Goal: Transaction & Acquisition: Purchase product/service

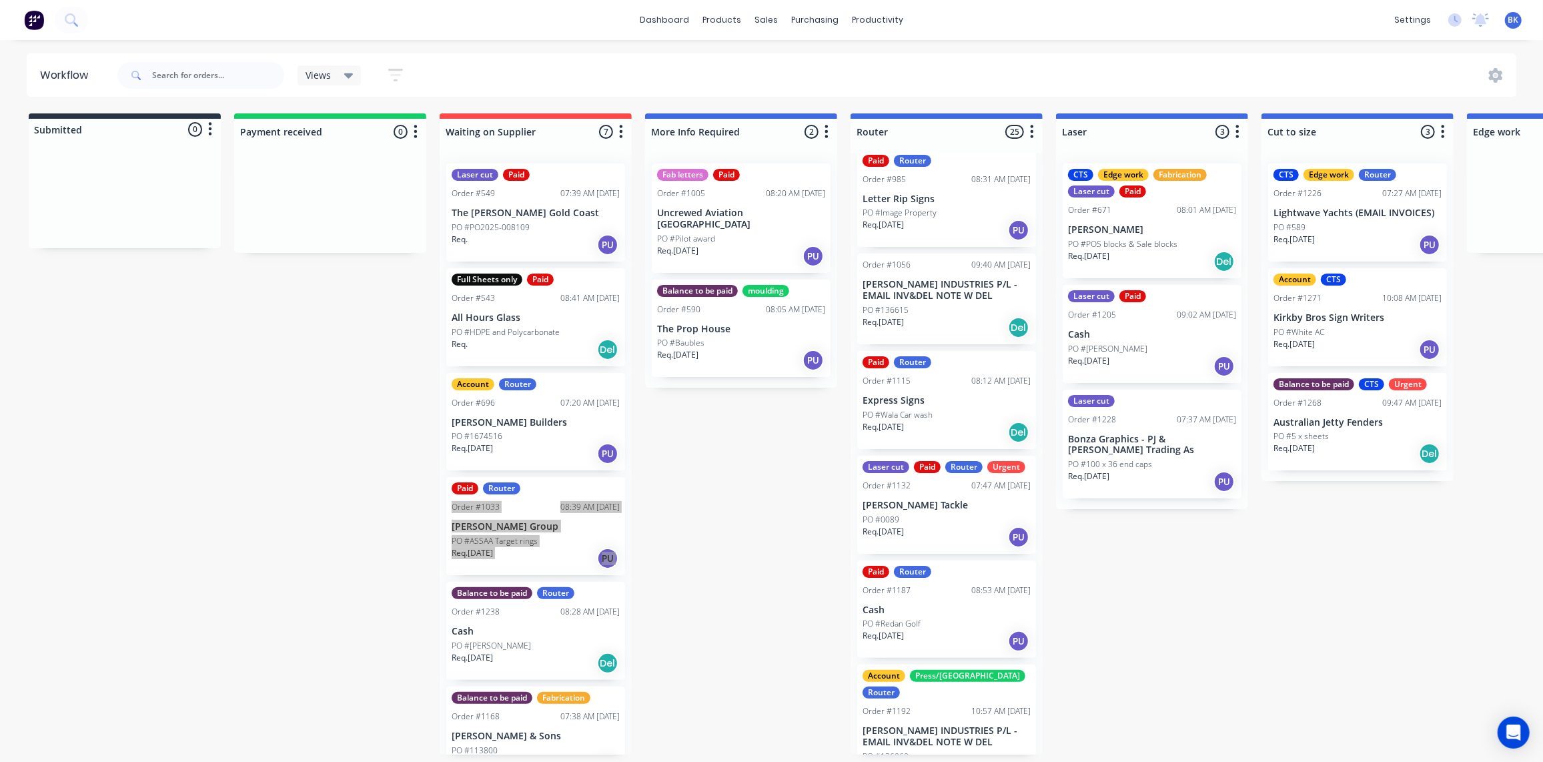
scroll to position [242, 0]
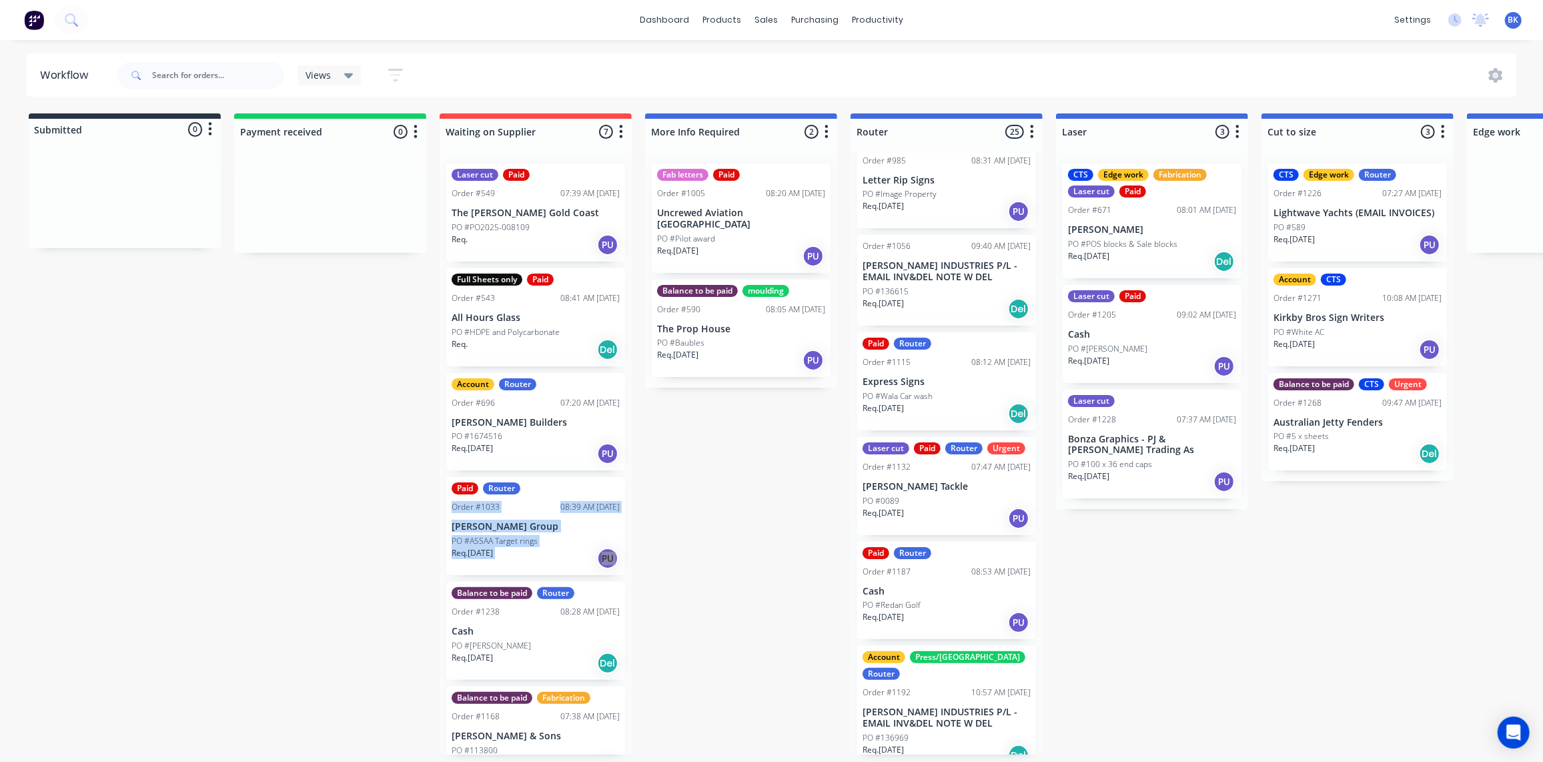
click at [956, 390] on div "PO #Wala Car wash" at bounding box center [947, 396] width 168 height 12
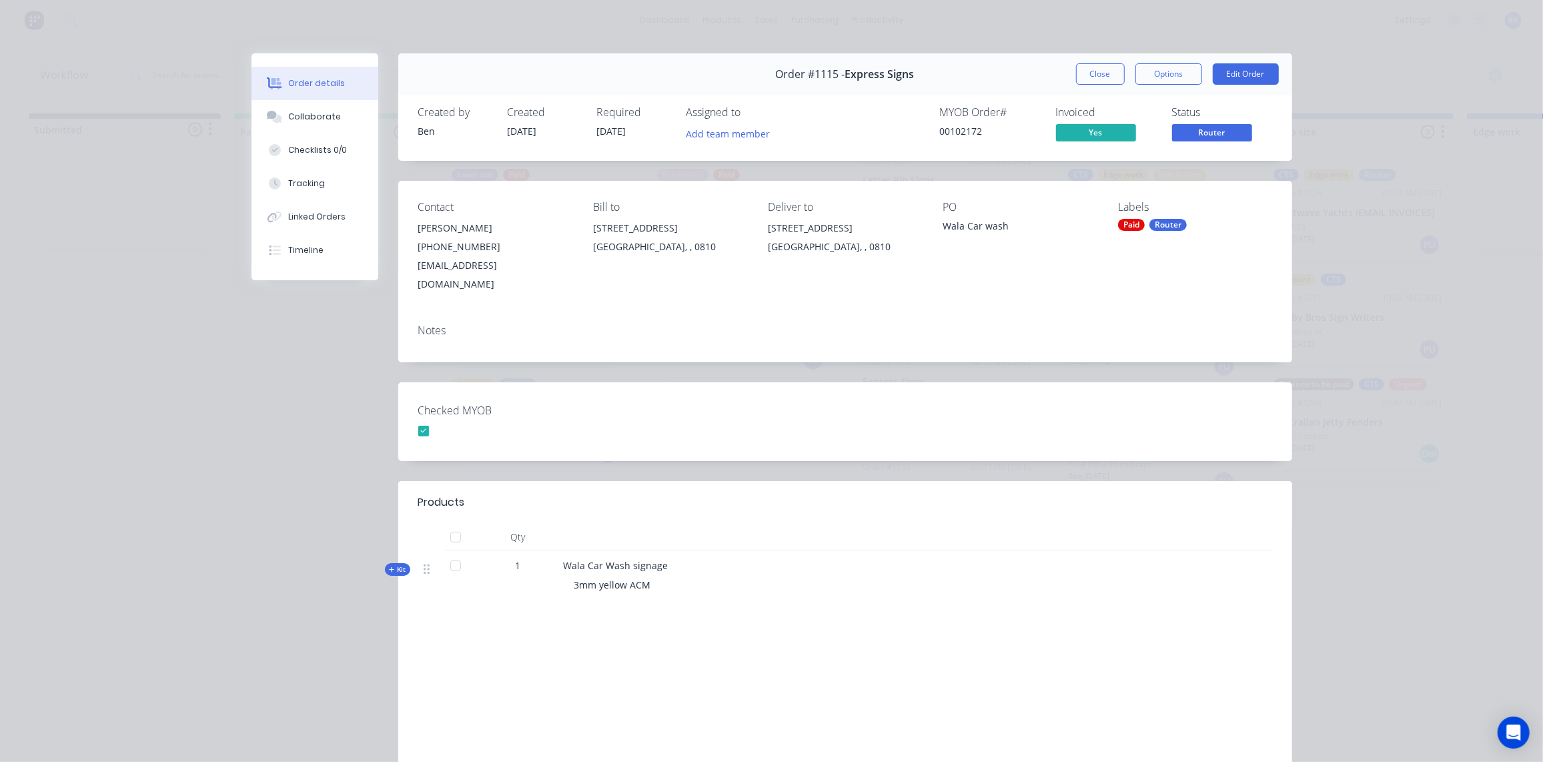
click at [973, 396] on div "Checked MYOB" at bounding box center [845, 421] width 894 height 79
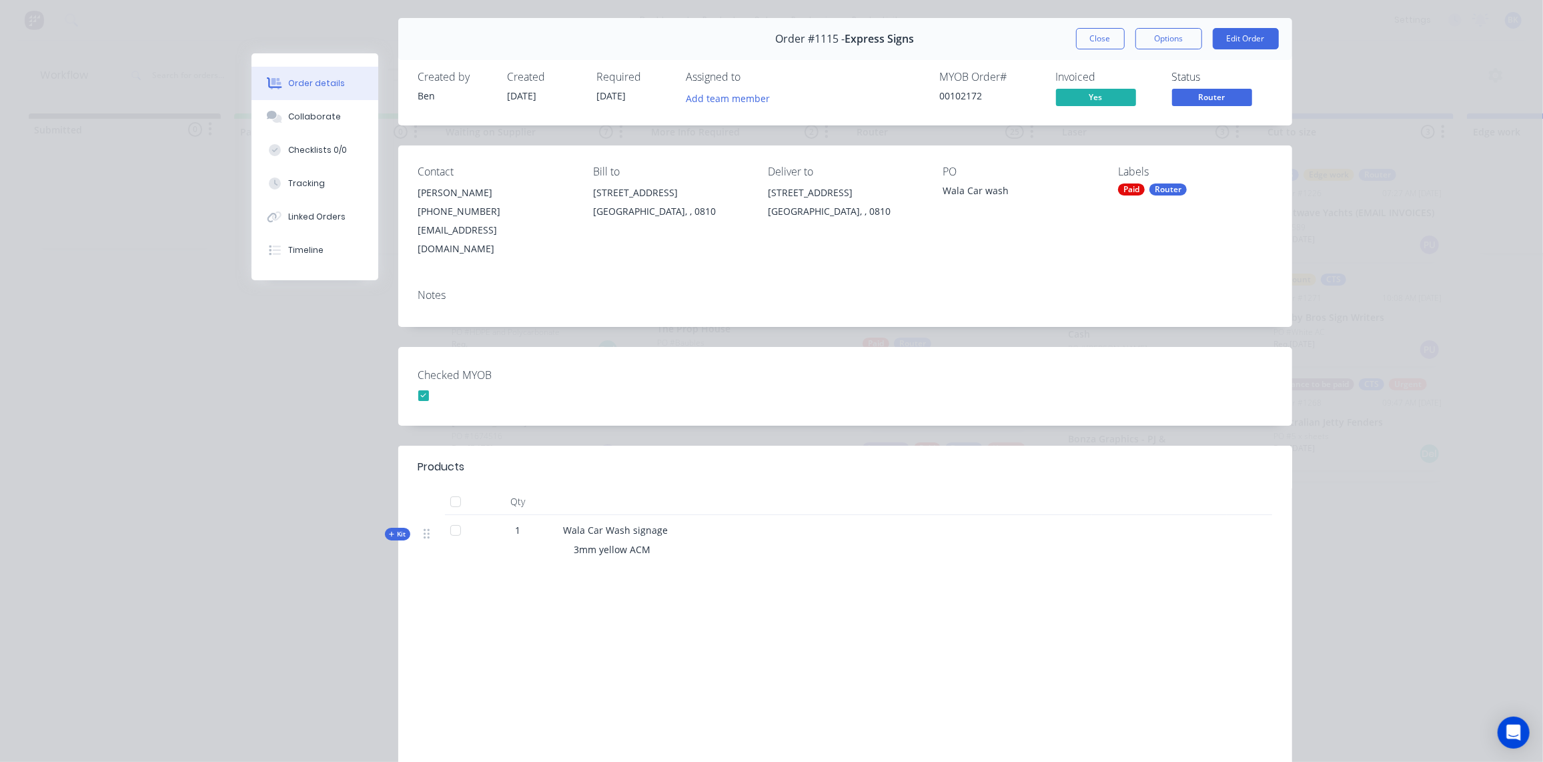
scroll to position [0, 0]
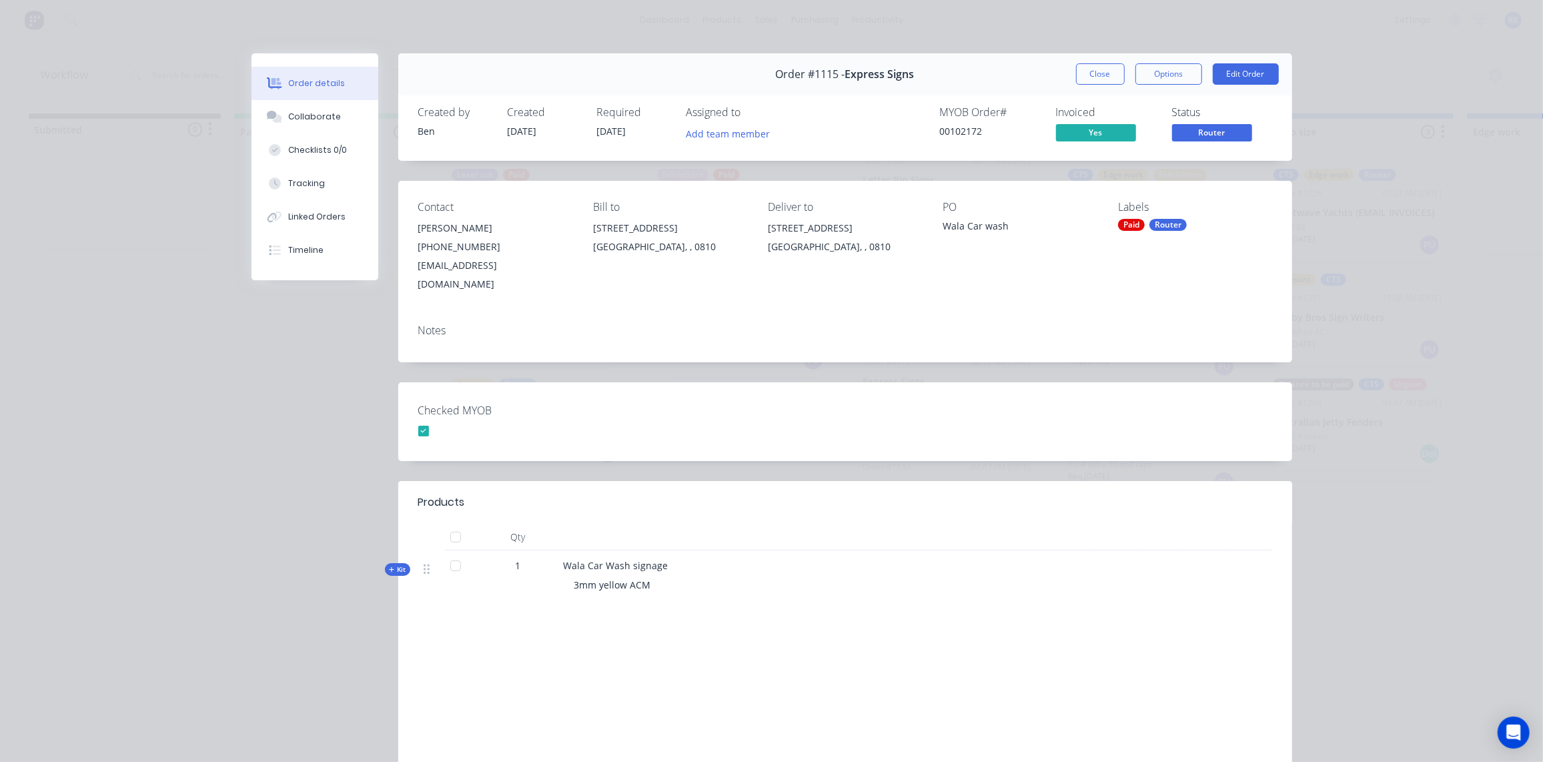
click at [878, 76] on span "Express Signs" at bounding box center [879, 74] width 69 height 13
click at [436, 232] on div "Wade" at bounding box center [494, 228] width 153 height 19
click at [1105, 81] on button "Close" at bounding box center [1100, 73] width 49 height 21
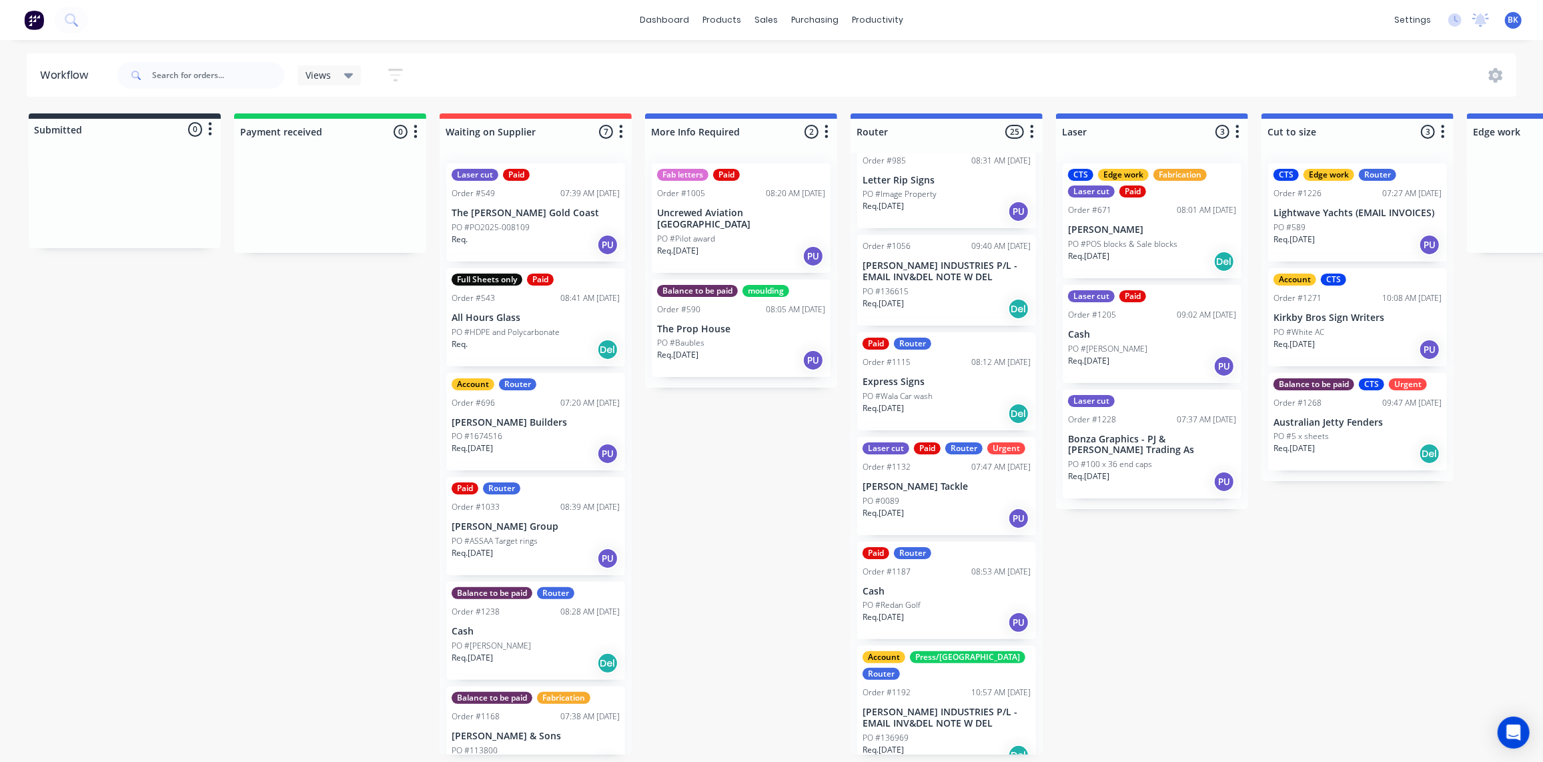
scroll to position [1, 0]
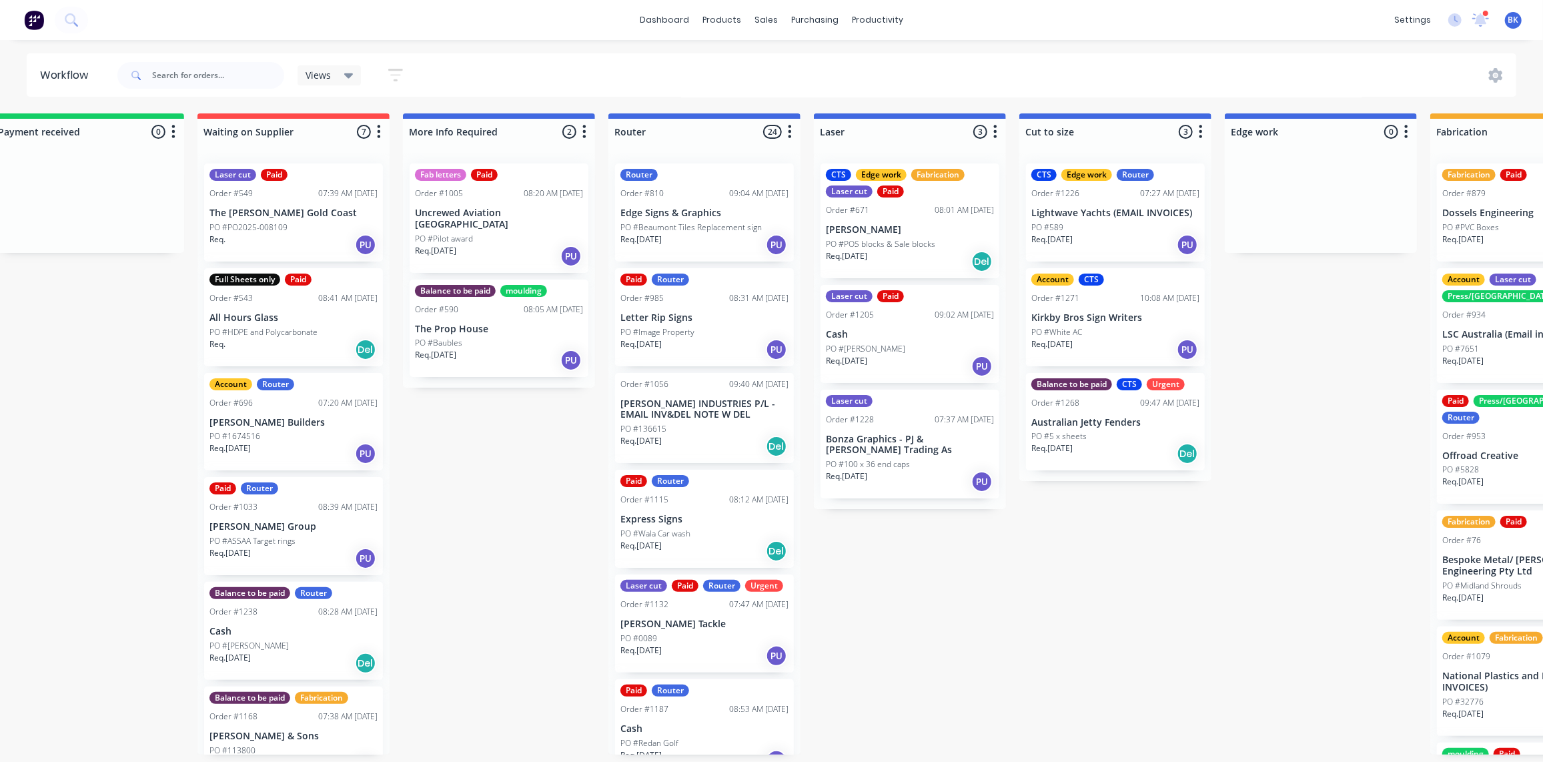
scroll to position [1, 485]
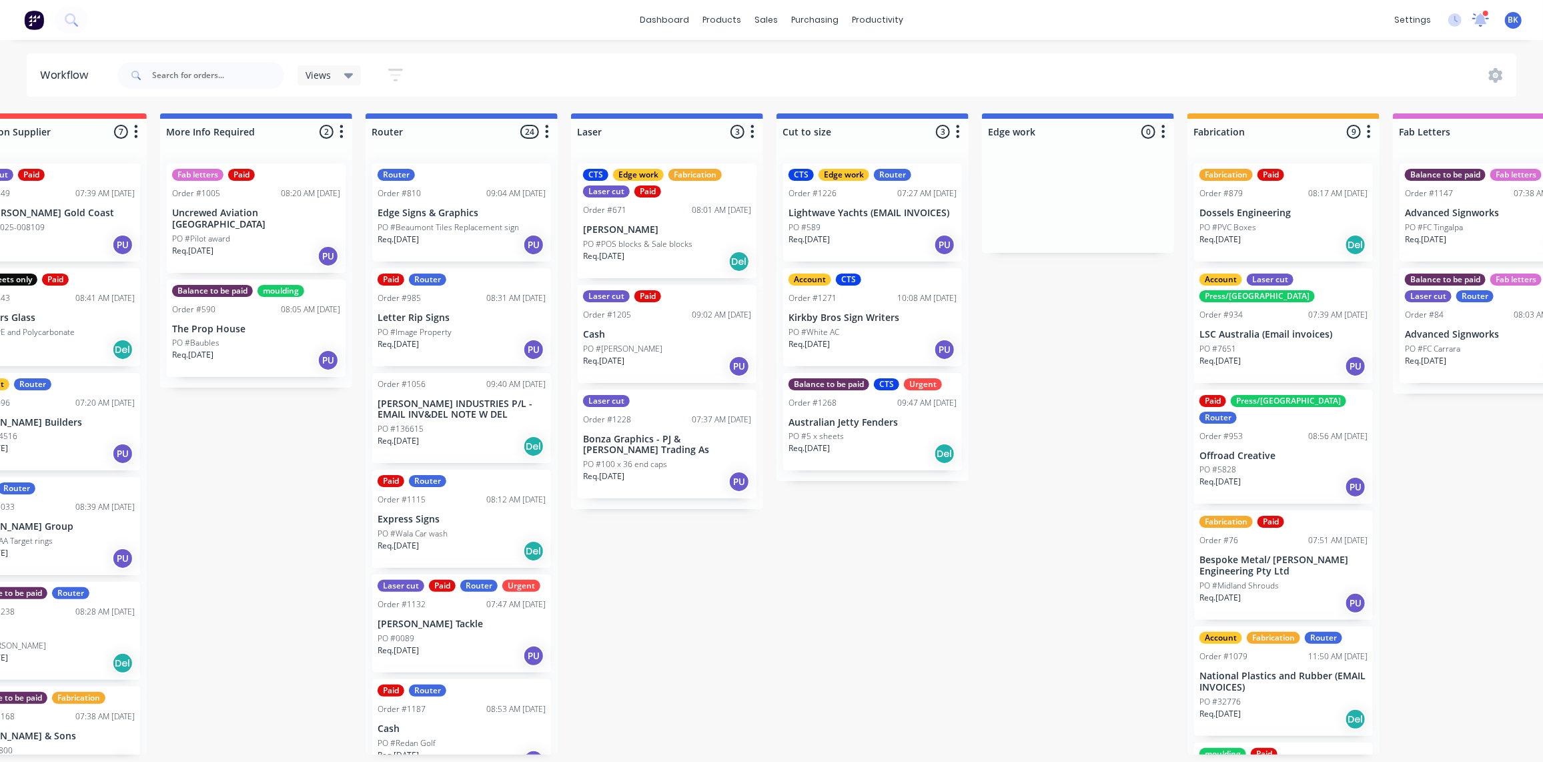
click at [1487, 24] on icon at bounding box center [1481, 19] width 17 height 13
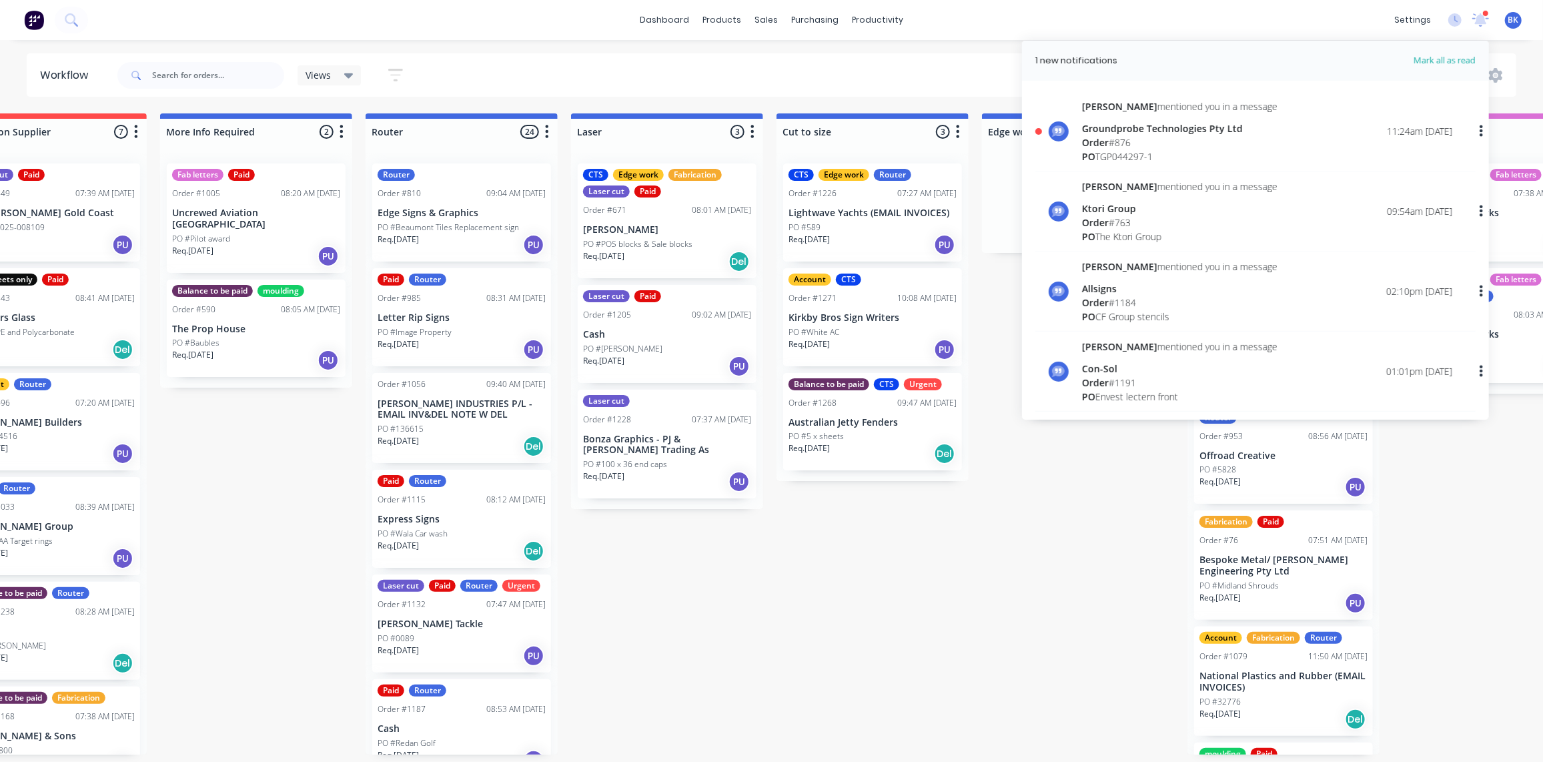
click at [1102, 136] on span "Order" at bounding box center [1095, 142] width 27 height 13
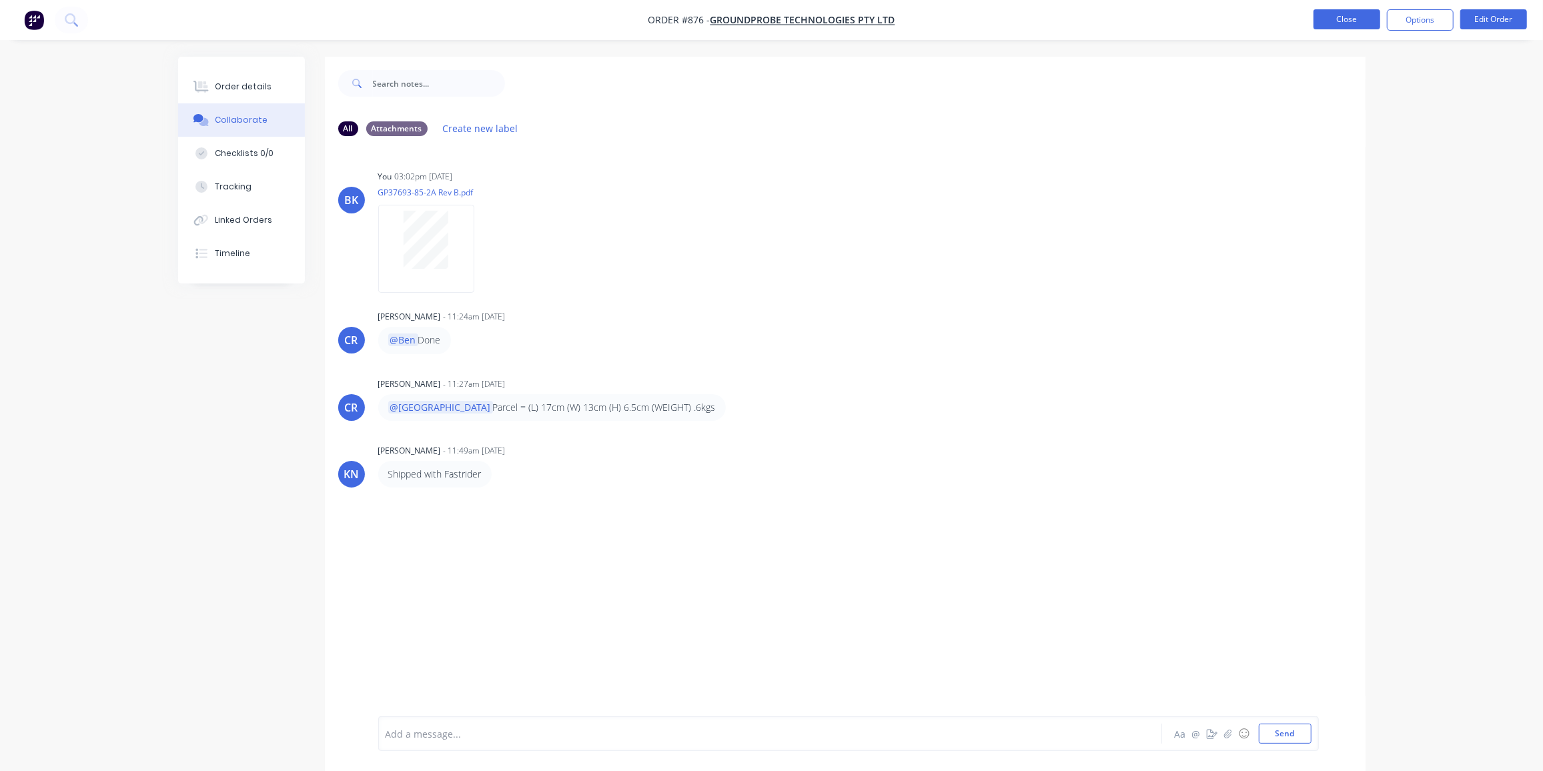
click at [1350, 22] on button "Close" at bounding box center [1347, 19] width 67 height 20
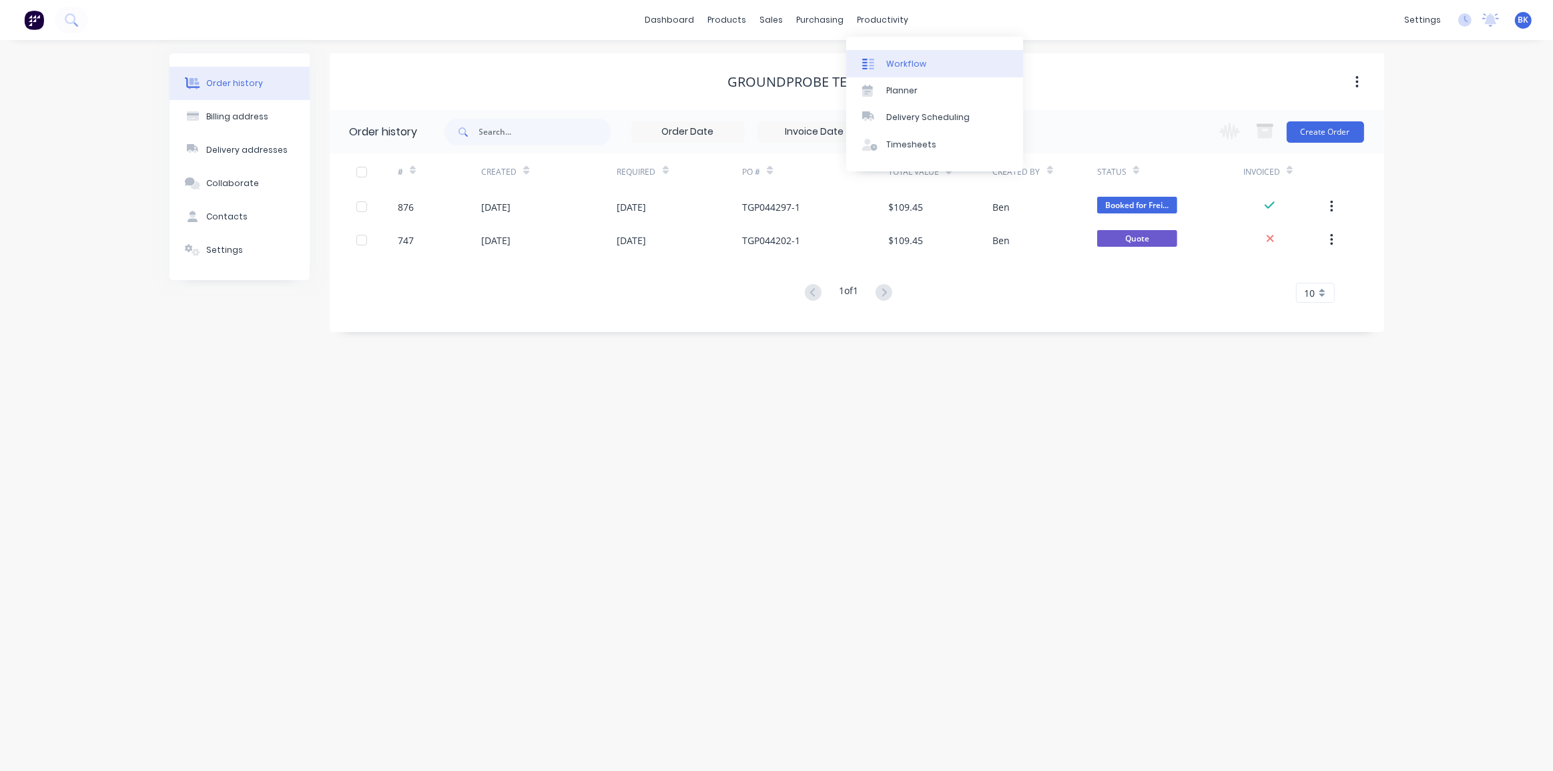
click at [881, 55] on link "Workflow" at bounding box center [934, 63] width 177 height 27
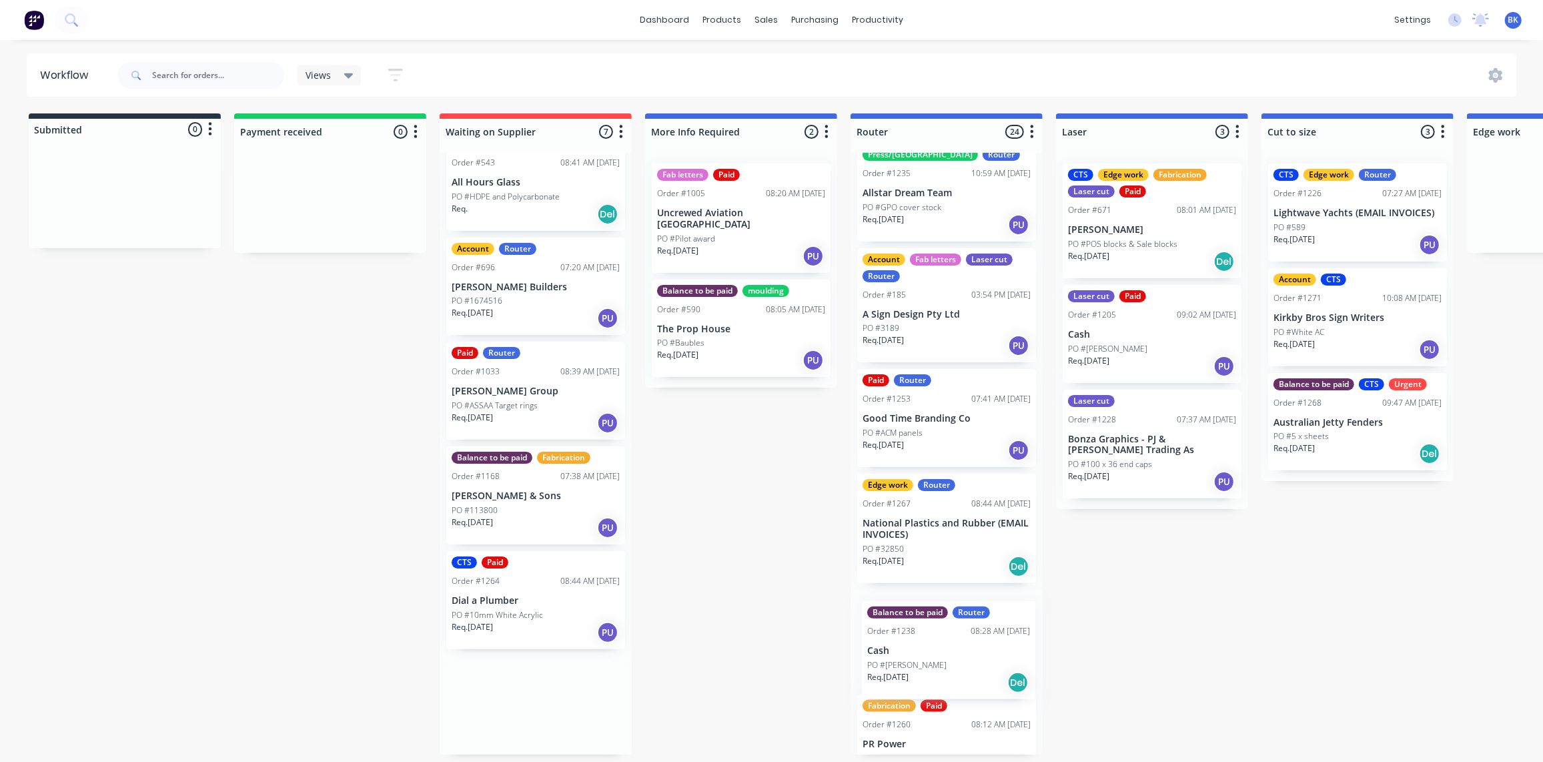
scroll to position [2107, 0]
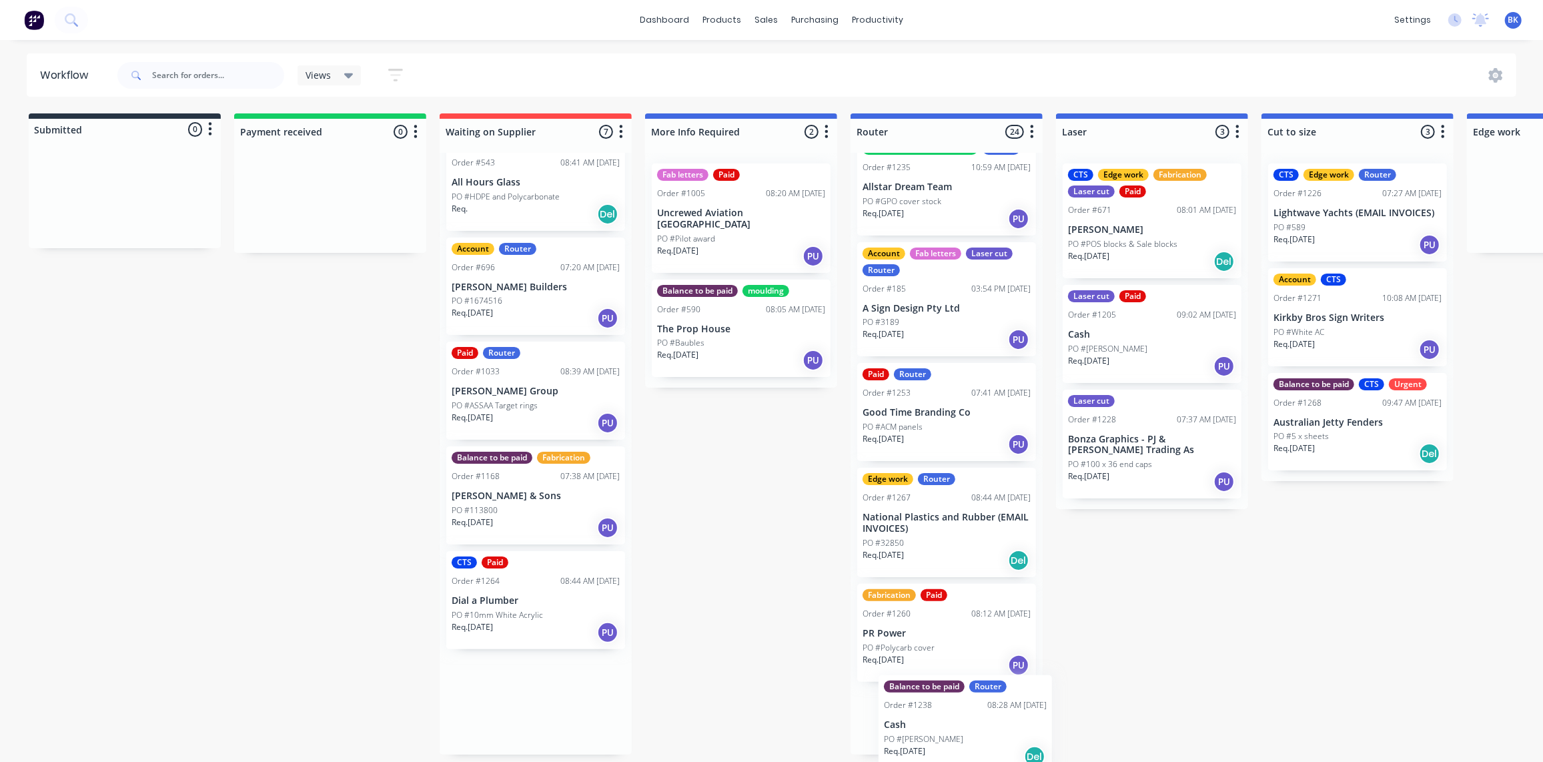
drag, startPoint x: 514, startPoint y: 501, endPoint x: 943, endPoint y: 723, distance: 482.6
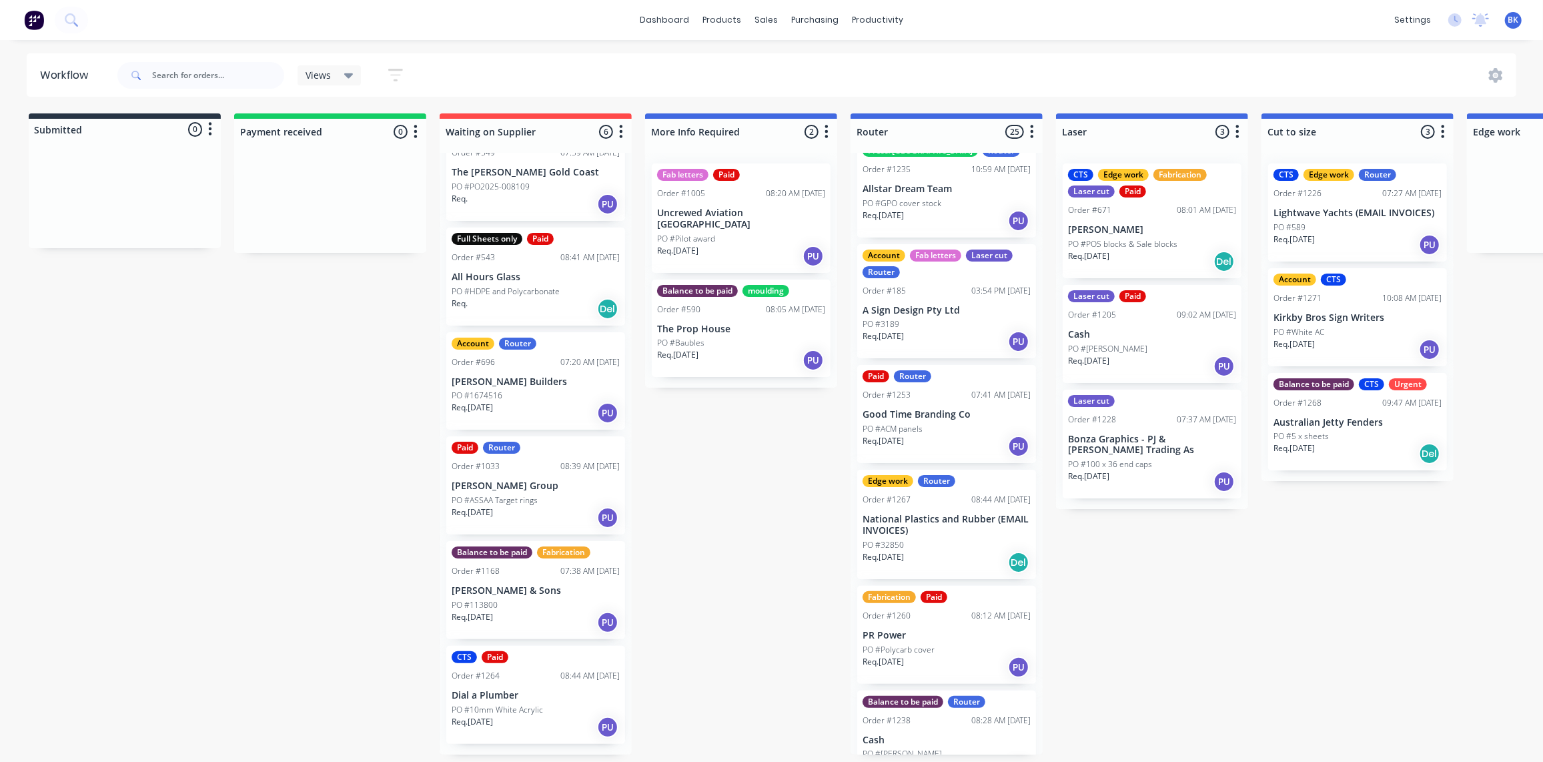
scroll to position [31, 0]
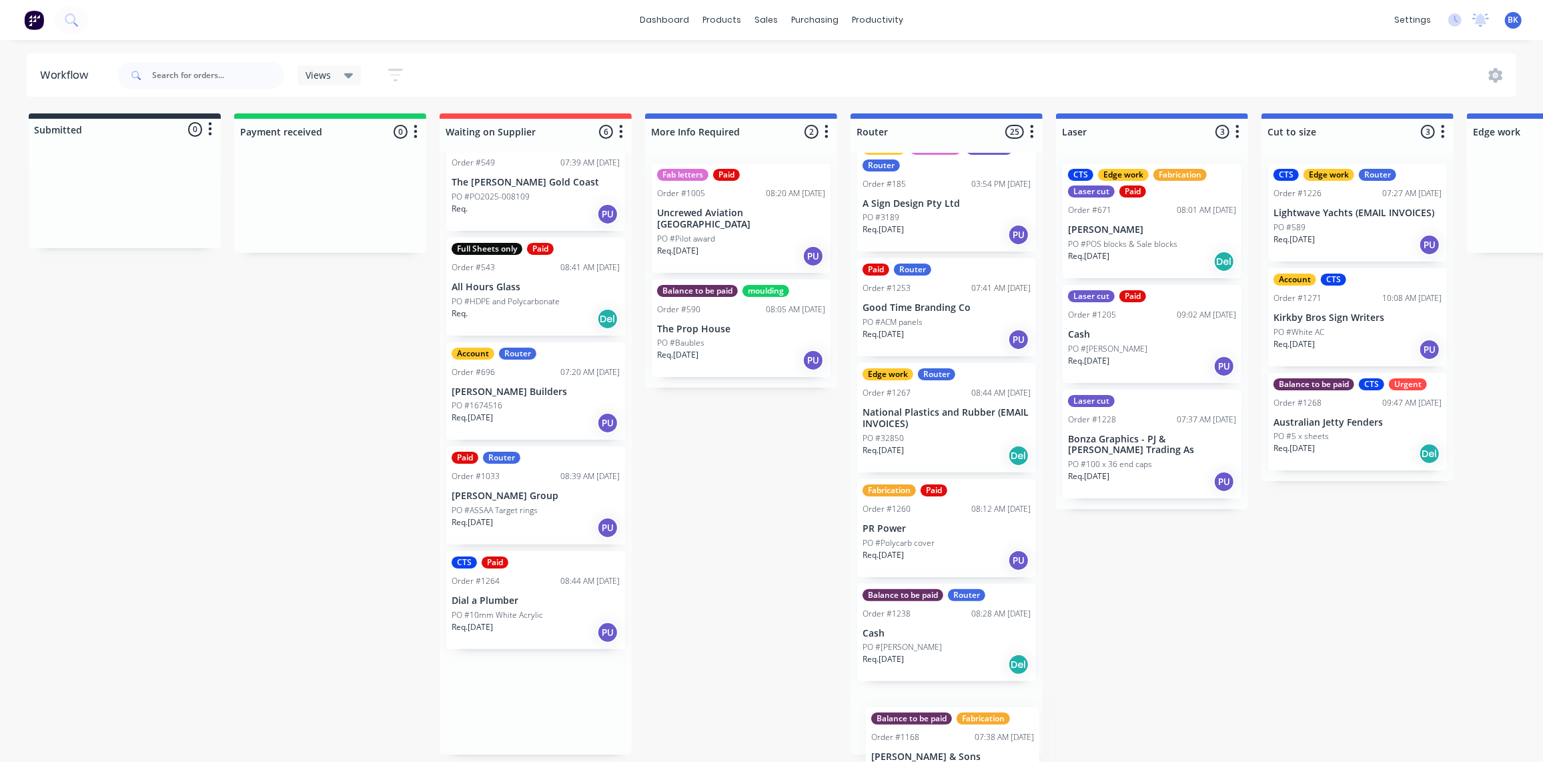
drag, startPoint x: 531, startPoint y: 599, endPoint x: 945, endPoint y: 749, distance: 439.9
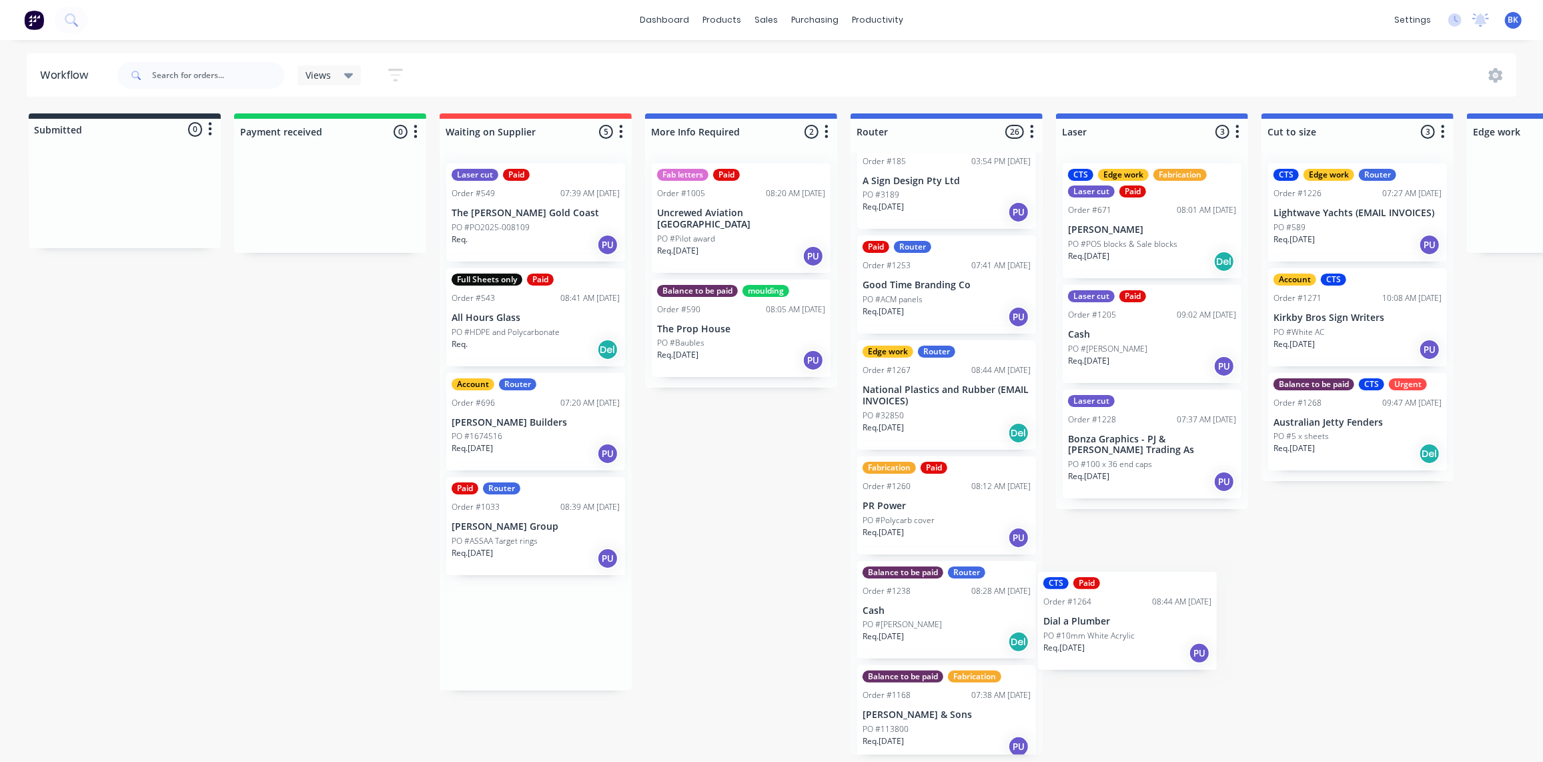
scroll to position [2210, 0]
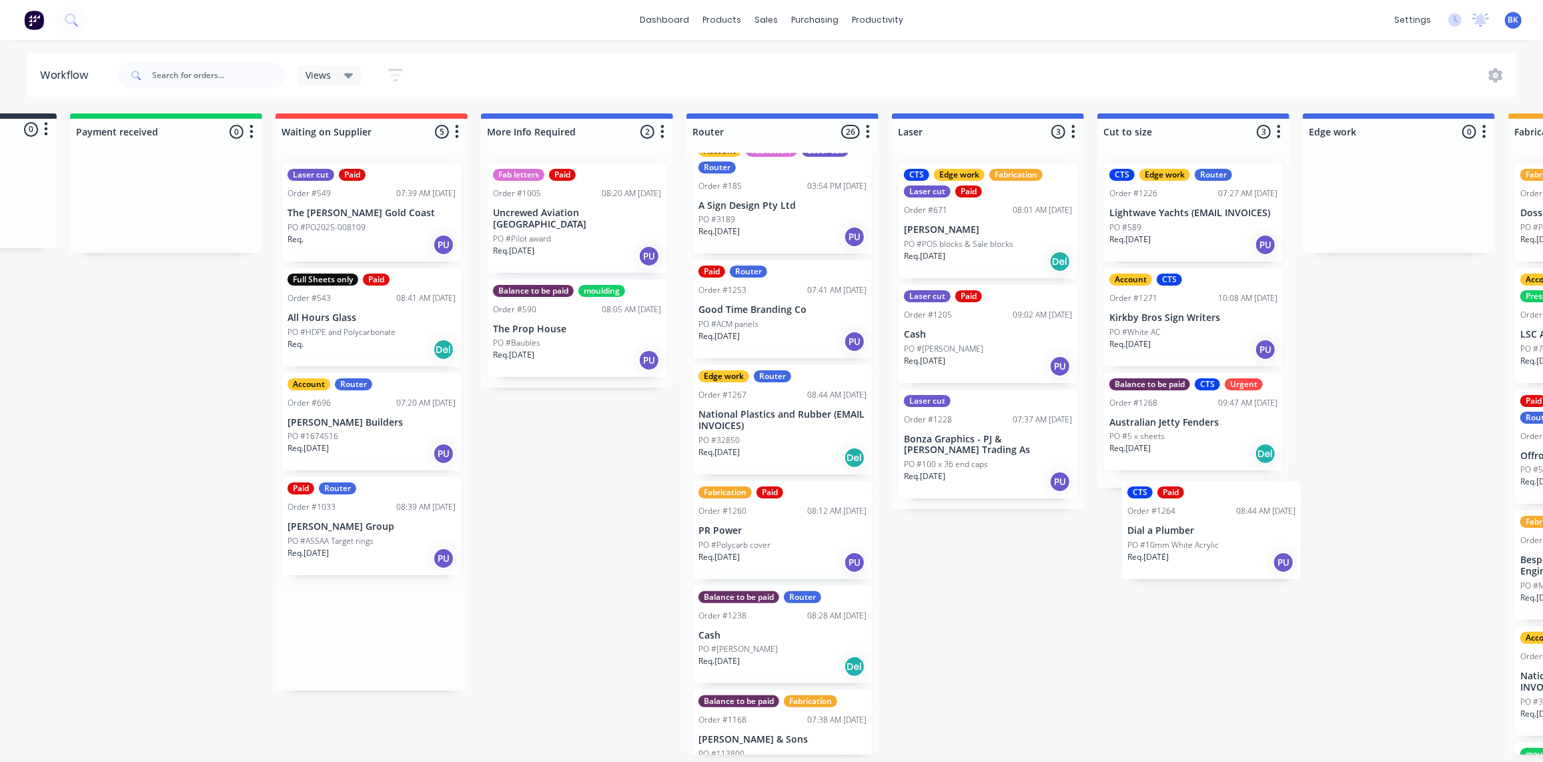
drag, startPoint x: 516, startPoint y: 631, endPoint x: 1149, endPoint y: 520, distance: 642.9
click at [1190, 534] on div "Submitted 0 Status colour #273444 hex #273444 Save Cancel Summaries Total order…" at bounding box center [1422, 433] width 3193 height 641
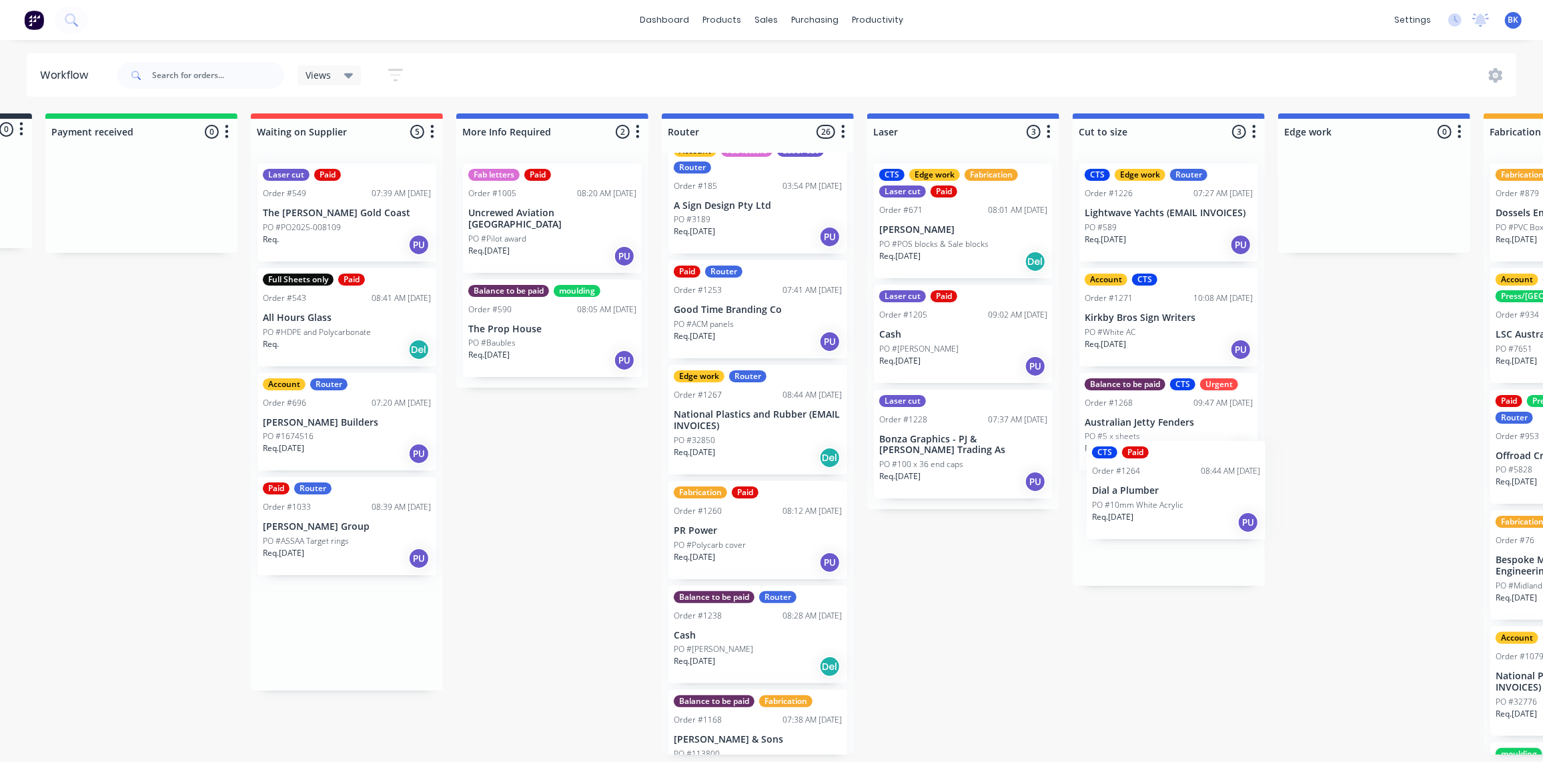
drag, startPoint x: 440, startPoint y: 645, endPoint x: 1102, endPoint y: 492, distance: 679.9
click at [1104, 493] on div "Submitted 0 Status colour #273444 hex #273444 Save Cancel Summaries Total order…" at bounding box center [1397, 433] width 3193 height 641
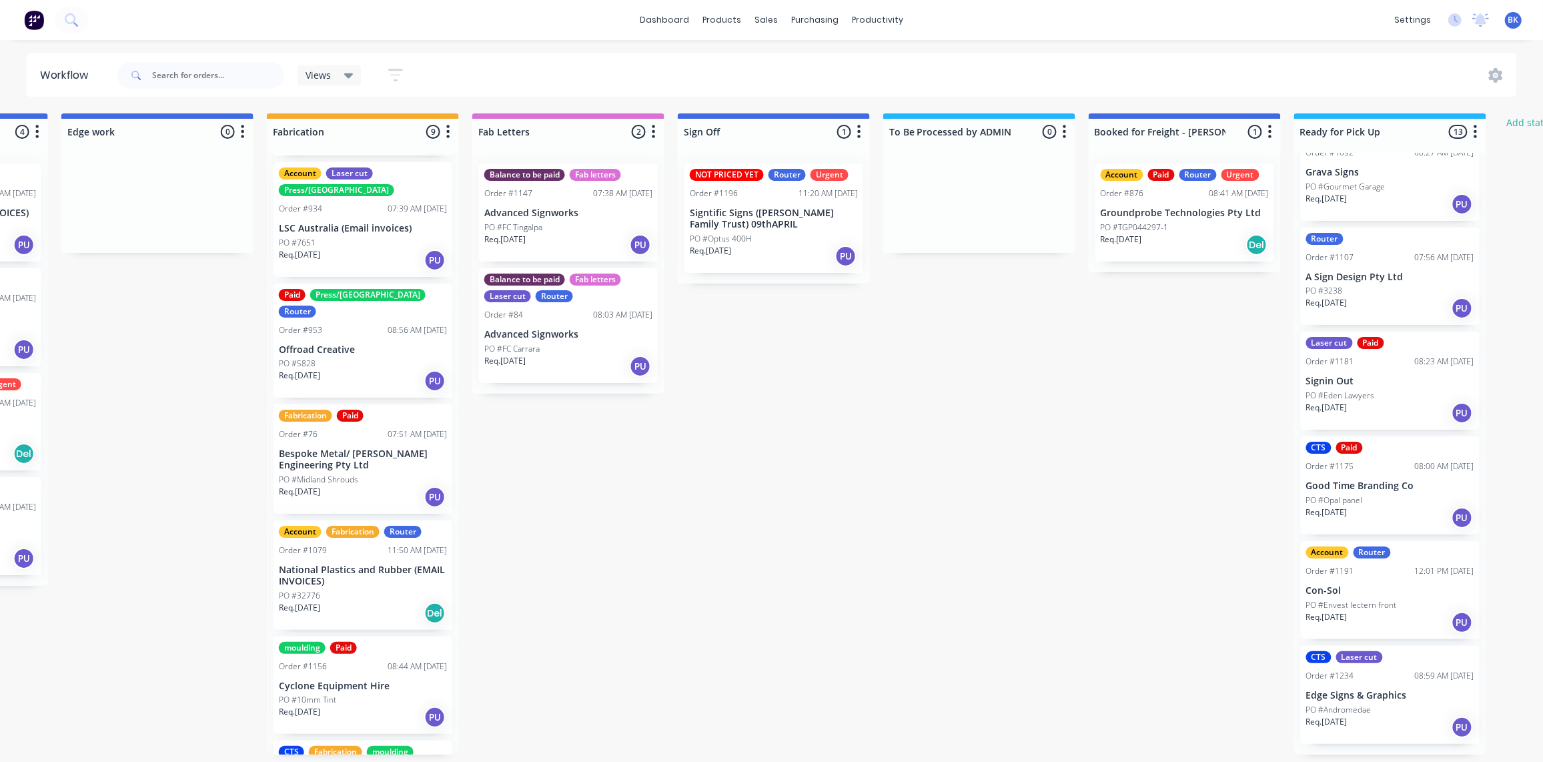
scroll to position [0, 0]
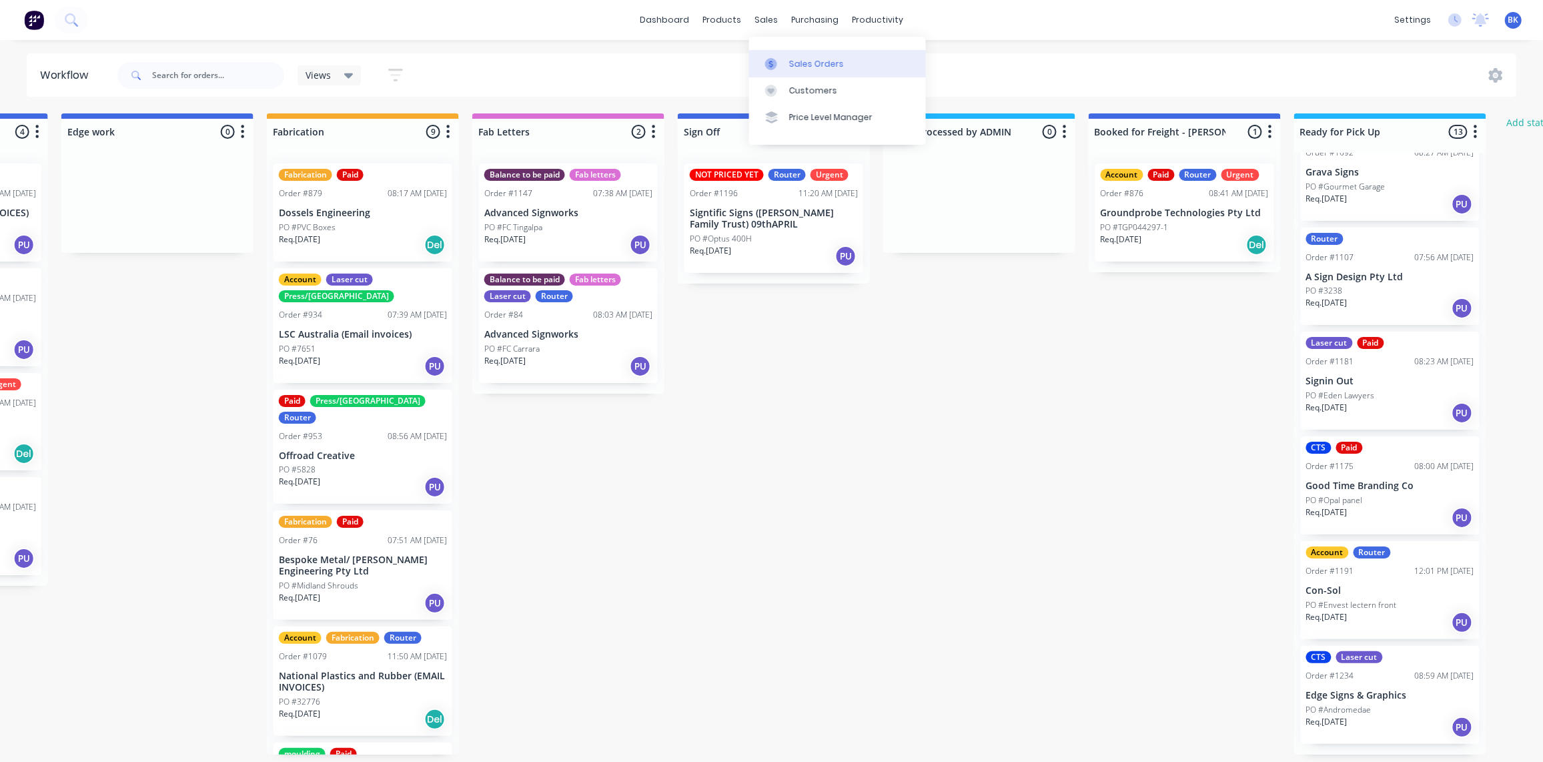
click at [778, 57] on link "Sales Orders" at bounding box center [837, 63] width 177 height 27
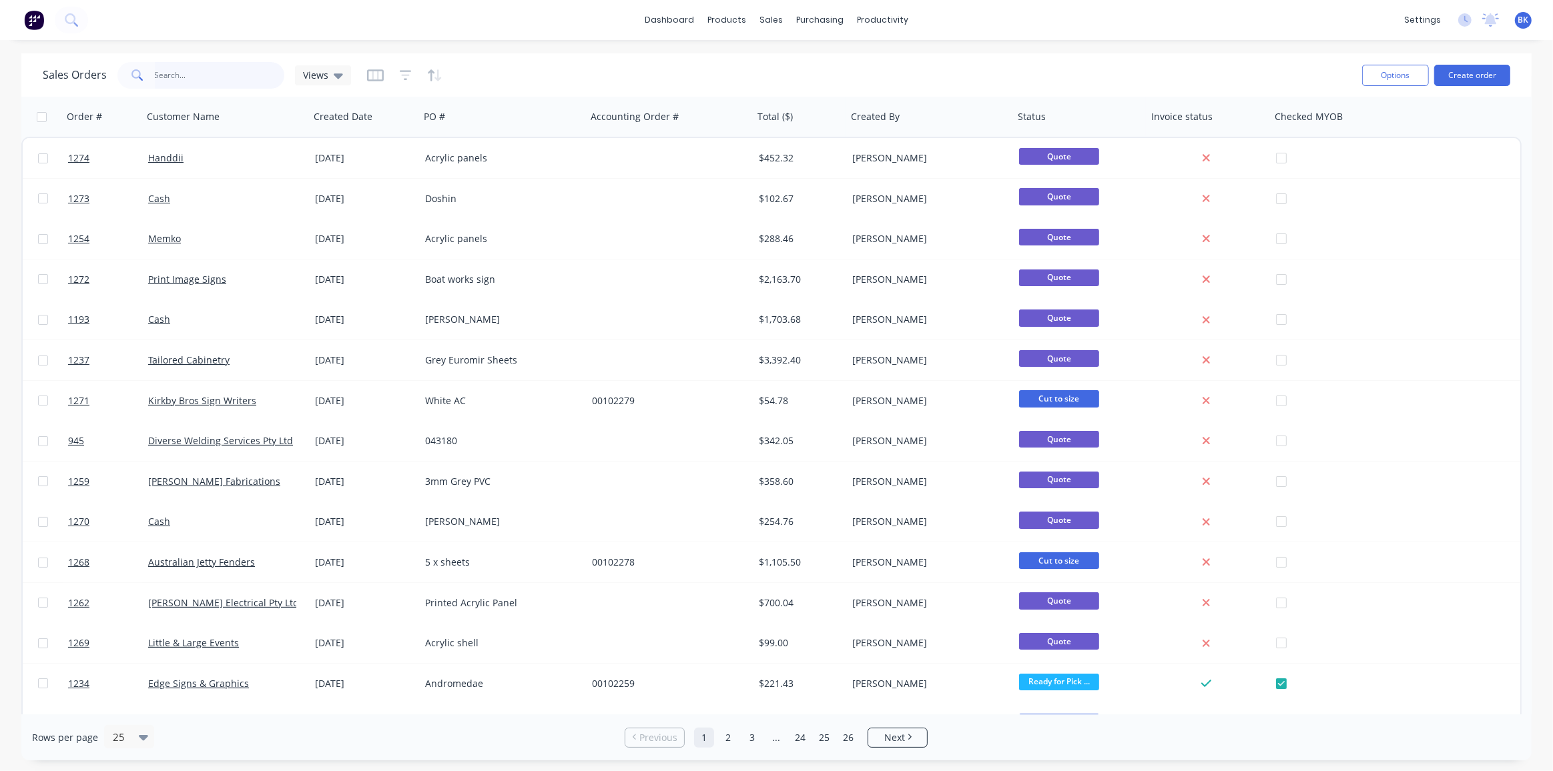
click at [227, 79] on input "text" at bounding box center [220, 75] width 130 height 27
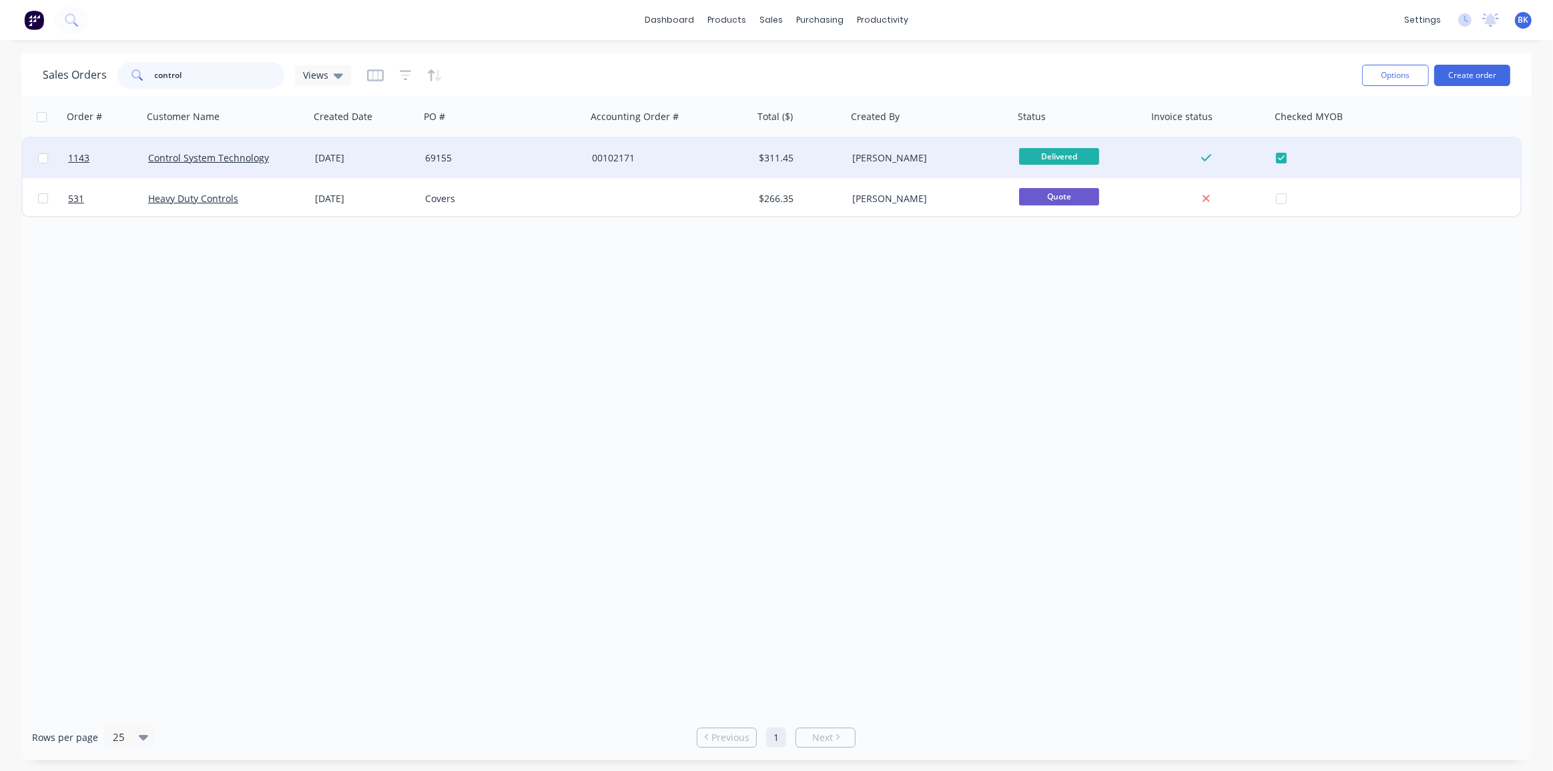
type input "control"
click at [282, 156] on div "Control System Technology" at bounding box center [222, 157] width 148 height 13
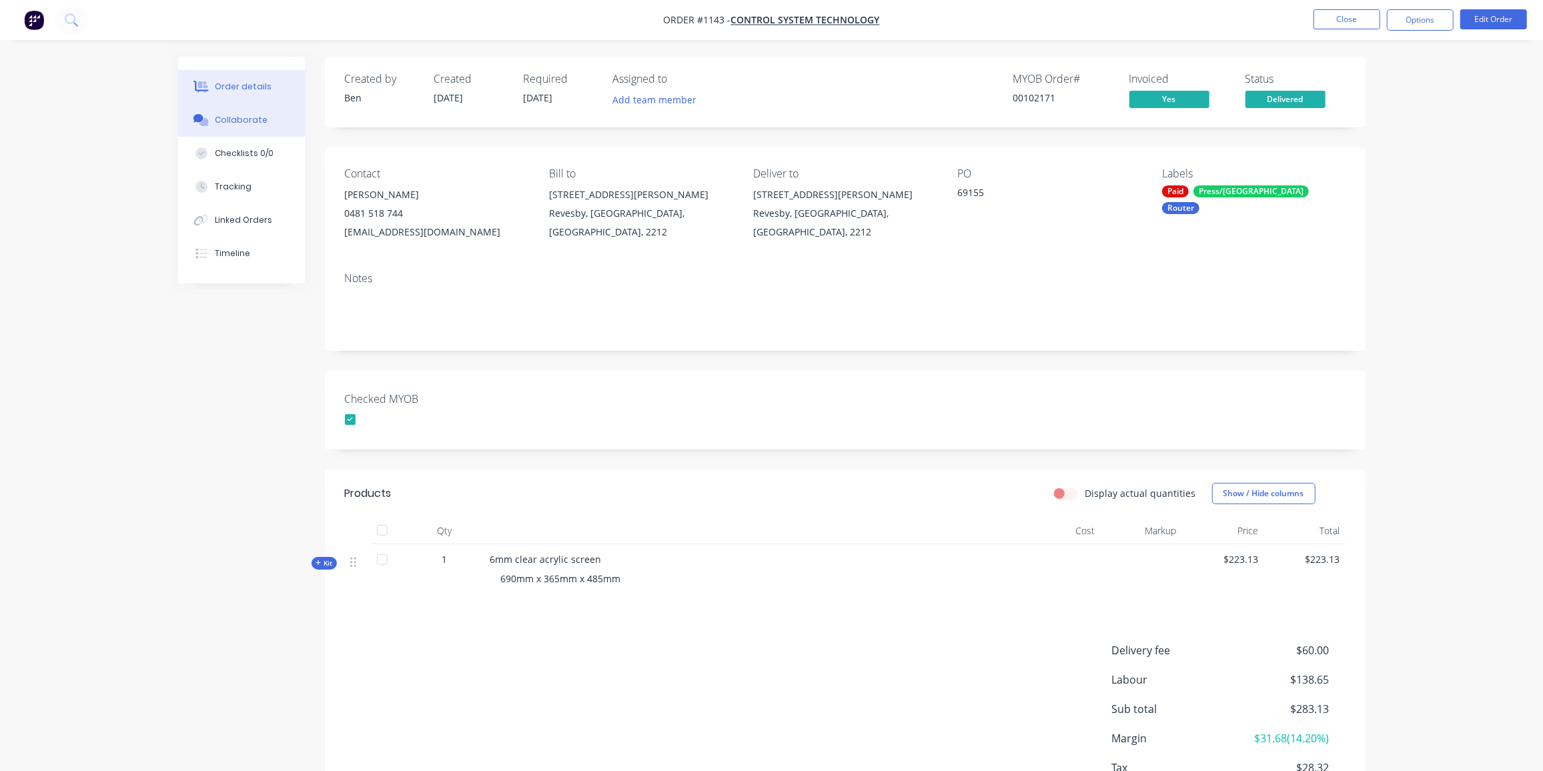
click at [240, 122] on div "Collaborate" at bounding box center [241, 120] width 53 height 12
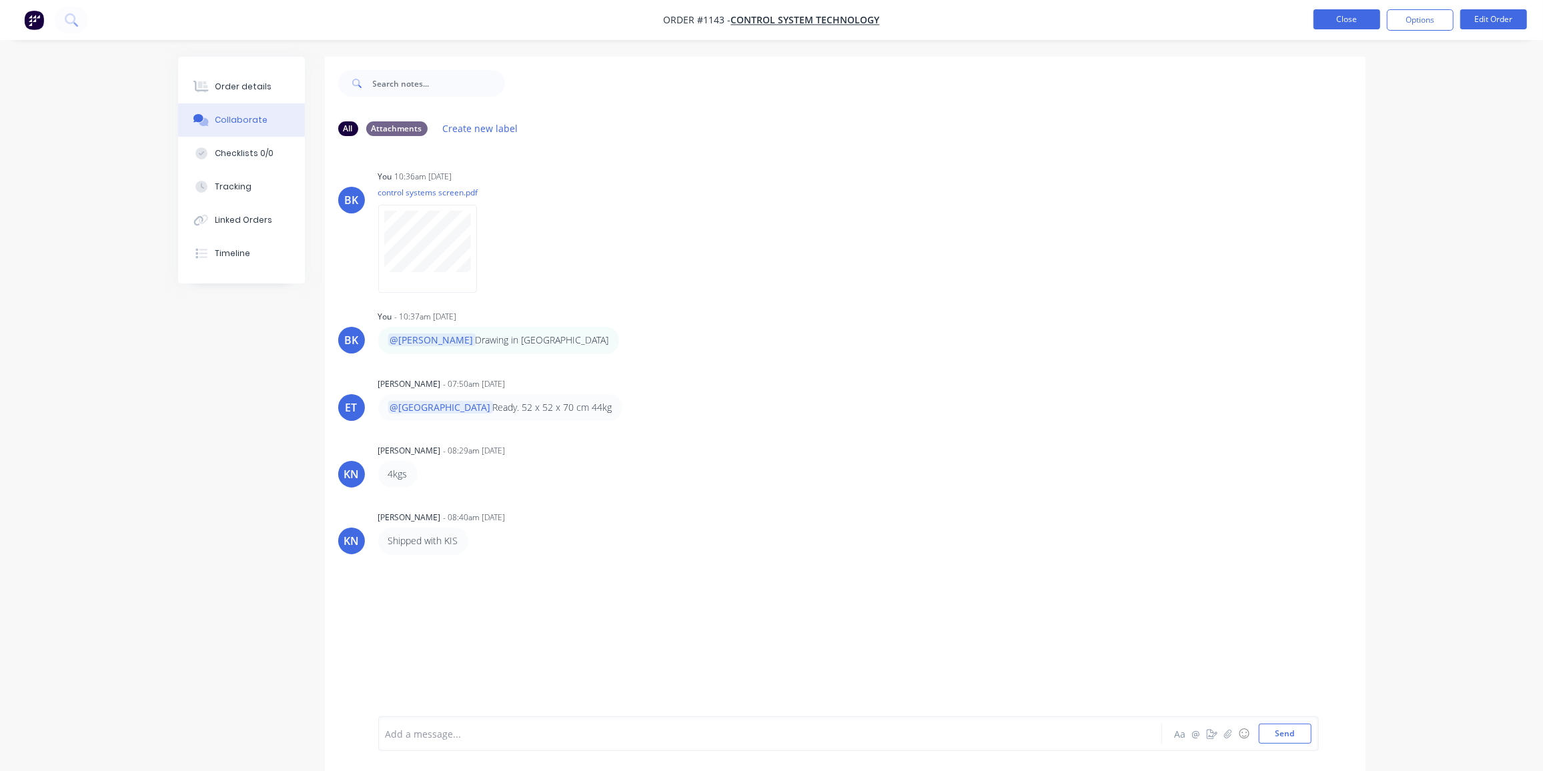
click at [1347, 19] on button "Close" at bounding box center [1347, 19] width 67 height 20
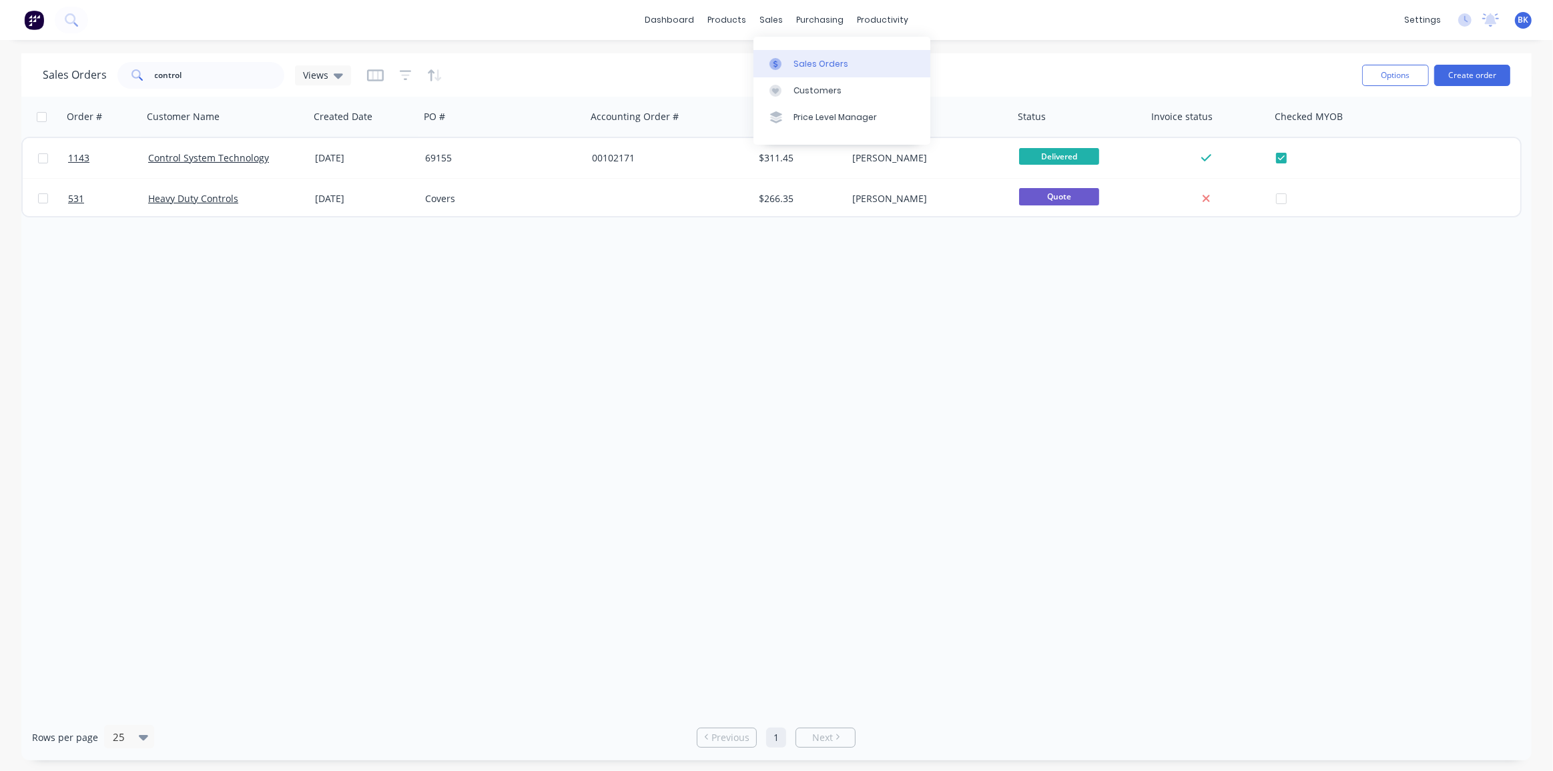
click at [780, 59] on icon at bounding box center [775, 64] width 12 height 12
drag, startPoint x: 208, startPoint y: 74, endPoint x: 86, endPoint y: 79, distance: 121.5
click at [87, 79] on div "Sales Orders control Views" at bounding box center [197, 75] width 308 height 27
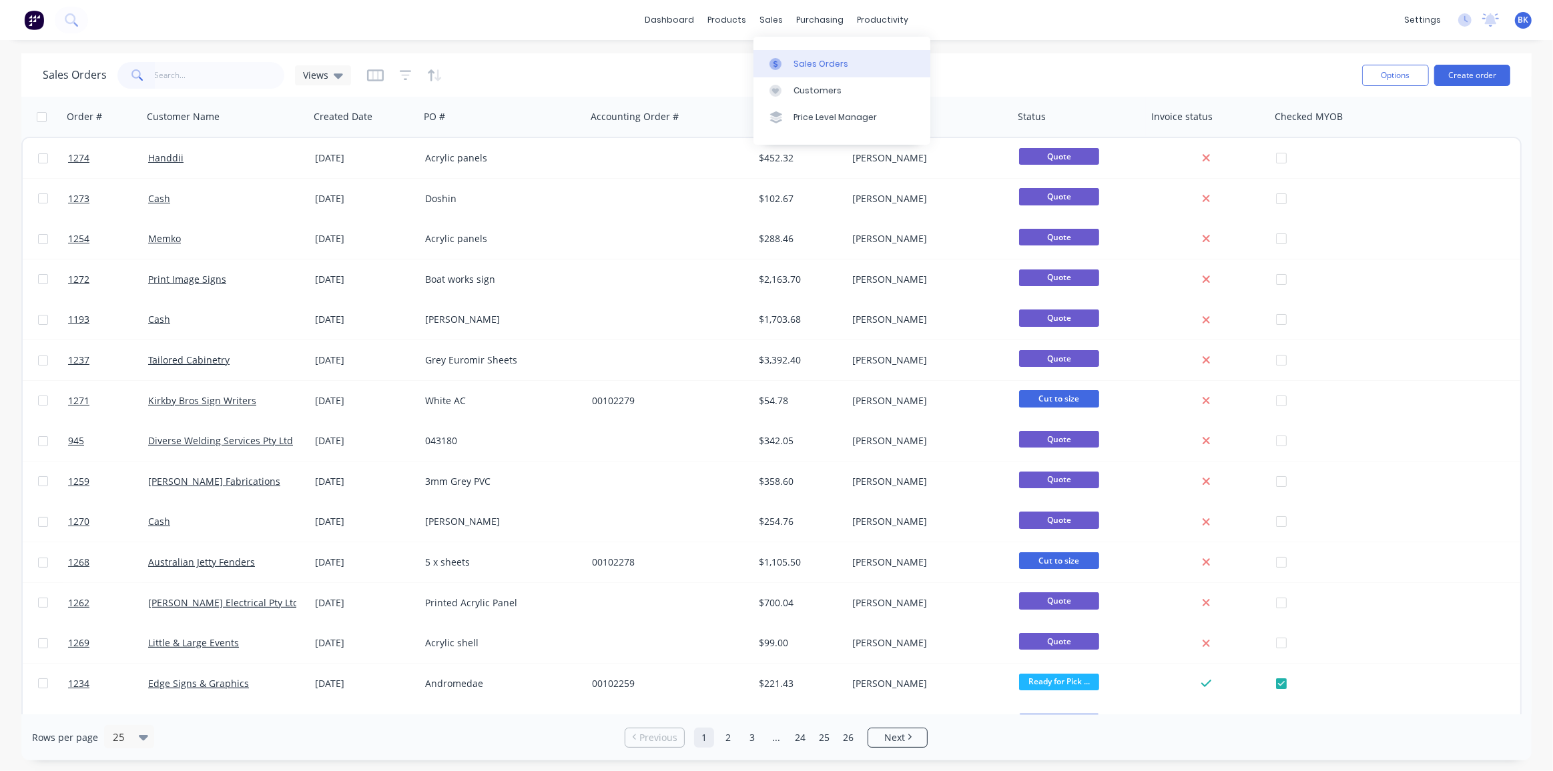
click at [791, 69] on link "Sales Orders" at bounding box center [841, 63] width 177 height 27
drag, startPoint x: 787, startPoint y: 57, endPoint x: 794, endPoint y: 61, distance: 8.1
click at [787, 58] on div at bounding box center [779, 64] width 20 height 12
click at [1485, 74] on button "Create order" at bounding box center [1472, 75] width 76 height 21
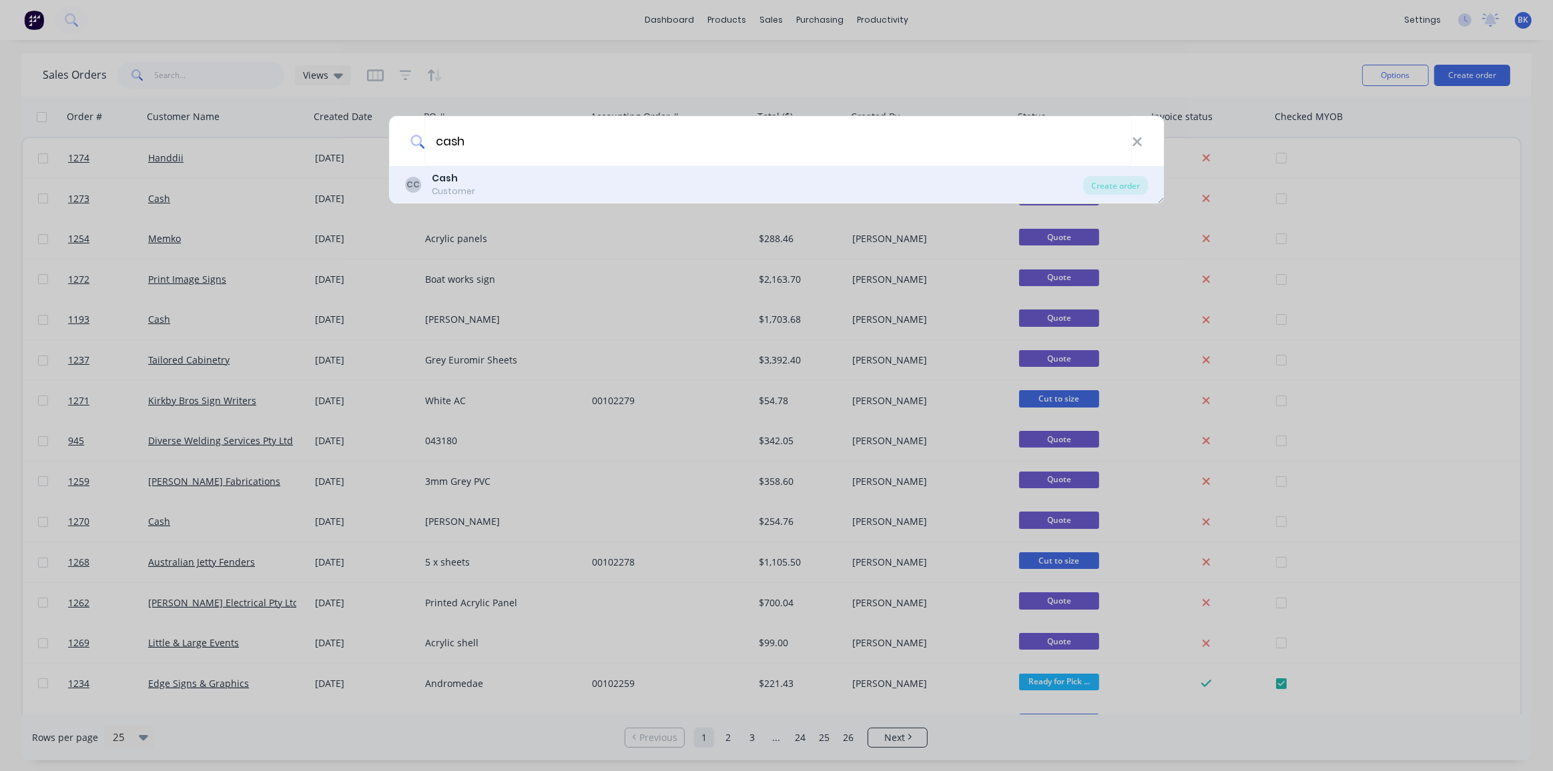
type input "cash"
click at [552, 181] on div "CC Cash Customer" at bounding box center [744, 184] width 679 height 26
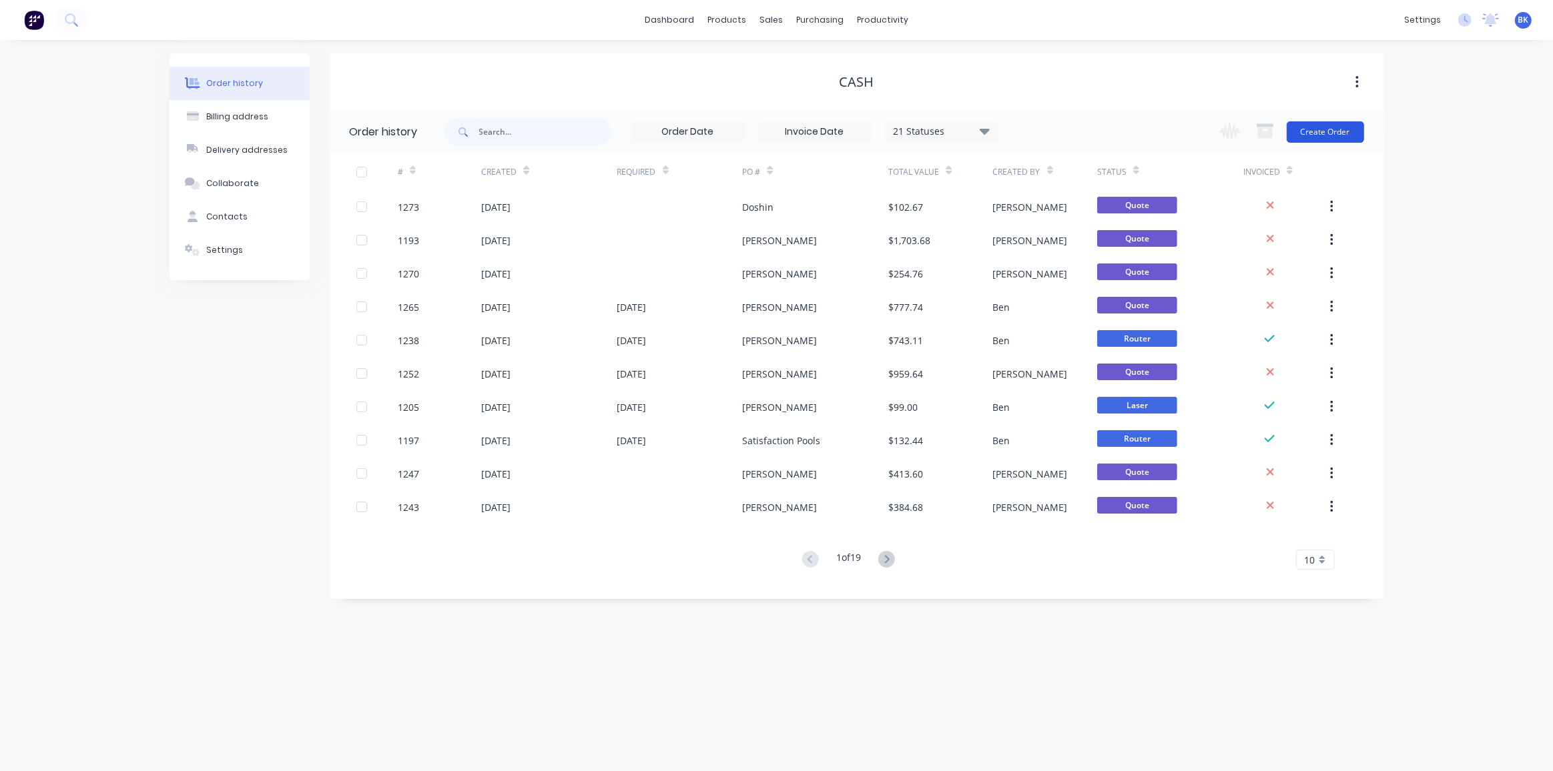
click at [1305, 128] on button "Create Order" at bounding box center [1324, 131] width 77 height 21
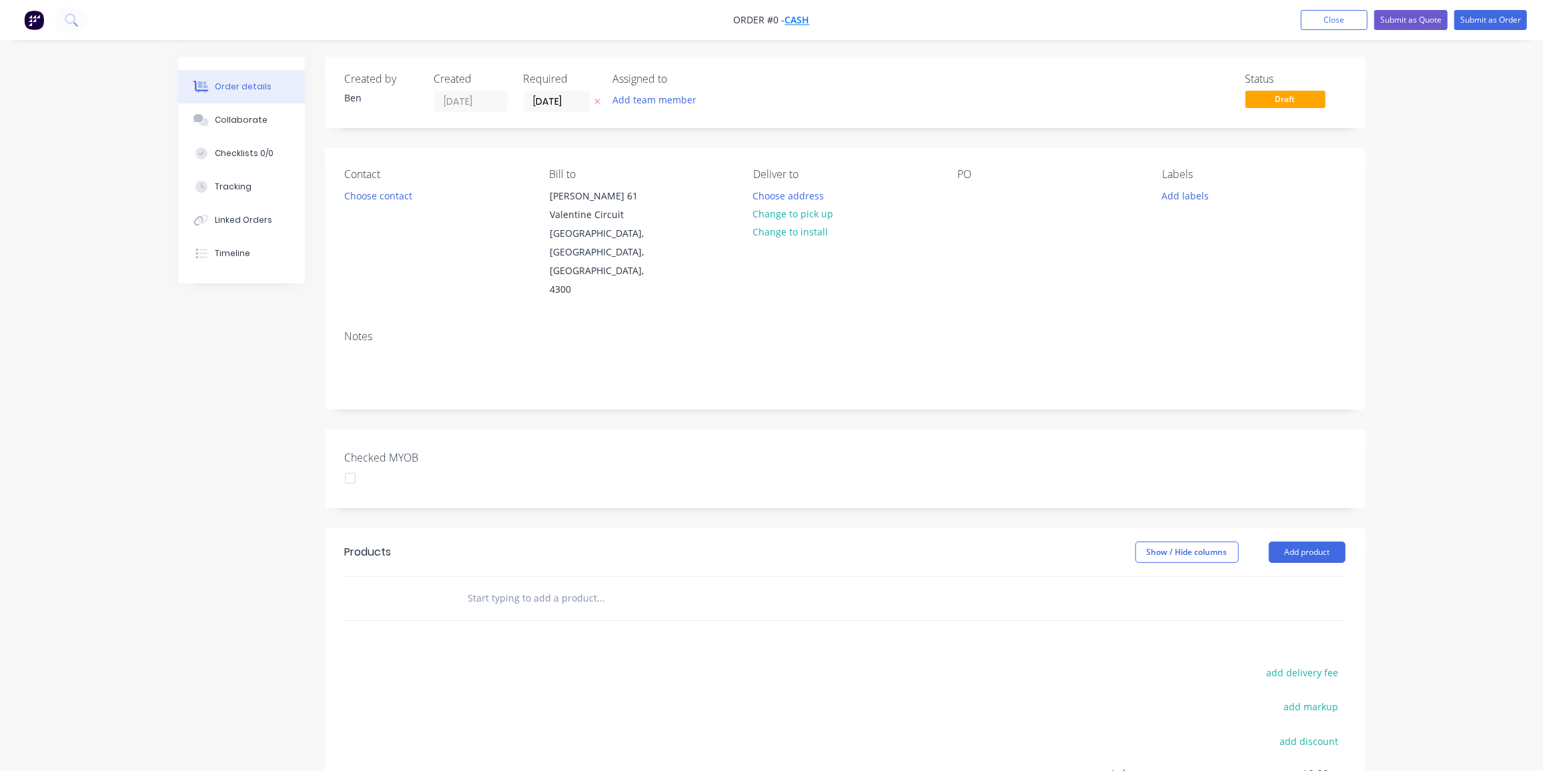
click at [804, 22] on span "Cash" at bounding box center [797, 20] width 25 height 13
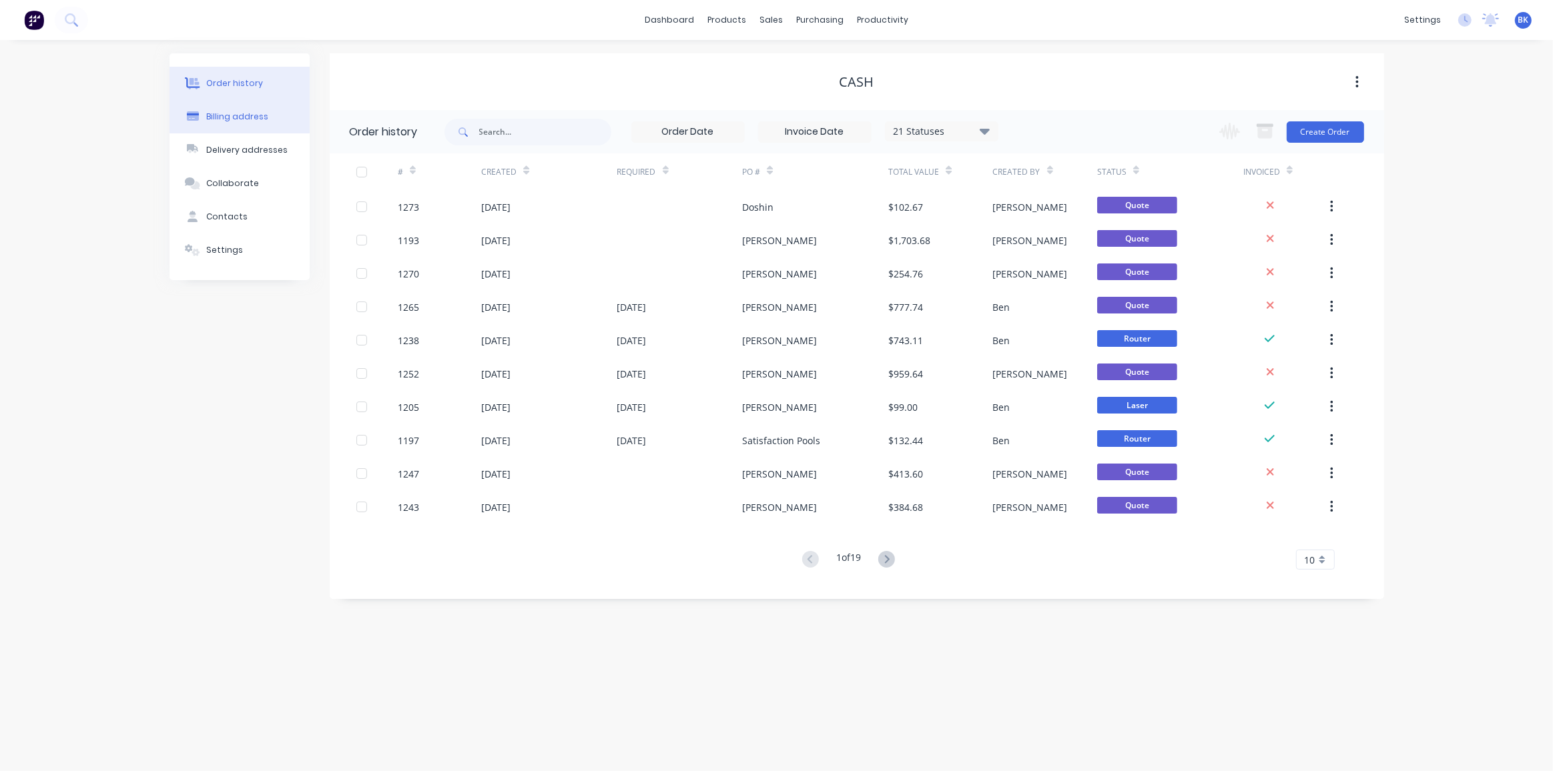
click at [237, 118] on div "Billing address" at bounding box center [237, 117] width 62 height 12
select select "AU"
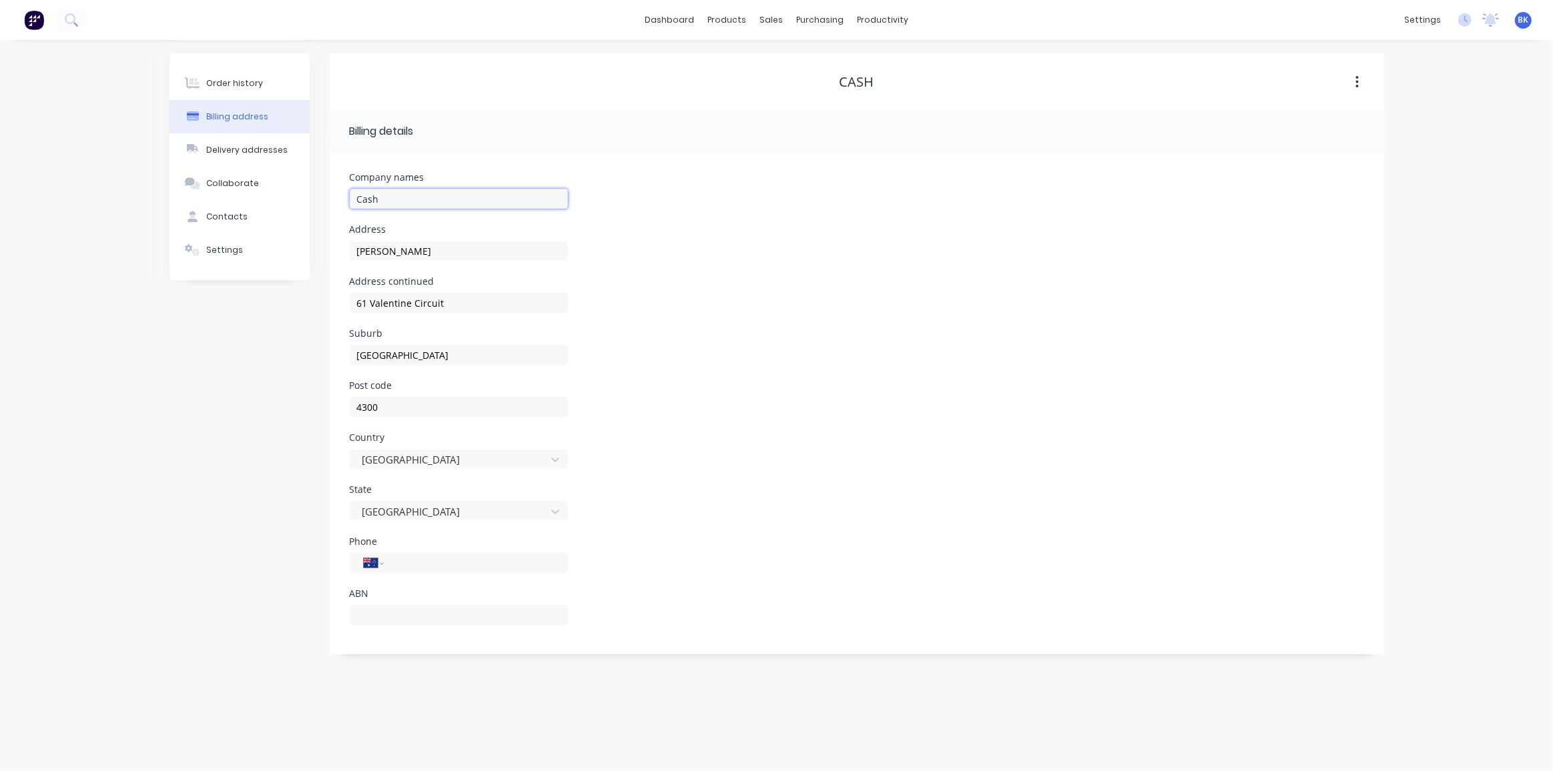
drag, startPoint x: 441, startPoint y: 204, endPoint x: 436, endPoint y: 236, distance: 32.4
click at [424, 206] on input "Cash" at bounding box center [459, 199] width 218 height 20
drag, startPoint x: 439, startPoint y: 256, endPoint x: 329, endPoint y: 257, distance: 110.1
click at [330, 259] on div "Company names Cash Address Todd Berlin Address continued 61 Valentine Circuit S…" at bounding box center [857, 404] width 1054 height 502
drag, startPoint x: 462, startPoint y: 299, endPoint x: 302, endPoint y: 306, distance: 160.3
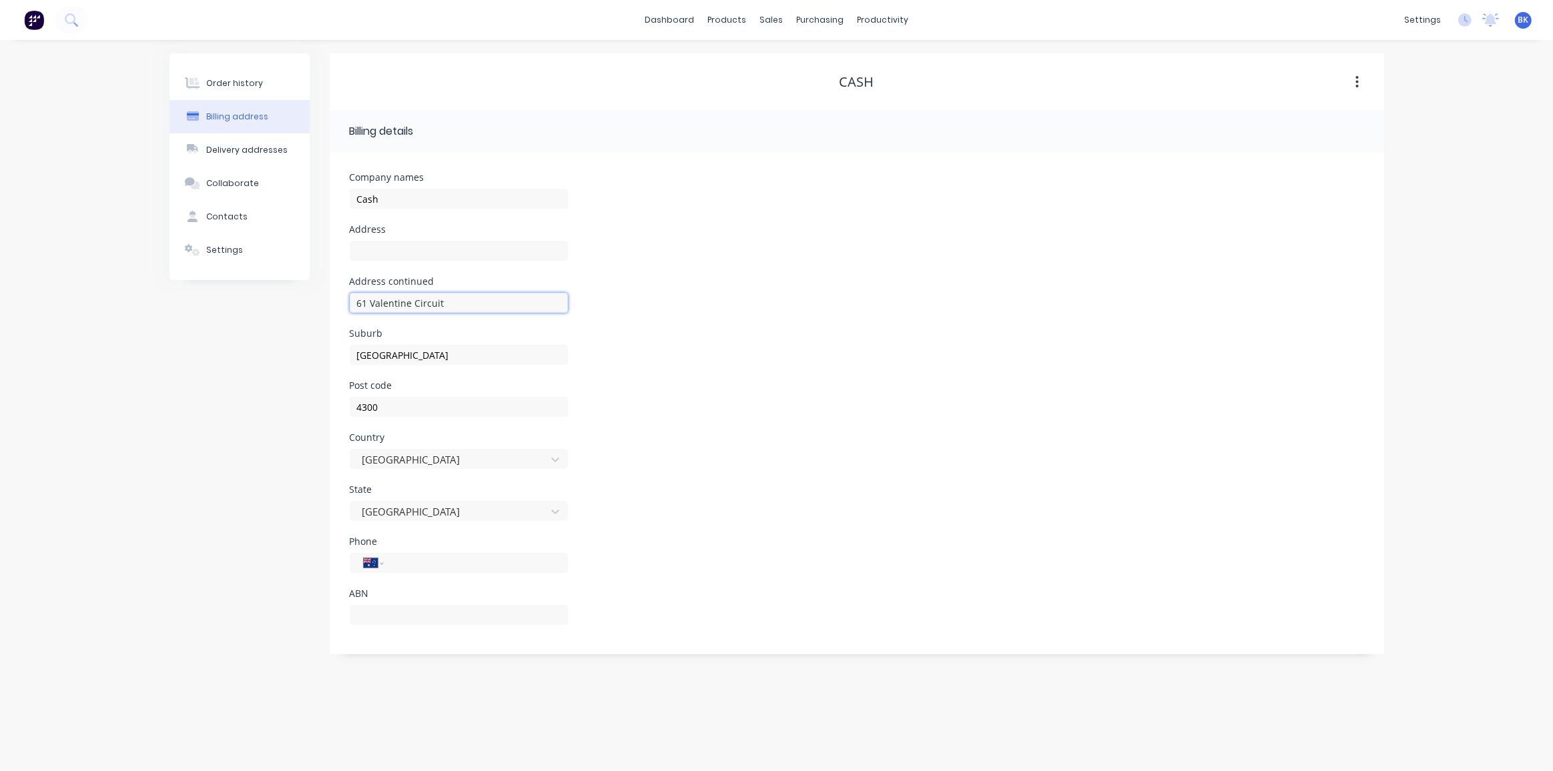
click at [303, 306] on div "Order history Billing address Delivery addresses Collaborate Contacts Settings …" at bounding box center [776, 353] width 1214 height 601
drag, startPoint x: 453, startPoint y: 354, endPoint x: 278, endPoint y: 359, distance: 174.9
click at [278, 359] on div "Order history Billing address Delivery addresses Collaborate Contacts Settings …" at bounding box center [776, 353] width 1214 height 601
drag, startPoint x: 400, startPoint y: 409, endPoint x: 279, endPoint y: 406, distance: 120.8
click at [279, 406] on div "Order history Billing address Delivery addresses Collaborate Contacts Settings …" at bounding box center [776, 353] width 1214 height 601
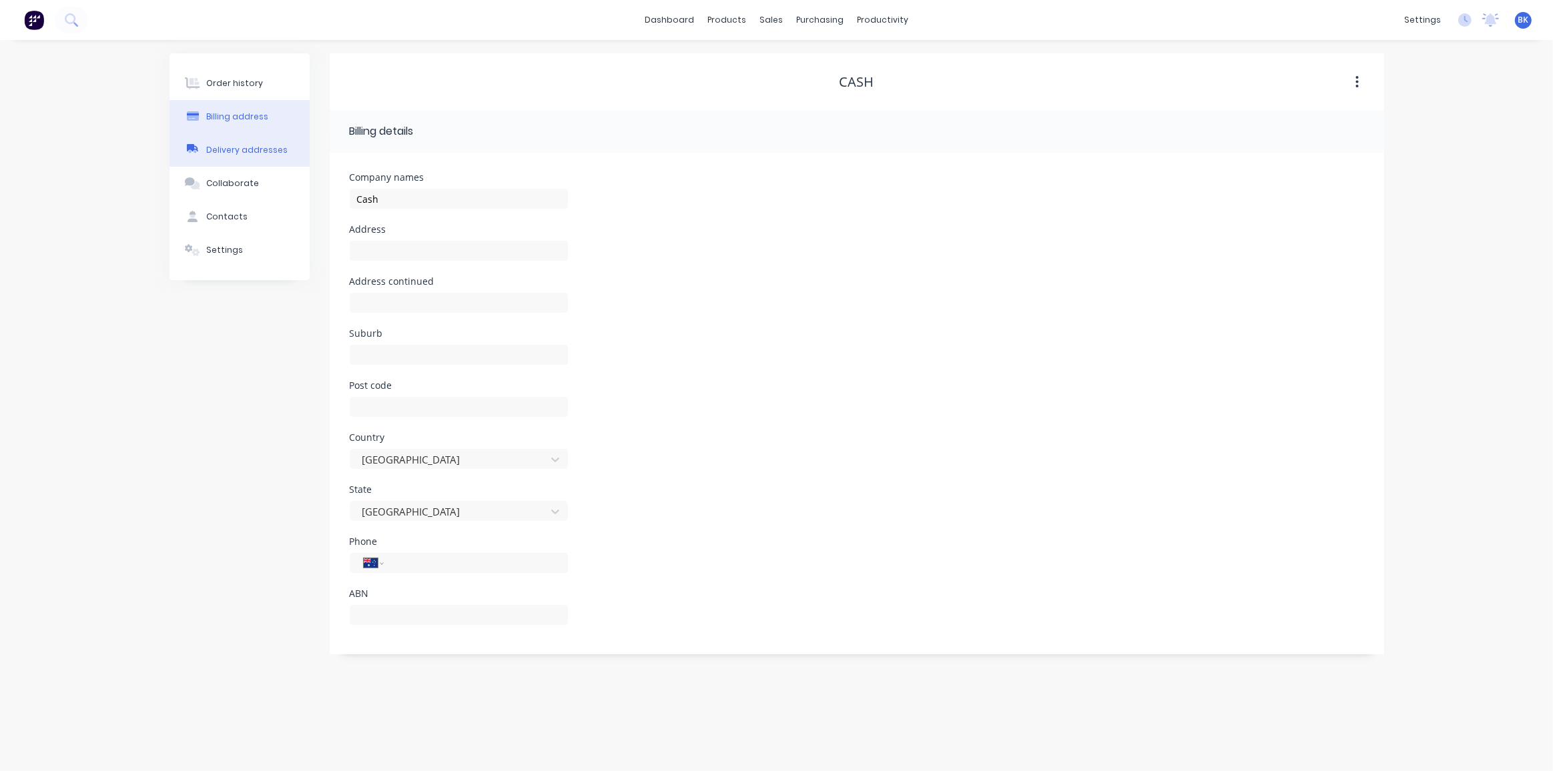
click at [245, 141] on button "Delivery addresses" at bounding box center [239, 149] width 140 height 33
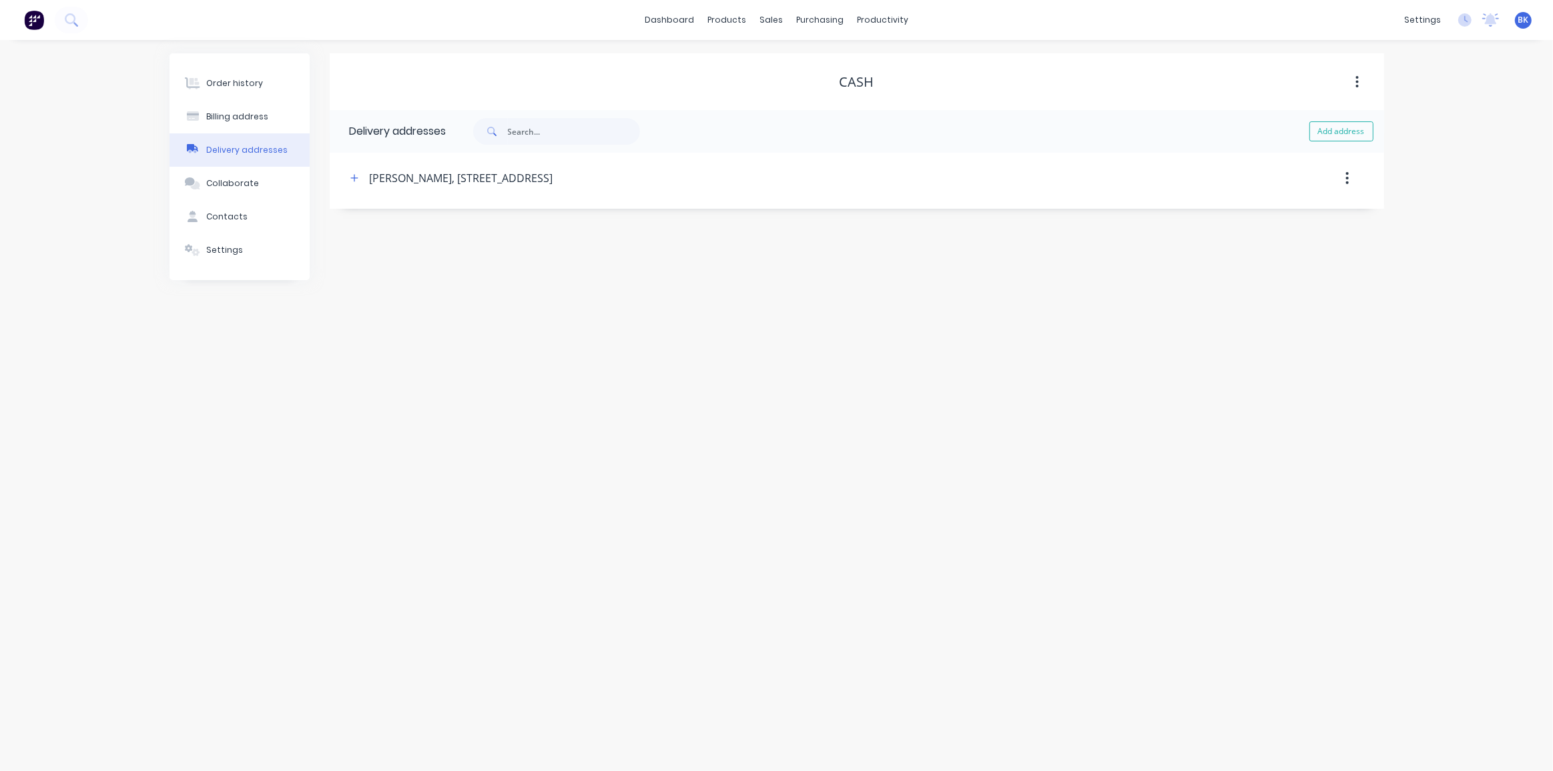
click at [1345, 181] on icon "button" at bounding box center [1346, 178] width 3 height 15
click at [1270, 214] on div "Delete" at bounding box center [1299, 213] width 103 height 19
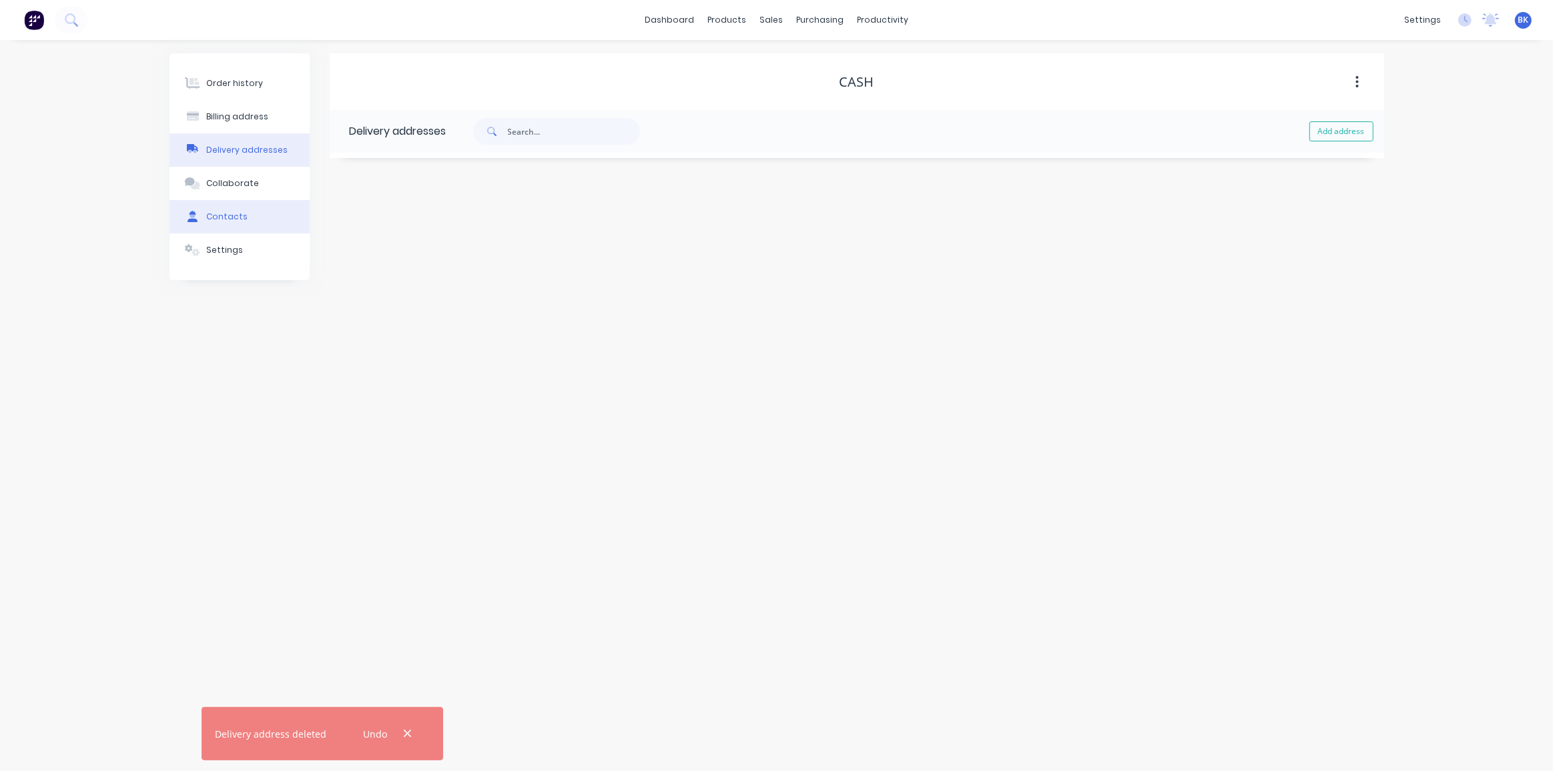
click at [236, 218] on div "Contacts" at bounding box center [226, 217] width 41 height 12
click at [252, 91] on button "Order history" at bounding box center [239, 83] width 140 height 33
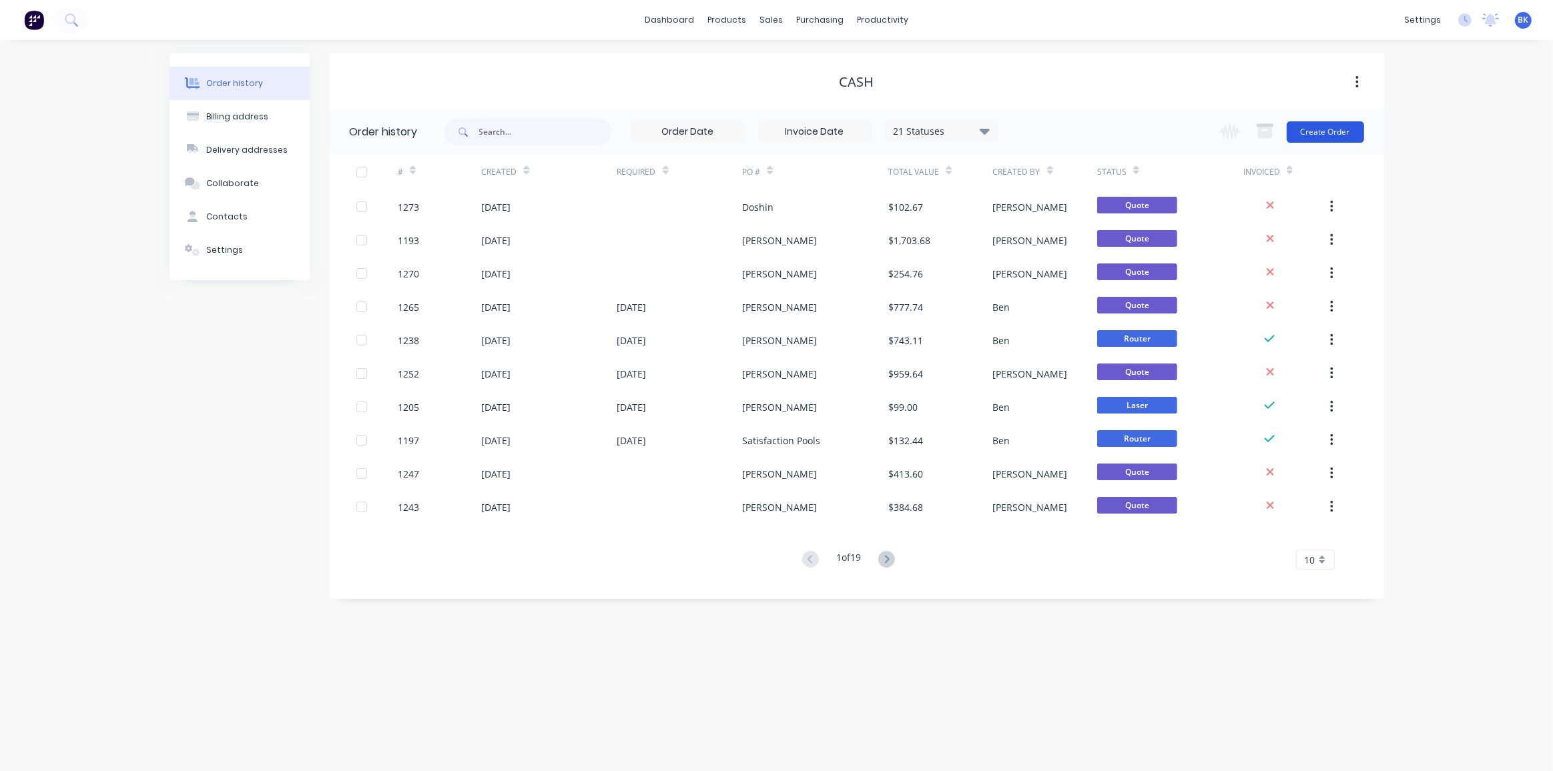
click at [1342, 133] on button "Create Order" at bounding box center [1324, 131] width 77 height 21
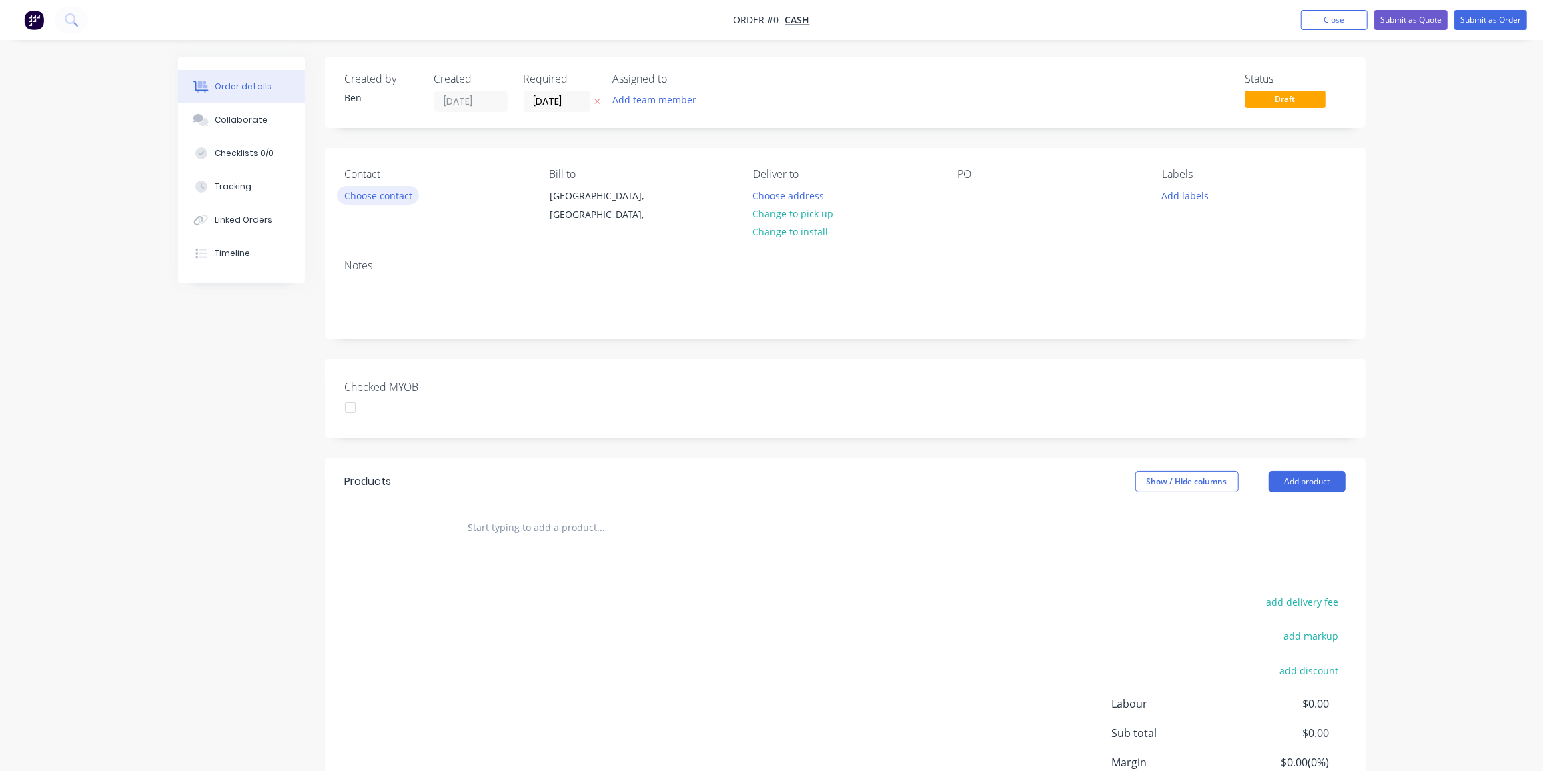
click at [398, 193] on button "Choose contact" at bounding box center [378, 195] width 82 height 18
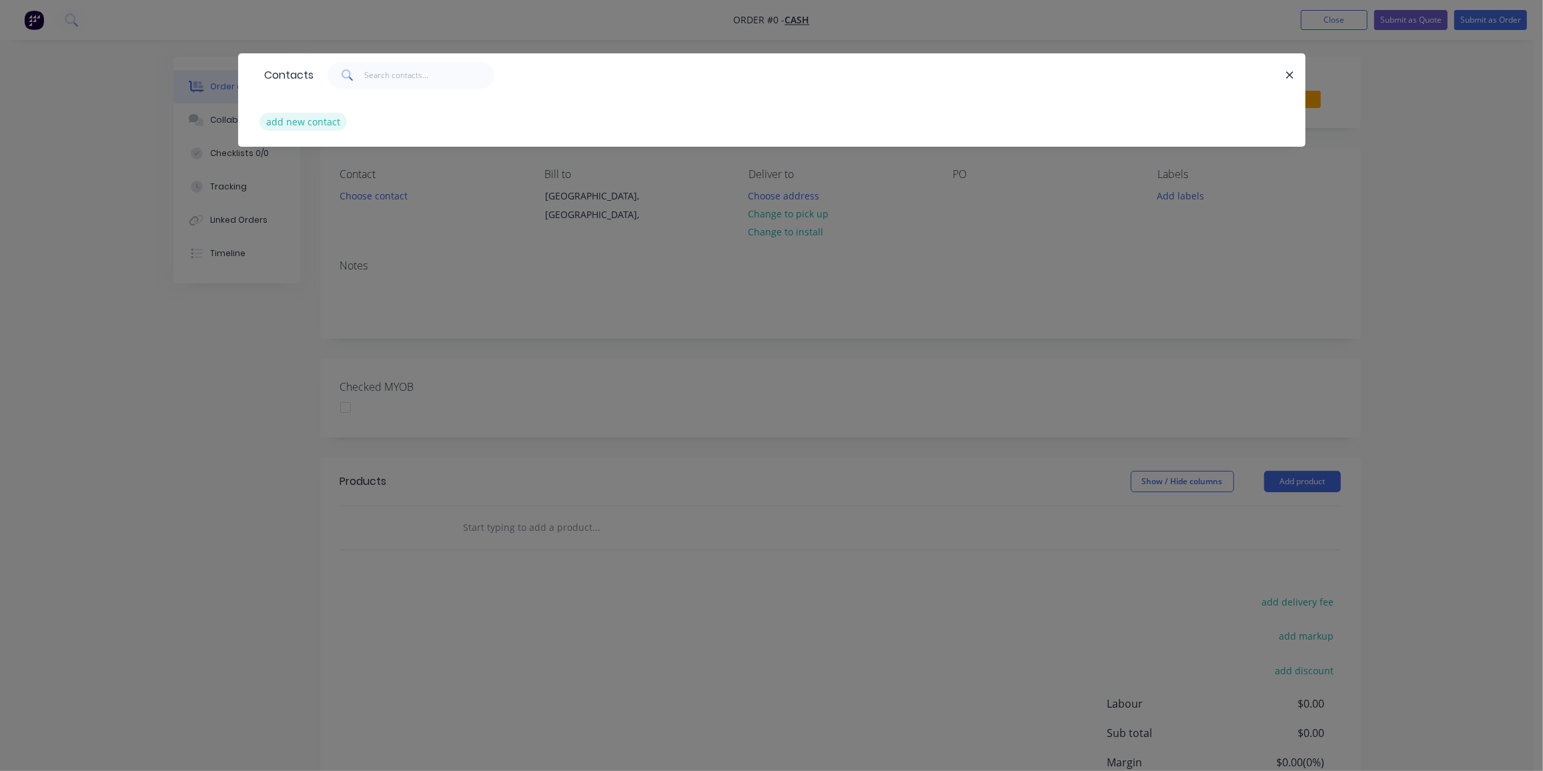
click at [291, 117] on button "add new contact" at bounding box center [304, 122] width 88 height 18
select select "AU"
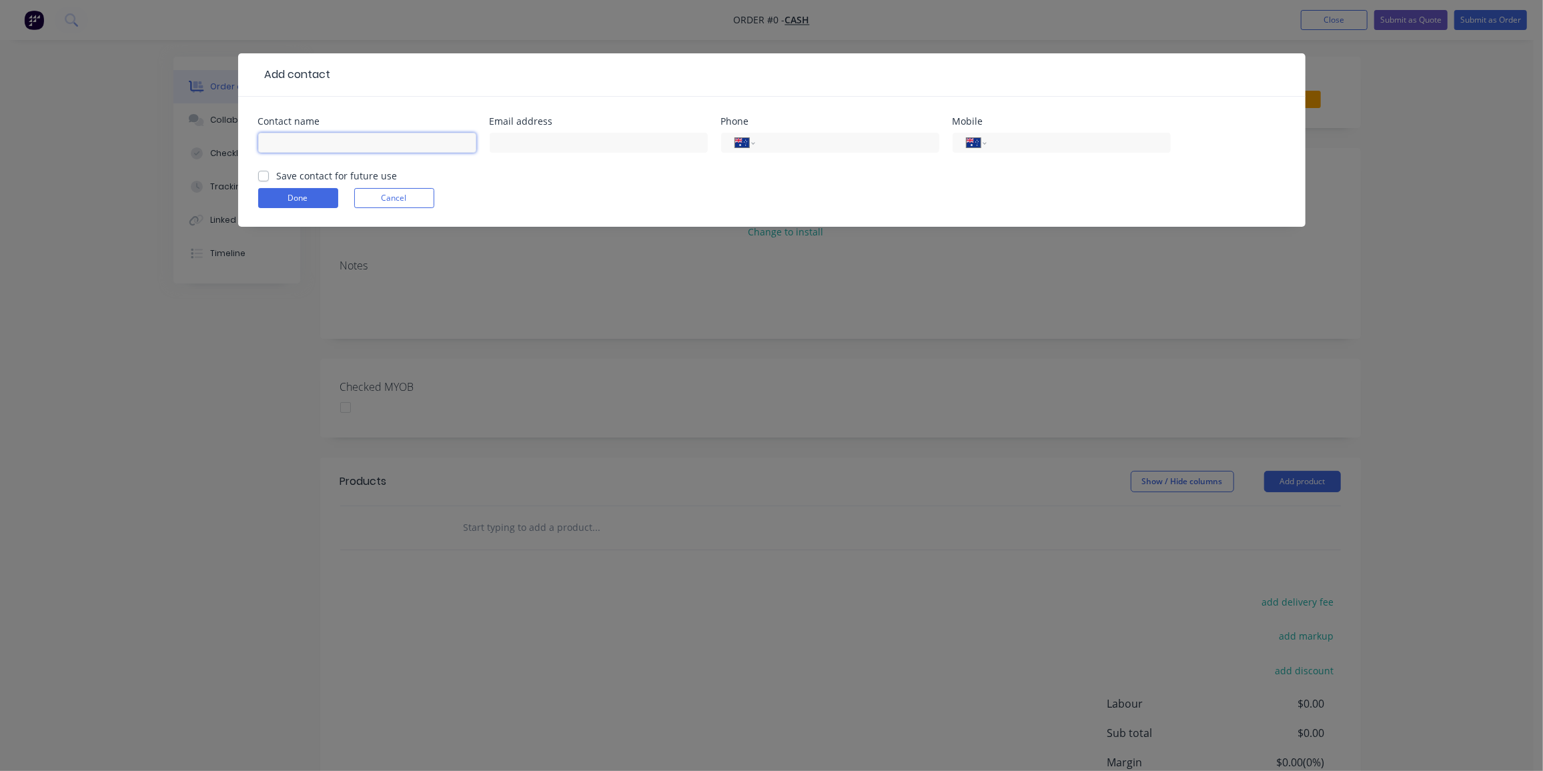
click at [319, 139] on input "text" at bounding box center [367, 143] width 218 height 20
paste input "Fiona G <fionagallacher8@hotmail.com>"
drag, startPoint x: 301, startPoint y: 141, endPoint x: 466, endPoint y: 144, distance: 164.8
click at [466, 144] on input "Fiona G <fionagallacher8@hotmail.com>" at bounding box center [367, 143] width 218 height 20
type input "[PERSON_NAME]"
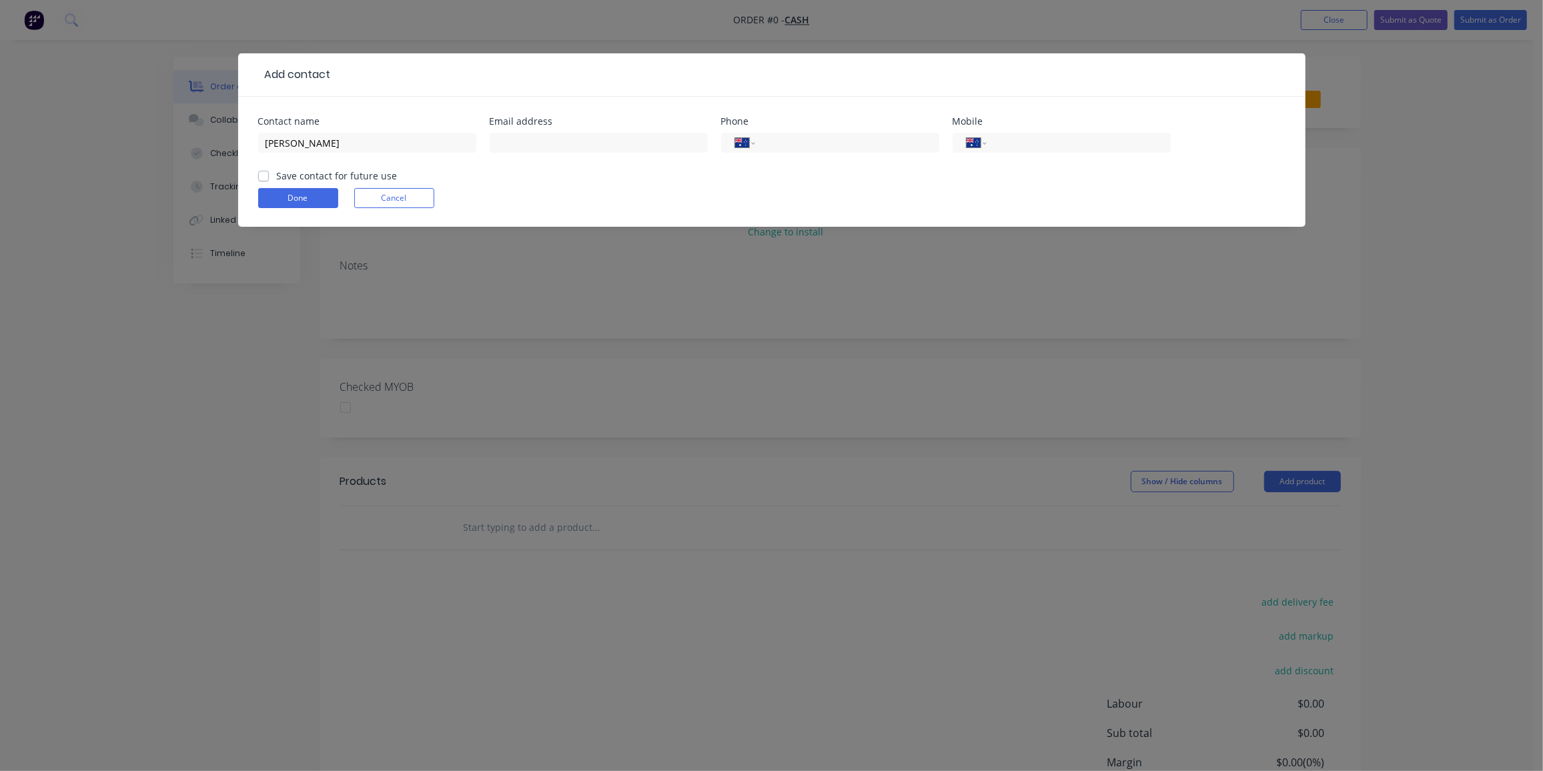
click at [540, 131] on div at bounding box center [599, 148] width 218 height 39
click at [537, 137] on input "text" at bounding box center [599, 143] width 218 height 20
paste input "<fionagallacher8@hotmail.com>"
drag, startPoint x: 504, startPoint y: 142, endPoint x: 476, endPoint y: 137, distance: 27.9
click at [476, 137] on div "Contact name Fiona G Email address <fionagallacher8@hotmail.com> Phone Internat…" at bounding box center [772, 143] width 1028 height 52
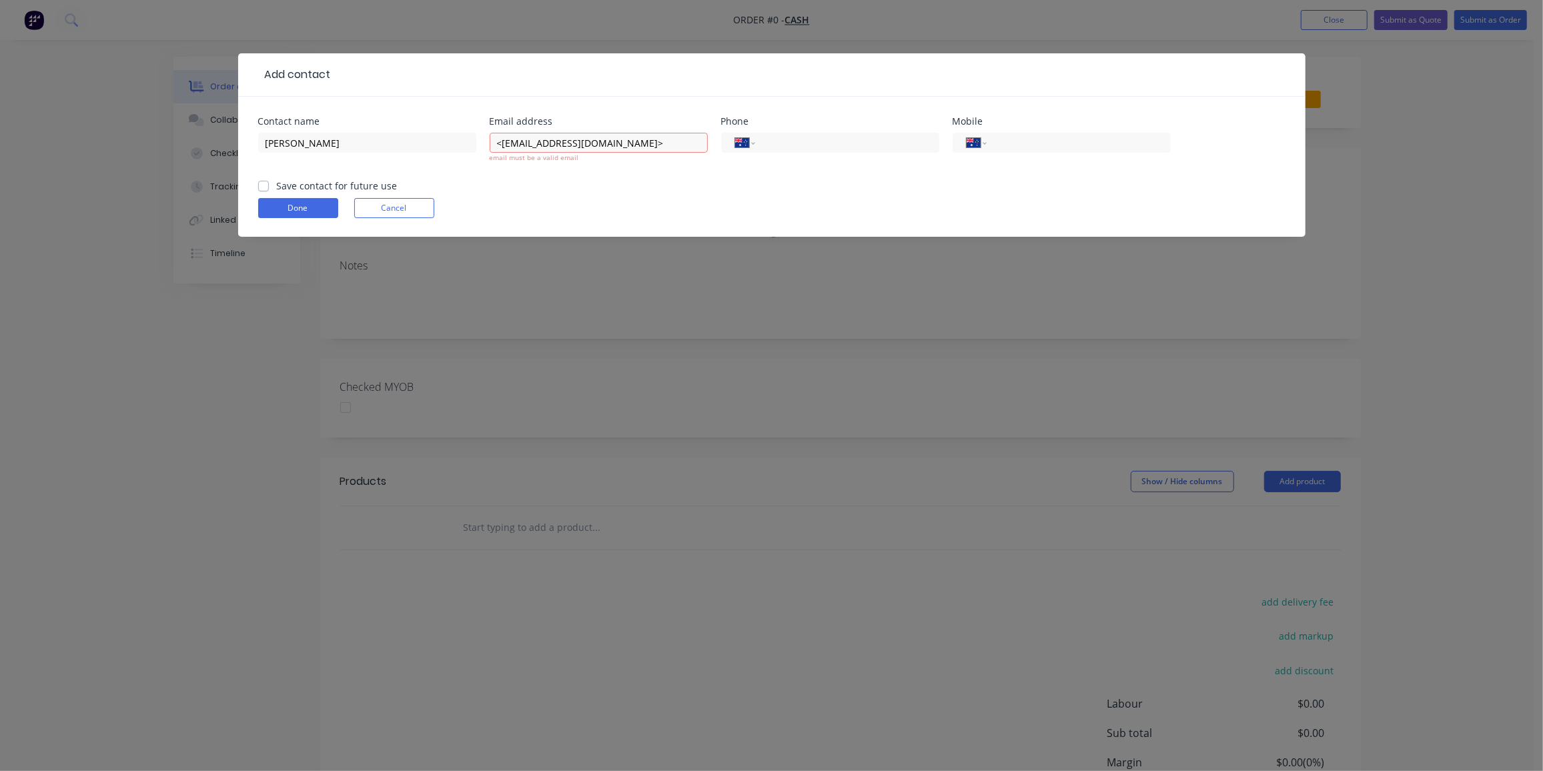
click at [487, 138] on div "Contact name Fiona G Email address <fionagallacher8@hotmail.com> email must be …" at bounding box center [772, 148] width 1028 height 62
drag, startPoint x: 500, startPoint y: 139, endPoint x: 486, endPoint y: 143, distance: 14.6
click at [486, 143] on div "Contact name Fiona G Email address <fionagallacher8@hotmail.com> email must be …" at bounding box center [772, 148] width 1028 height 62
click at [647, 141] on input "fionagallacher8@hotmail.com>" at bounding box center [599, 143] width 218 height 20
type input "fionagallacher8@hotmail.com"
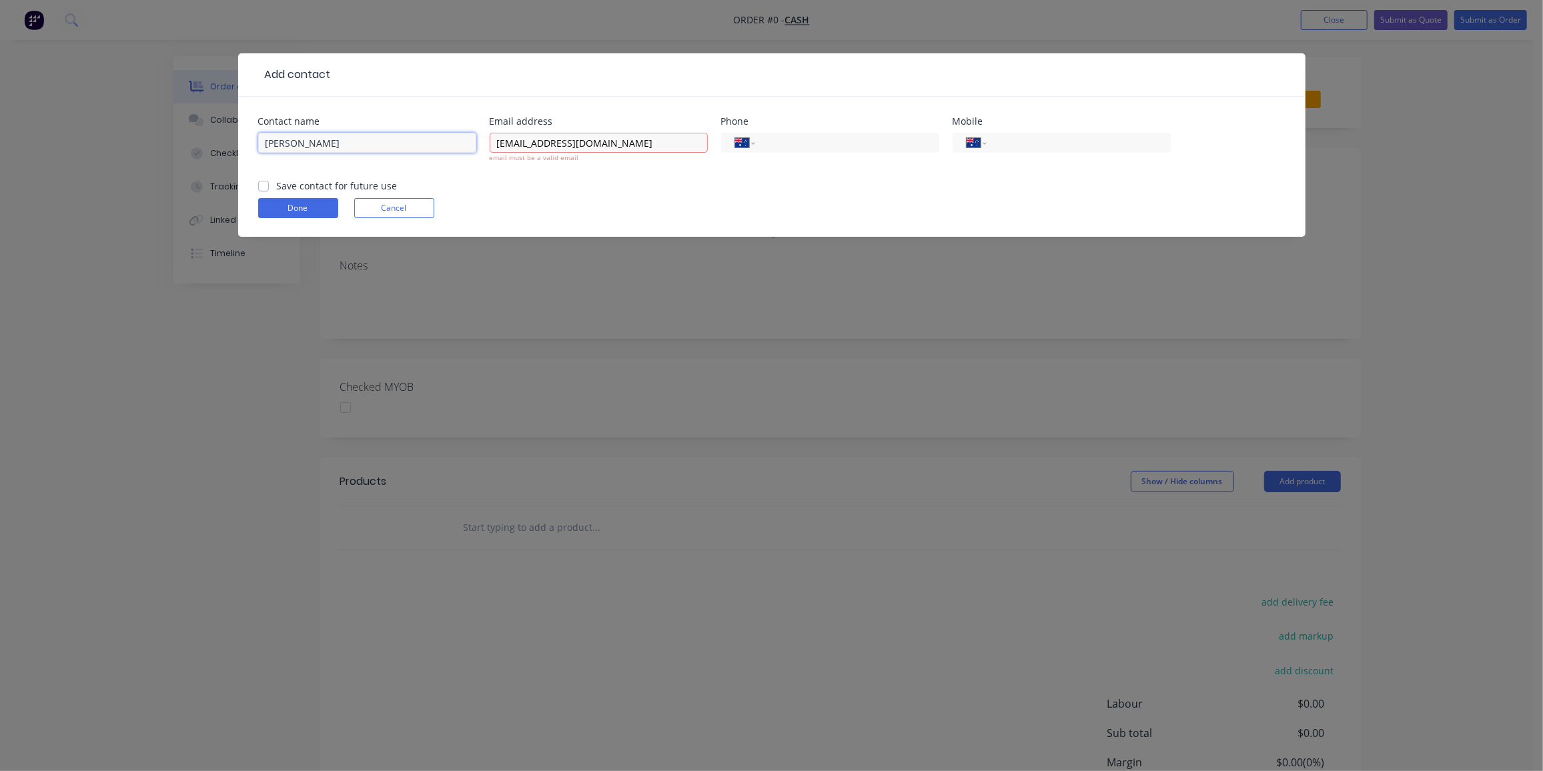
click at [390, 146] on input "[PERSON_NAME]" at bounding box center [367, 143] width 218 height 20
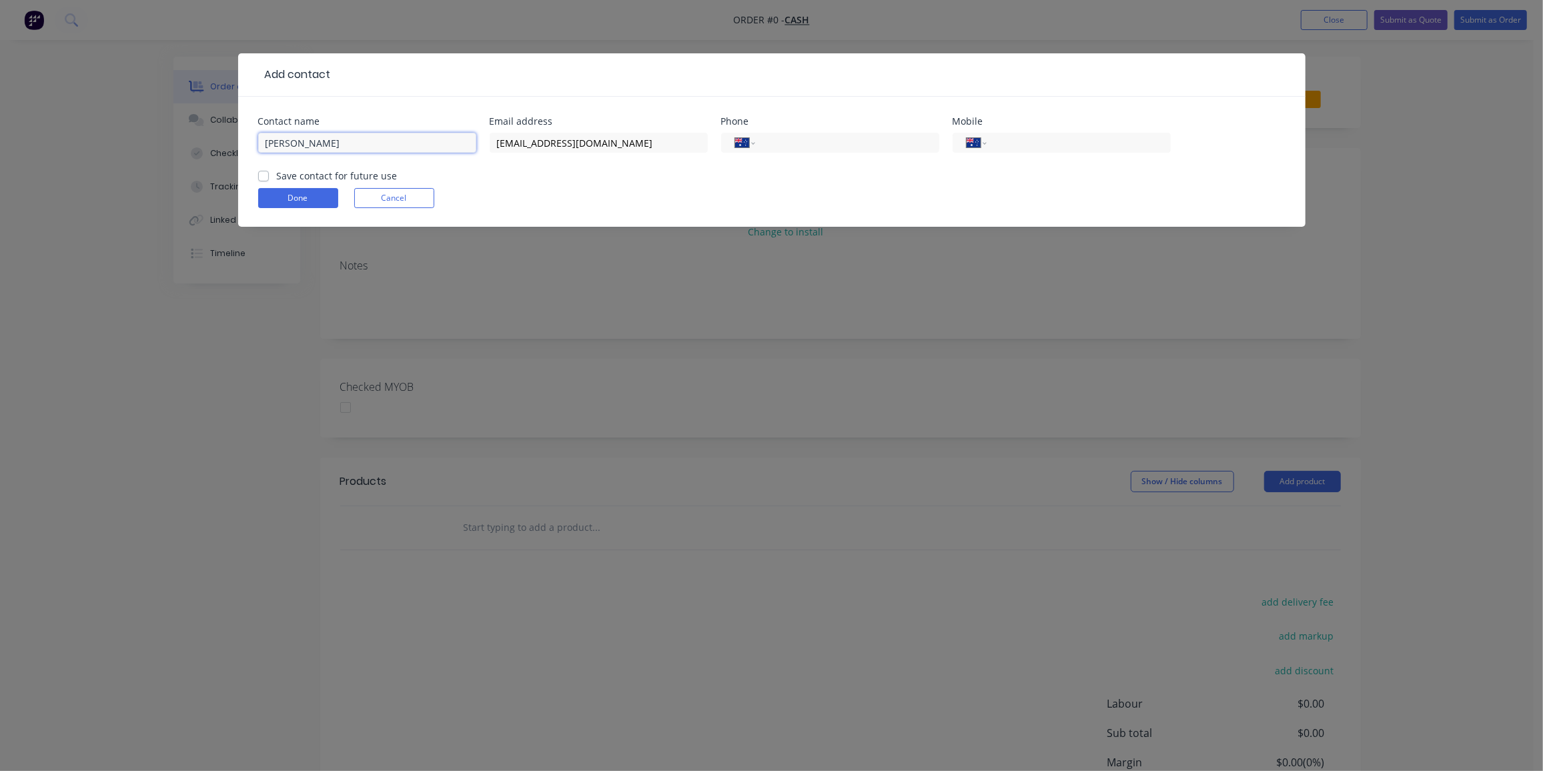
drag, startPoint x: 300, startPoint y: 142, endPoint x: 292, endPoint y: 146, distance: 9.6
click at [292, 146] on input "[PERSON_NAME]" at bounding box center [367, 143] width 218 height 20
click at [1089, 147] on input "tel" at bounding box center [1076, 142] width 160 height 15
paste input "0412 622 540"
type input "0412 622 540"
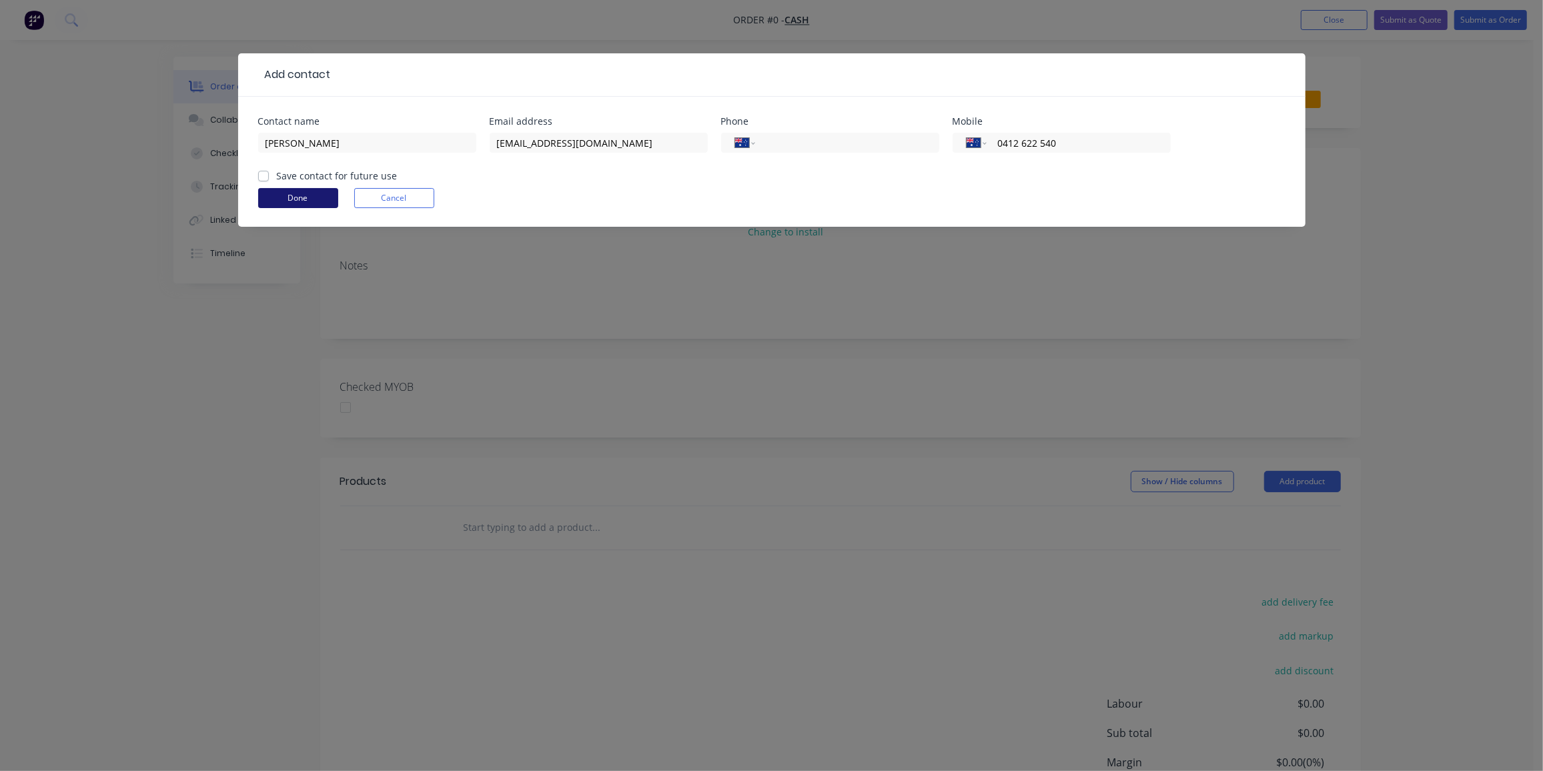
click at [314, 198] on button "Done" at bounding box center [298, 198] width 80 height 20
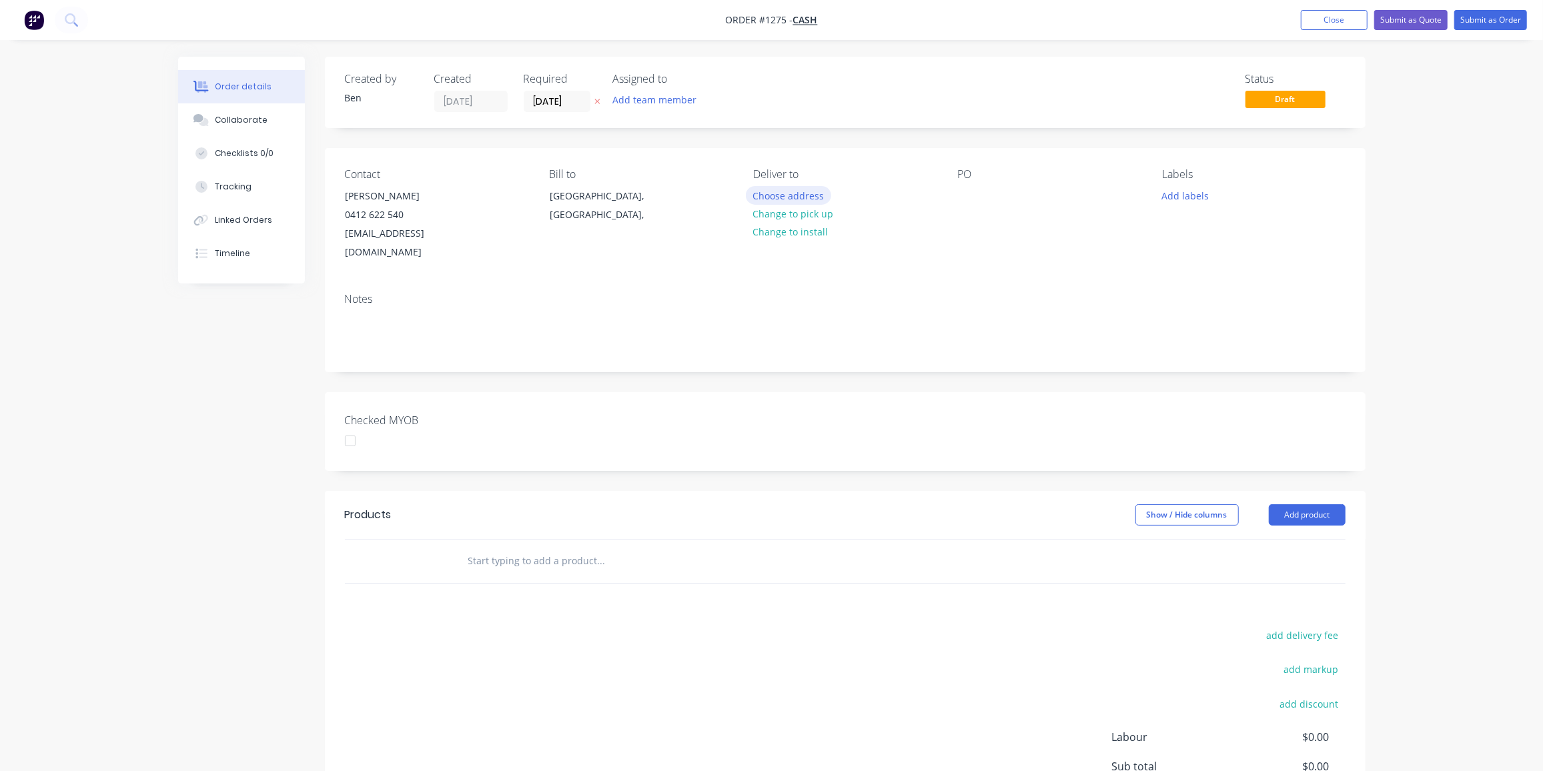
click at [787, 195] on button "Choose address" at bounding box center [788, 195] width 85 height 18
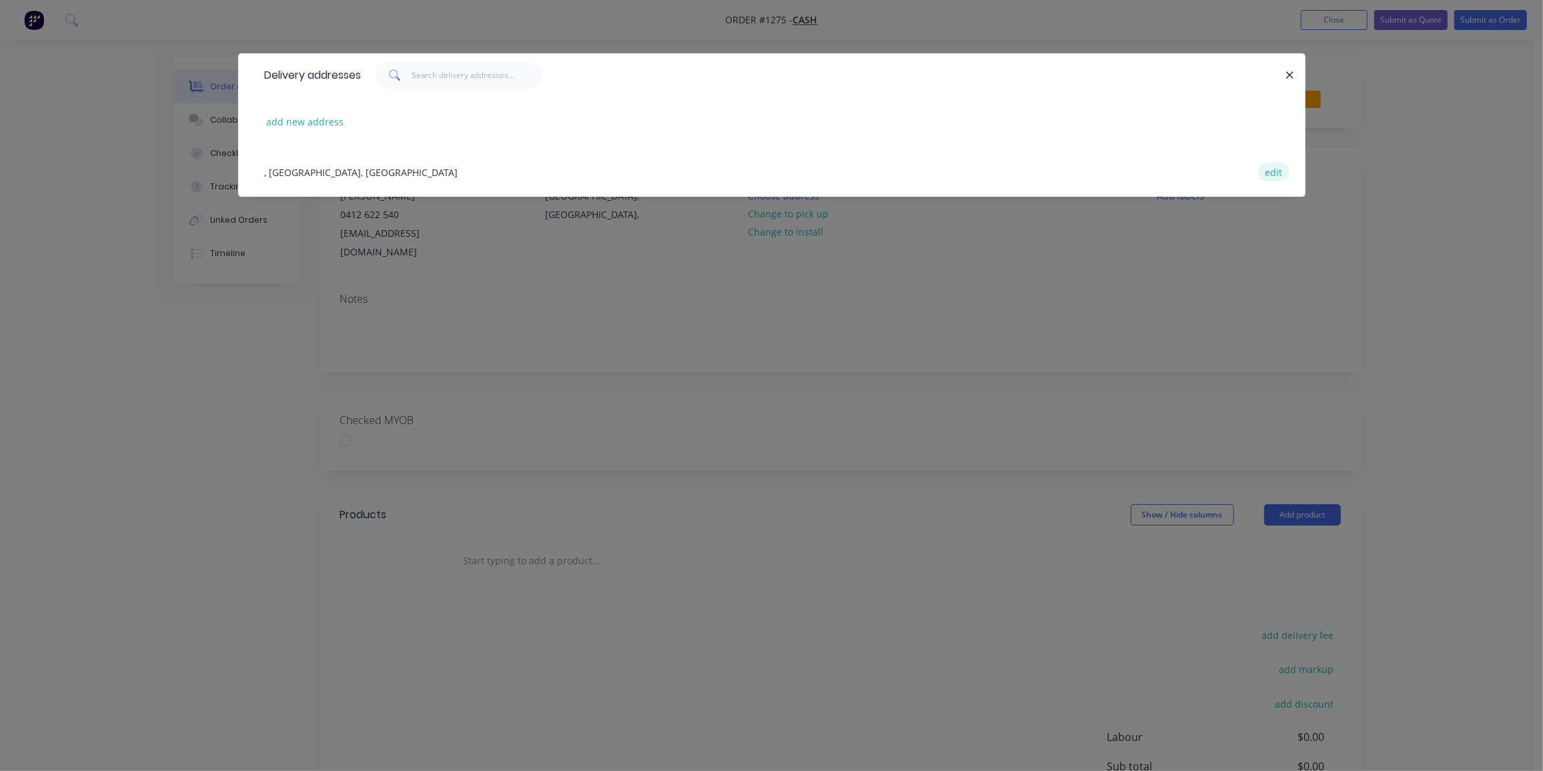
click at [1273, 169] on button "edit" at bounding box center [1273, 172] width 31 height 18
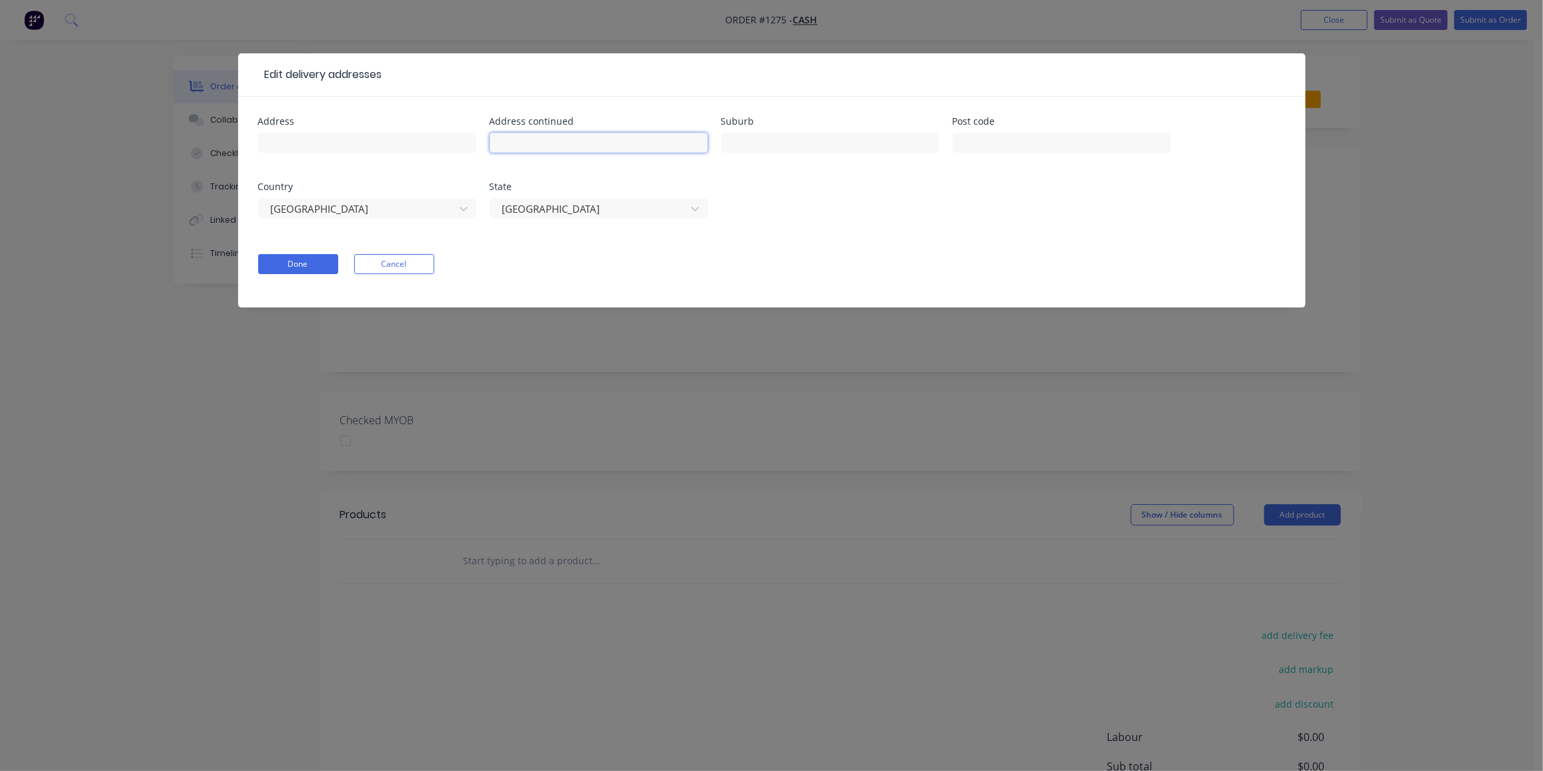
click at [629, 140] on input "text" at bounding box center [599, 143] width 218 height 20
paste input "23 Poinsettia Street"
type input "23 Poinsettia Street"
click at [793, 143] on input "text" at bounding box center [830, 143] width 218 height 20
paste input "Holloways Beach"
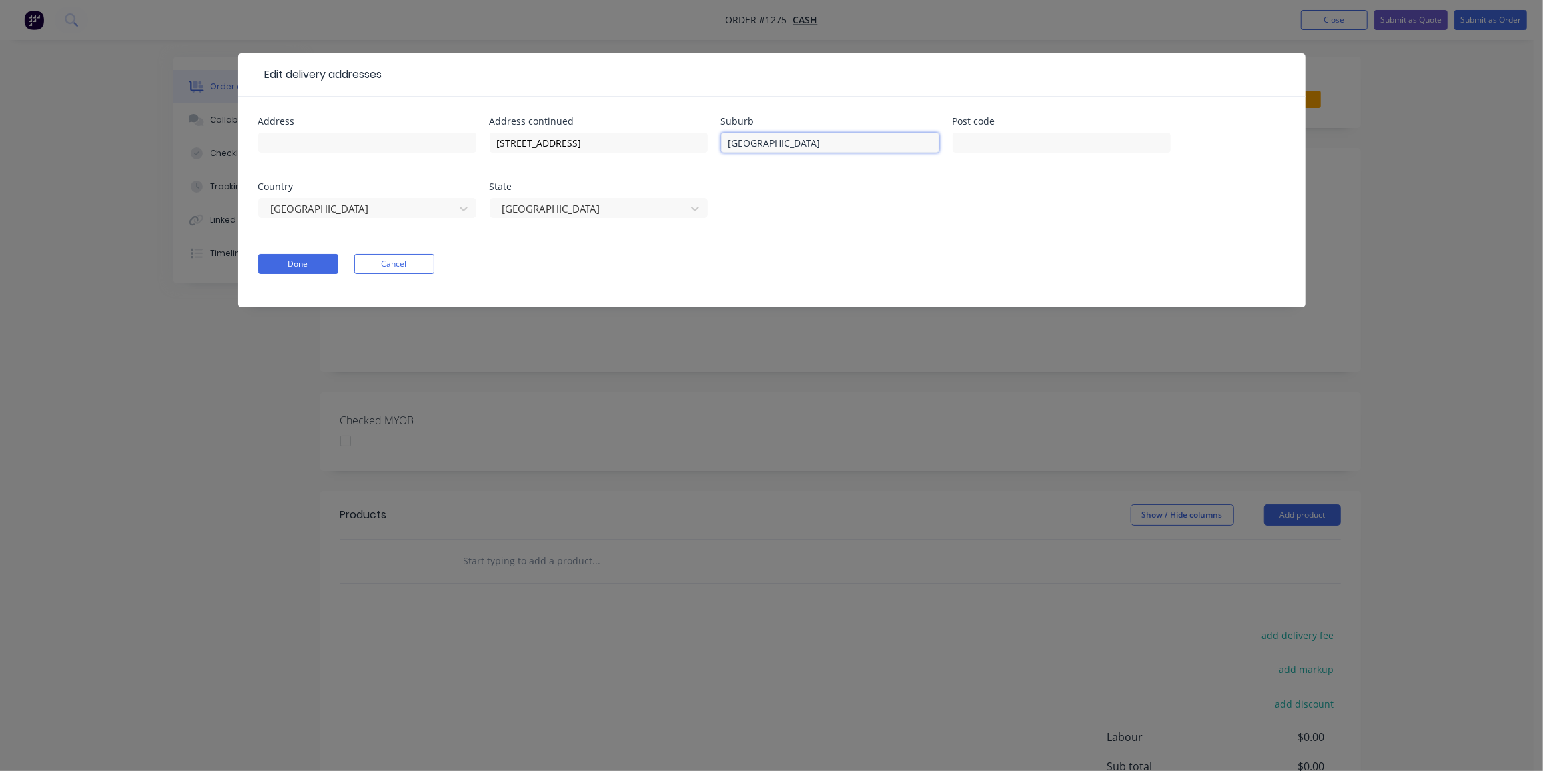
type input "Holloways Beach"
click at [973, 146] on input "text" at bounding box center [1062, 143] width 218 height 20
paste input "4878"
type input "4878"
click at [304, 143] on input "text" at bounding box center [367, 143] width 218 height 20
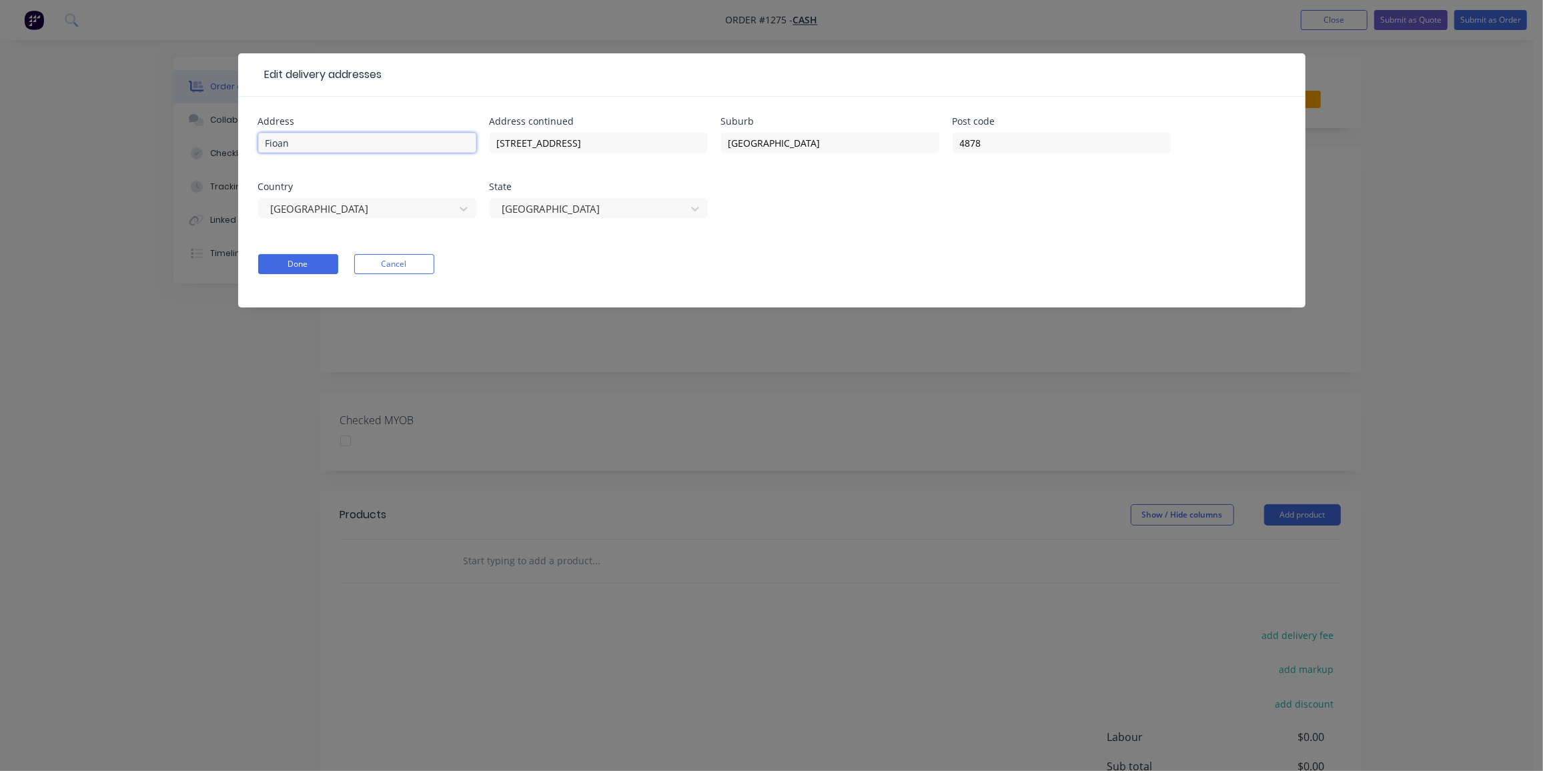
drag, startPoint x: 294, startPoint y: 143, endPoint x: 280, endPoint y: 149, distance: 16.1
click at [280, 149] on input "Fioan" at bounding box center [367, 143] width 218 height 20
type input "Fiona"
click at [288, 266] on button "Done" at bounding box center [298, 264] width 80 height 20
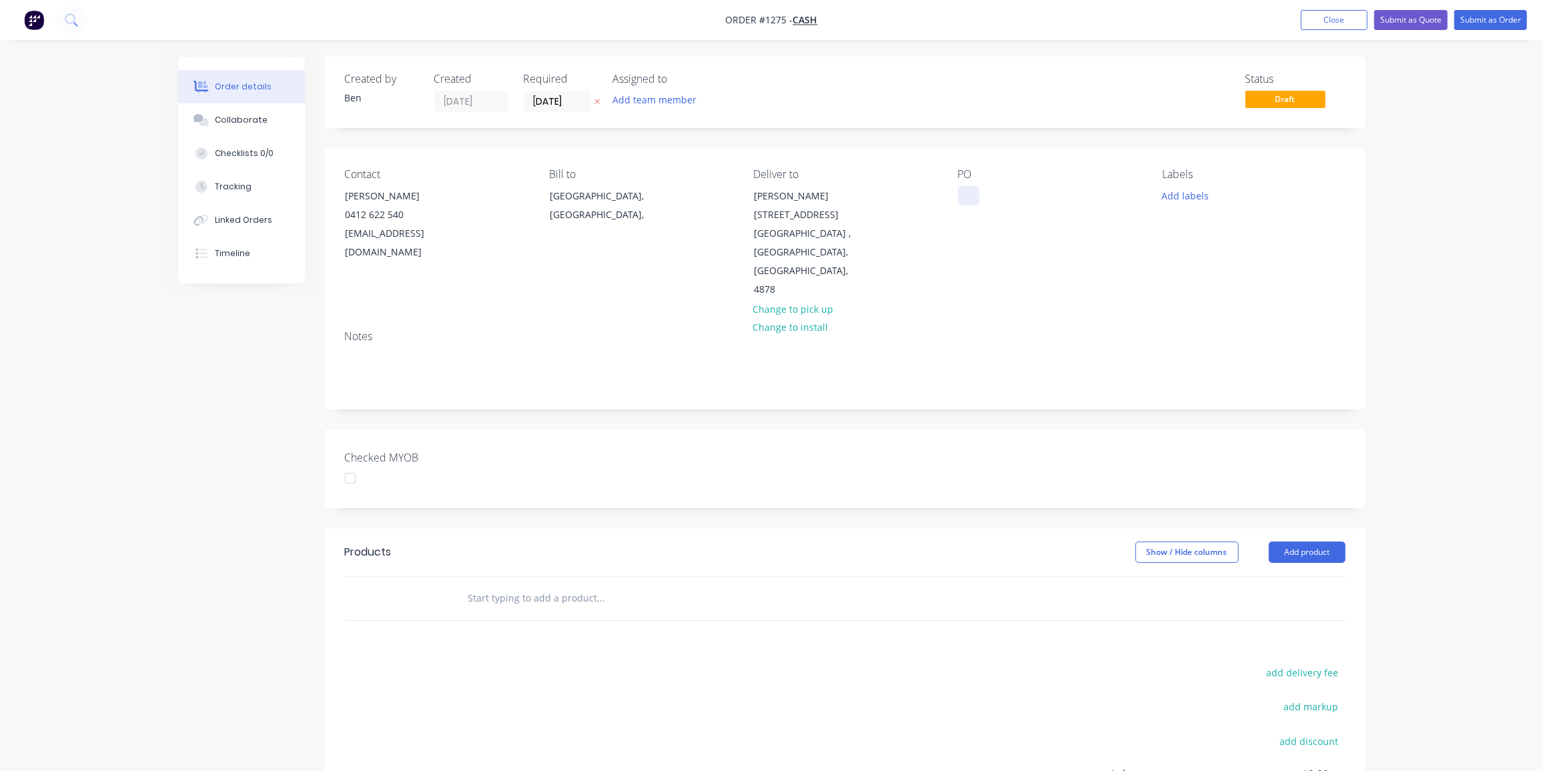
click at [965, 188] on div at bounding box center [968, 195] width 21 height 19
click at [1185, 197] on button "Add labels" at bounding box center [1185, 195] width 61 height 18
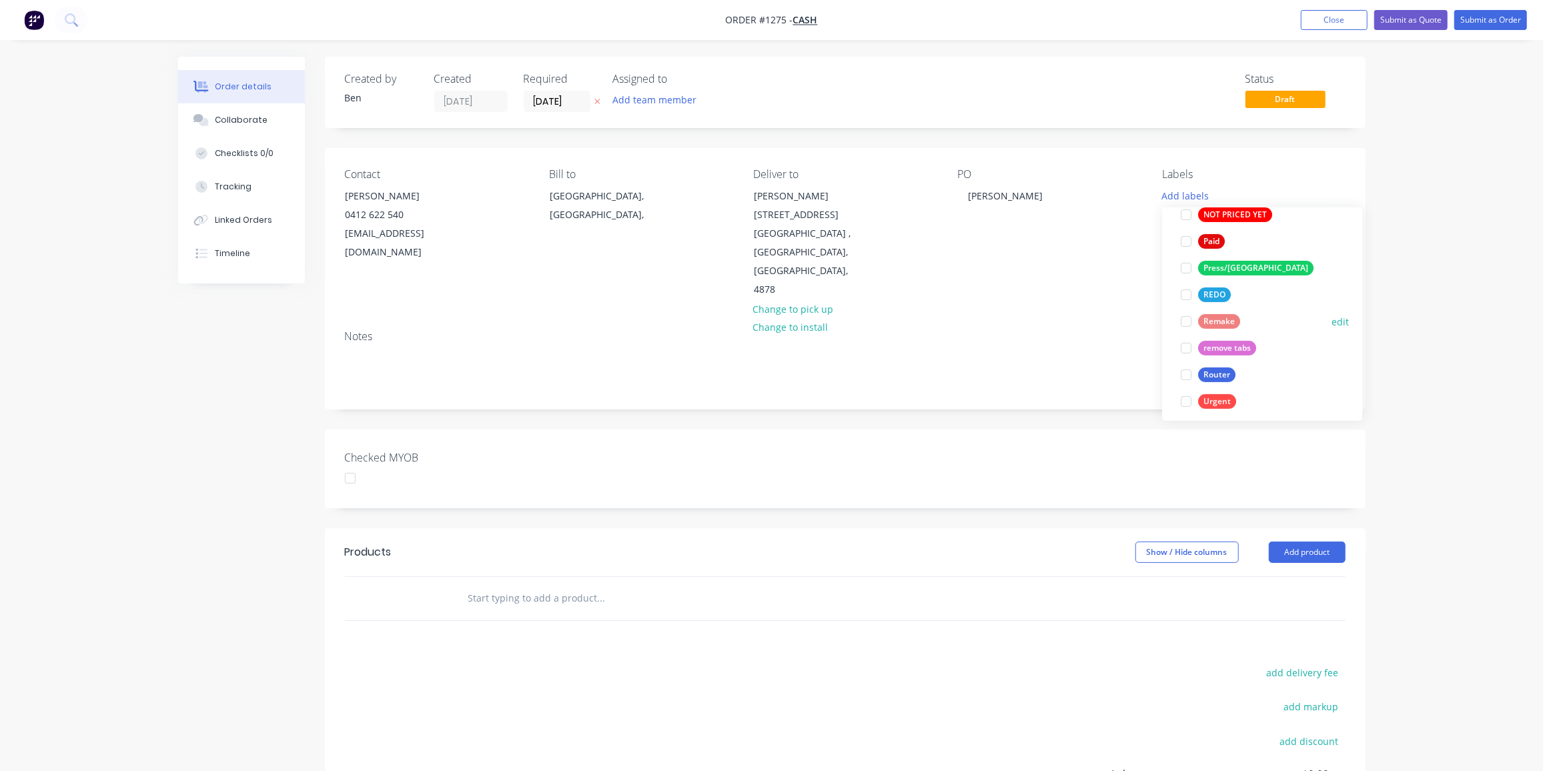
scroll to position [506, 0]
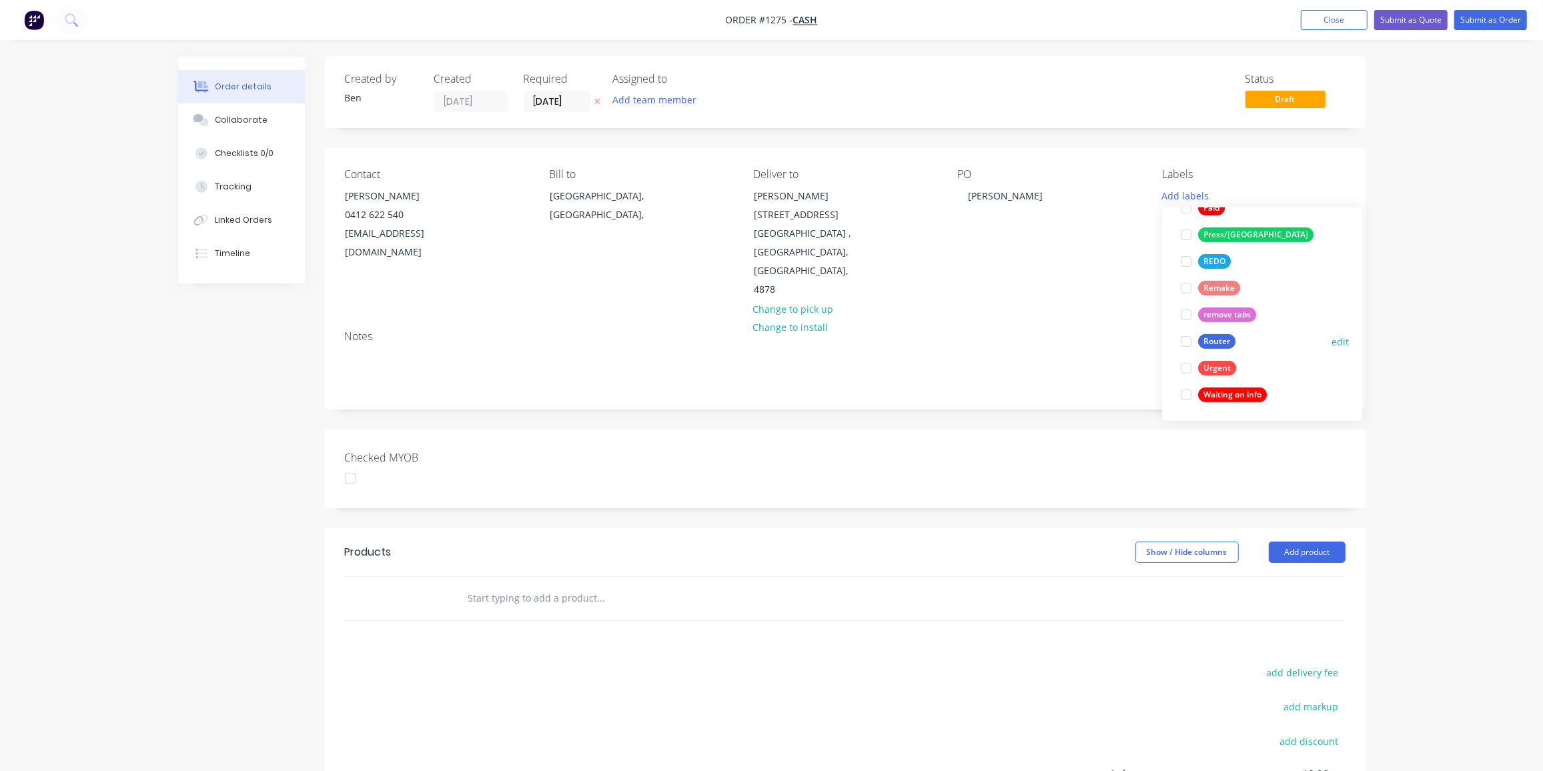
click at [1216, 342] on div "Router" at bounding box center [1216, 341] width 37 height 15
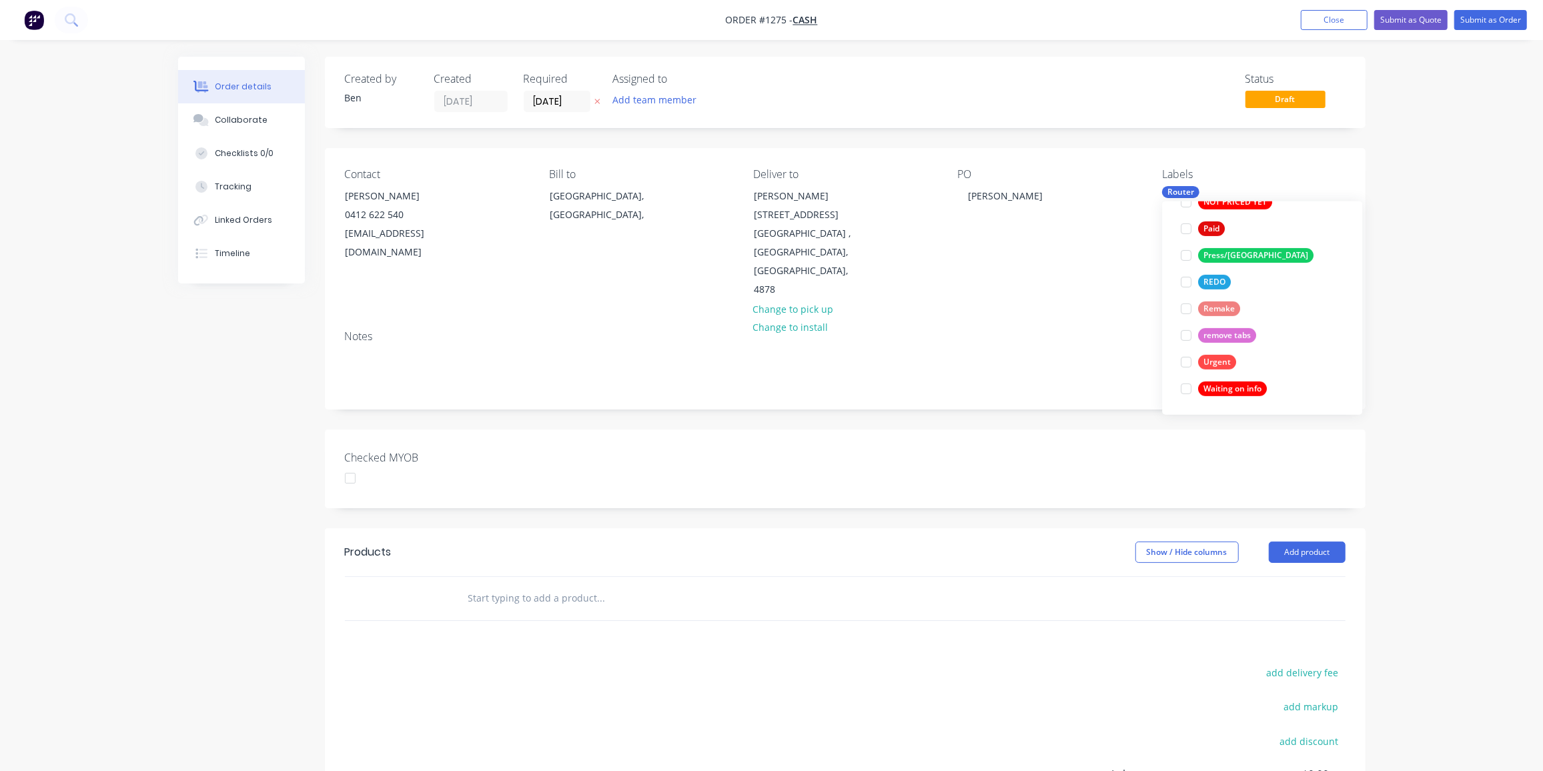
scroll to position [0, 0]
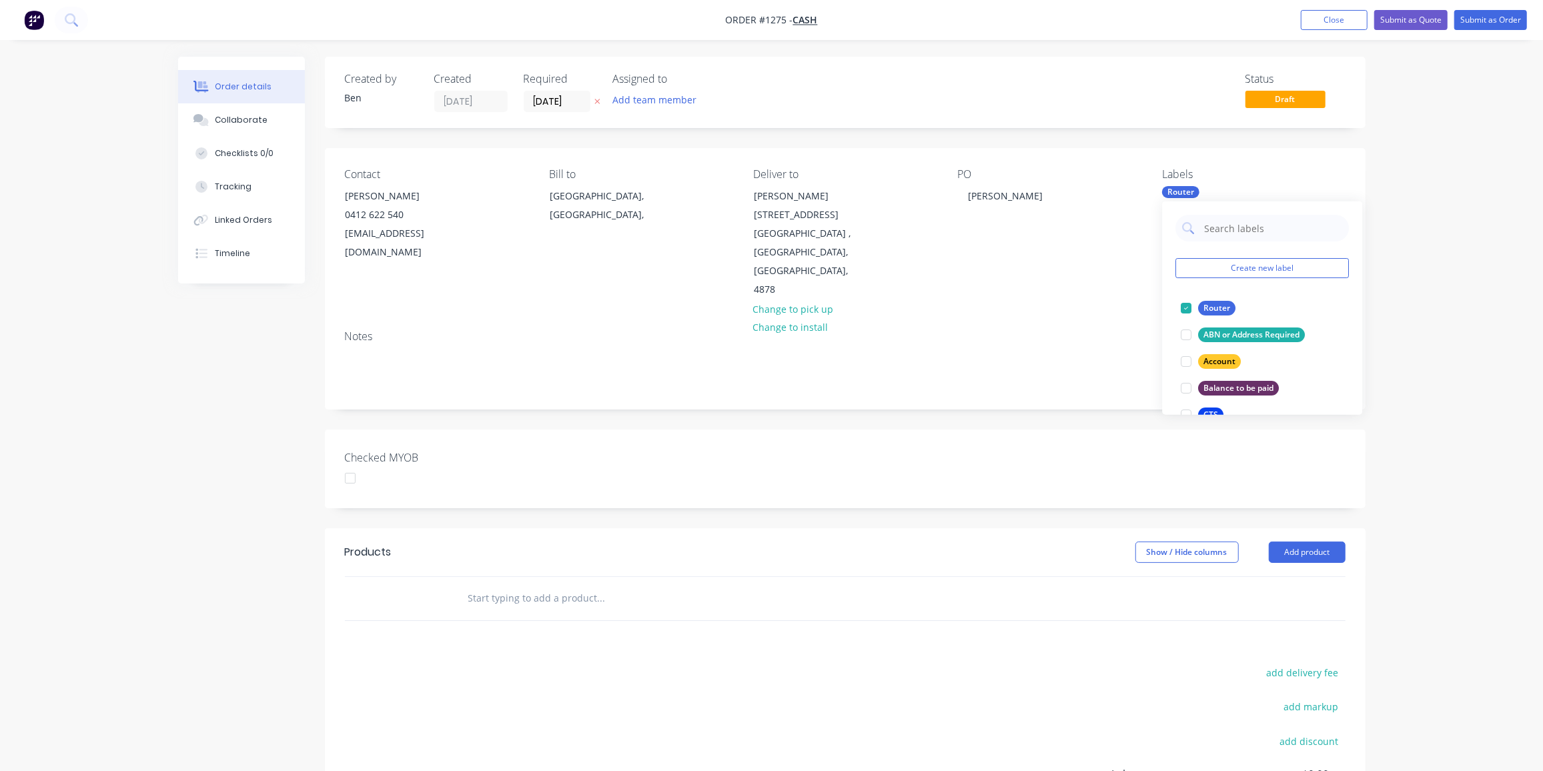
click at [536, 585] on input "text" at bounding box center [601, 598] width 267 height 27
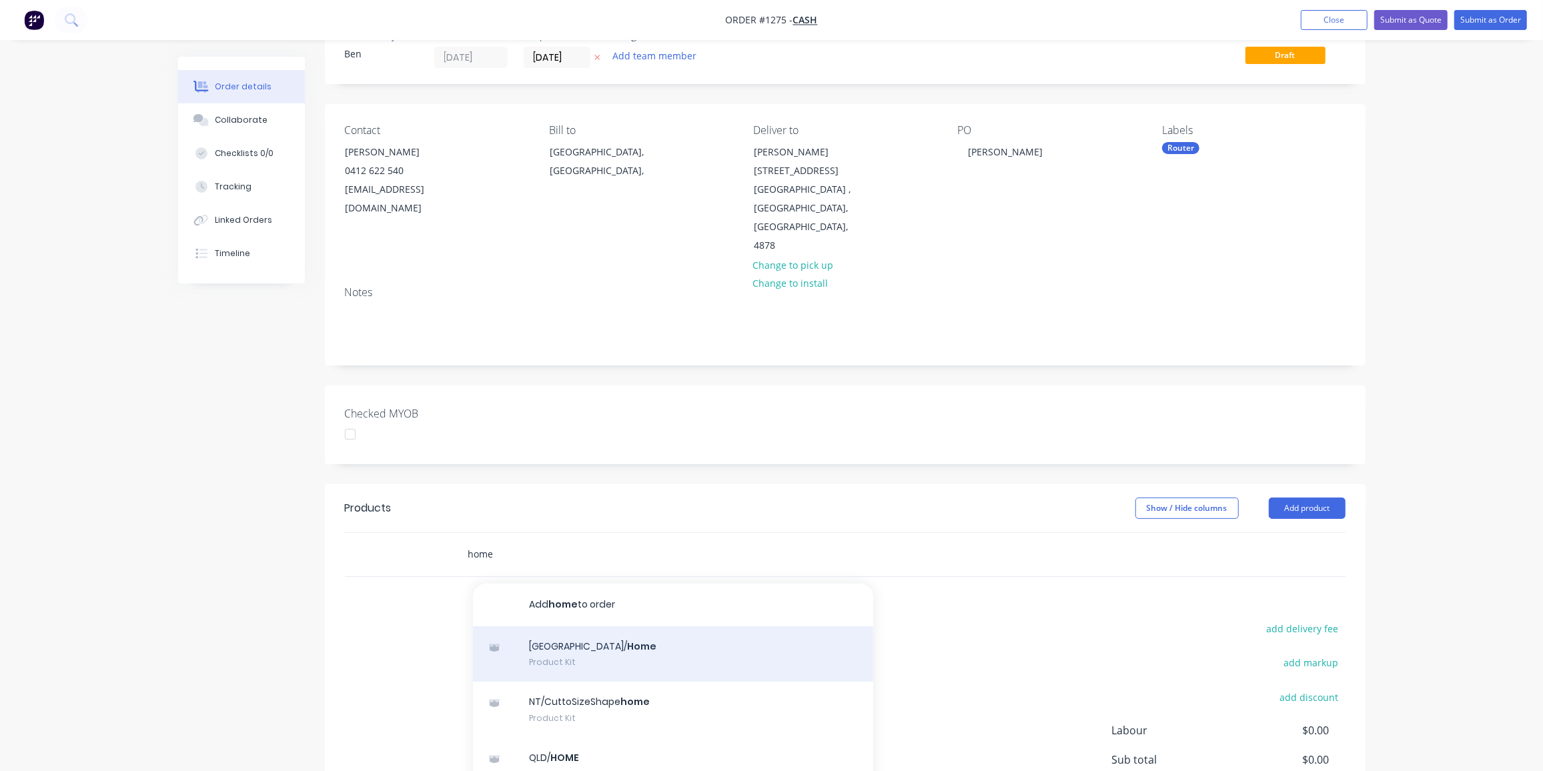
scroll to position [121, 0]
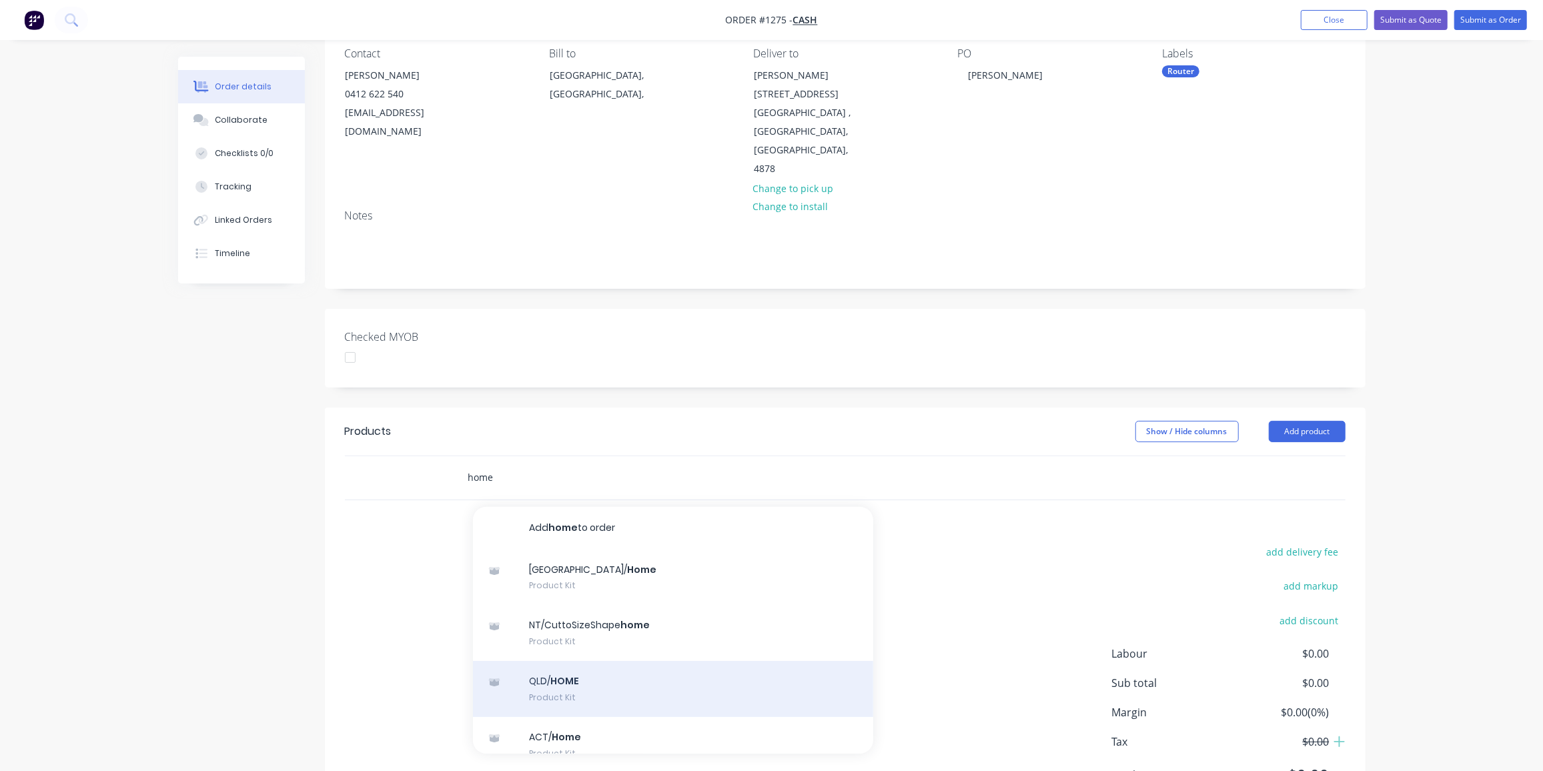
type input "home"
click at [584, 661] on div "QLD/ HOME Product Kit" at bounding box center [673, 689] width 400 height 56
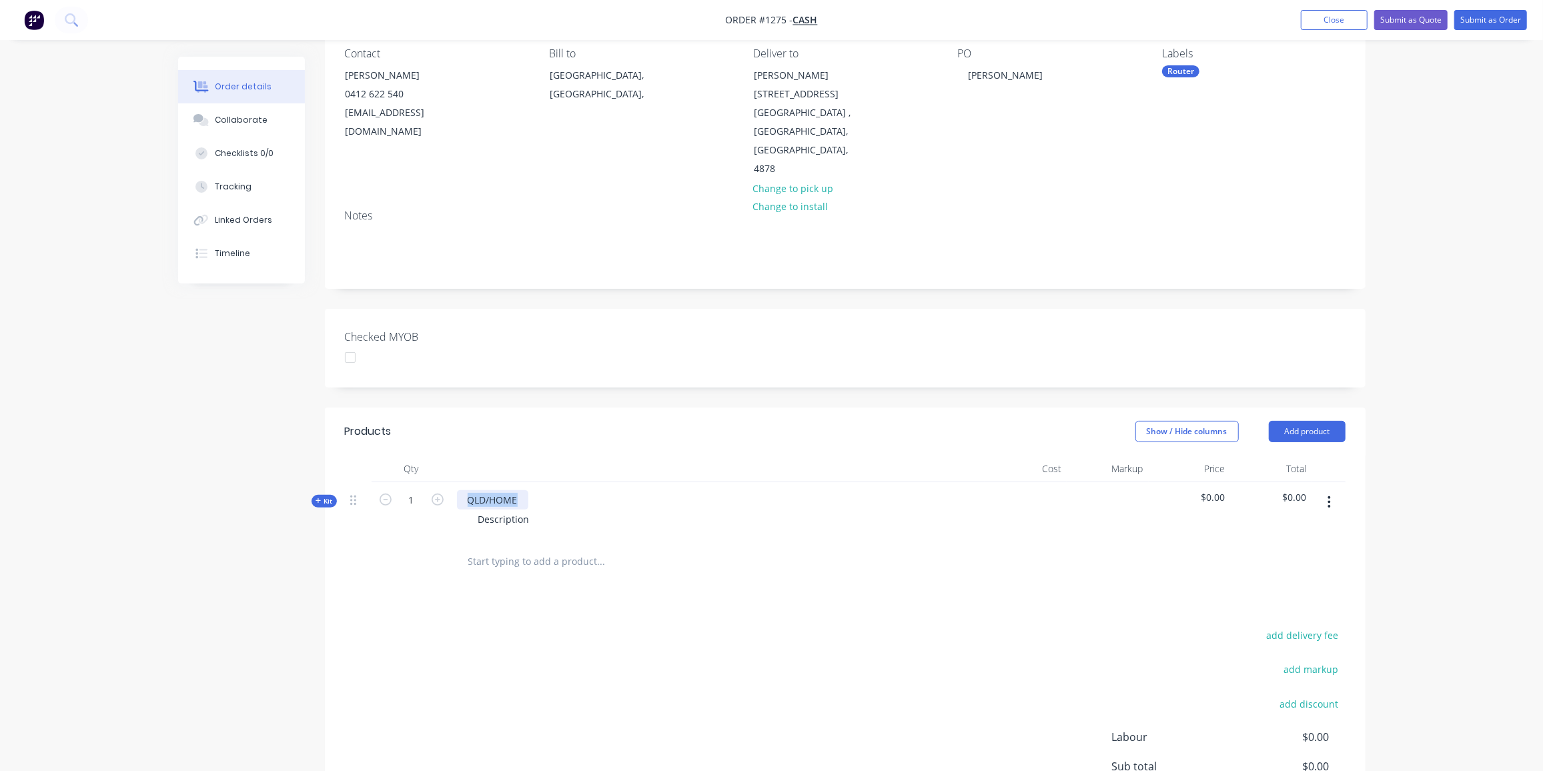
drag, startPoint x: 524, startPoint y: 458, endPoint x: 468, endPoint y: 468, distance: 57.6
click at [468, 490] on div "QLD/HOME" at bounding box center [492, 499] width 71 height 19
drag, startPoint x: 528, startPoint y: 481, endPoint x: 475, endPoint y: 488, distance: 53.1
click at [475, 510] on div "Description" at bounding box center [504, 519] width 73 height 19
click at [611, 510] on div "1 off - 222mm dia O/D x 135mm dia I/D 1 off - 140mm dia O/D x 60mm I/D" at bounding box center [567, 526] width 198 height 33
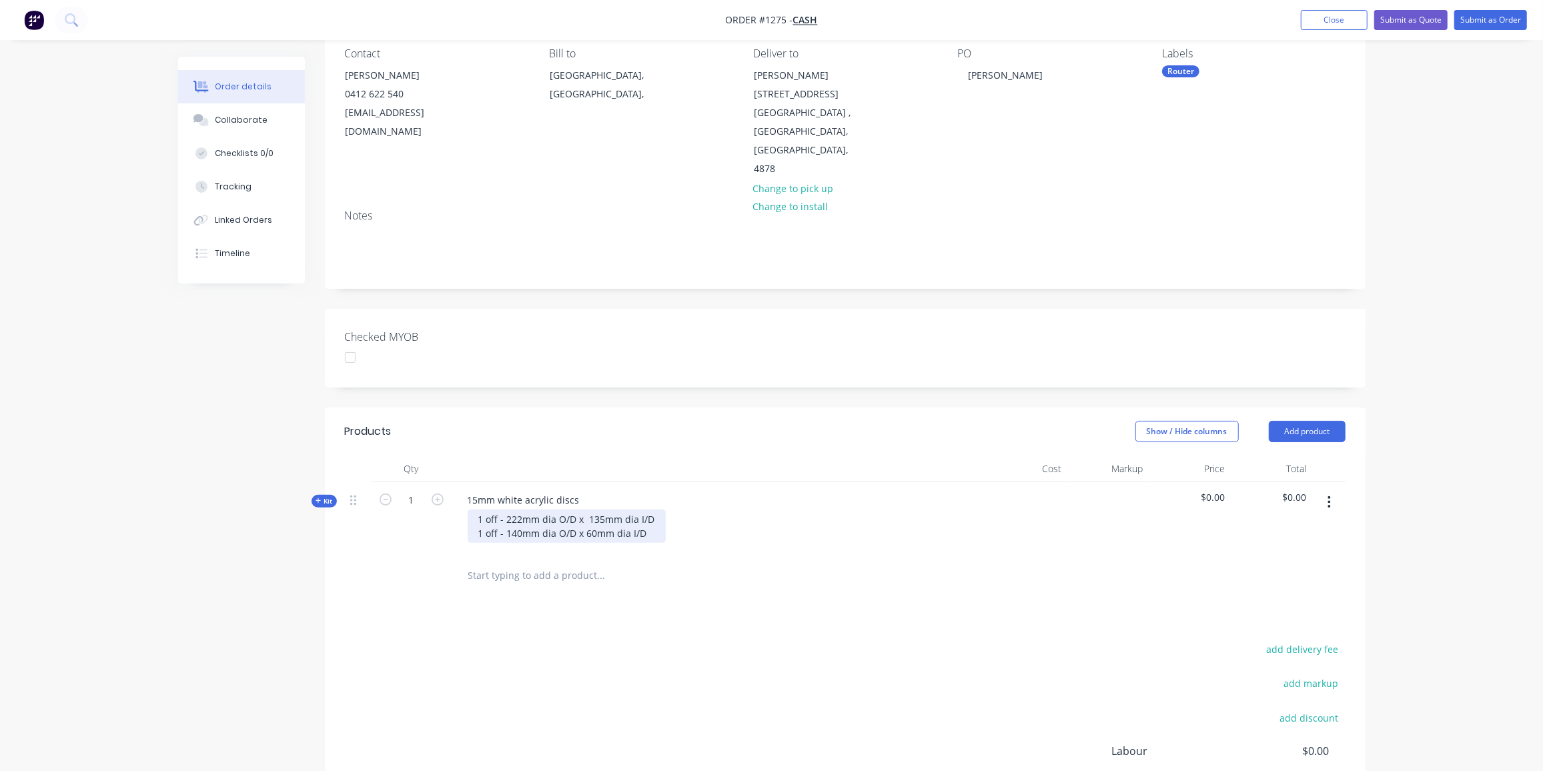
click at [653, 510] on div "1 off - 222mm dia O/D x 135mm dia I/D 1 off - 140mm dia O/D x 60mm dia I/D" at bounding box center [567, 526] width 198 height 33
click at [327, 496] on span "Kit" at bounding box center [324, 501] width 17 height 10
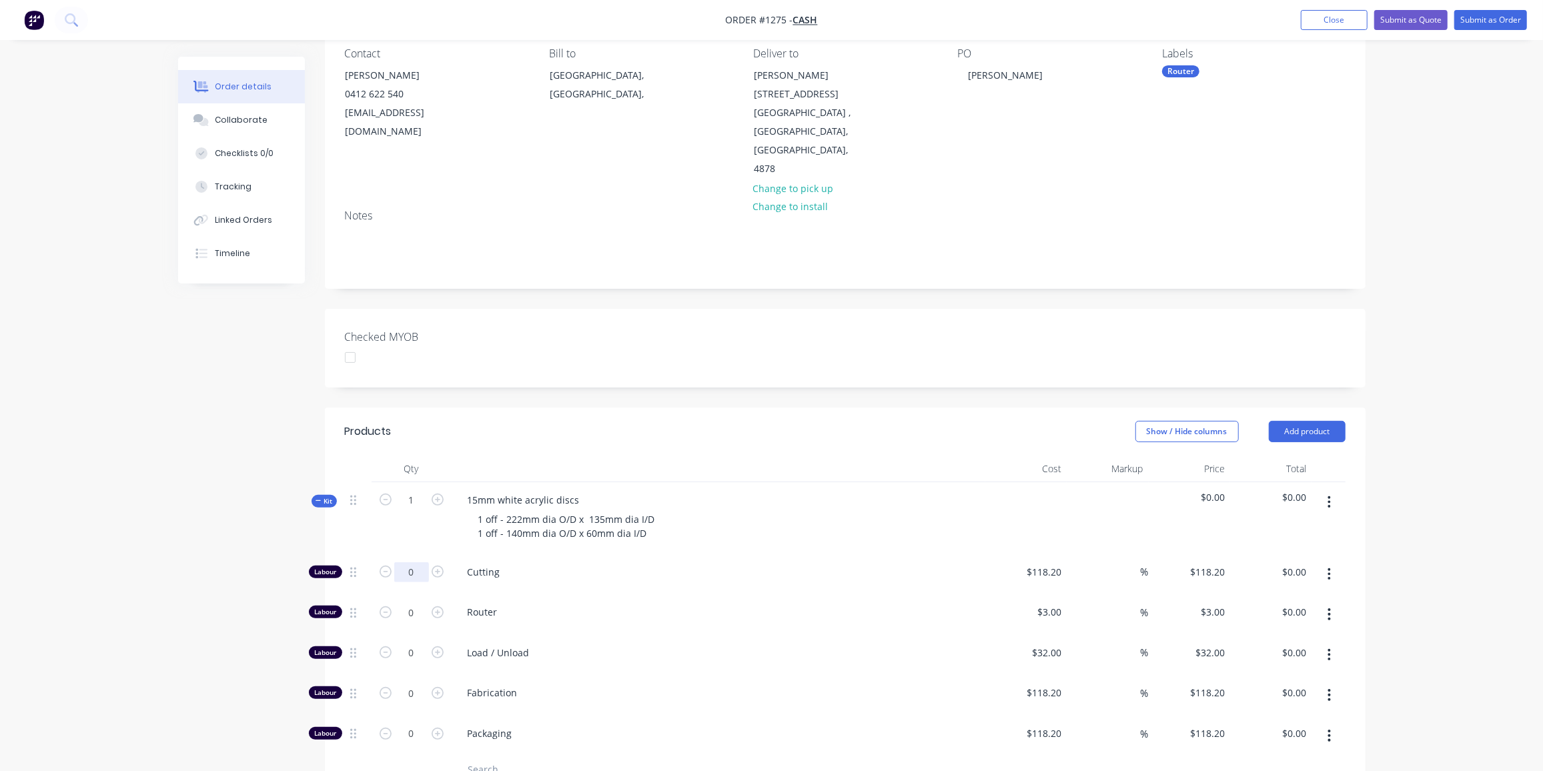
click at [402, 562] on input "0" at bounding box center [411, 572] width 35 height 20
type input "1"
type input "$118.20"
click at [1035, 562] on div "118.2 118.2" at bounding box center [1049, 571] width 36 height 19
type input "$90.00"
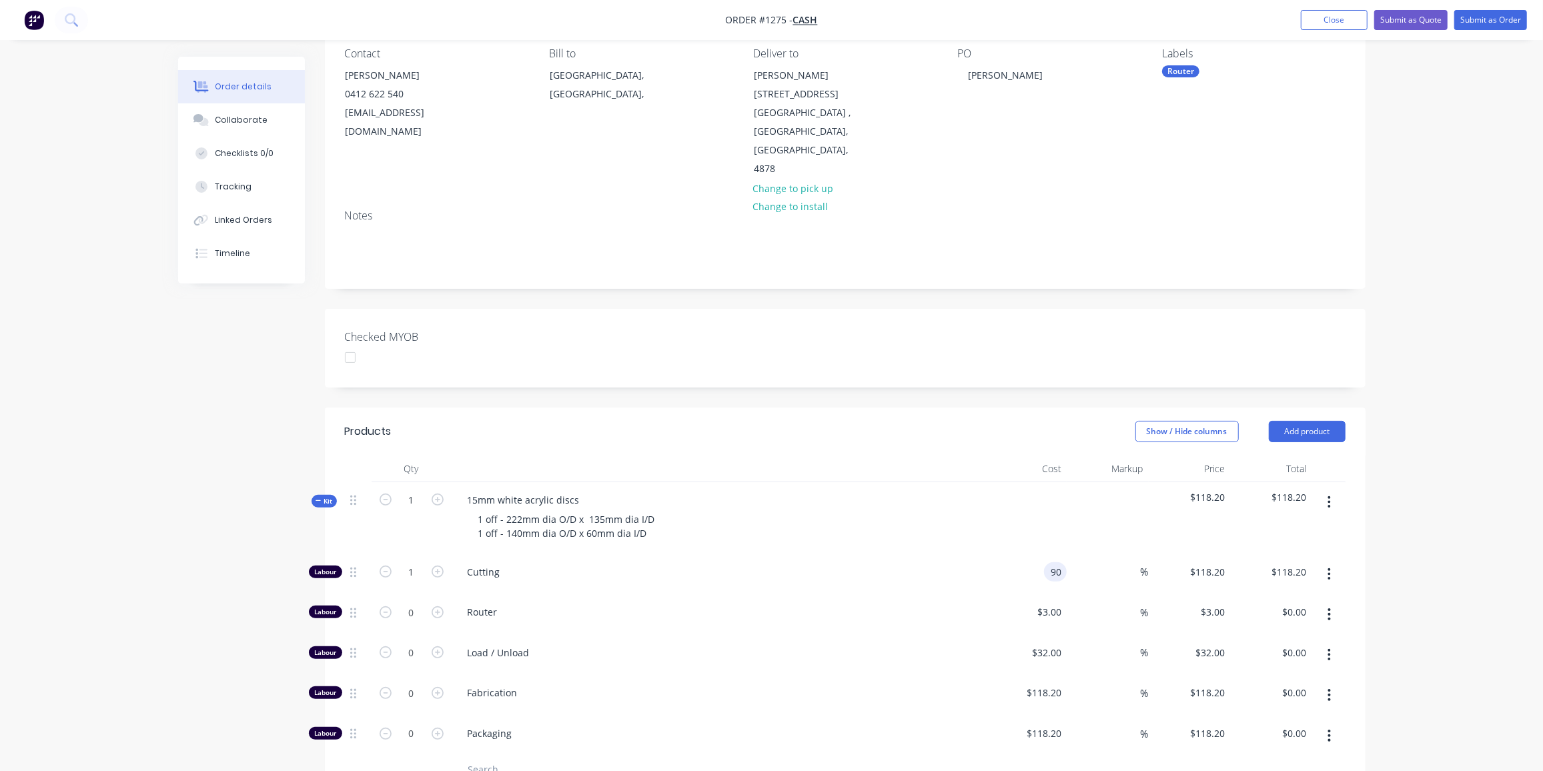
type input "$90.00"
click at [330, 496] on span "Kit" at bounding box center [324, 501] width 17 height 10
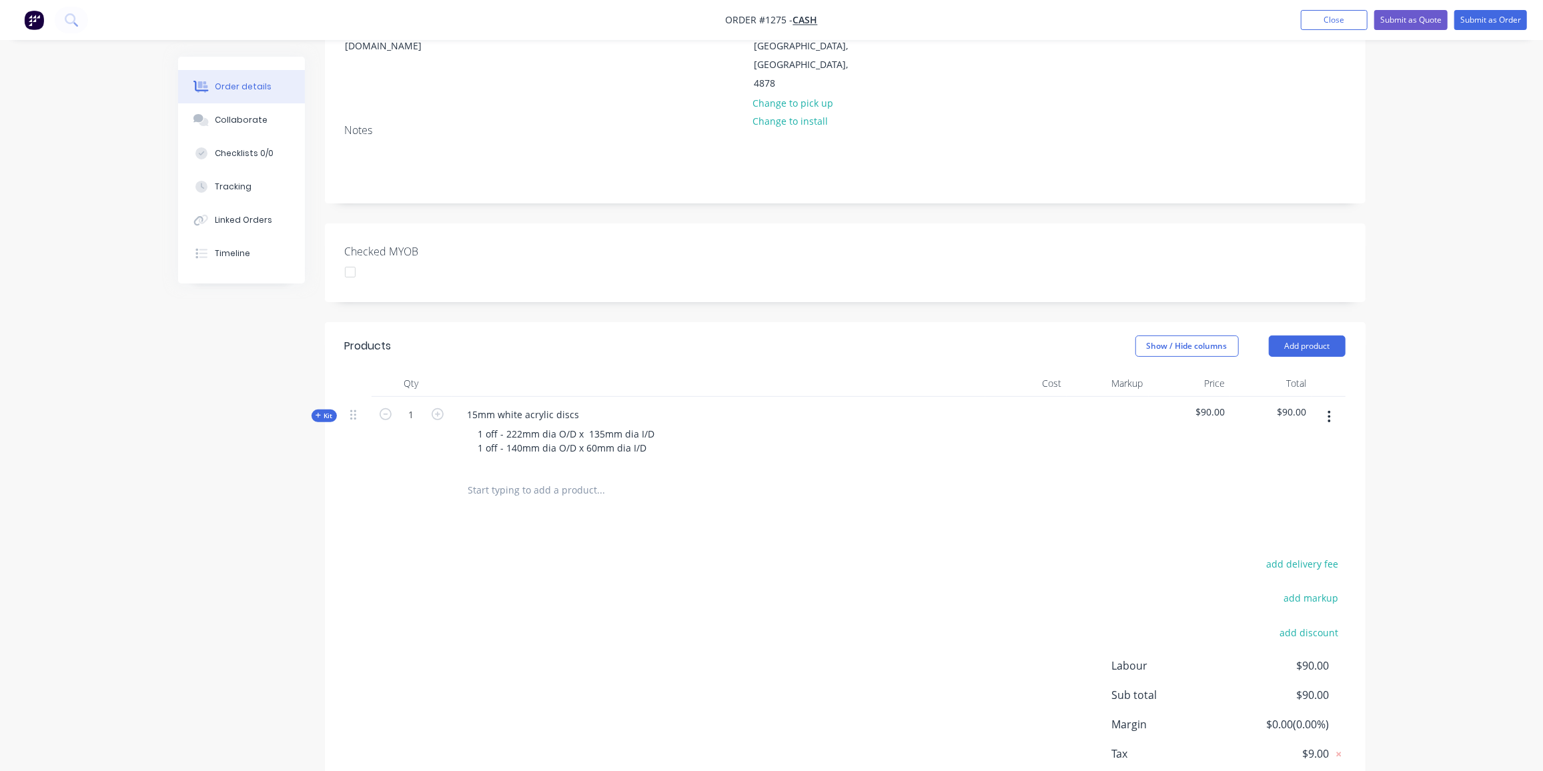
scroll to position [187, 0]
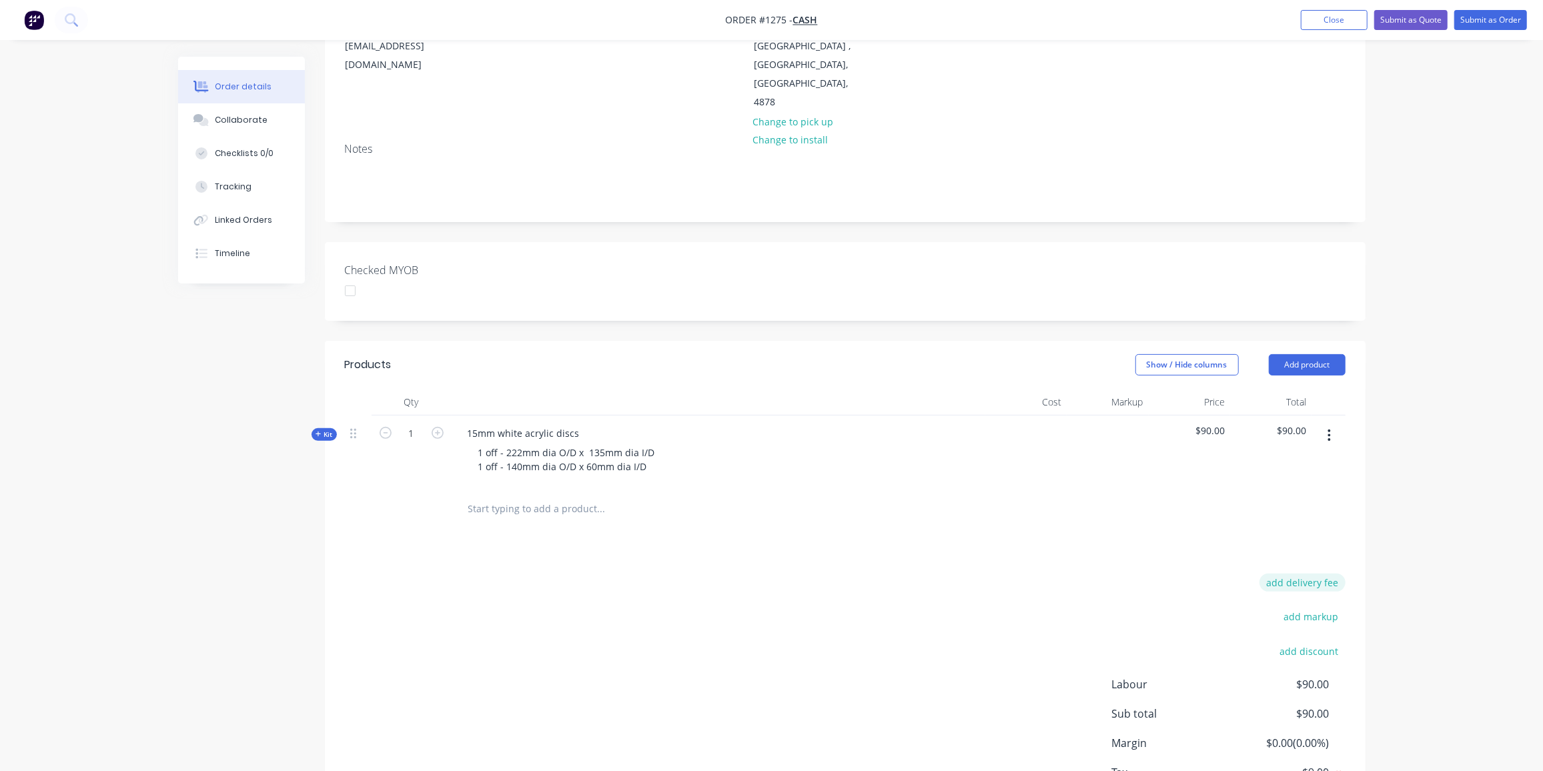
click at [1308, 574] on button "add delivery fee" at bounding box center [1303, 583] width 86 height 18
type input "30"
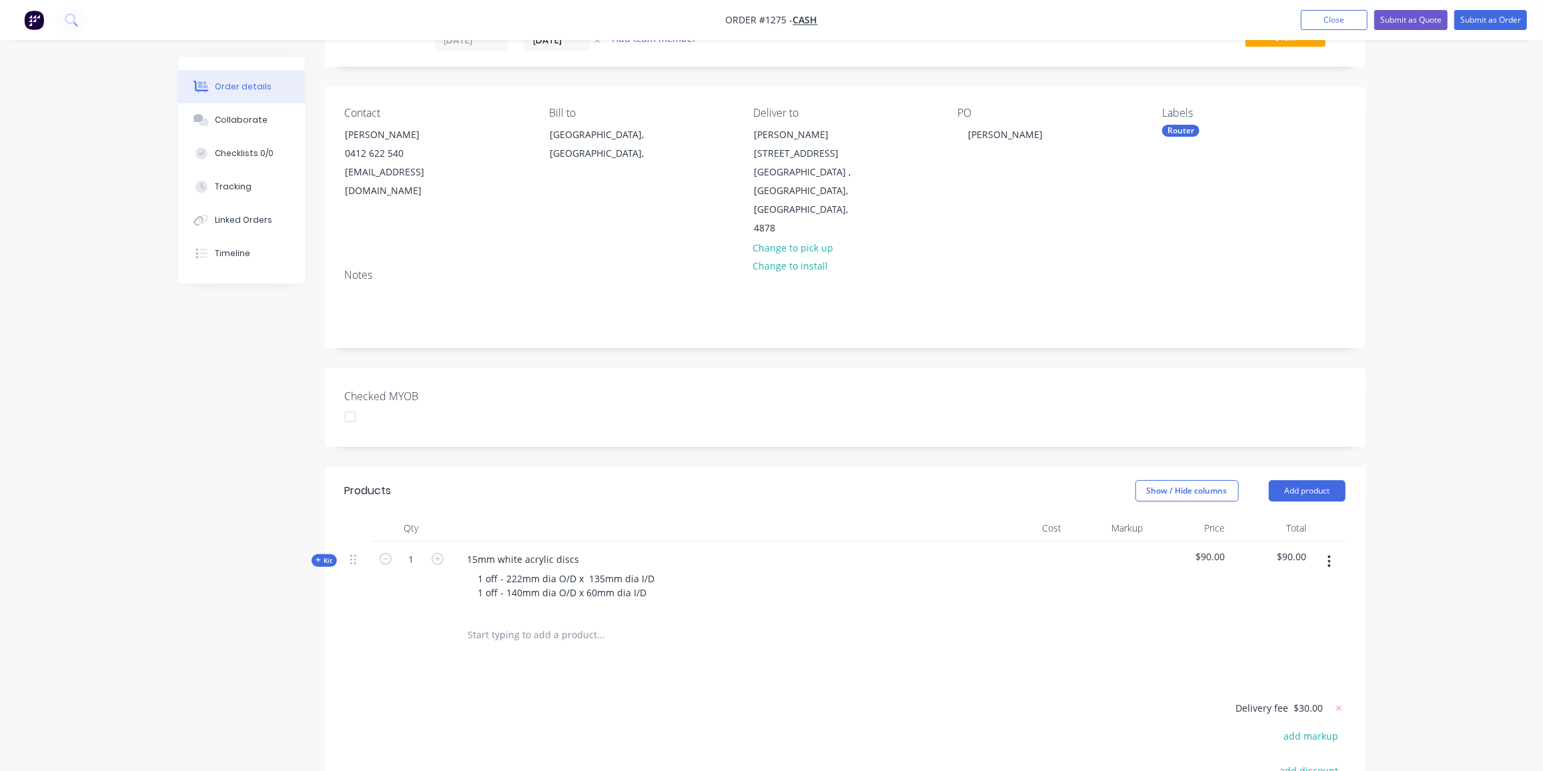
scroll to position [0, 0]
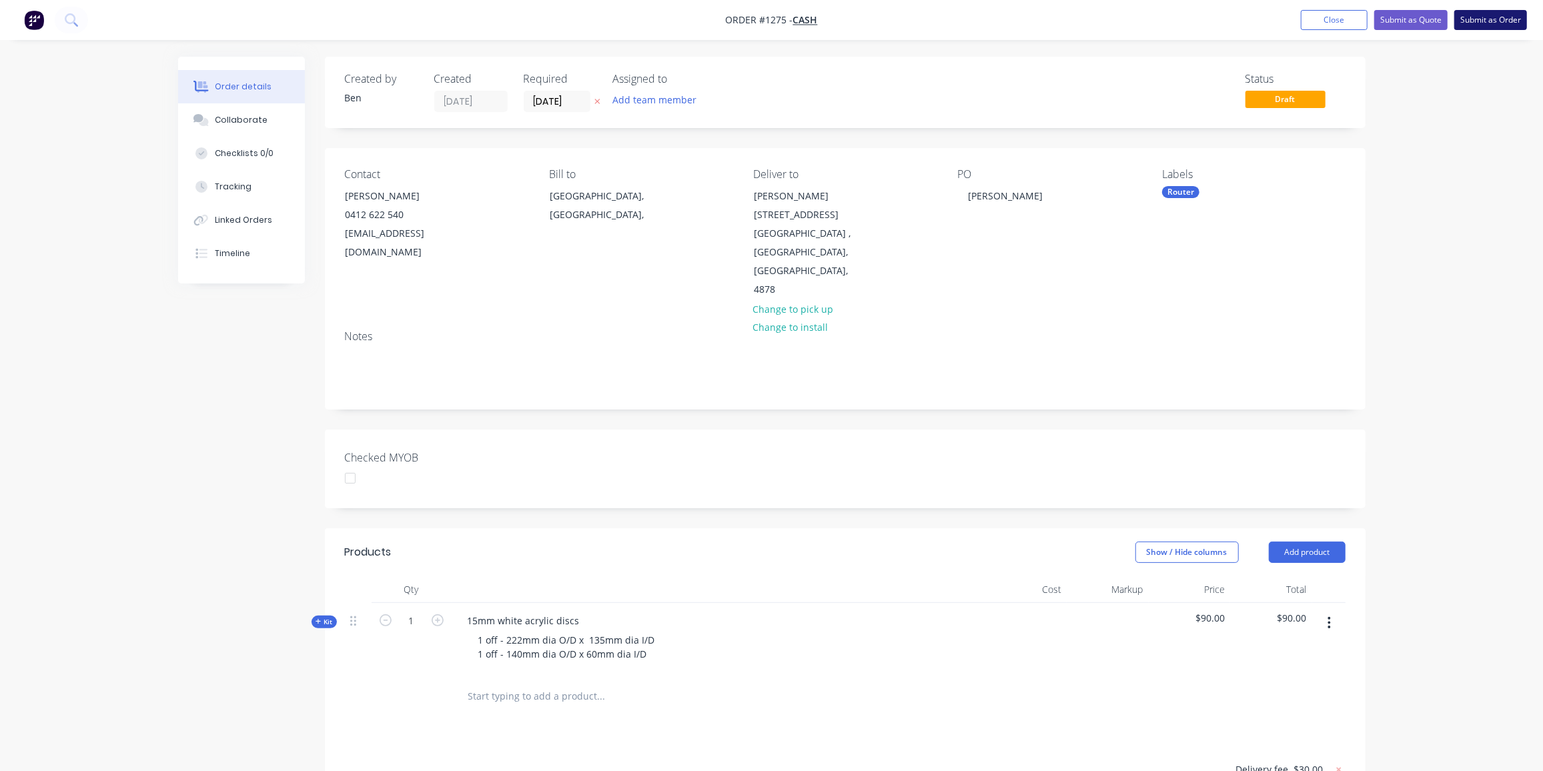
click at [1478, 17] on button "Submit as Order" at bounding box center [1491, 20] width 73 height 20
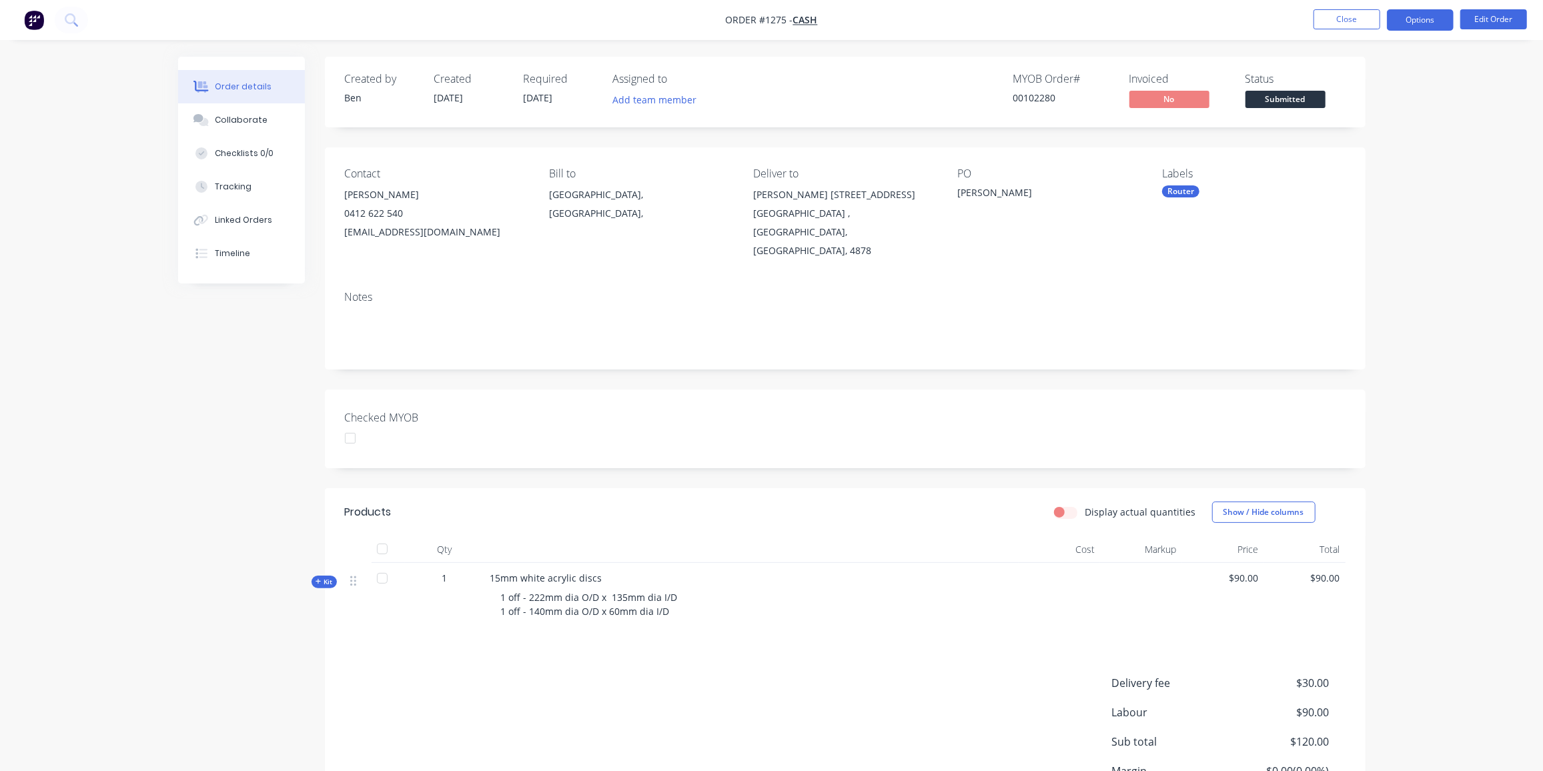
click at [1427, 23] on button "Options" at bounding box center [1420, 19] width 67 height 21
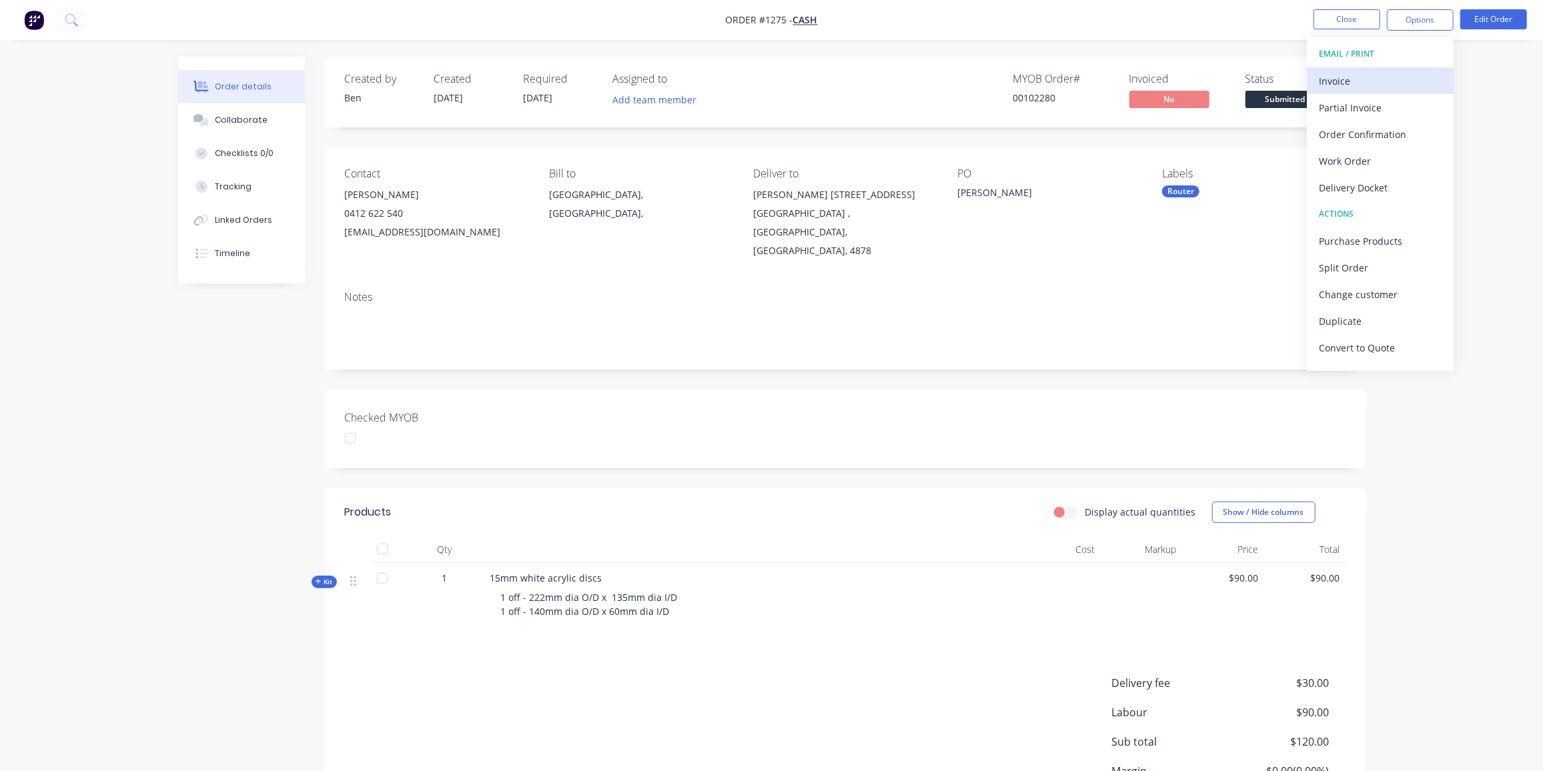
click at [1351, 76] on div "Invoice" at bounding box center [1380, 80] width 123 height 19
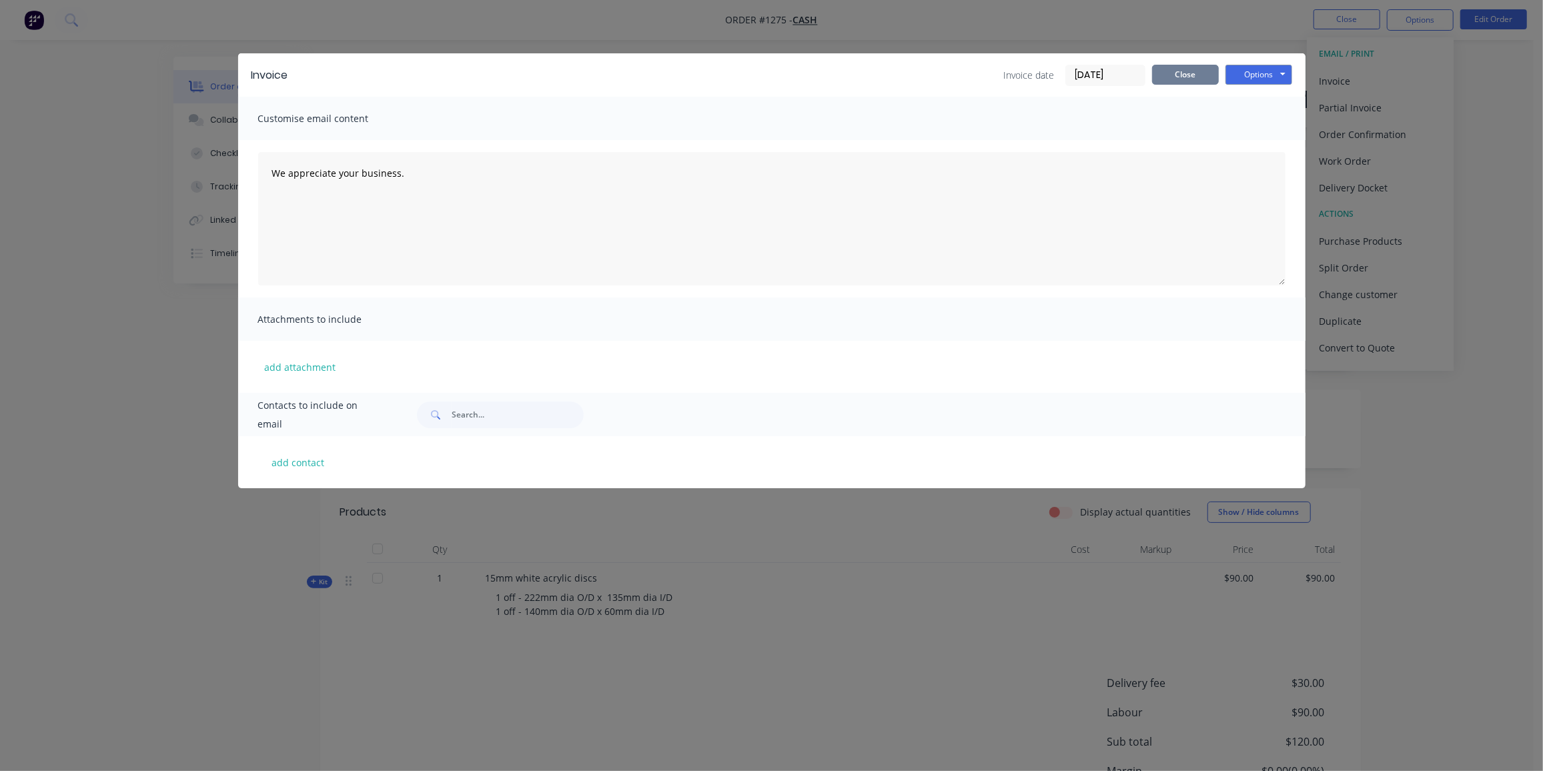
click at [1190, 75] on button "Close" at bounding box center [1185, 75] width 67 height 20
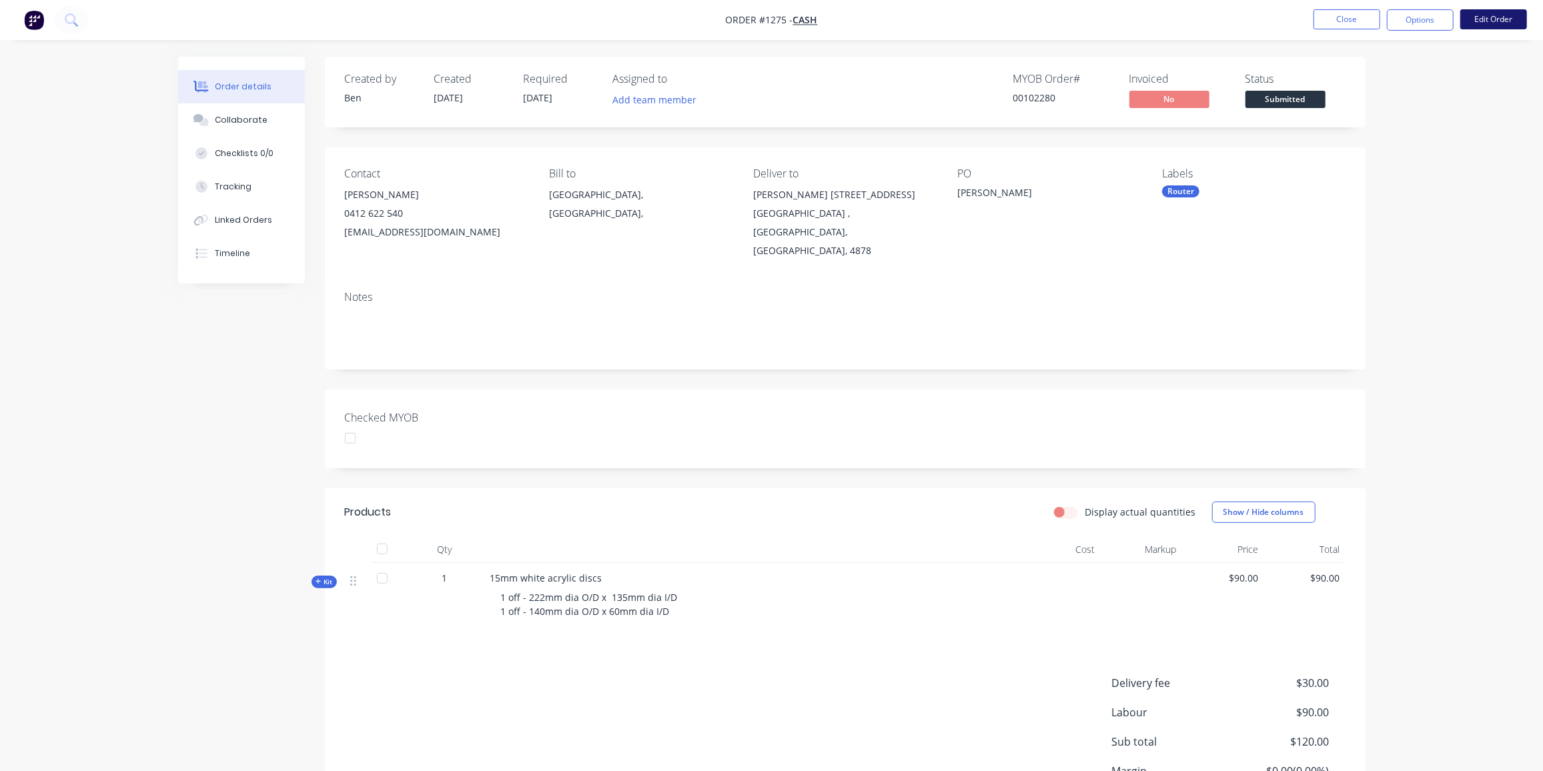
click at [1502, 17] on button "Edit Order" at bounding box center [1494, 19] width 67 height 20
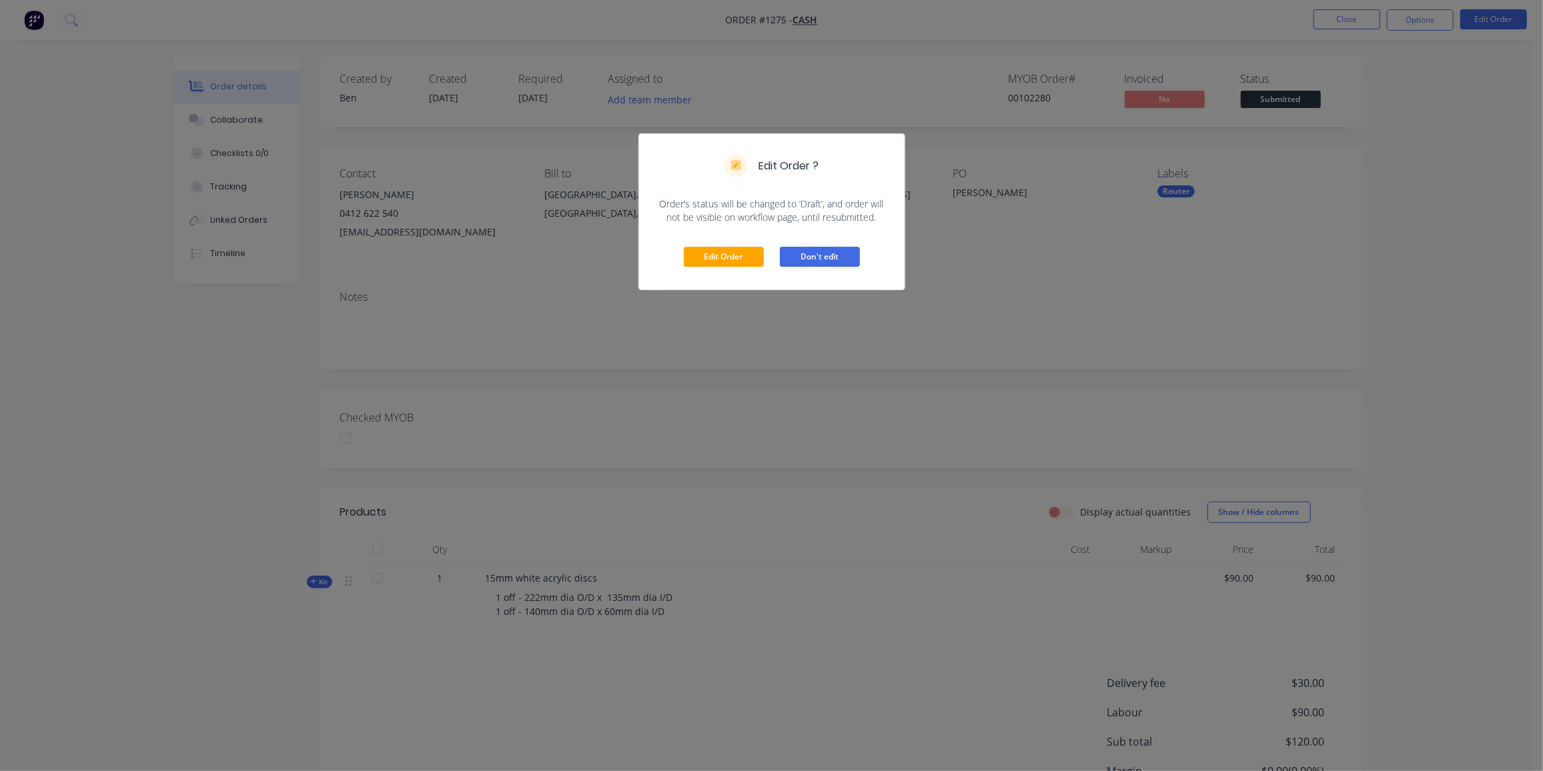
click at [799, 254] on button "Don't edit" at bounding box center [820, 257] width 80 height 20
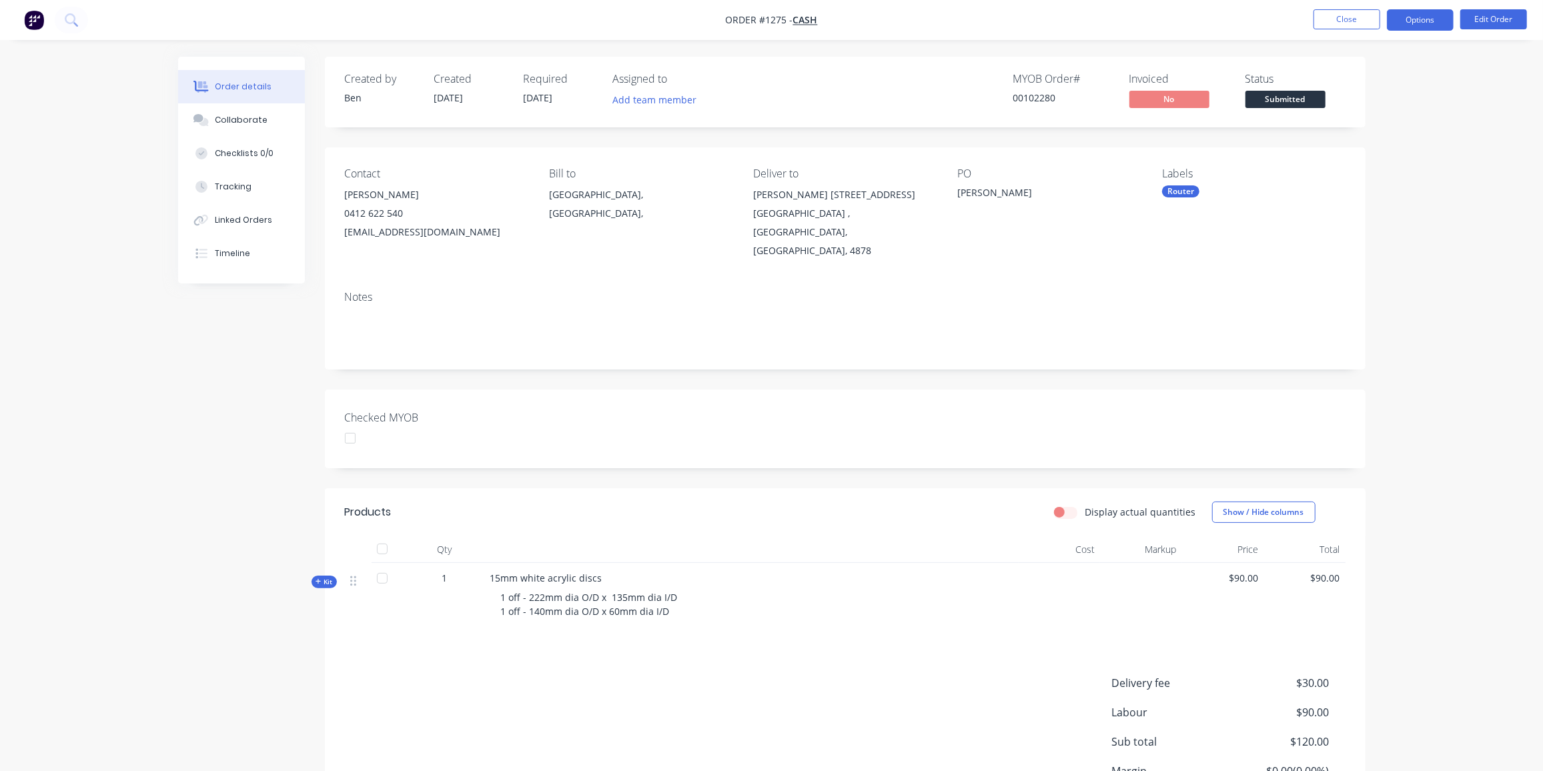
click at [1442, 24] on button "Options" at bounding box center [1420, 19] width 67 height 21
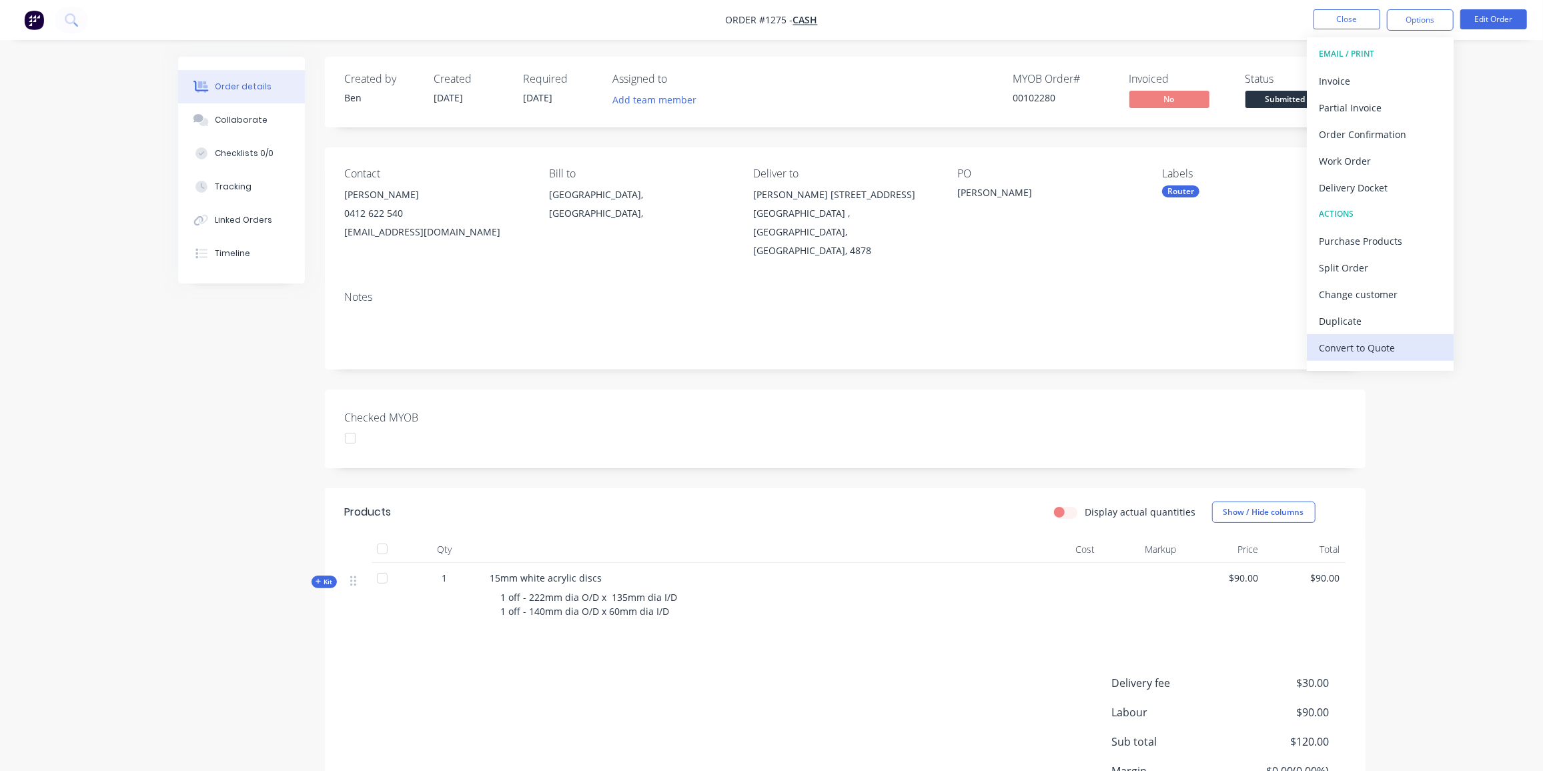
click at [1375, 349] on div "Convert to Quote" at bounding box center [1380, 347] width 123 height 19
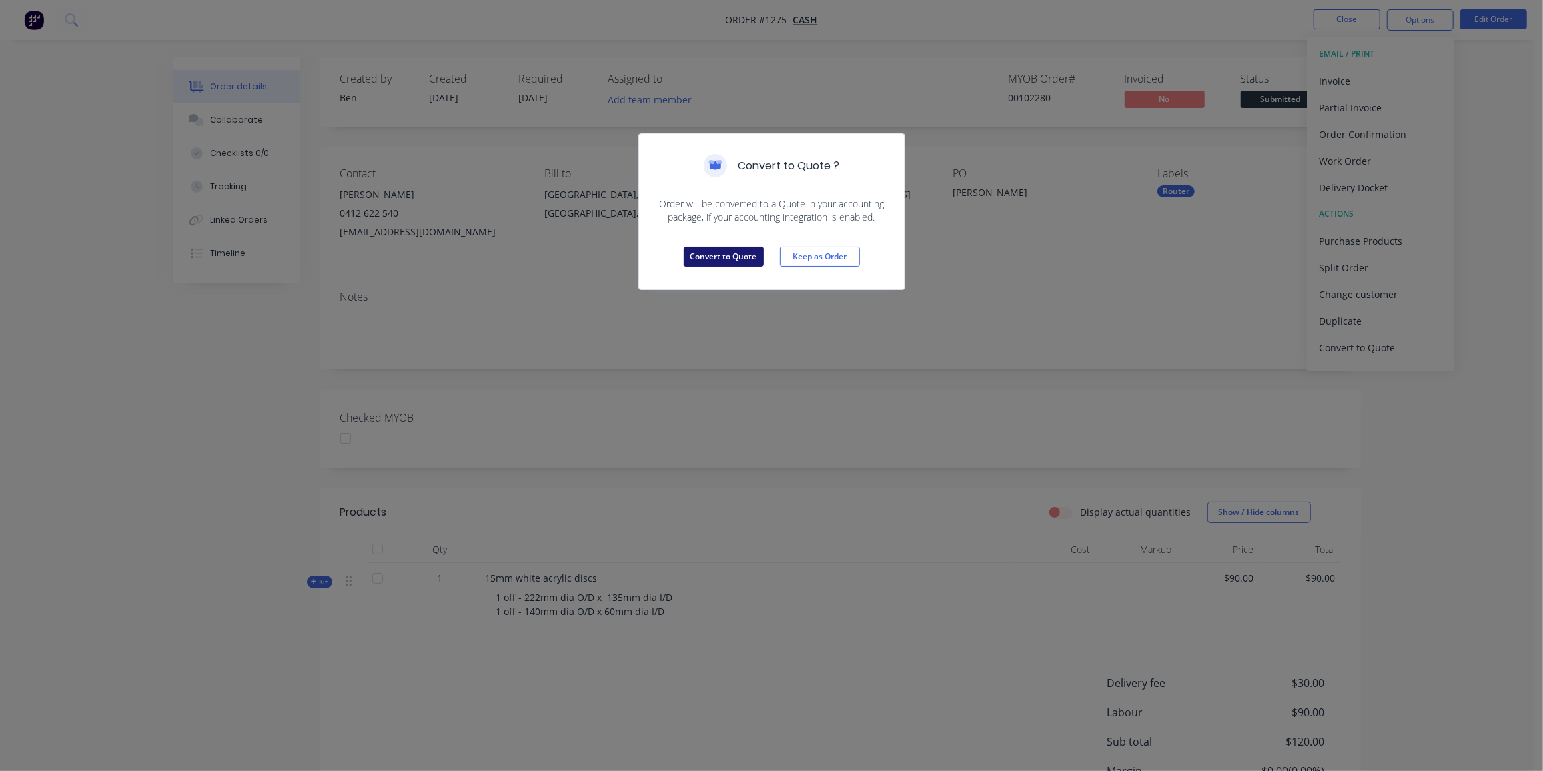
click at [749, 258] on button "Convert to Quote" at bounding box center [724, 257] width 80 height 20
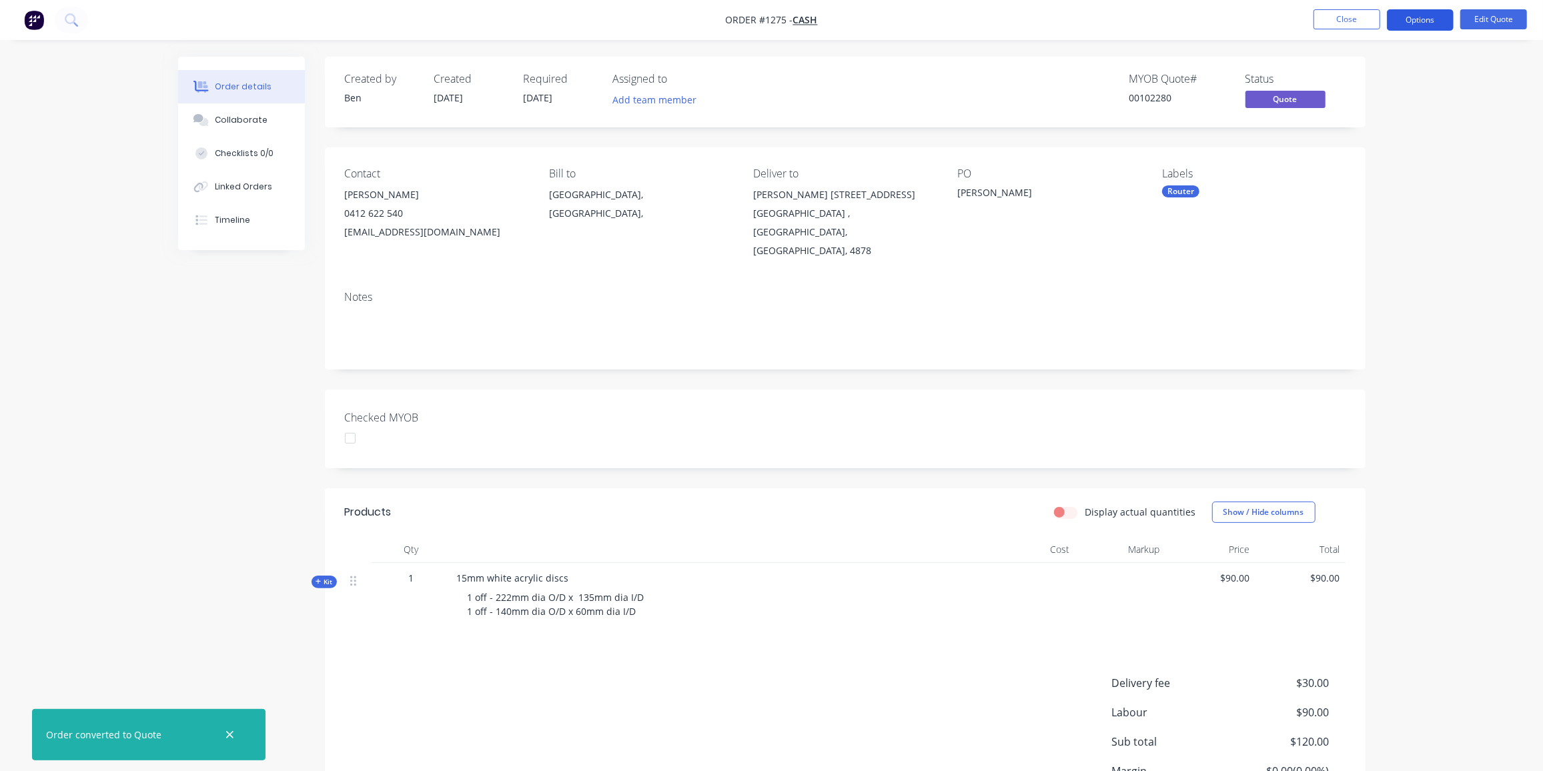
click at [1419, 15] on button "Options" at bounding box center [1420, 19] width 67 height 21
click at [1380, 96] on button "Proforma Invoice" at bounding box center [1380, 107] width 147 height 27
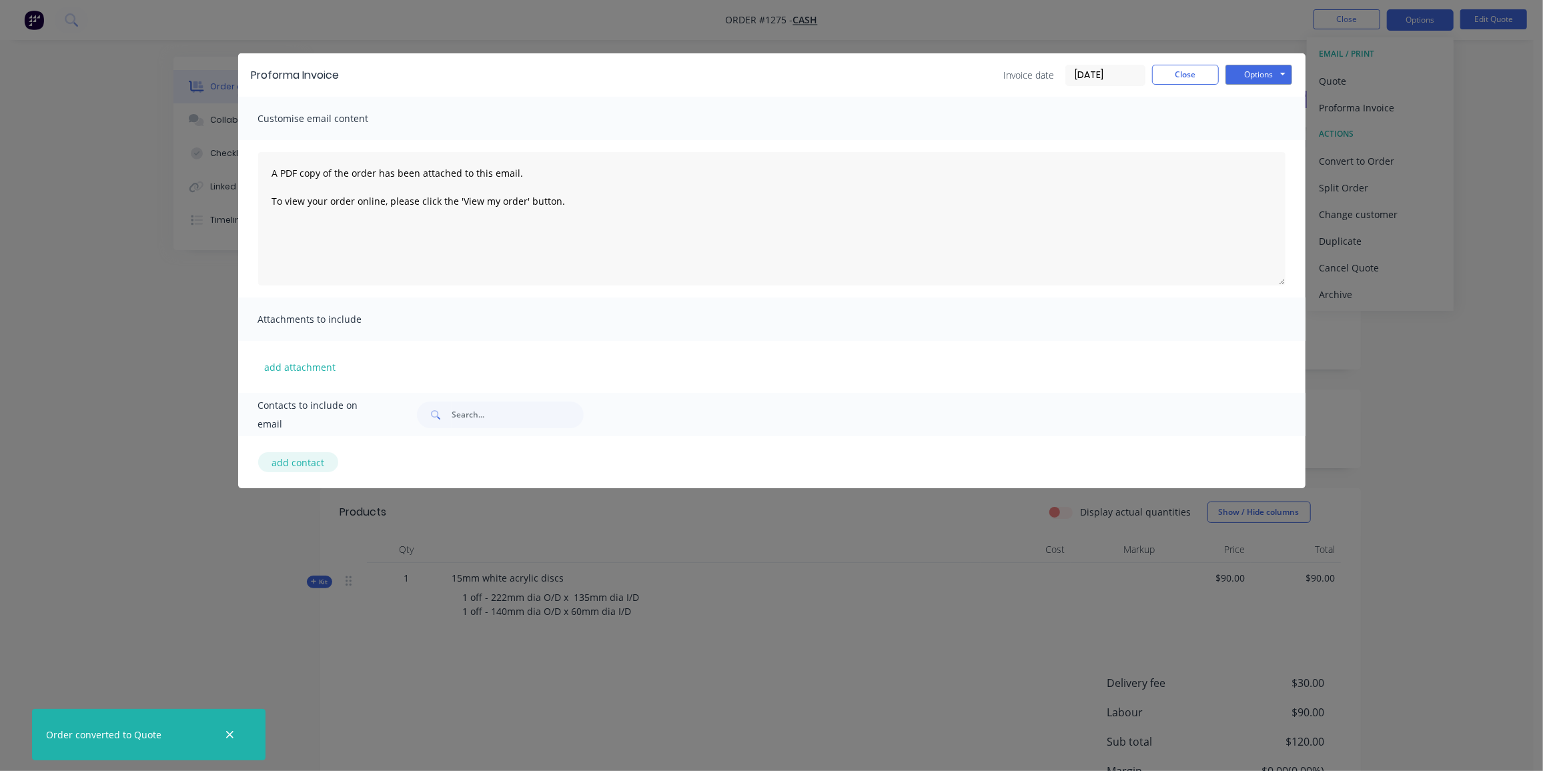
click at [278, 462] on button "add contact" at bounding box center [298, 462] width 80 height 20
select select "AU"
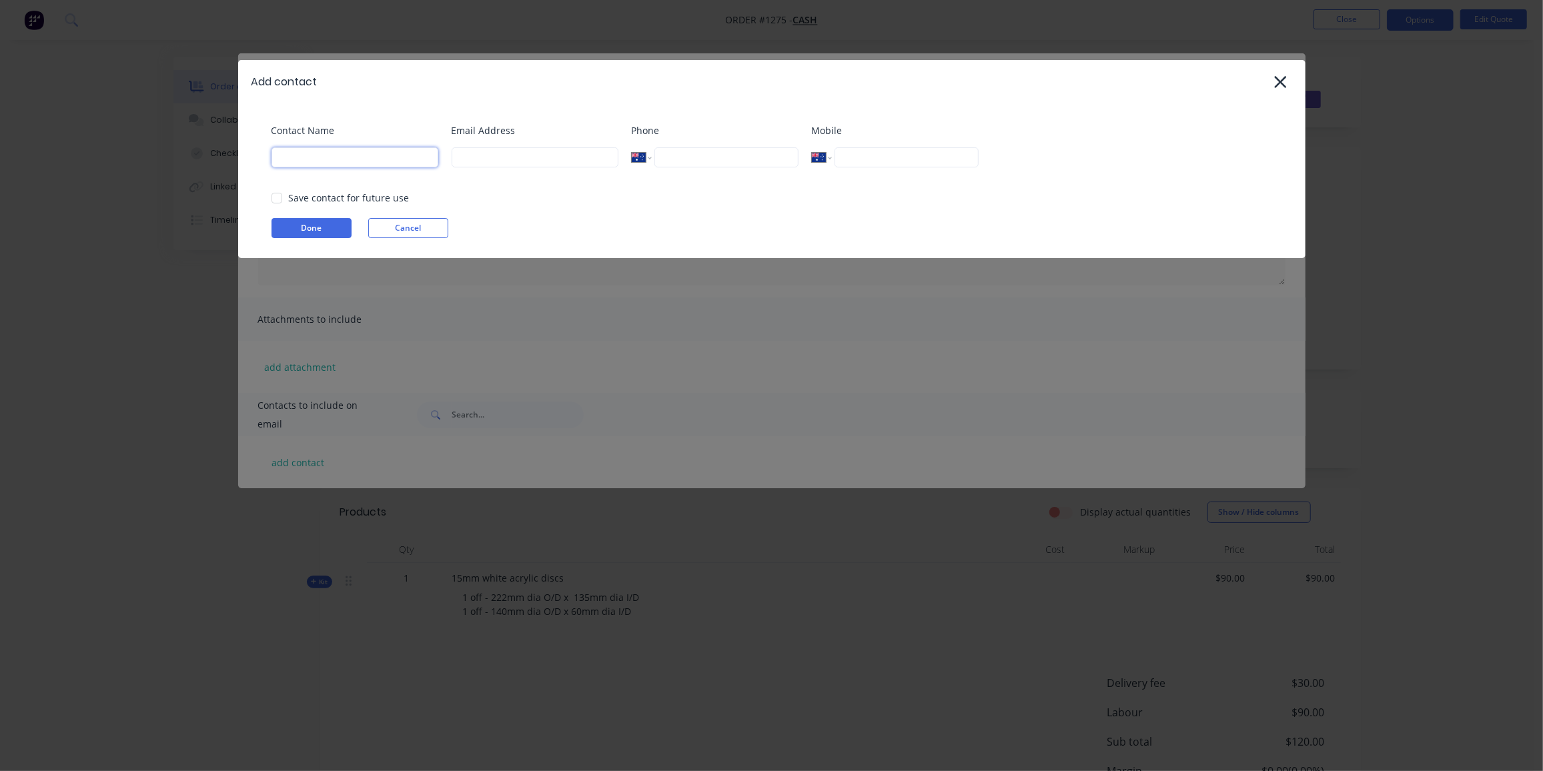
click at [411, 159] on input at bounding box center [355, 157] width 167 height 20
paste input "Fiona G <fionagallacher8@hotmail.com>"
drag, startPoint x: 278, startPoint y: 153, endPoint x: 615, endPoint y: 164, distance: 337.1
click at [615, 164] on div "Contact Name Fiona G <fionagallacher8@hotmail.com> Email Address Phone Internat…" at bounding box center [779, 150] width 1014 height 54
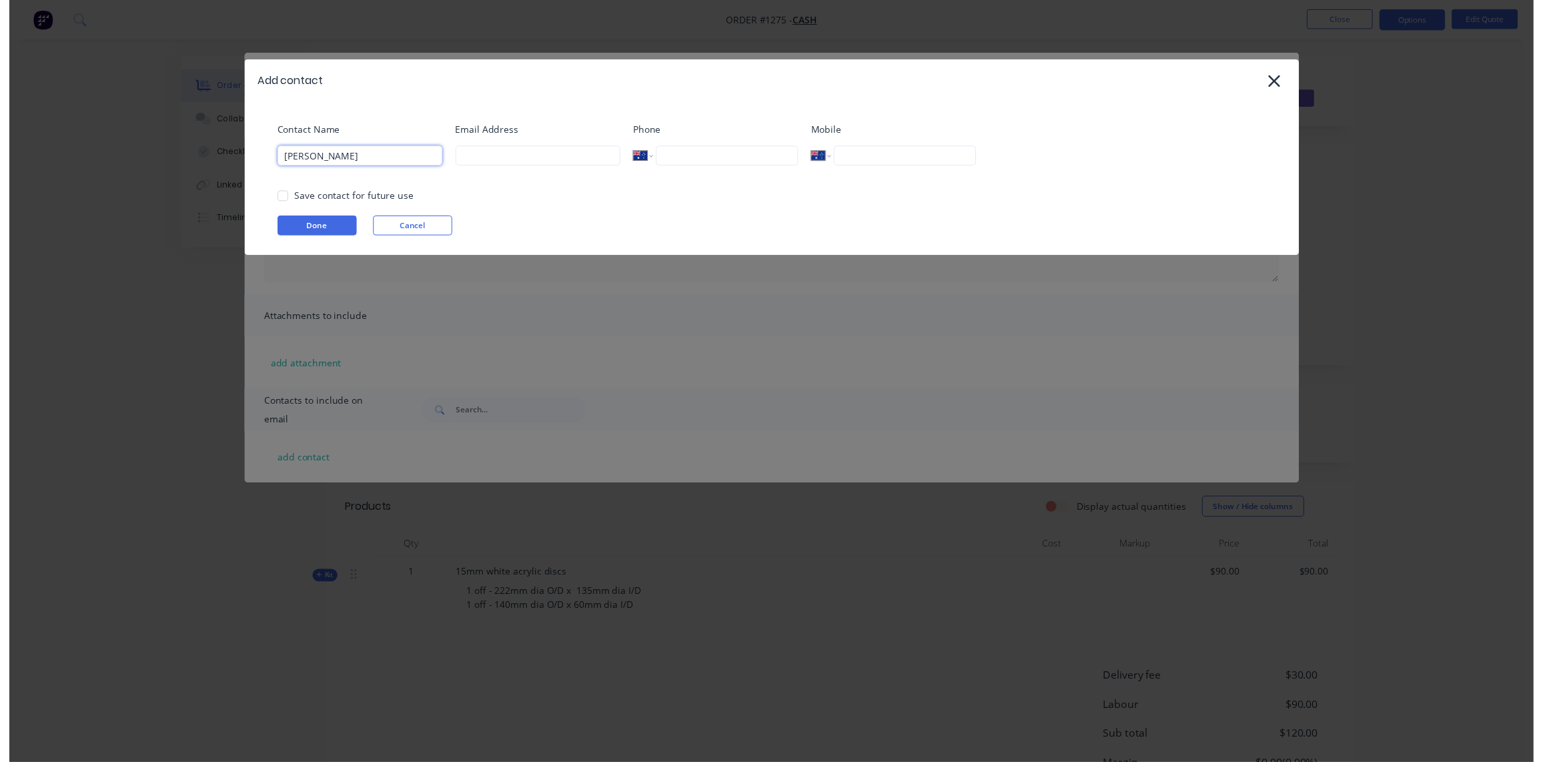
scroll to position [0, 0]
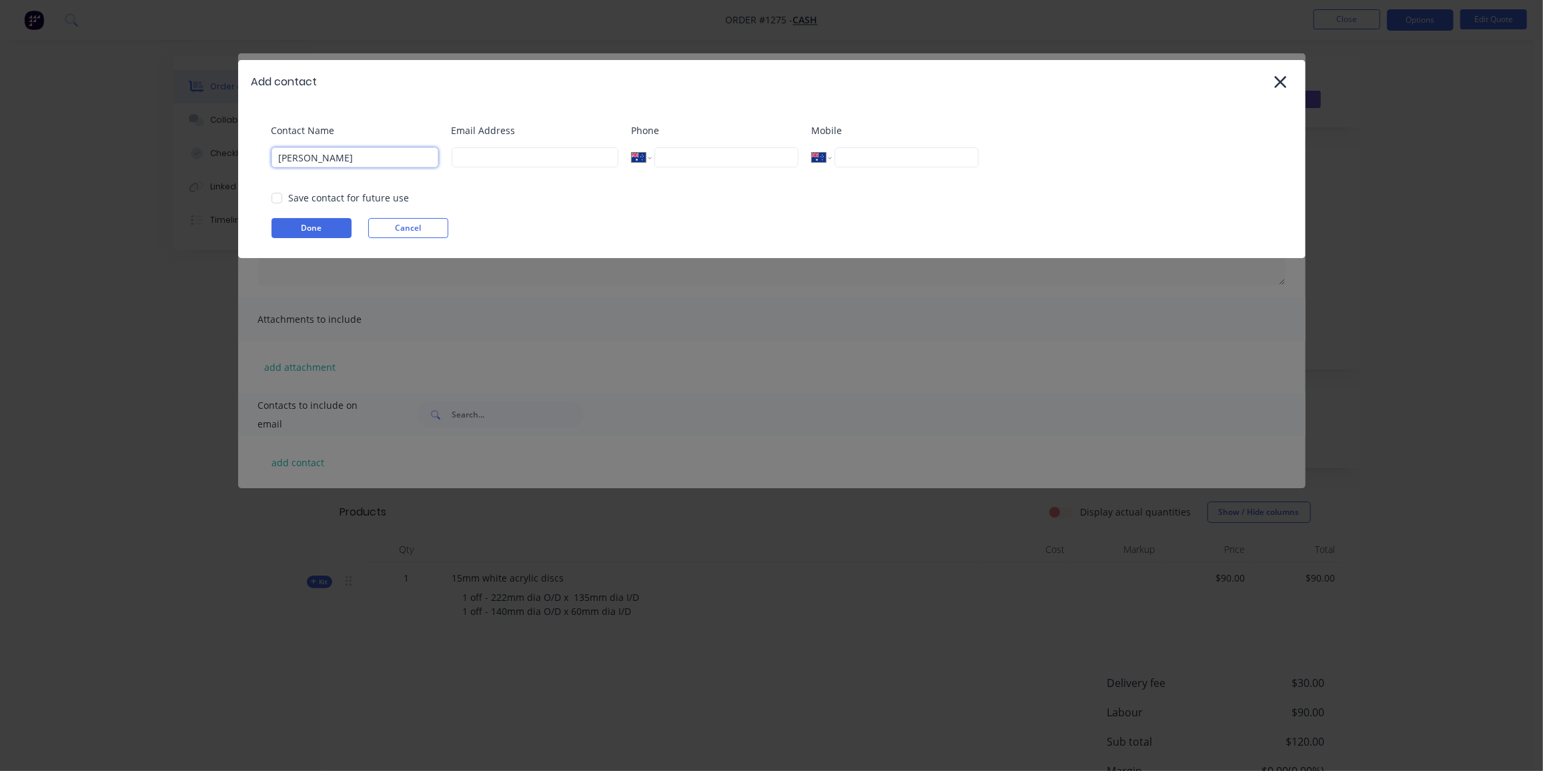
type input "Fiona"
click at [533, 160] on input at bounding box center [535, 157] width 167 height 20
paste input "G <fionagallacher8@hotmail.com>"
drag, startPoint x: 473, startPoint y: 157, endPoint x: 380, endPoint y: 167, distance: 93.9
click at [382, 166] on div "Contact Name Fiona Email Address G <fionagallacher8@hotmail.com> Phone Internat…" at bounding box center [779, 150] width 1014 height 54
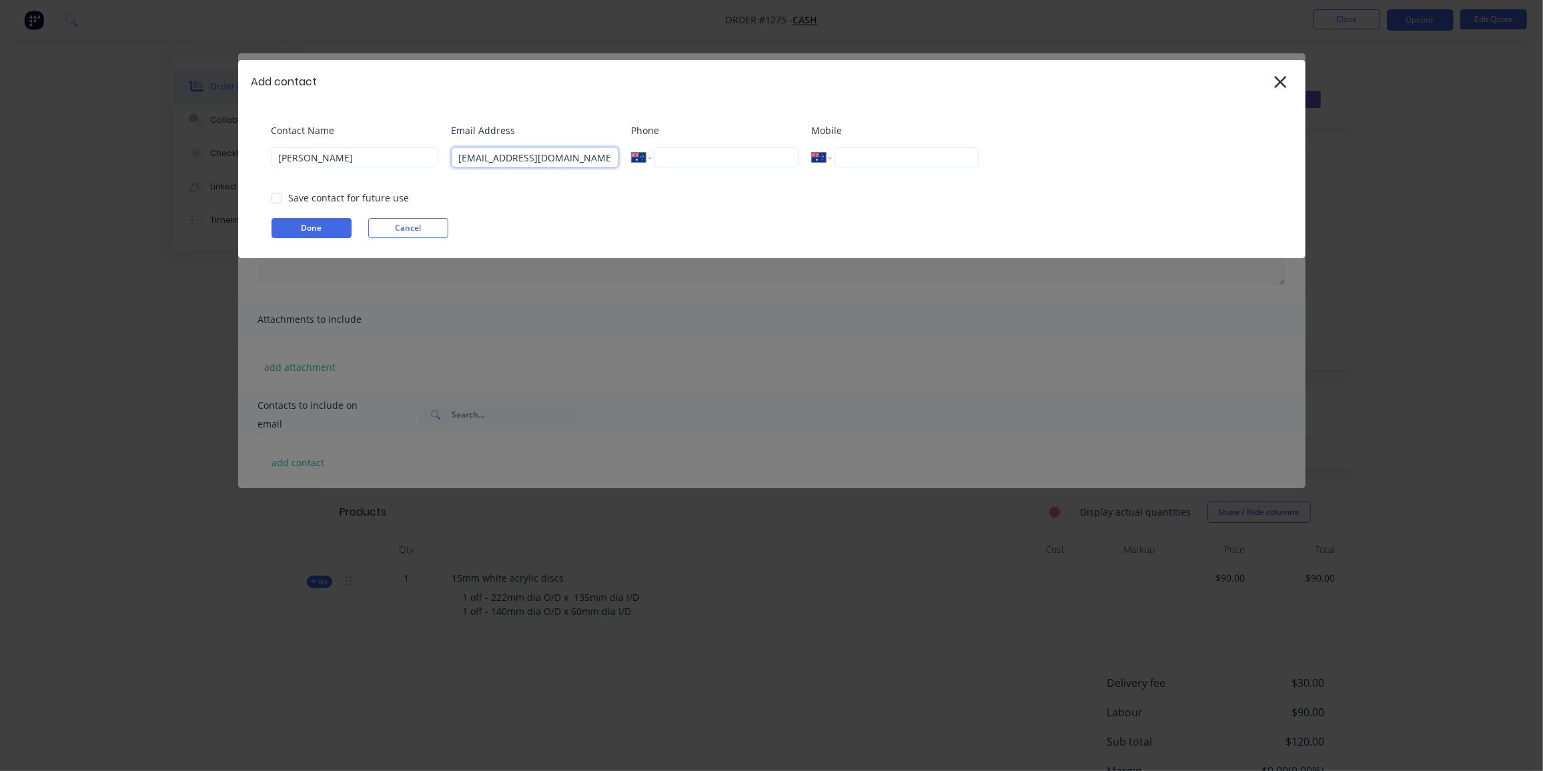
click at [609, 160] on input "fionagallacher8@hotmail.com>" at bounding box center [535, 157] width 167 height 20
type input "fionagallacher8@hotmail.com"
click at [911, 163] on input "tel" at bounding box center [906, 157] width 143 height 20
paste input "0412 622 540"
type input "0412 622 540"
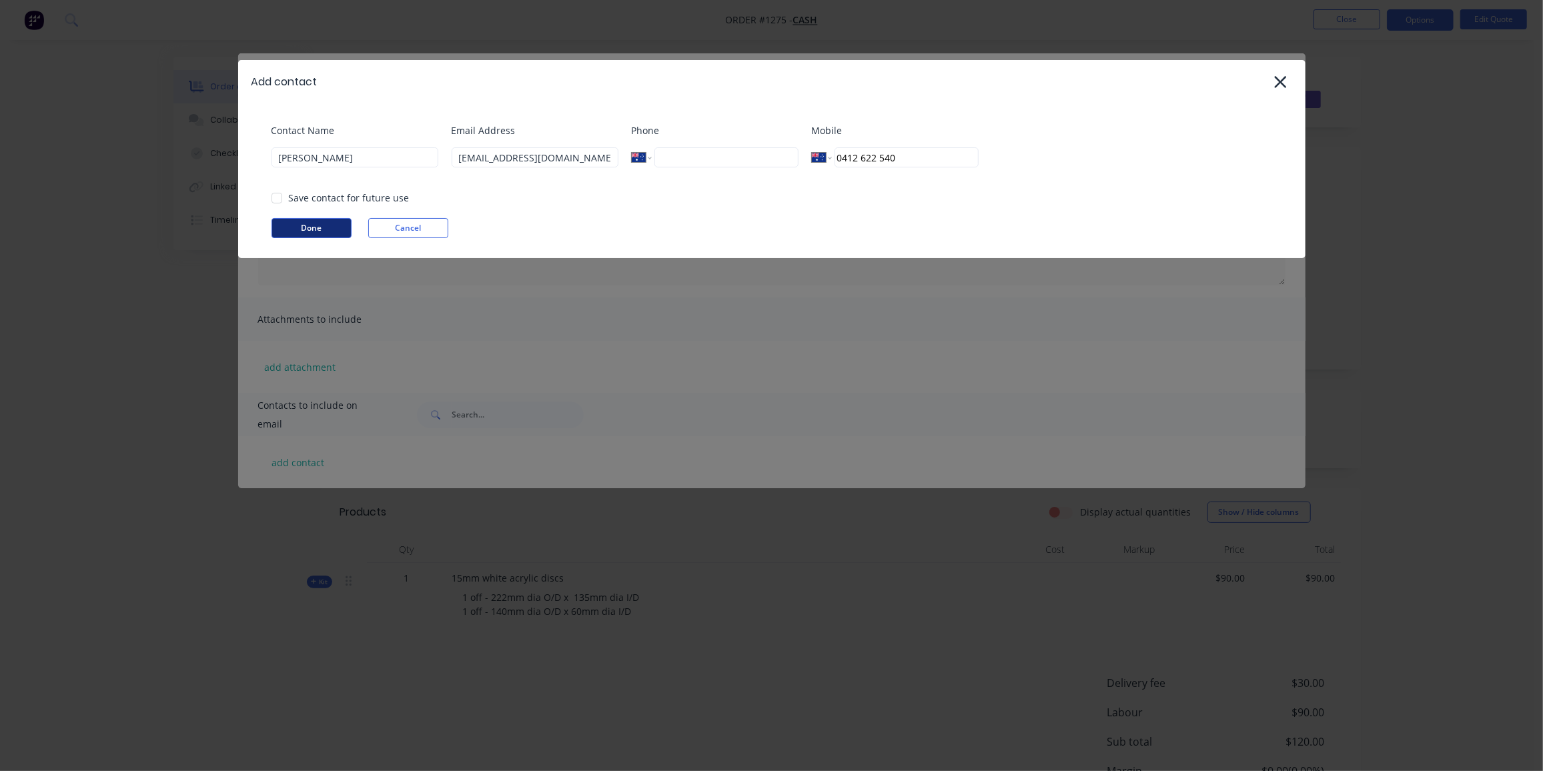
click at [294, 227] on button "Done" at bounding box center [312, 228] width 80 height 20
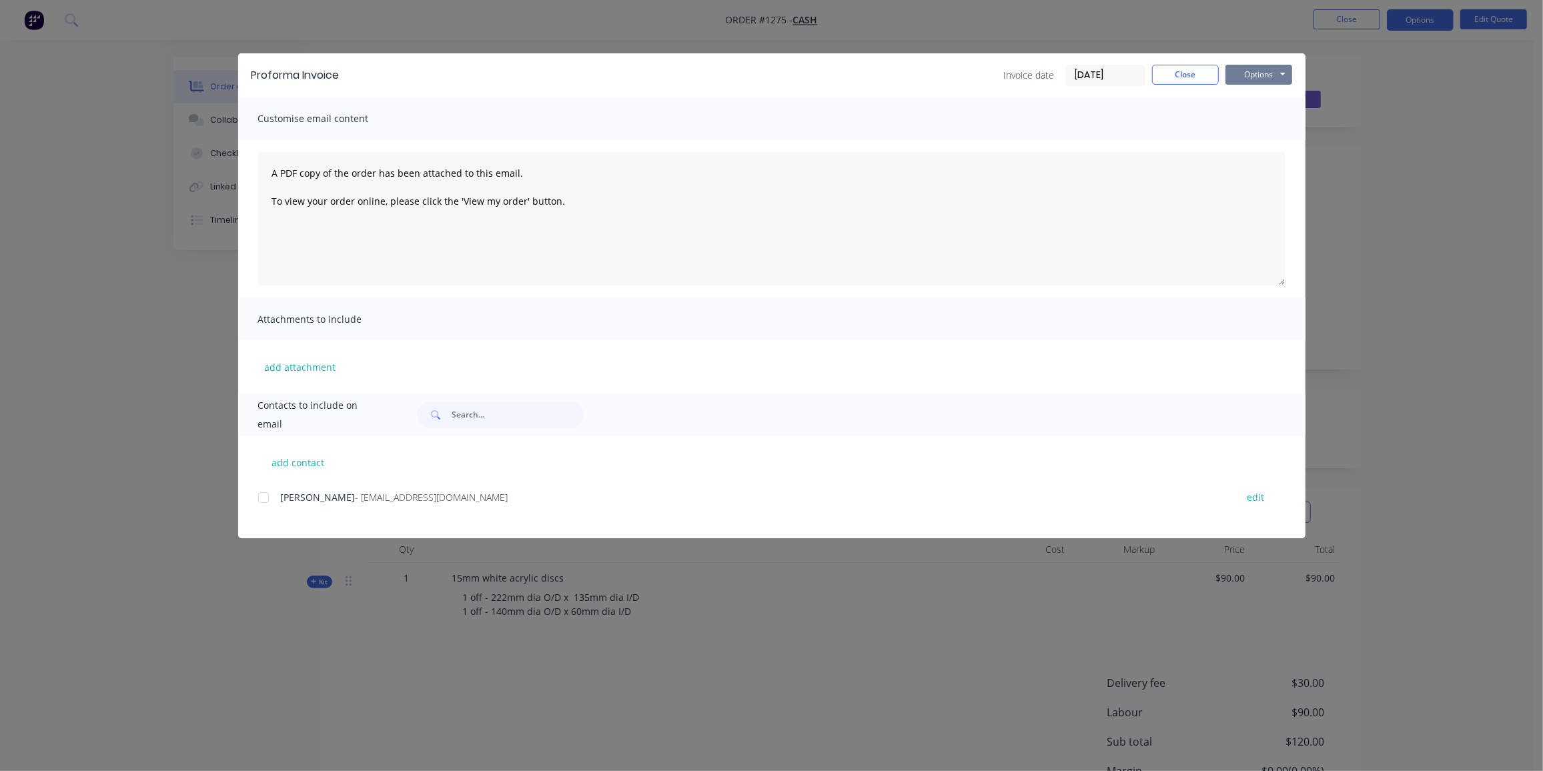
click at [1272, 73] on button "Options" at bounding box center [1259, 75] width 67 height 20
click at [1276, 93] on button "Preview" at bounding box center [1268, 98] width 85 height 22
click at [268, 497] on div at bounding box center [263, 497] width 27 height 27
click at [1242, 78] on button "Options" at bounding box center [1259, 75] width 67 height 20
click at [1259, 141] on button "Email" at bounding box center [1268, 142] width 85 height 22
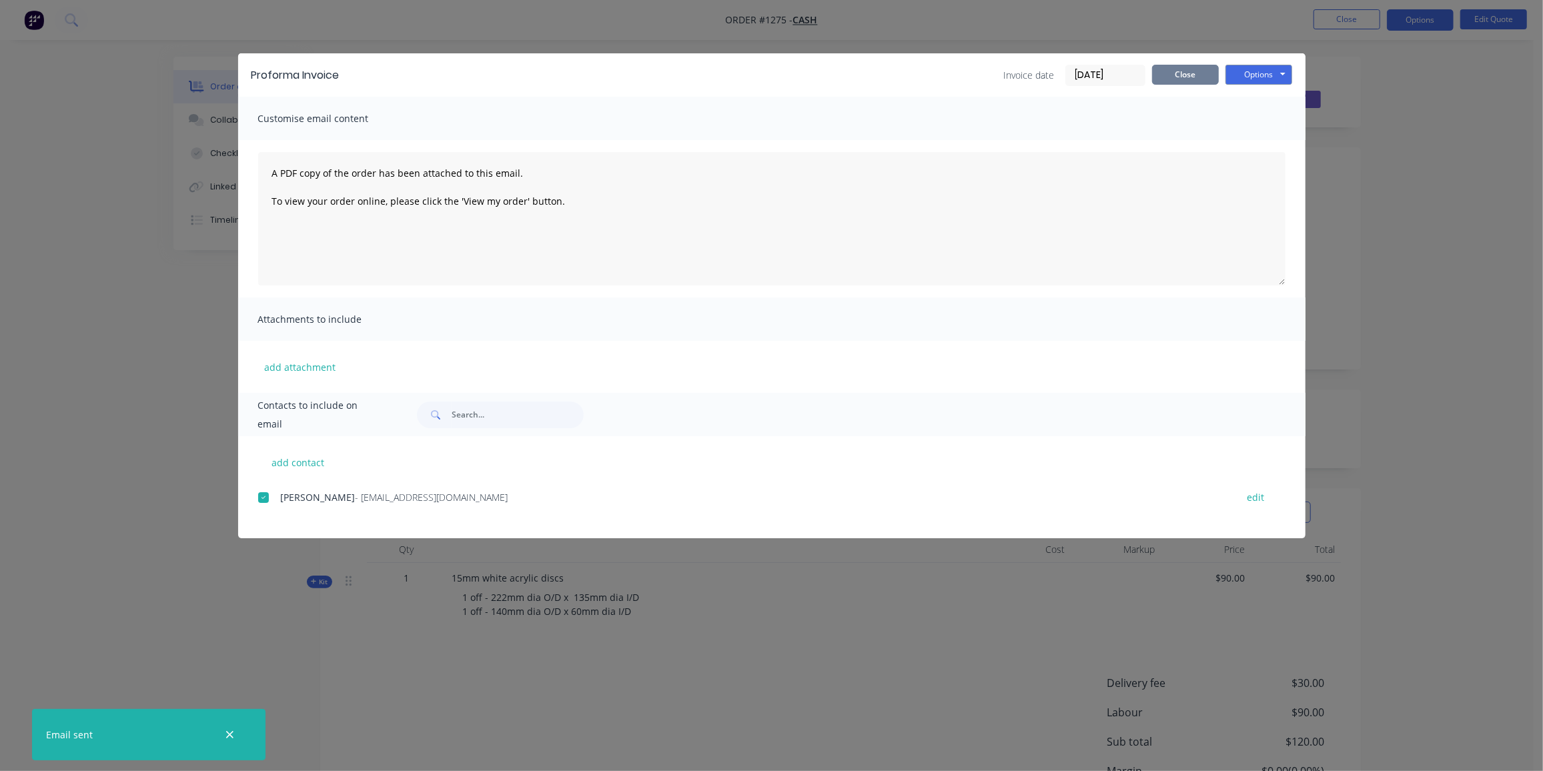
click at [1182, 75] on button "Close" at bounding box center [1185, 75] width 67 height 20
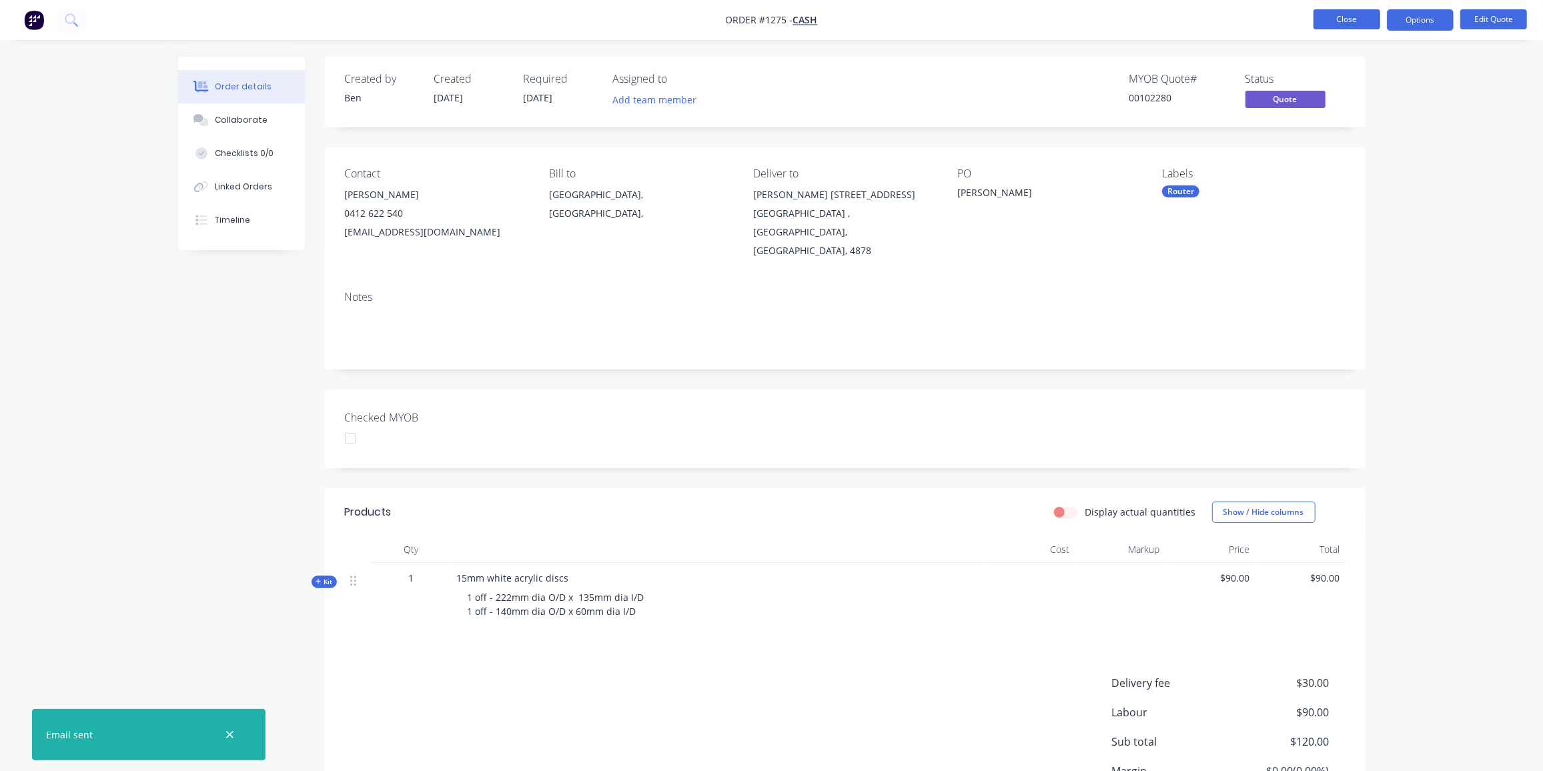
click at [1350, 9] on button "Close" at bounding box center [1347, 19] width 67 height 20
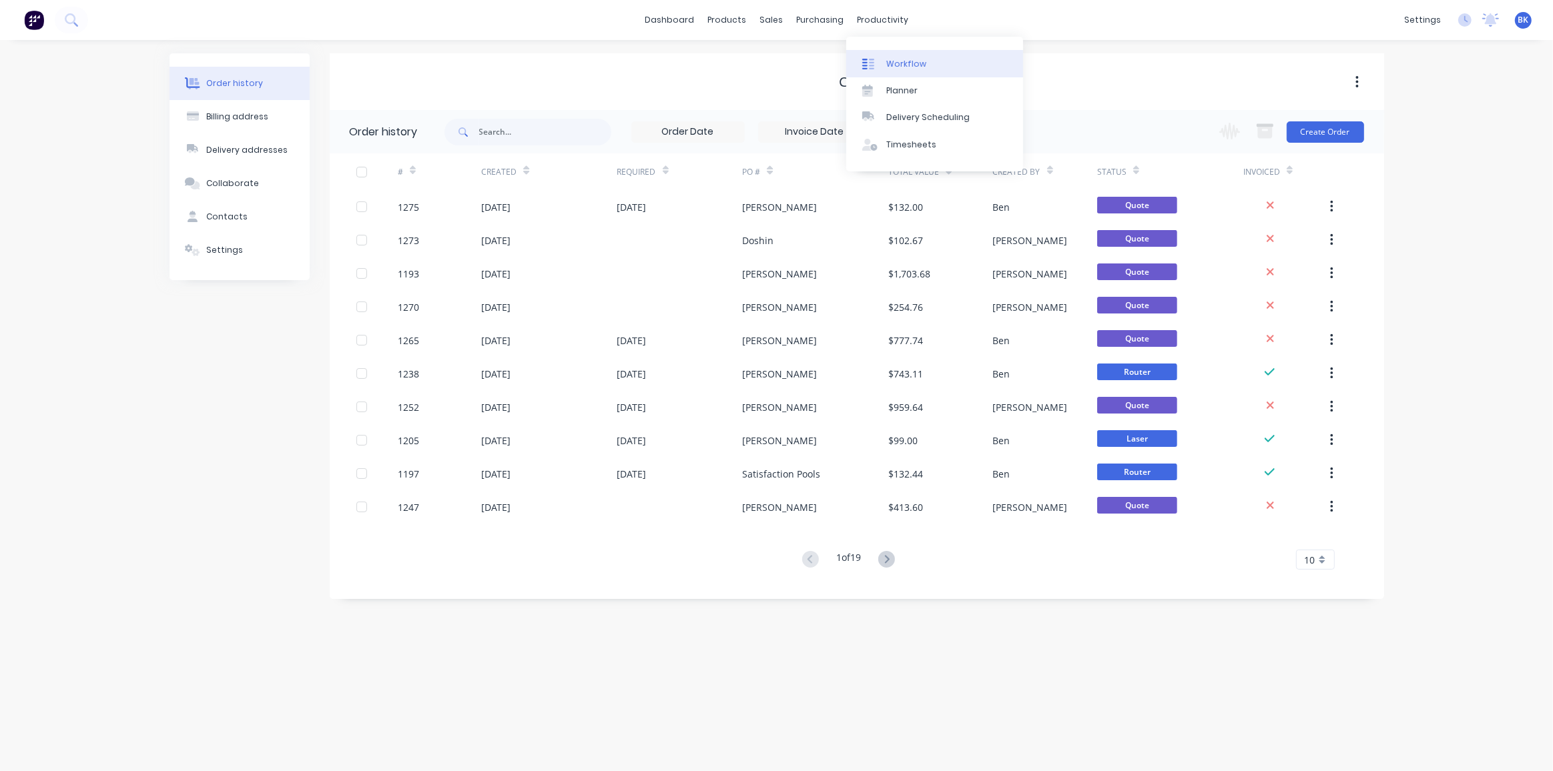
click at [901, 55] on link "Workflow" at bounding box center [934, 63] width 177 height 27
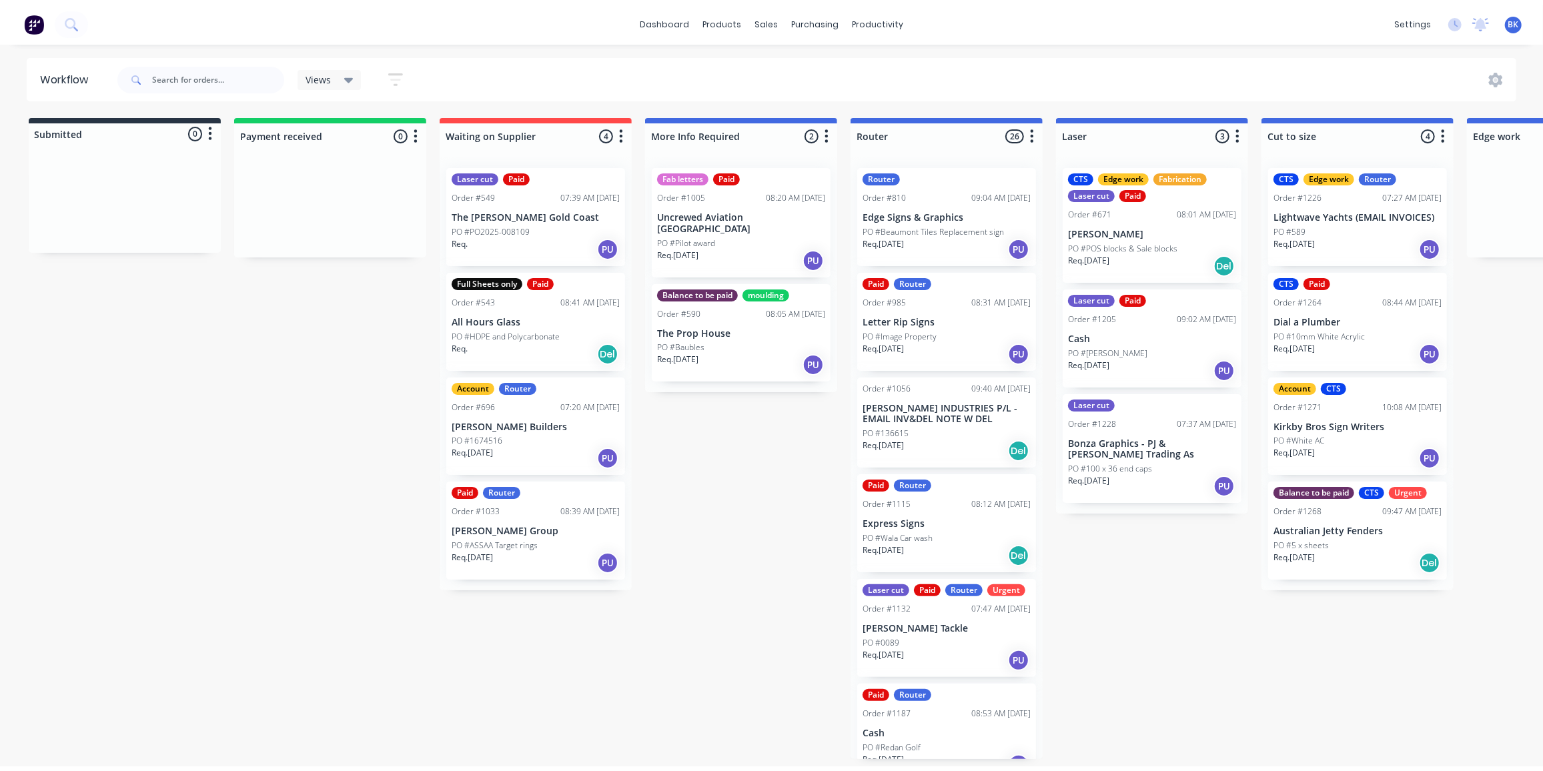
scroll to position [60, 0]
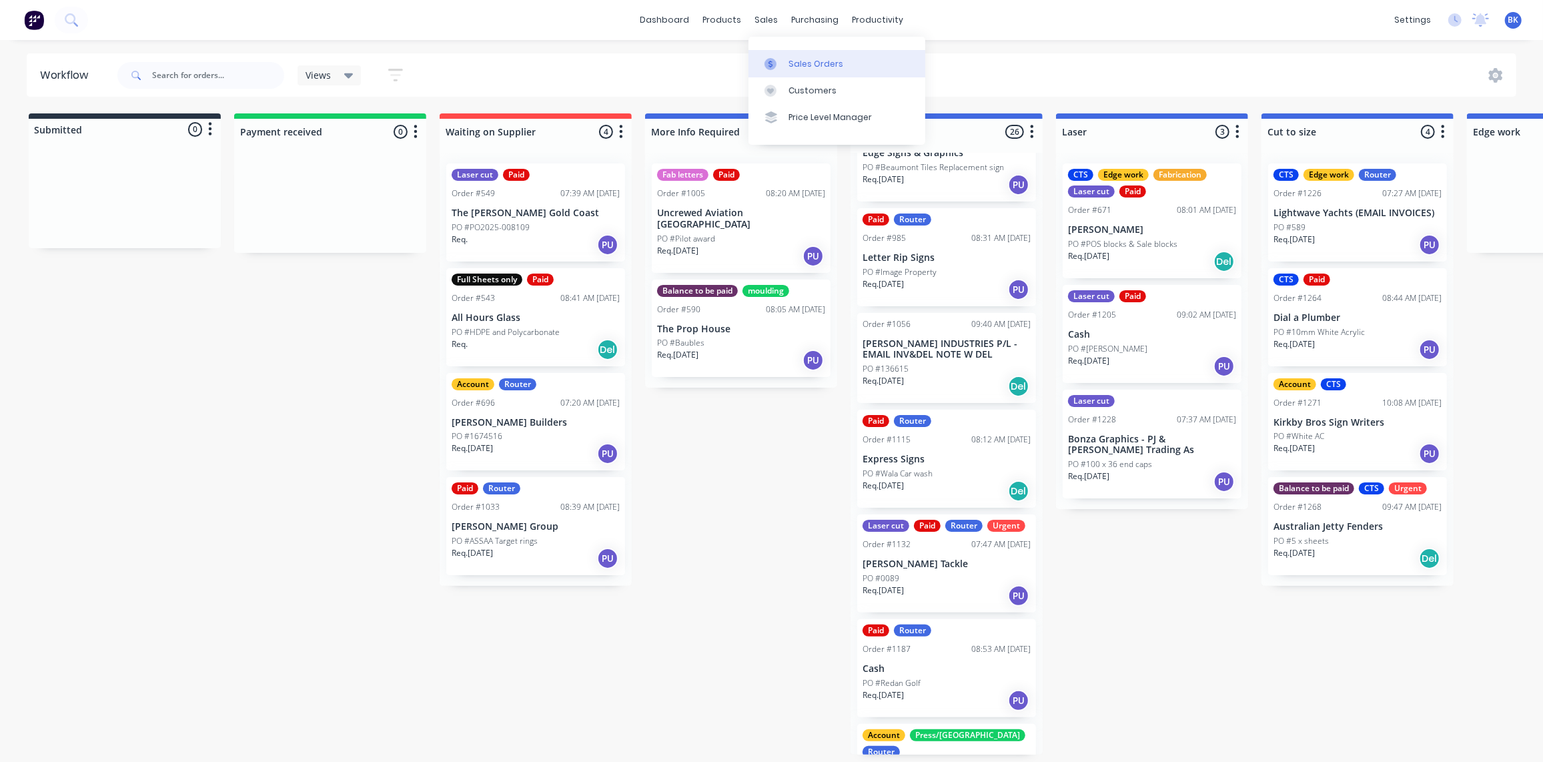
click at [785, 68] on link "Sales Orders" at bounding box center [837, 63] width 177 height 27
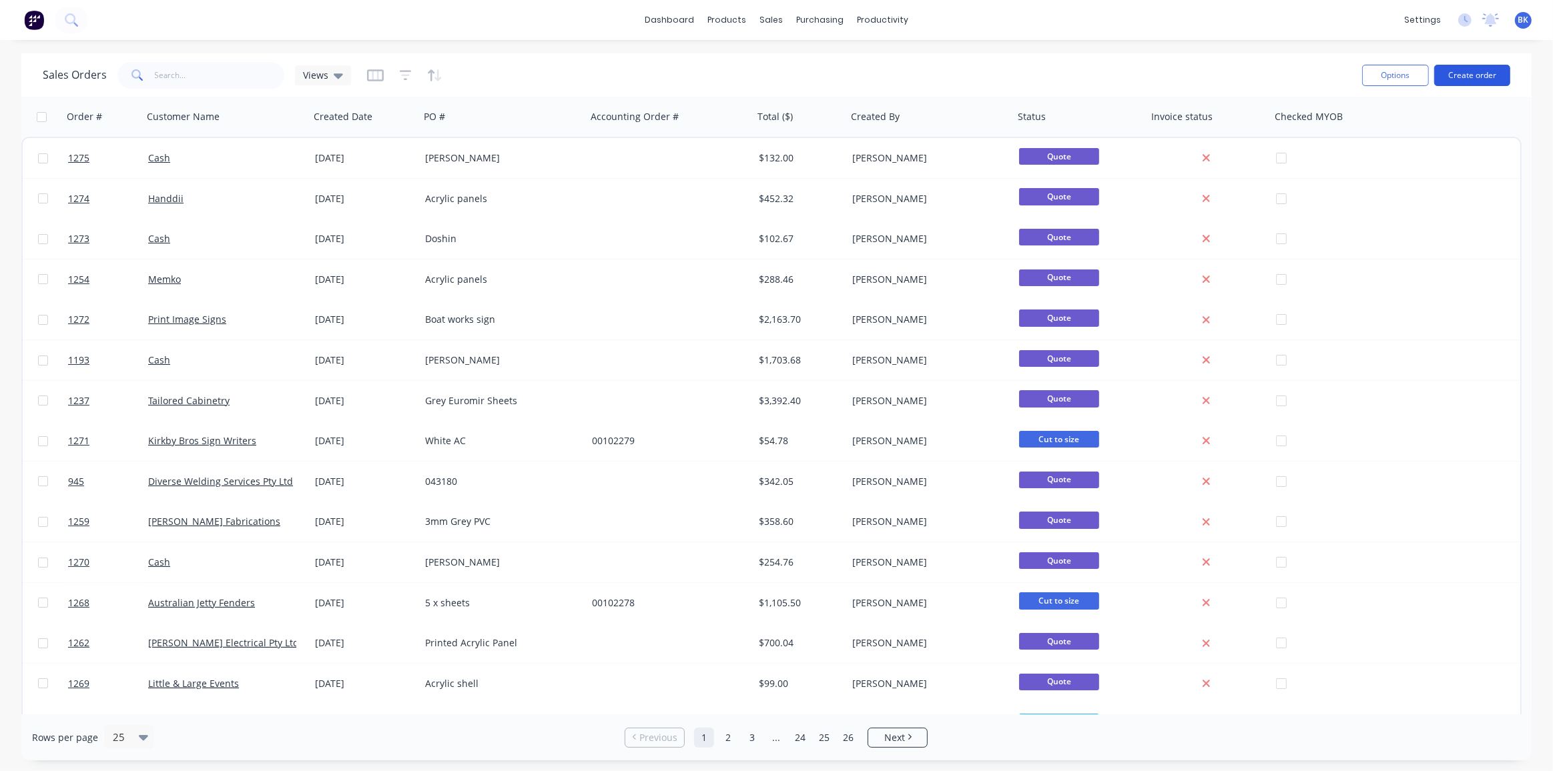
click at [1463, 73] on button "Create order" at bounding box center [1472, 75] width 76 height 21
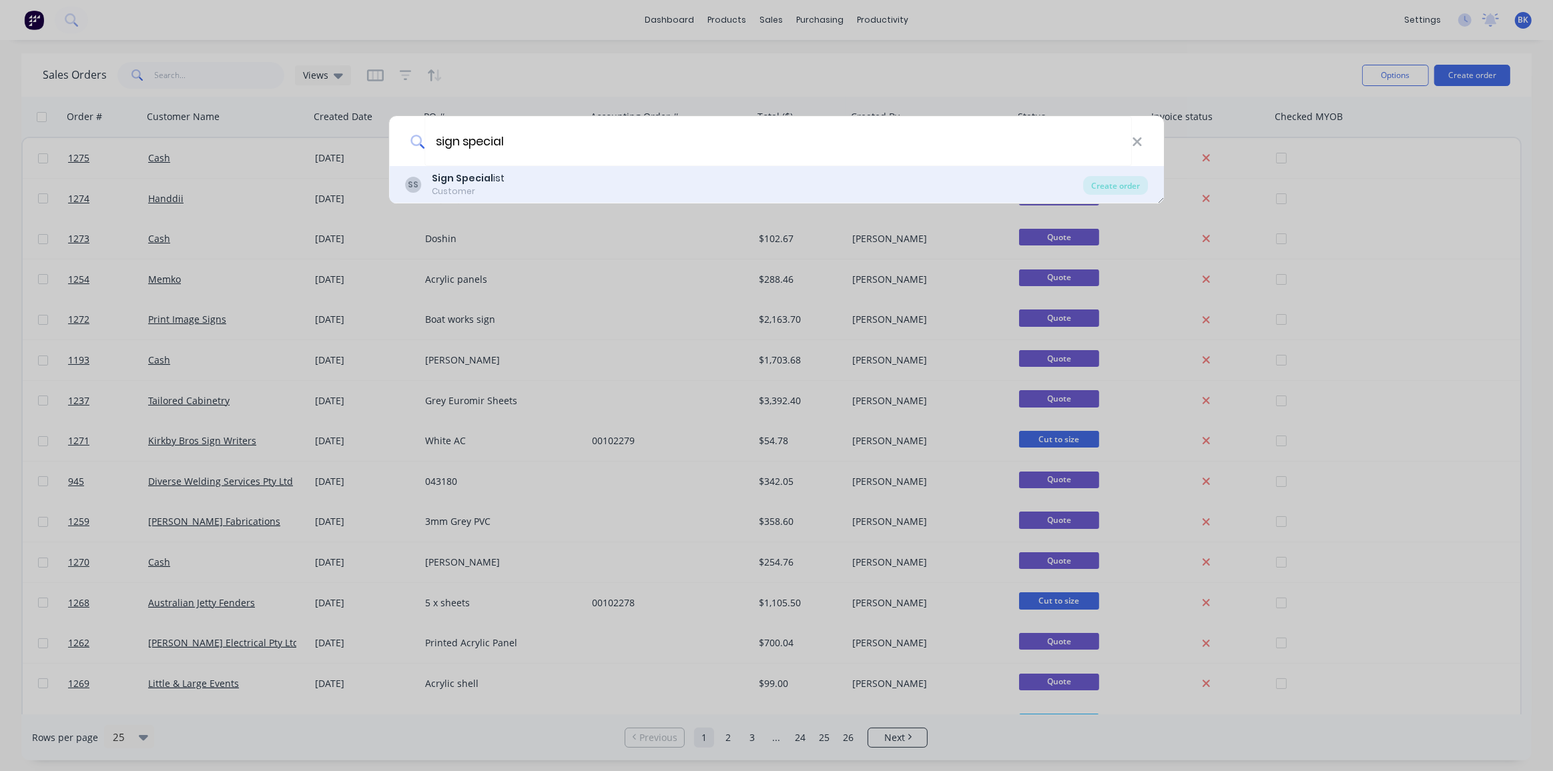
type input "sign special"
click at [483, 173] on b "Sign Special" at bounding box center [462, 177] width 61 height 13
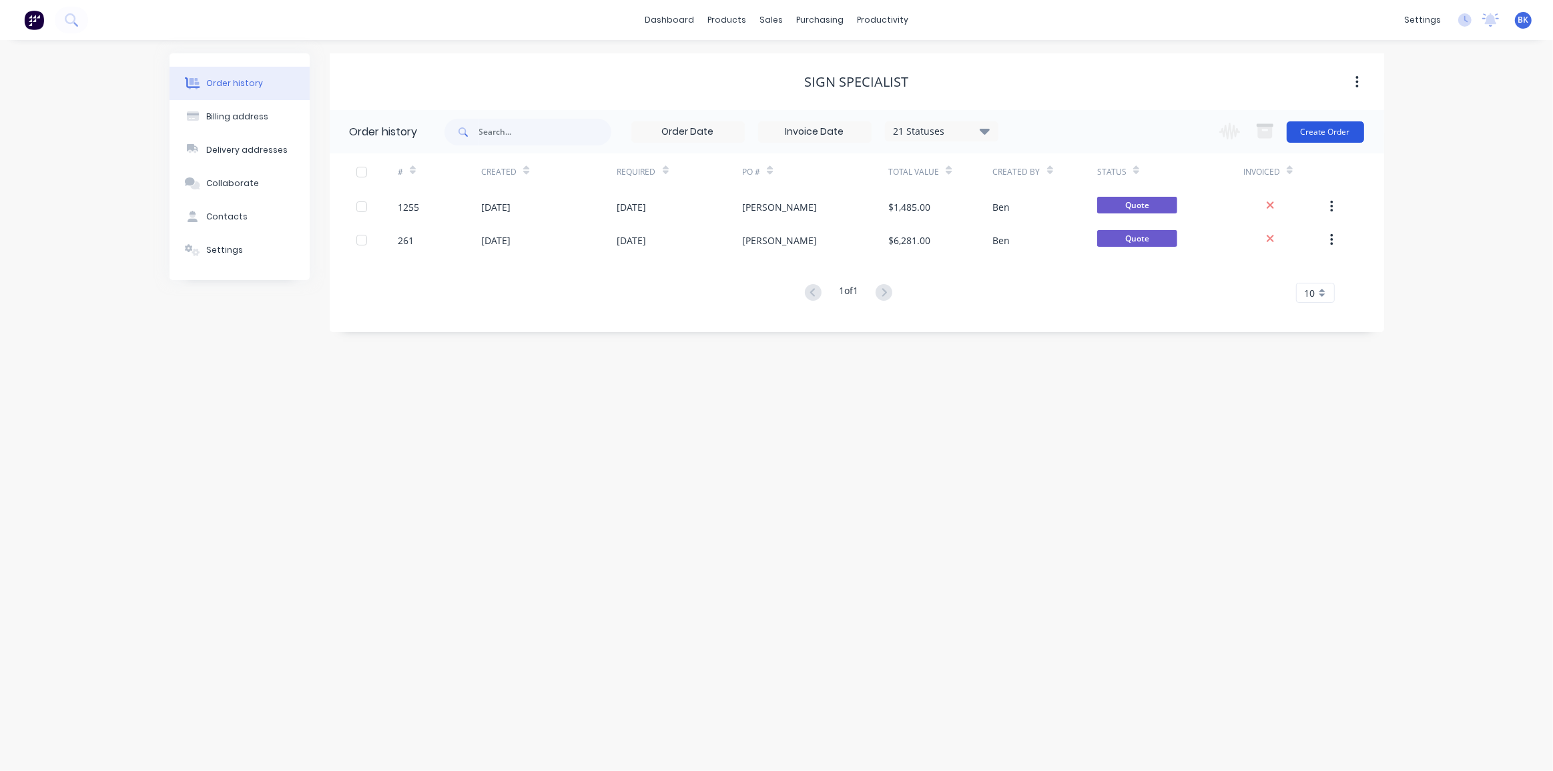
click at [1304, 130] on button "Create Order" at bounding box center [1324, 131] width 77 height 21
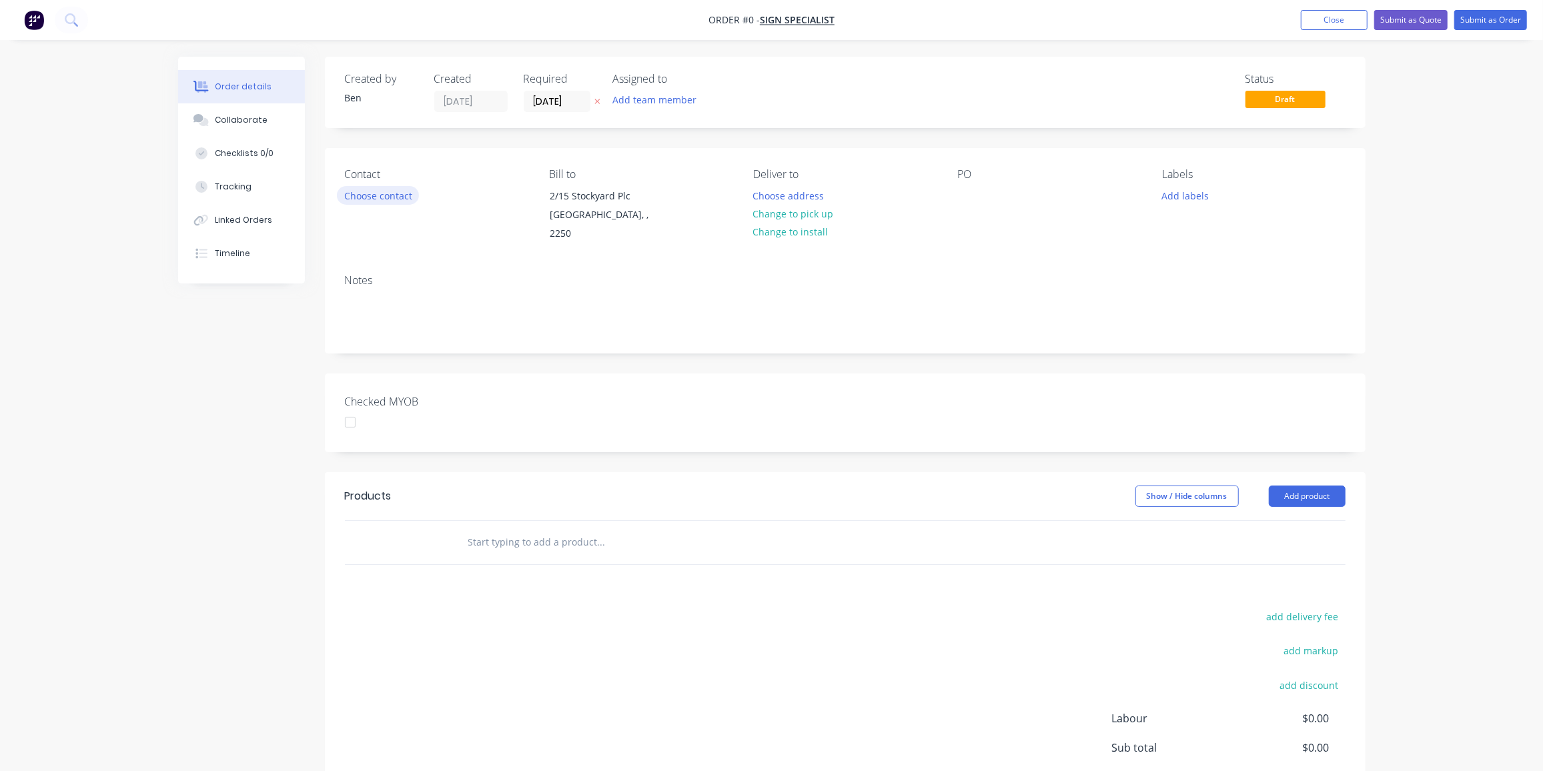
click at [388, 189] on button "Choose contact" at bounding box center [378, 195] width 82 height 18
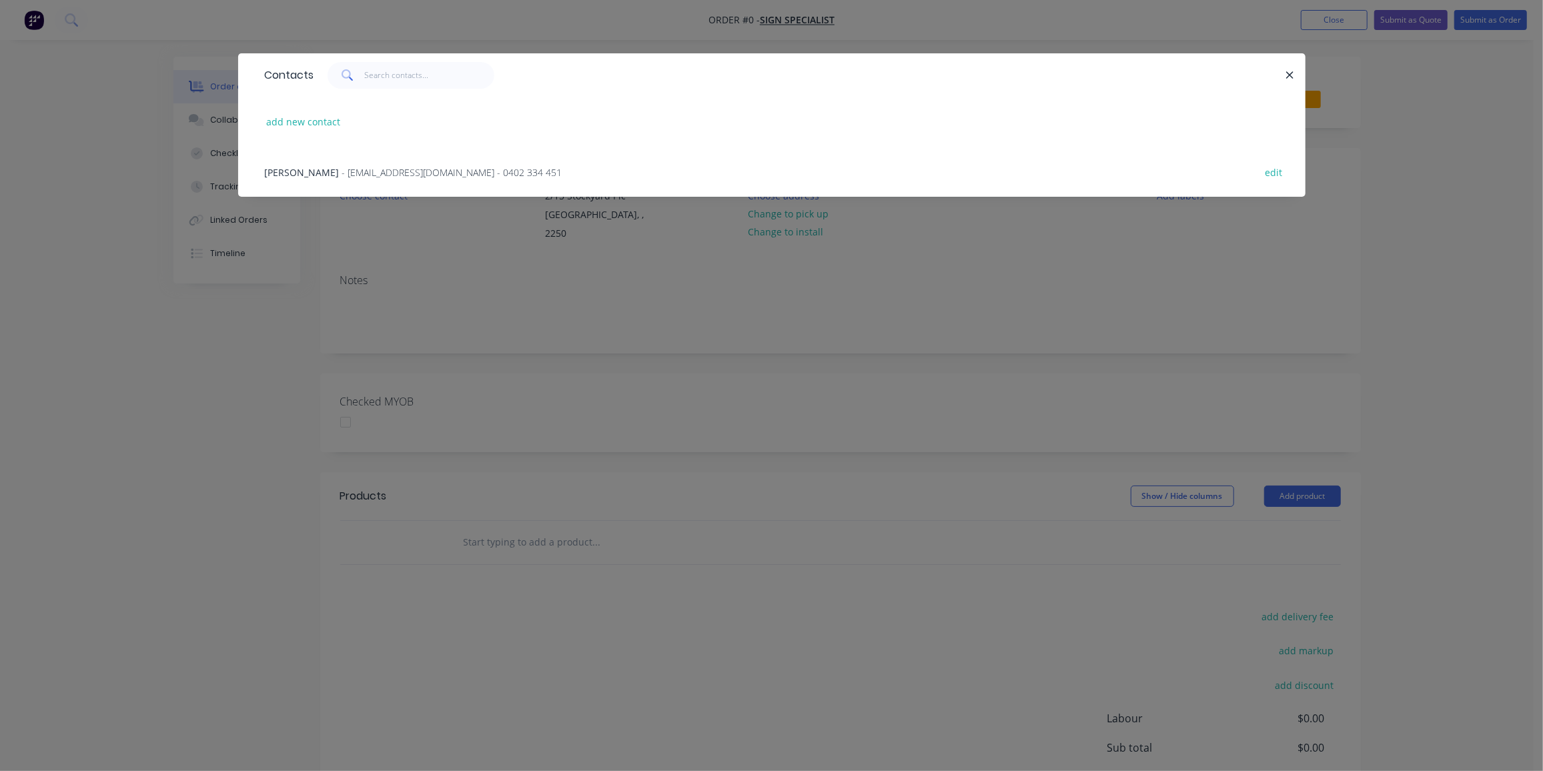
click at [342, 169] on span "- info@signspecialist.com.au - 0402 334 451" at bounding box center [452, 172] width 220 height 13
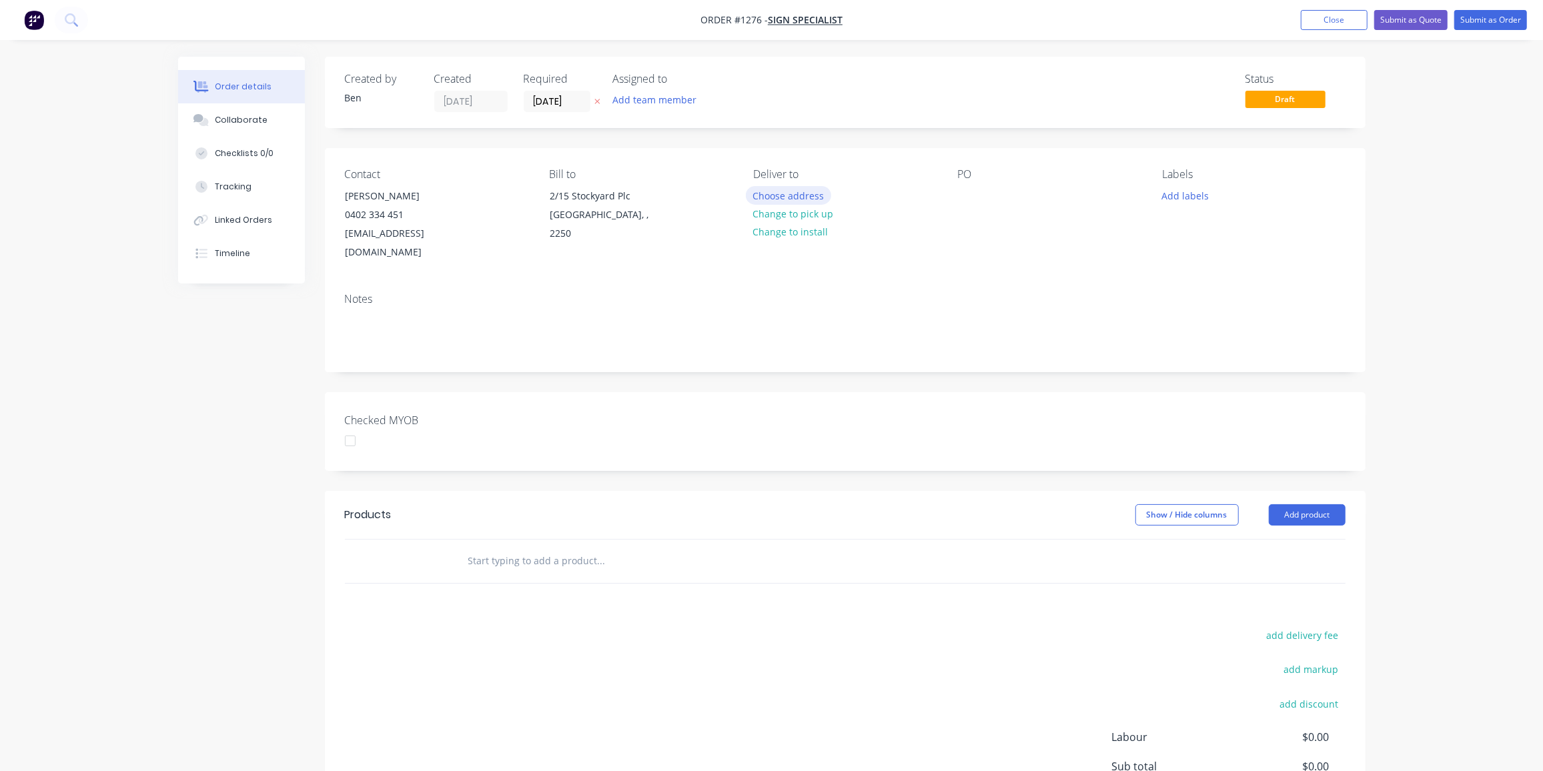
click at [798, 195] on button "Choose address" at bounding box center [788, 195] width 85 height 18
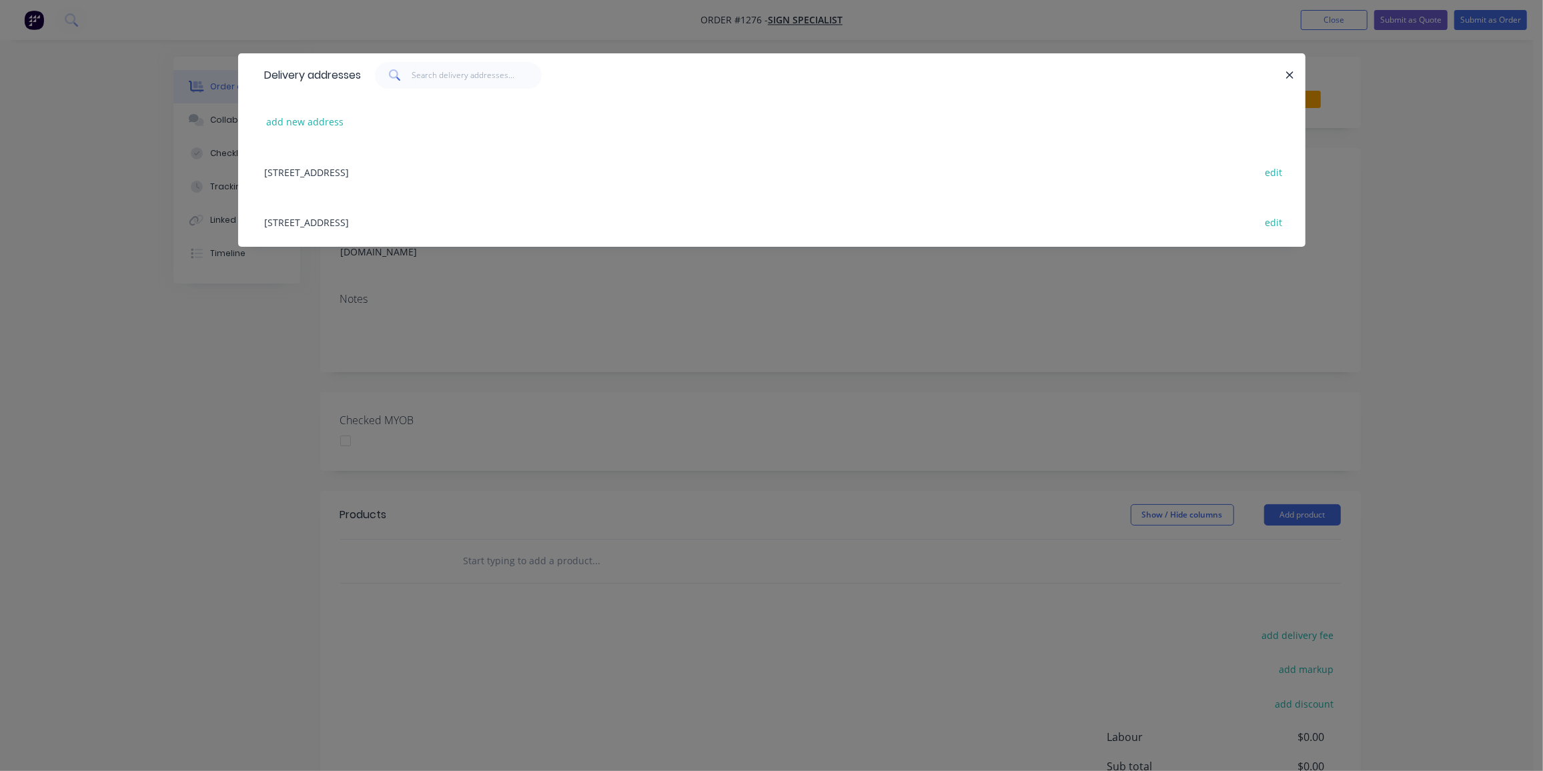
click at [436, 170] on div "2/15 Stockyard Plc, West Gosford, undefined, 2250 edit" at bounding box center [772, 172] width 1028 height 50
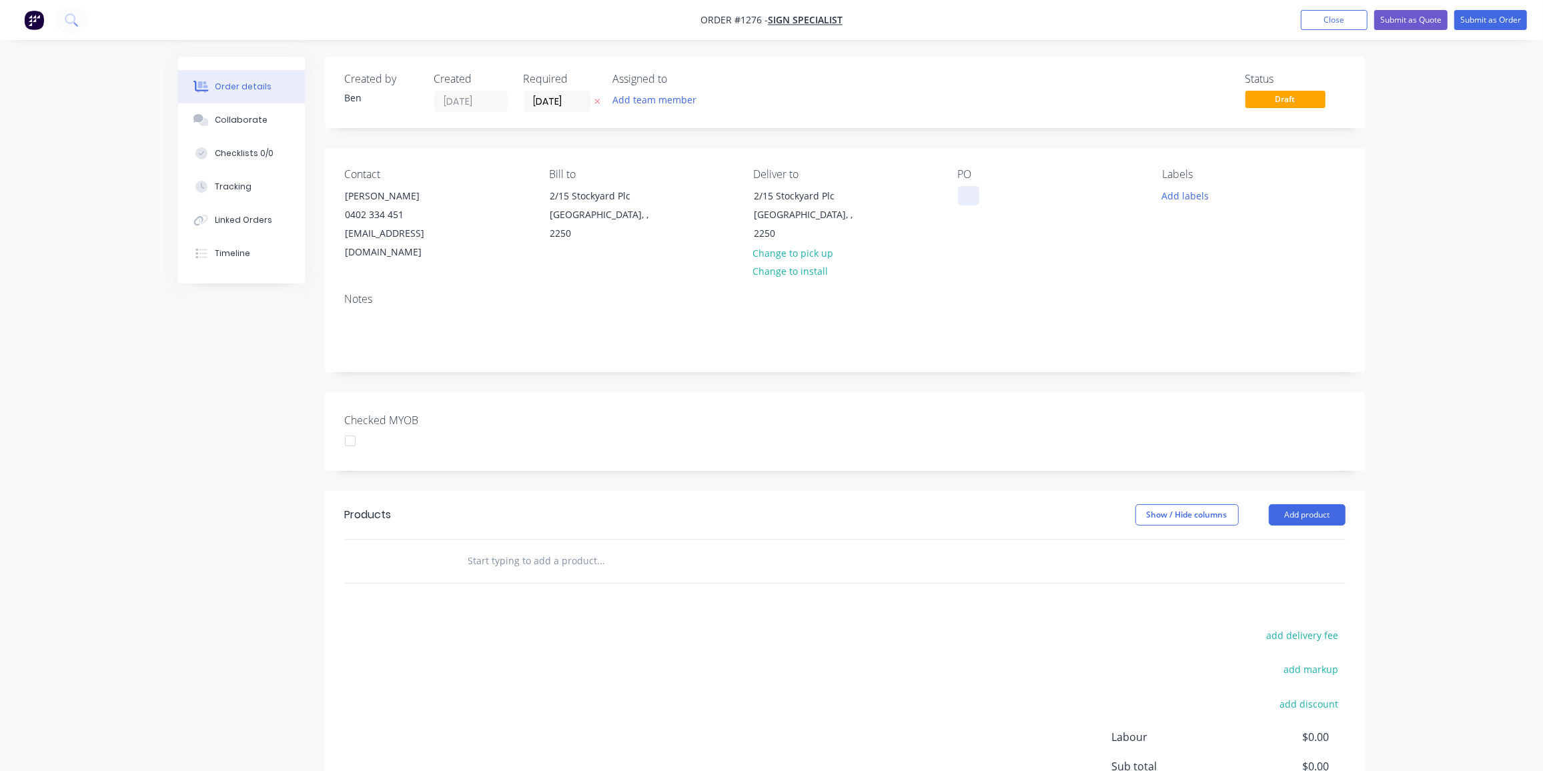
click at [973, 193] on div at bounding box center [968, 195] width 21 height 19
click at [959, 195] on div at bounding box center [968, 195] width 21 height 19
click at [1175, 193] on button "Add labels" at bounding box center [1185, 195] width 61 height 18
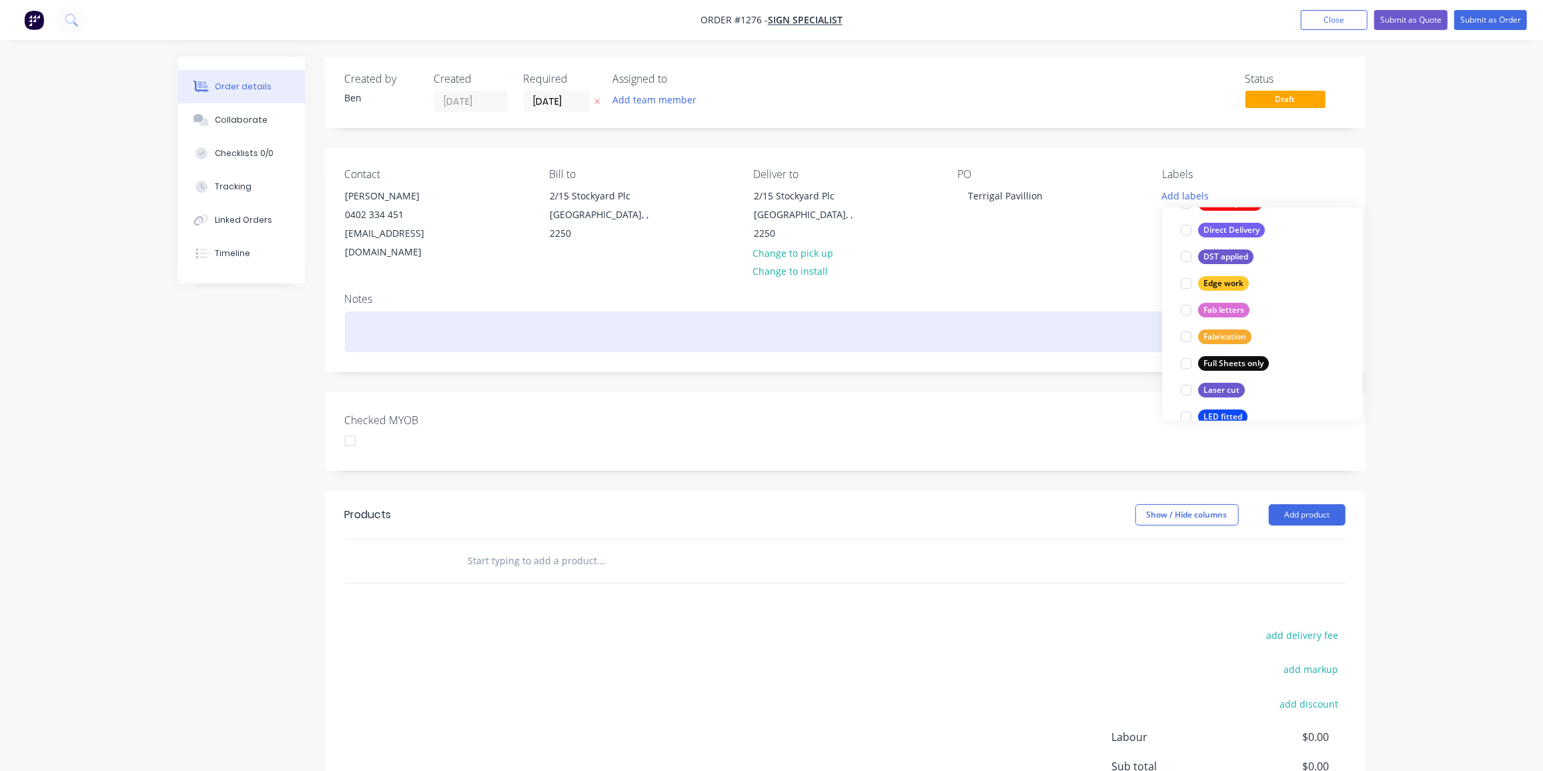
scroll to position [242, 0]
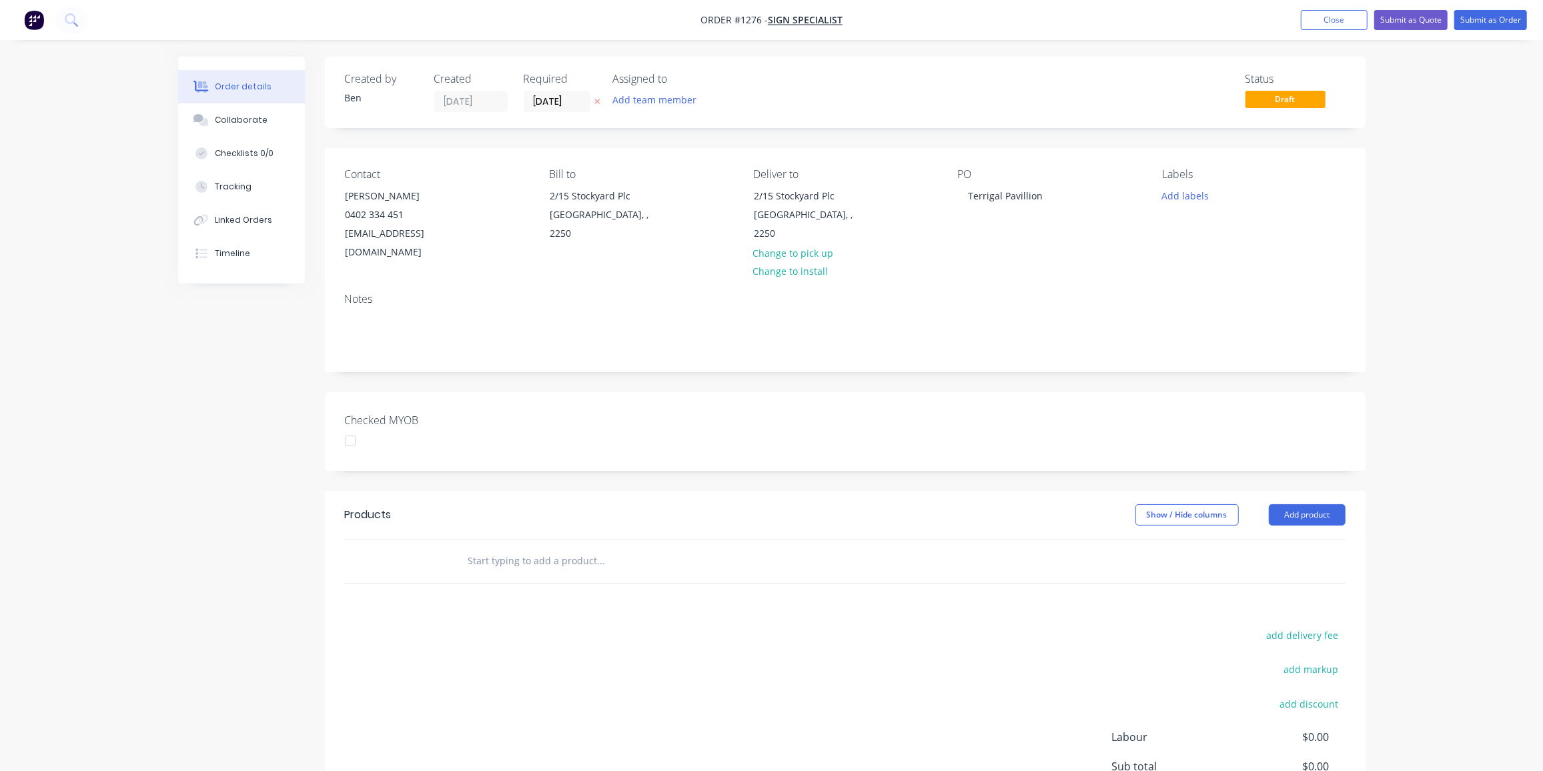
click at [1056, 282] on div "Notes" at bounding box center [845, 326] width 1041 height 89
click at [514, 548] on input "text" at bounding box center [601, 561] width 267 height 27
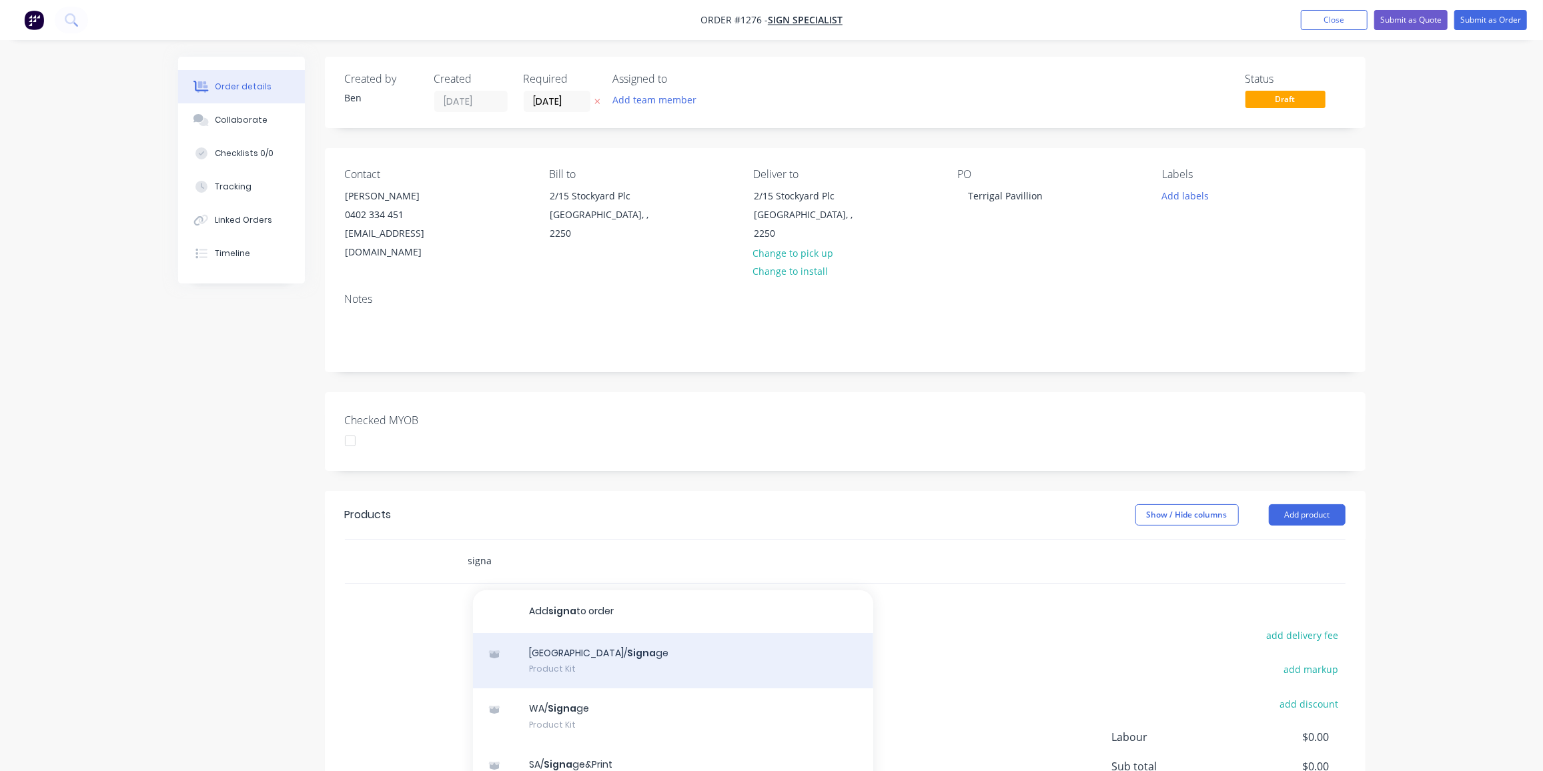
type input "signa"
click at [601, 635] on div "NSW/ Signa ge Product Kit" at bounding box center [673, 661] width 400 height 56
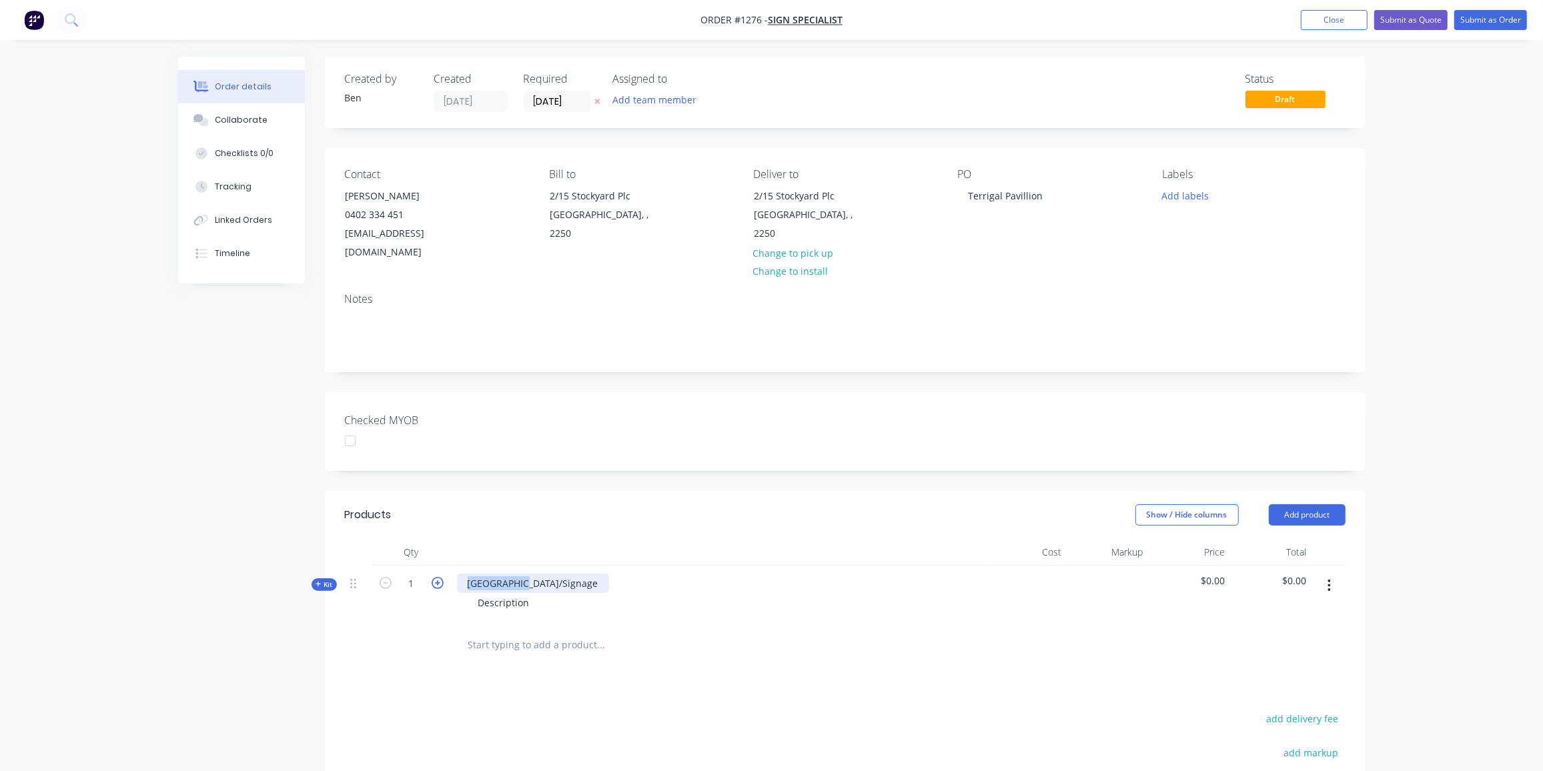
drag, startPoint x: 528, startPoint y: 562, endPoint x: 438, endPoint y: 564, distance: 90.1
click at [438, 566] on div "Kit 1 NSW/Signage Description $0.00 $0.00" at bounding box center [845, 595] width 1001 height 58
drag, startPoint x: 548, startPoint y: 582, endPoint x: 516, endPoint y: 589, distance: 33.4
click at [516, 593] on div "Description" at bounding box center [718, 602] width 523 height 19
click at [527, 593] on div "Description" at bounding box center [504, 602] width 73 height 19
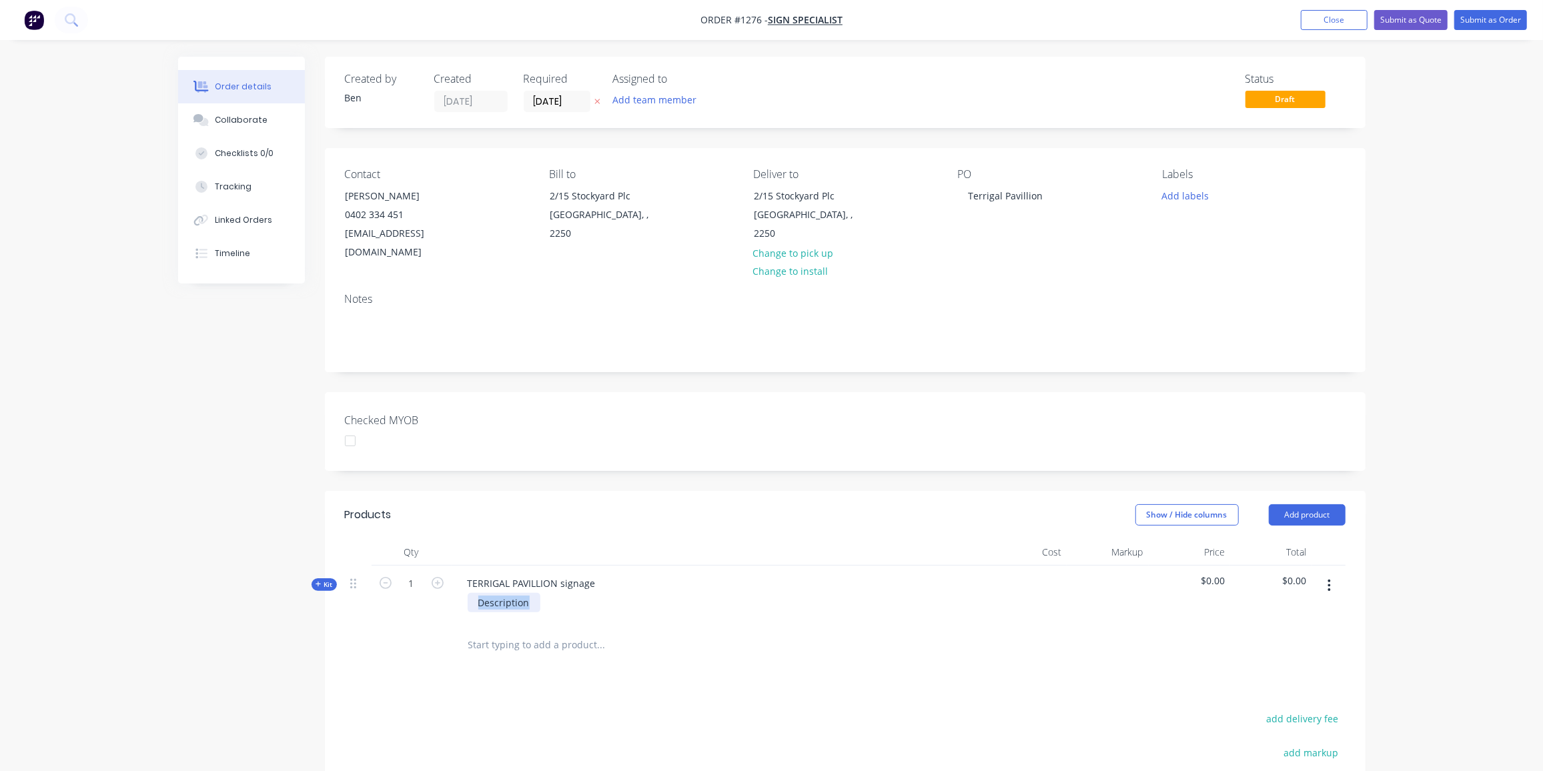
drag, startPoint x: 527, startPoint y: 586, endPoint x: 460, endPoint y: 594, distance: 67.9
click at [457, 598] on div "TERRIGAL PAVILLION signage Description" at bounding box center [719, 595] width 534 height 58
click at [531, 593] on div "Description" at bounding box center [504, 602] width 73 height 19
paste div
click at [640, 593] on div "6780 x 600mm High aluminium letter" at bounding box center [561, 602] width 187 height 19
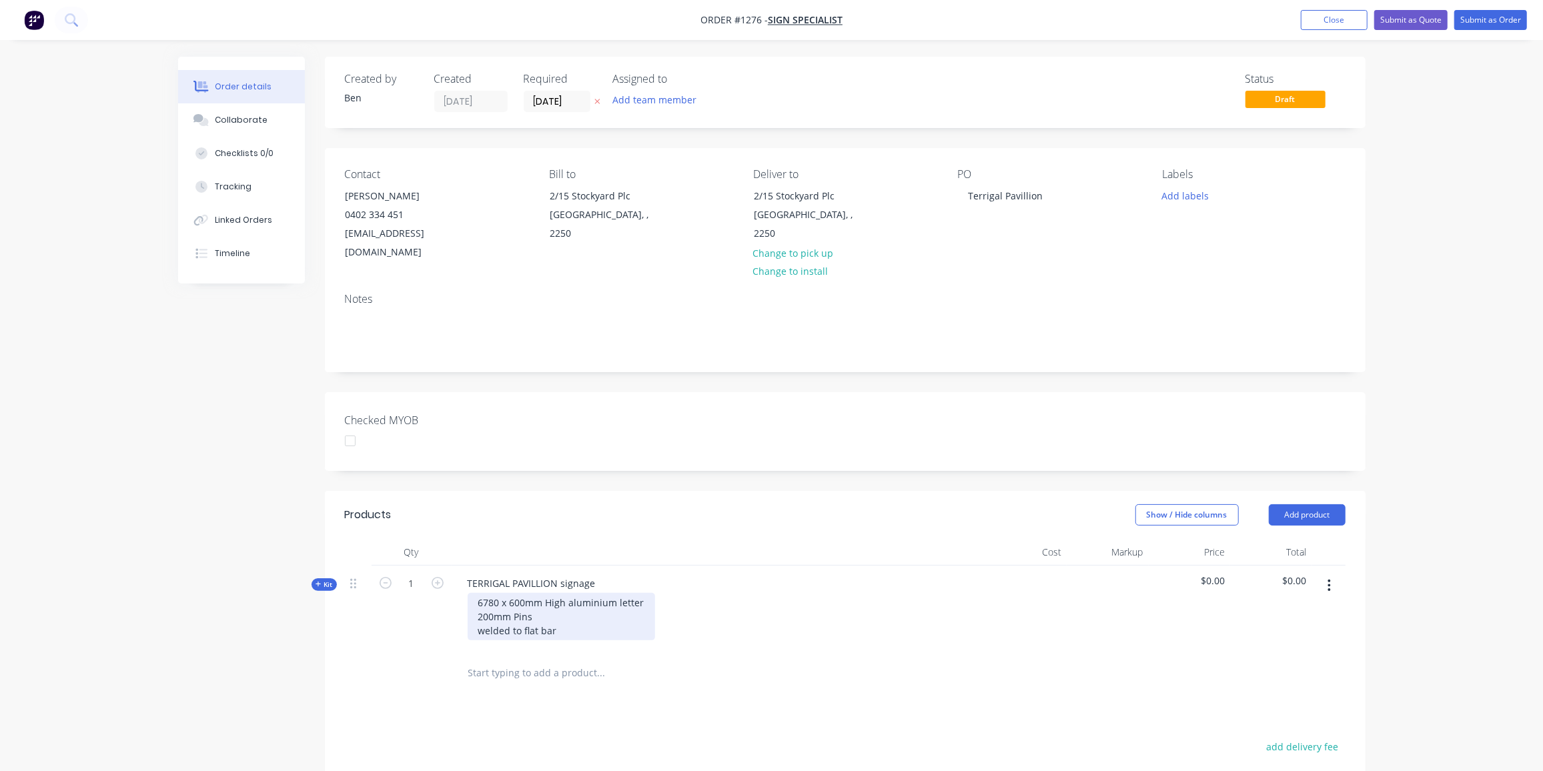
click at [476, 616] on div "6780 x 600mm High aluminium letter 200mm Pins welded to flat bar" at bounding box center [561, 616] width 187 height 47
click at [324, 580] on span "Kit" at bounding box center [324, 585] width 17 height 10
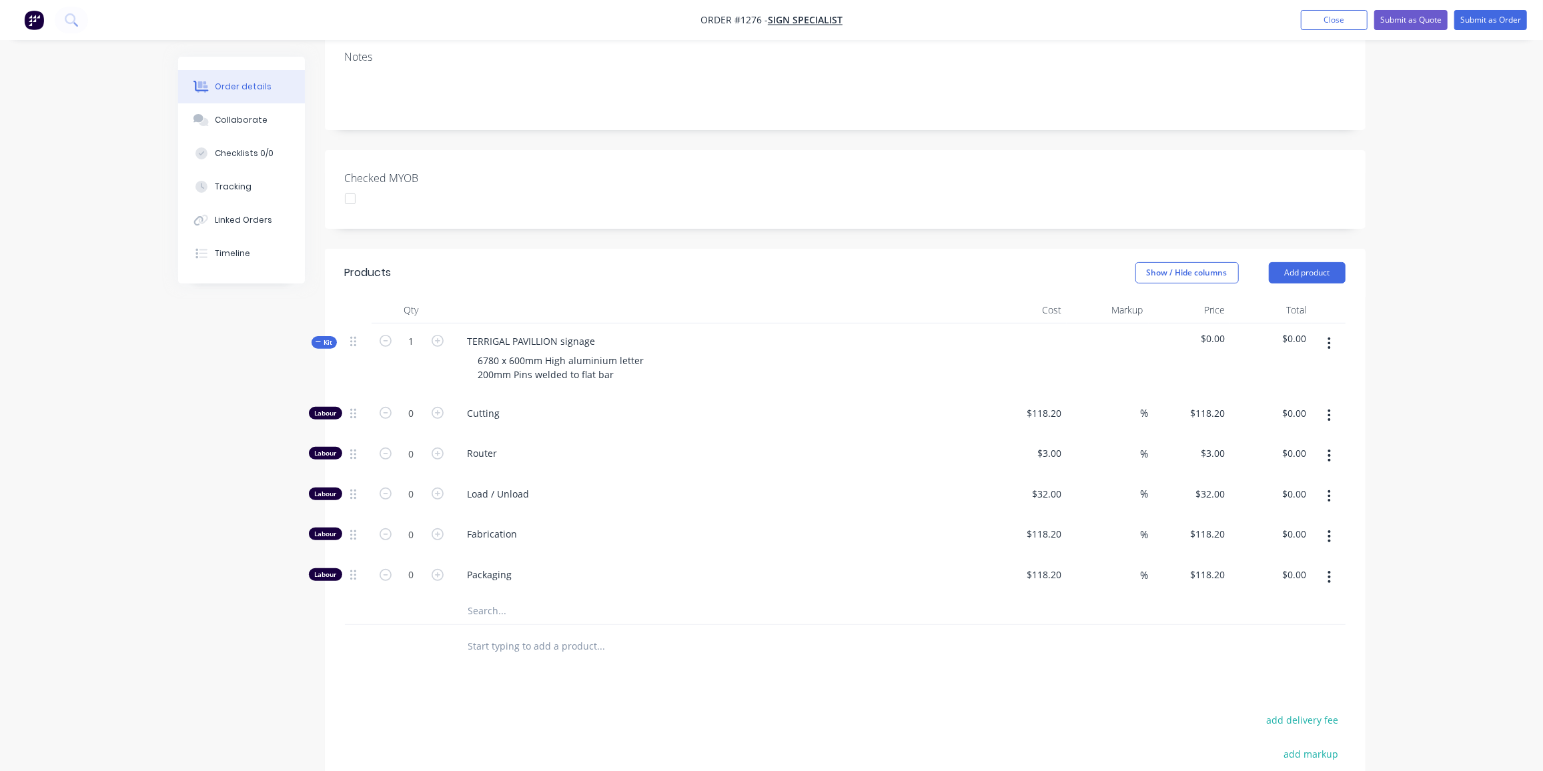
click at [474, 598] on input "text" at bounding box center [601, 611] width 267 height 27
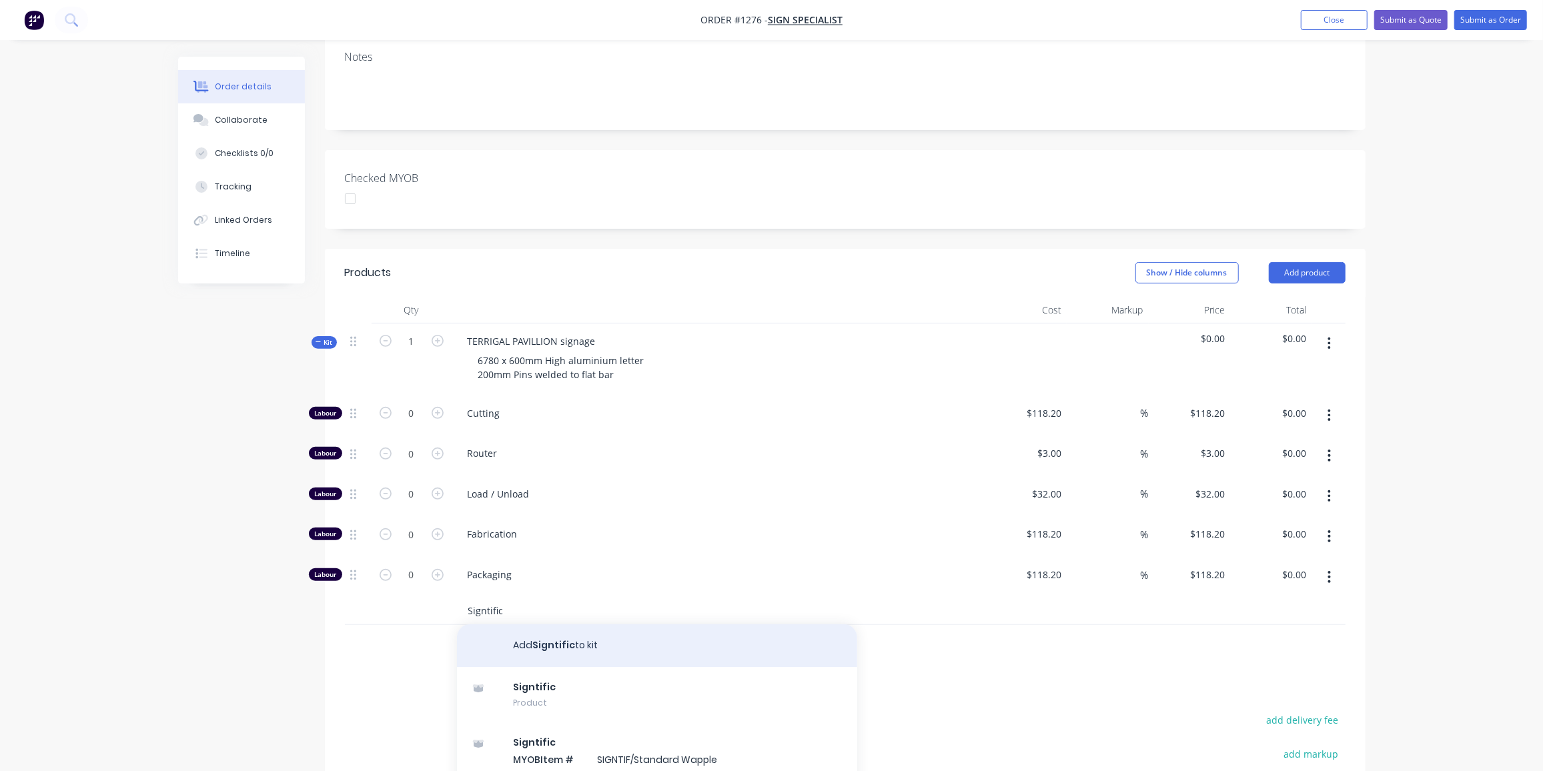
type input "Signtific"
click at [618, 625] on button "Add Signtific to kit" at bounding box center [657, 646] width 400 height 43
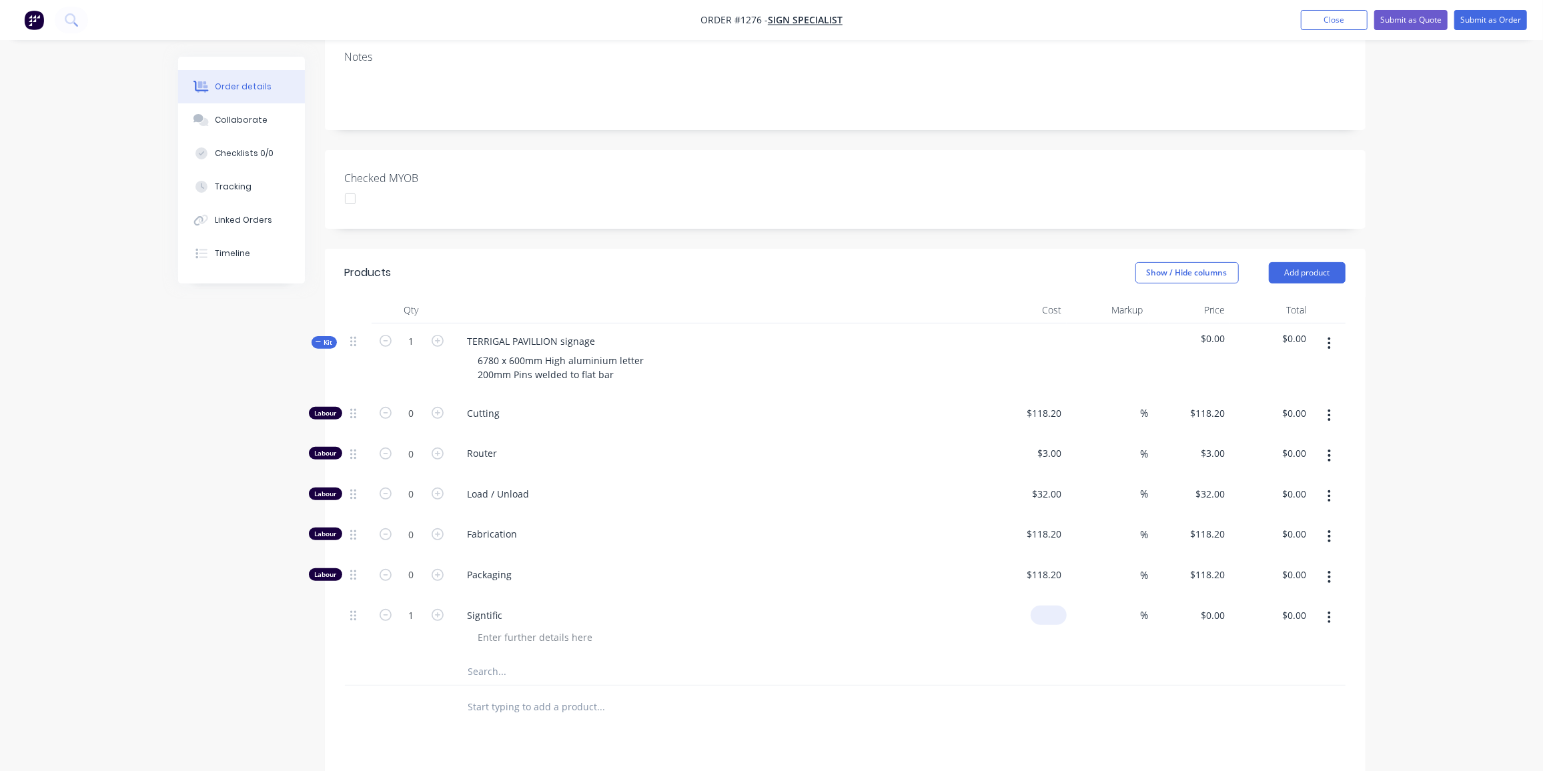
click at [1048, 606] on div "$0.00" at bounding box center [1049, 615] width 36 height 19
type input "$6,142.96"
type input "20"
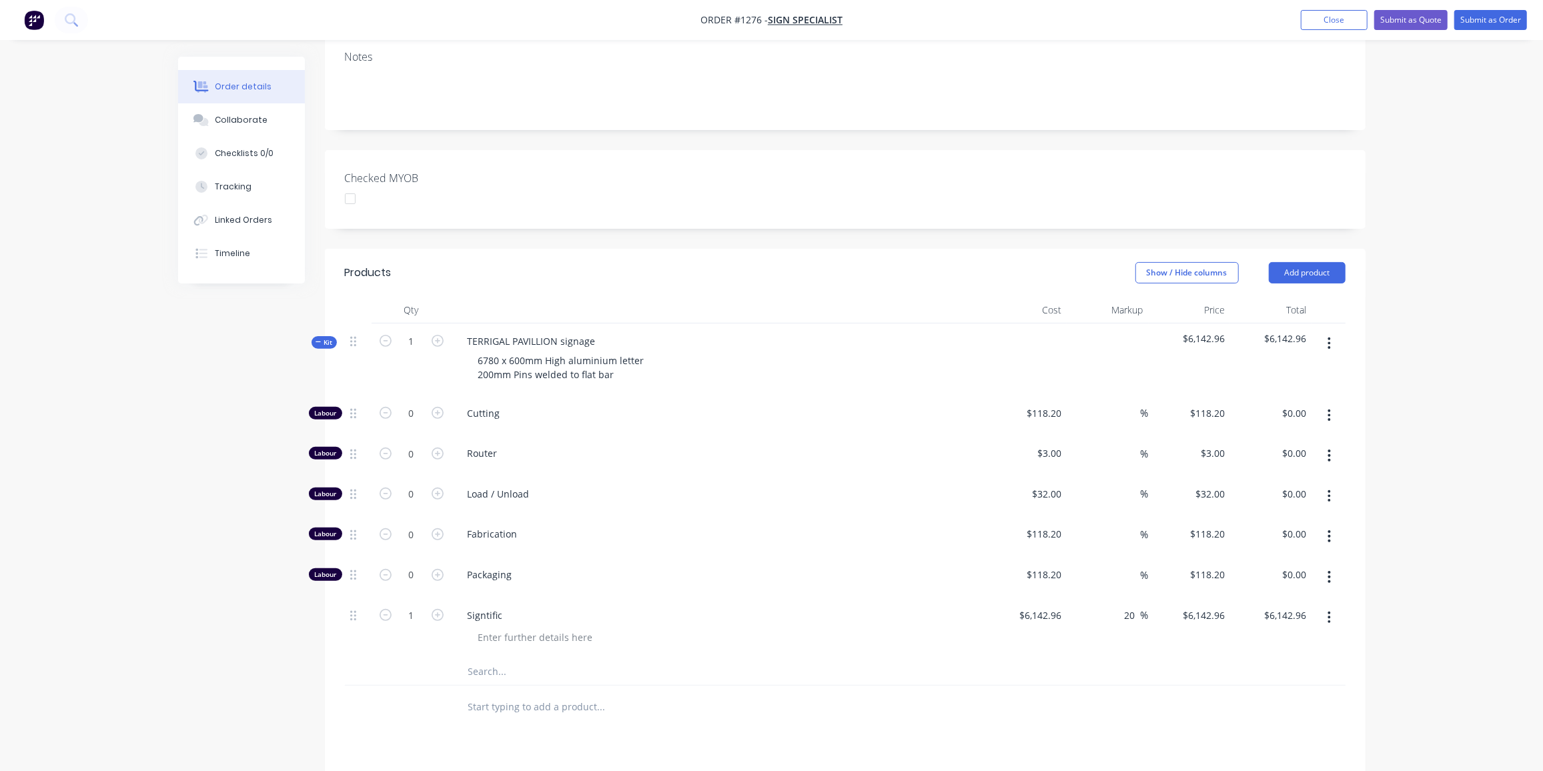
type input "7371.552"
type input "$7,371.55"
type input "$7,371.552"
click at [322, 338] on span "Kit" at bounding box center [324, 343] width 17 height 10
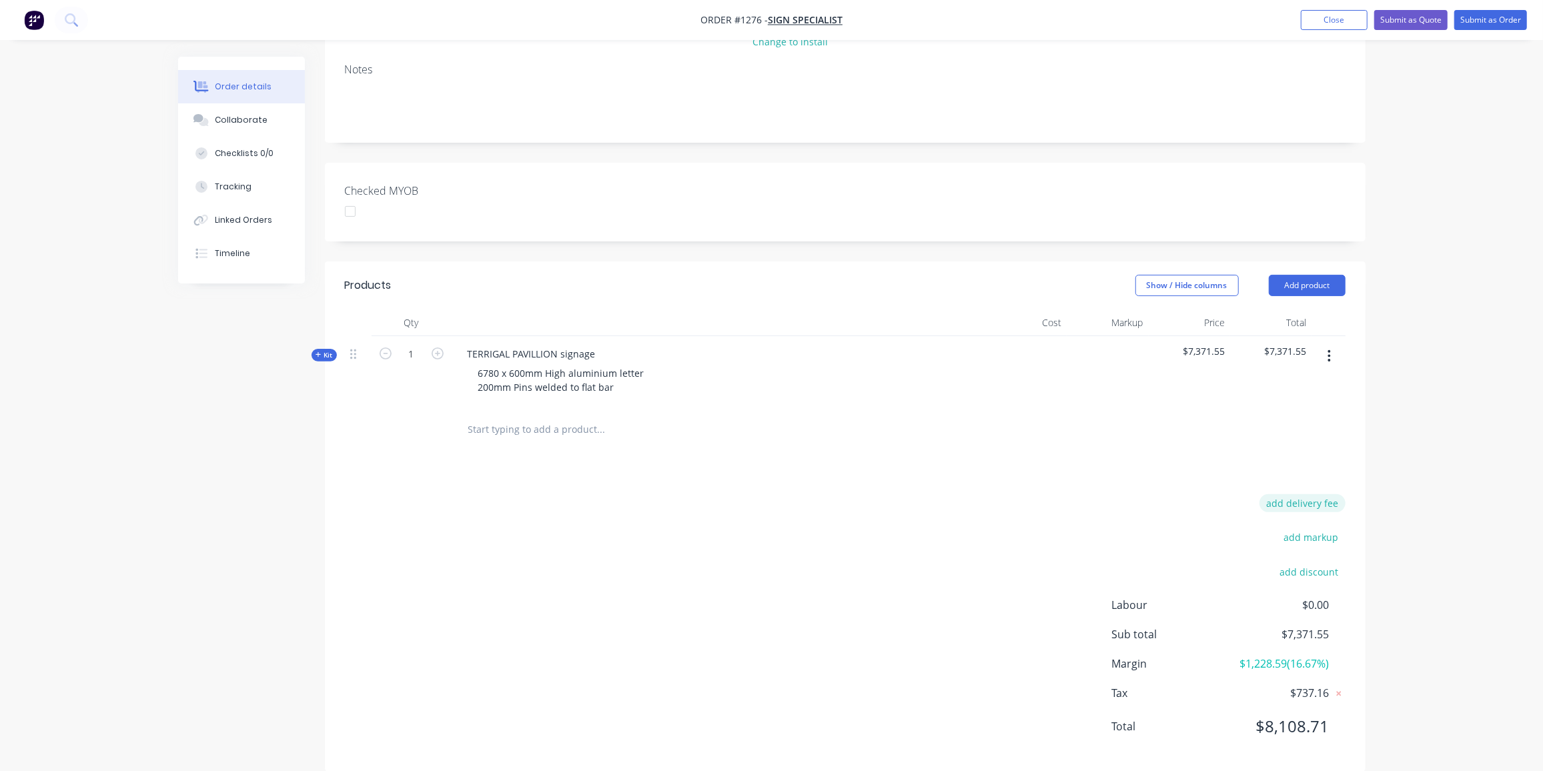
click at [1322, 494] on button "add delivery fee" at bounding box center [1303, 503] width 86 height 18
type input "310"
click at [1413, 20] on button "Submit as Quote" at bounding box center [1410, 20] width 73 height 20
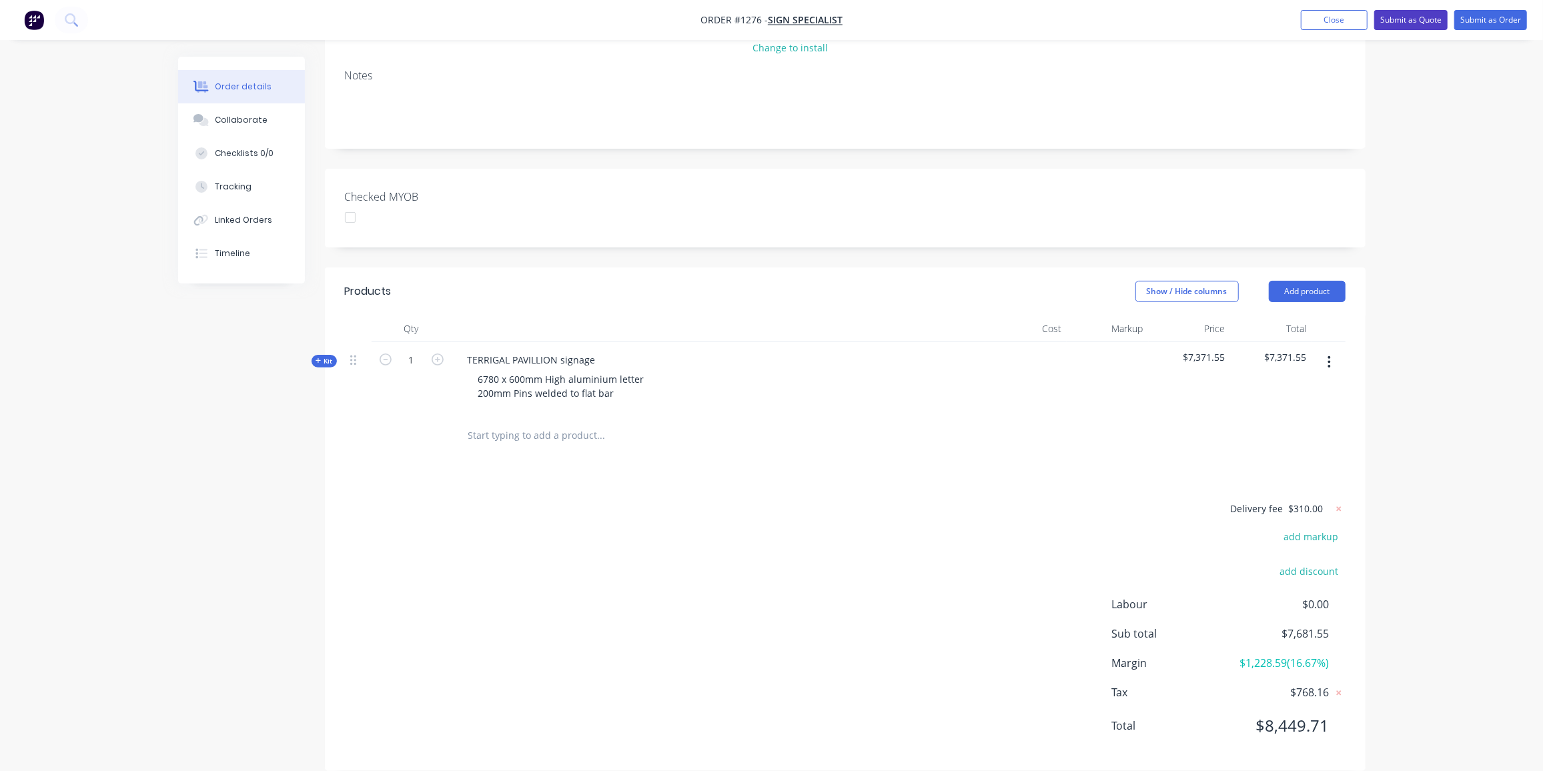
scroll to position [0, 0]
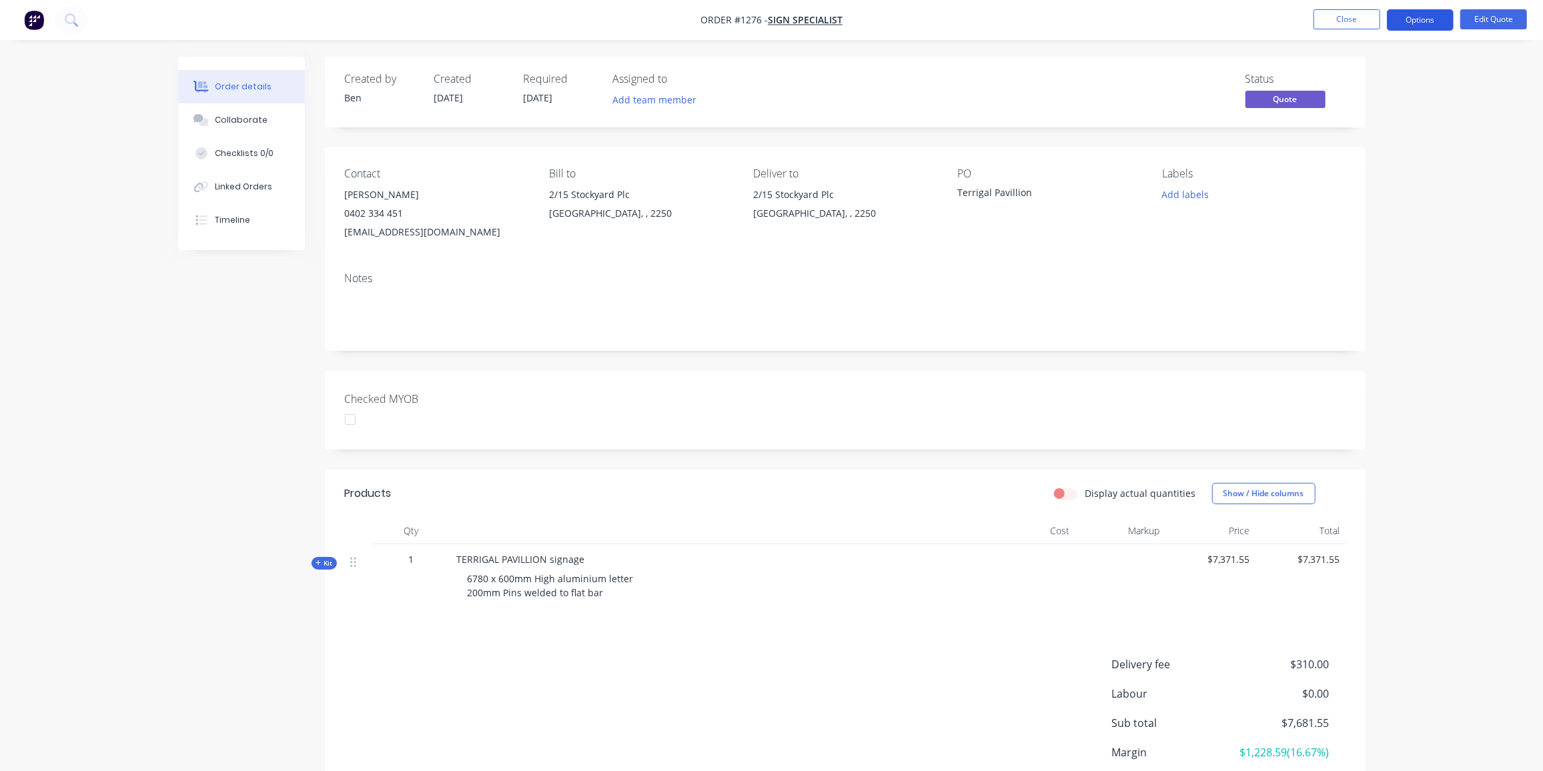
click at [1415, 22] on button "Options" at bounding box center [1420, 19] width 67 height 21
click at [1341, 77] on div "Quote" at bounding box center [1380, 80] width 123 height 19
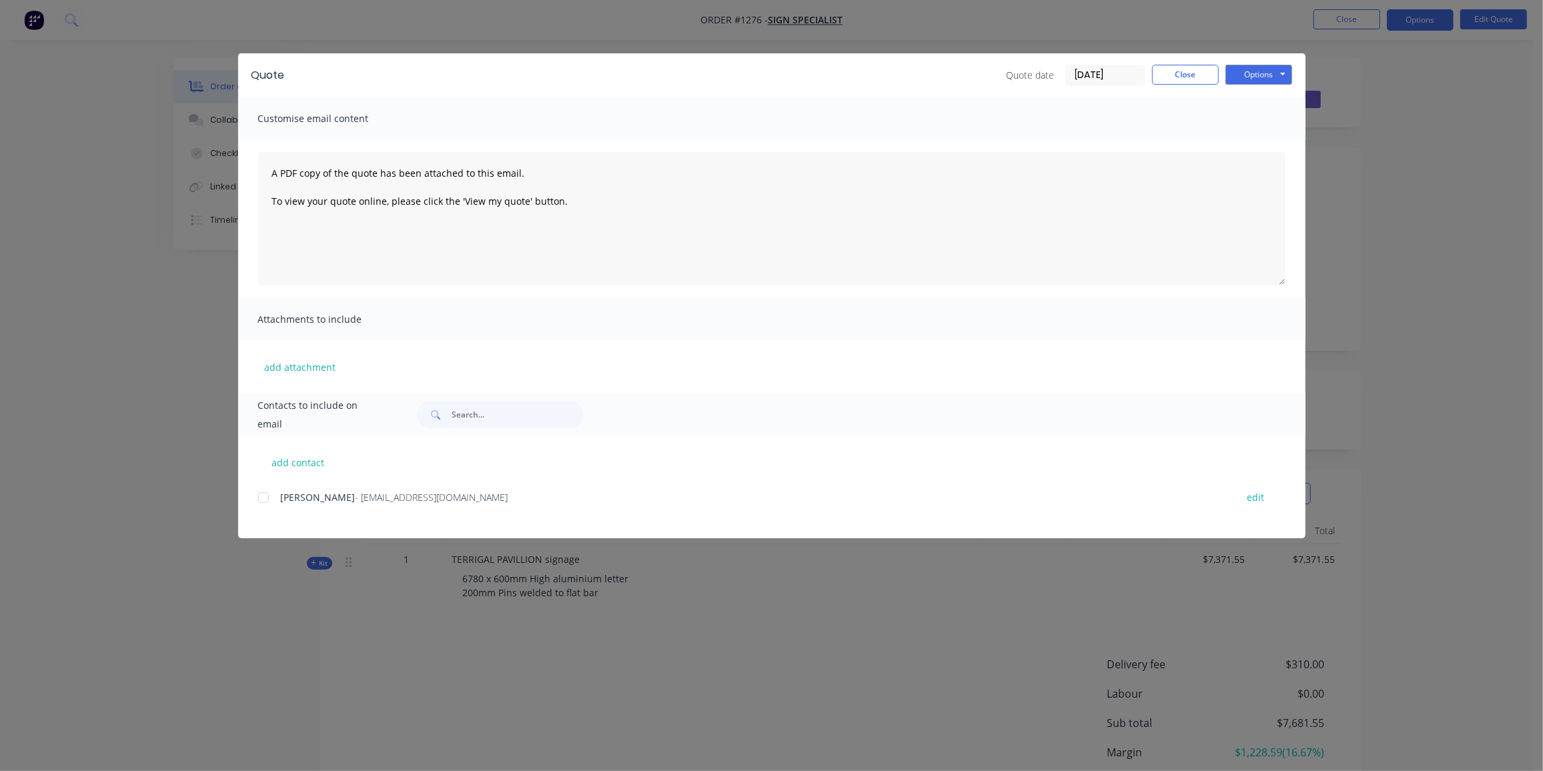
click at [270, 498] on div at bounding box center [263, 497] width 27 height 27
click at [1199, 74] on button "Close" at bounding box center [1185, 75] width 67 height 20
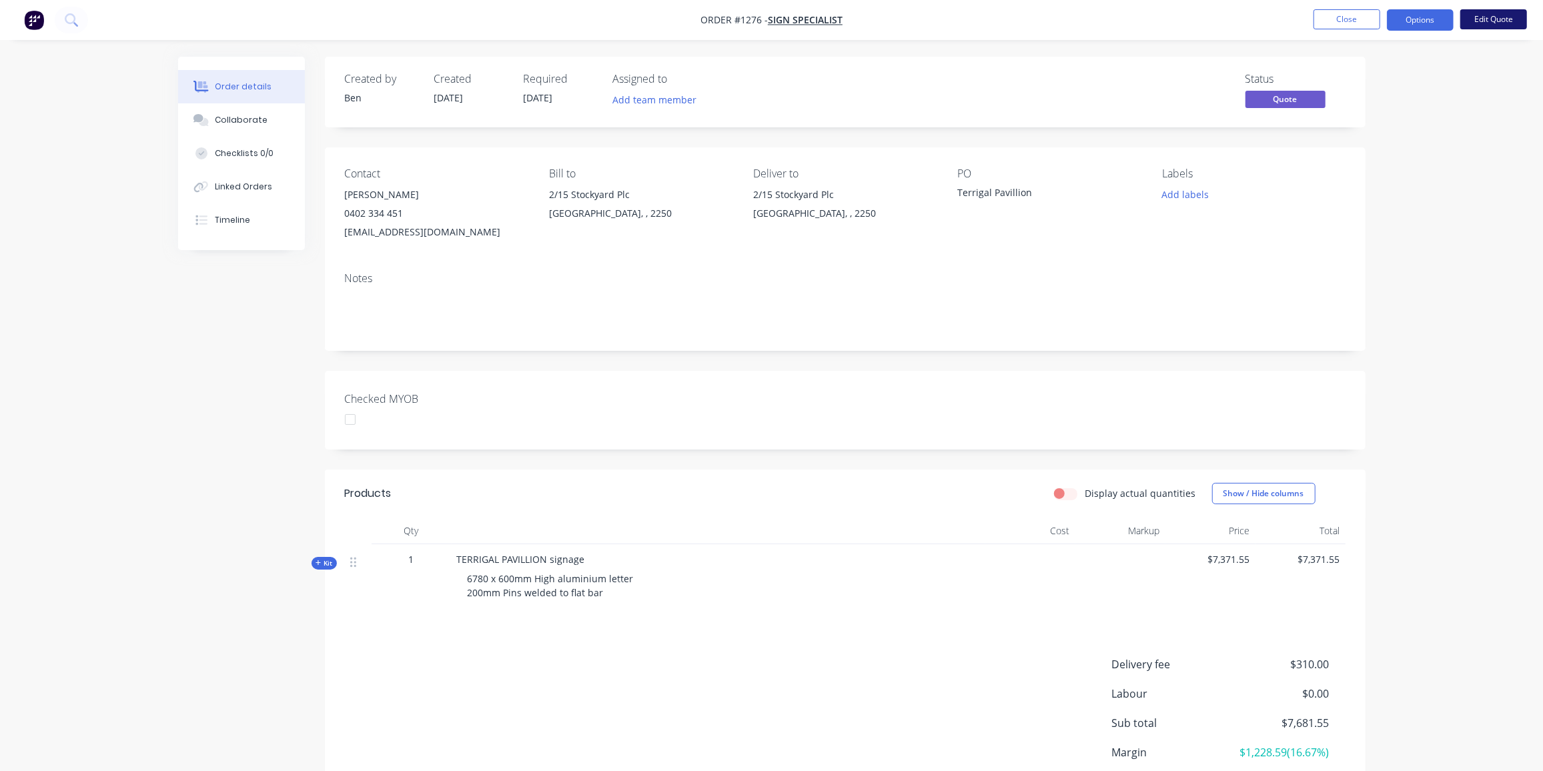
click at [1475, 16] on button "Edit Quote" at bounding box center [1494, 19] width 67 height 20
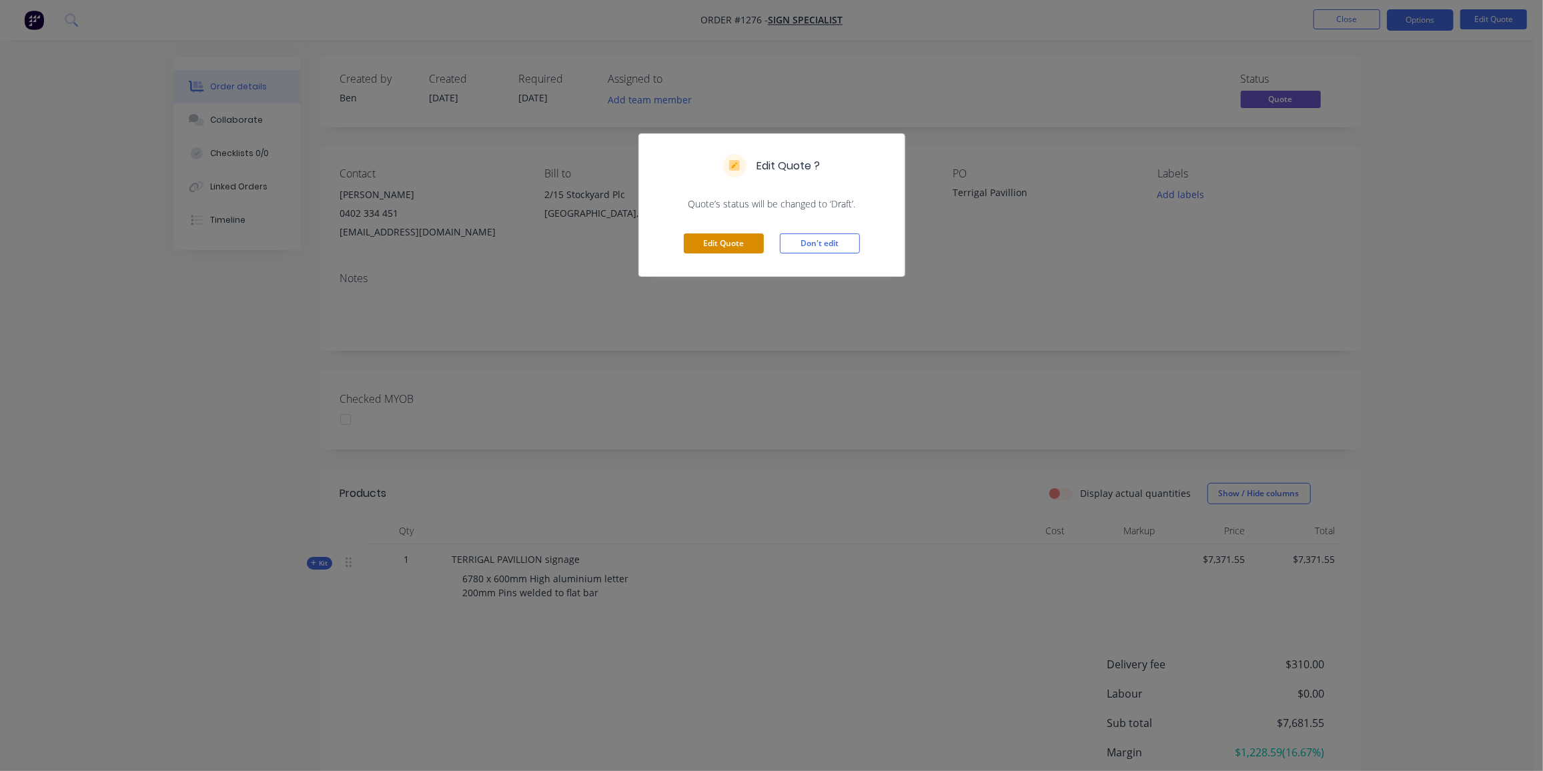
click at [729, 236] on button "Edit Quote" at bounding box center [724, 244] width 80 height 20
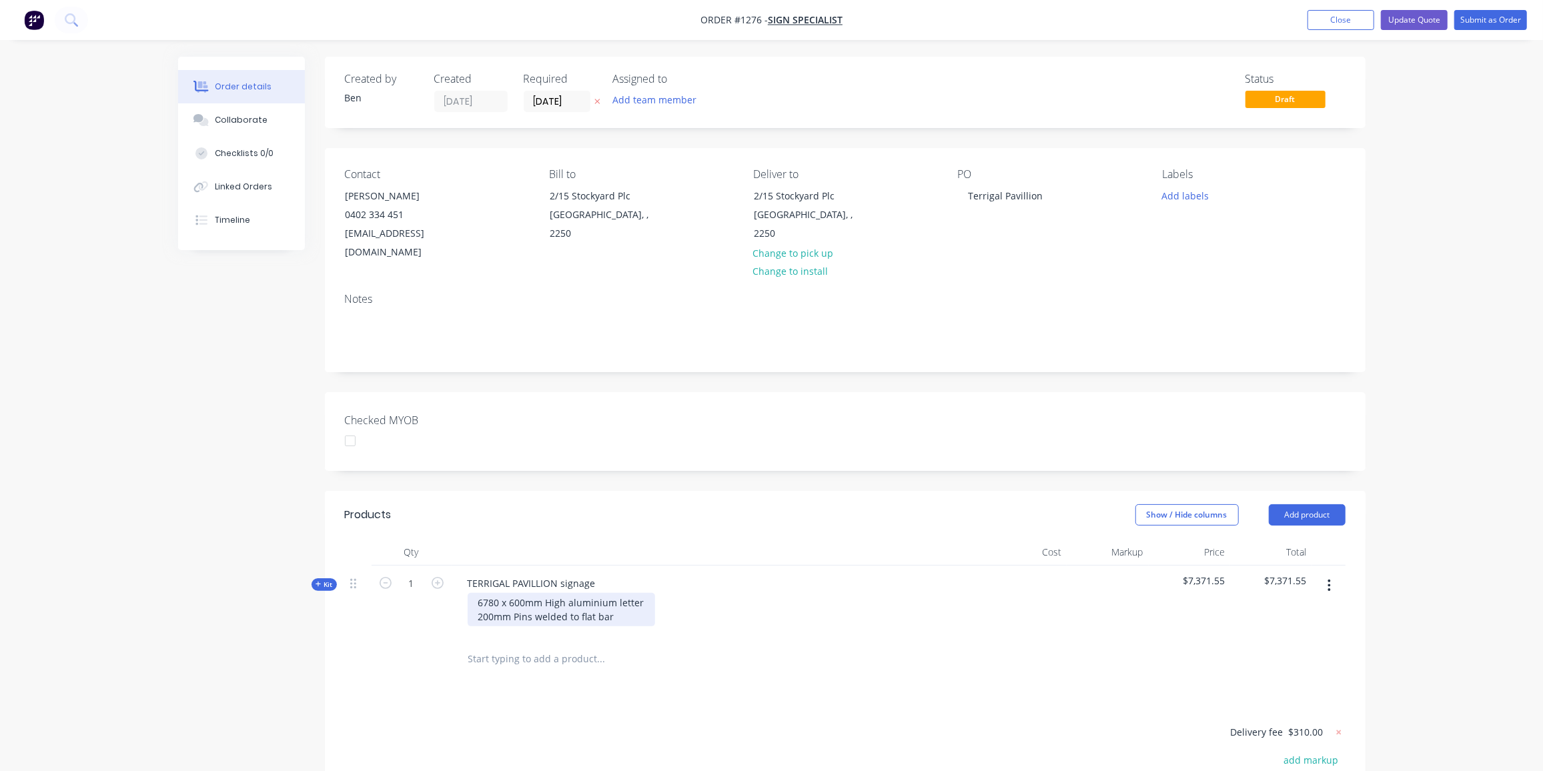
click at [618, 594] on div "6780 x 600mm High aluminium letter 200mm Pins welded to flat bar" at bounding box center [561, 609] width 187 height 33
click at [398, 652] on div at bounding box center [412, 673] width 80 height 43
click at [1427, 17] on button "Update Quote" at bounding box center [1414, 20] width 67 height 20
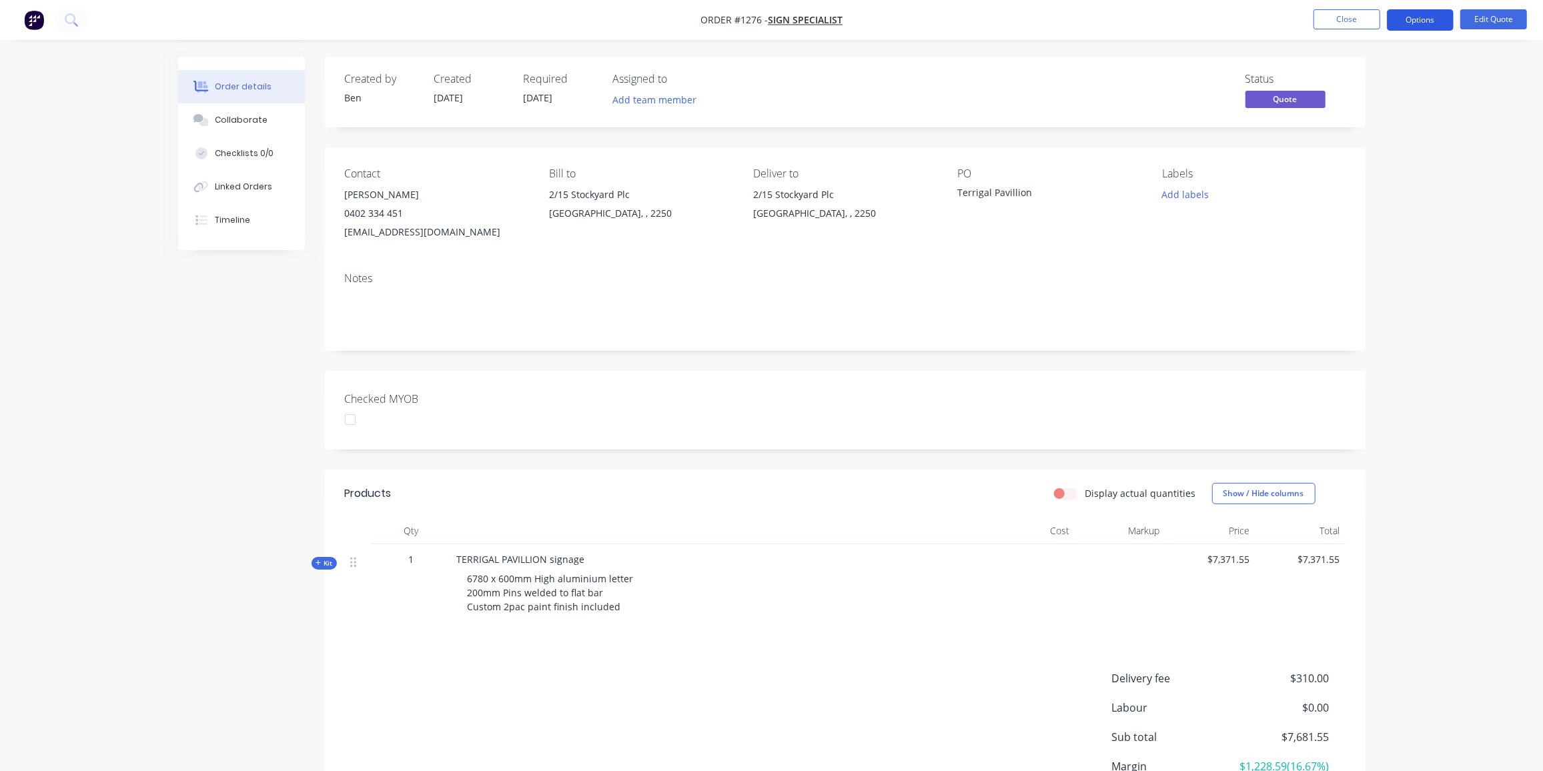
drag, startPoint x: 1415, startPoint y: 19, endPoint x: 1417, endPoint y: 26, distance: 7.6
click at [1417, 19] on button "Options" at bounding box center [1420, 19] width 67 height 21
click at [1354, 74] on div "Quote" at bounding box center [1380, 80] width 123 height 19
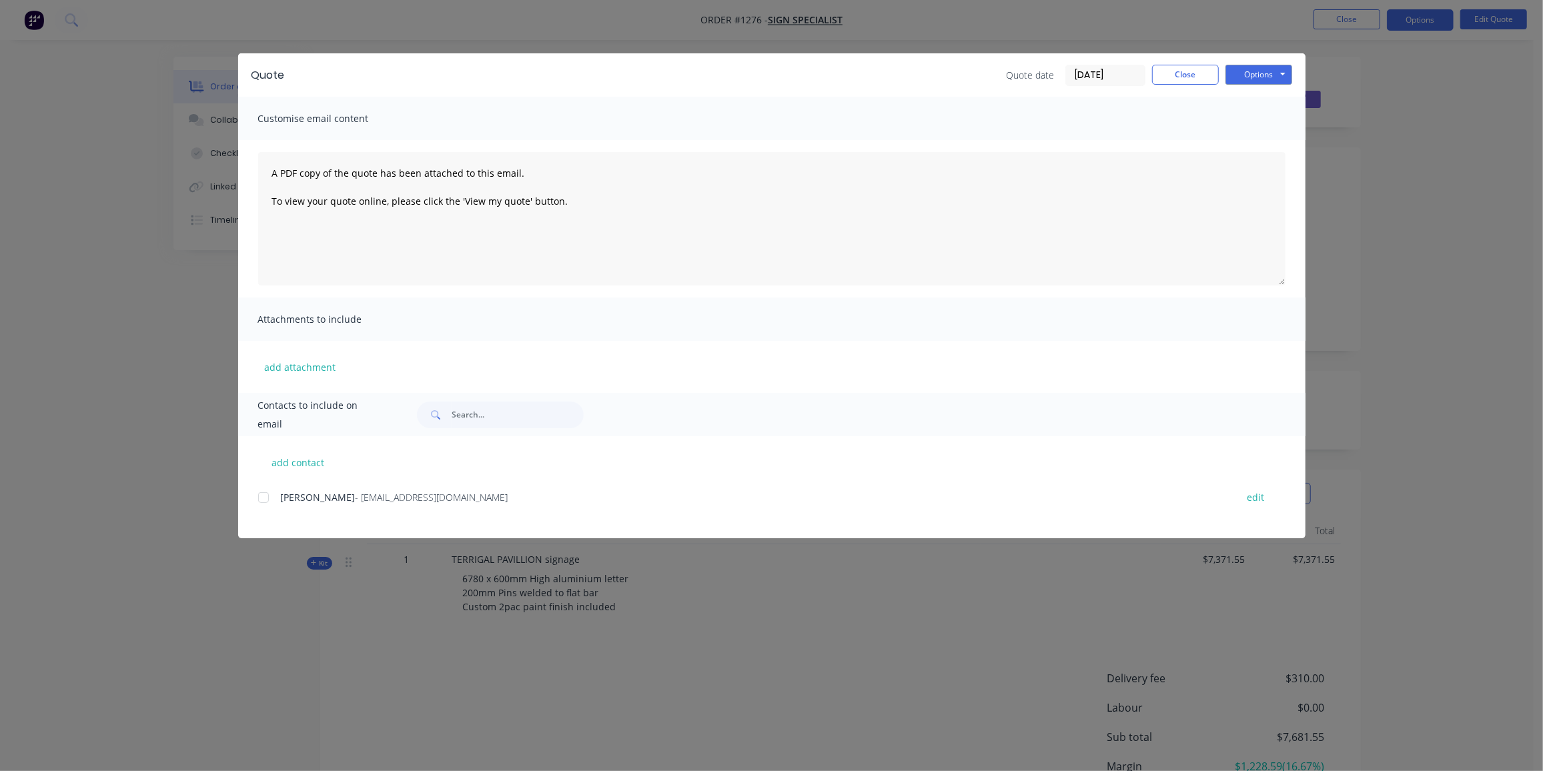
click at [270, 496] on div at bounding box center [263, 497] width 27 height 27
click at [1266, 79] on button "Options" at bounding box center [1259, 75] width 67 height 20
click at [1258, 99] on button "Preview" at bounding box center [1268, 98] width 85 height 22
click at [1258, 72] on button "Options" at bounding box center [1259, 75] width 67 height 20
click at [1266, 139] on button "Email" at bounding box center [1268, 142] width 85 height 22
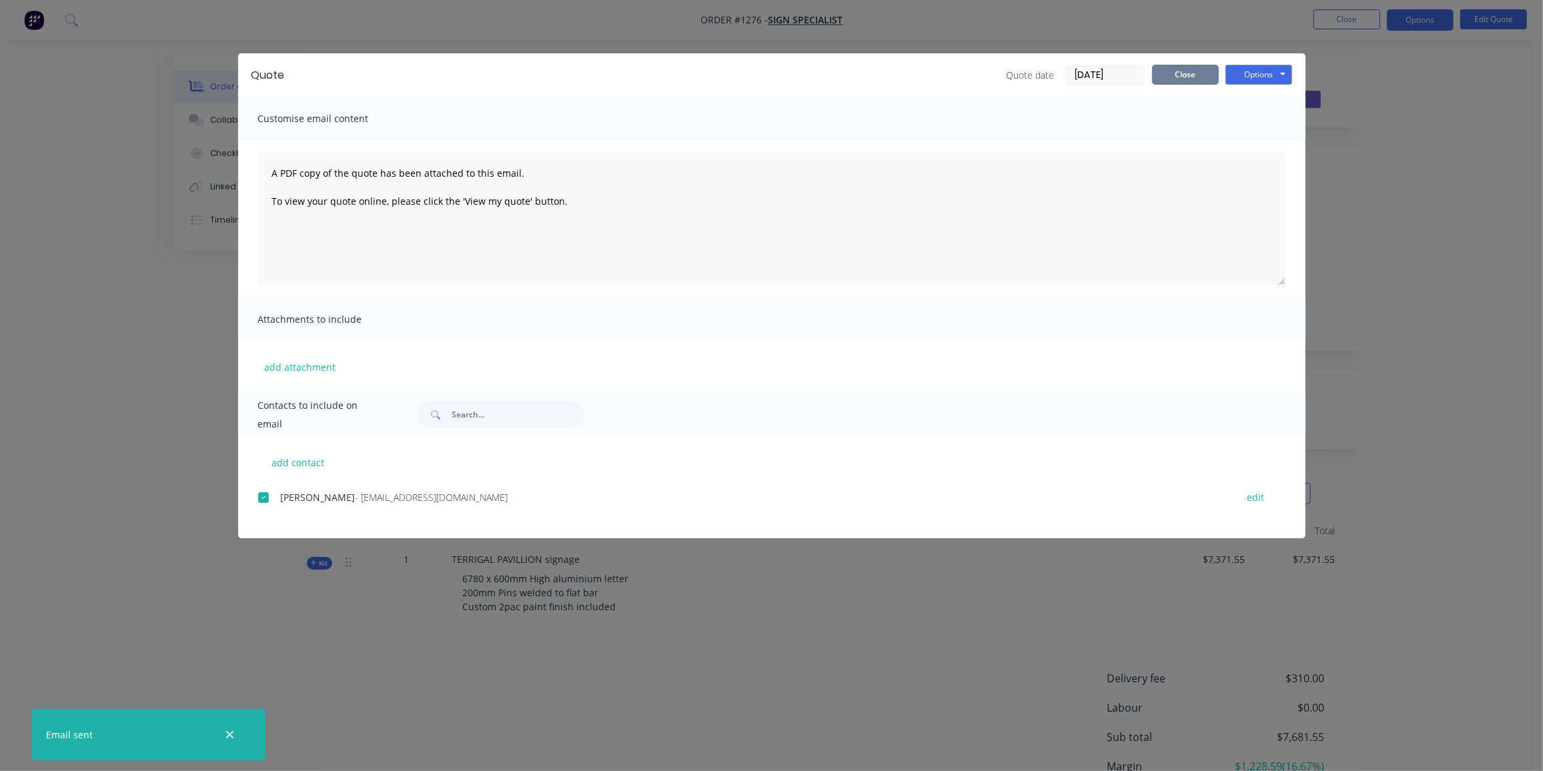
click at [1171, 77] on button "Close" at bounding box center [1185, 75] width 67 height 20
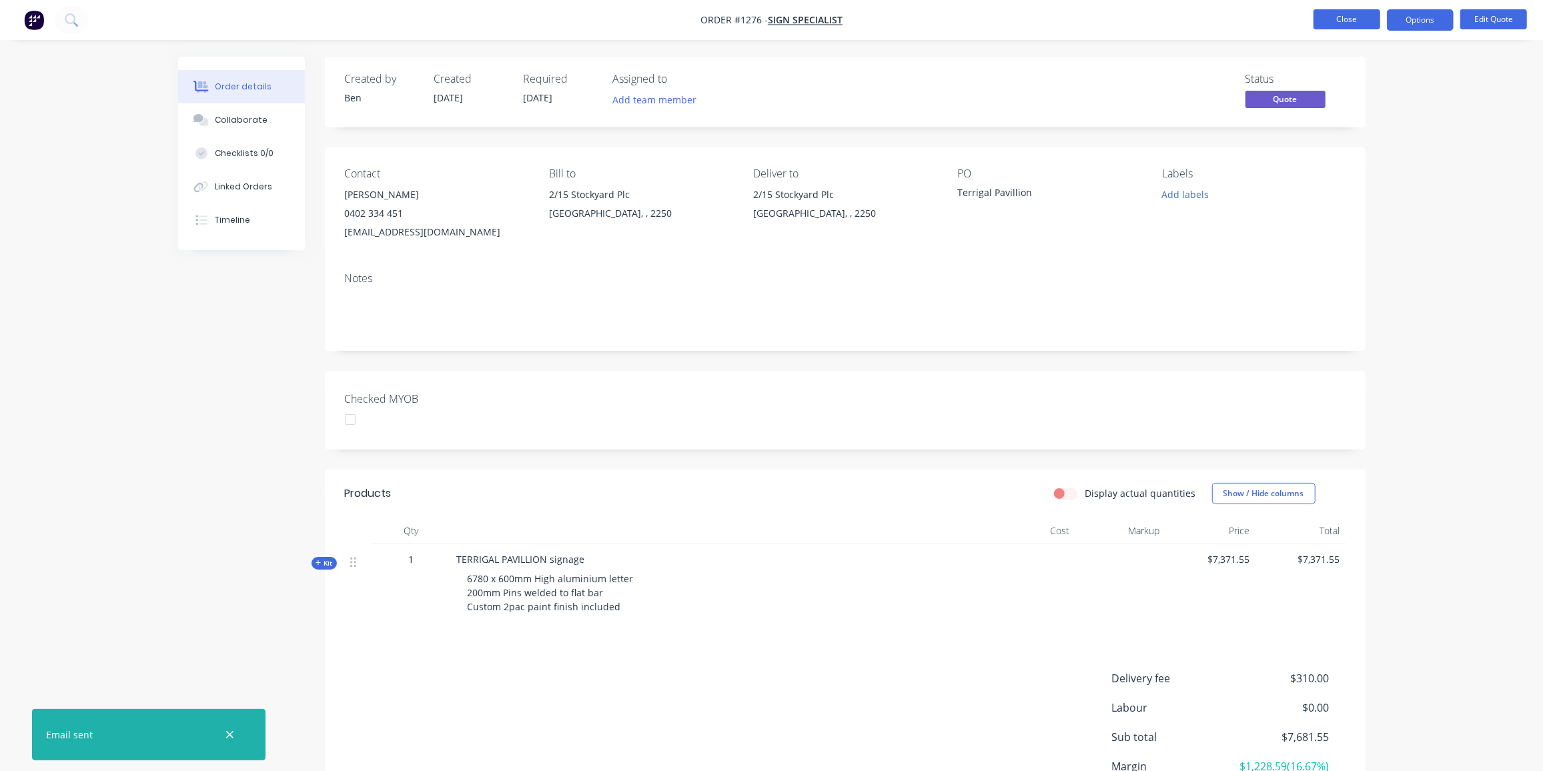
click at [1352, 18] on button "Close" at bounding box center [1347, 19] width 67 height 20
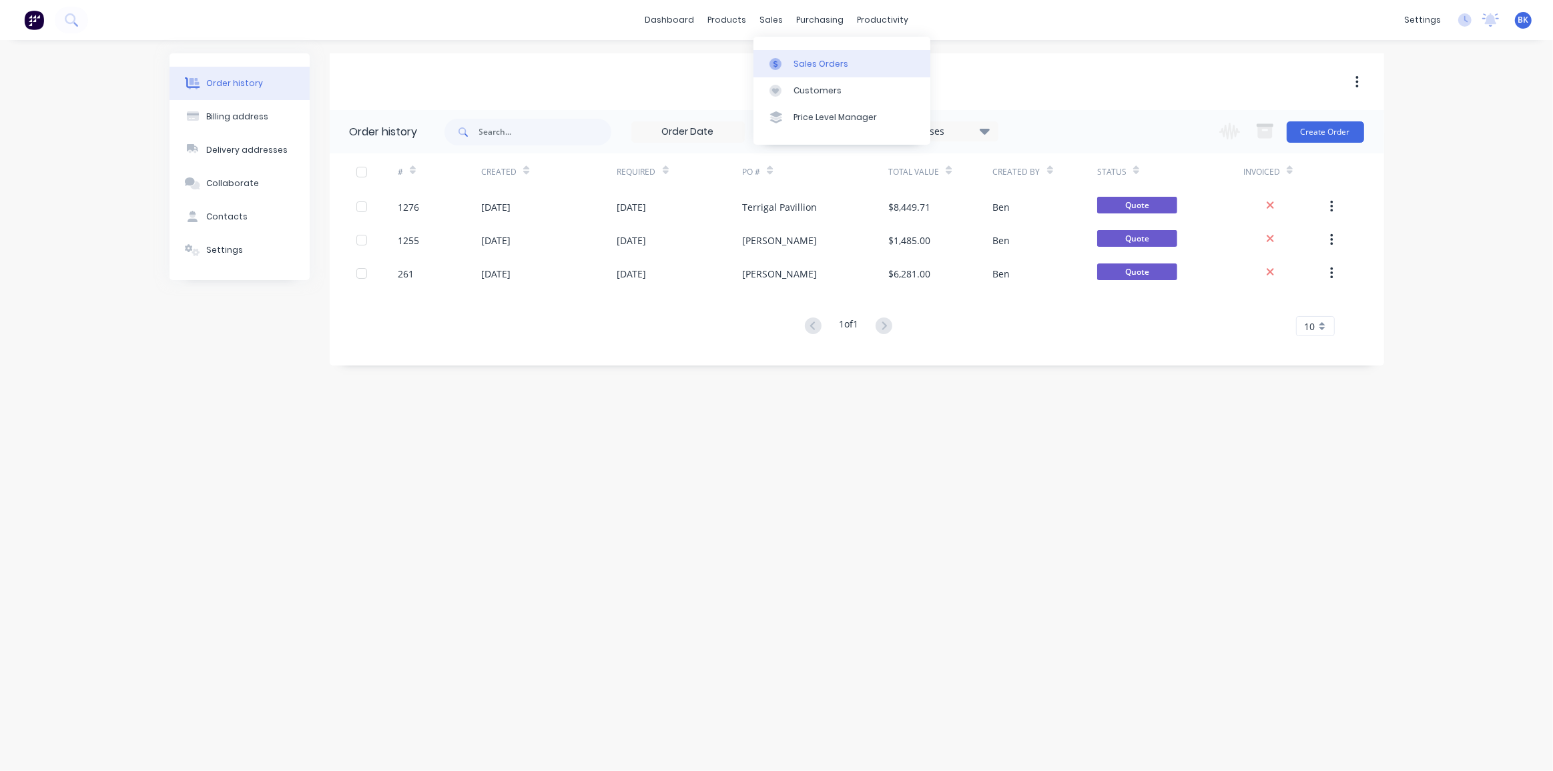
click at [787, 59] on div at bounding box center [779, 64] width 20 height 12
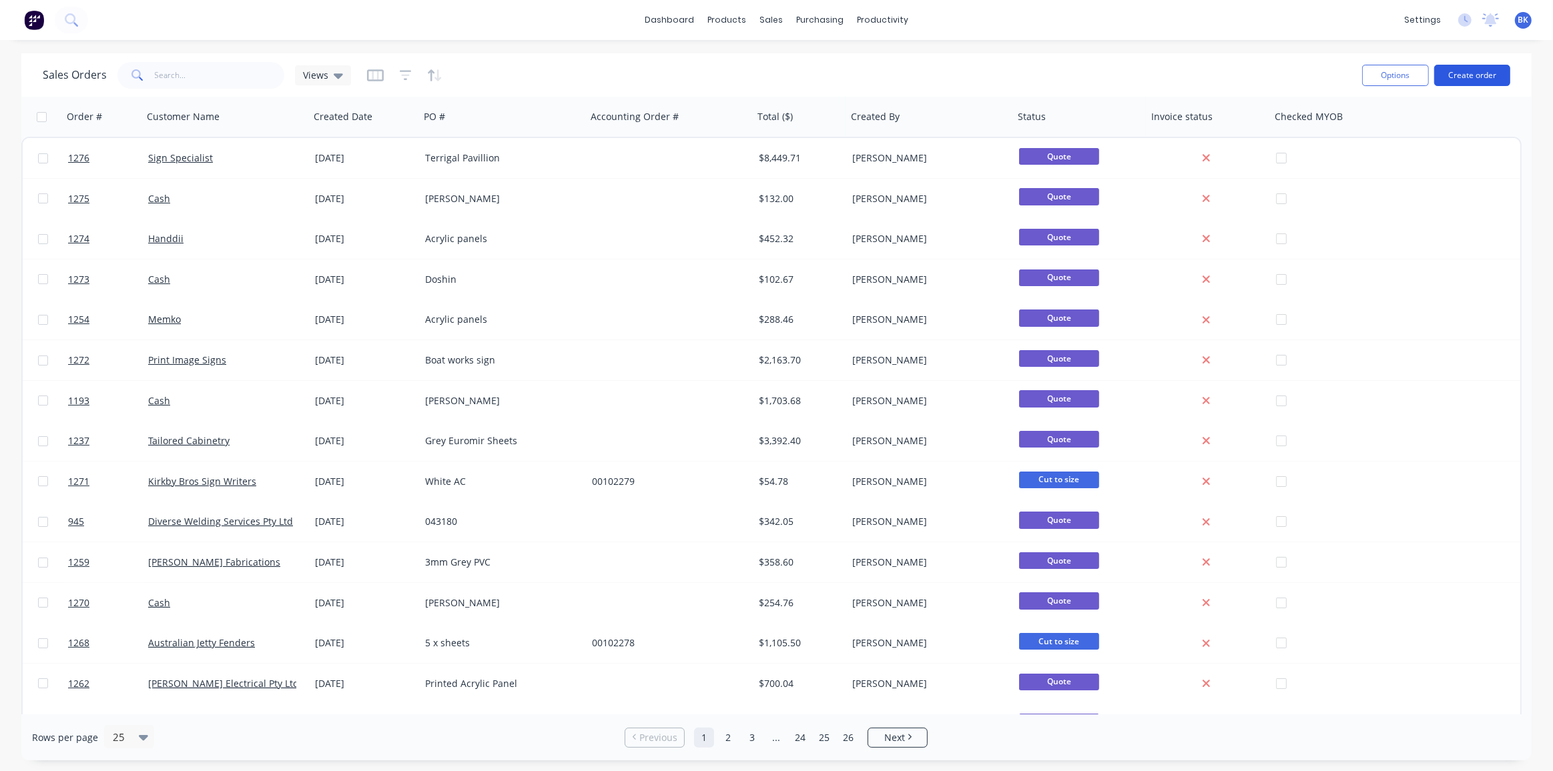
click at [1455, 74] on button "Create order" at bounding box center [1472, 75] width 76 height 21
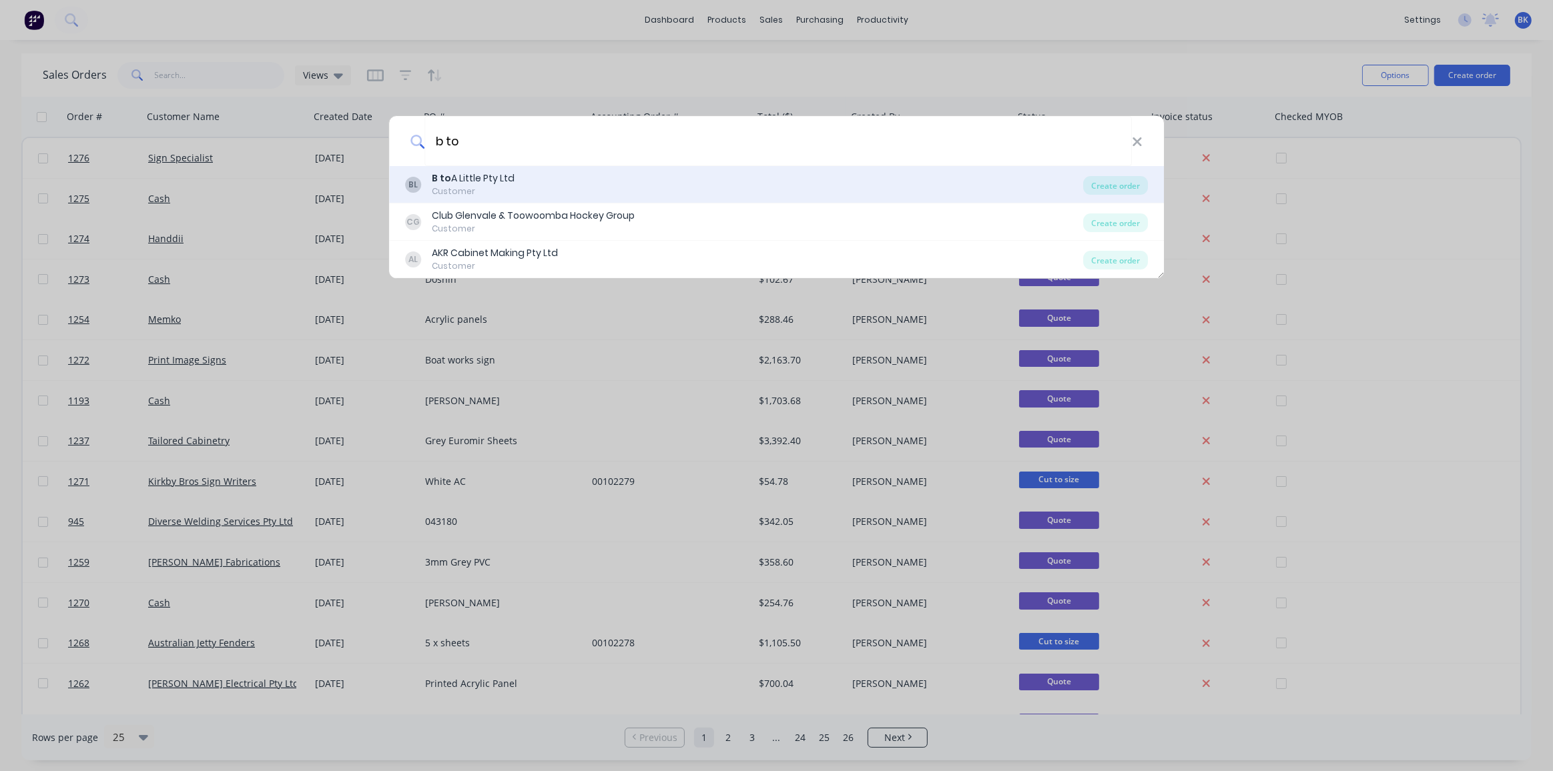
type input "b to"
click at [504, 190] on div "Customer" at bounding box center [473, 191] width 83 height 12
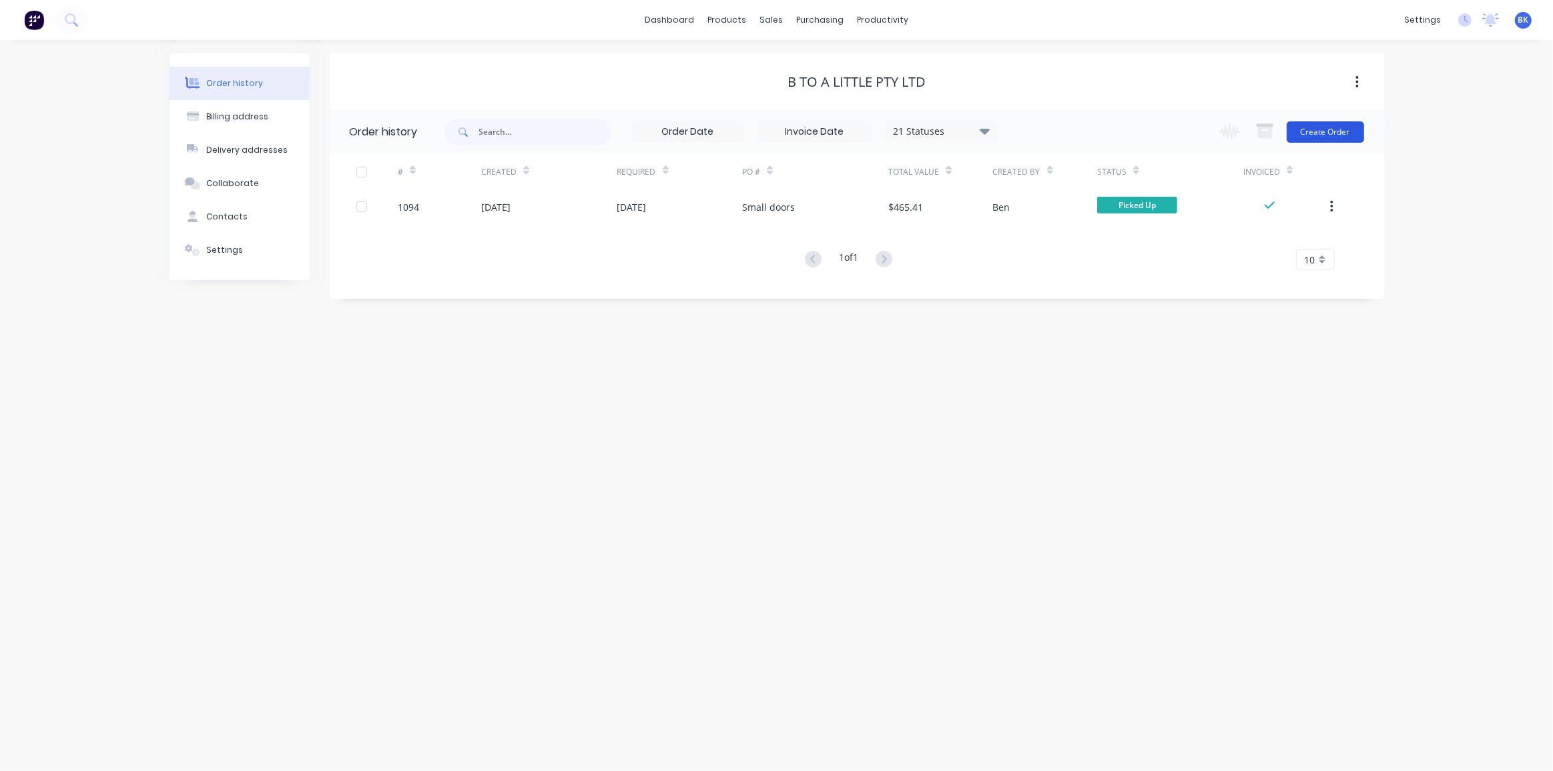
click at [1334, 131] on button "Create Order" at bounding box center [1324, 131] width 77 height 21
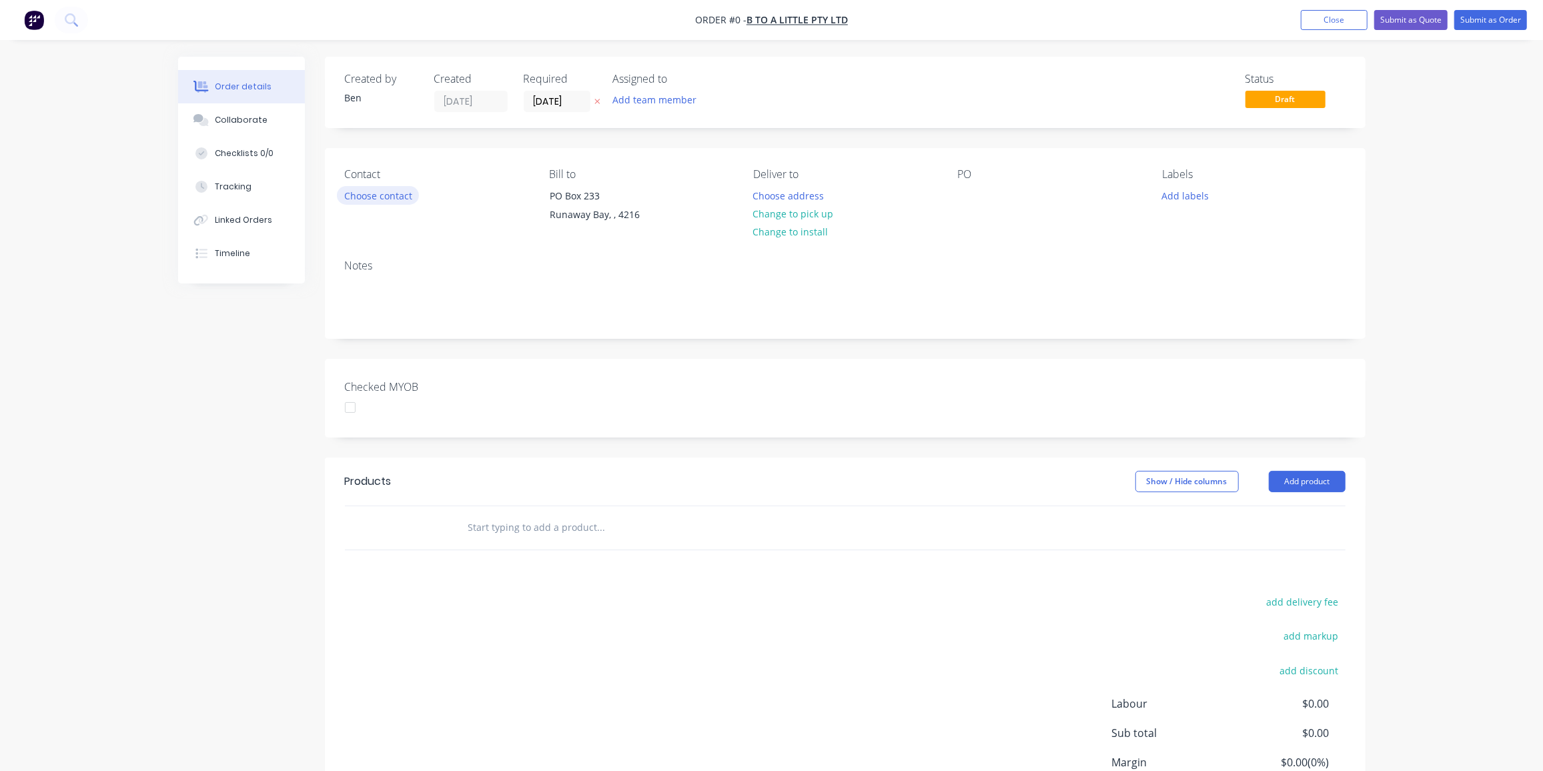
click at [392, 191] on button "Choose contact" at bounding box center [378, 195] width 82 height 18
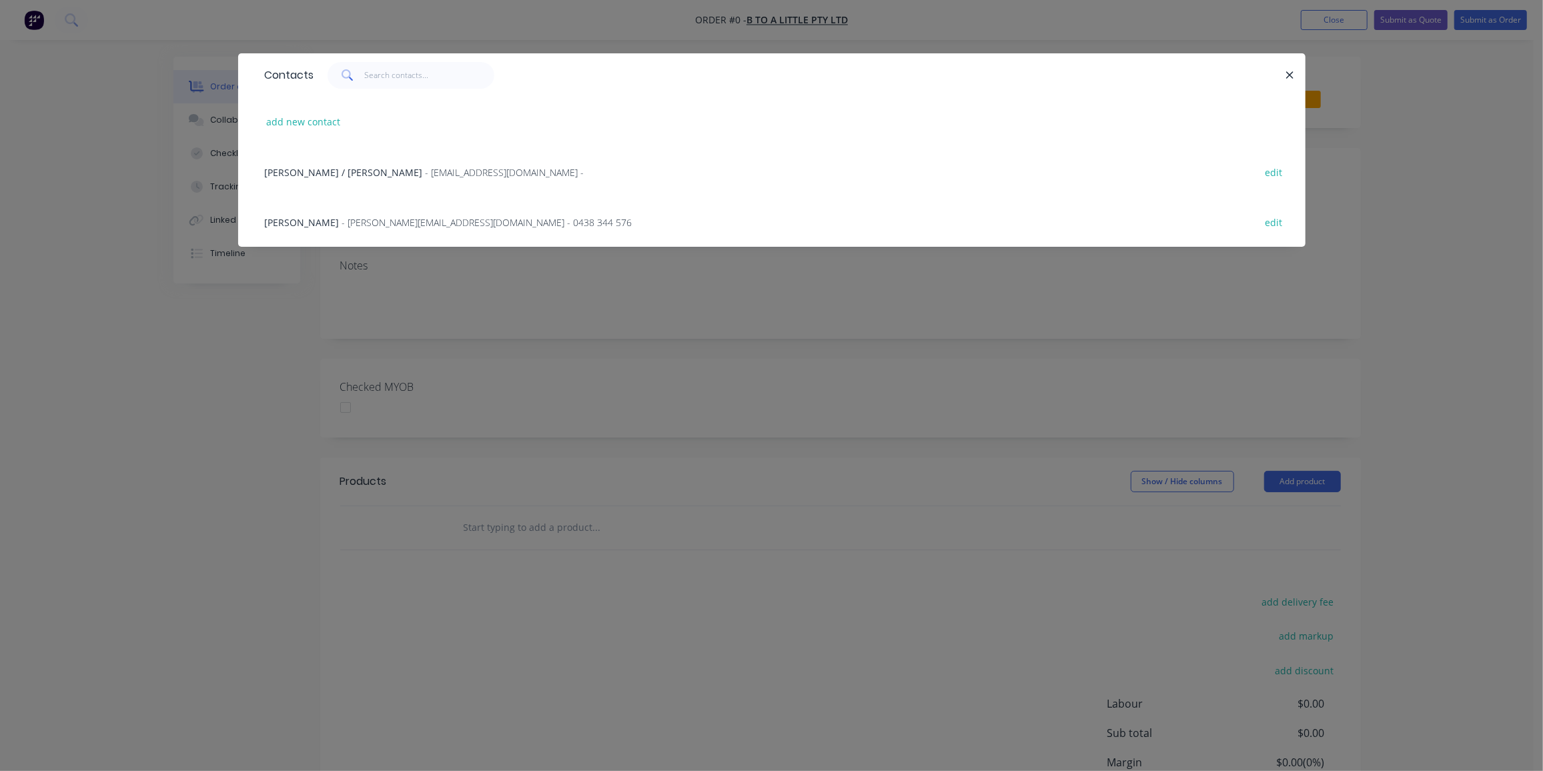
click at [395, 224] on span "- nathan@btoalittle.com.au - 0438 344 576" at bounding box center [487, 222] width 290 height 13
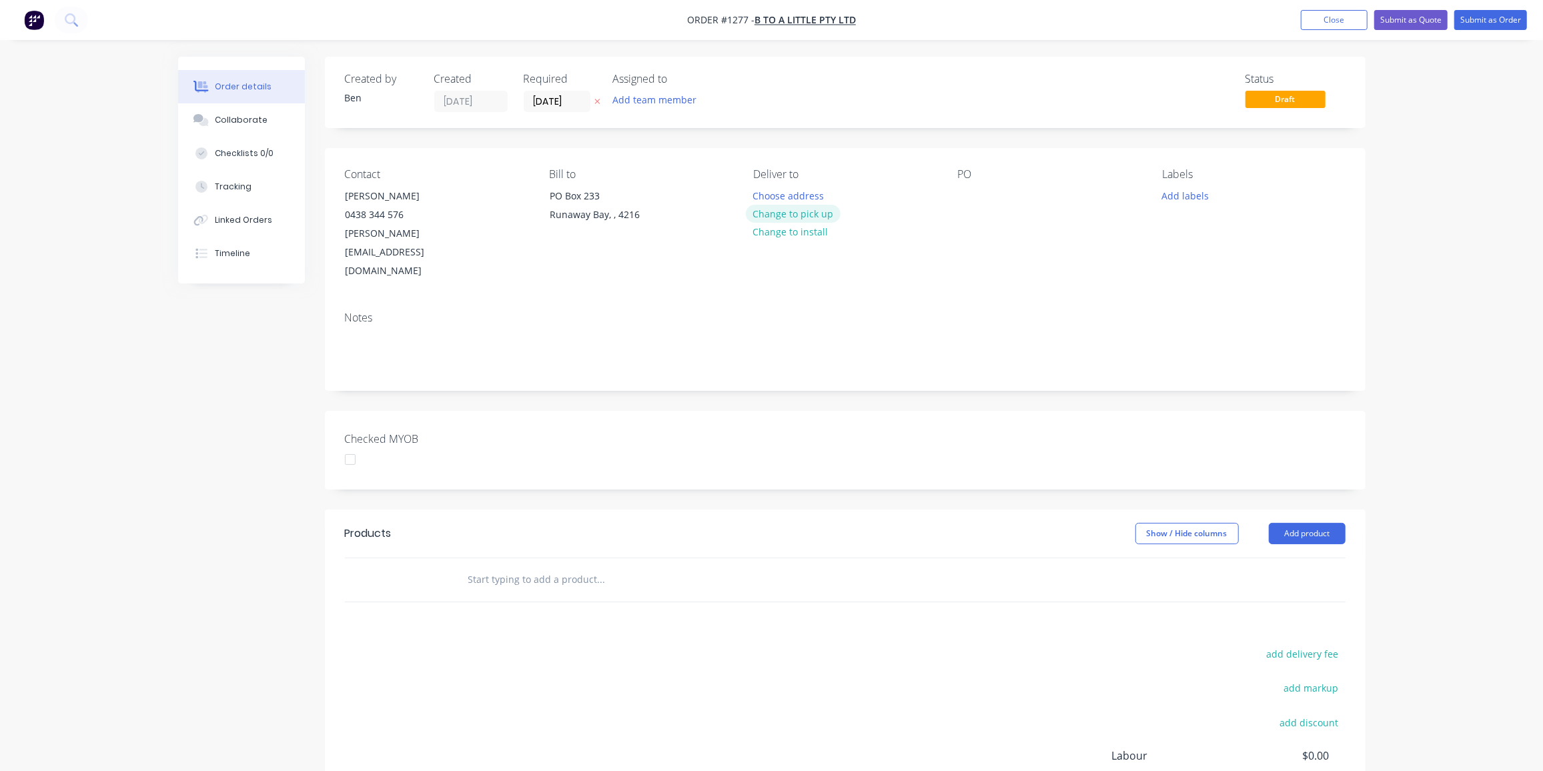
click at [803, 214] on button "Change to pick up" at bounding box center [793, 214] width 95 height 18
click at [962, 199] on div at bounding box center [968, 195] width 21 height 19
click at [1182, 192] on button "Add labels" at bounding box center [1185, 195] width 61 height 18
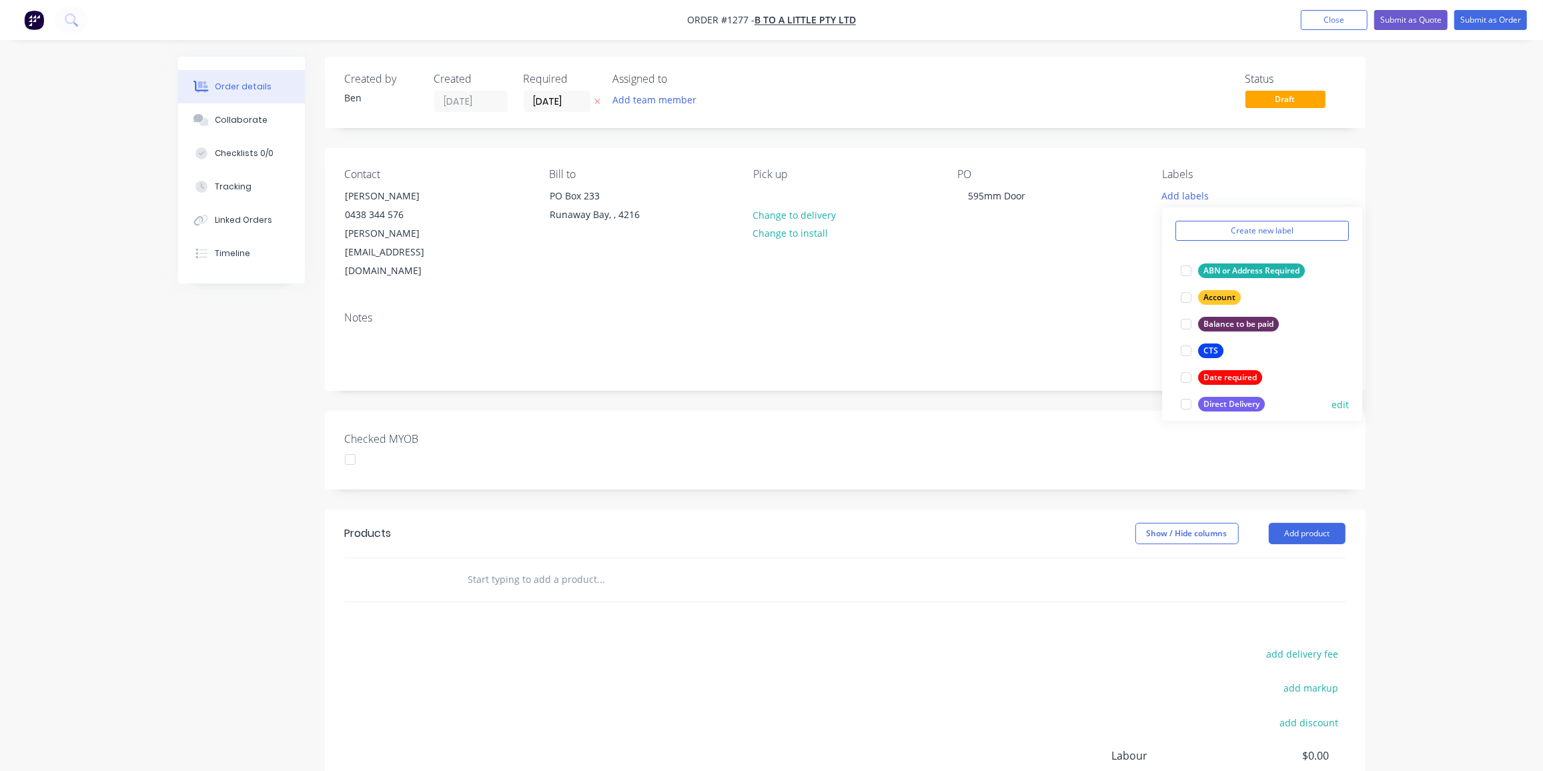
scroll to position [121, 0]
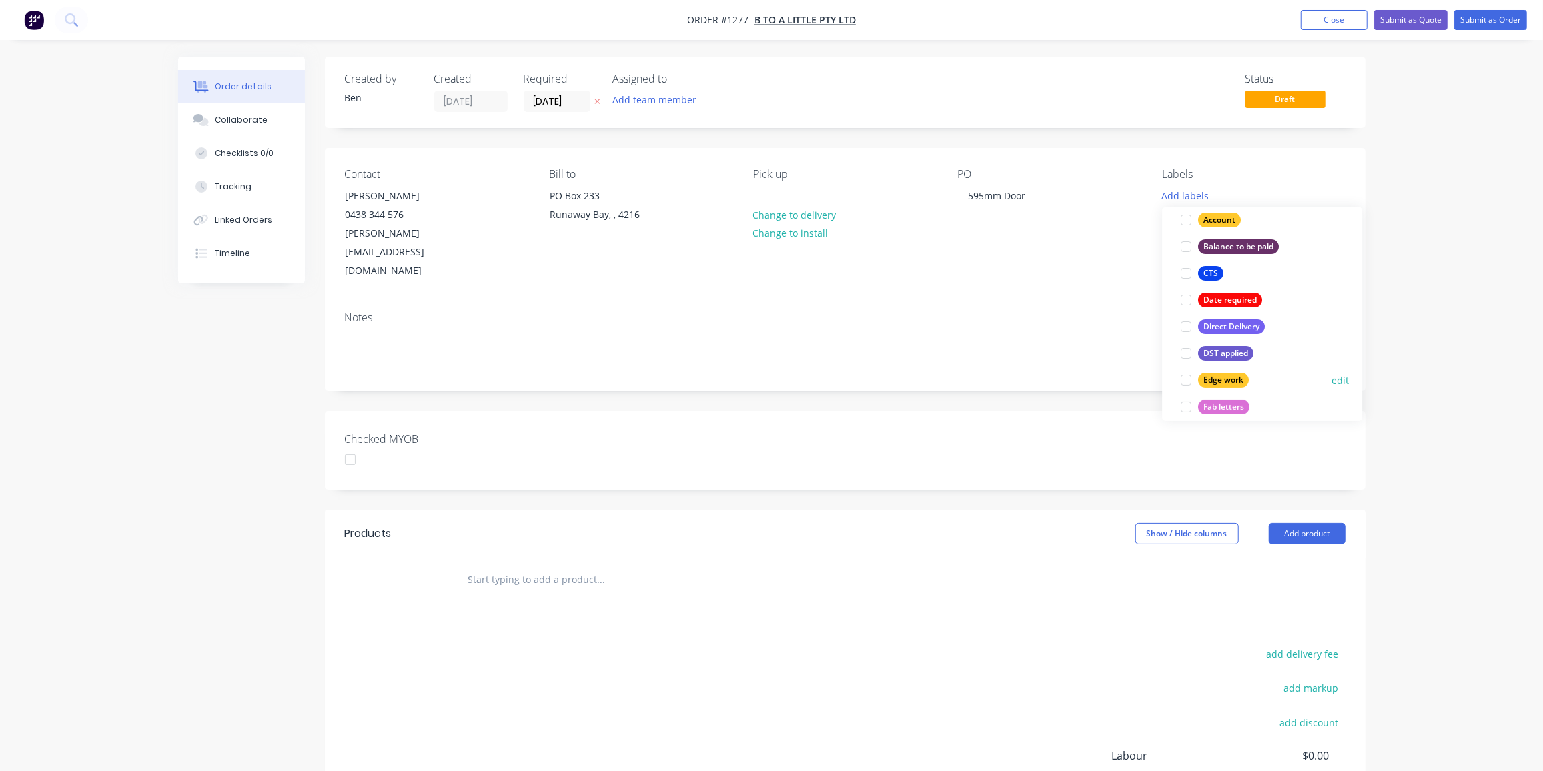
click at [1215, 378] on div "Edge work" at bounding box center [1223, 380] width 51 height 15
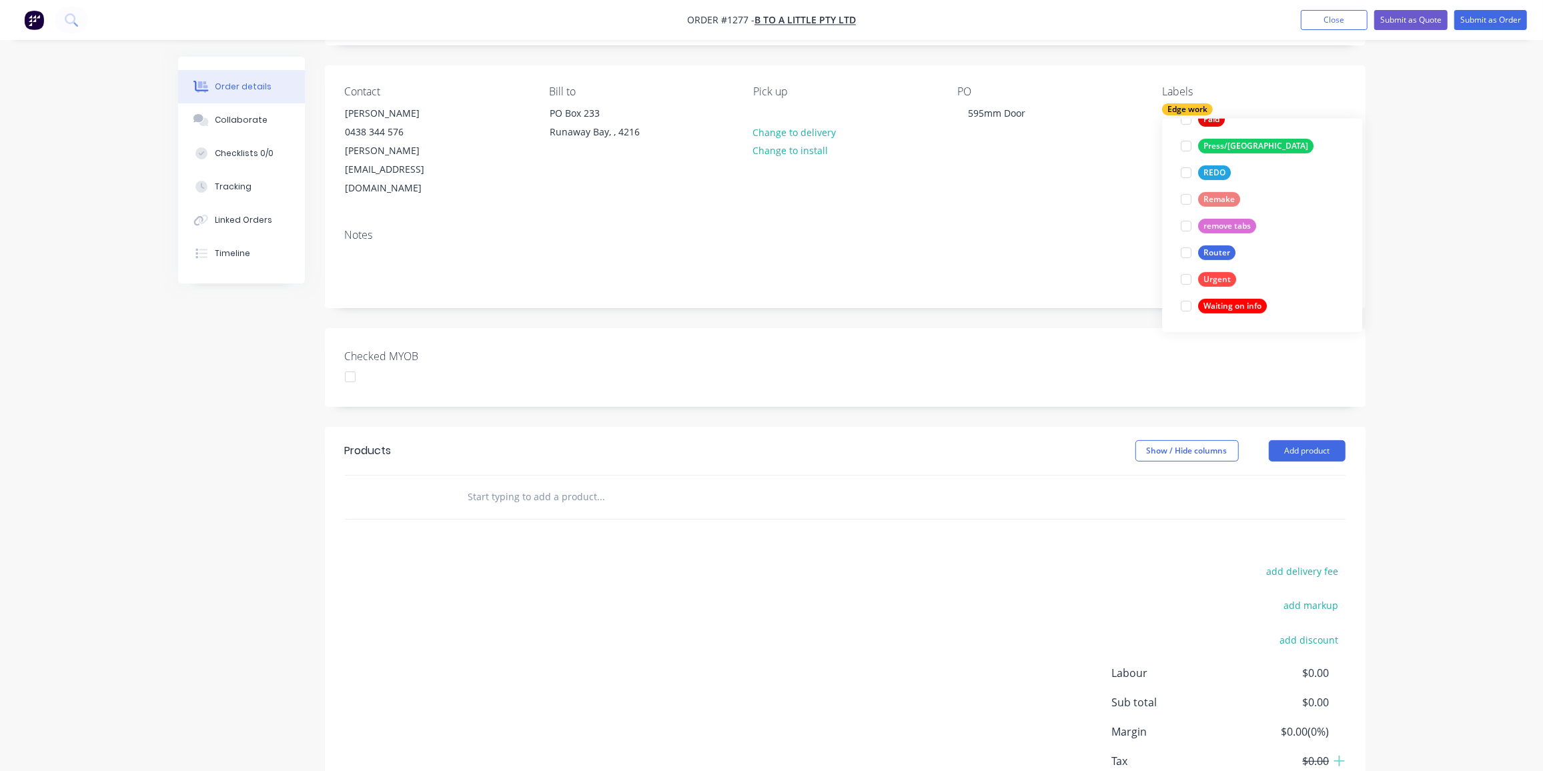
scroll to position [132, 0]
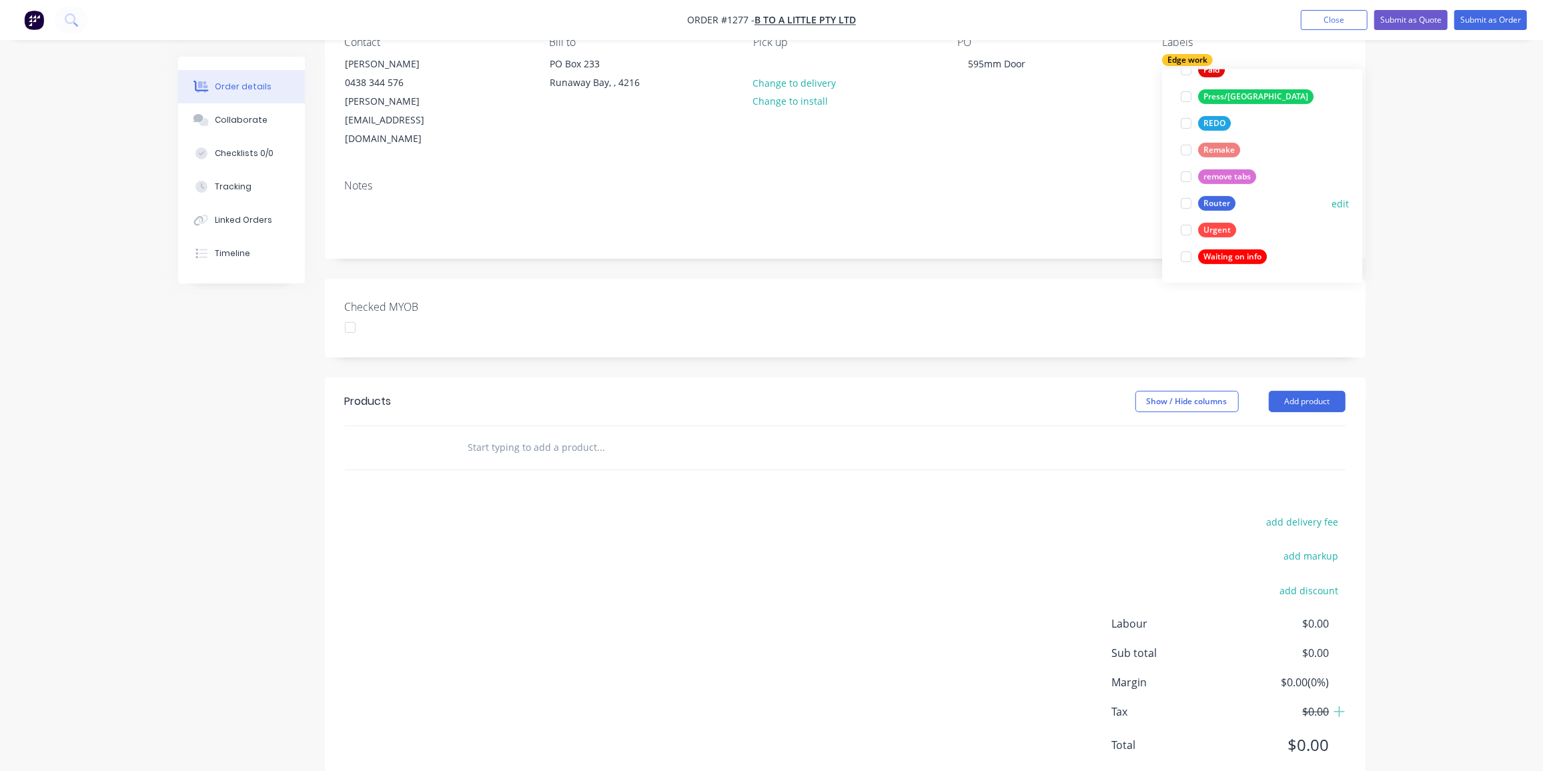
click at [1222, 194] on button "Router" at bounding box center [1208, 203] width 65 height 19
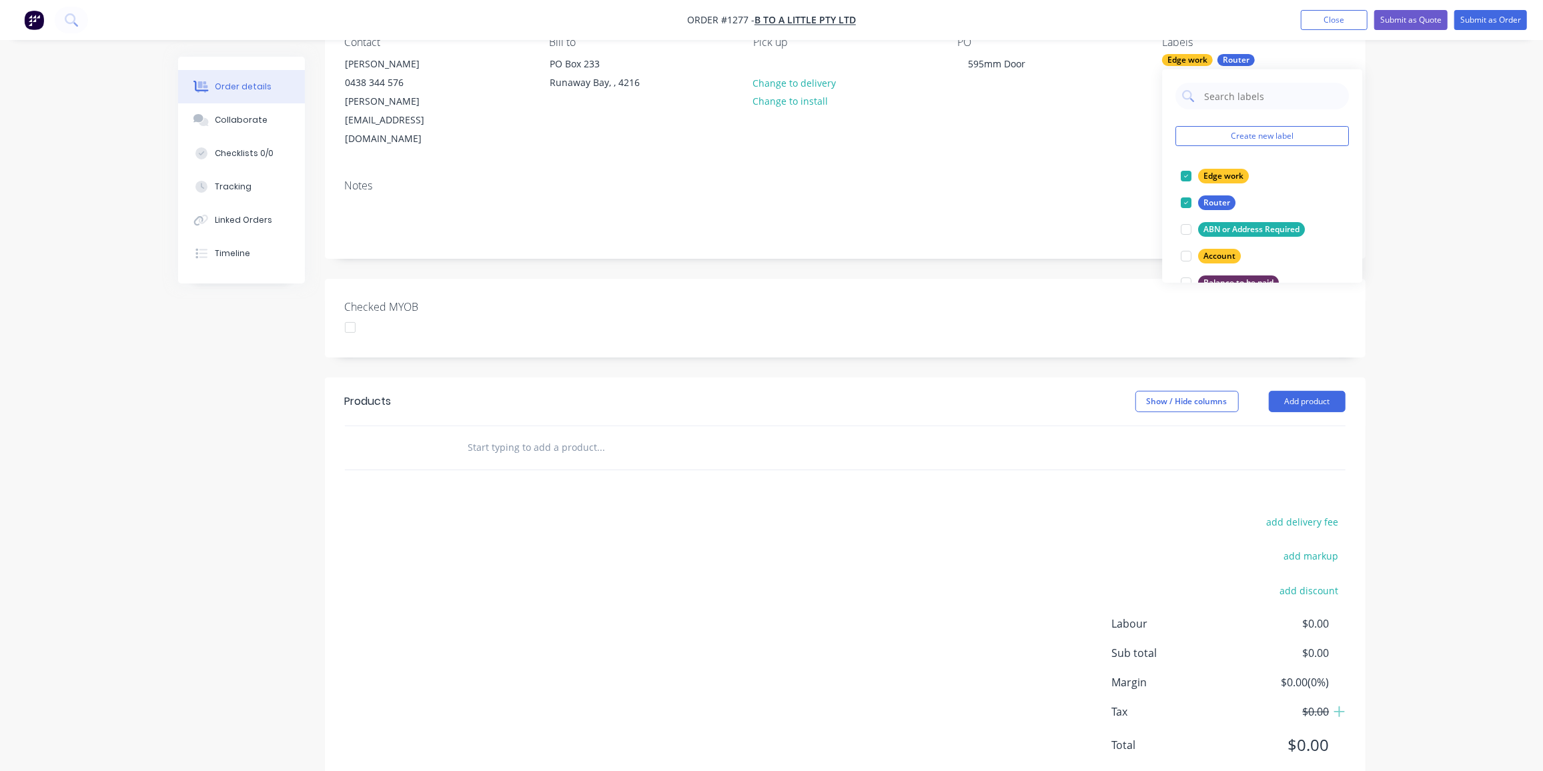
click at [548, 436] on div "Products Show / Hide columns Add product add delivery fee add markup add discou…" at bounding box center [845, 584] width 1041 height 413
click at [525, 426] on div at bounding box center [692, 447] width 480 height 43
click at [518, 434] on input "text" at bounding box center [601, 447] width 267 height 27
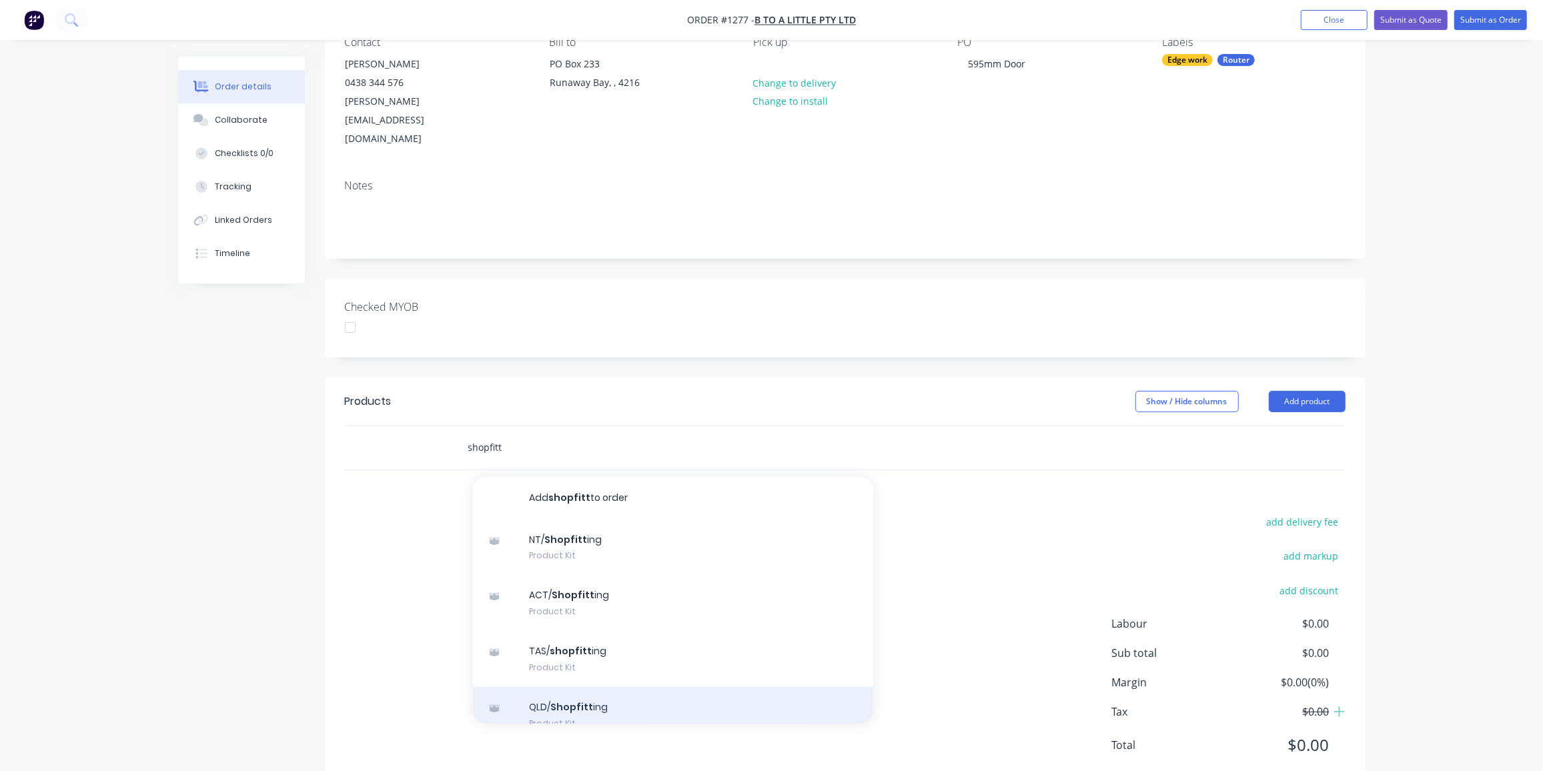
type input "shopfitt"
click at [584, 687] on div "QLD/ Shopfitt ing Product Kit" at bounding box center [673, 715] width 400 height 56
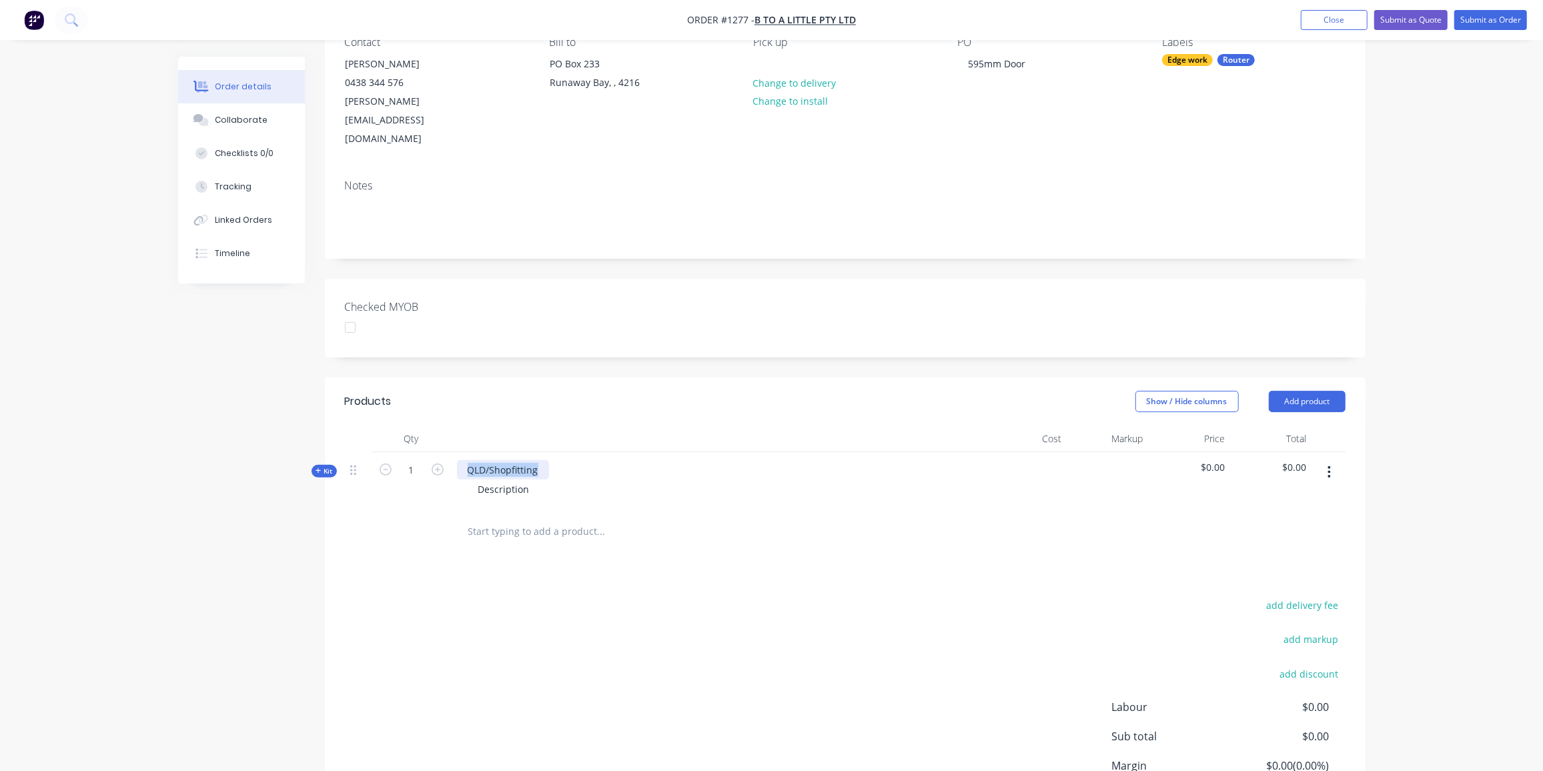
drag, startPoint x: 541, startPoint y: 430, endPoint x: 456, endPoint y: 431, distance: 85.4
click at [456, 452] on div "QLD/Shopfitting Description" at bounding box center [719, 481] width 534 height 58
drag, startPoint x: 529, startPoint y: 450, endPoint x: 438, endPoint y: 462, distance: 92.2
click at [438, 462] on div "Kit 1 KI-3043 door Description $0.00 $0.00" at bounding box center [845, 481] width 1001 height 58
click at [330, 466] on span "Kit" at bounding box center [324, 471] width 17 height 10
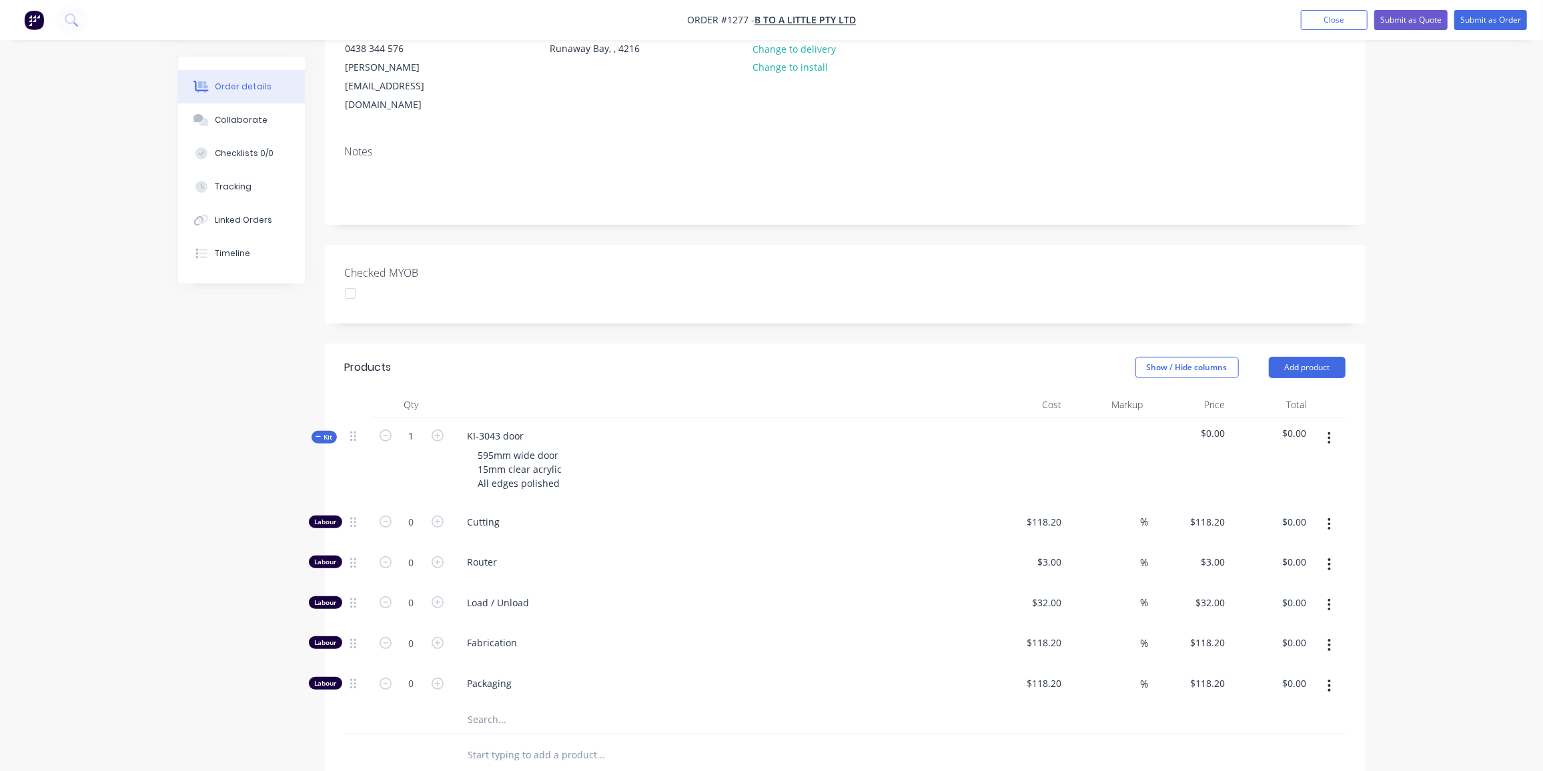
scroll to position [193, 0]
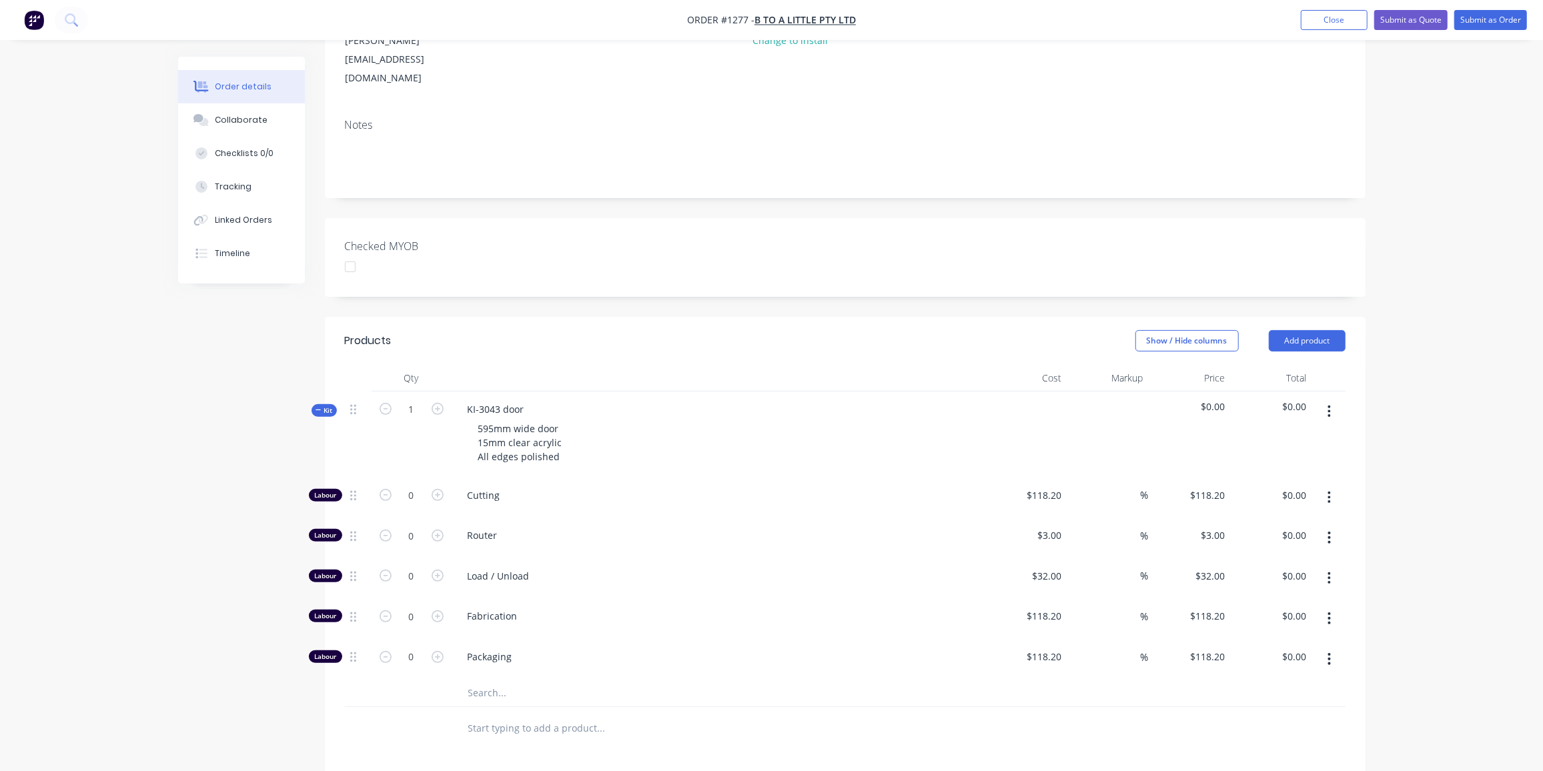
click at [498, 680] on input "text" at bounding box center [601, 693] width 267 height 27
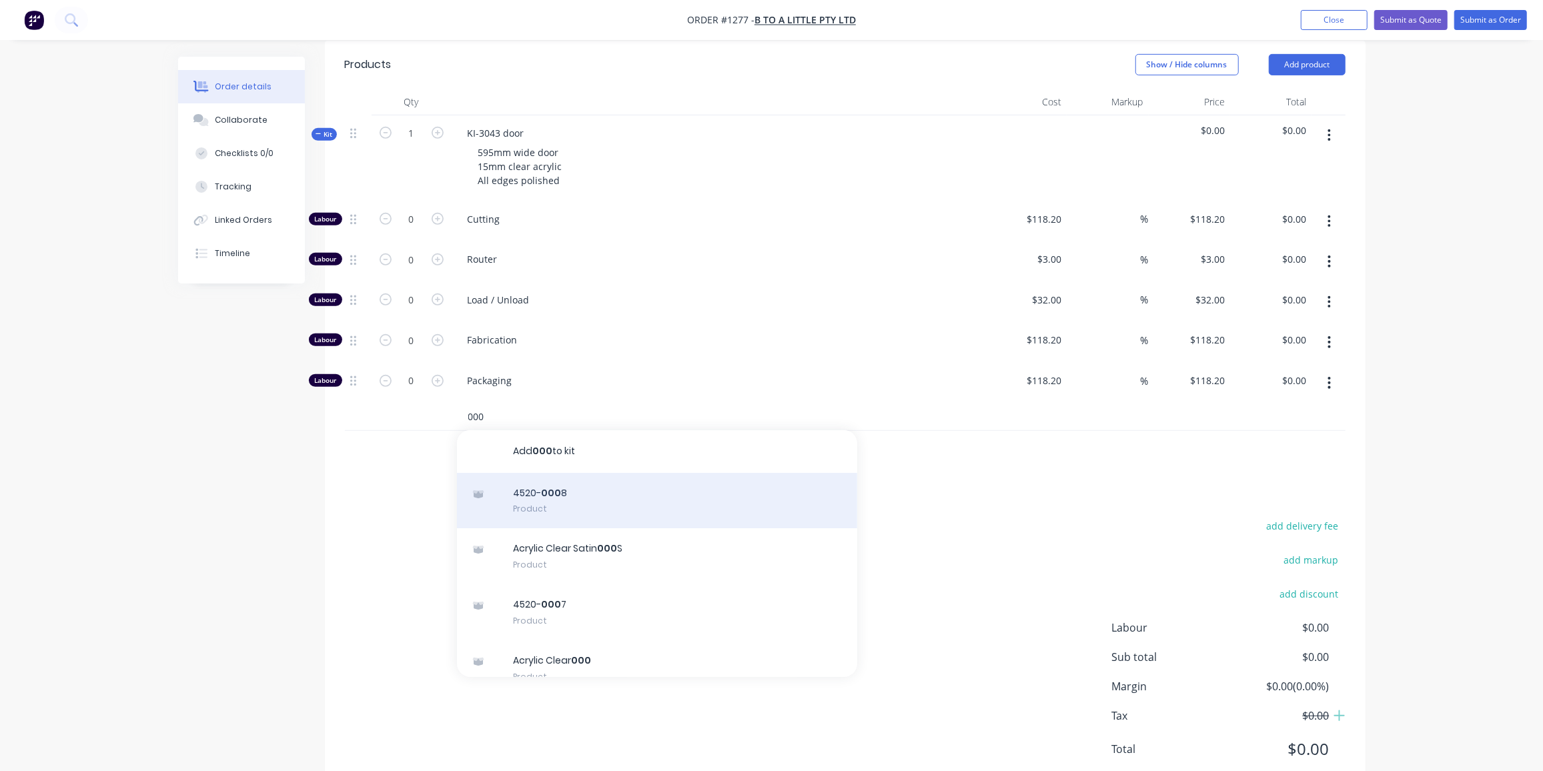
scroll to position [181, 0]
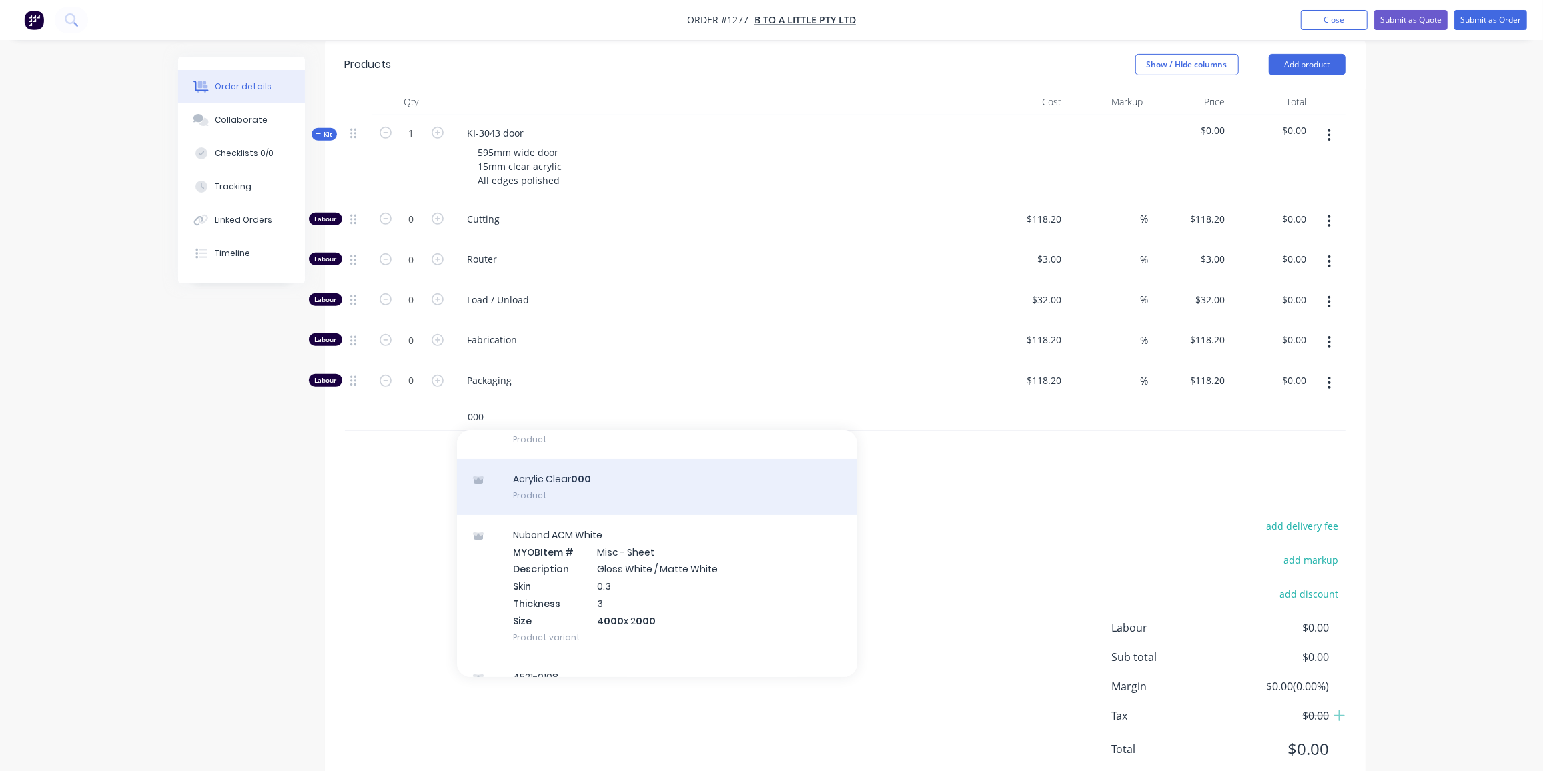
type input "000"
click at [582, 459] on div "Acrylic Clear 000 Product" at bounding box center [657, 487] width 400 height 56
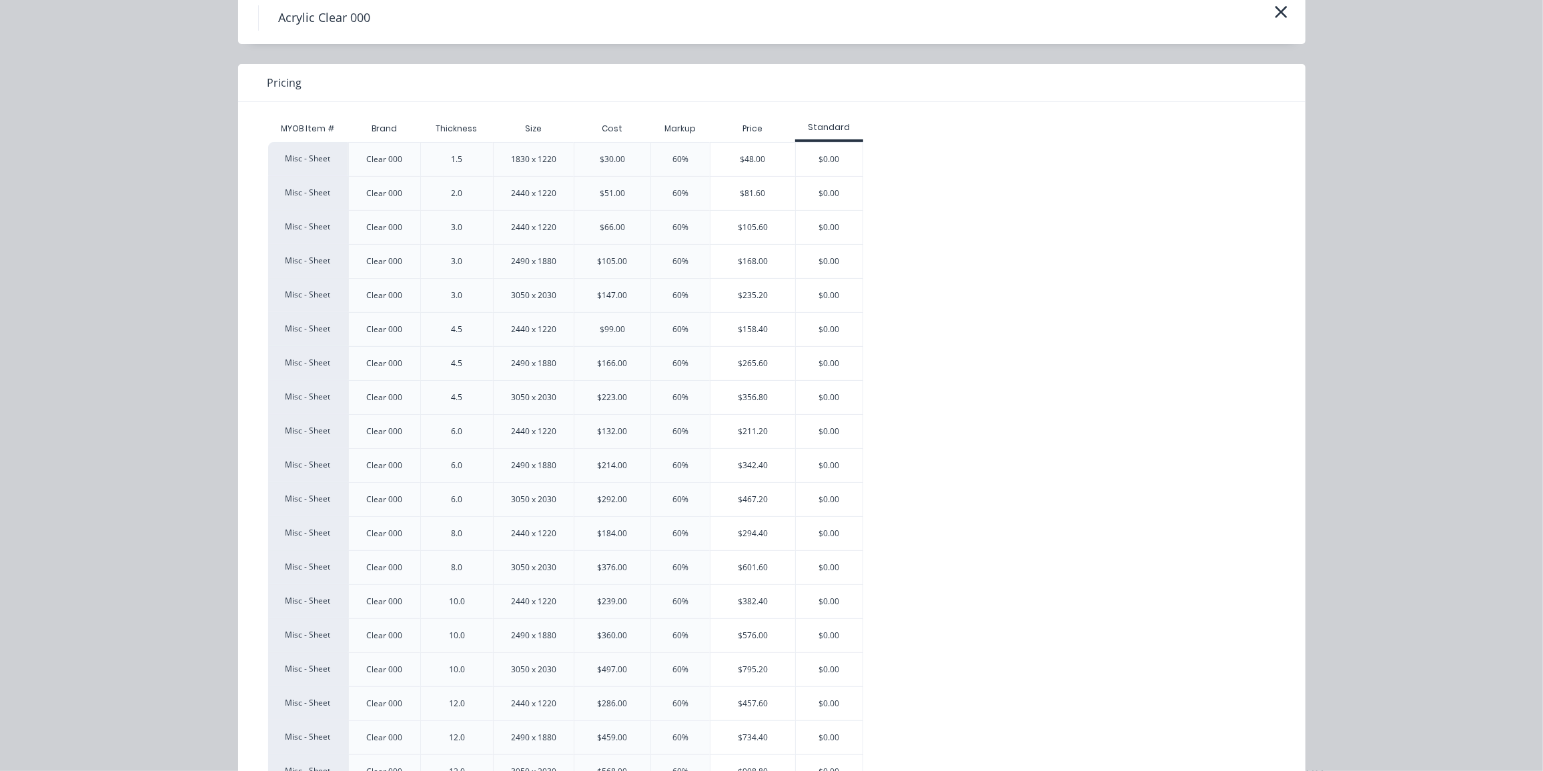
scroll to position [121, 0]
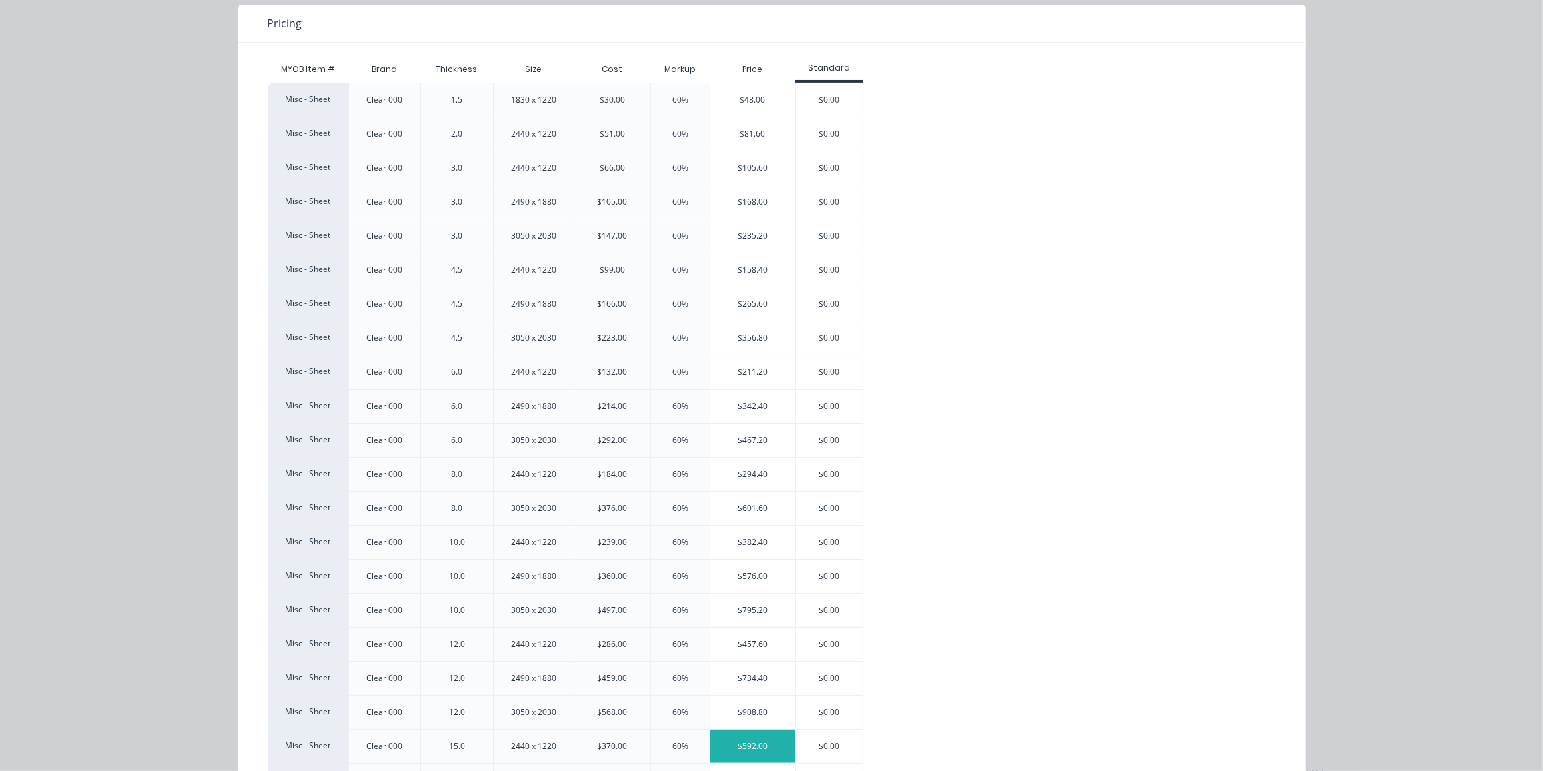
click at [761, 743] on div "$592.00" at bounding box center [753, 746] width 85 height 33
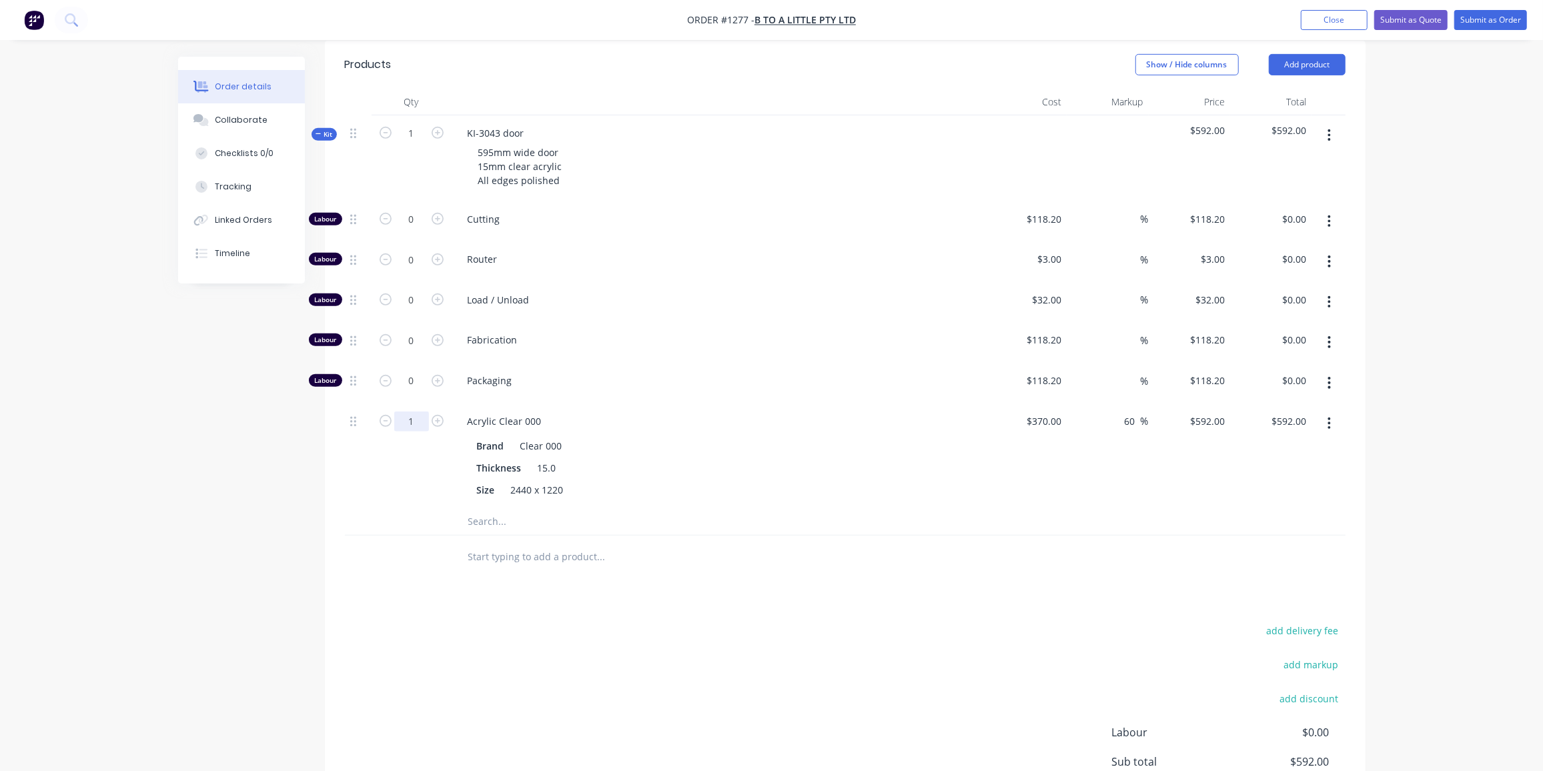
click at [412, 230] on input "1" at bounding box center [411, 220] width 35 height 20
type input "0.25"
type input "$148.00"
click at [412, 224] on input "0" at bounding box center [411, 220] width 35 height 20
type input "8"
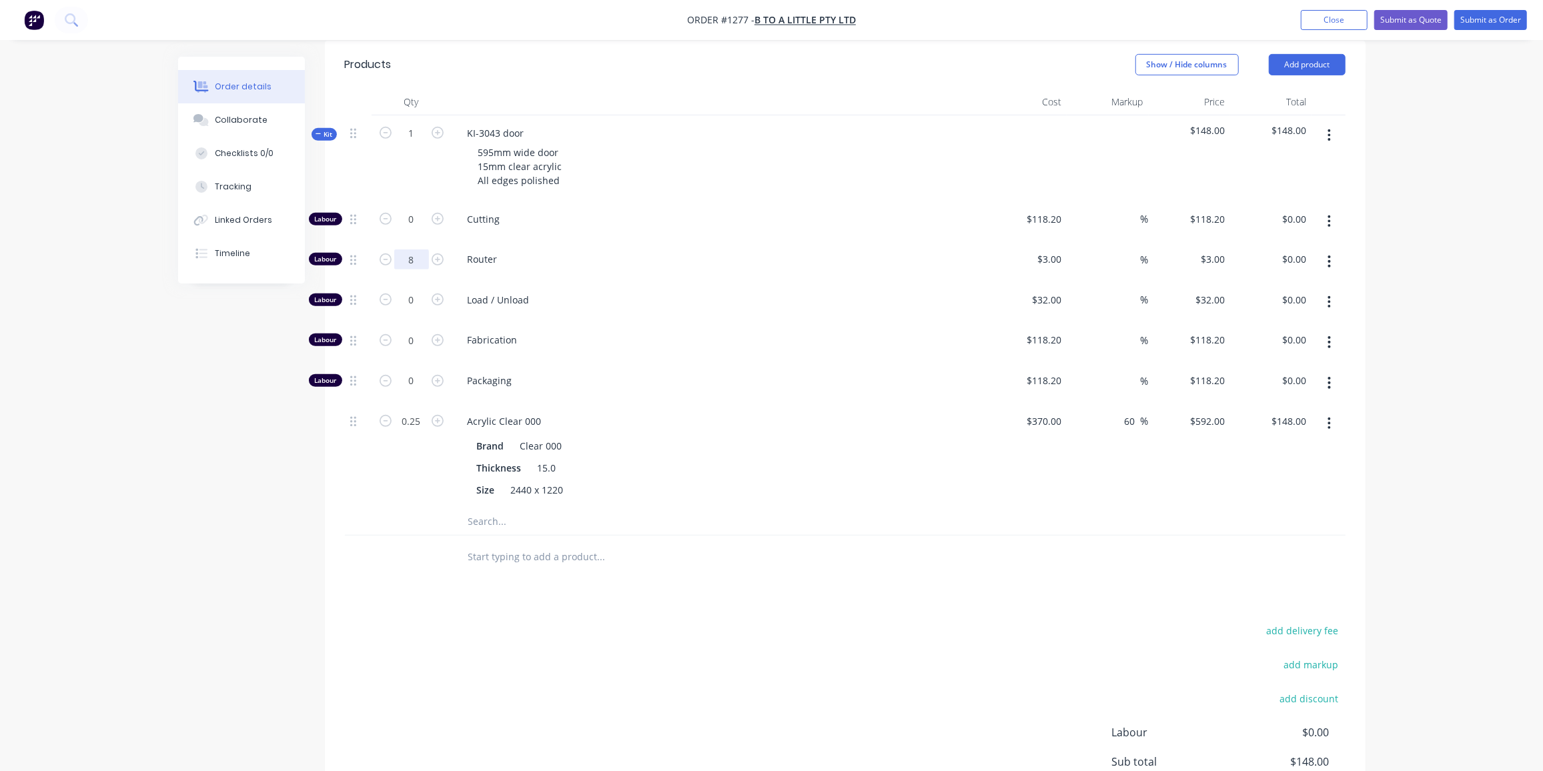
type input "$24.00"
click at [413, 282] on div "0" at bounding box center [412, 302] width 80 height 41
click at [412, 230] on input "0" at bounding box center [411, 220] width 35 height 20
type input "1"
type input "$32.00"
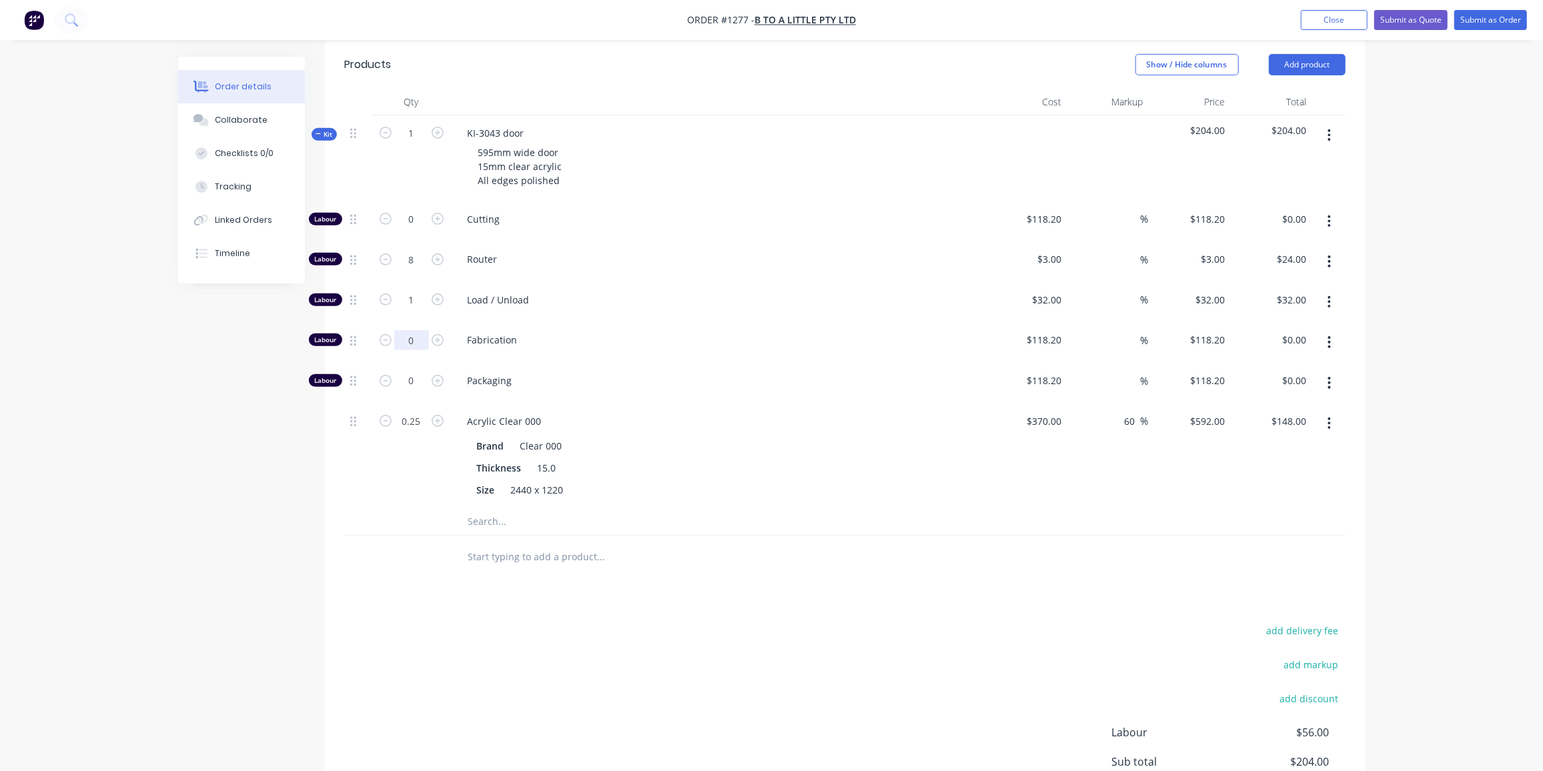
click at [416, 230] on input "0" at bounding box center [411, 220] width 35 height 20
type input "0.5"
type input "$59.10"
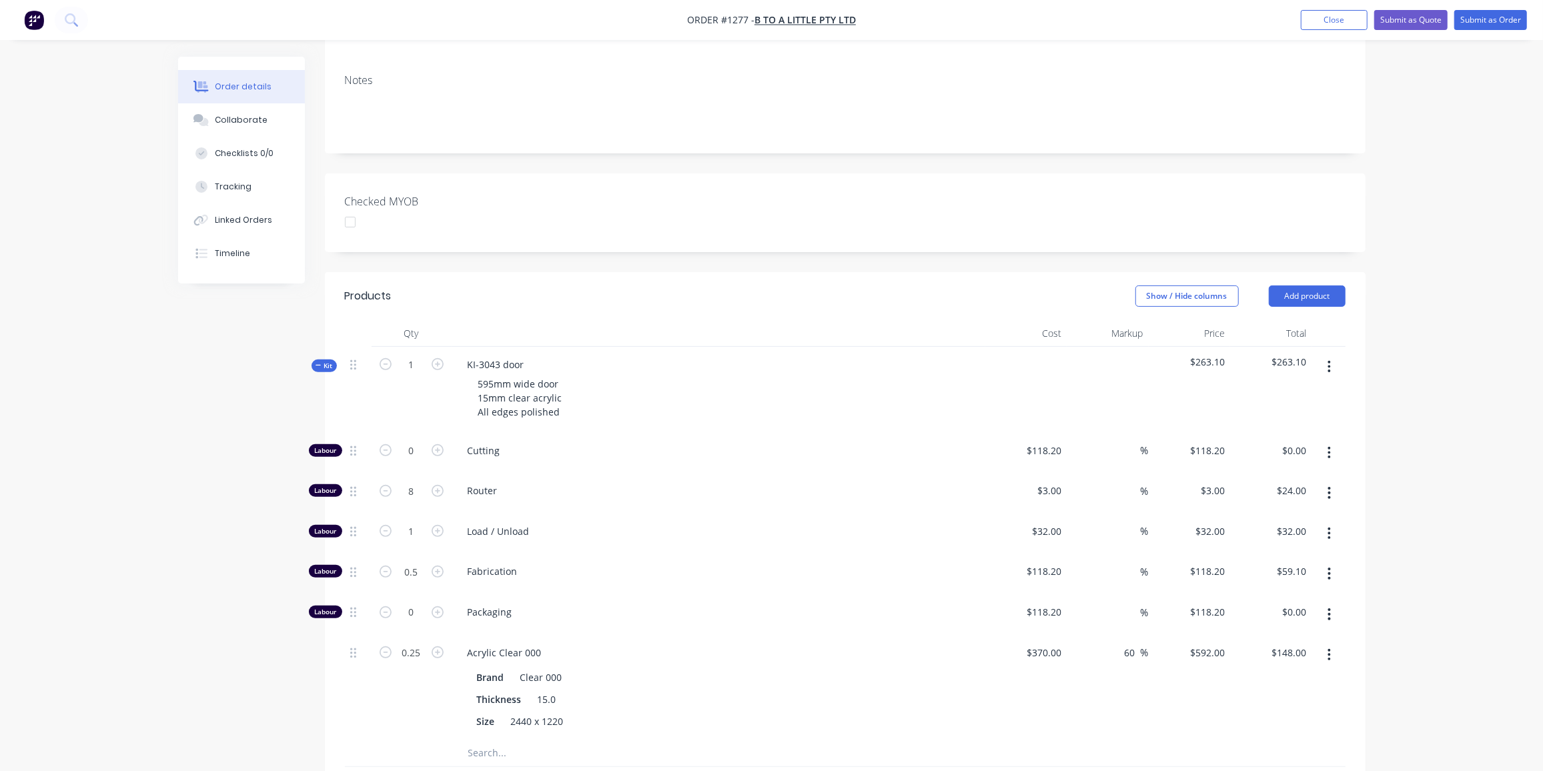
scroll to position [226, 0]
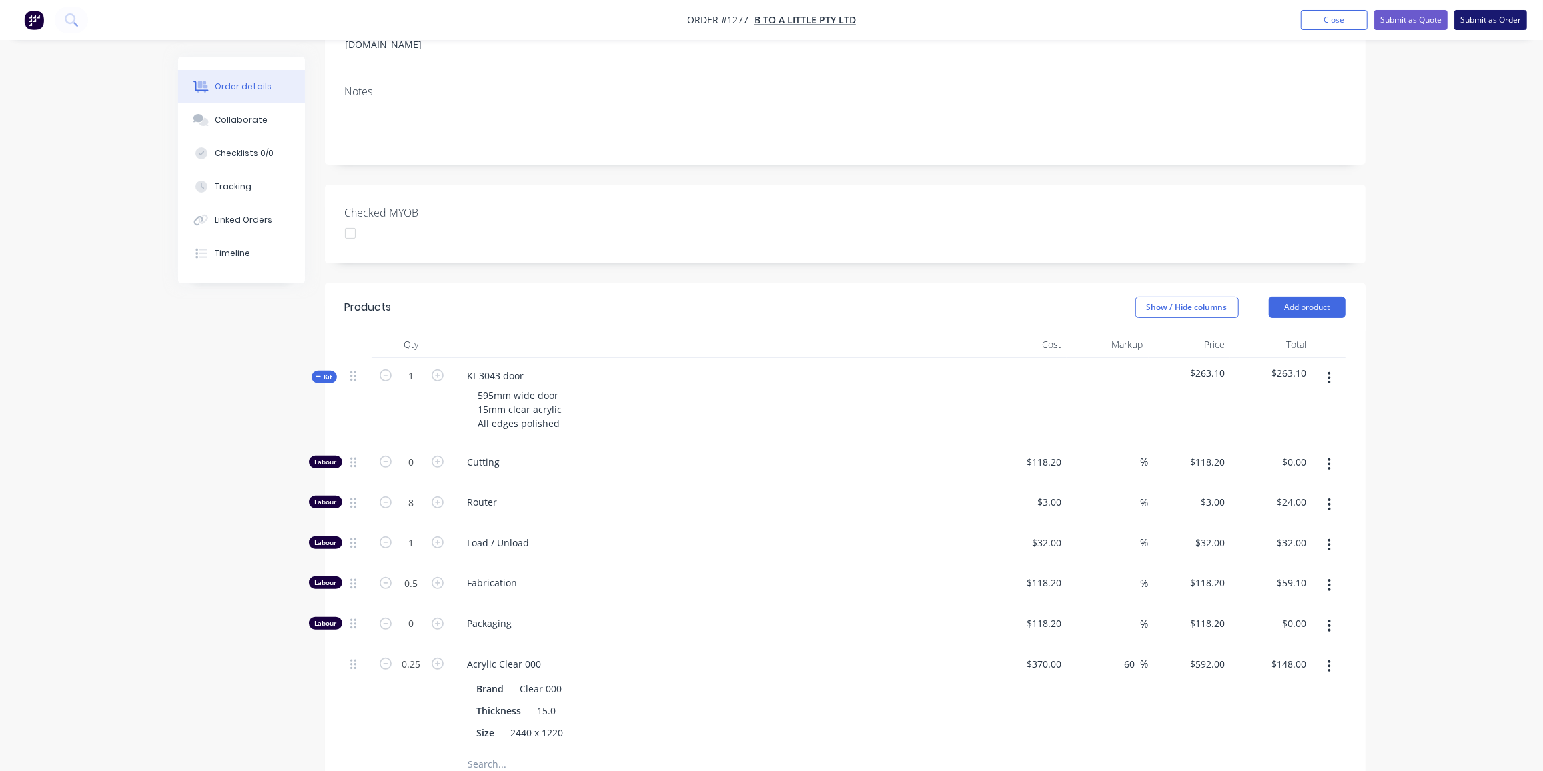
click at [1479, 18] on button "Submit as Order" at bounding box center [1491, 20] width 73 height 20
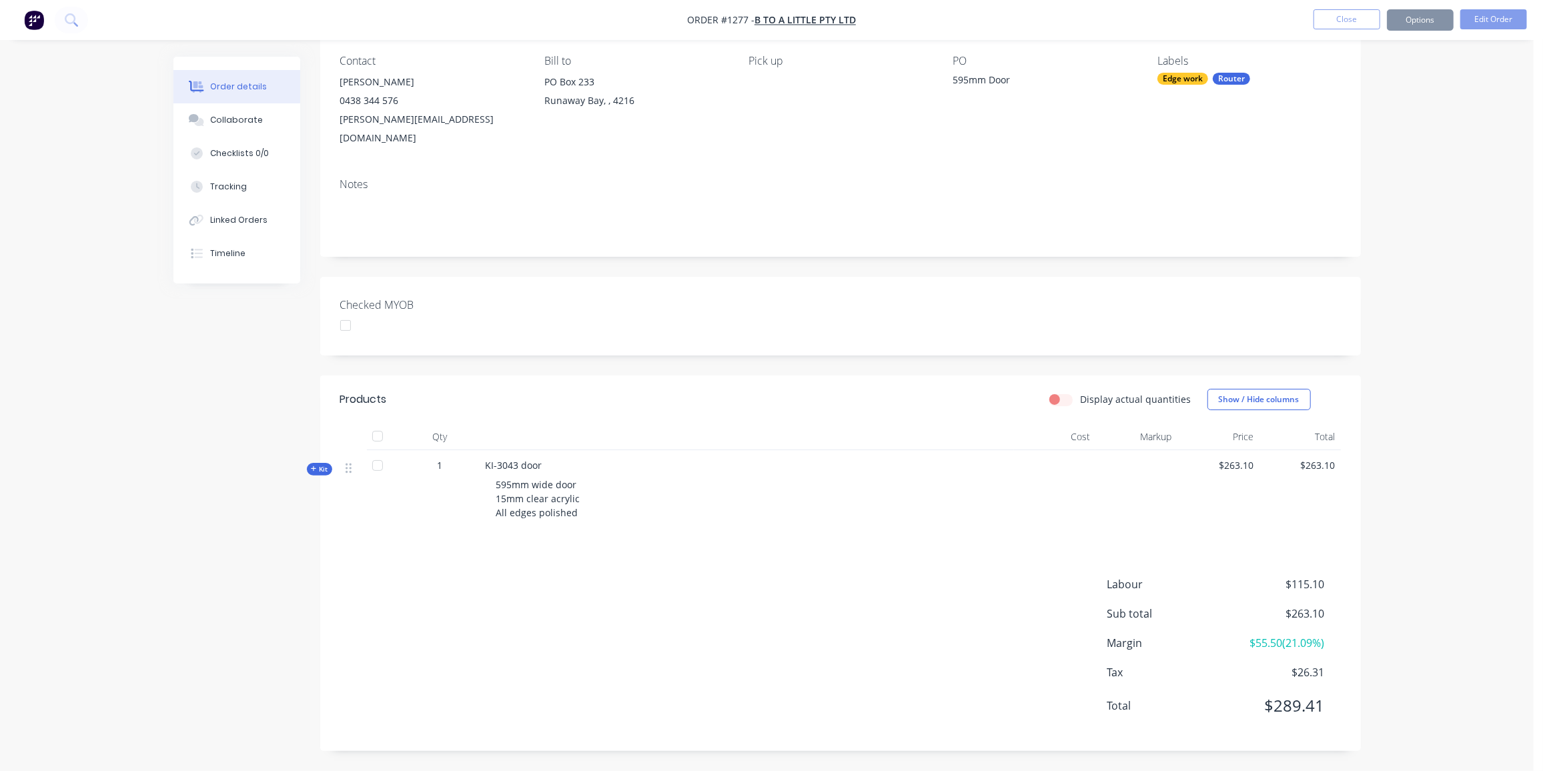
scroll to position [0, 0]
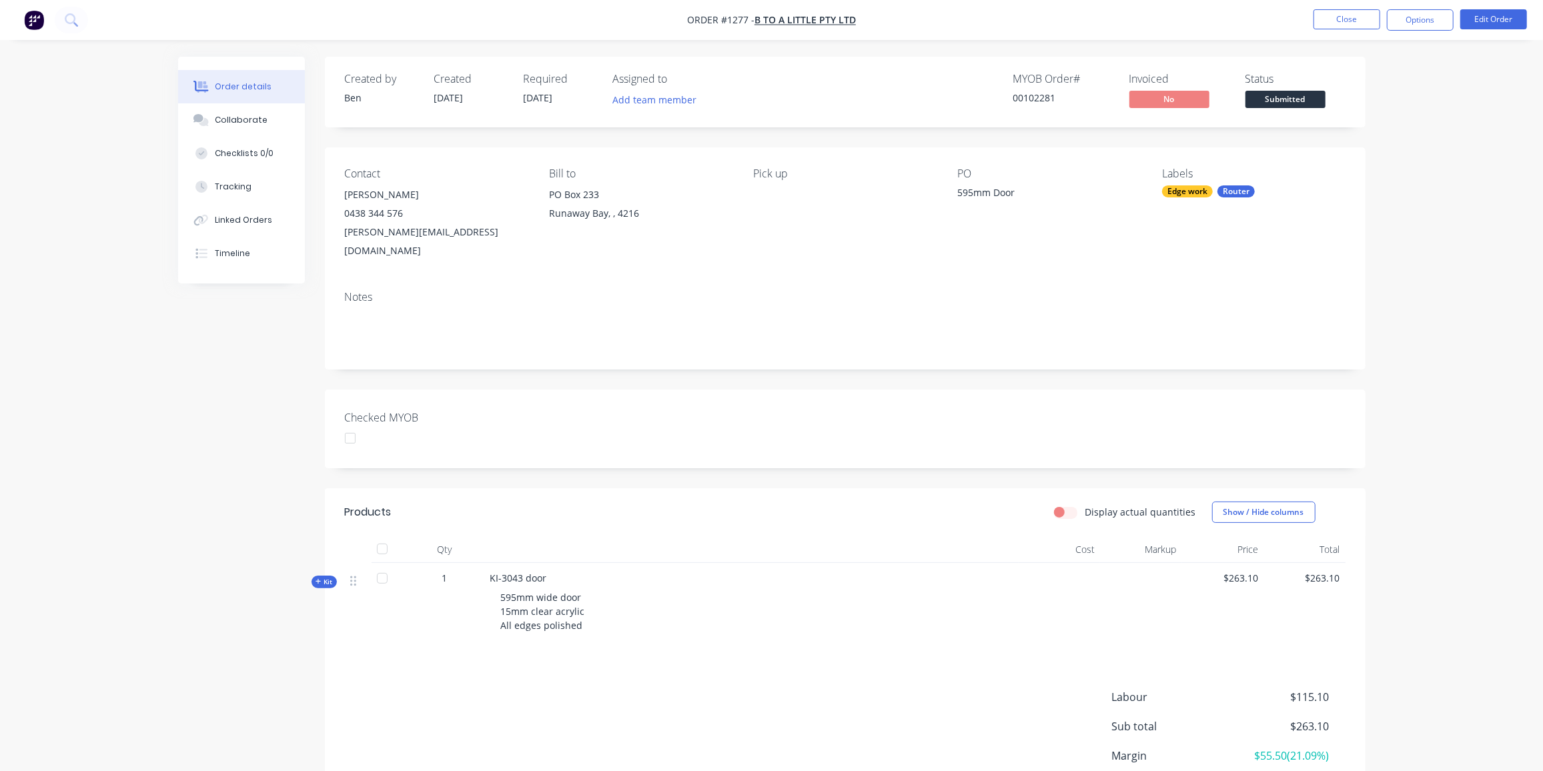
click at [1236, 190] on div "Router" at bounding box center [1236, 191] width 37 height 12
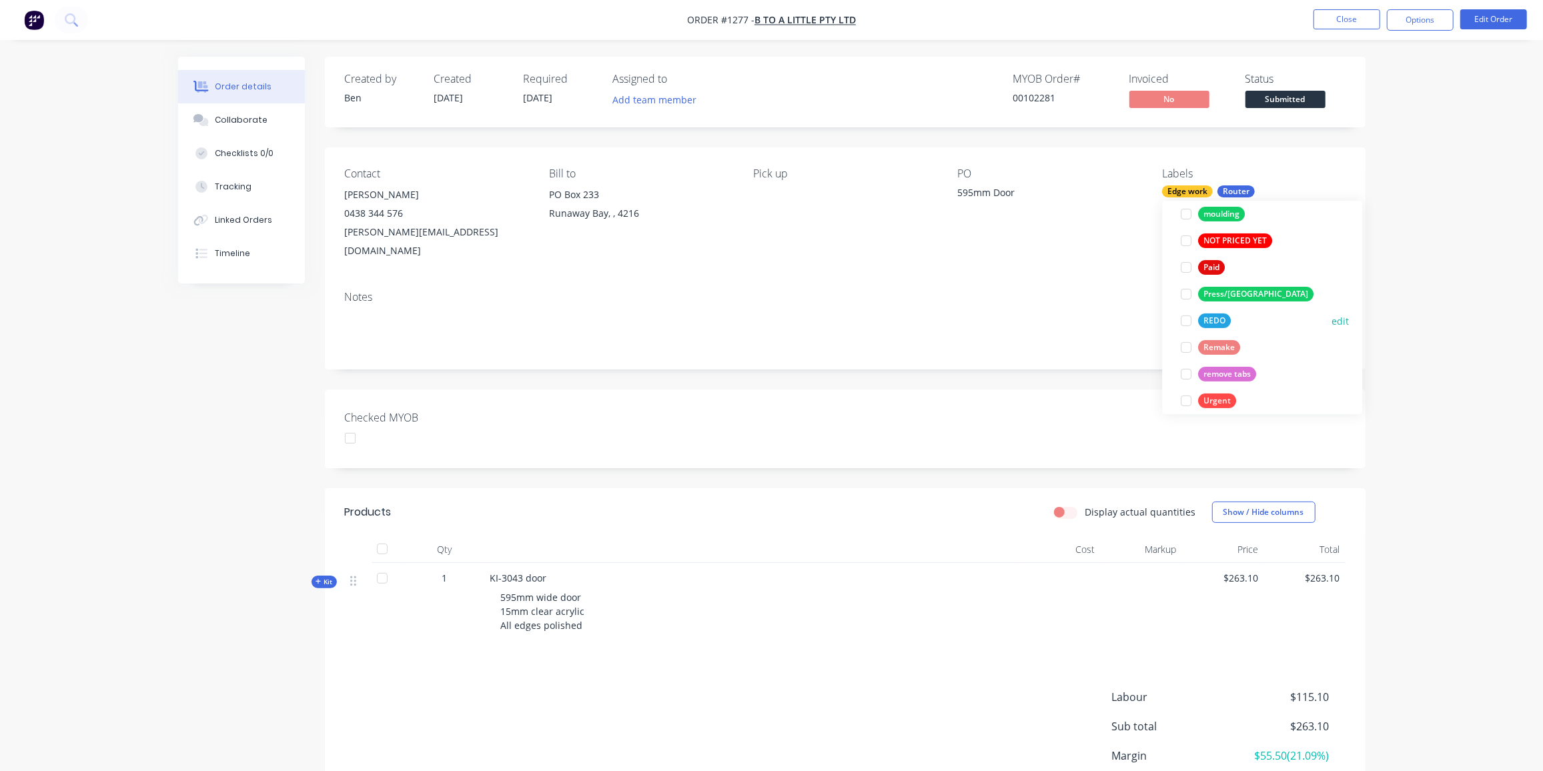
scroll to position [506, 0]
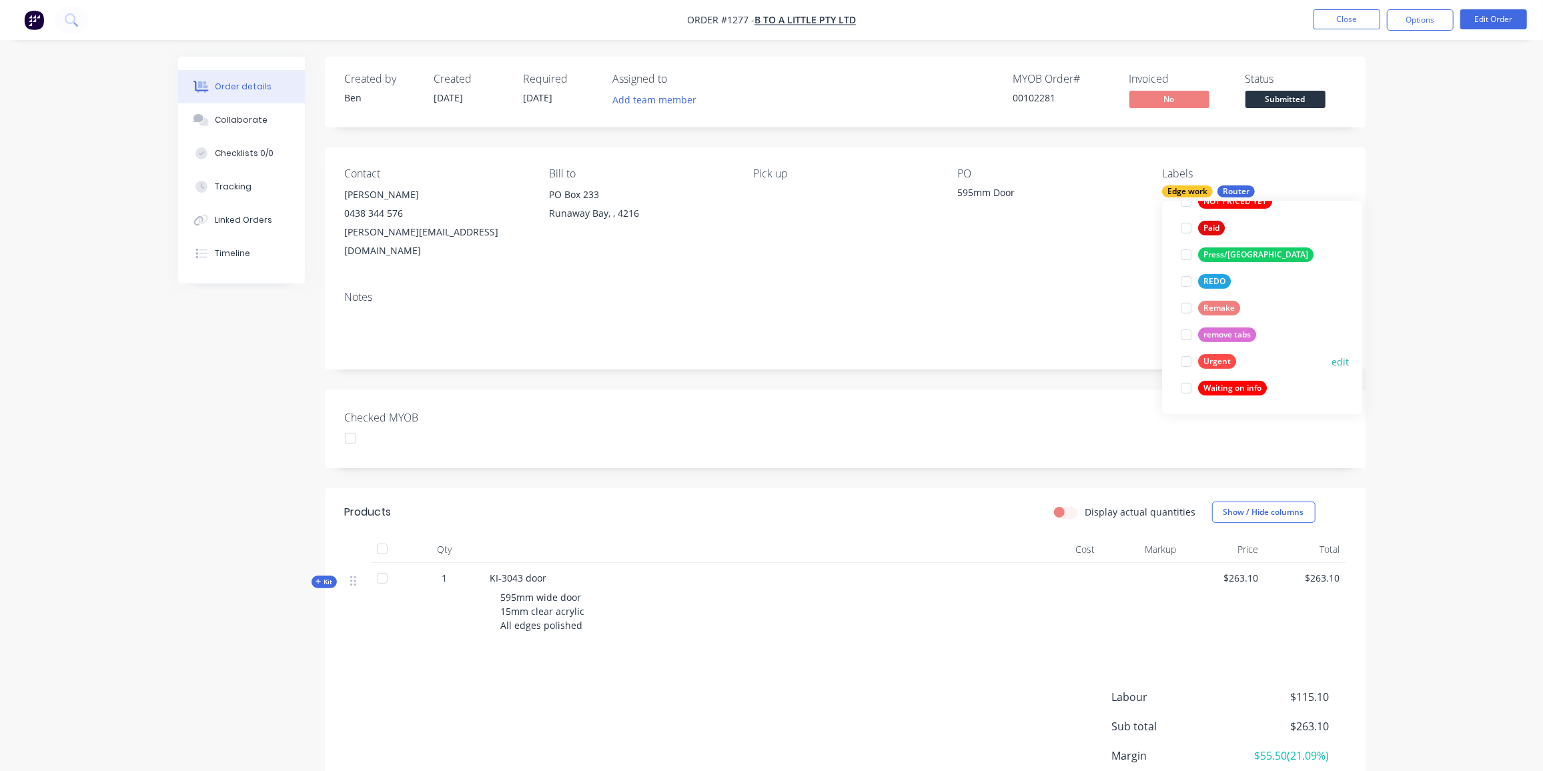
click at [1217, 360] on div "Urgent" at bounding box center [1217, 361] width 38 height 15
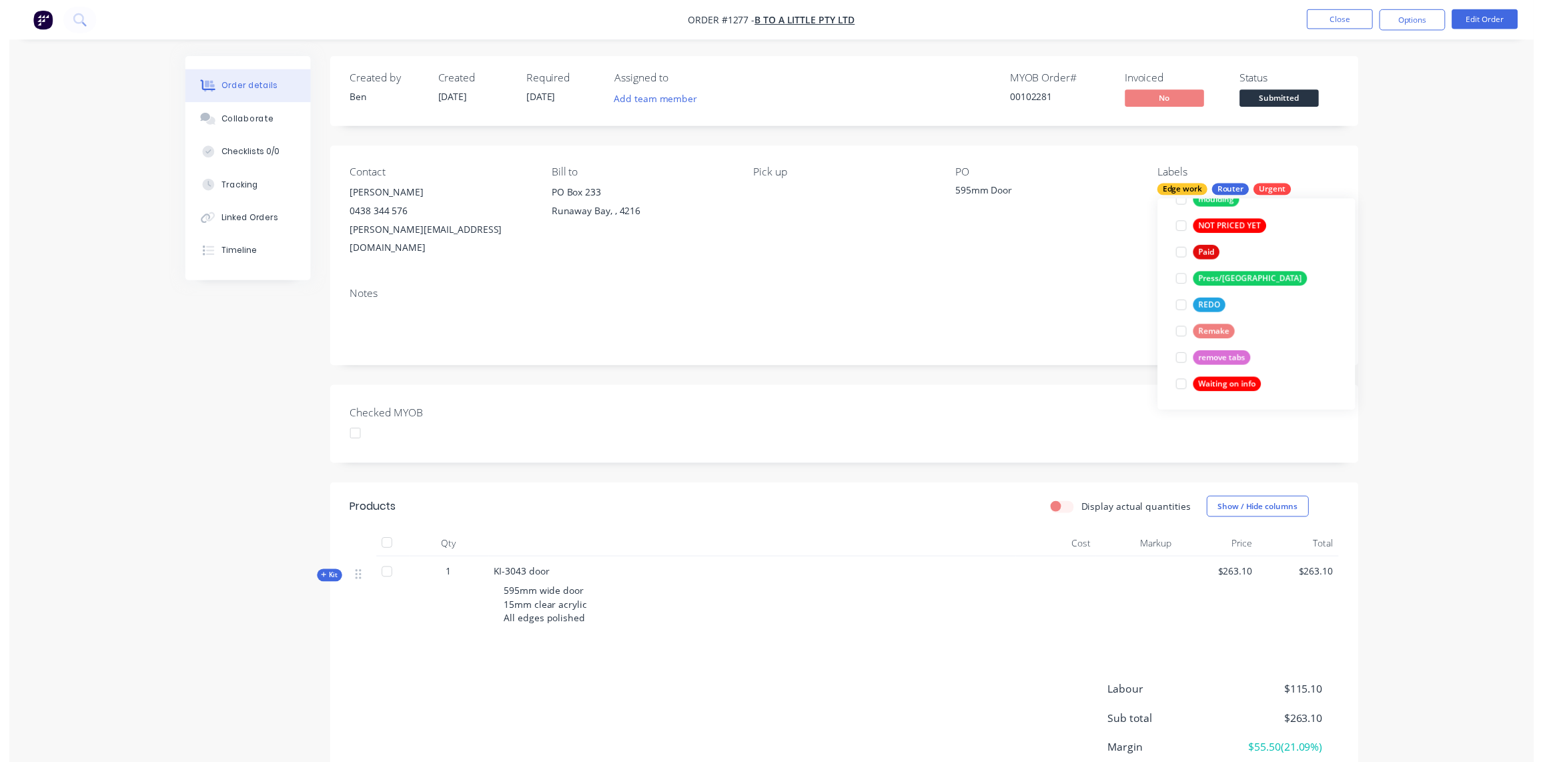
scroll to position [0, 0]
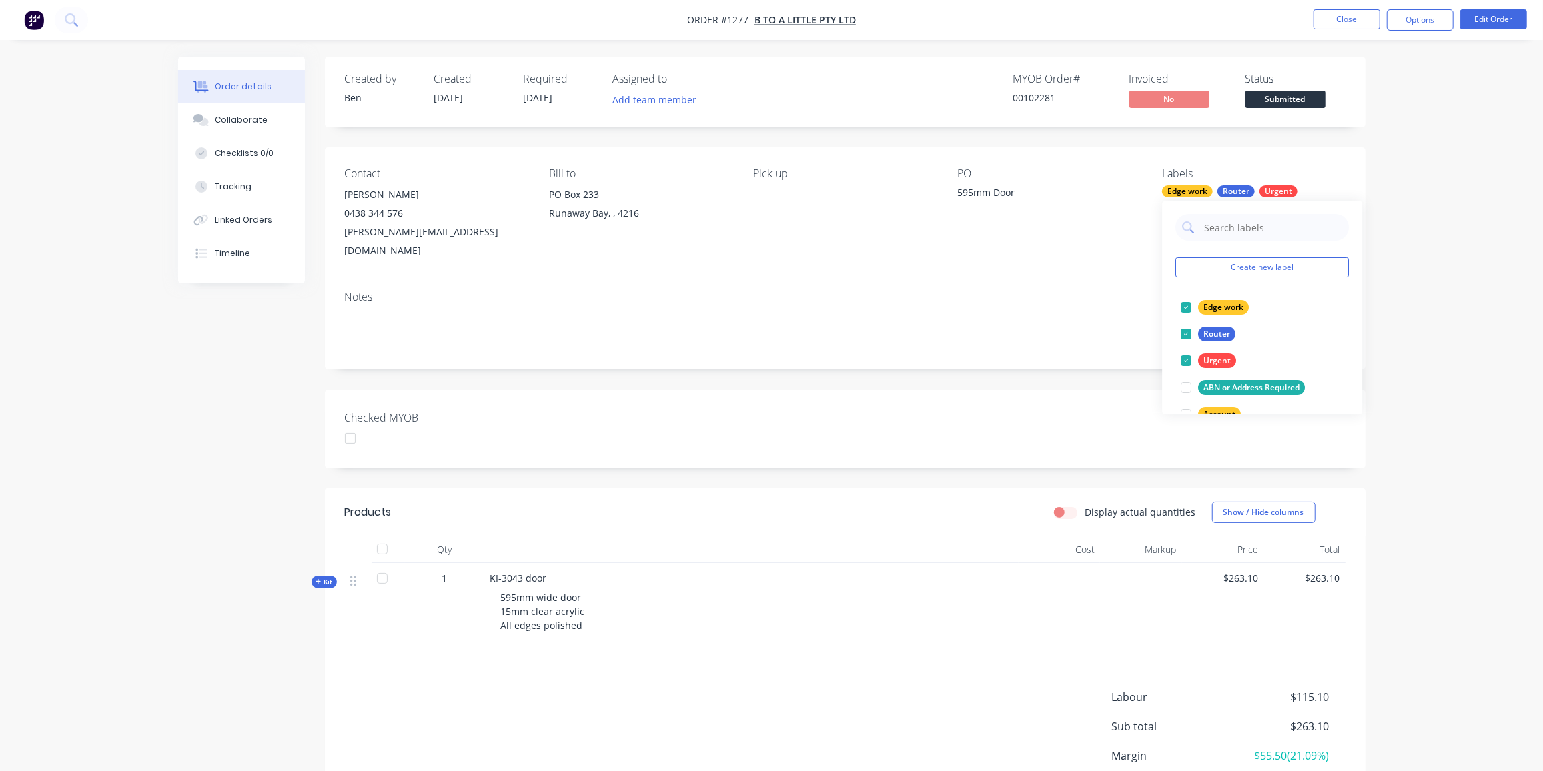
click at [839, 594] on div "595mm wide door 15mm clear acrylic All edges polished" at bounding box center [751, 611] width 523 height 53
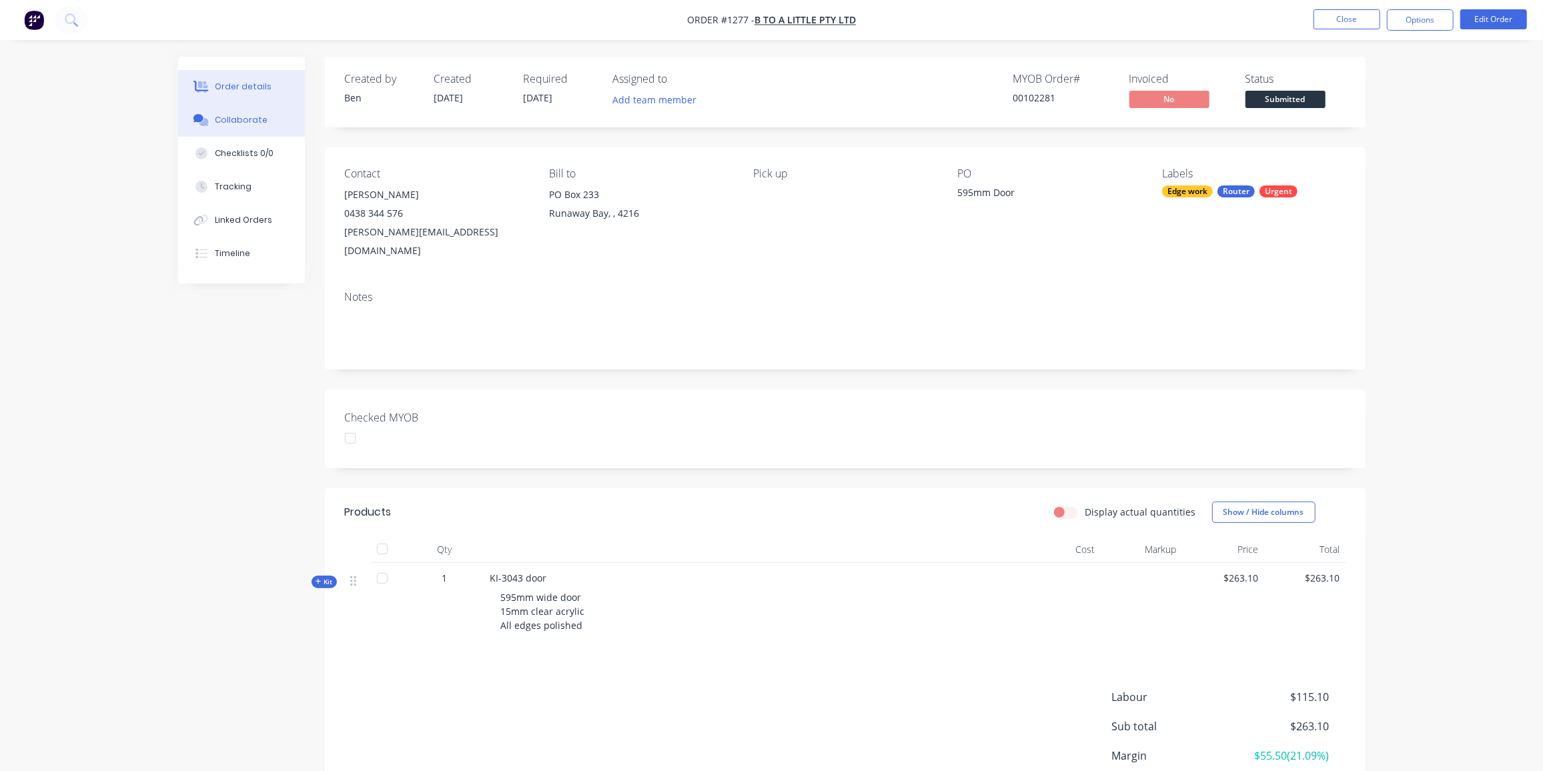
click at [207, 119] on icon at bounding box center [200, 120] width 15 height 12
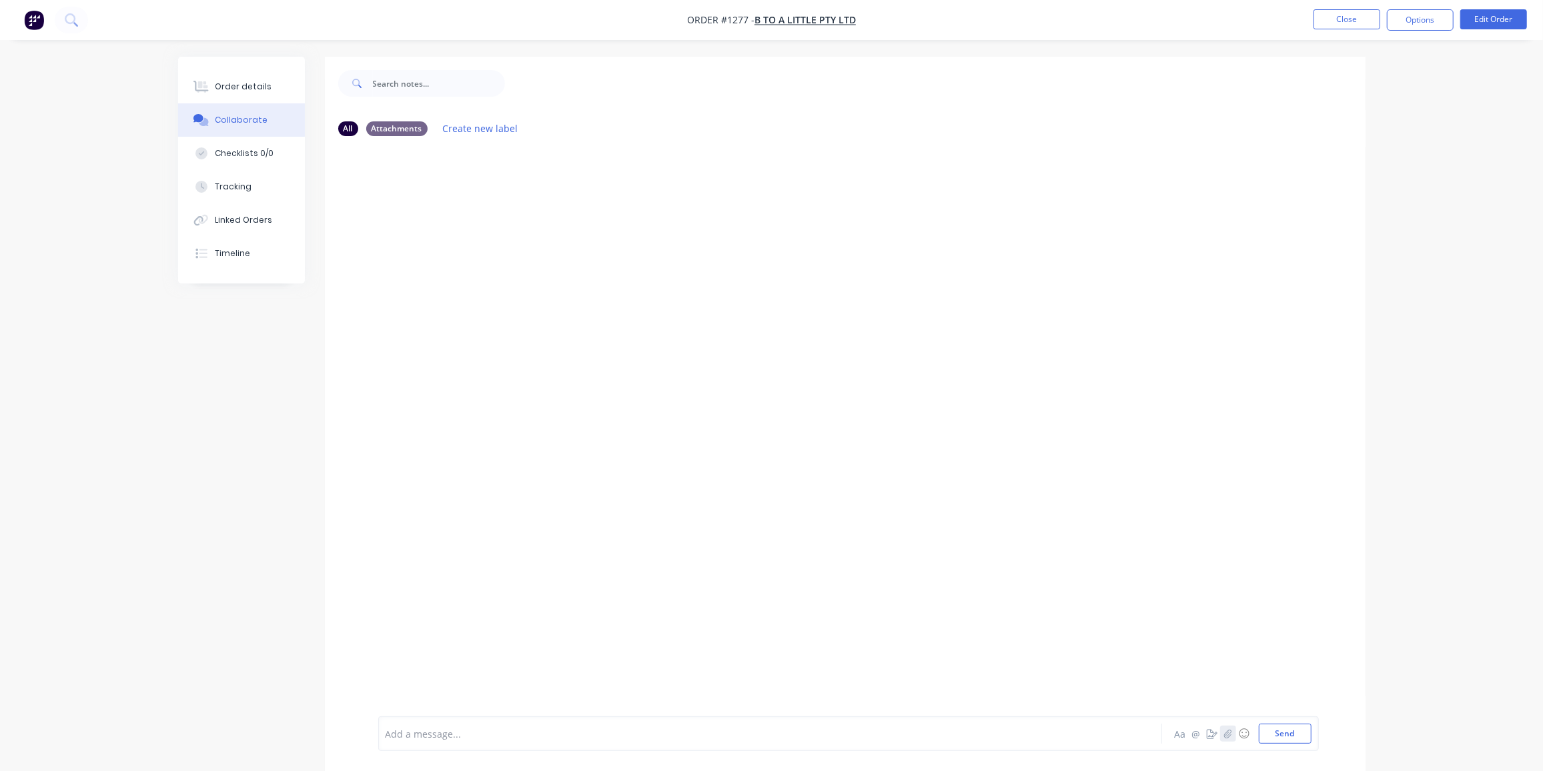
click at [1229, 736] on icon "button" at bounding box center [1228, 733] width 8 height 9
click at [600, 347] on div at bounding box center [845, 432] width 1041 height 570
click at [1310, 732] on button "Send" at bounding box center [1285, 734] width 53 height 20
click at [1316, 25] on button "Close" at bounding box center [1347, 19] width 67 height 20
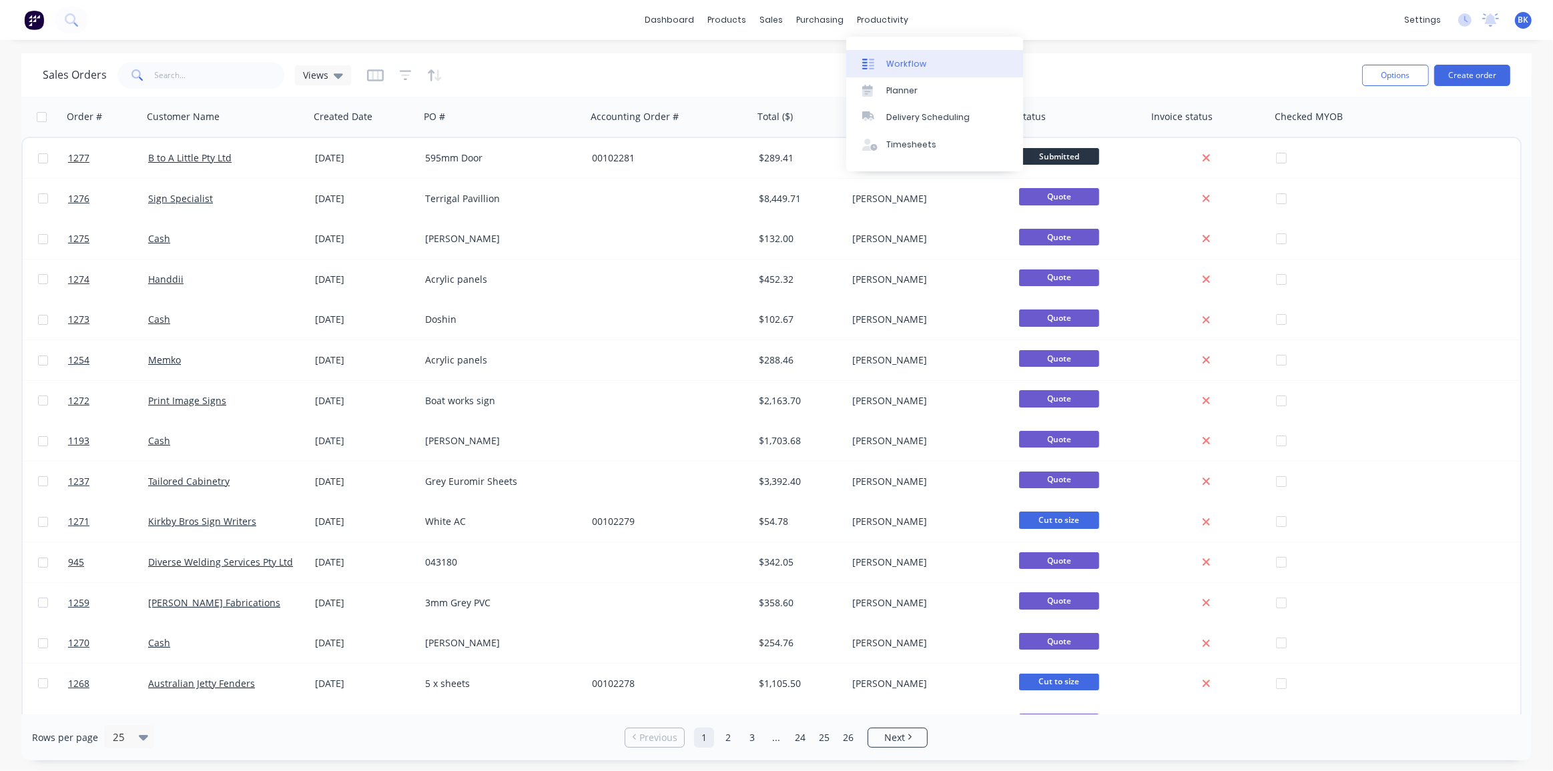
click at [895, 59] on div "Workflow" at bounding box center [906, 64] width 40 height 12
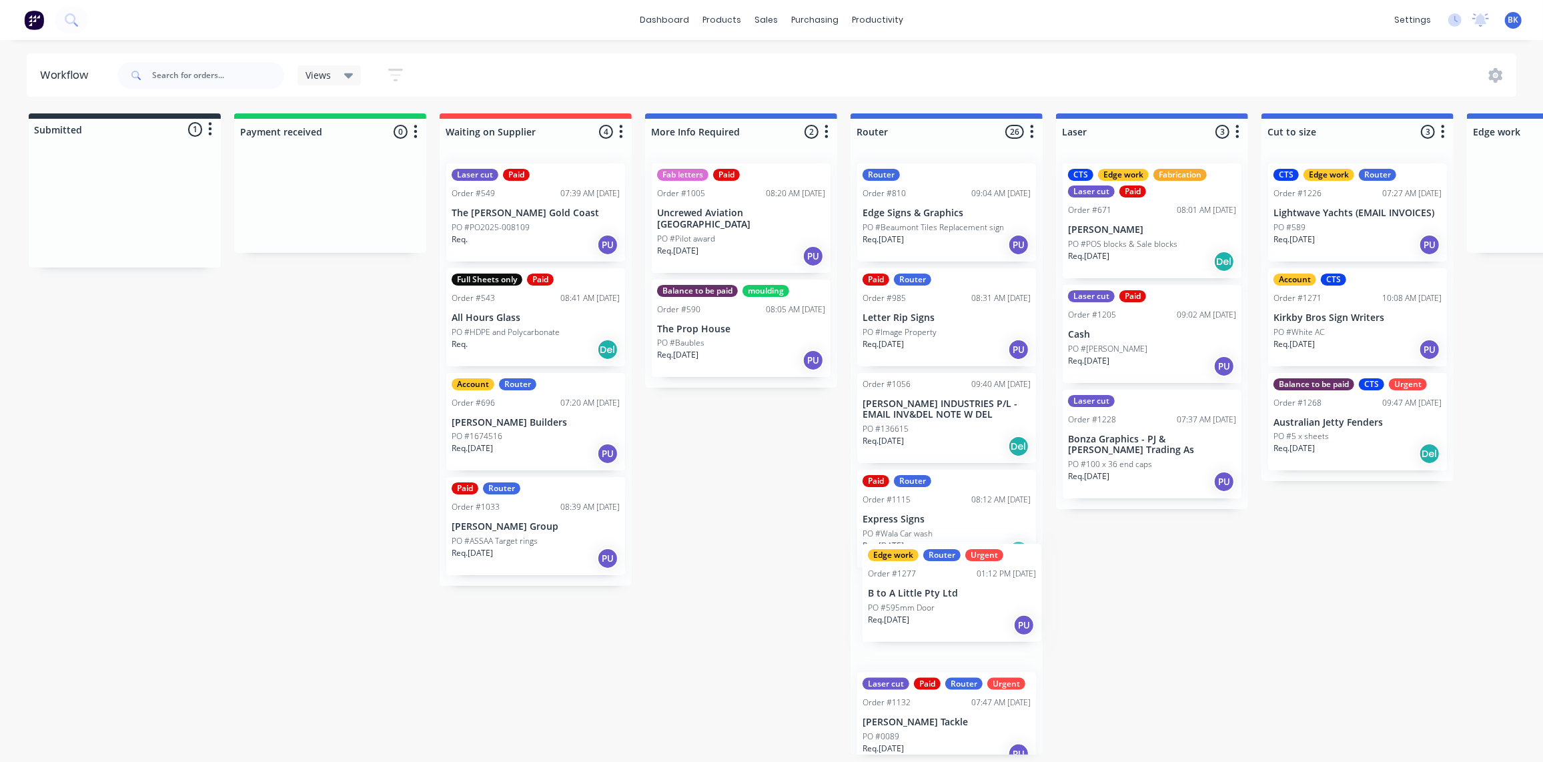
scroll to position [1, 0]
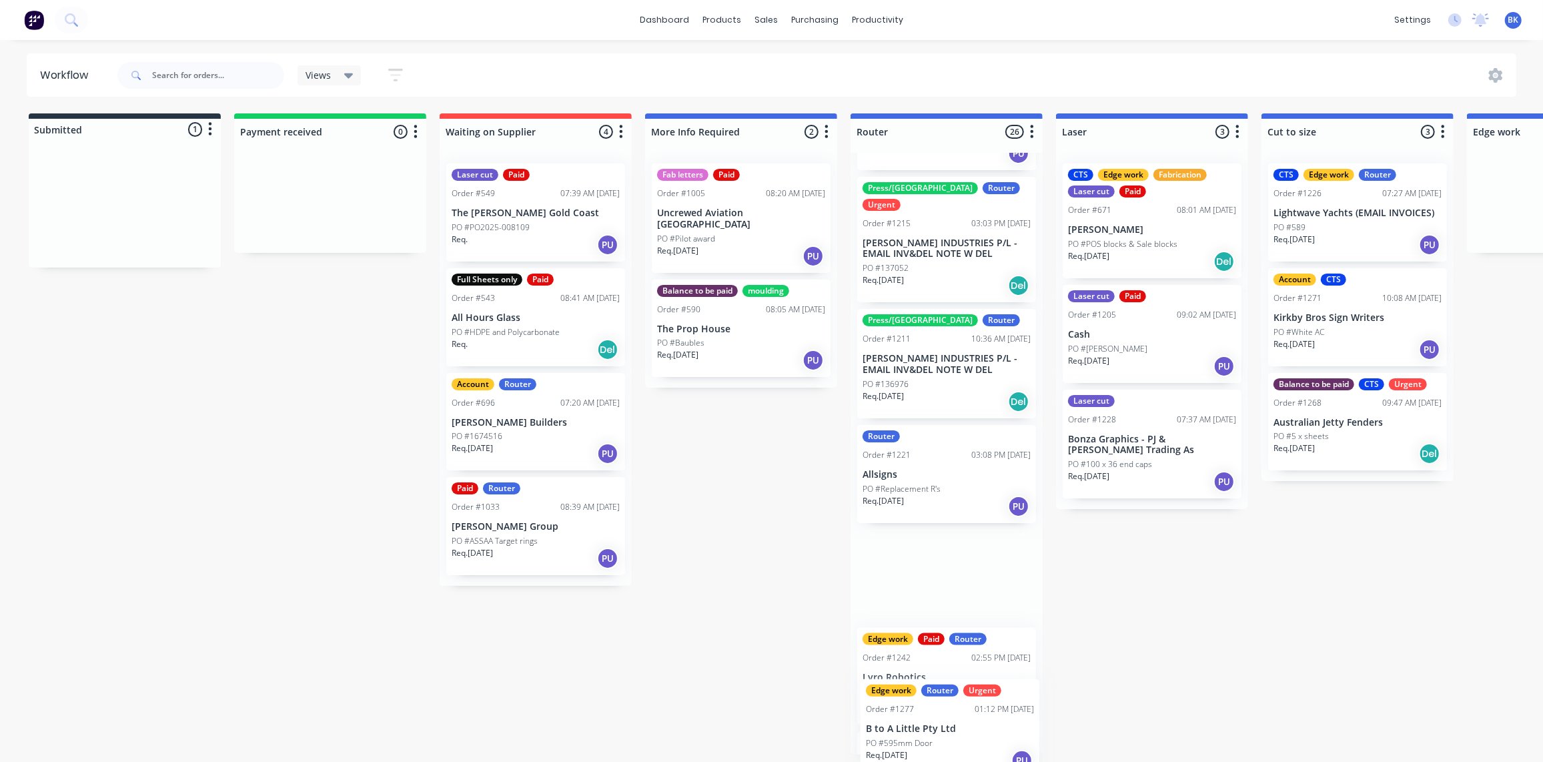
drag, startPoint x: 101, startPoint y: 229, endPoint x: 908, endPoint y: 727, distance: 948.2
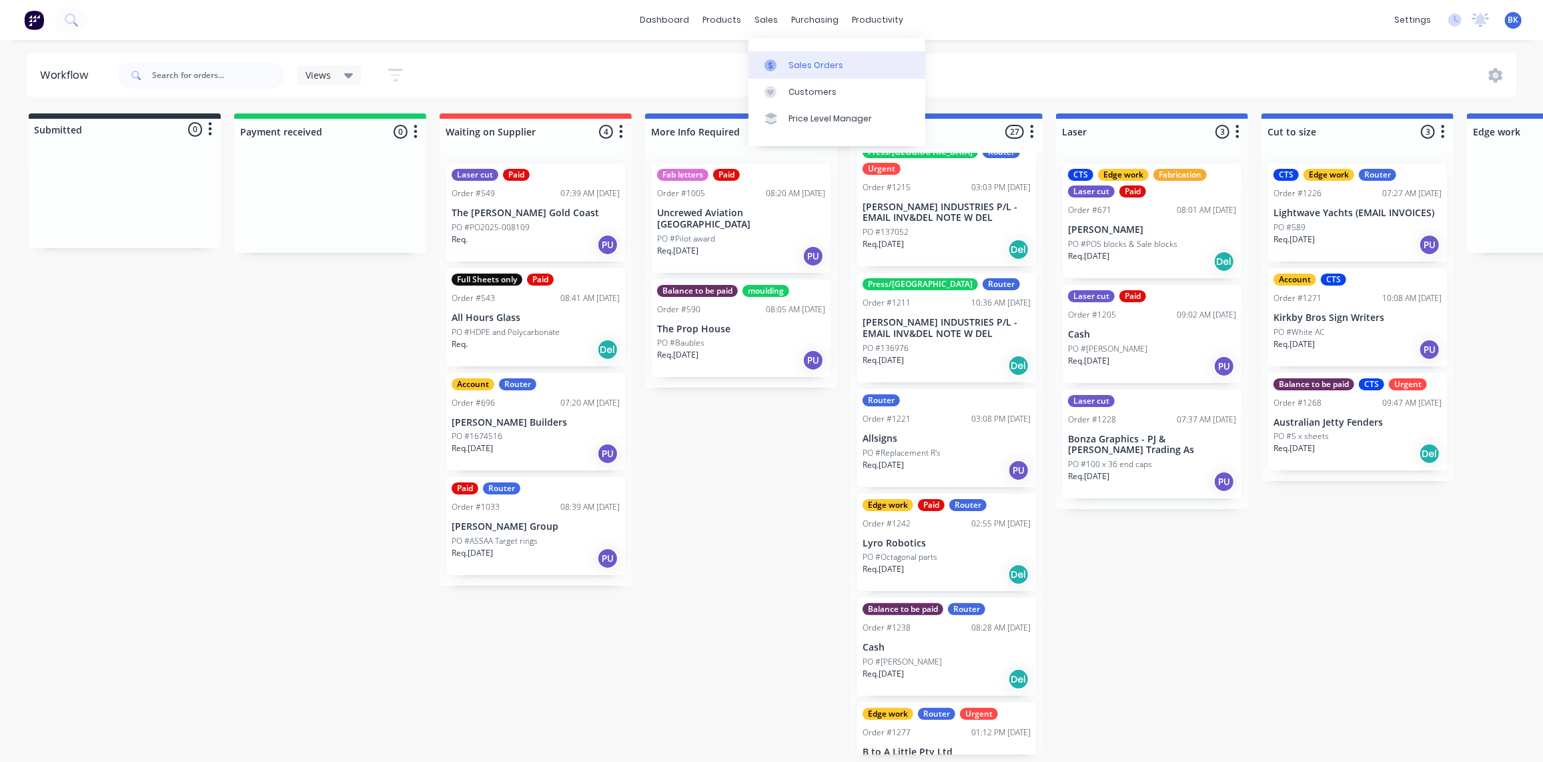
click at [789, 60] on div "Sales Orders" at bounding box center [816, 65] width 55 height 12
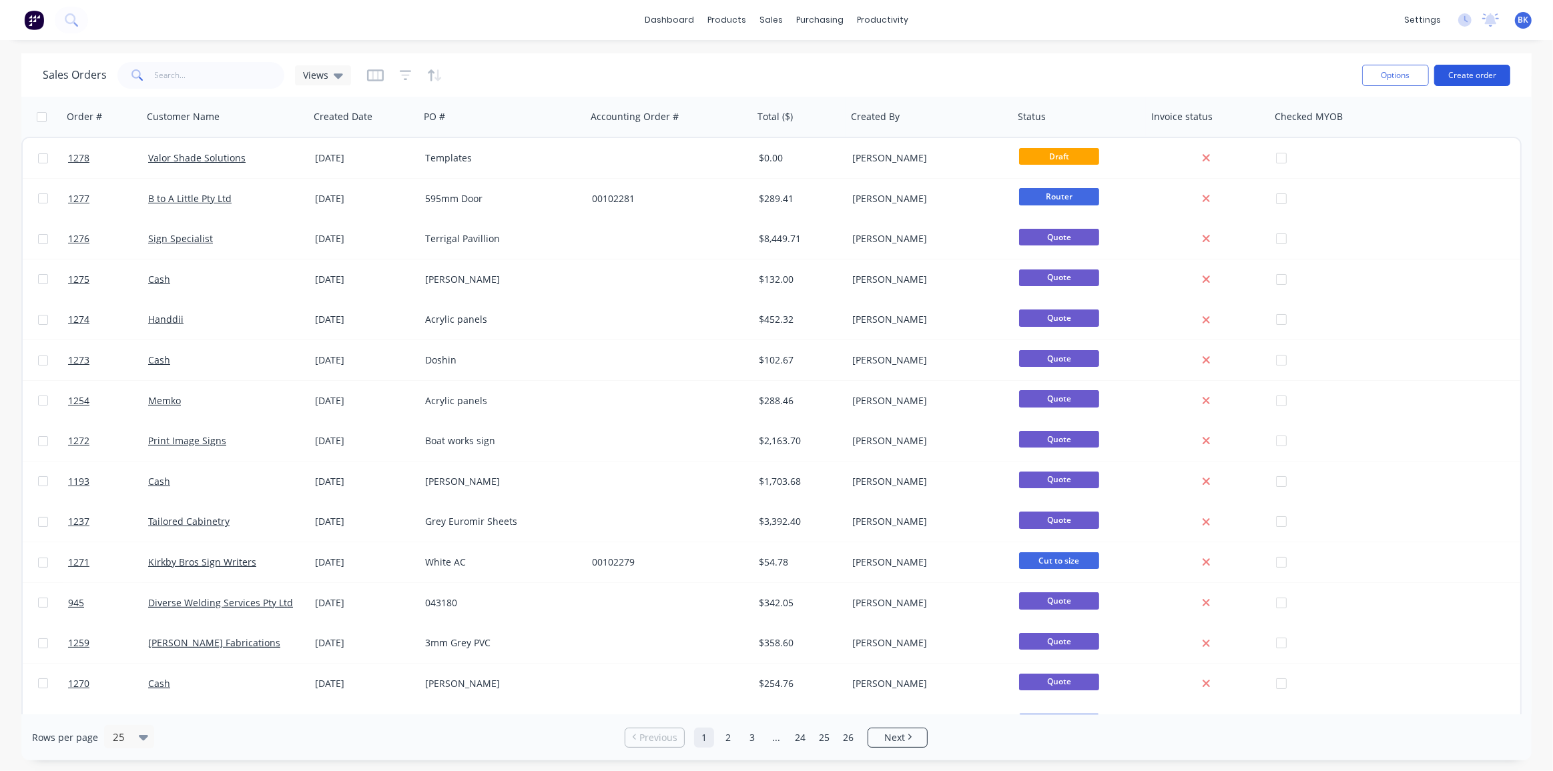
click at [1486, 78] on button "Create order" at bounding box center [1472, 75] width 76 height 21
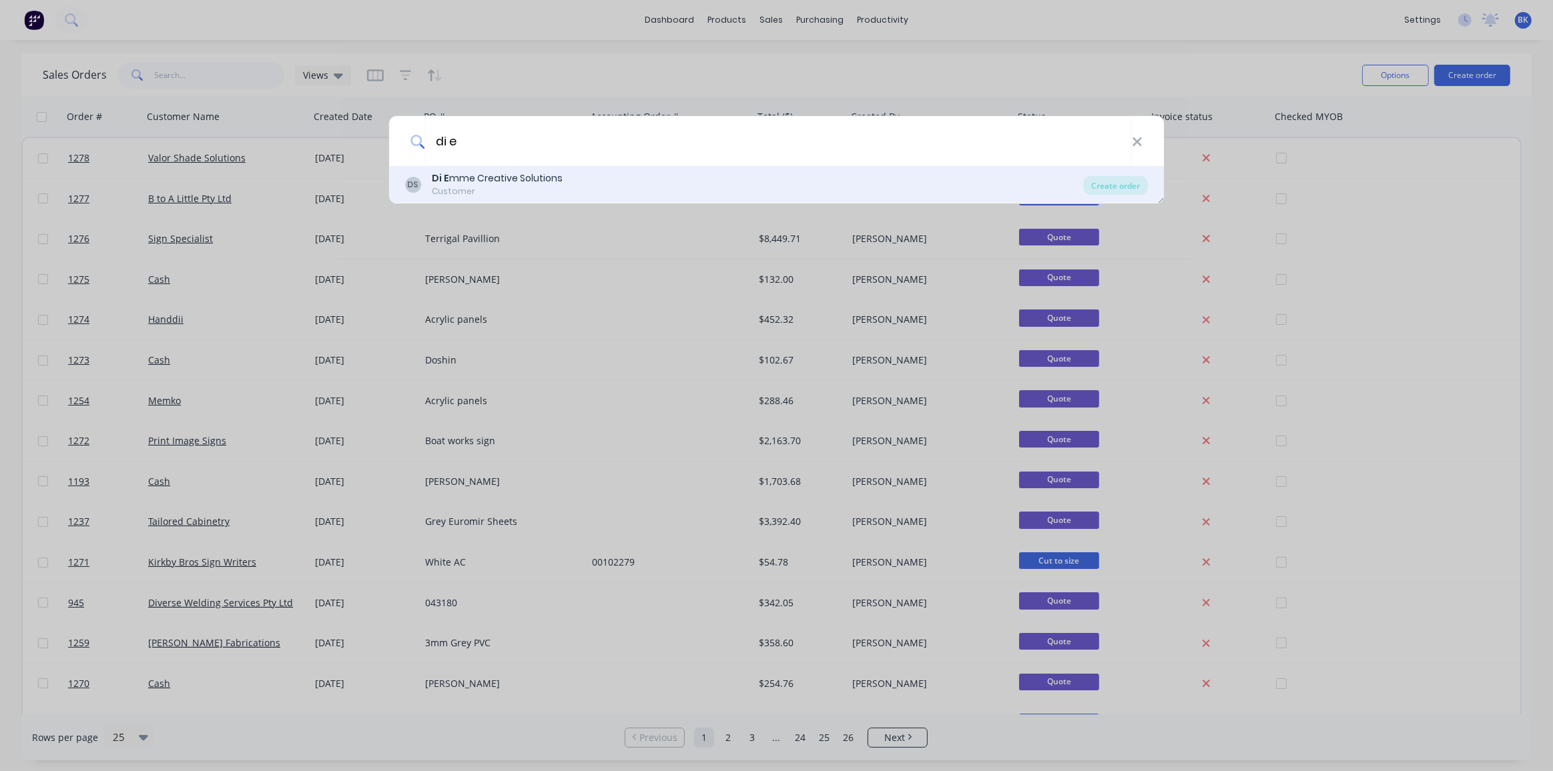
type input "di e"
click at [525, 177] on div "Di E mme Creative Solutions" at bounding box center [497, 178] width 131 height 14
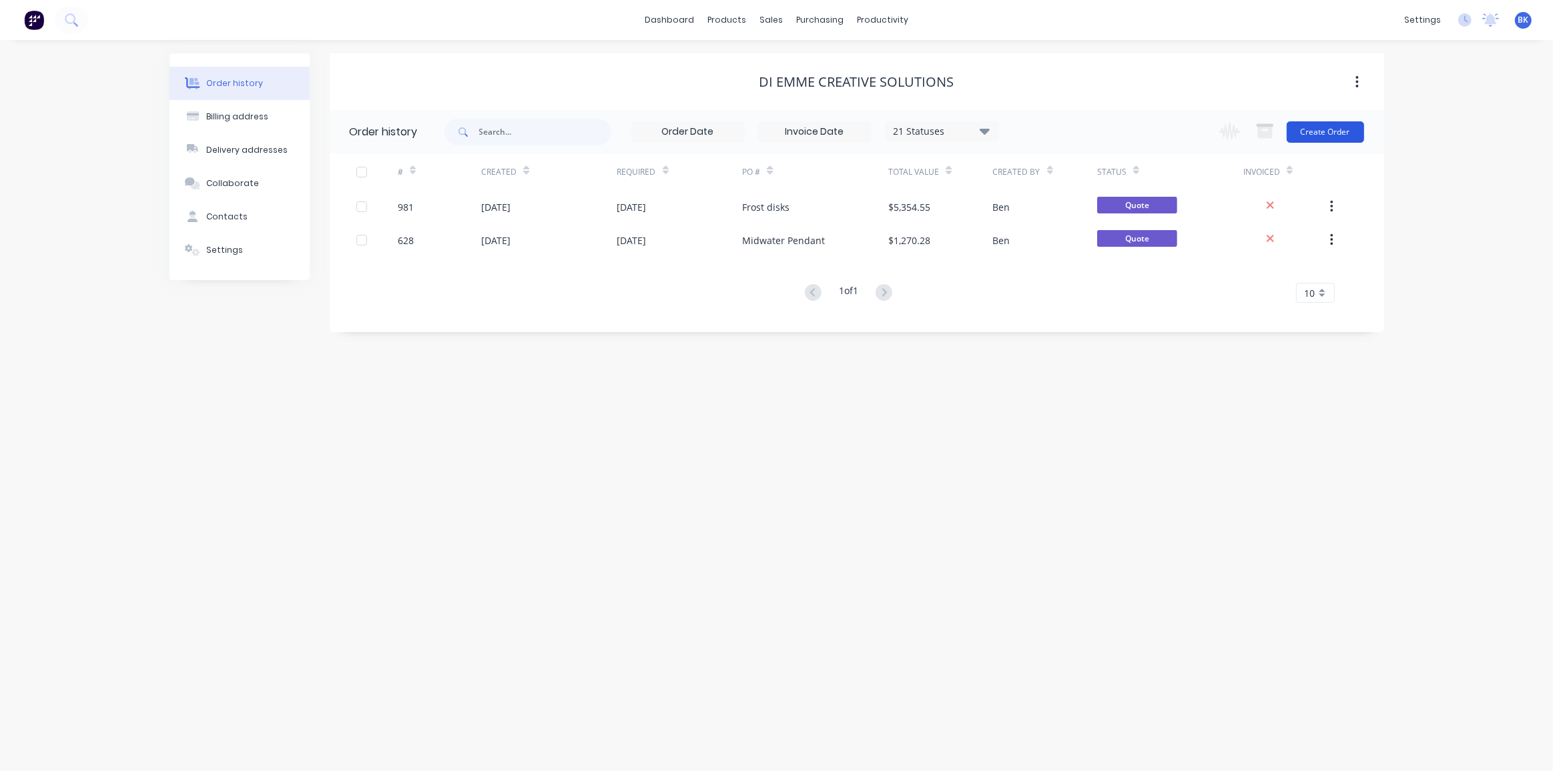
click at [1346, 127] on button "Create Order" at bounding box center [1324, 131] width 77 height 21
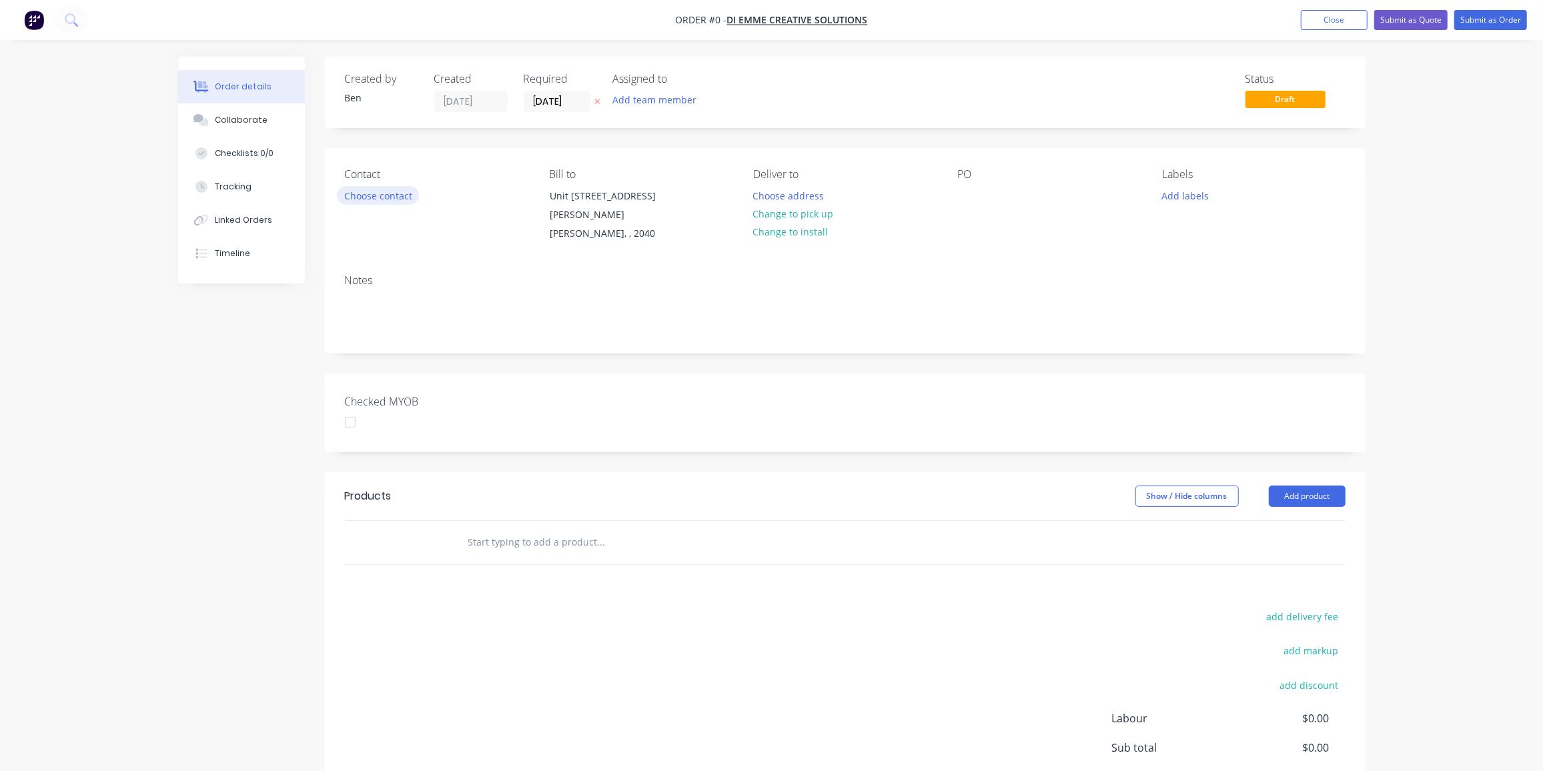
click at [385, 202] on button "Choose contact" at bounding box center [378, 195] width 82 height 18
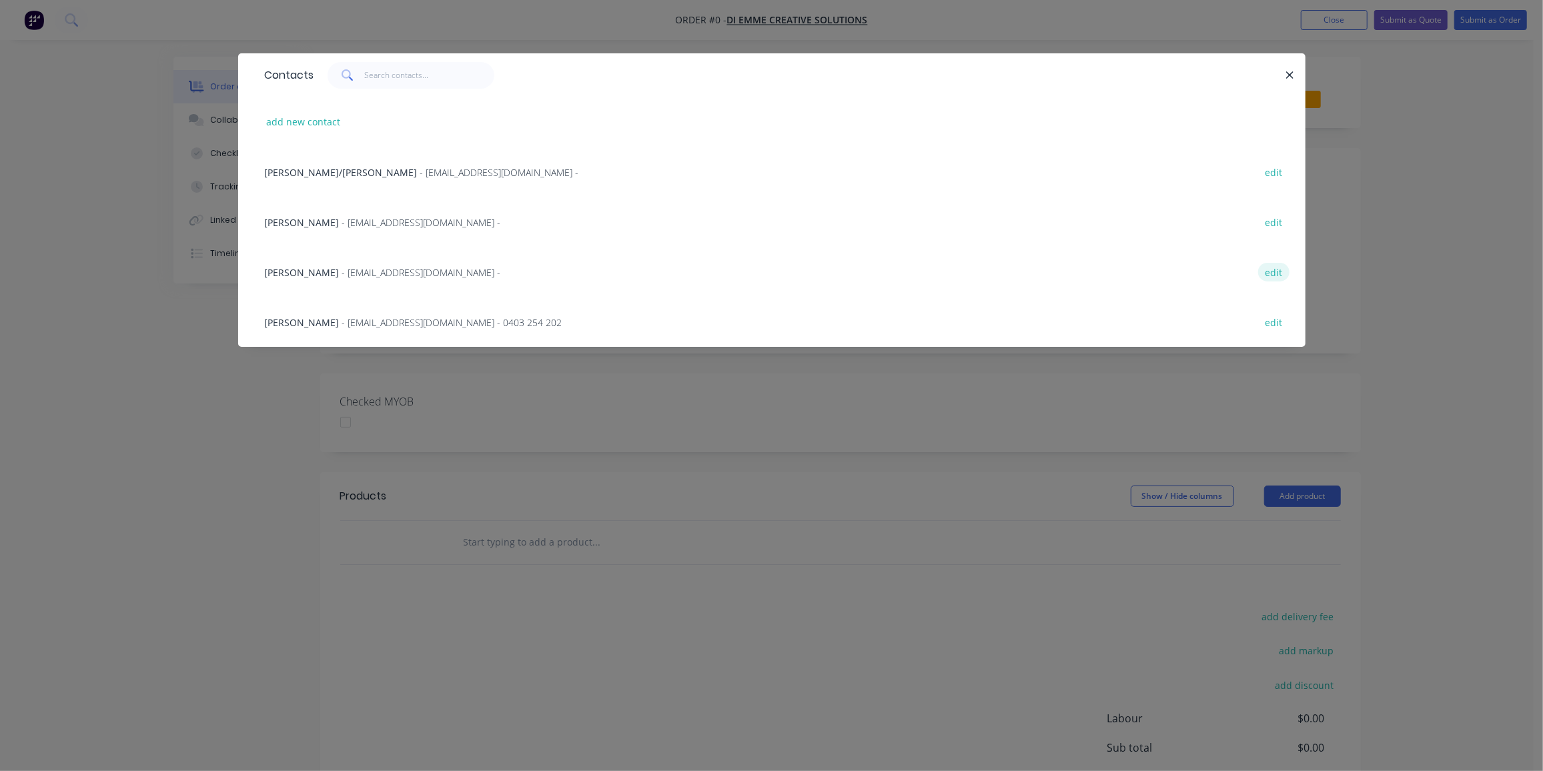
click at [1268, 272] on button "edit" at bounding box center [1273, 272] width 31 height 18
select select "AU"
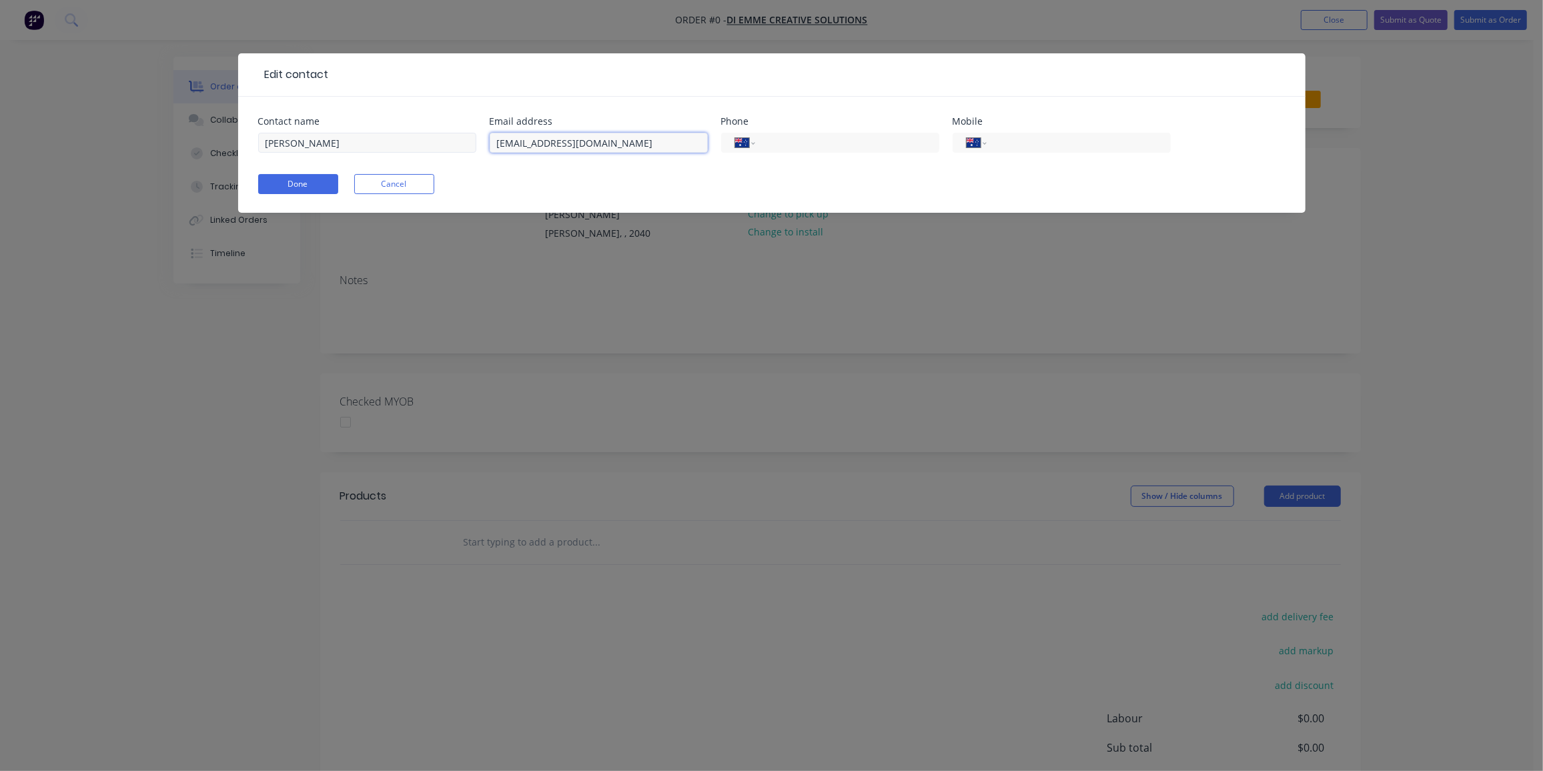
drag, startPoint x: 644, startPoint y: 139, endPoint x: 437, endPoint y: 146, distance: 207.0
click at [437, 146] on div "Contact name Mark Howard Email address markhowardsydney@gmail.com Phone Interna…" at bounding box center [772, 143] width 1028 height 52
paste input "Mark Howard <markhoward@diemme.com.au>"
drag, startPoint x: 560, startPoint y: 143, endPoint x: 368, endPoint y: 148, distance: 191.6
click at [368, 148] on div "Contact name Mark Howard Email address Mark Howard <markhoward@diemme.com.au> P…" at bounding box center [772, 143] width 1028 height 52
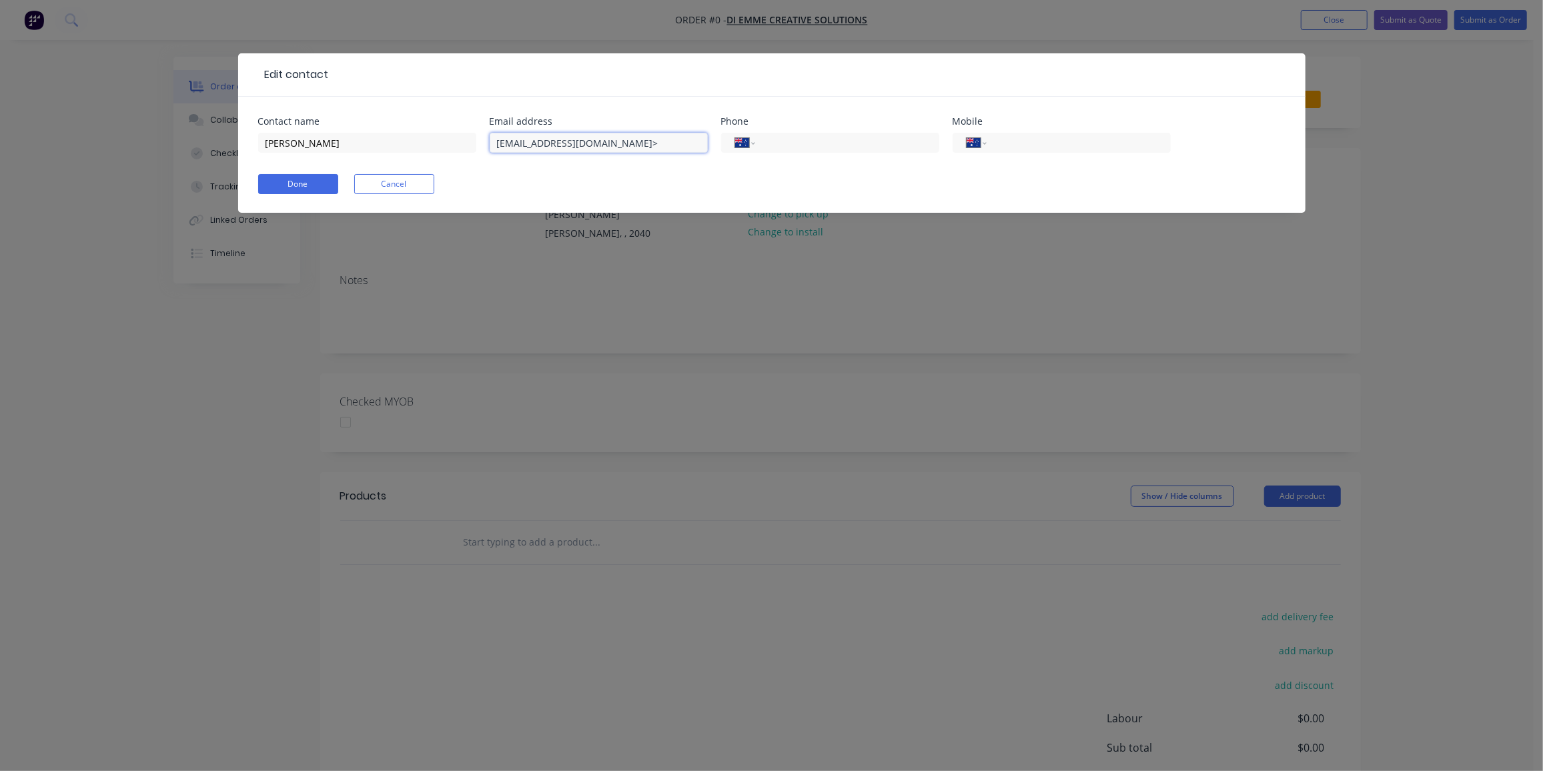
click at [681, 141] on input "markhoward@diemme.com.au>" at bounding box center [599, 143] width 218 height 20
type input "markhoward@diemme.com.au"
click at [1118, 145] on input "tel" at bounding box center [1076, 142] width 160 height 15
paste input "0424 684 944"
type input "0424 684 944"
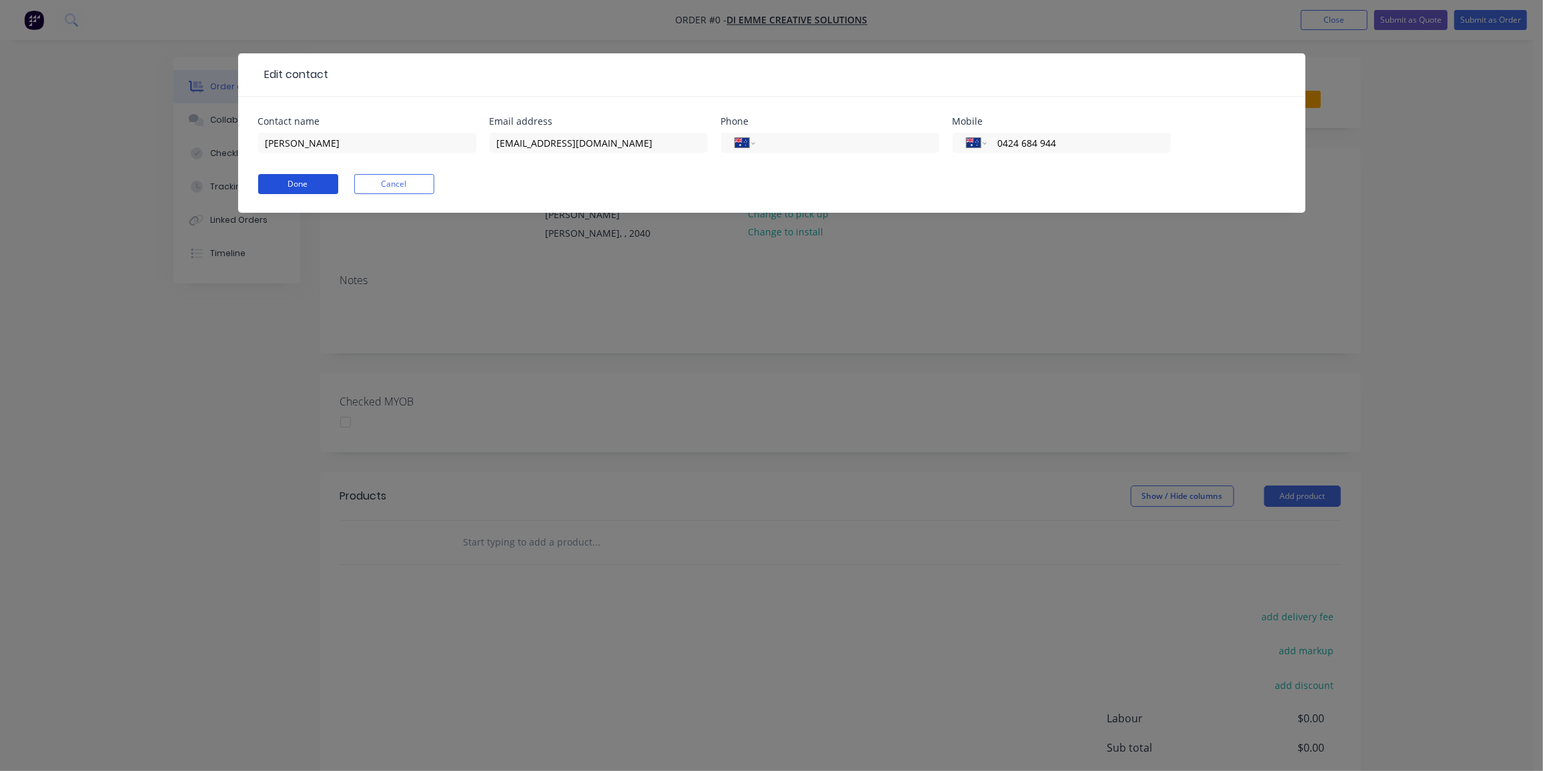
click at [300, 177] on button "Done" at bounding box center [298, 184] width 80 height 20
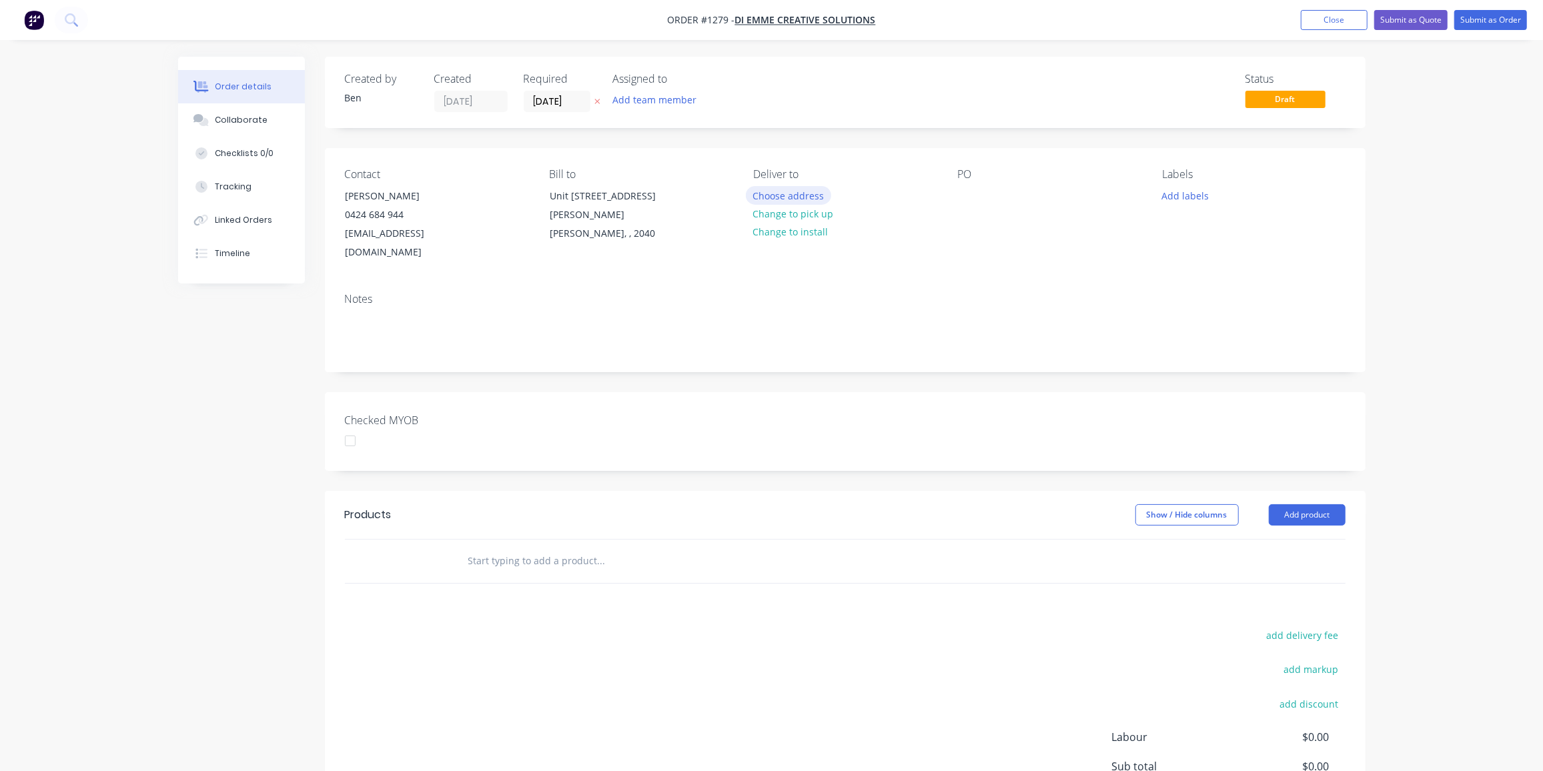
click at [789, 200] on button "Choose address" at bounding box center [788, 195] width 85 height 18
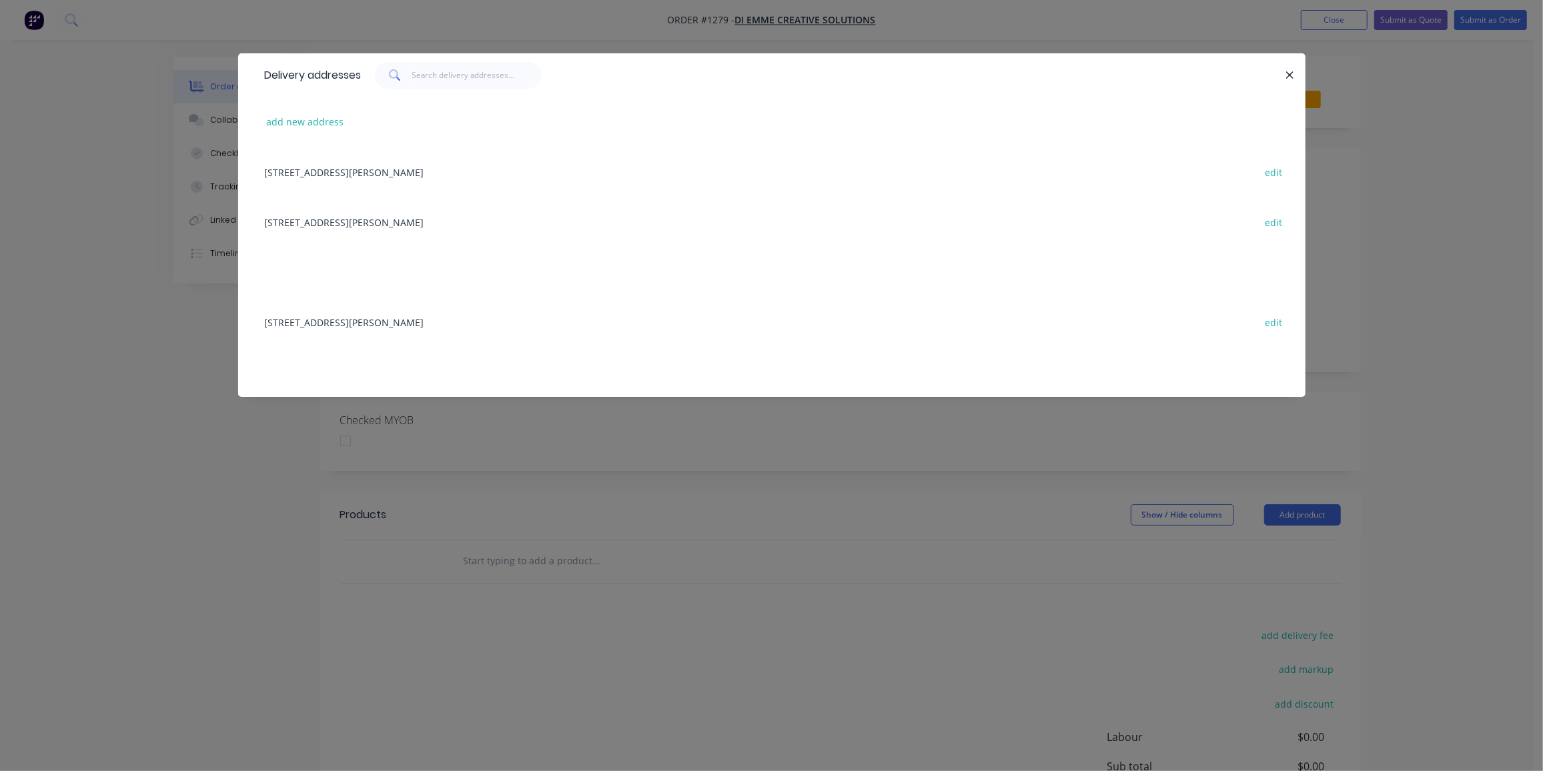
click at [458, 179] on div "Unit 3 87 - 89 Moore Street, Leichhardt, undefined, 2040 edit" at bounding box center [772, 172] width 1028 height 50
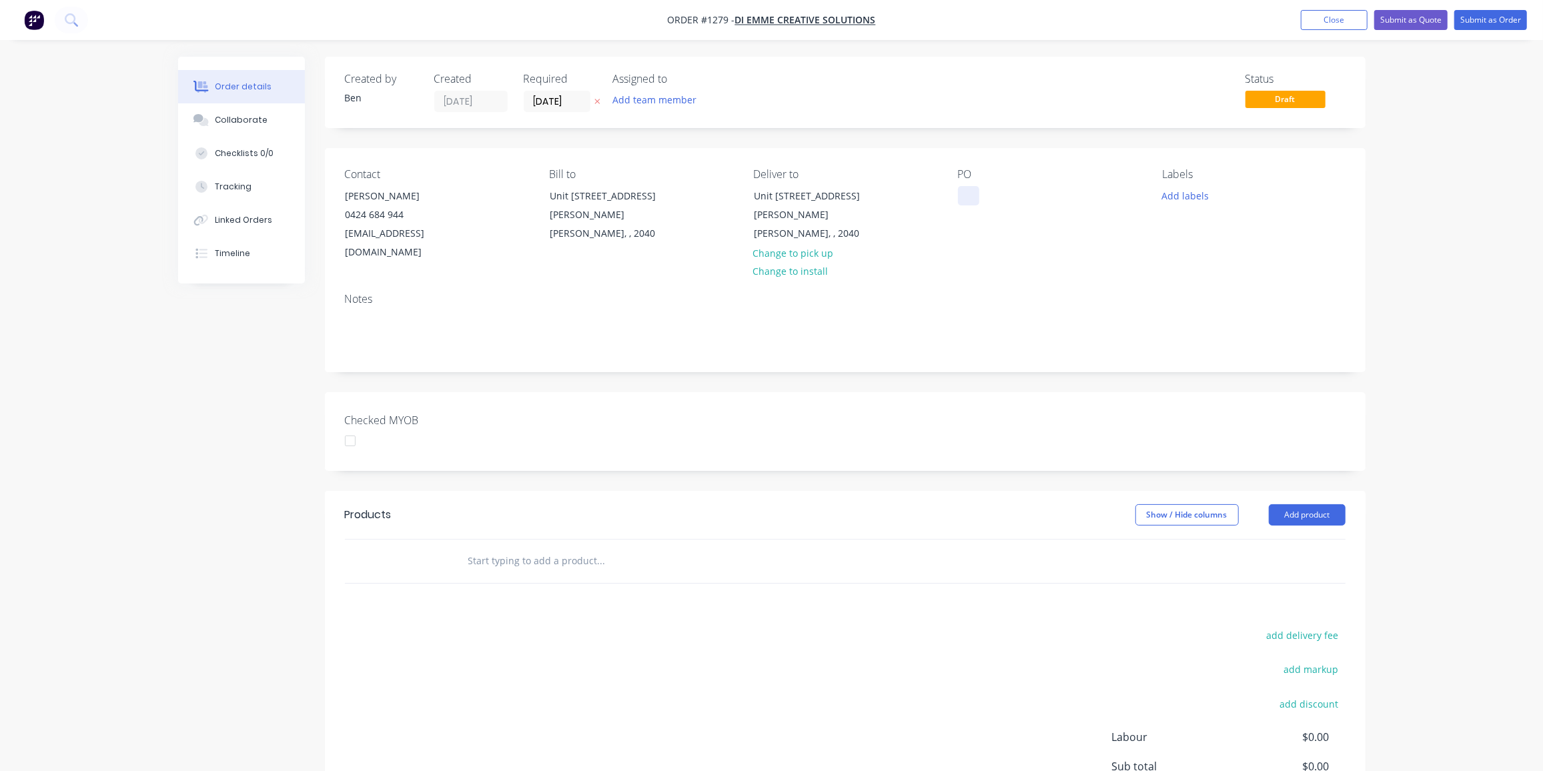
click at [961, 198] on div at bounding box center [968, 195] width 21 height 19
click at [963, 192] on div at bounding box center [968, 195] width 21 height 19
click at [1176, 194] on button "Add labels" at bounding box center [1185, 195] width 61 height 18
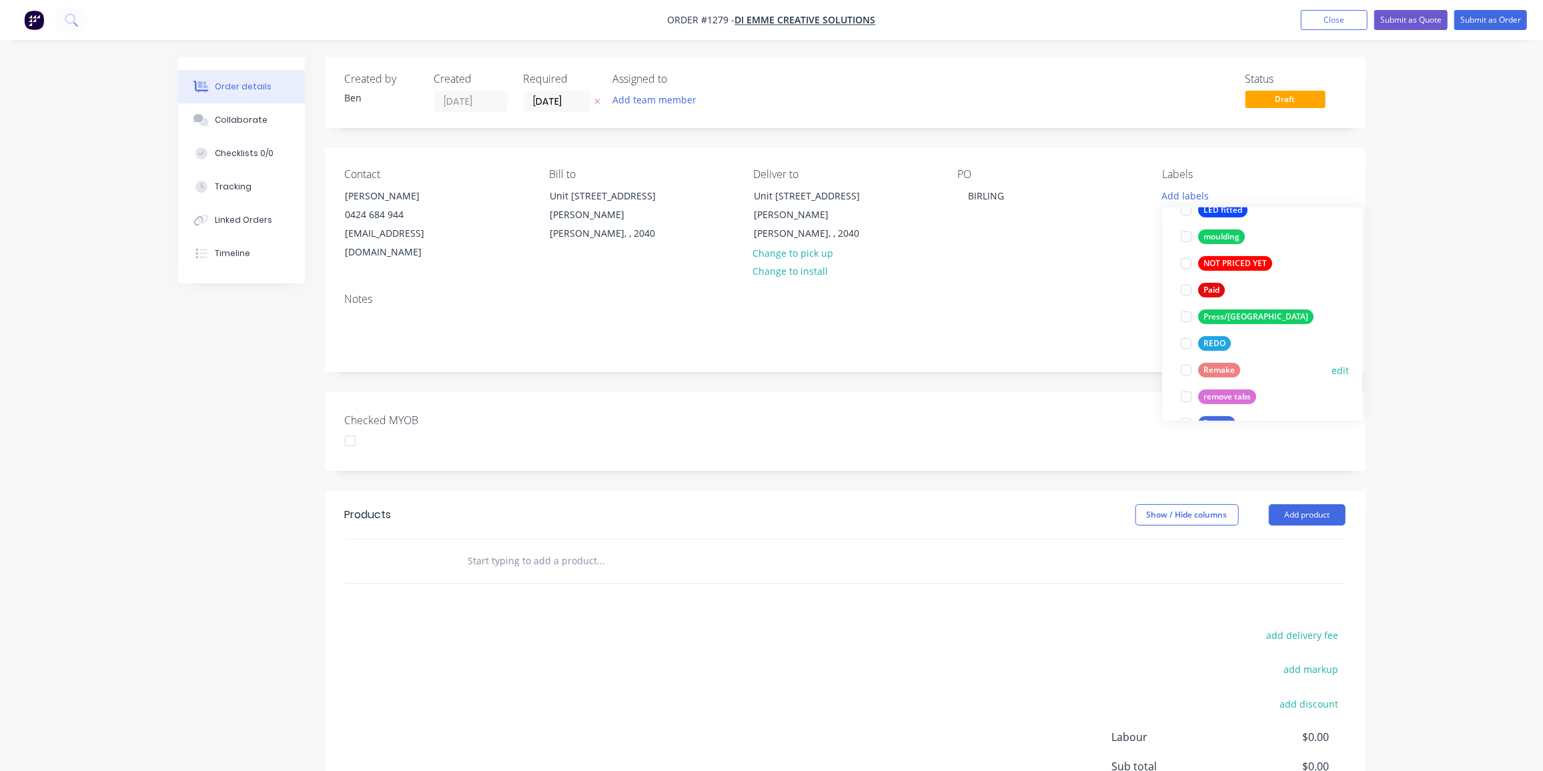
scroll to position [303, 0]
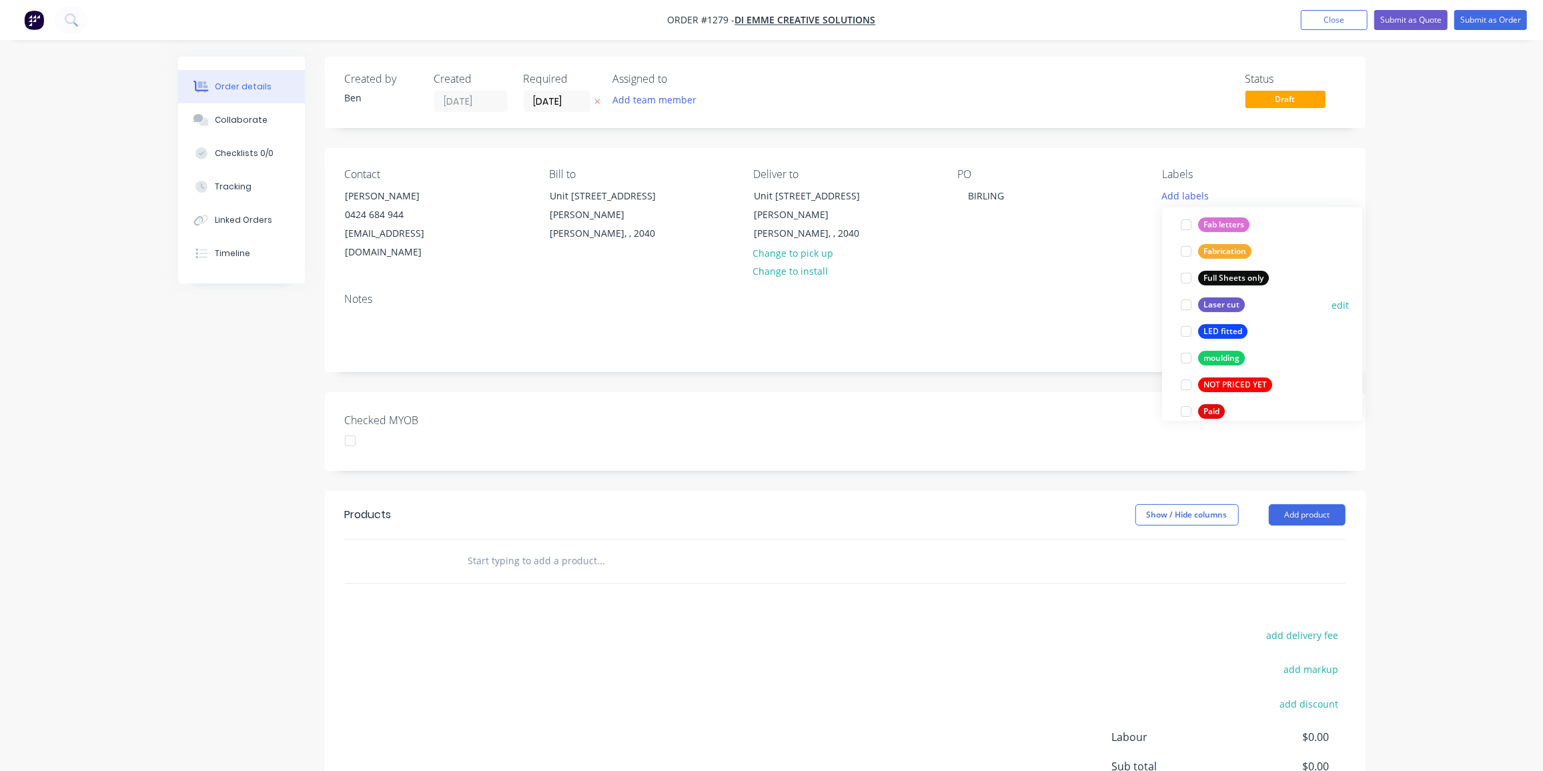
click at [1223, 301] on div "Laser cut" at bounding box center [1221, 305] width 47 height 15
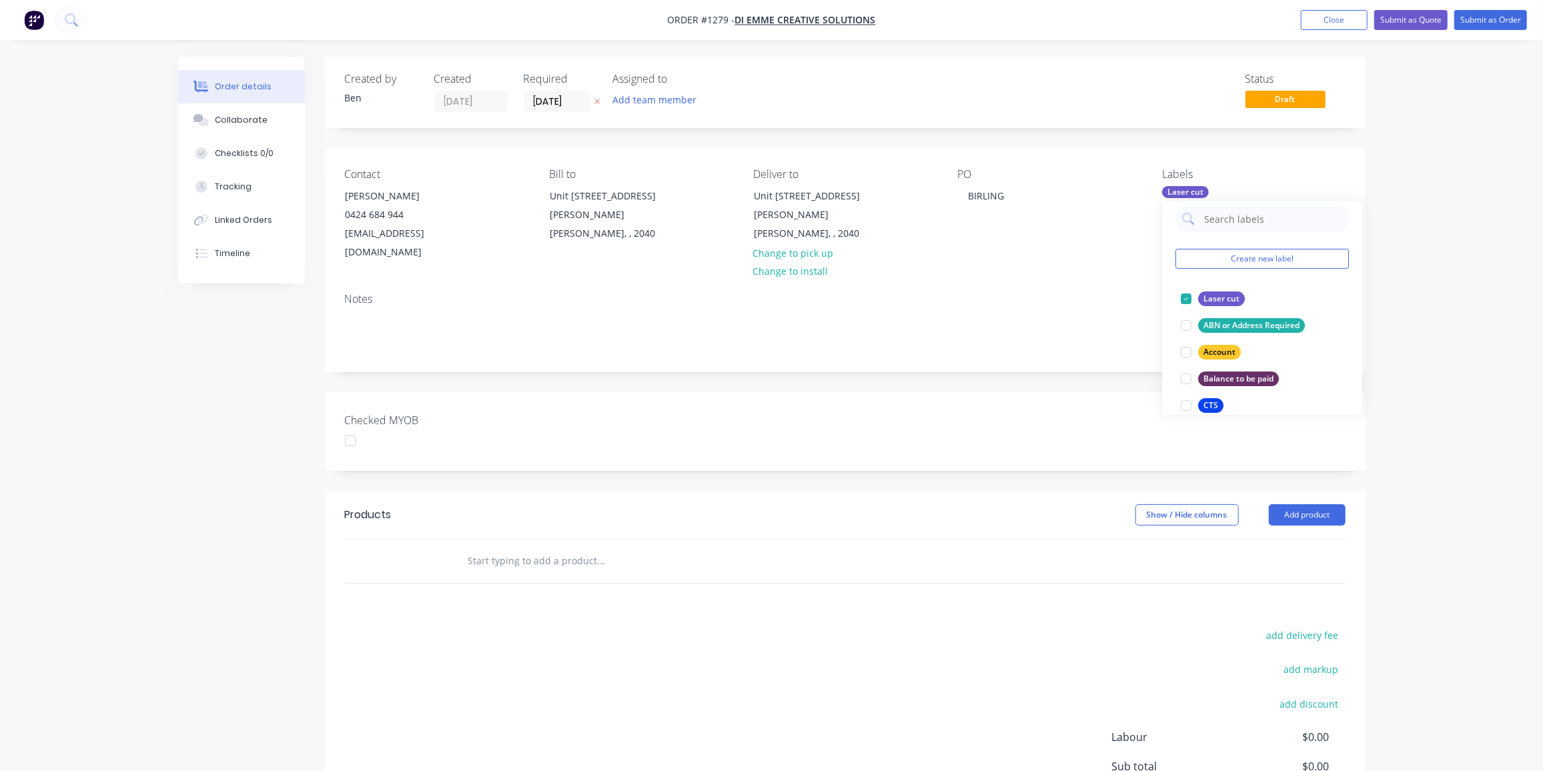
click at [526, 548] on input "text" at bounding box center [601, 561] width 267 height 27
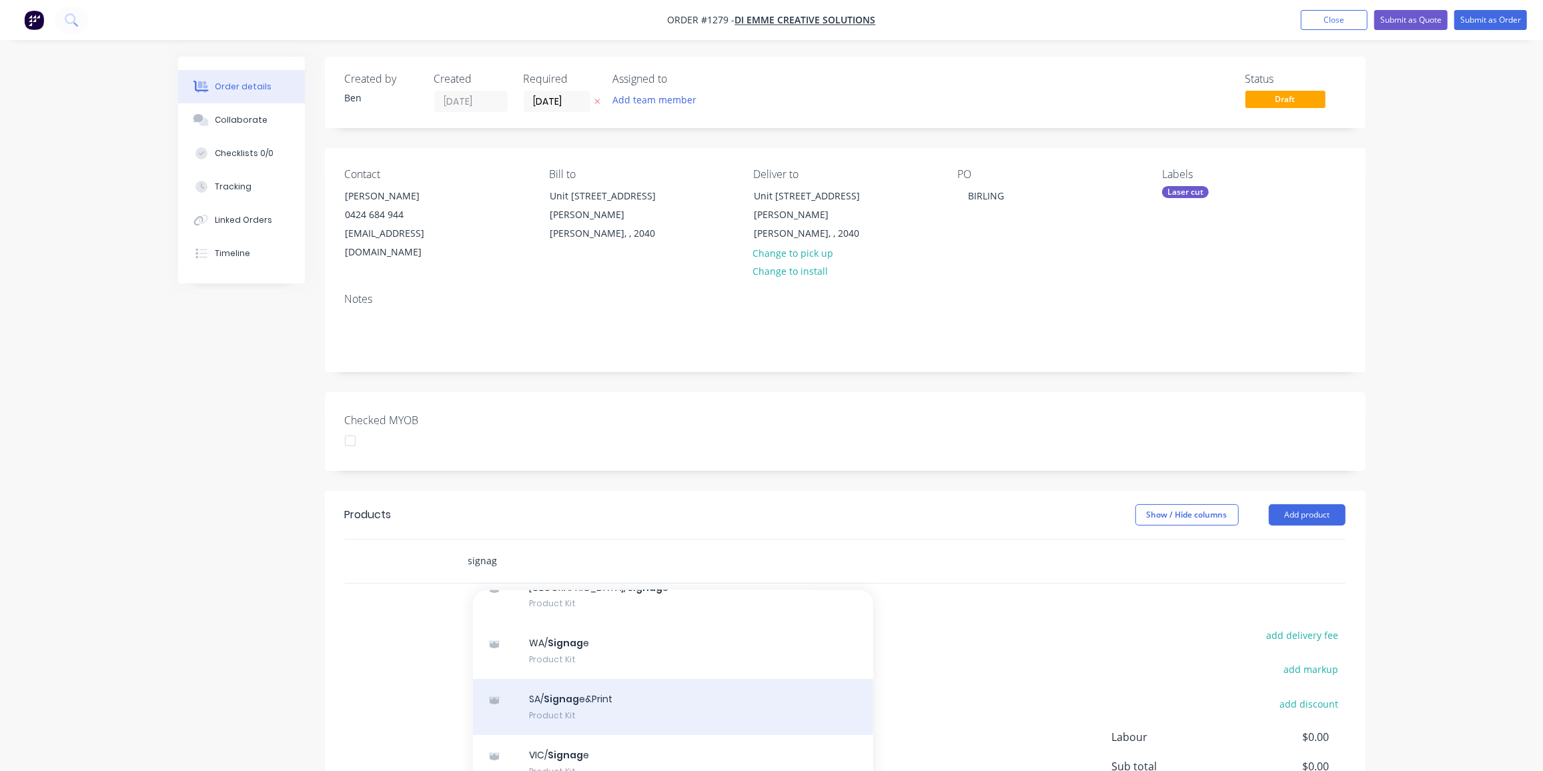
scroll to position [0, 0]
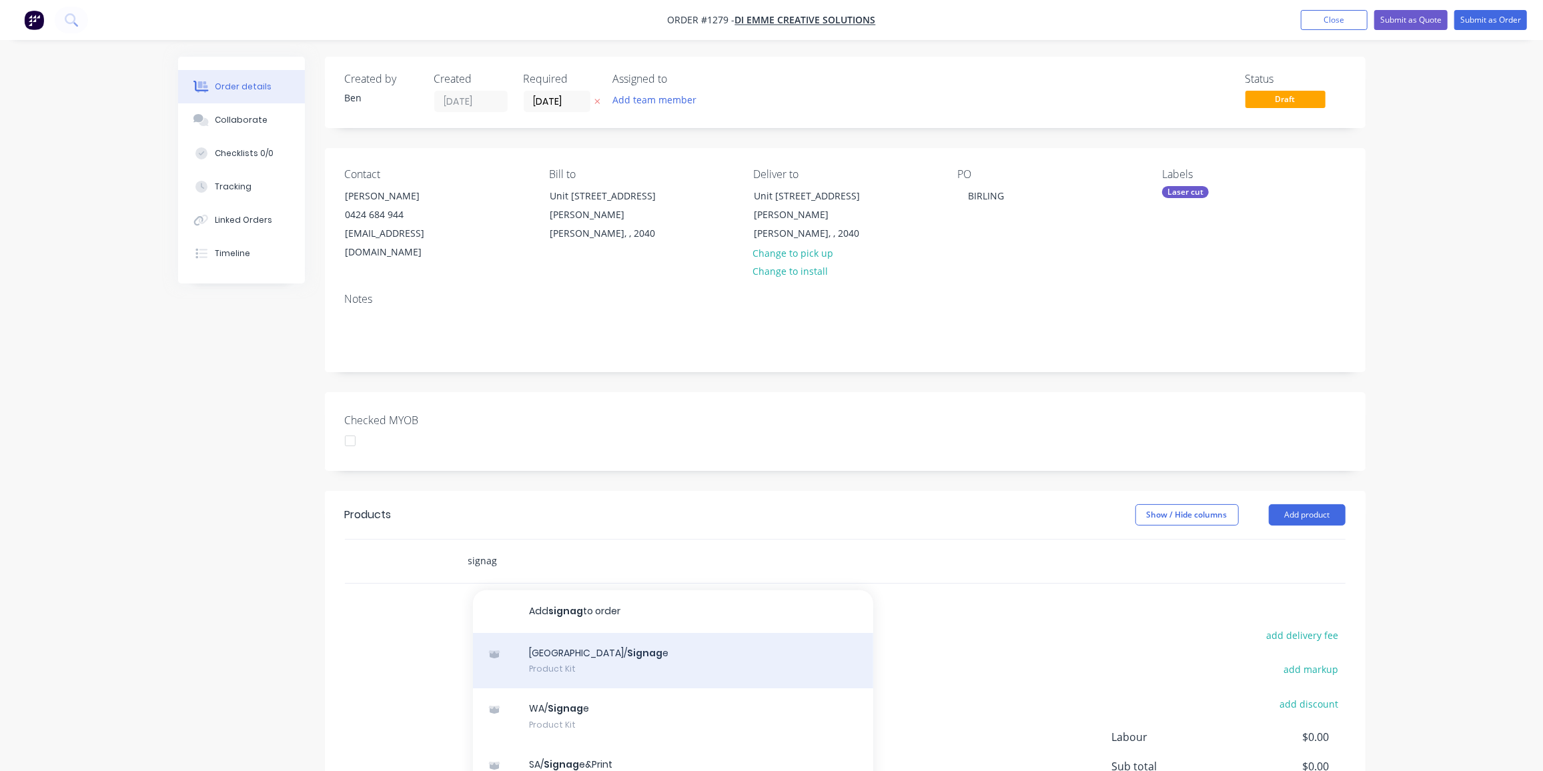
type input "signag"
click at [620, 644] on div "NSW/ Signag e Product Kit" at bounding box center [673, 661] width 400 height 56
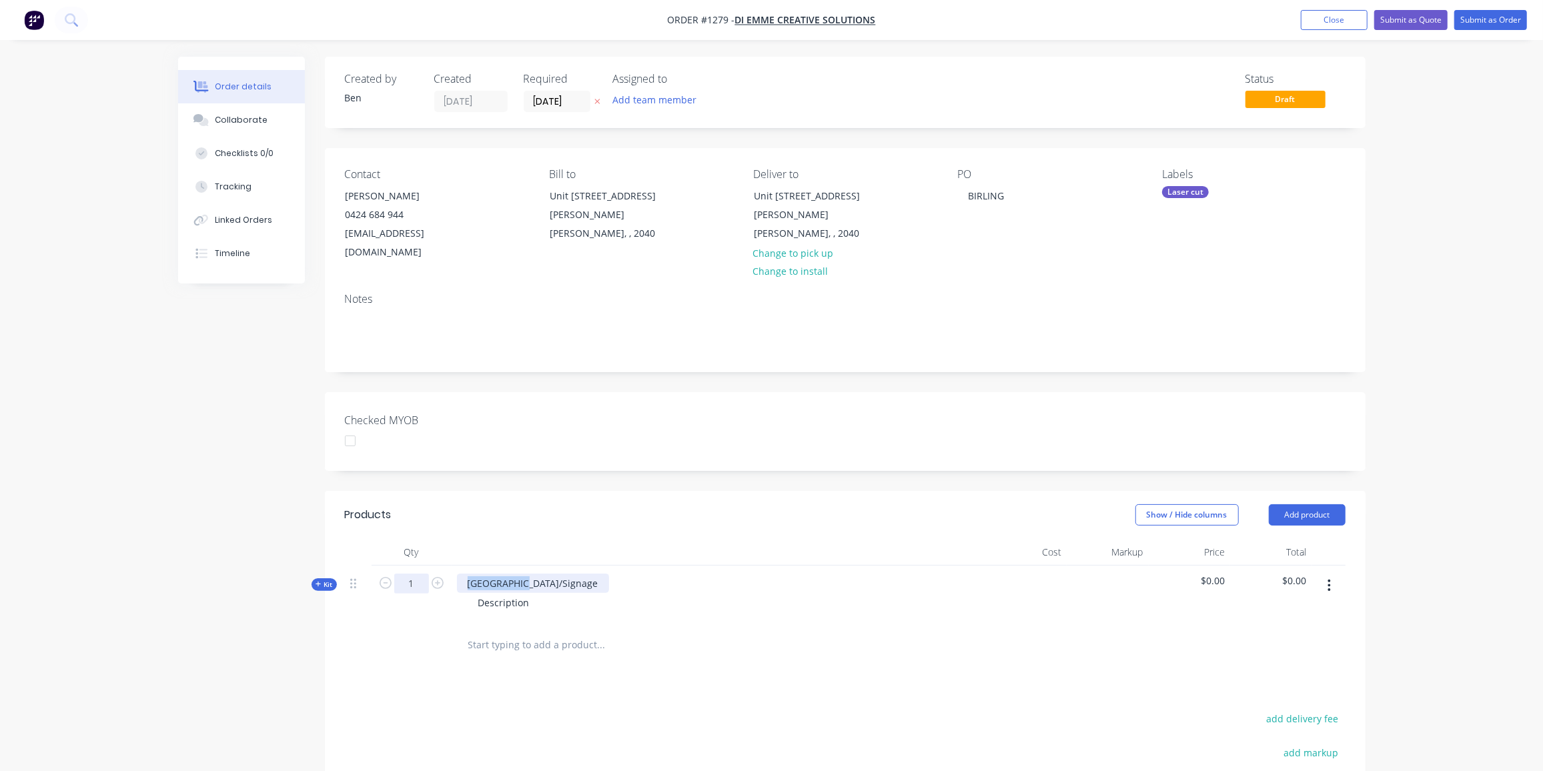
drag, startPoint x: 529, startPoint y: 560, endPoint x: 420, endPoint y: 566, distance: 108.9
click at [420, 566] on div "Kit 1 NSW/Signage Description $0.00 $0.00" at bounding box center [845, 595] width 1001 height 58
drag, startPoint x: 544, startPoint y: 563, endPoint x: 432, endPoint y: 568, distance: 111.5
click at [432, 568] on div "Kit 1 6mm opal acrylic Description $0.00 $0.00" at bounding box center [845, 595] width 1001 height 58
drag, startPoint x: 531, startPoint y: 578, endPoint x: 425, endPoint y: 583, distance: 106.2
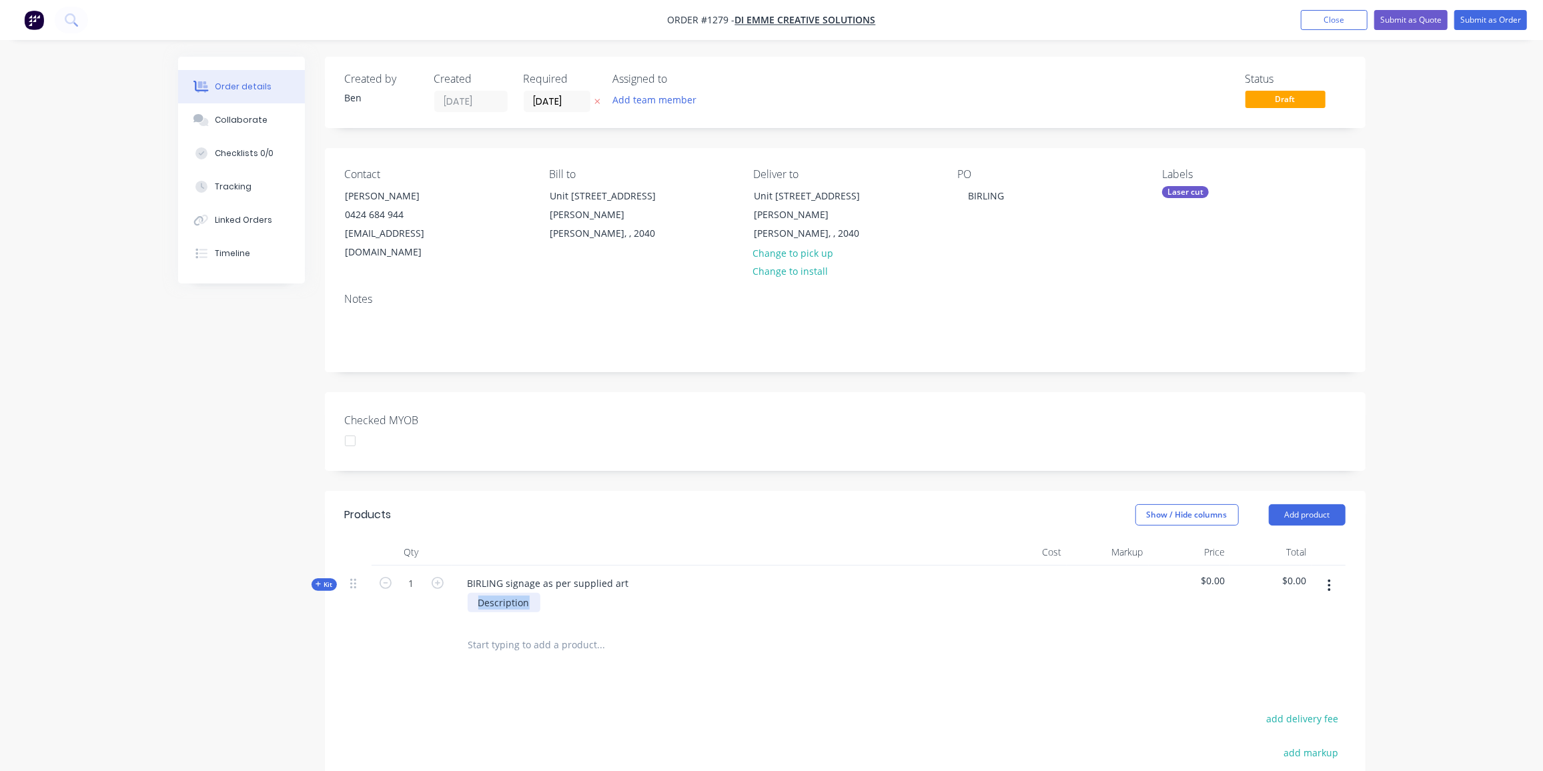
click at [425, 583] on div "Kit 1 BIRLING signage as per supplied art Description $0.00 $0.00" at bounding box center [845, 595] width 1001 height 58
click at [313, 578] on div "Kit" at bounding box center [324, 584] width 25 height 13
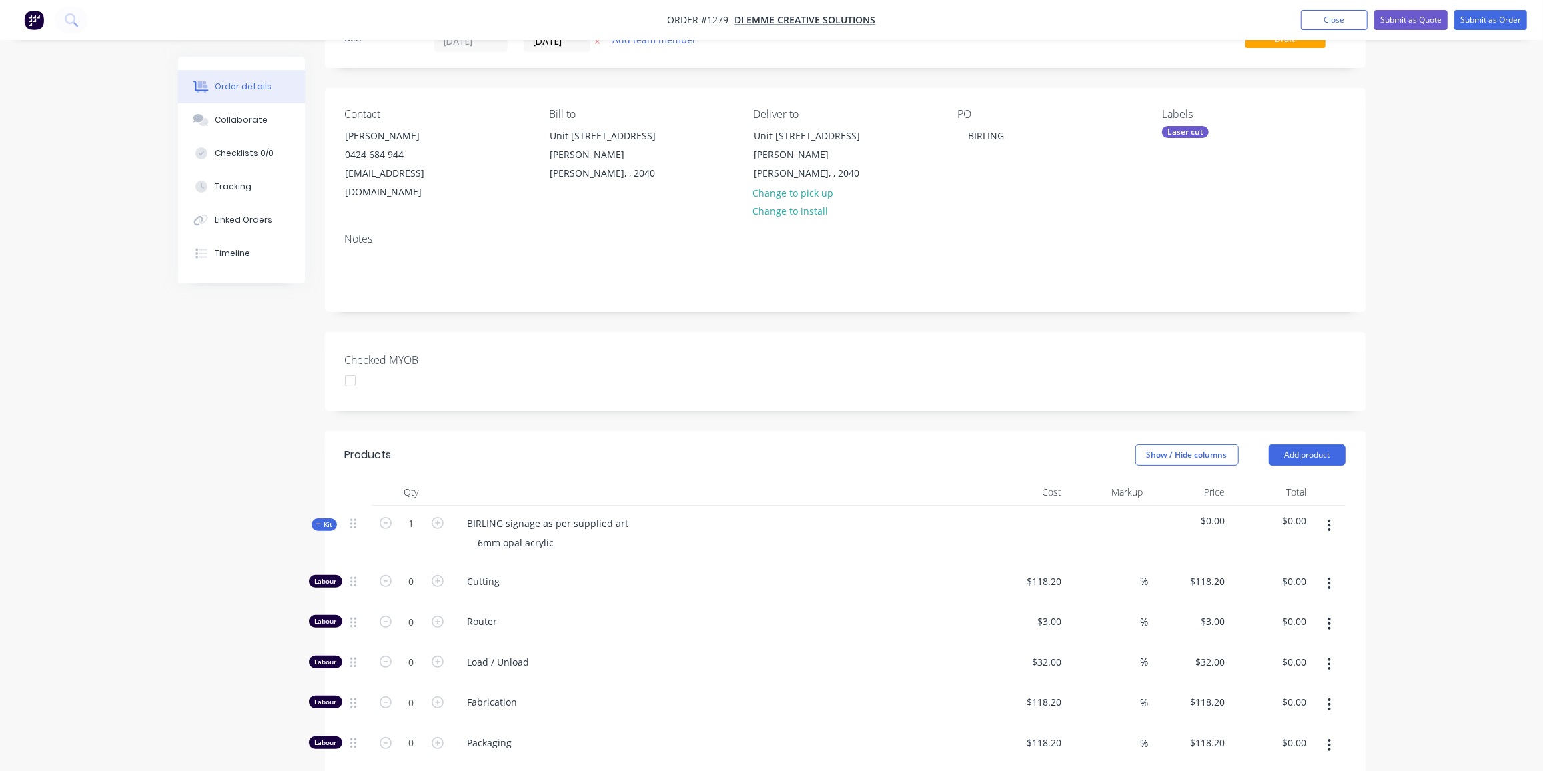
scroll to position [121, 0]
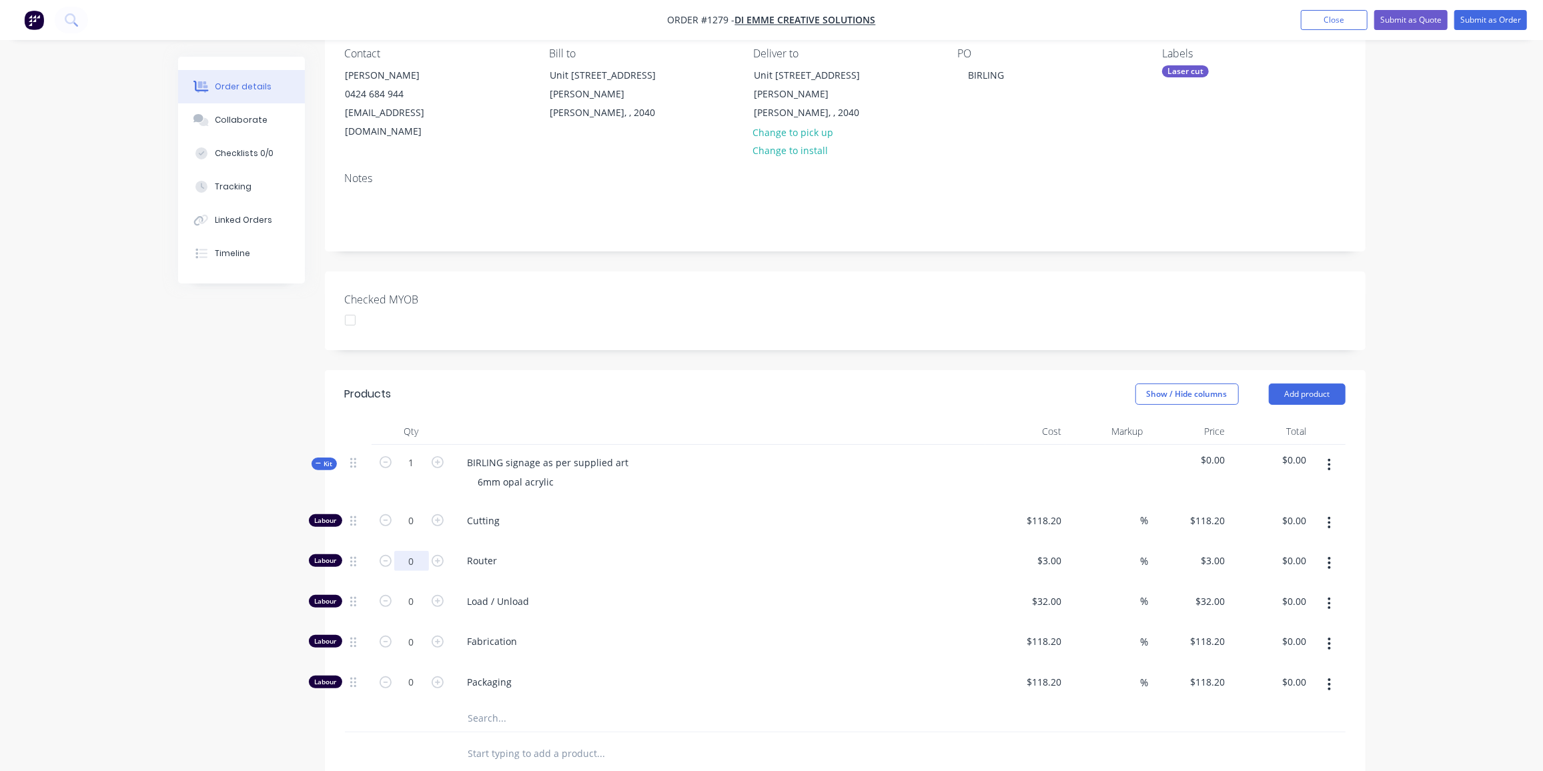
click at [420, 531] on input "0" at bounding box center [411, 521] width 35 height 20
type input "22"
type input "$66.00"
click at [420, 531] on input "0" at bounding box center [411, 521] width 35 height 20
type input "1"
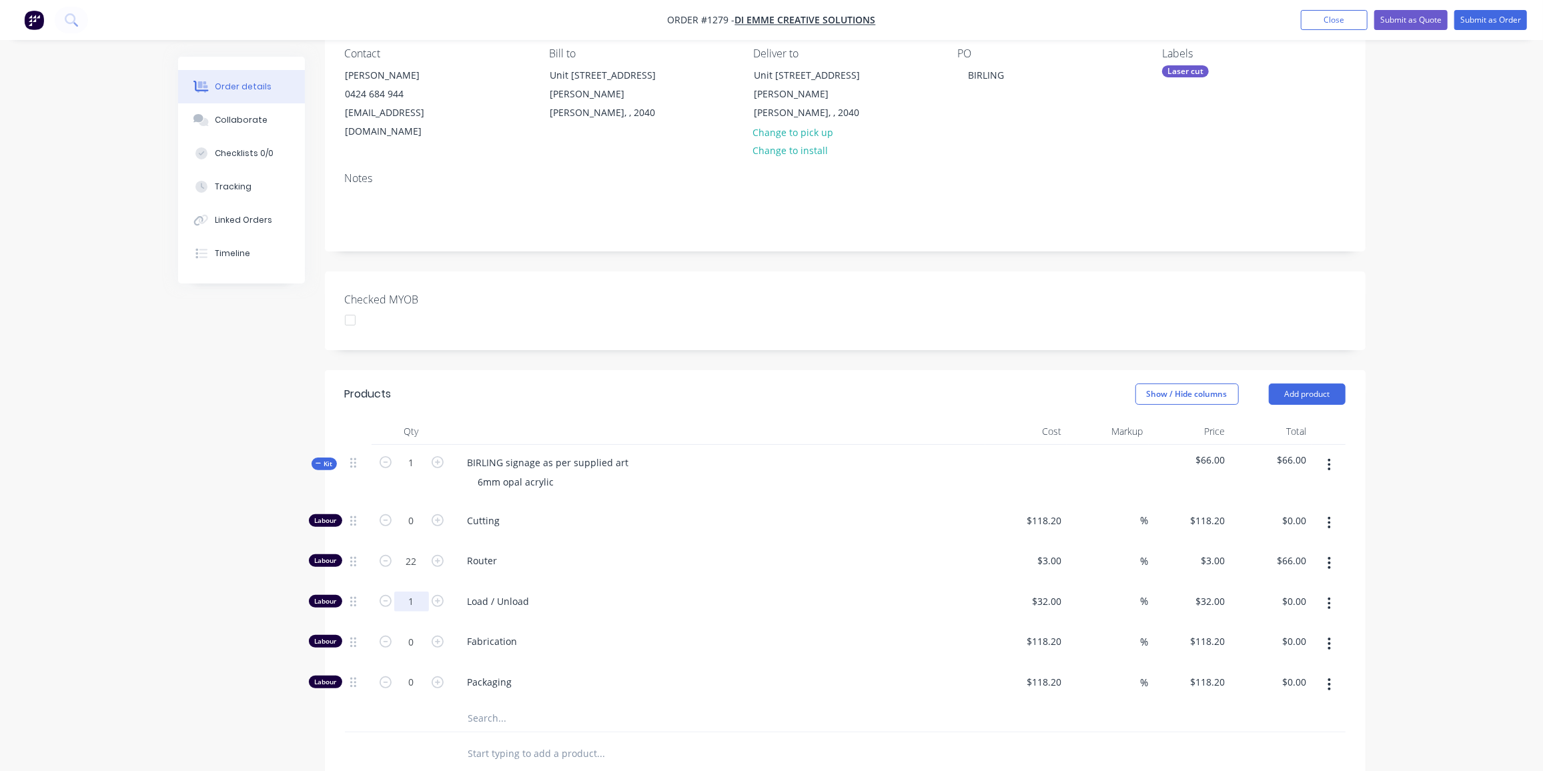
type input "$32.00"
click at [508, 705] on input "text" at bounding box center [601, 718] width 267 height 27
type input "433"
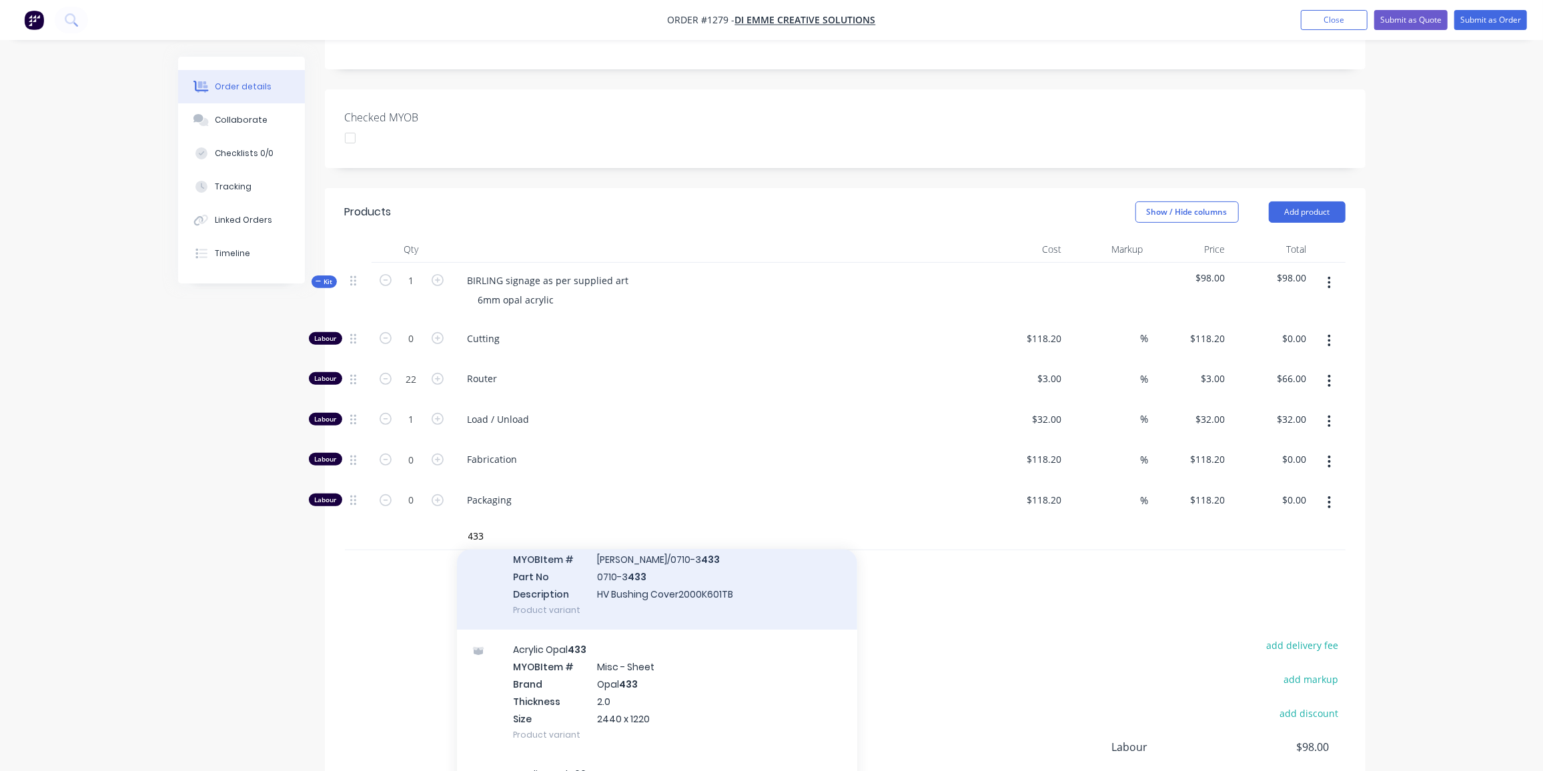
scroll to position [0, 0]
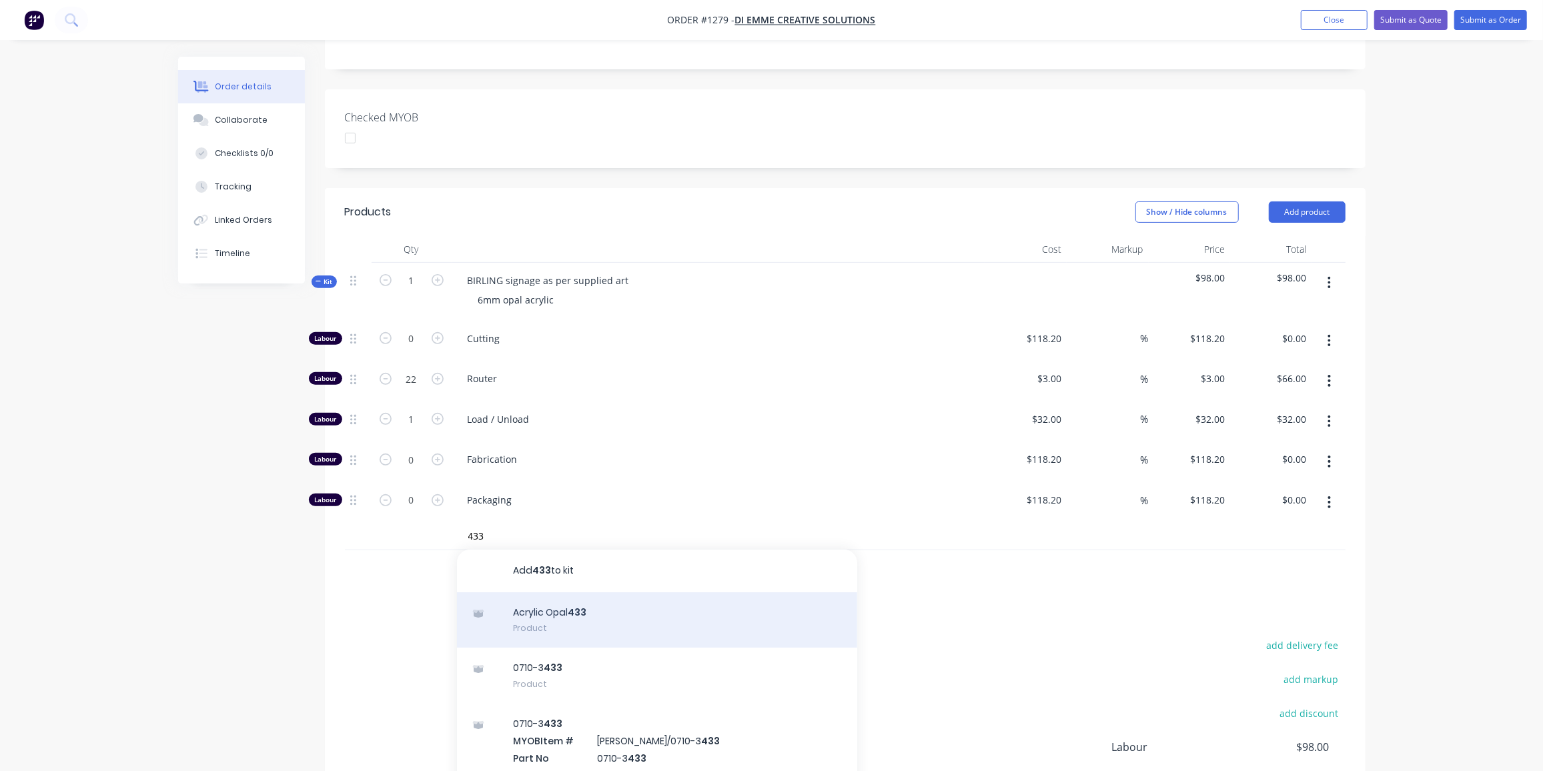
click at [586, 592] on div "Acrylic Opal 433 Product" at bounding box center [657, 620] width 400 height 56
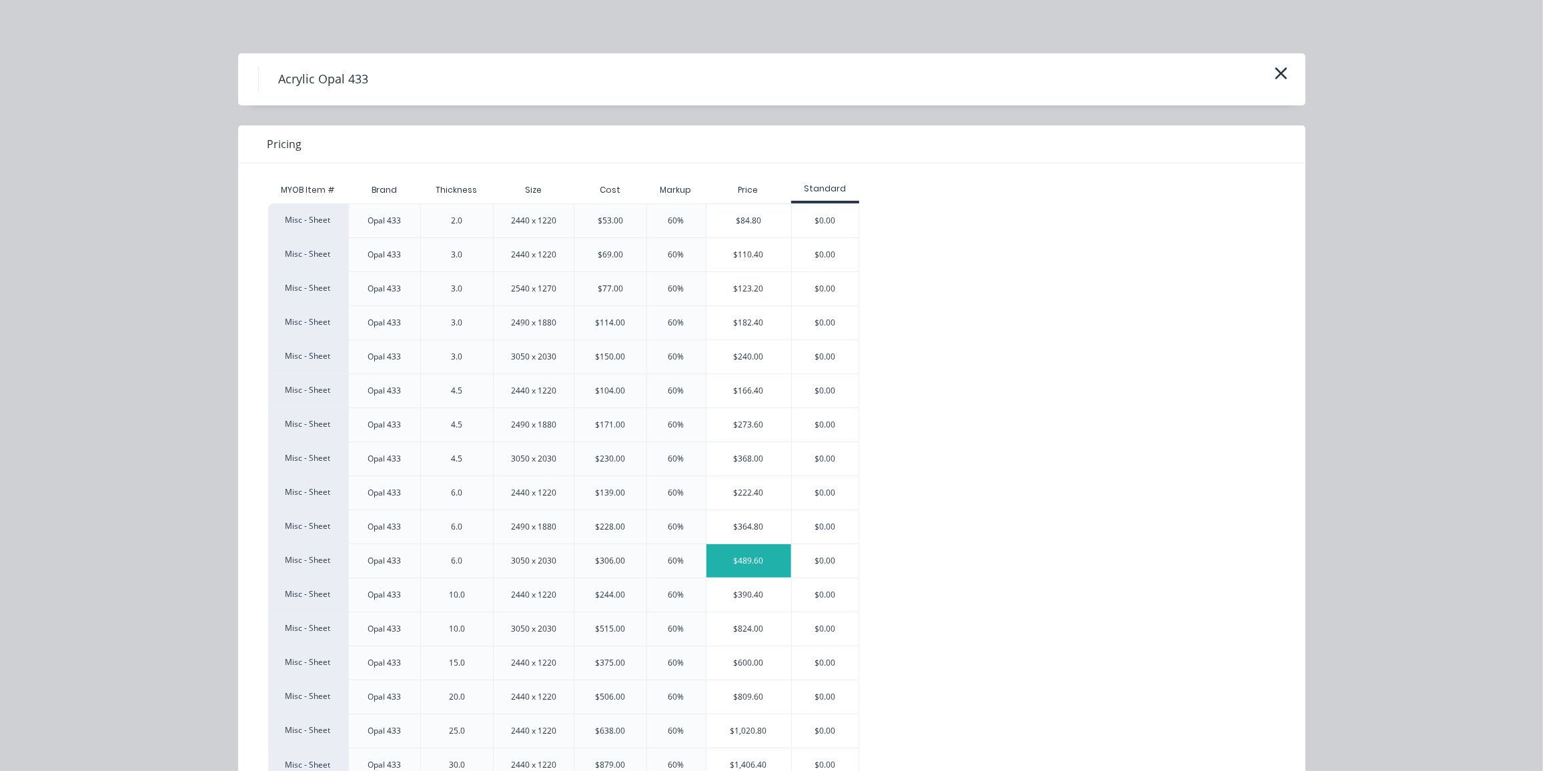
click at [751, 546] on div "$489.60" at bounding box center [749, 560] width 85 height 33
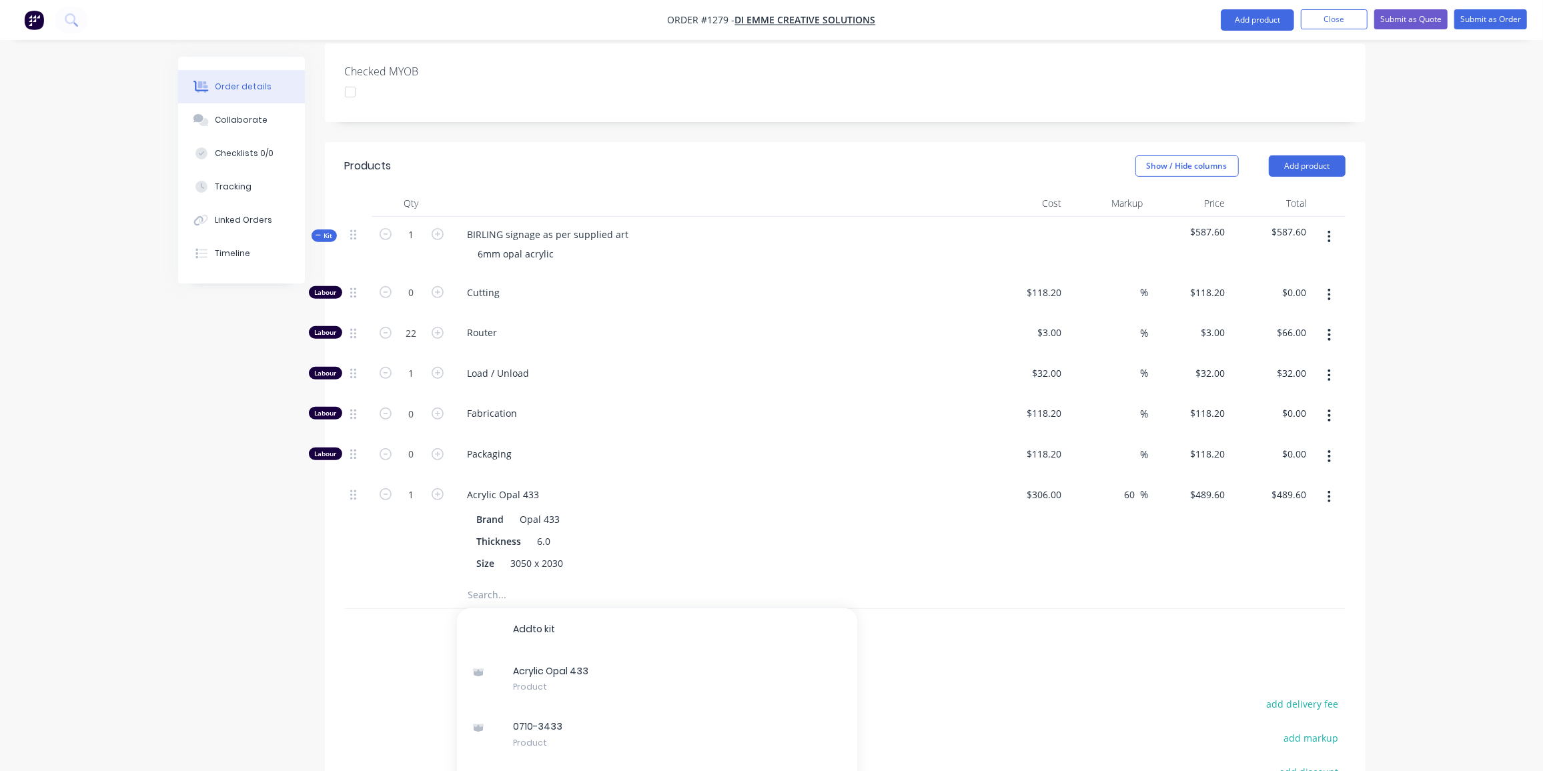
scroll to position [485, 0]
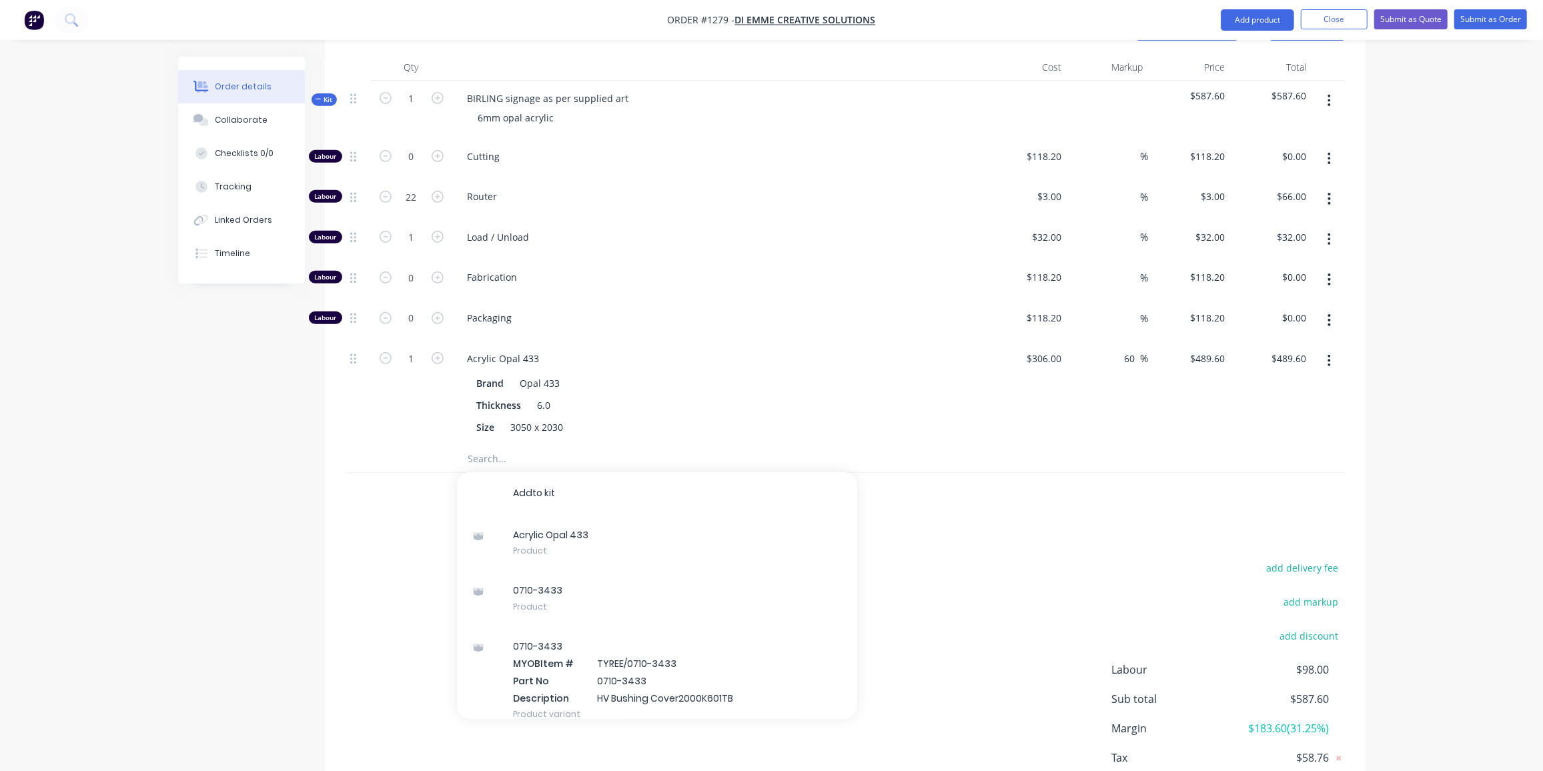
click at [316, 96] on icon at bounding box center [319, 99] width 6 height 7
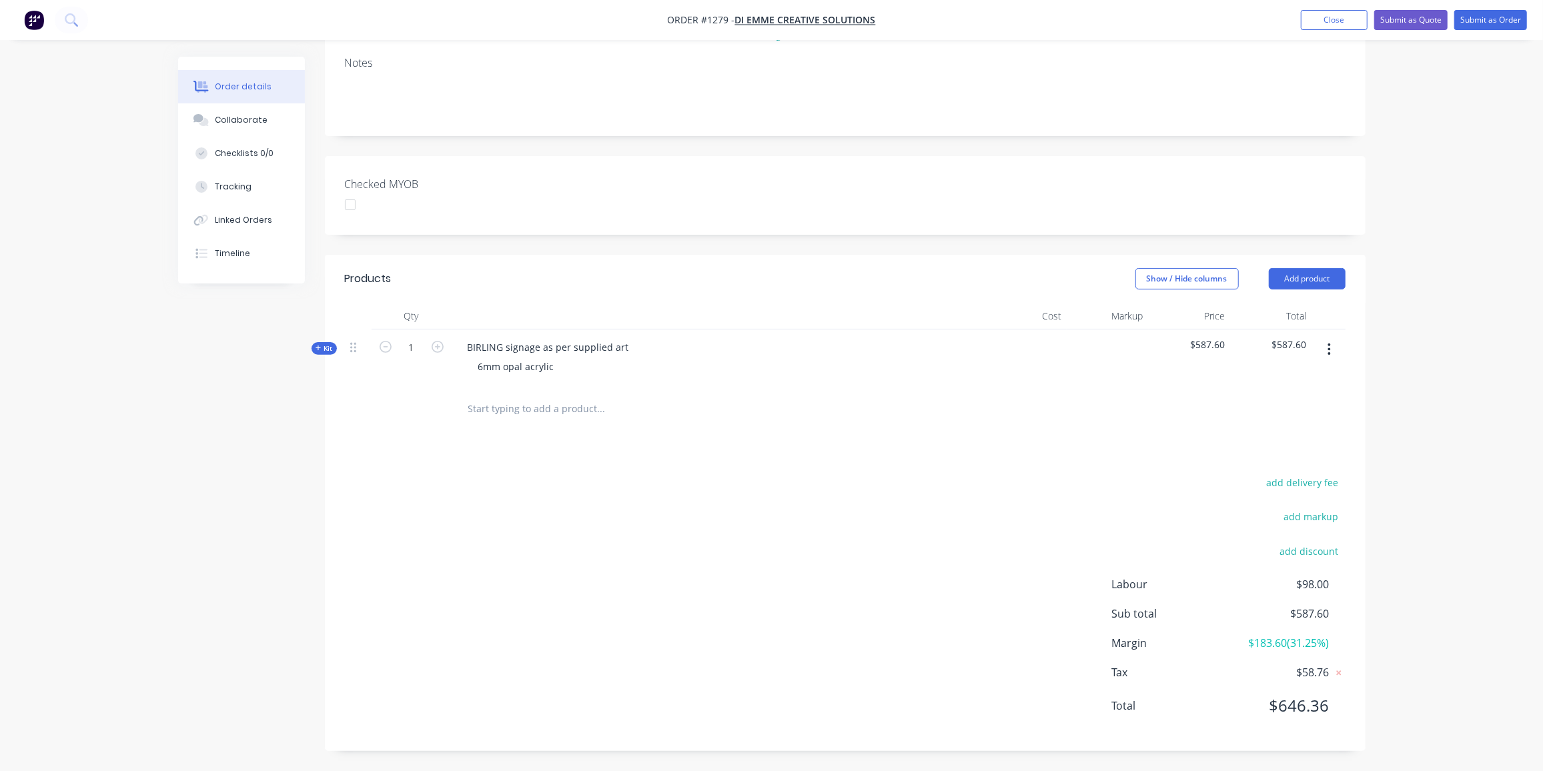
scroll to position [216, 0]
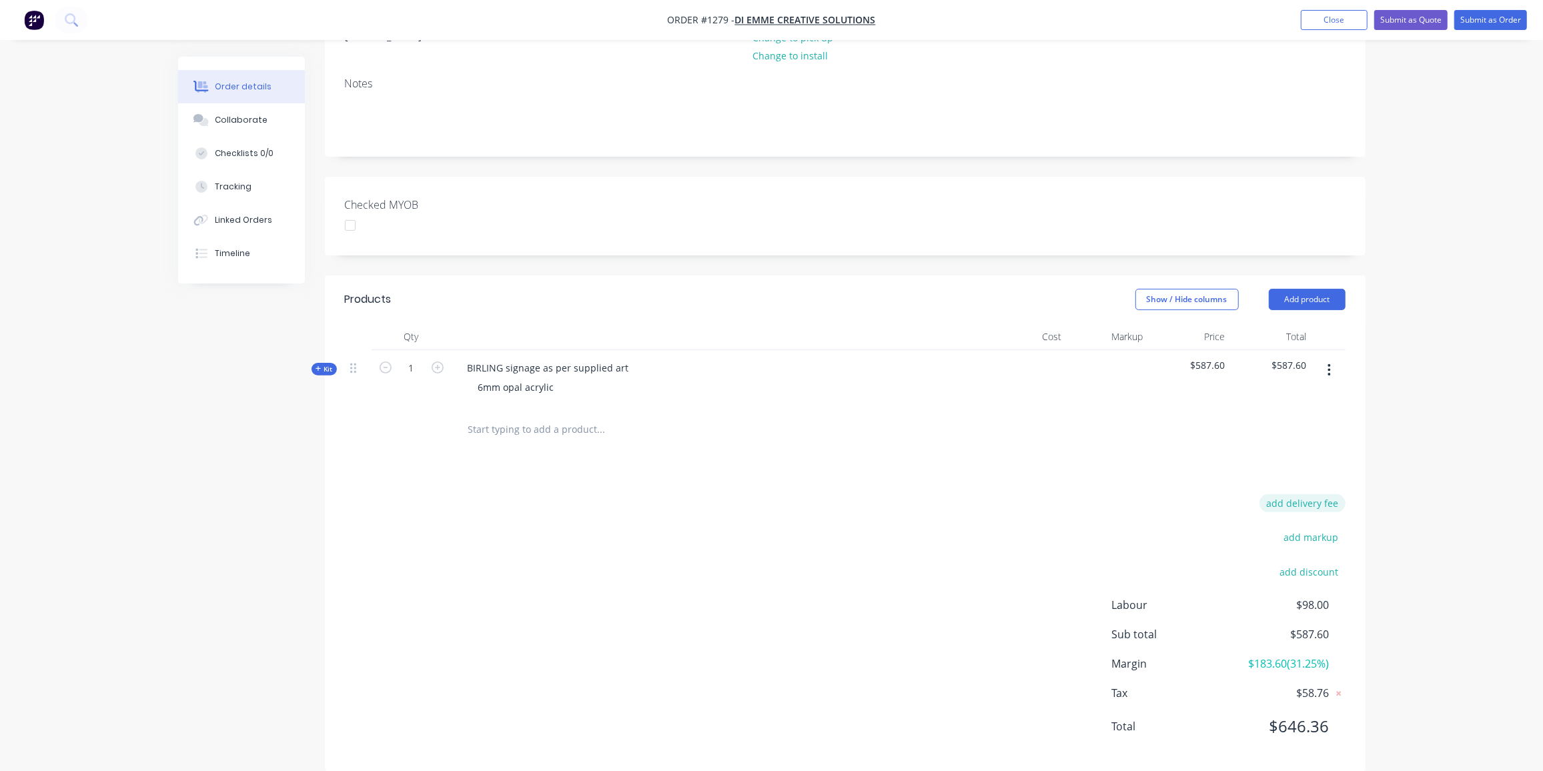
click at [1312, 494] on button "add delivery fee" at bounding box center [1303, 503] width 86 height 18
drag, startPoint x: 1298, startPoint y: 484, endPoint x: 1328, endPoint y: 484, distance: 30.0
click at [1328, 498] on form "Delivery fee Delivery fee Delivery fee name (Optional) $0" at bounding box center [1245, 508] width 202 height 20
type input "160"
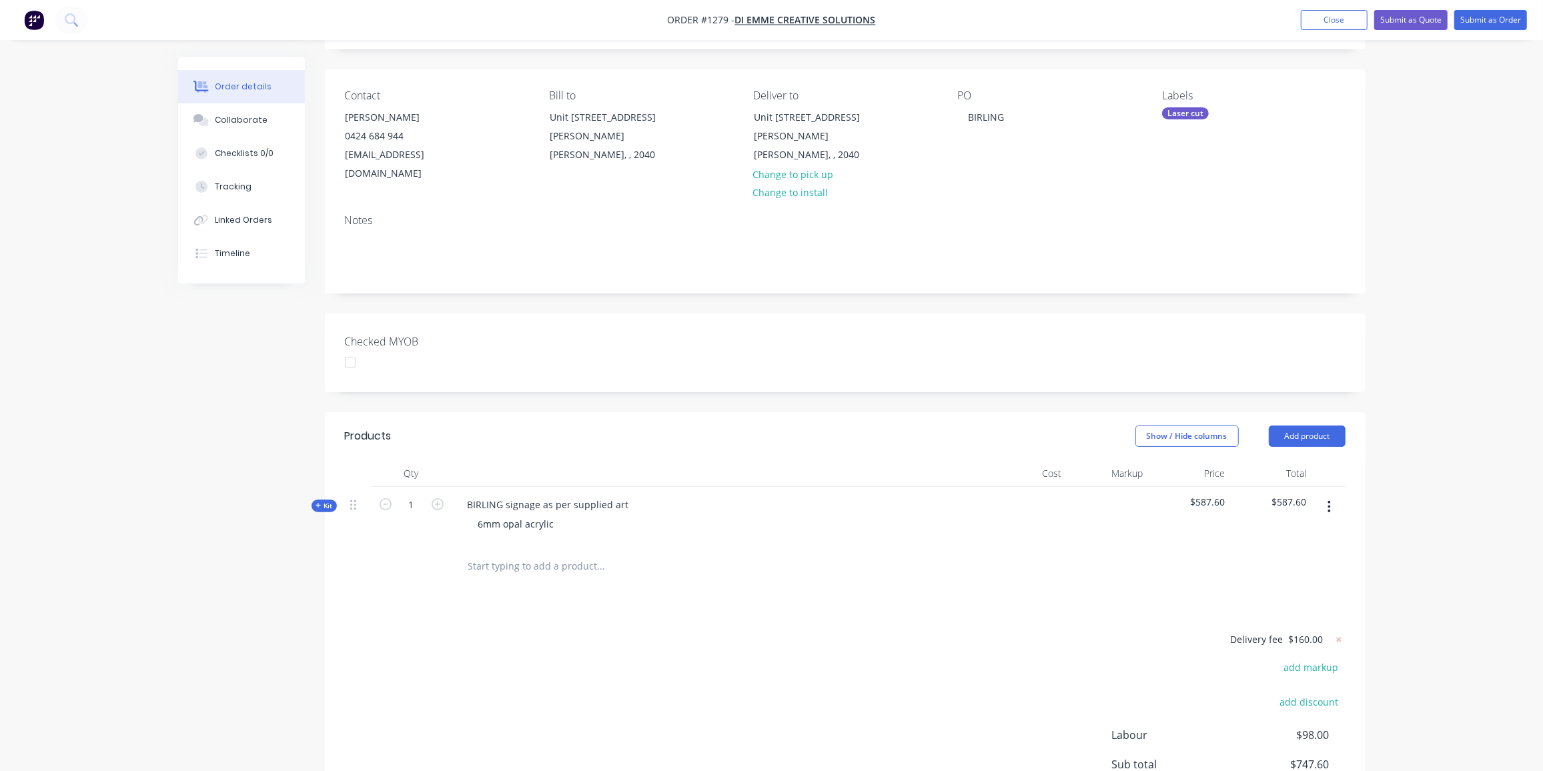
scroll to position [27, 0]
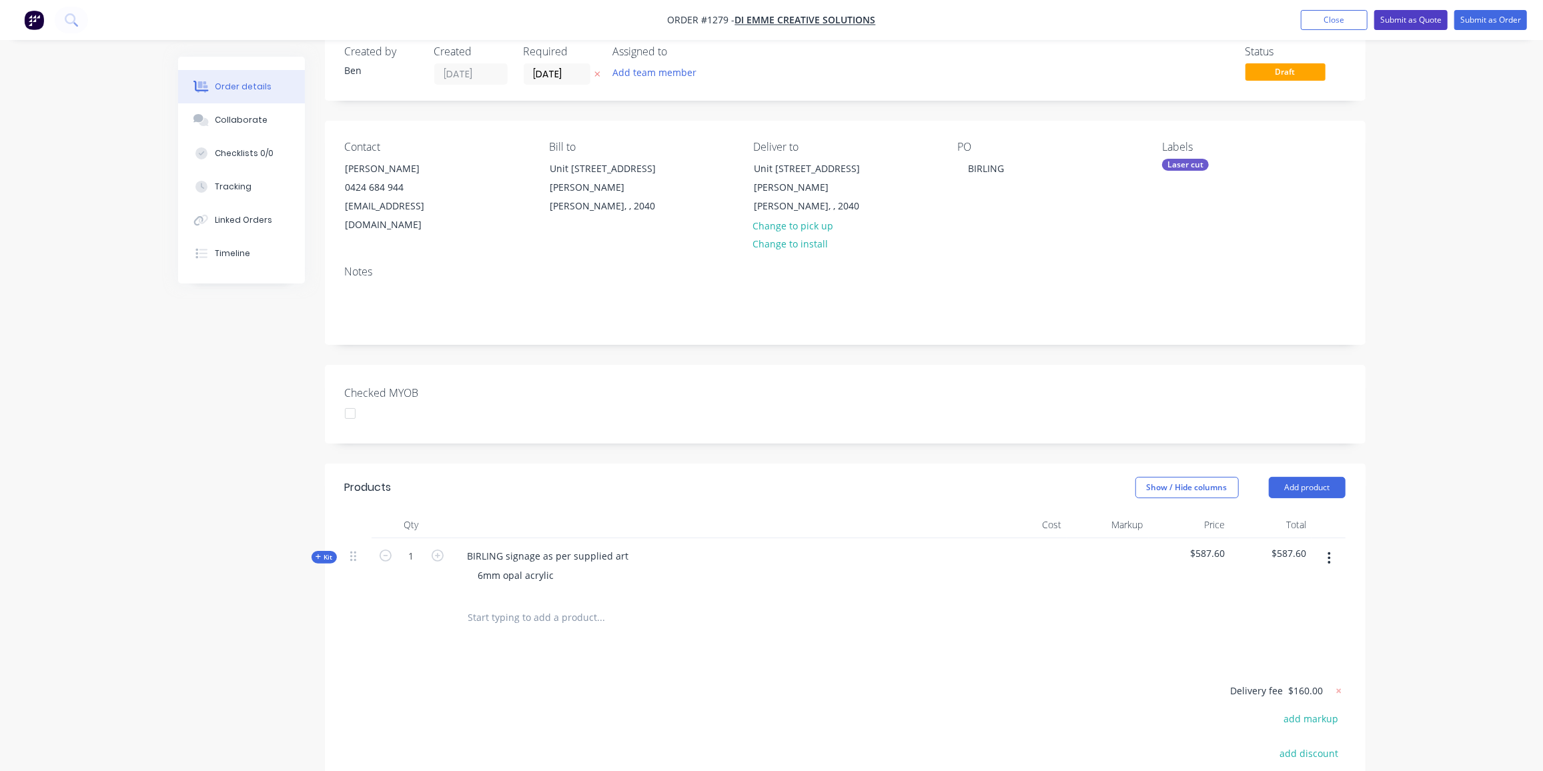
click at [1419, 19] on button "Submit as Quote" at bounding box center [1410, 20] width 73 height 20
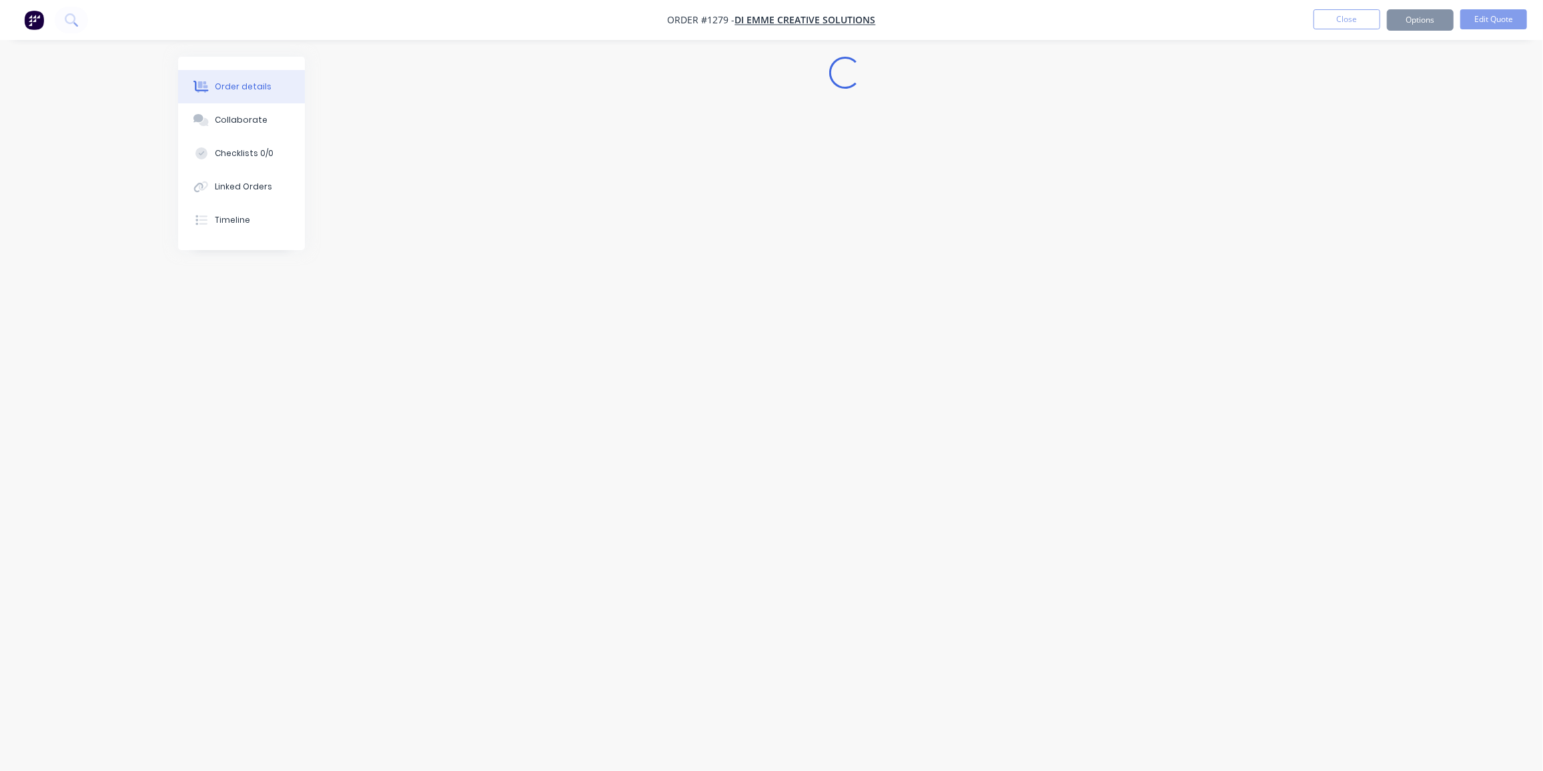
scroll to position [0, 0]
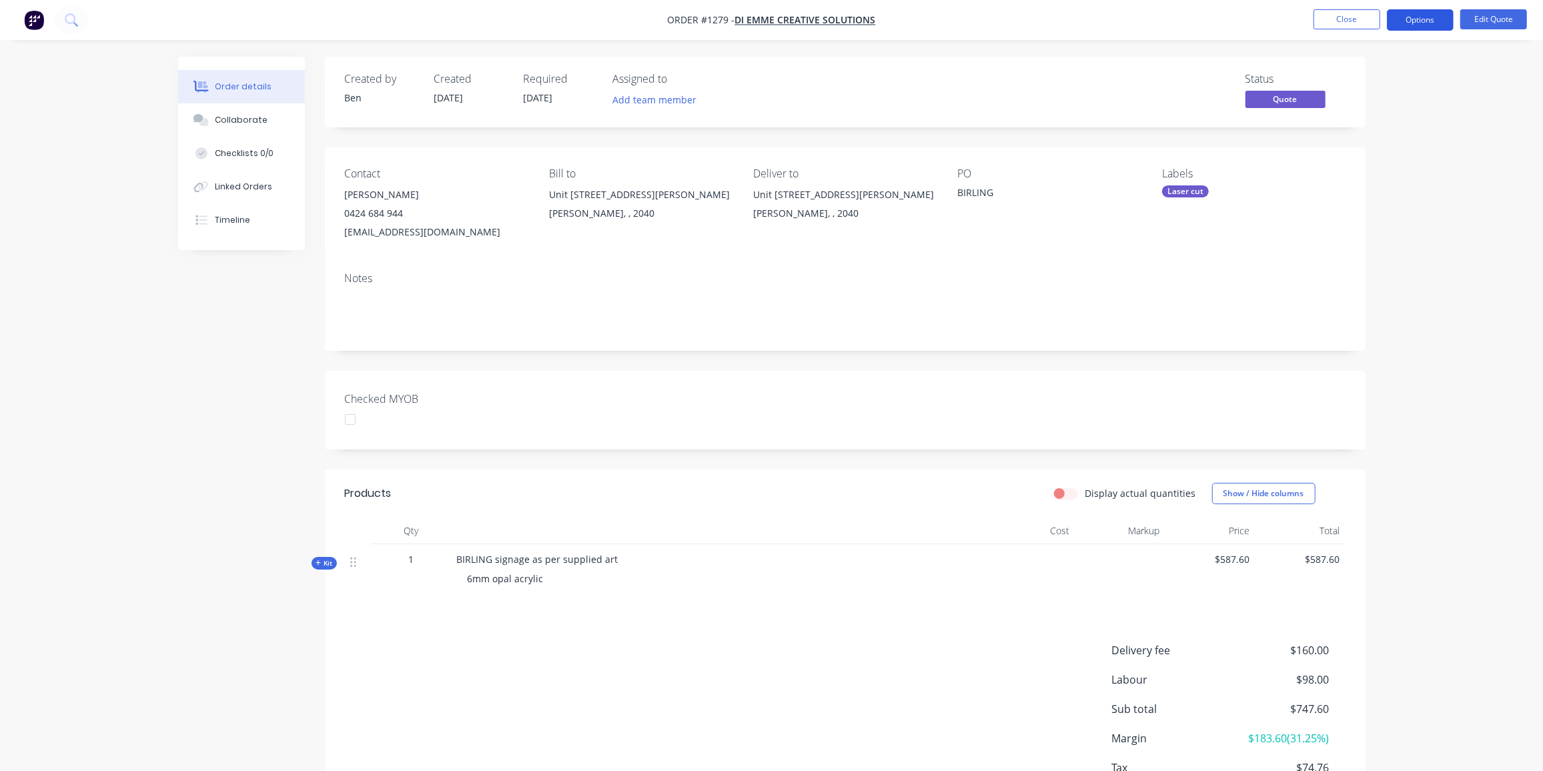
click at [1434, 19] on button "Options" at bounding box center [1420, 19] width 67 height 21
click at [1344, 77] on div "Quote" at bounding box center [1380, 80] width 123 height 19
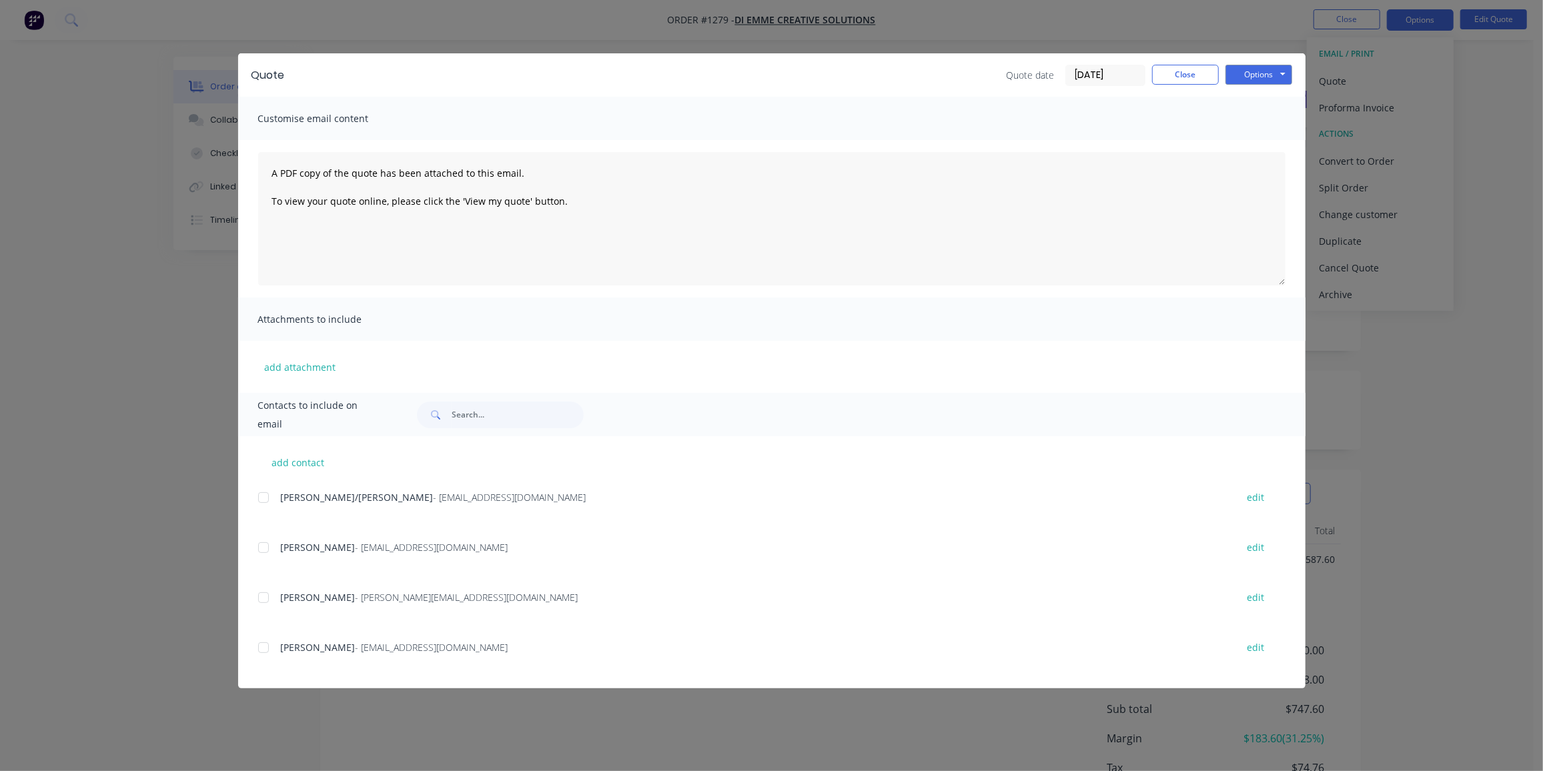
click at [270, 601] on div at bounding box center [263, 597] width 27 height 27
click at [1280, 73] on button "Options" at bounding box center [1259, 75] width 67 height 20
click at [1276, 93] on button "Preview" at bounding box center [1268, 98] width 85 height 22
click at [1274, 72] on button "Options" at bounding box center [1259, 75] width 67 height 20
click at [1280, 142] on button "Email" at bounding box center [1268, 142] width 85 height 22
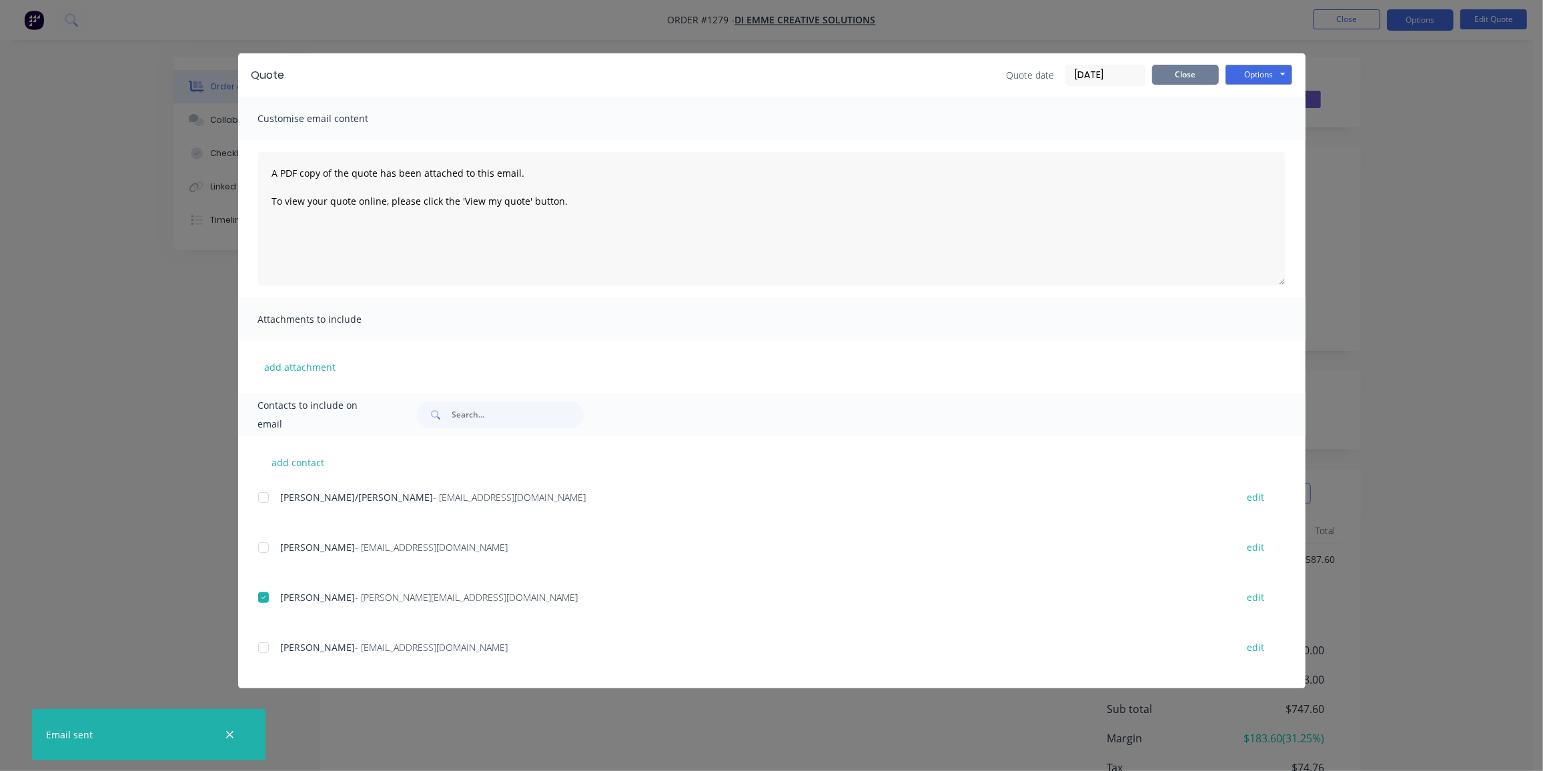
drag, startPoint x: 1180, startPoint y: 77, endPoint x: 1250, endPoint y: 59, distance: 71.5
click at [1182, 75] on button "Close" at bounding box center [1185, 75] width 67 height 20
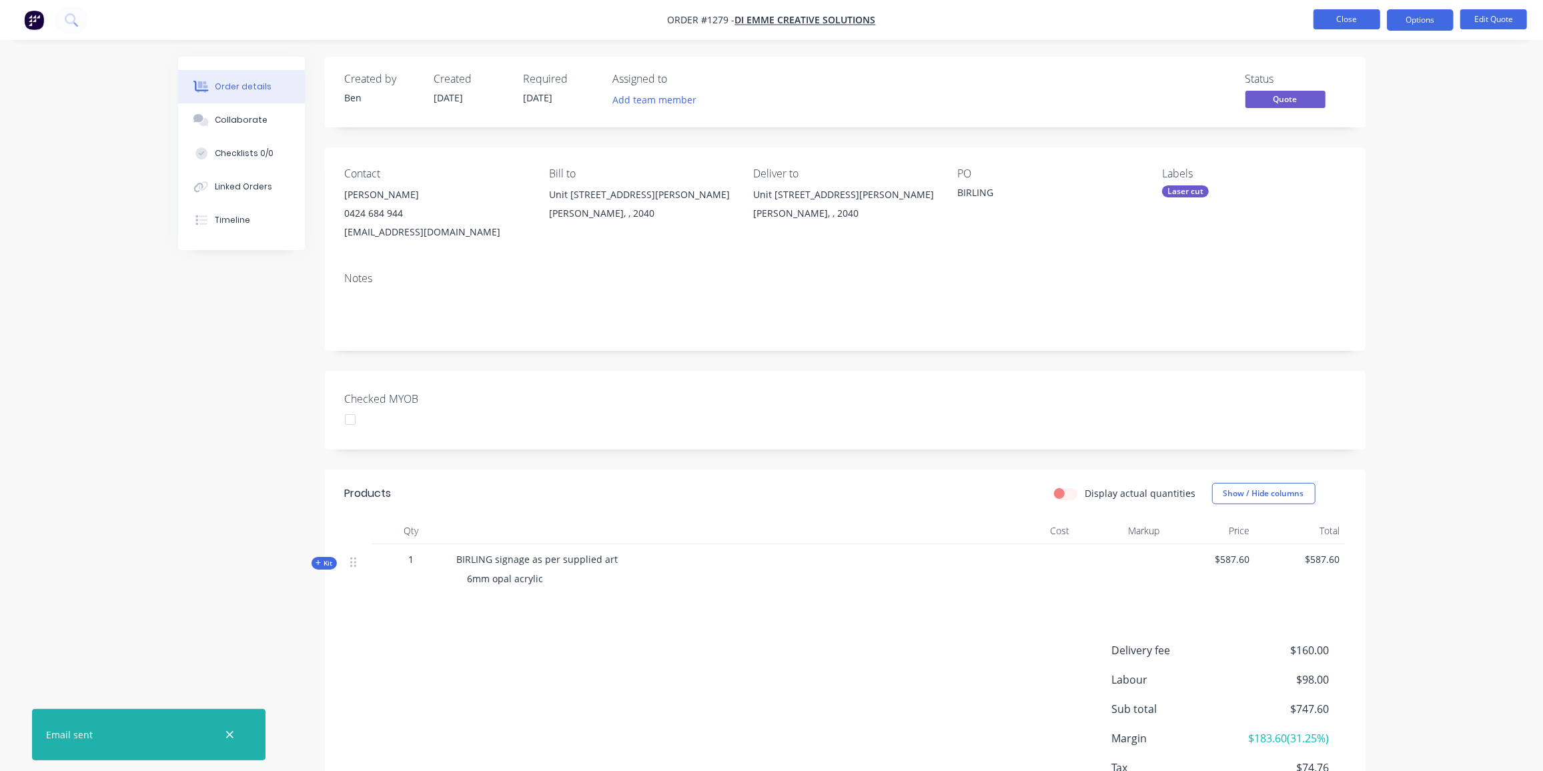
click at [1346, 20] on button "Close" at bounding box center [1347, 19] width 67 height 20
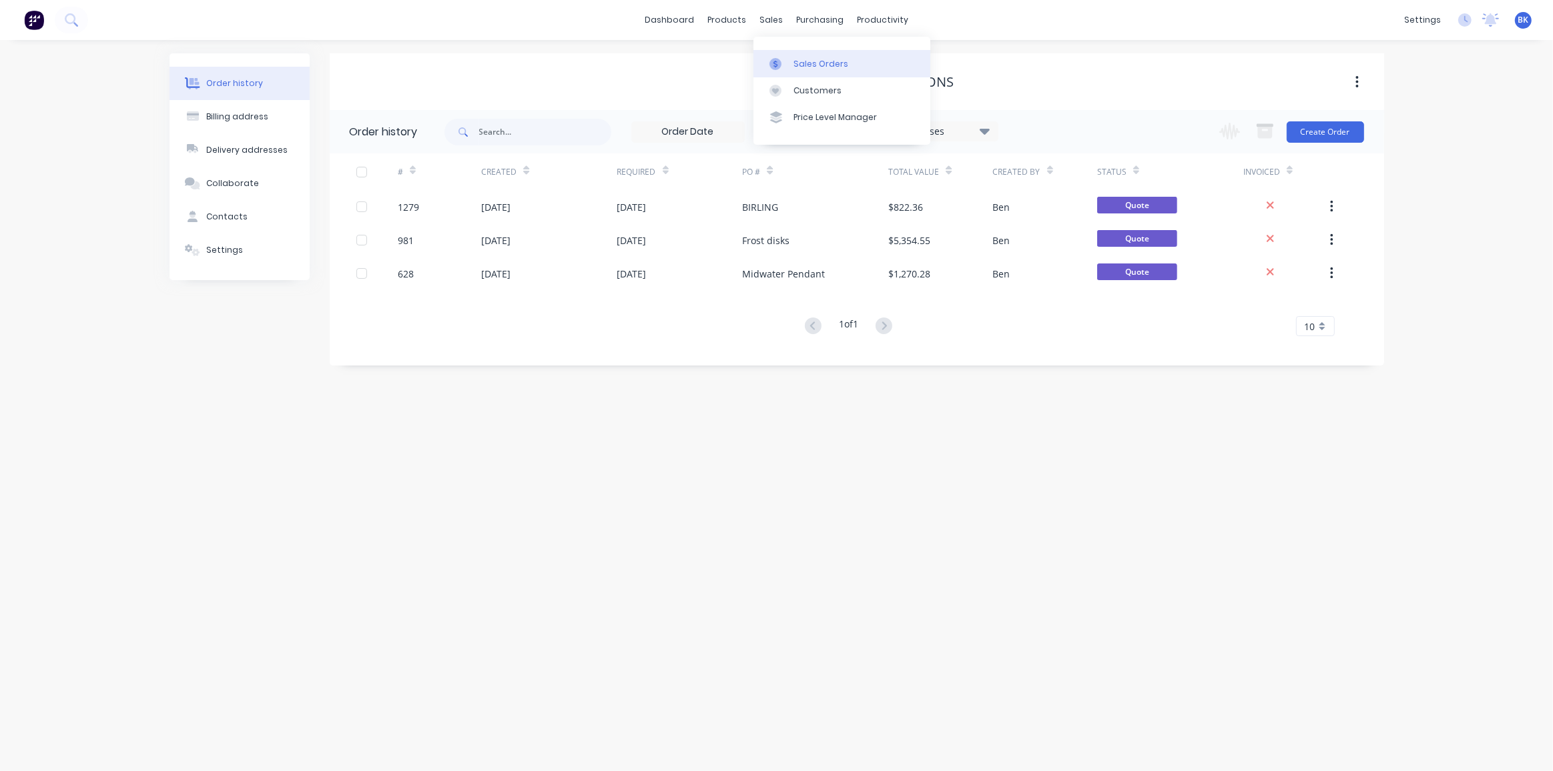
click at [797, 62] on div "Sales Orders" at bounding box center [820, 64] width 55 height 12
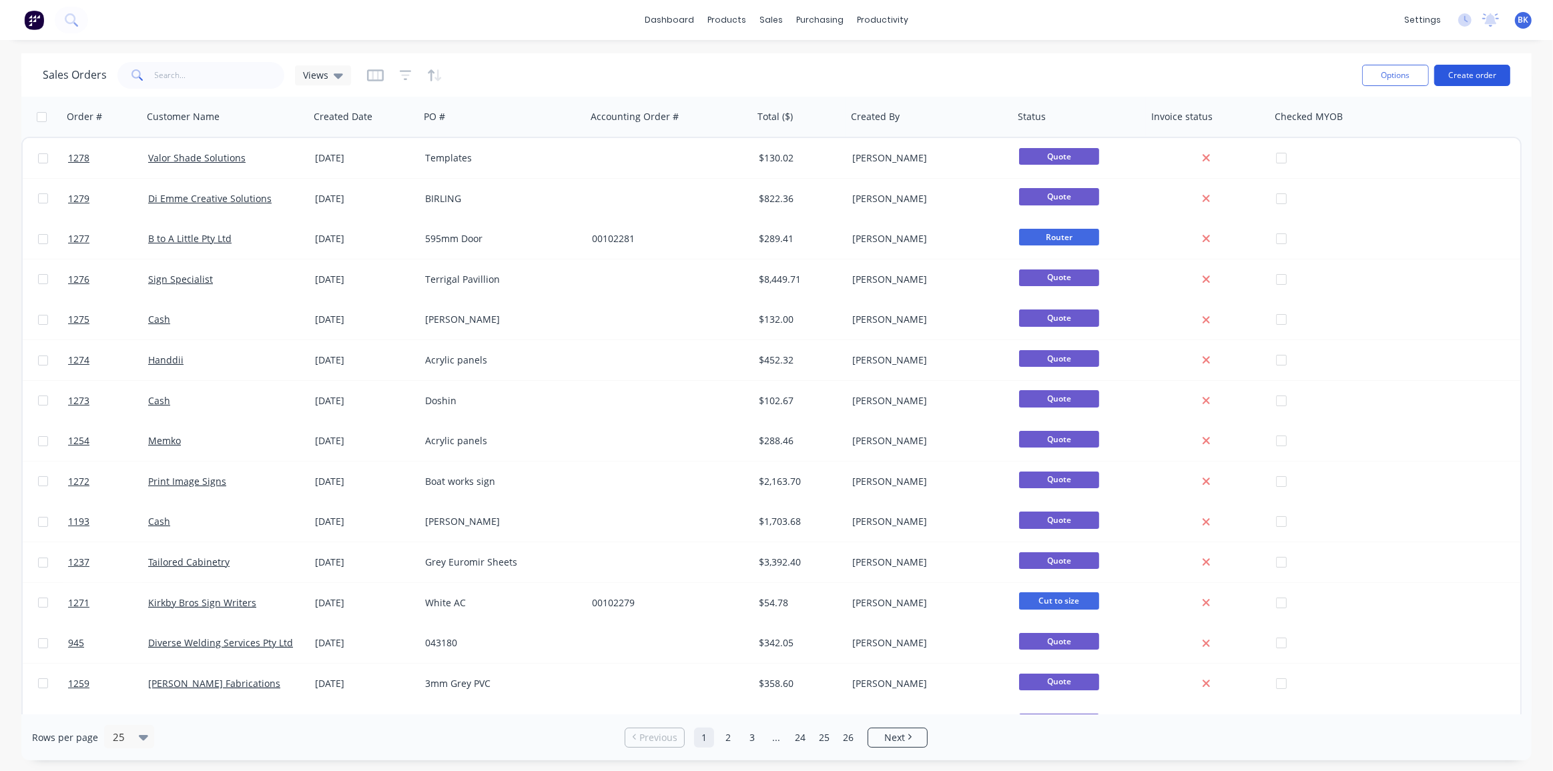
click at [1497, 75] on button "Create order" at bounding box center [1472, 75] width 76 height 21
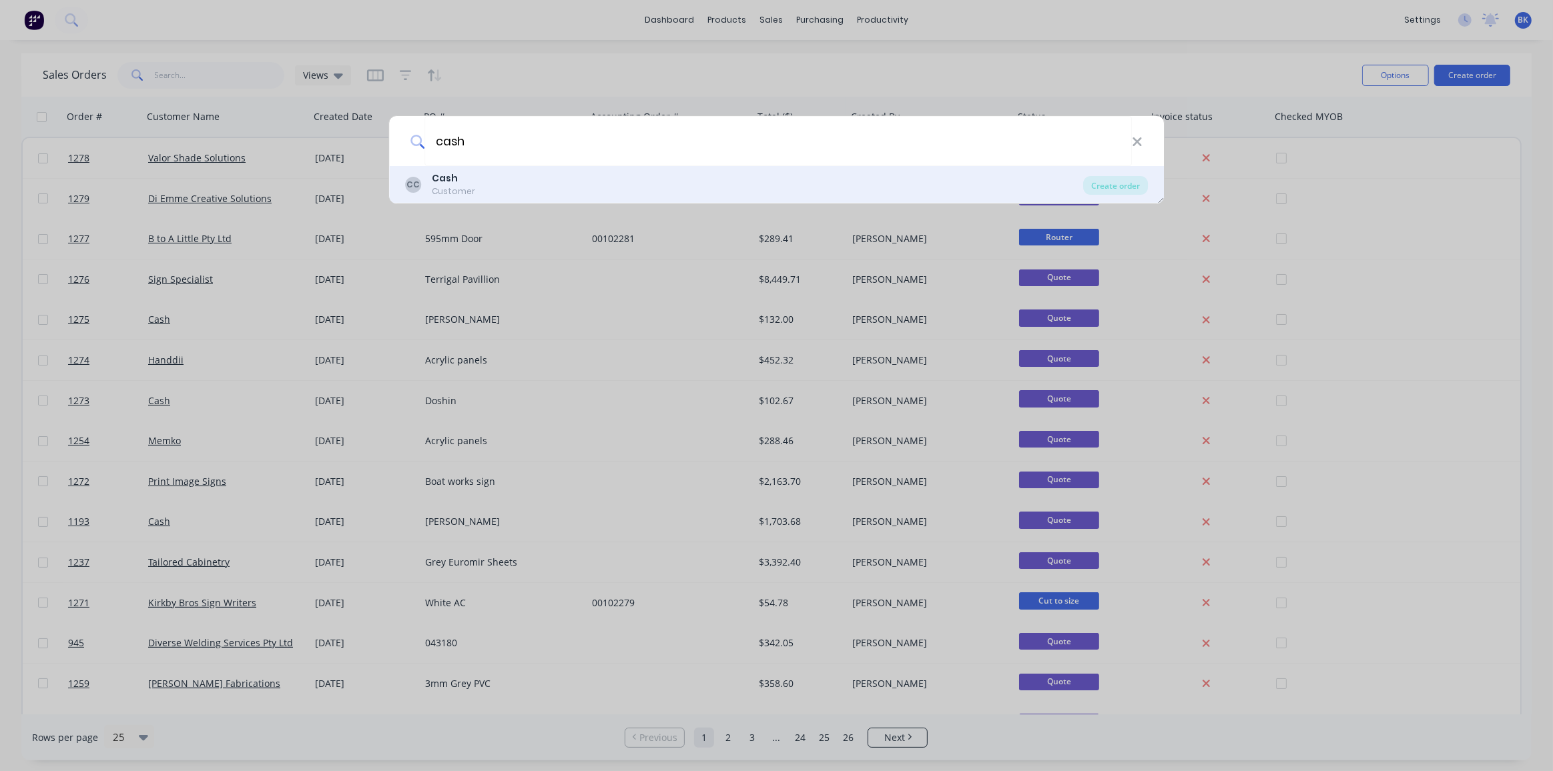
type input "cash"
click at [460, 178] on div "Cash" at bounding box center [453, 178] width 43 height 14
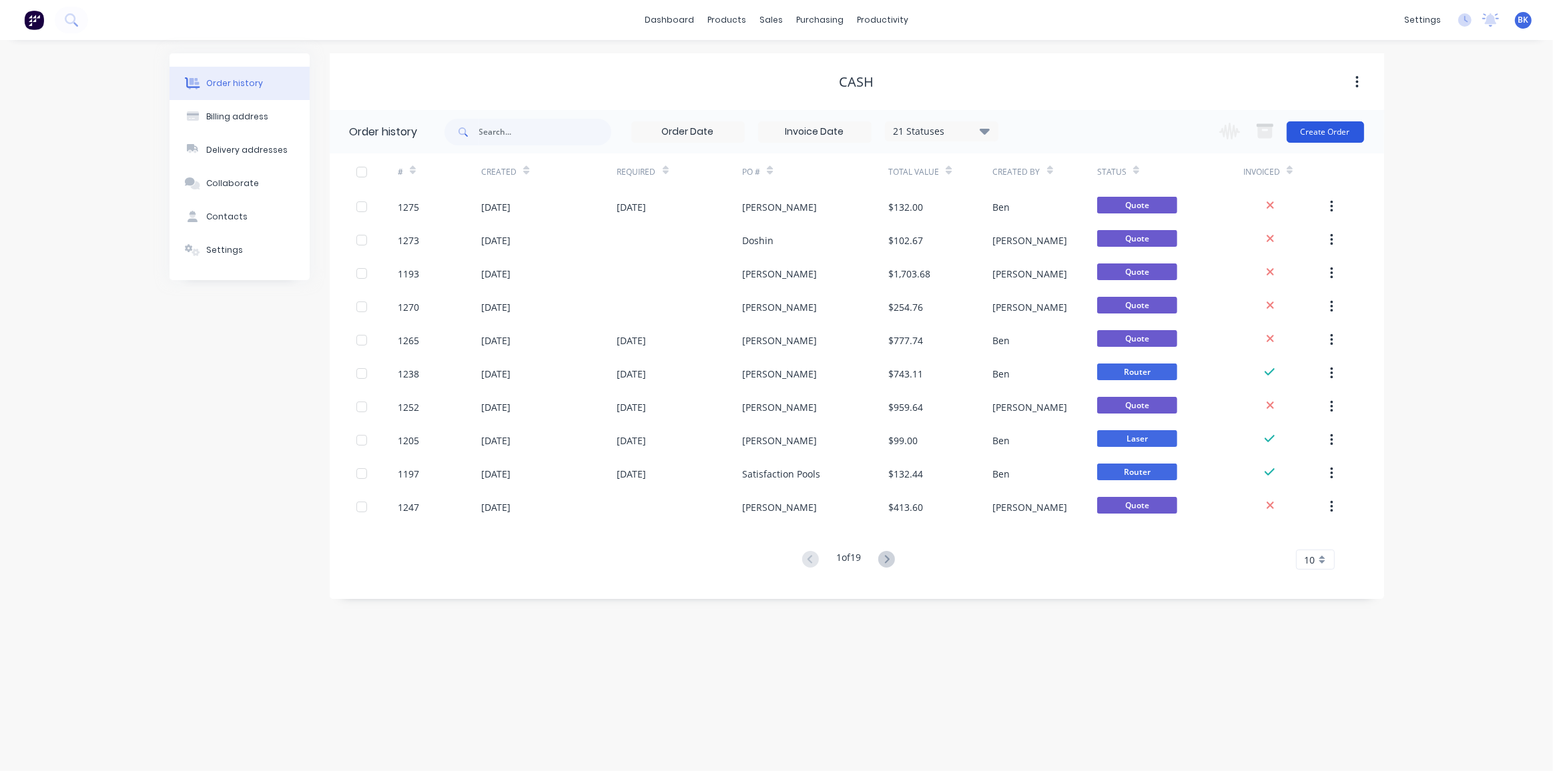
click at [1334, 130] on button "Create Order" at bounding box center [1324, 131] width 77 height 21
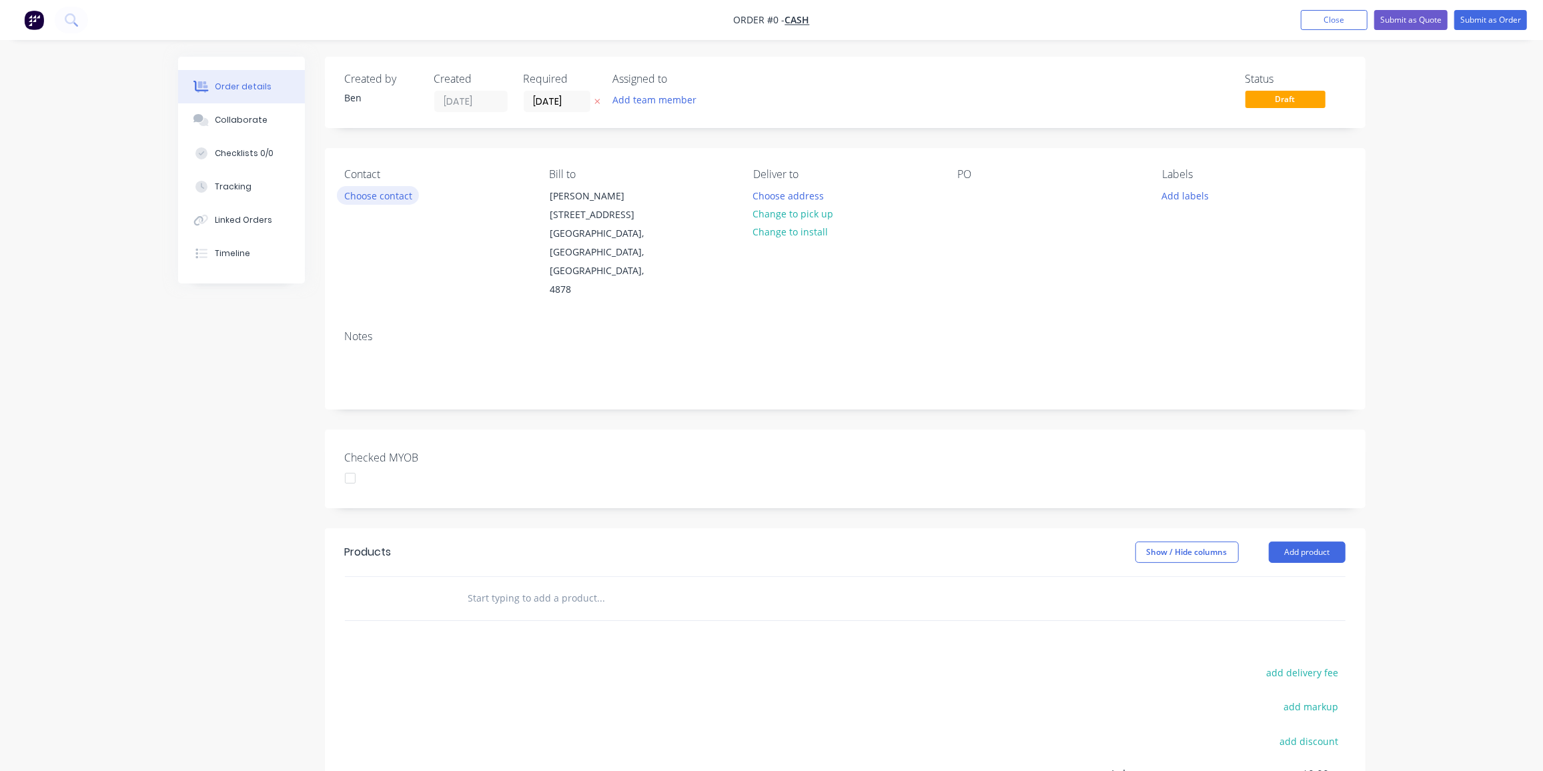
click at [398, 193] on button "Choose contact" at bounding box center [378, 195] width 82 height 18
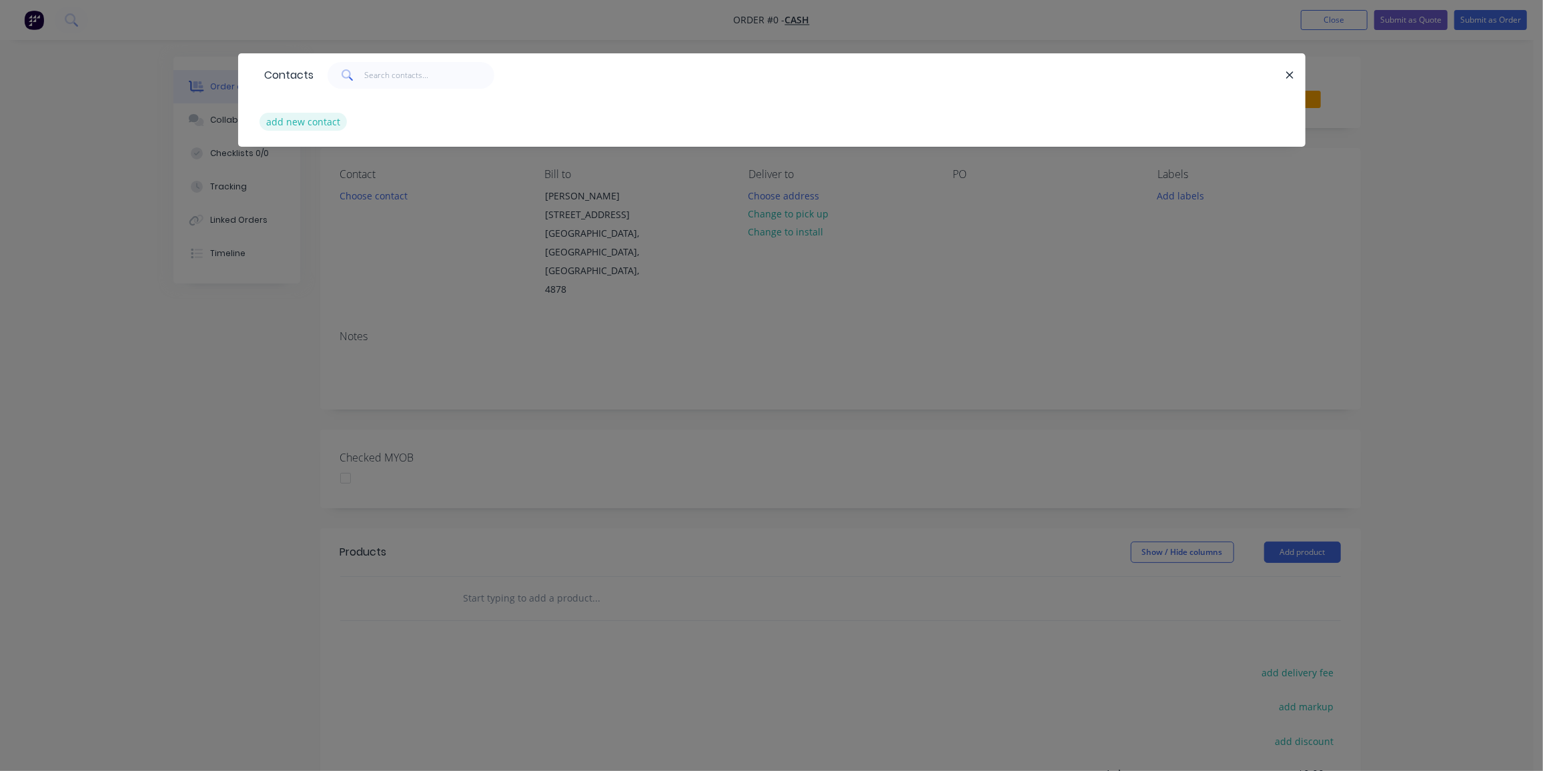
click at [302, 129] on button "add new contact" at bounding box center [304, 122] width 88 height 18
select select "AU"
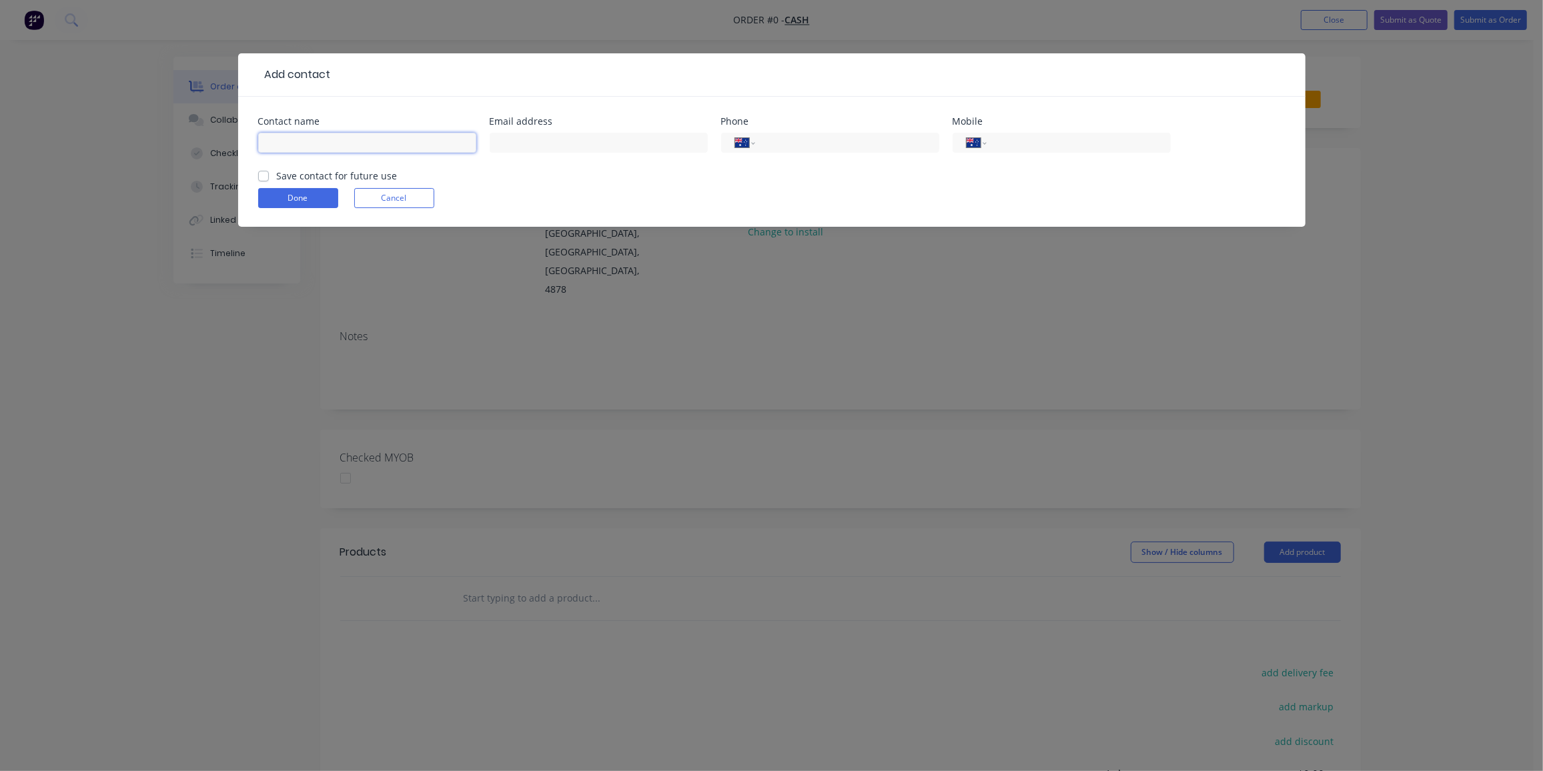
click at [324, 141] on input "text" at bounding box center [367, 143] width 218 height 20
type input "[PERSON_NAME]"
click at [1099, 139] on input "tel" at bounding box center [1076, 142] width 160 height 15
type input "0458 079 541"
click at [320, 202] on button "Done" at bounding box center [298, 198] width 80 height 20
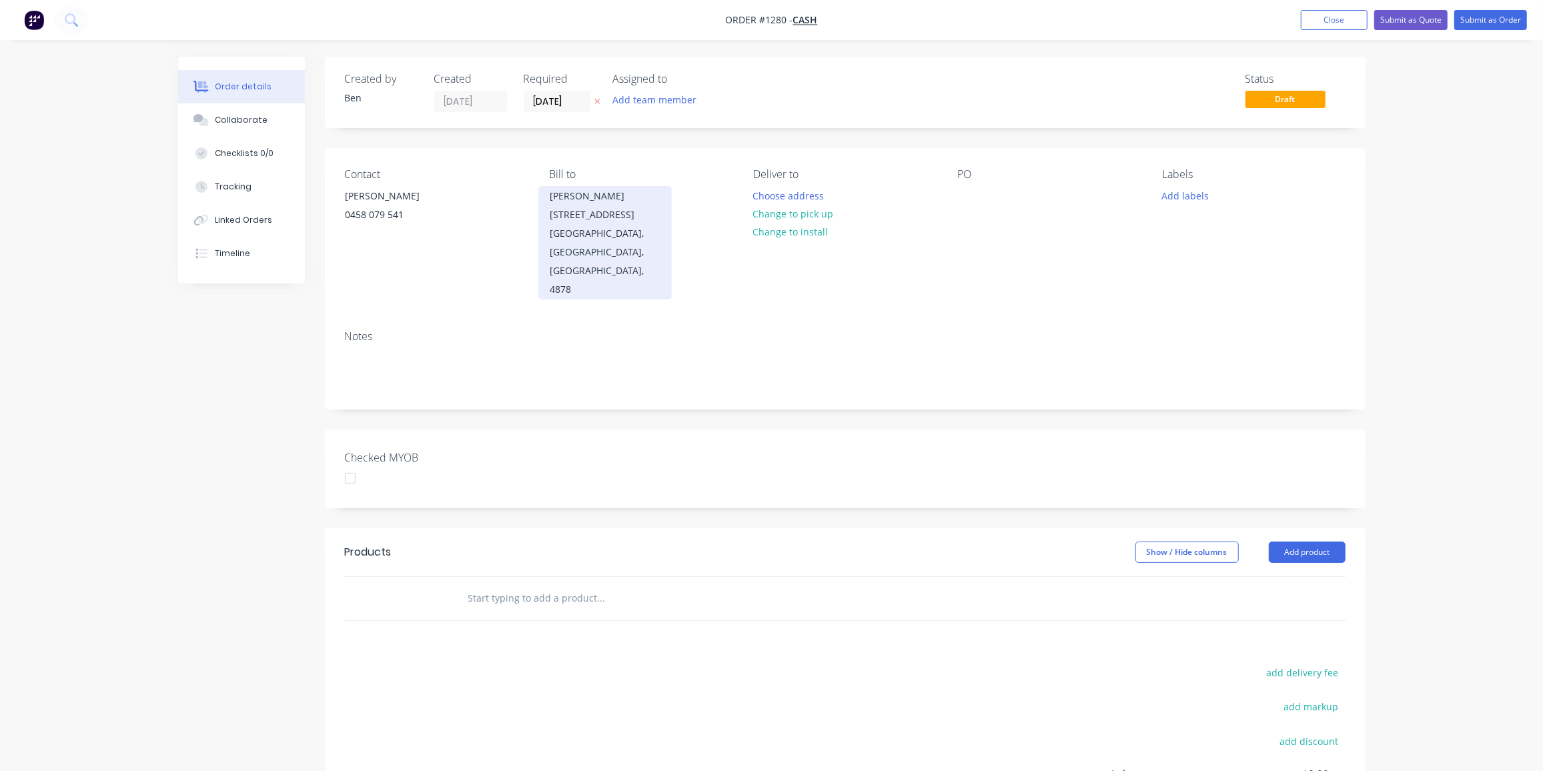
click at [643, 230] on div "[GEOGRAPHIC_DATA], [GEOGRAPHIC_DATA], [GEOGRAPHIC_DATA], 4878" at bounding box center [605, 261] width 111 height 75
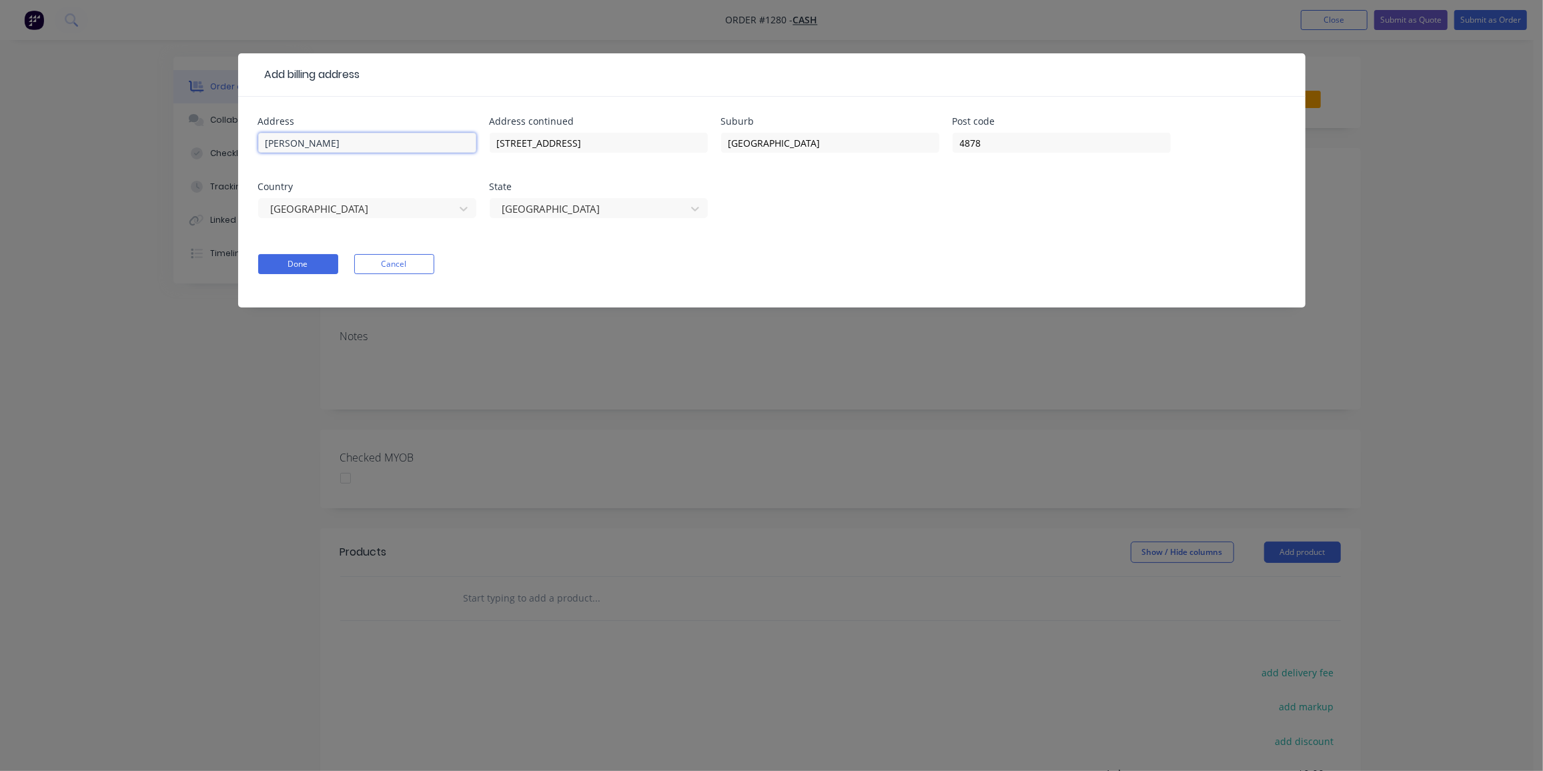
drag, startPoint x: 386, startPoint y: 145, endPoint x: 160, endPoint y: 147, distance: 225.5
click at [159, 145] on div "Add billing address Address Fiona Address continued 23 Poinsettia Street Suburb…" at bounding box center [771, 385] width 1543 height 771
drag, startPoint x: 607, startPoint y: 142, endPoint x: 310, endPoint y: 141, distance: 296.9
click at [310, 141] on div "Address Address continued 23 Poinsettia Street Suburb Holloways Beach Post code…" at bounding box center [772, 175] width 1028 height 117
drag, startPoint x: 743, startPoint y: 142, endPoint x: 820, endPoint y: 153, distance: 77.5
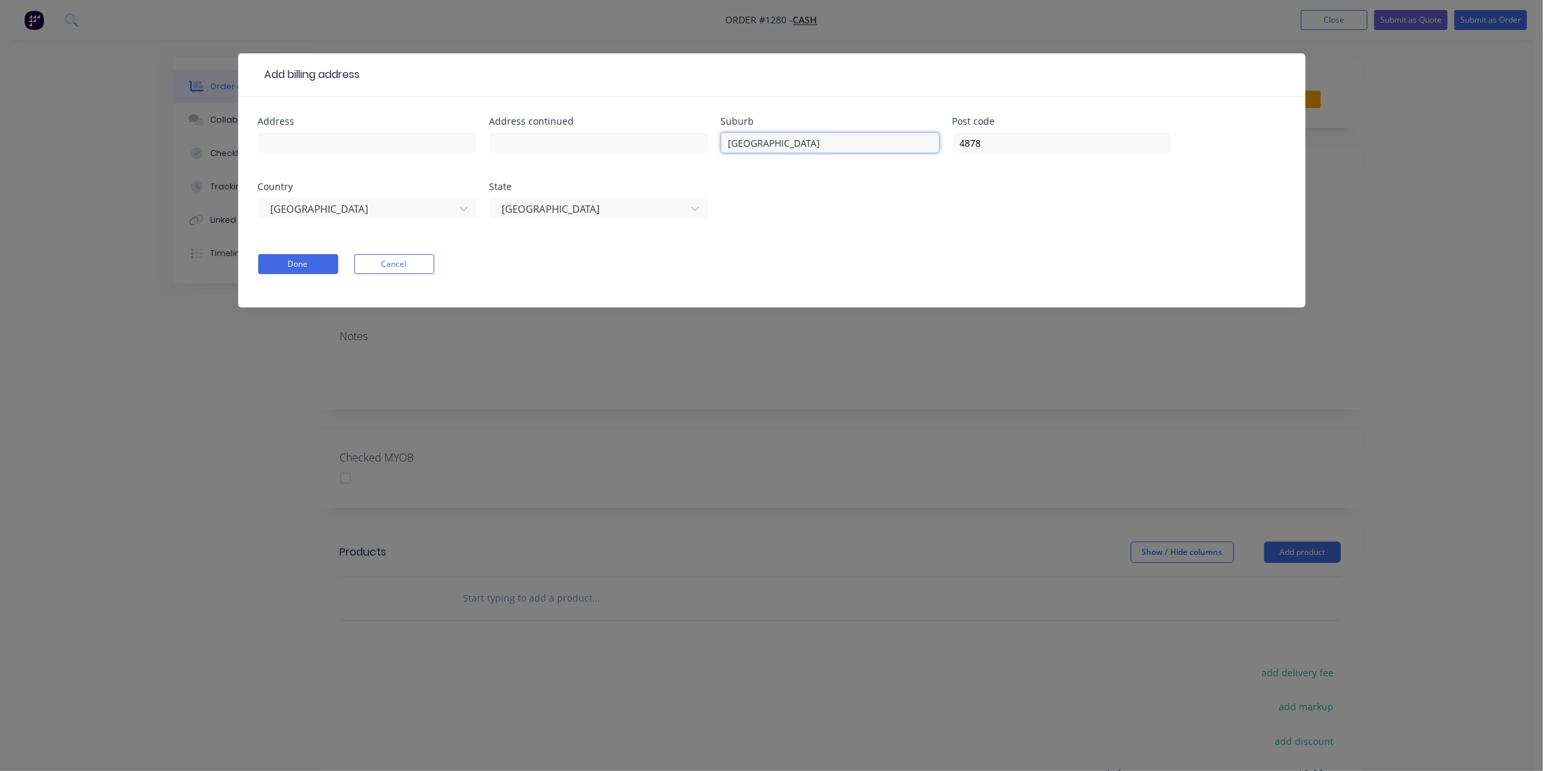
click at [641, 144] on div "Address Address continued Suburb Holloways Beach Post code 4878 Country Austral…" at bounding box center [772, 175] width 1028 height 117
drag, startPoint x: 1017, startPoint y: 139, endPoint x: 864, endPoint y: 148, distance: 153.1
click at [869, 148] on div "Address Address continued Suburb Post code 4878 Country Australia State Queensl…" at bounding box center [772, 175] width 1028 height 117
click at [288, 263] on button "Done" at bounding box center [298, 264] width 80 height 20
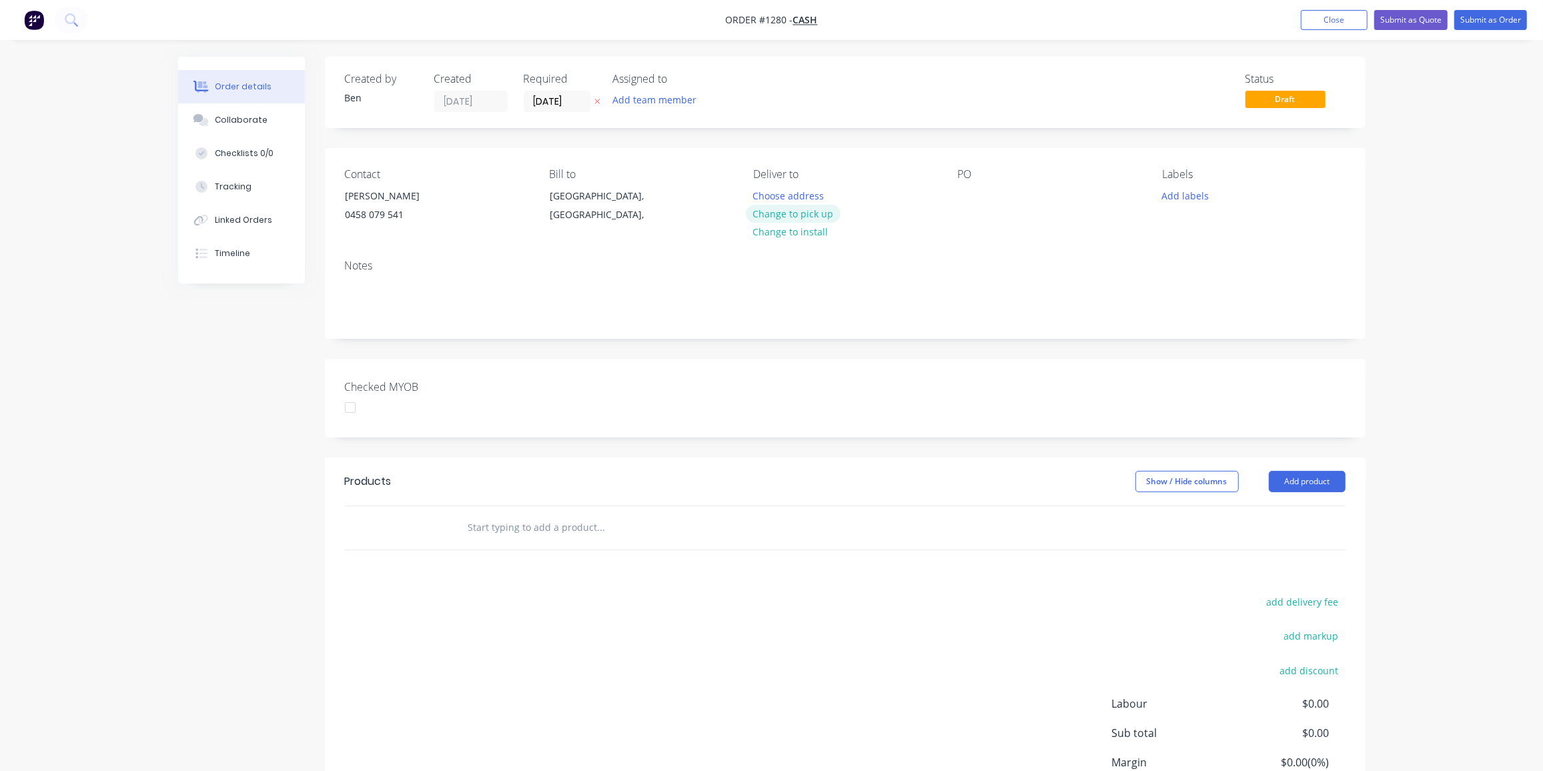
click at [817, 210] on button "Change to pick up" at bounding box center [793, 214] width 95 height 18
click at [771, 191] on div at bounding box center [763, 195] width 21 height 19
click at [977, 192] on div at bounding box center [968, 195] width 21 height 19
click at [1208, 200] on button "Add labels" at bounding box center [1185, 195] width 61 height 18
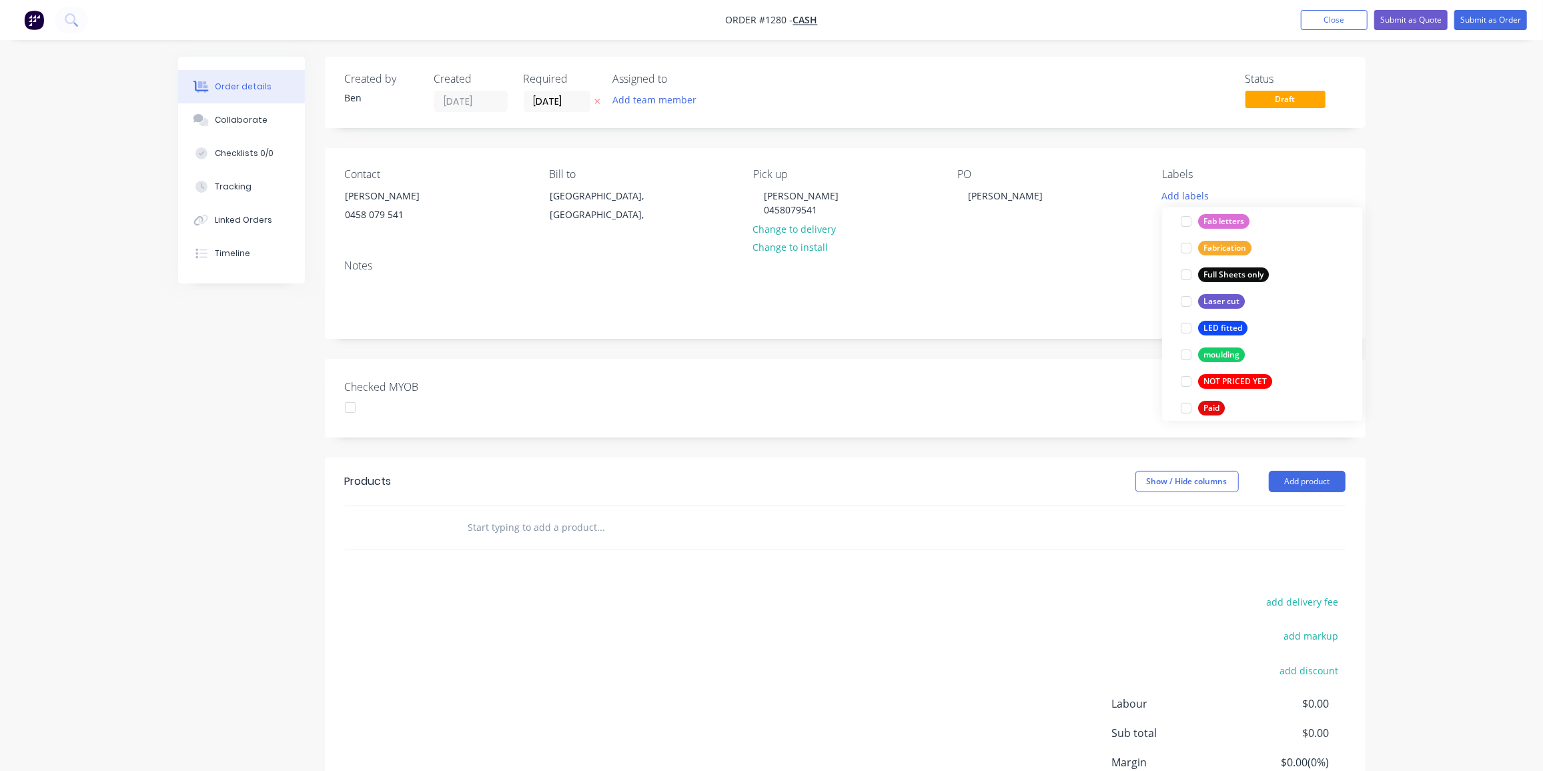
scroll to position [506, 0]
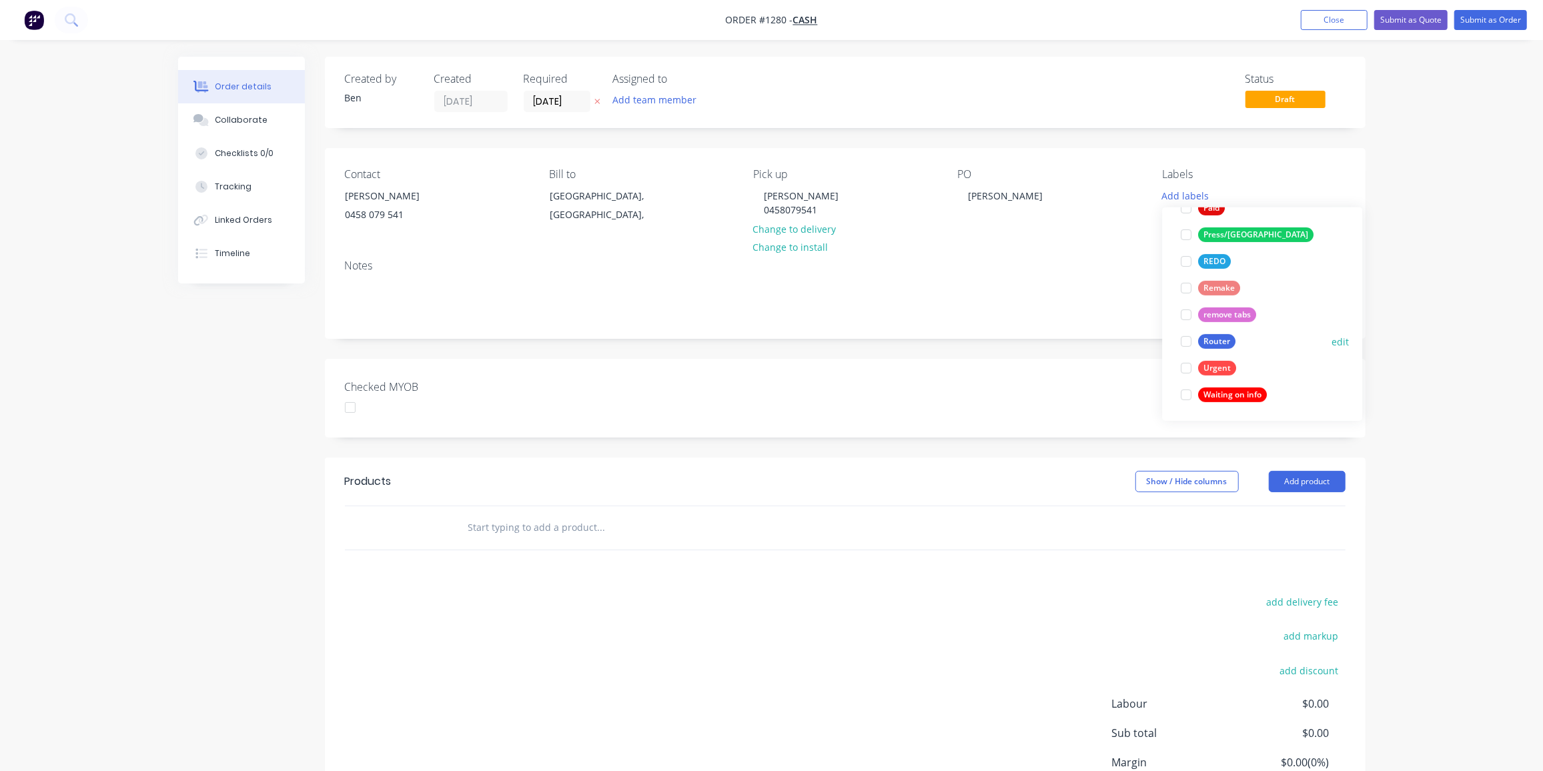
click at [1213, 338] on div "Router" at bounding box center [1216, 341] width 37 height 15
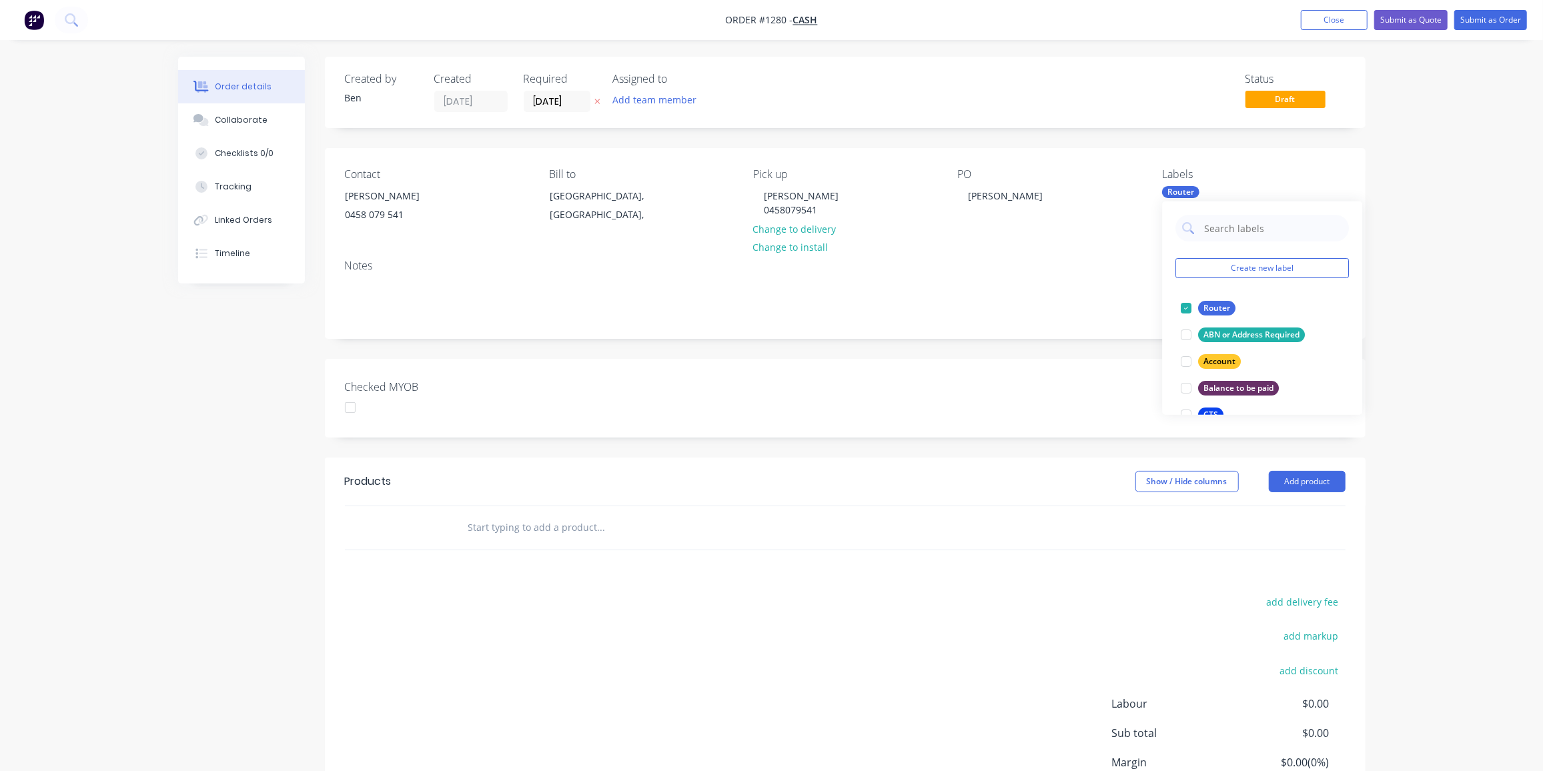
click at [609, 533] on input "text" at bounding box center [601, 527] width 267 height 27
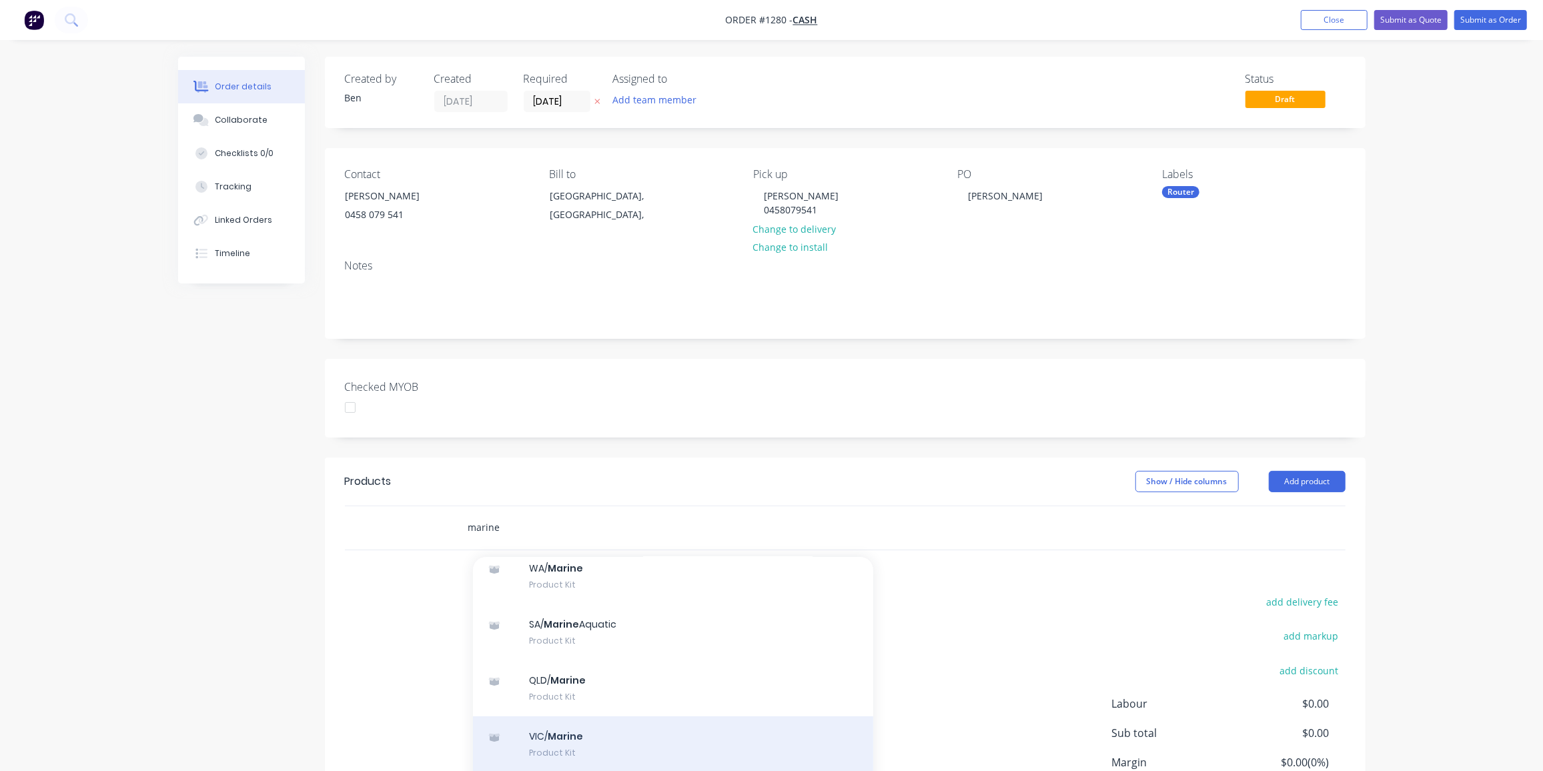
scroll to position [424, 0]
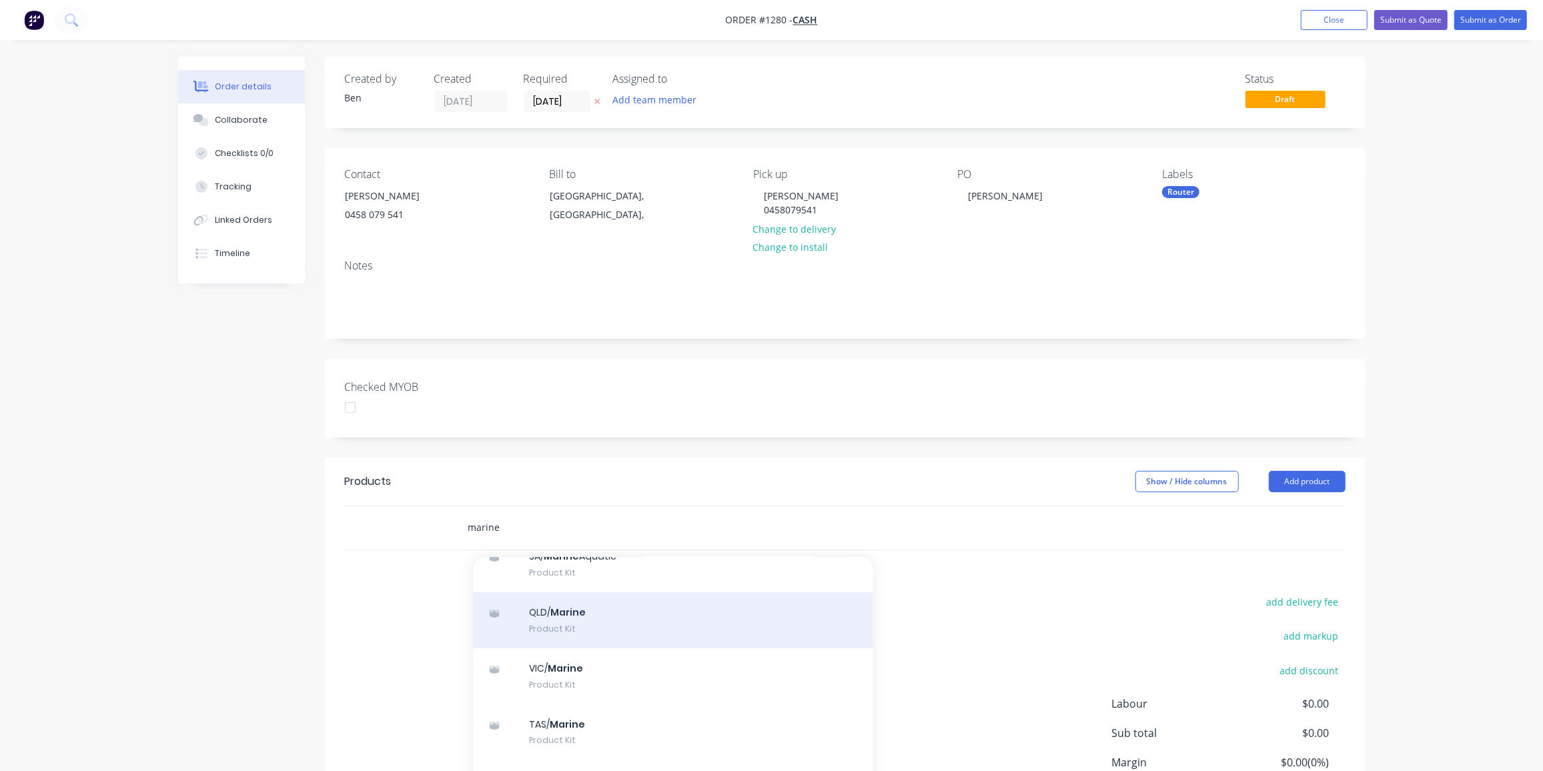
type input "marine"
click at [584, 621] on div "QLD/ Marine Product Kit" at bounding box center [673, 620] width 400 height 56
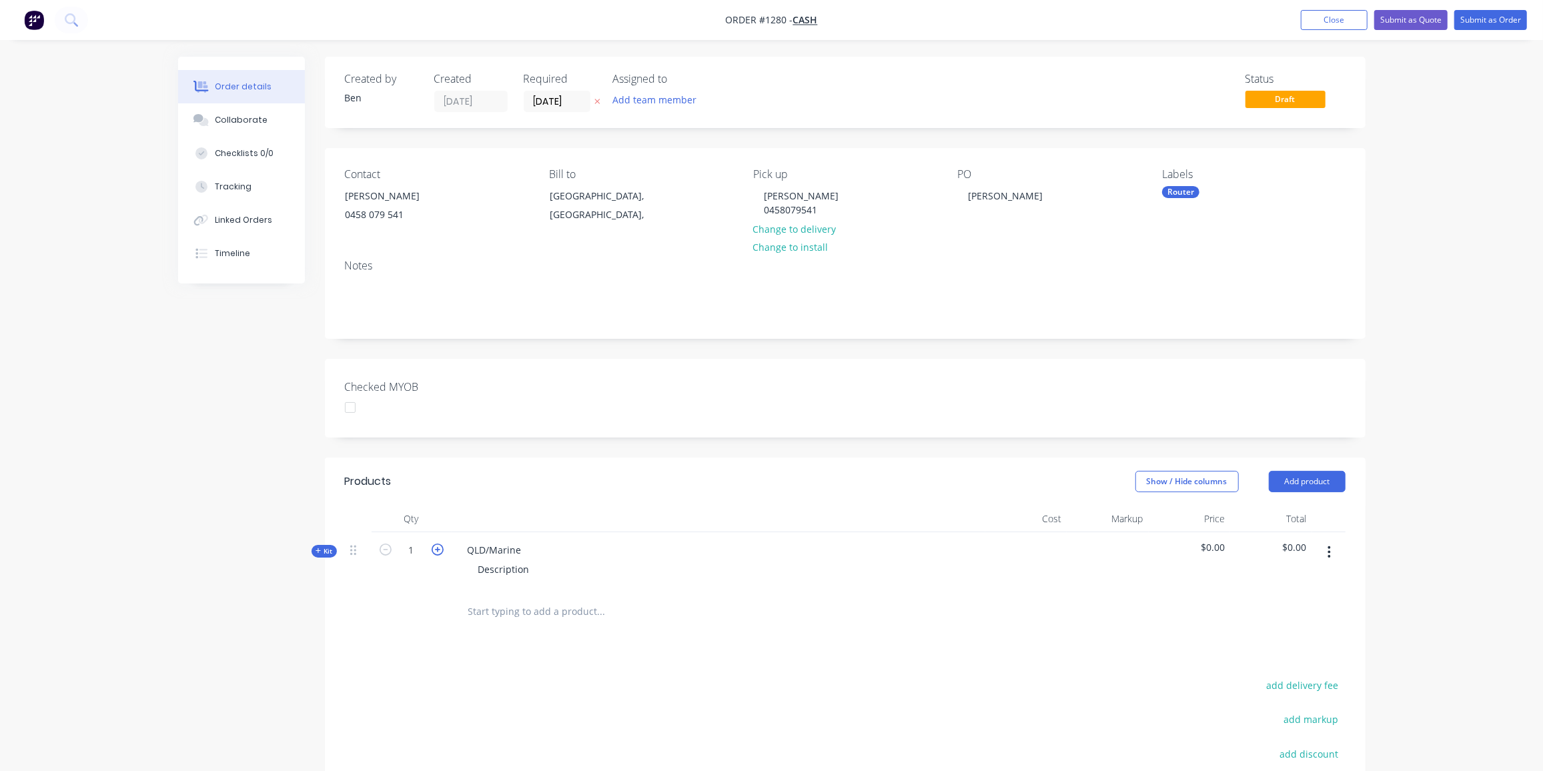
click at [442, 554] on icon "button" at bounding box center [438, 550] width 12 height 12
type input "2"
drag, startPoint x: 524, startPoint y: 550, endPoint x: 462, endPoint y: 549, distance: 62.1
click at [462, 549] on div "QLD/Marine" at bounding box center [494, 549] width 75 height 19
drag, startPoint x: 528, startPoint y: 567, endPoint x: 459, endPoint y: 577, distance: 70.1
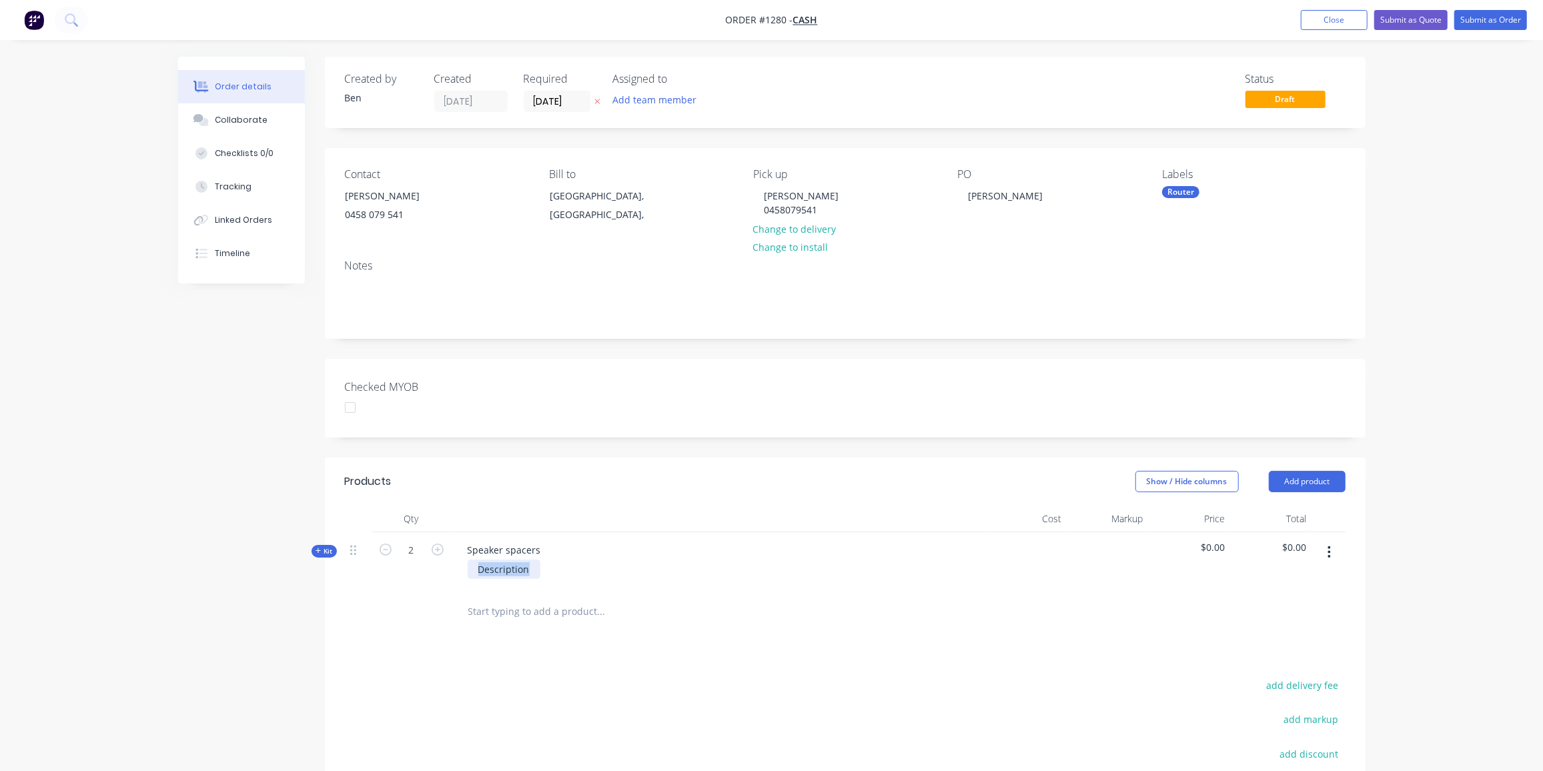
click at [459, 577] on div "Description" at bounding box center [718, 569] width 523 height 19
click at [605, 583] on div "6mm boat board 220mm dia O/D x 155mm diaI/D" at bounding box center [550, 576] width 164 height 33
click at [628, 576] on div "6mm boat board 220mm dia O/D x 155mm dia I/D" at bounding box center [551, 576] width 167 height 33
click at [324, 547] on span "Kit" at bounding box center [324, 551] width 17 height 10
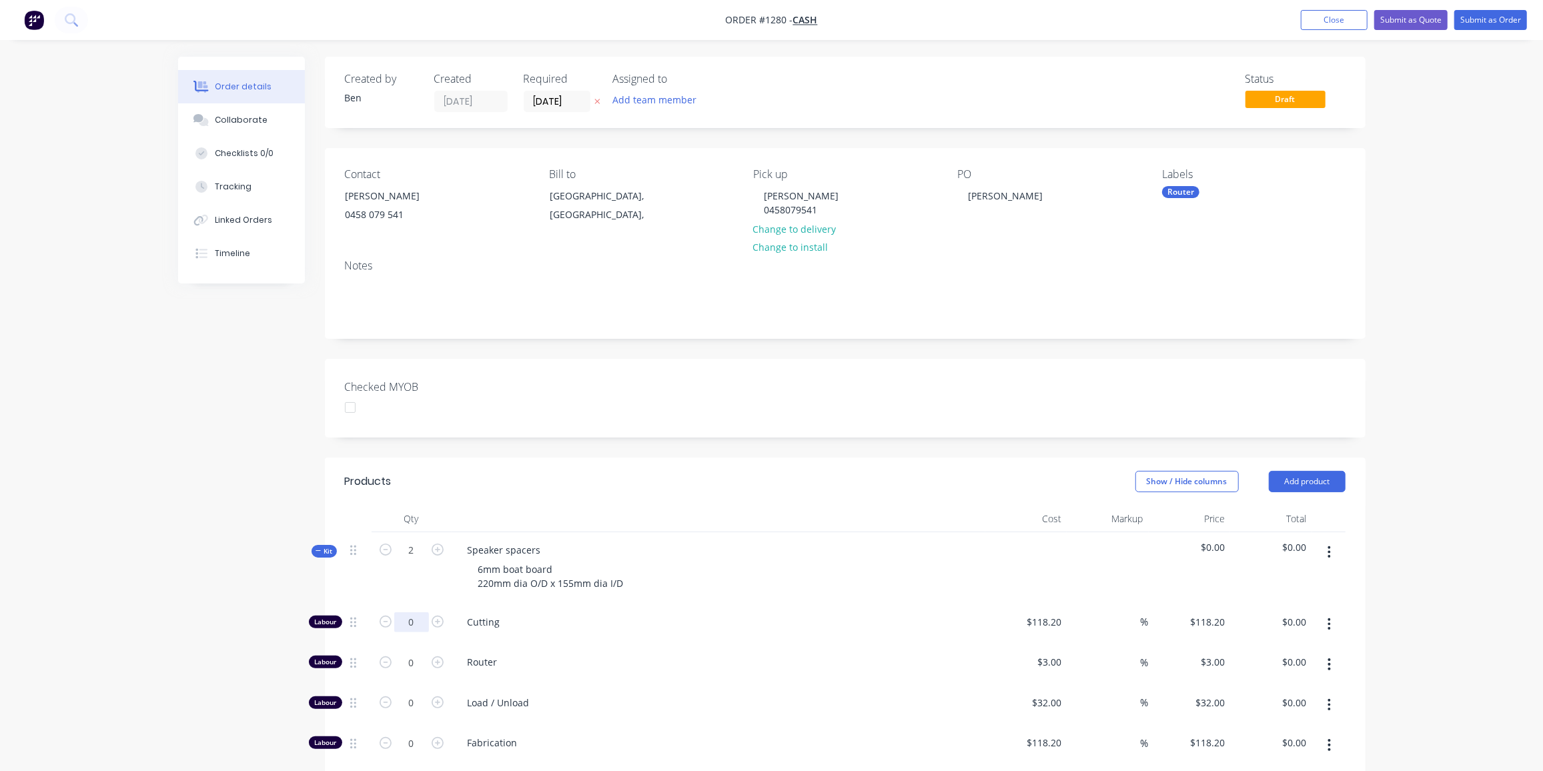
click at [418, 625] on input "0" at bounding box center [411, 623] width 35 height 20
type input "1"
type input "$118.20"
click at [1036, 616] on div "118.2 $118.20" at bounding box center [1043, 622] width 47 height 19
type input "$81.8181"
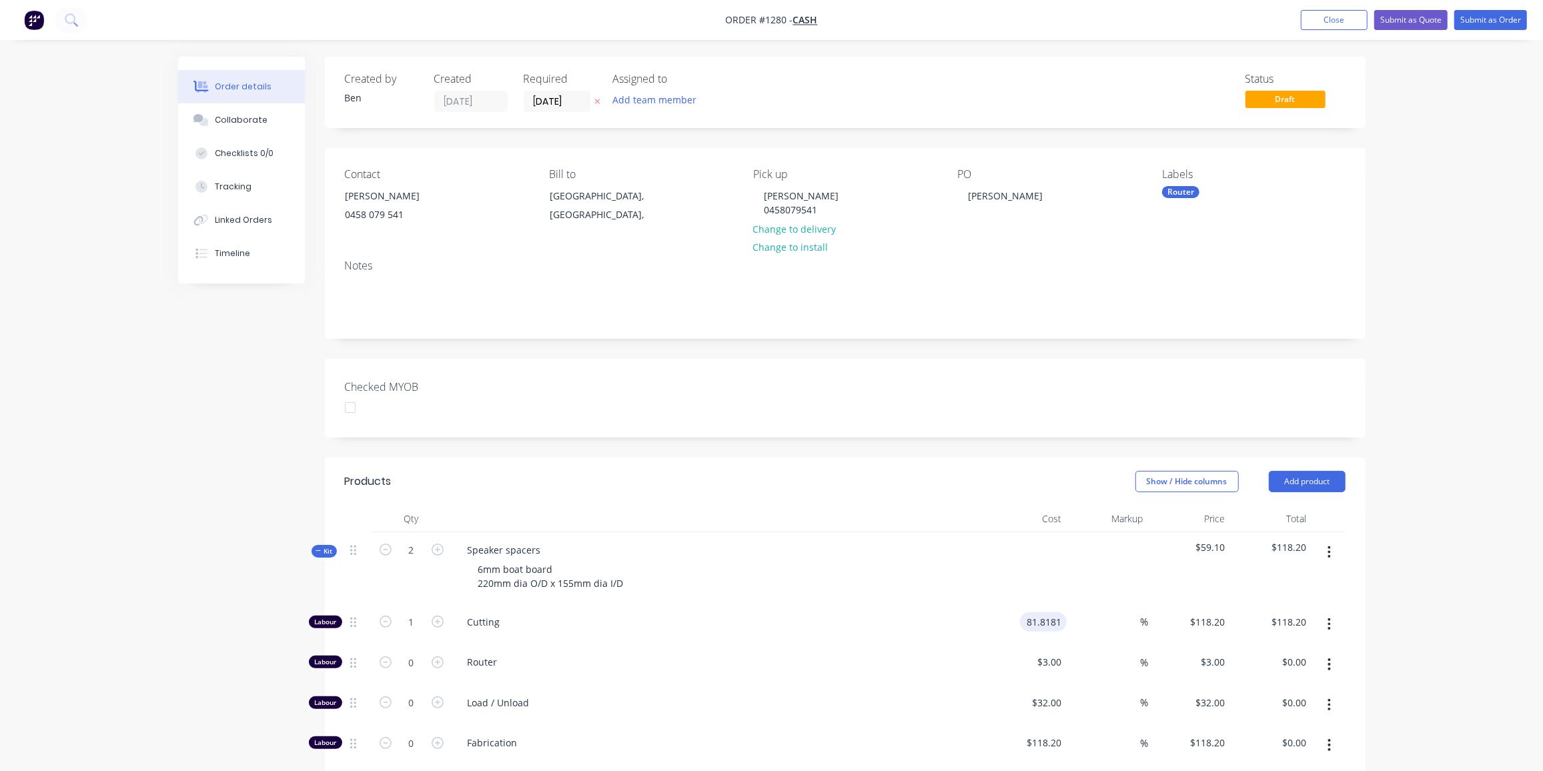
type input "$81.8181"
type input "$81.82"
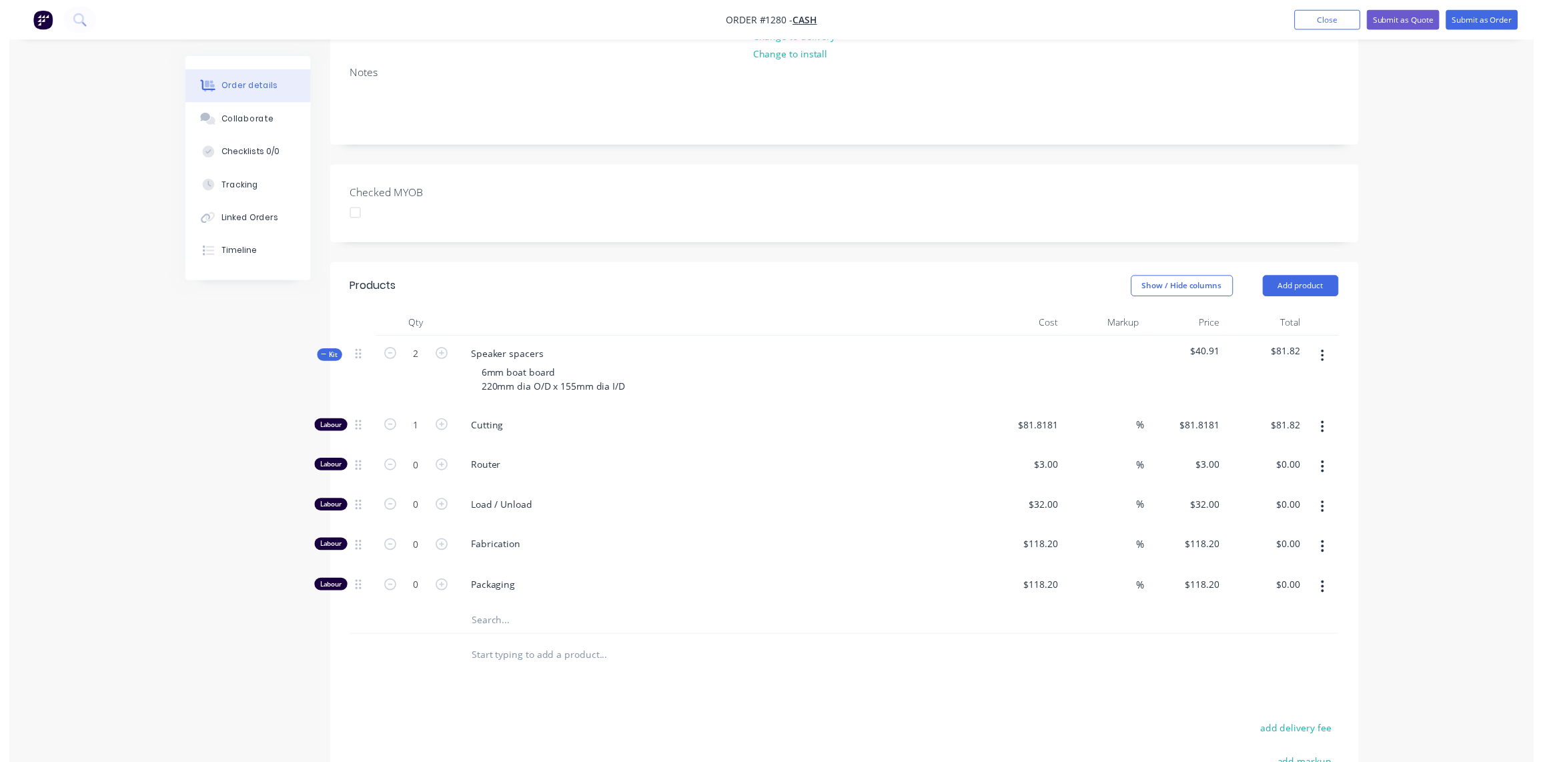
scroll to position [0, 0]
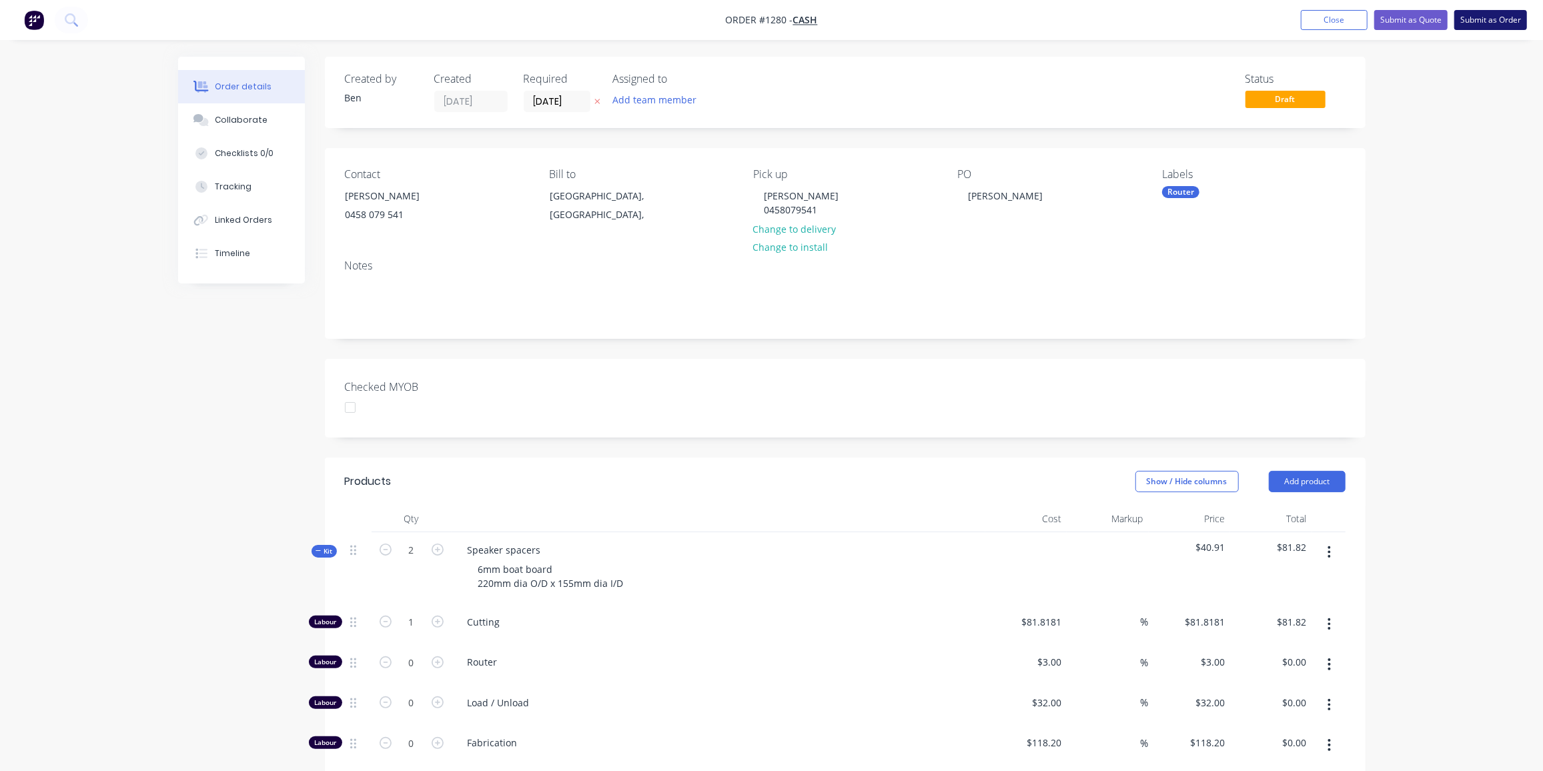
click at [1480, 23] on button "Submit as Order" at bounding box center [1491, 20] width 73 height 20
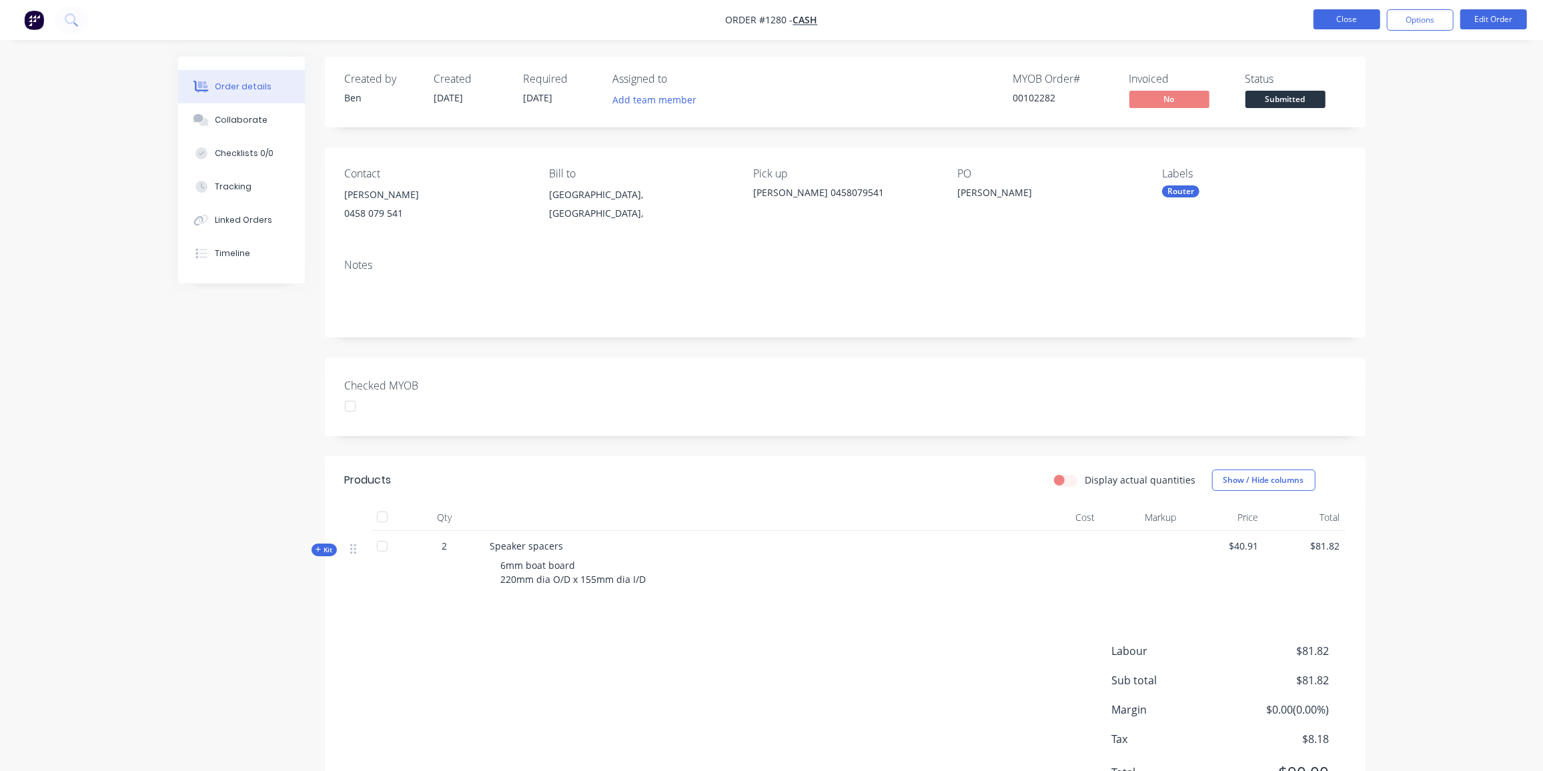
click at [1354, 22] on button "Close" at bounding box center [1347, 19] width 67 height 20
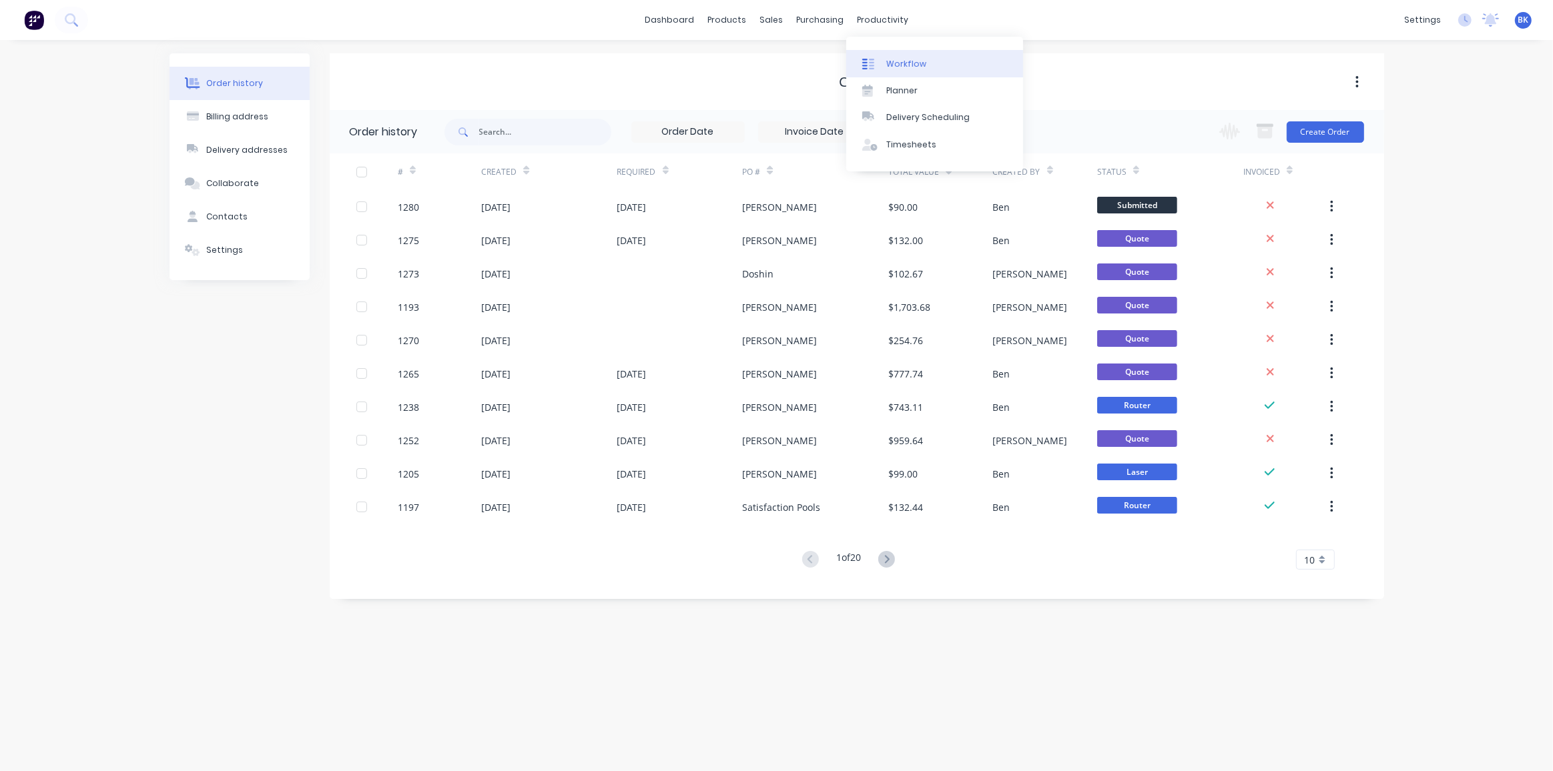
click at [899, 57] on link "Workflow" at bounding box center [934, 63] width 177 height 27
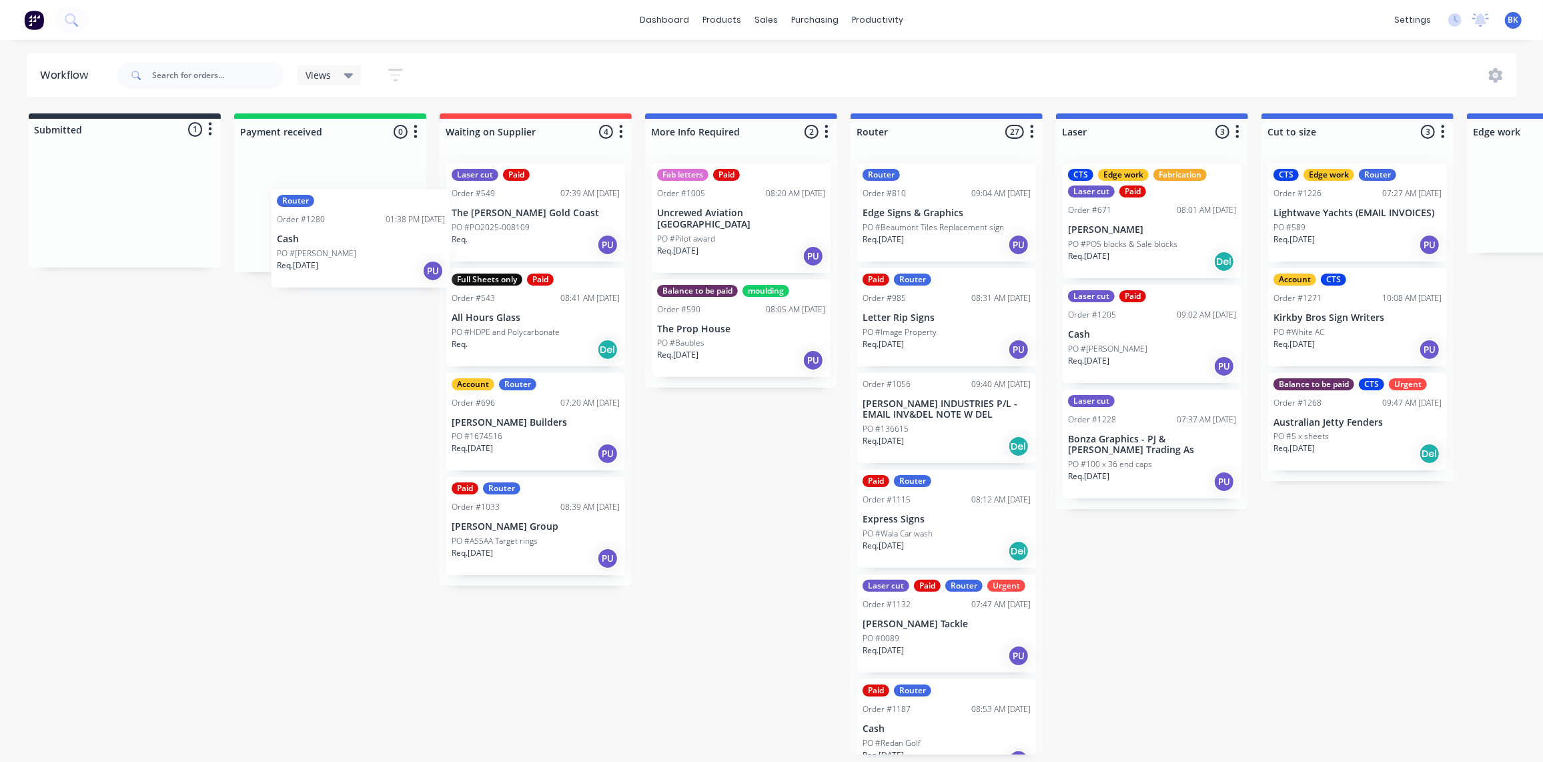
drag, startPoint x: 101, startPoint y: 177, endPoint x: 324, endPoint y: 186, distance: 223.0
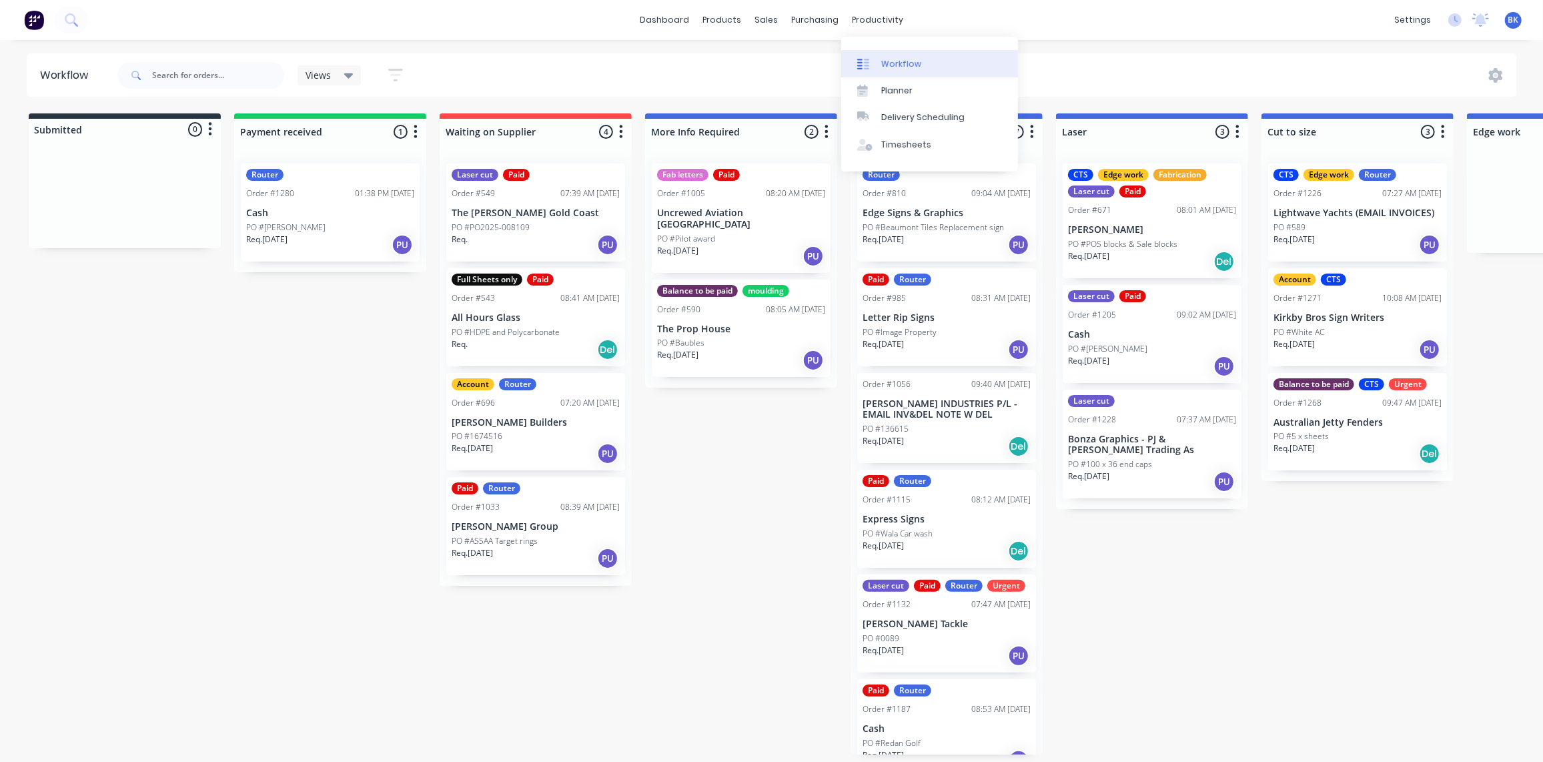
click at [883, 57] on link "Workflow" at bounding box center [929, 63] width 177 height 27
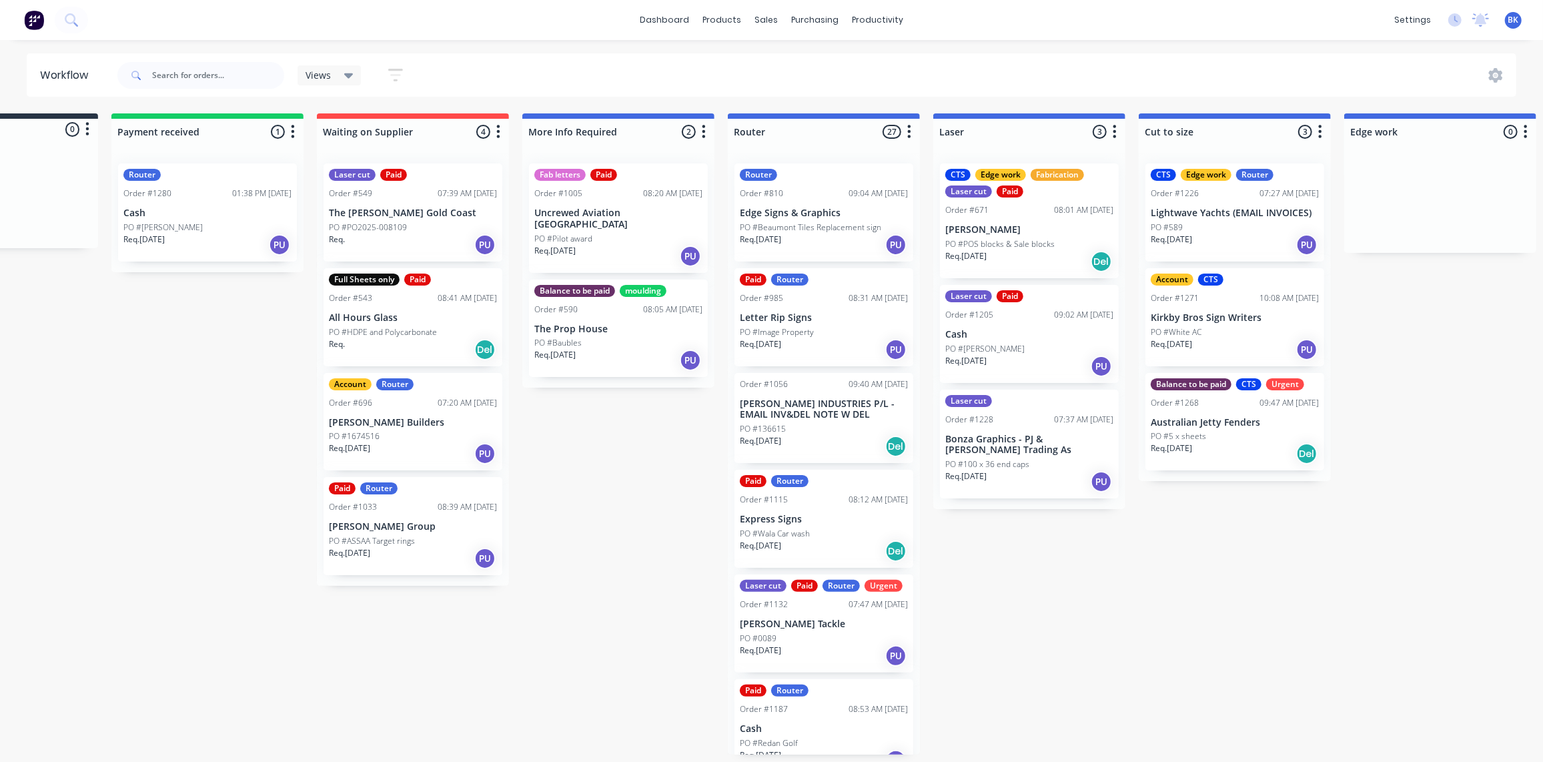
scroll to position [1, 242]
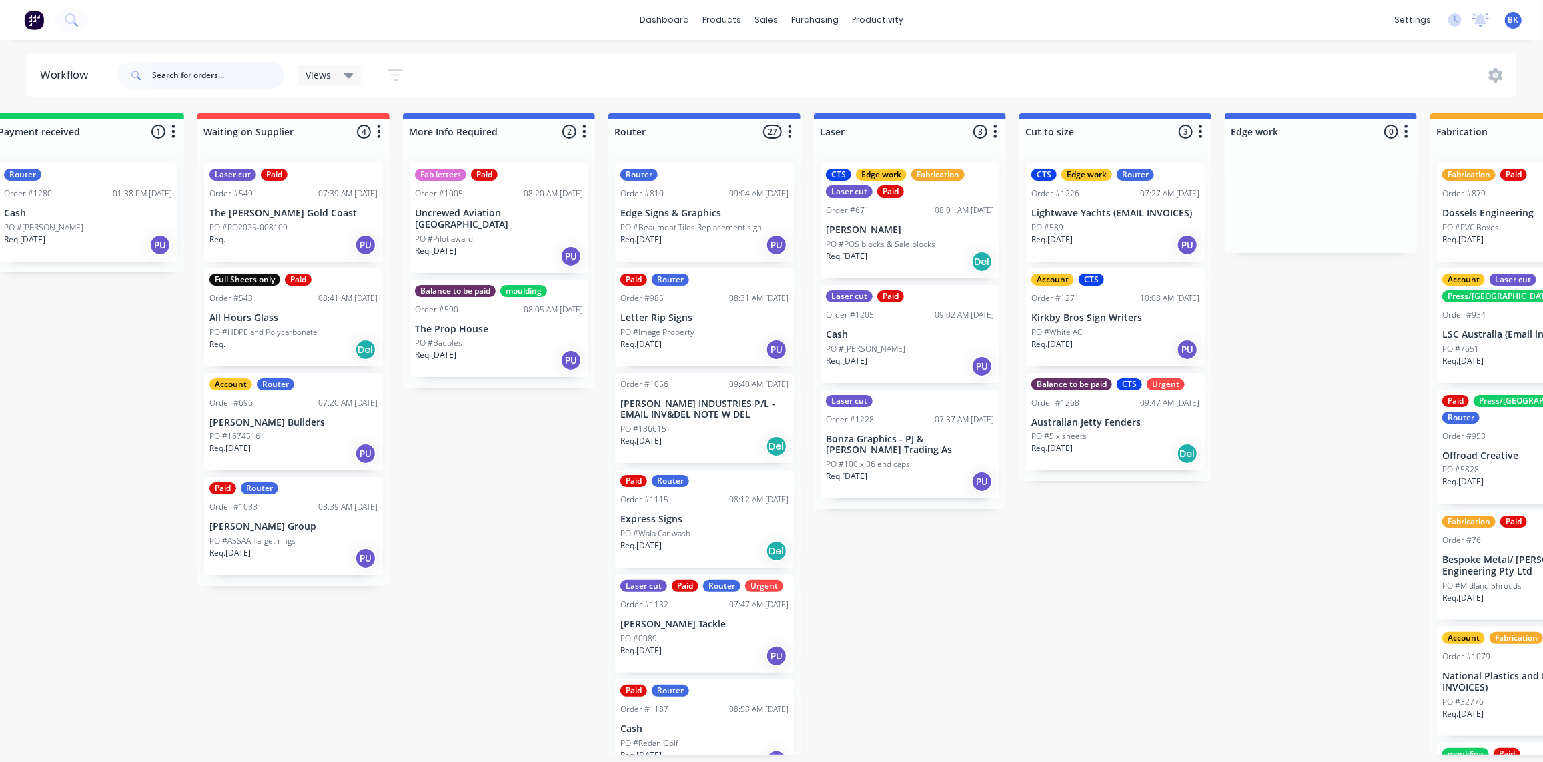
click at [179, 73] on input "text" at bounding box center [218, 75] width 132 height 27
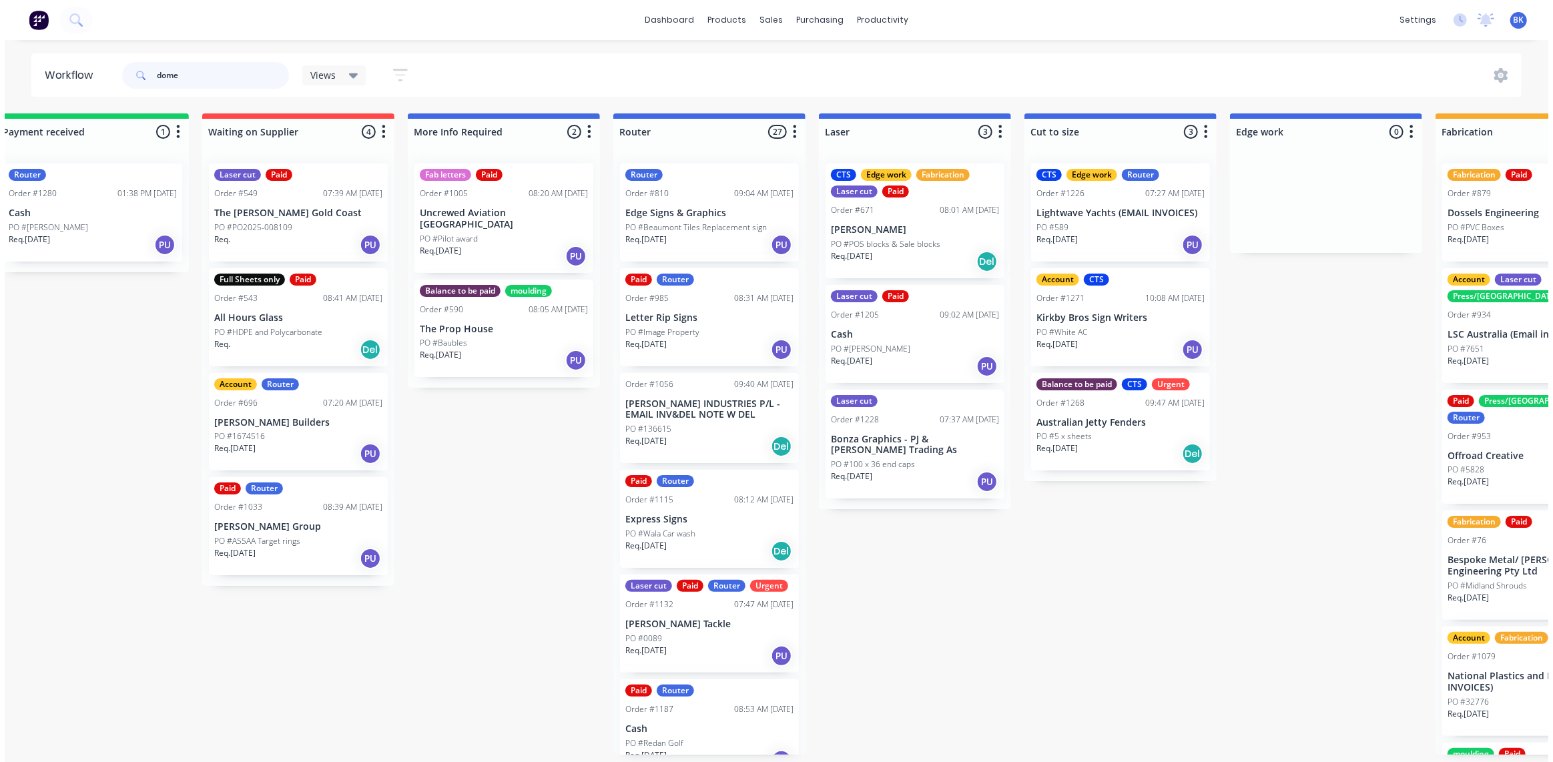
scroll to position [0, 0]
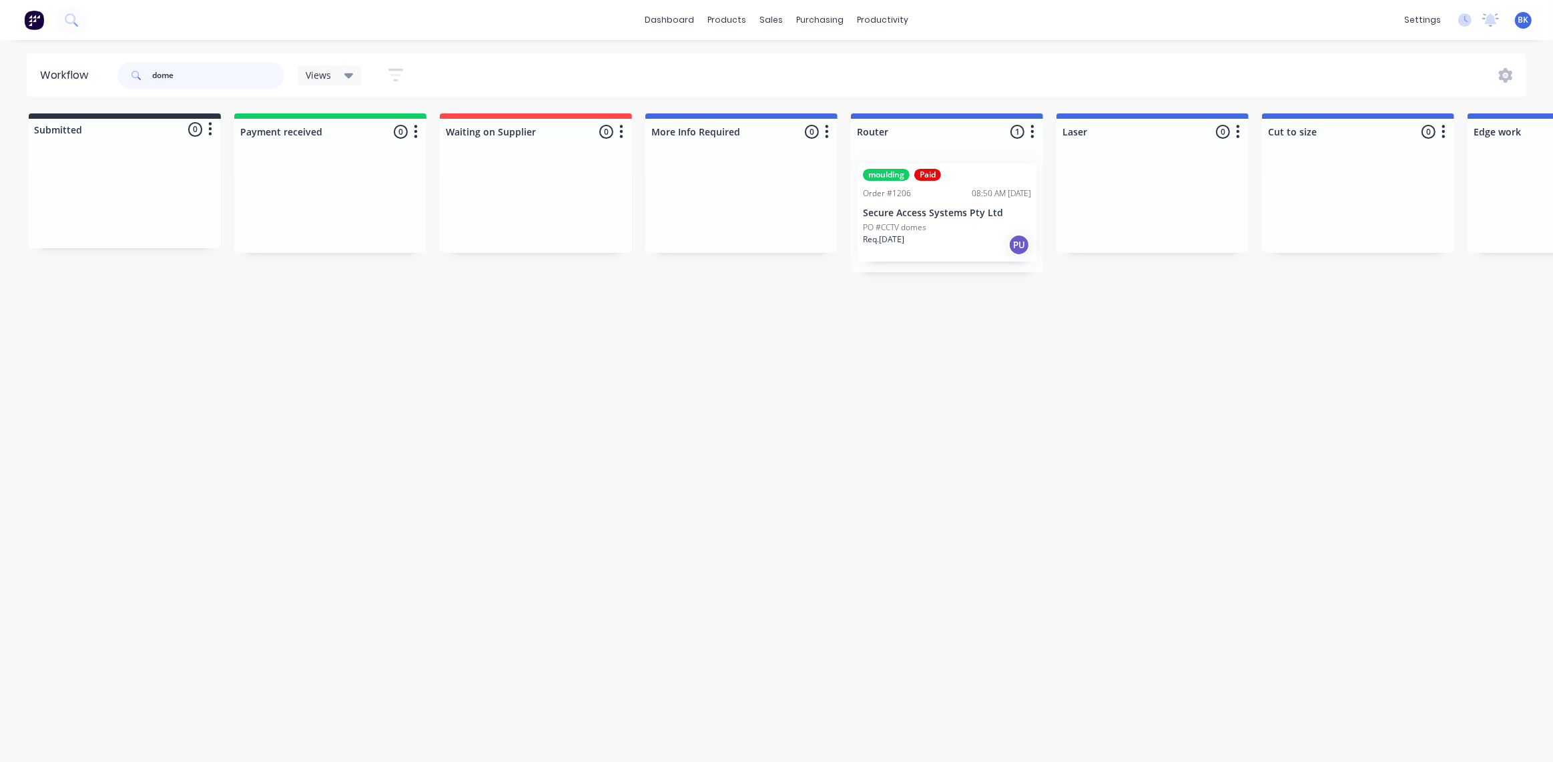
type input "dome"
click at [959, 240] on div "Req. 20/08/25 PU" at bounding box center [947, 245] width 168 height 23
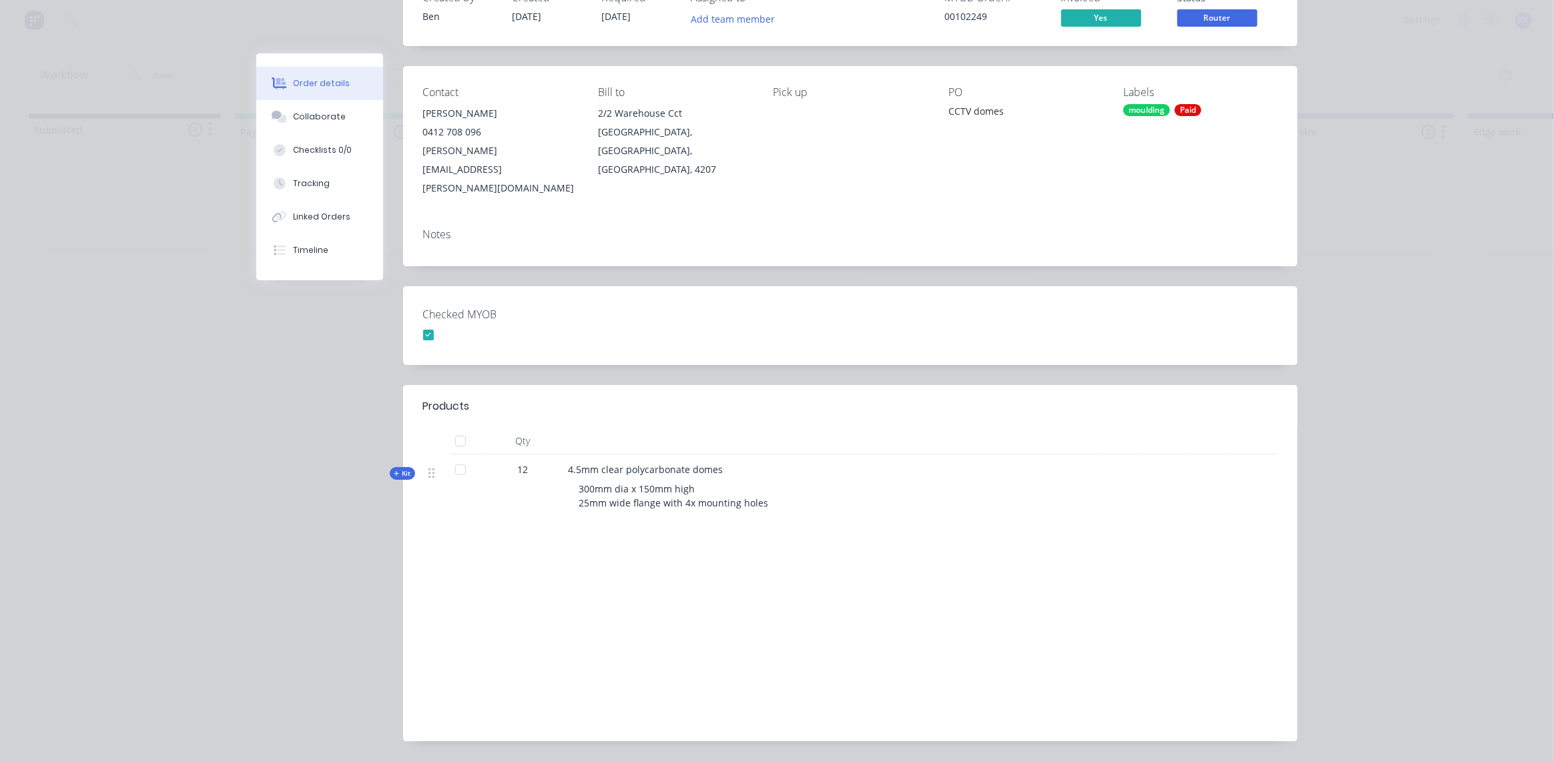
scroll to position [119, 0]
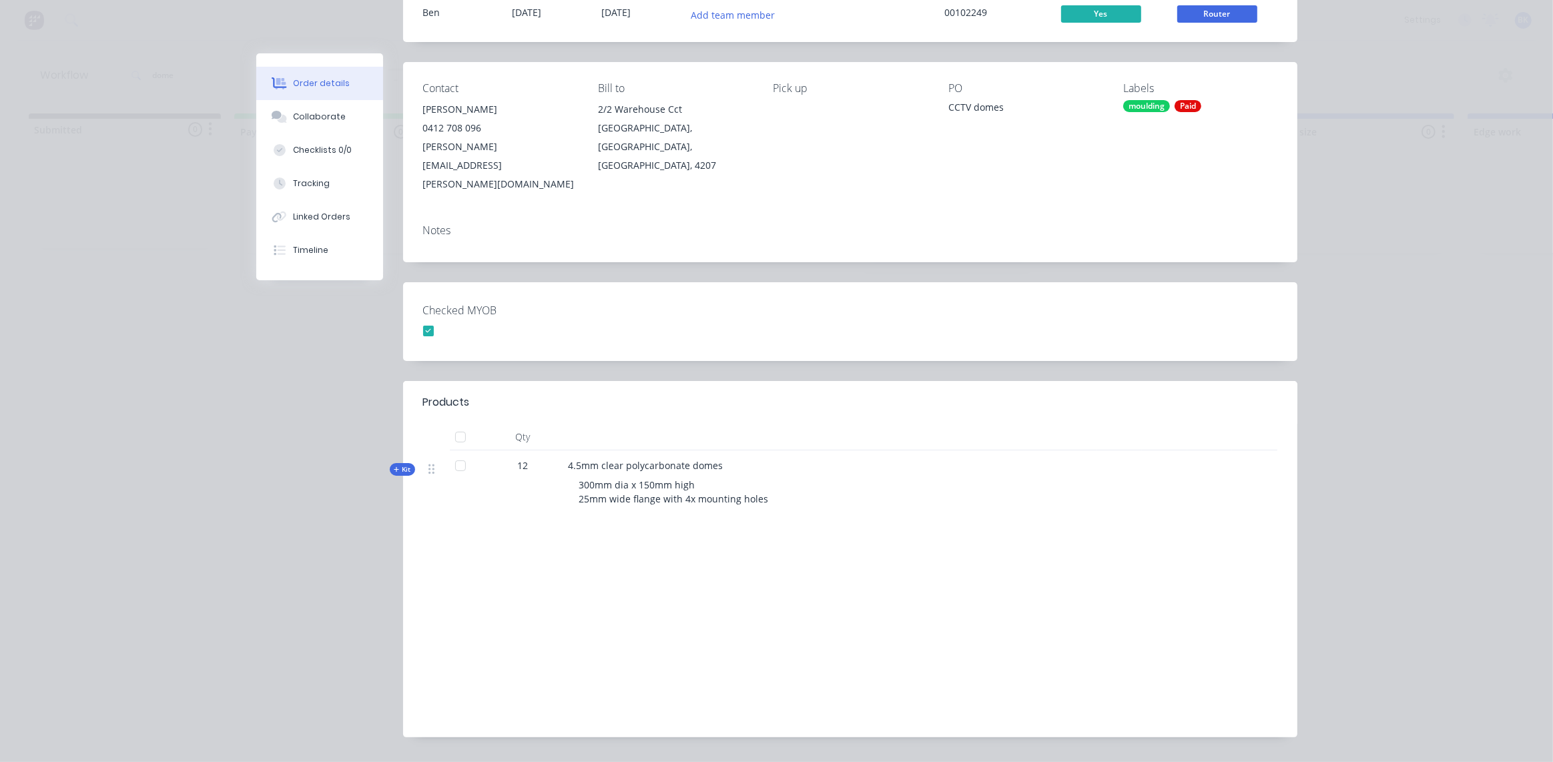
click at [397, 463] on div "Kit" at bounding box center [402, 469] width 25 height 13
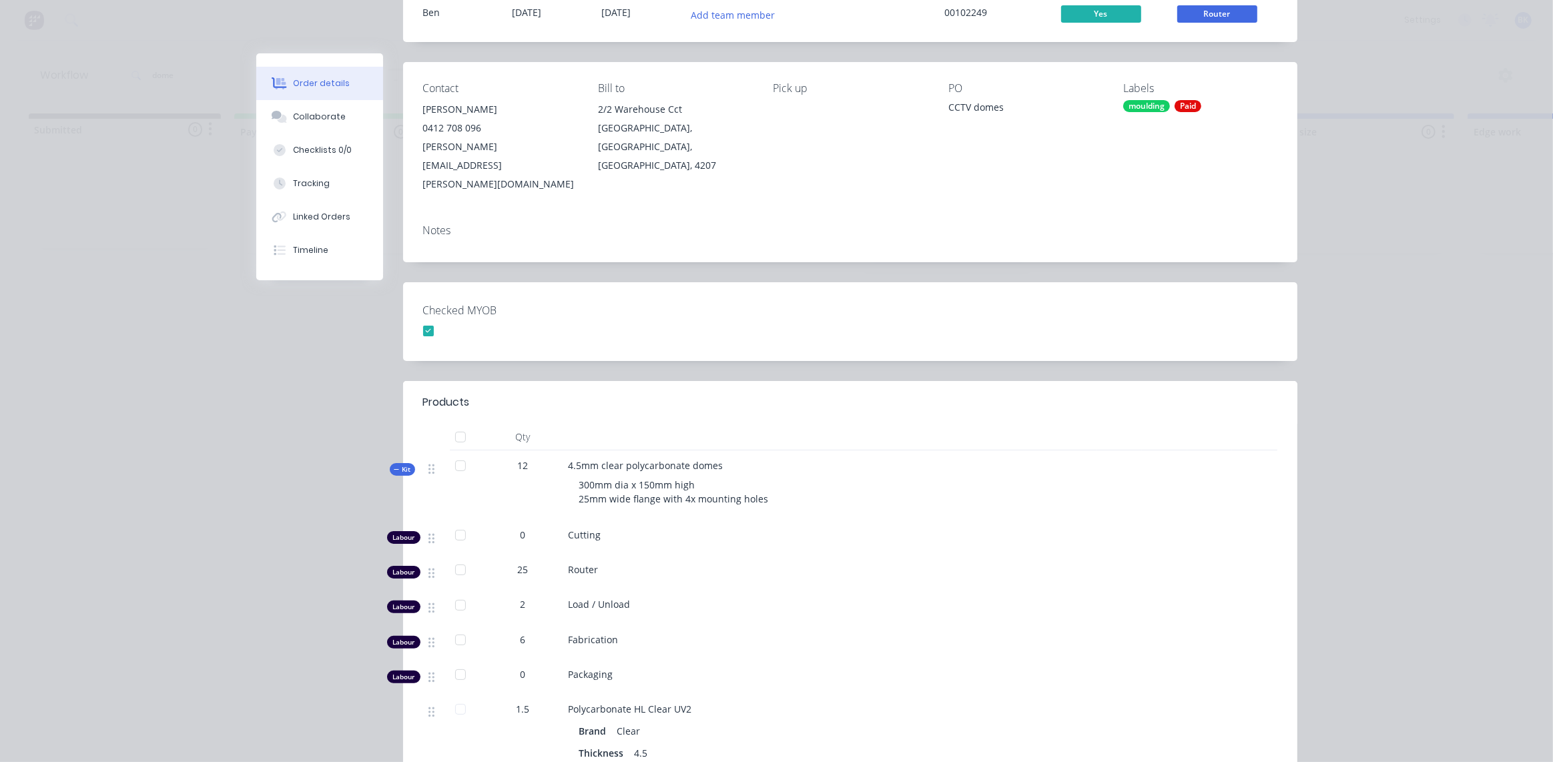
click at [399, 464] on span "Kit" at bounding box center [402, 469] width 17 height 10
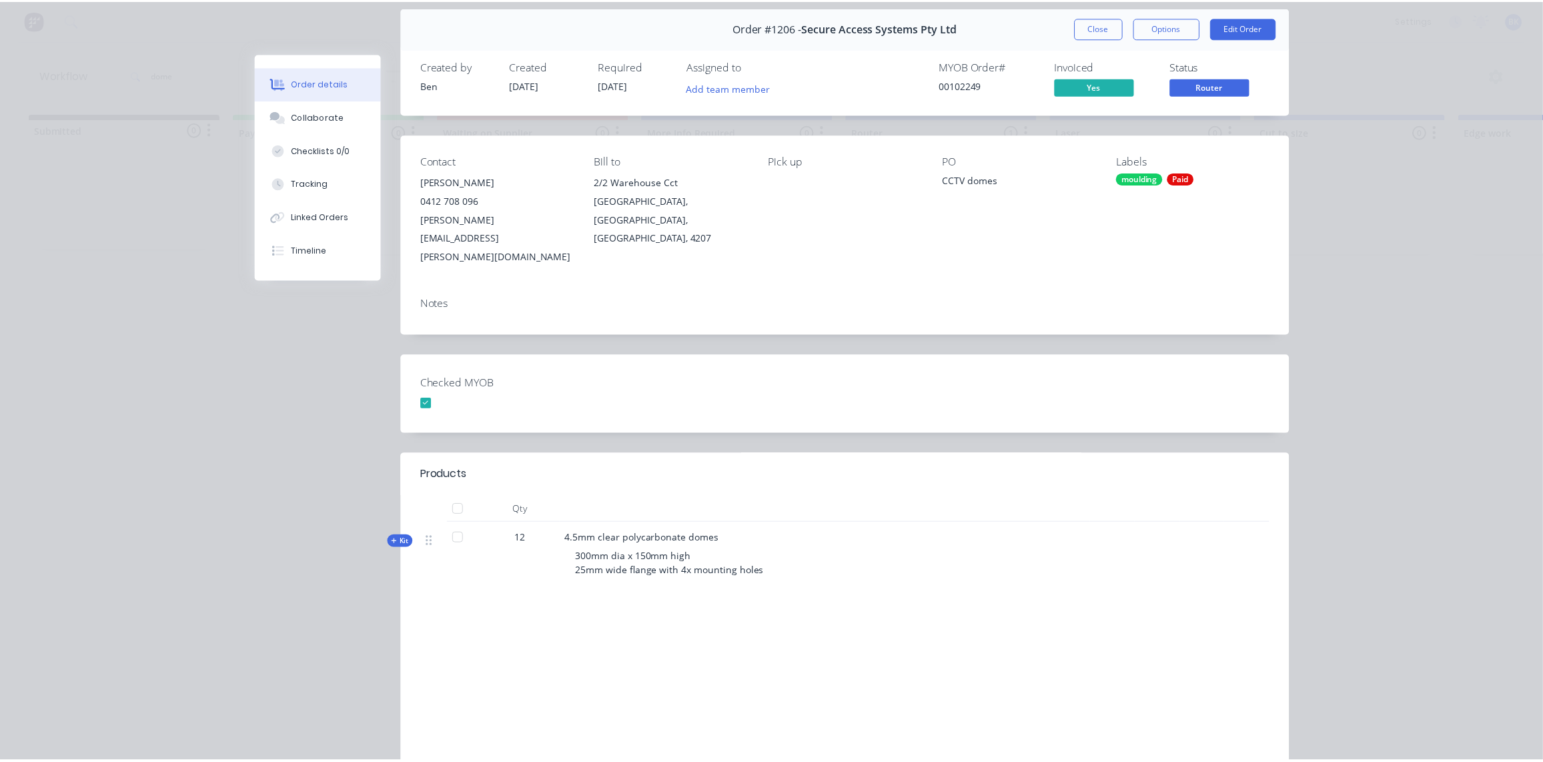
scroll to position [0, 0]
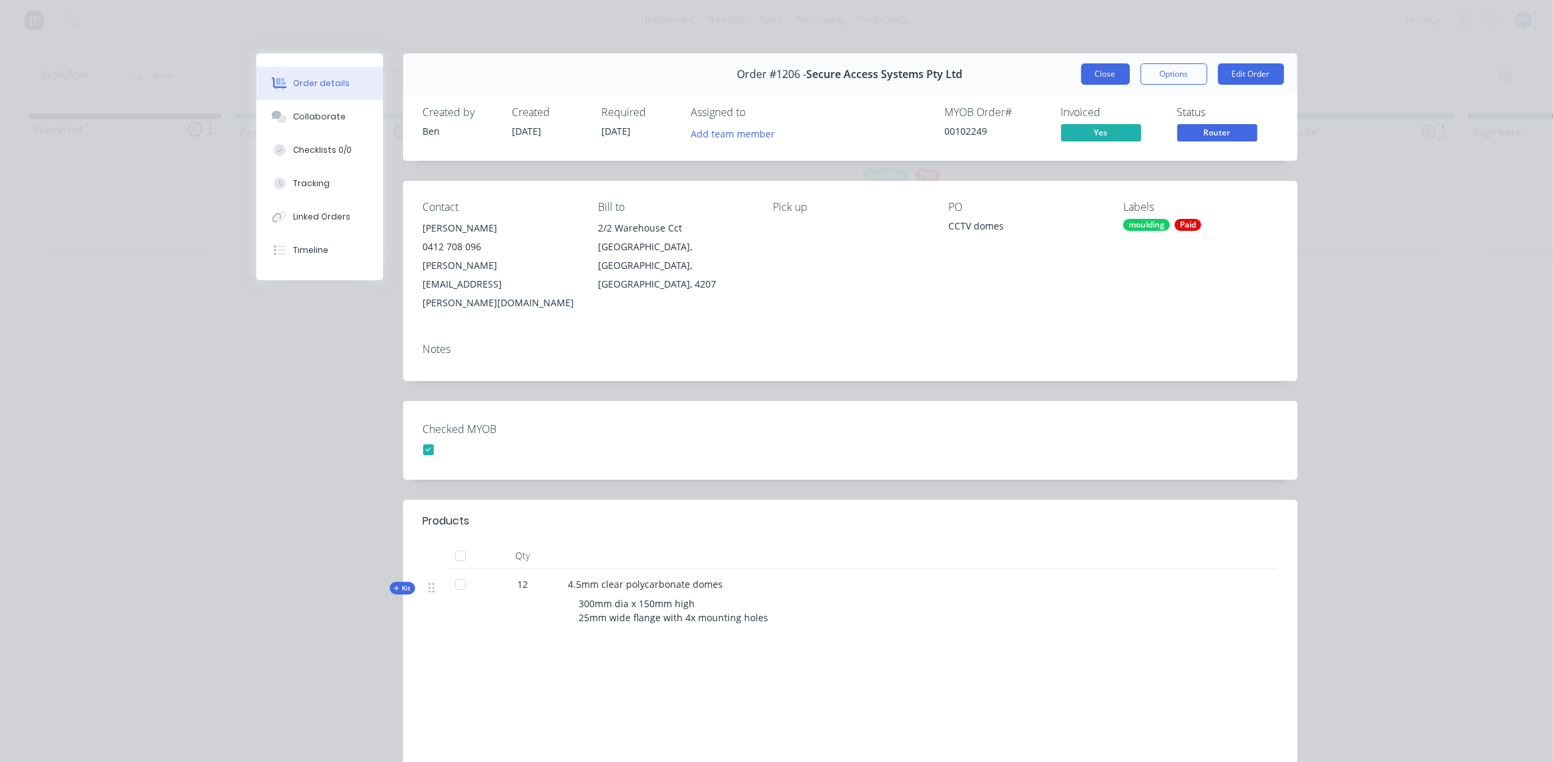
click at [1102, 72] on button "Close" at bounding box center [1105, 73] width 49 height 21
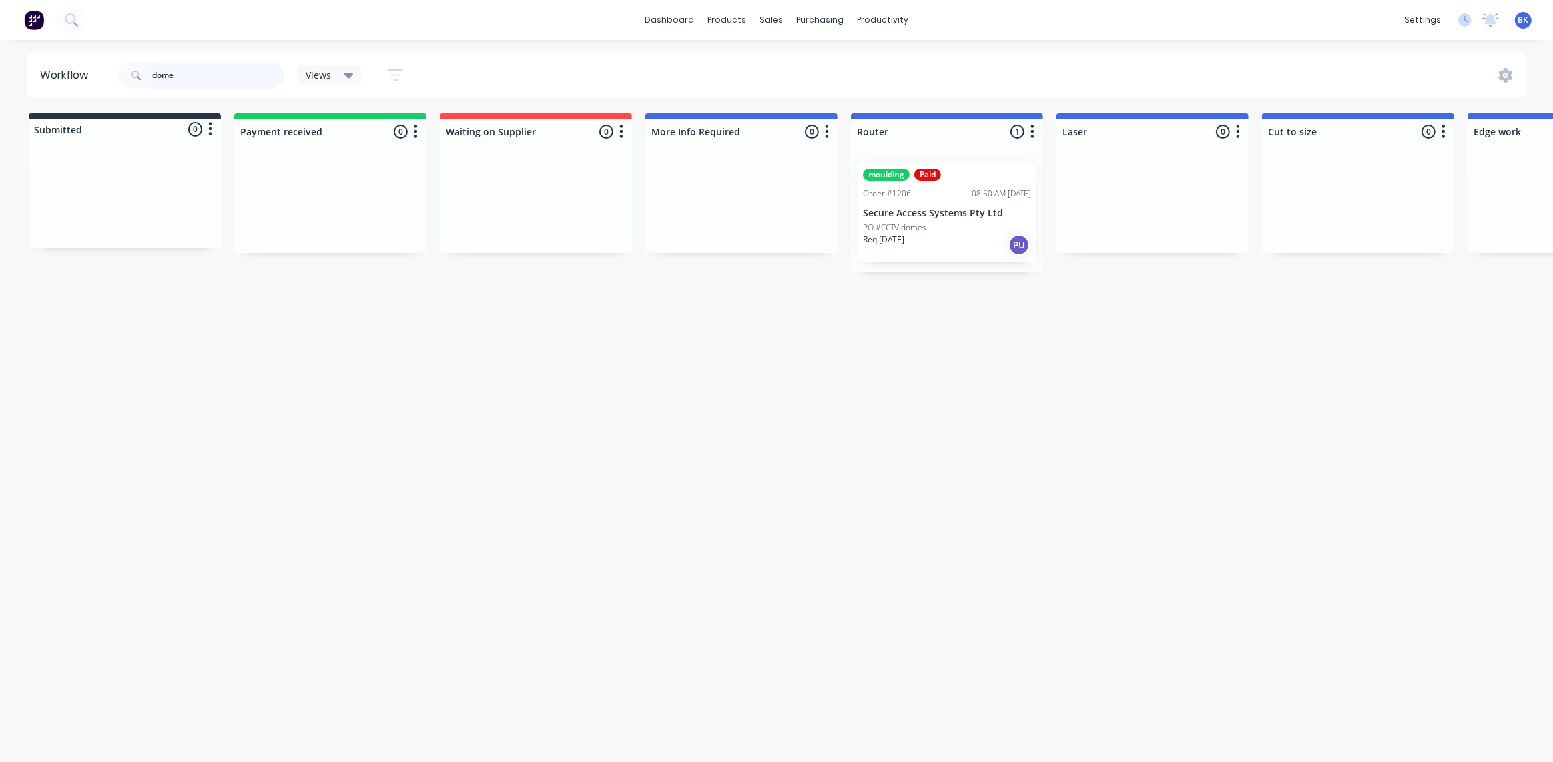
drag, startPoint x: 189, startPoint y: 76, endPoint x: 111, endPoint y: 73, distance: 77.5
click at [114, 74] on header "Workflow dome Views Save new view None (Default) edit Ready for Pick Up edit Sh…" at bounding box center [777, 74] width 1500 height 43
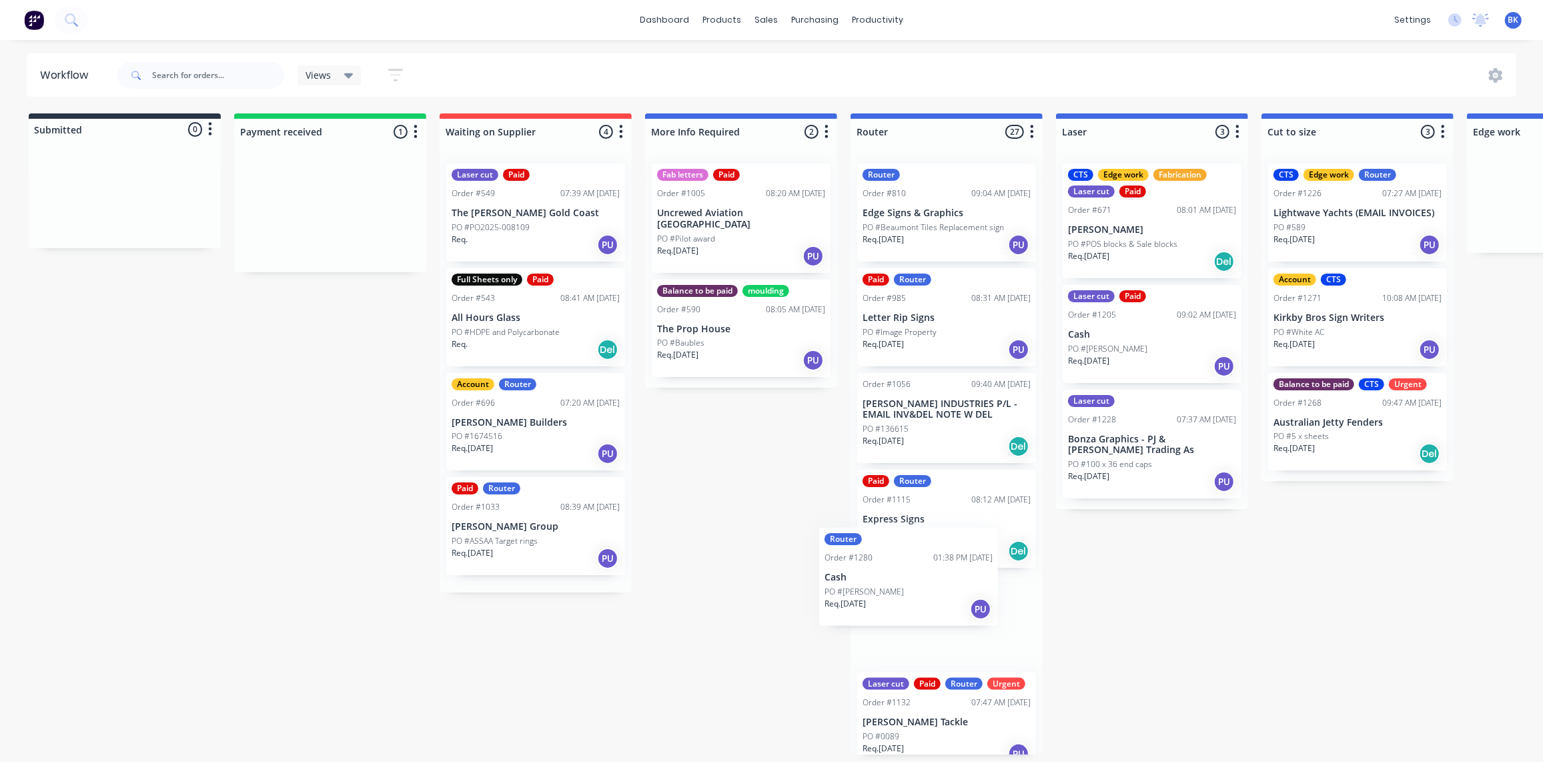
scroll to position [1, 0]
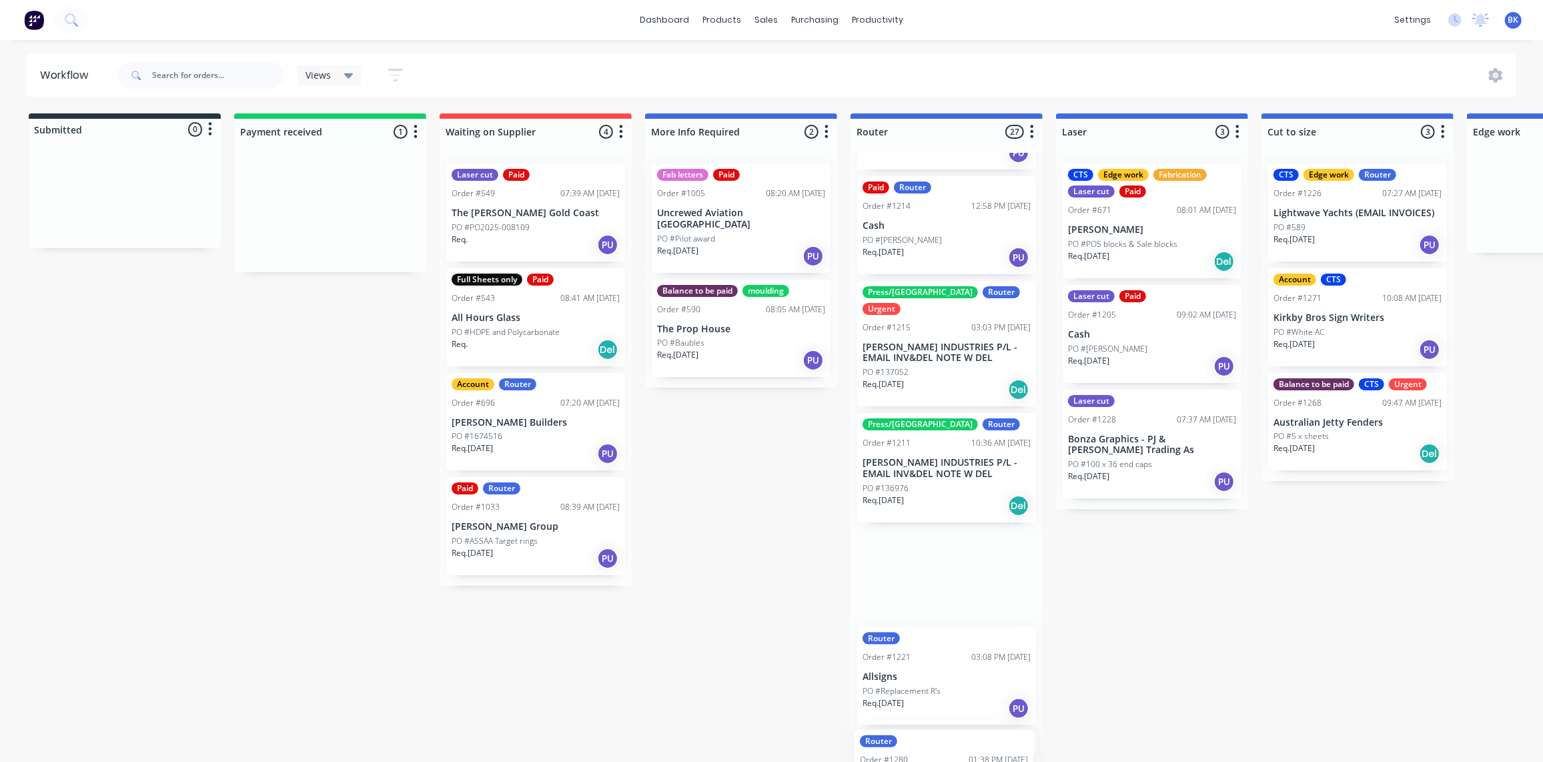
drag, startPoint x: 309, startPoint y: 211, endPoint x: 924, endPoint y: 781, distance: 839.0
click at [924, 682] on html "dashboard products sales purchasing productivity dashboard products Product Cat…" at bounding box center [771, 341] width 1543 height 682
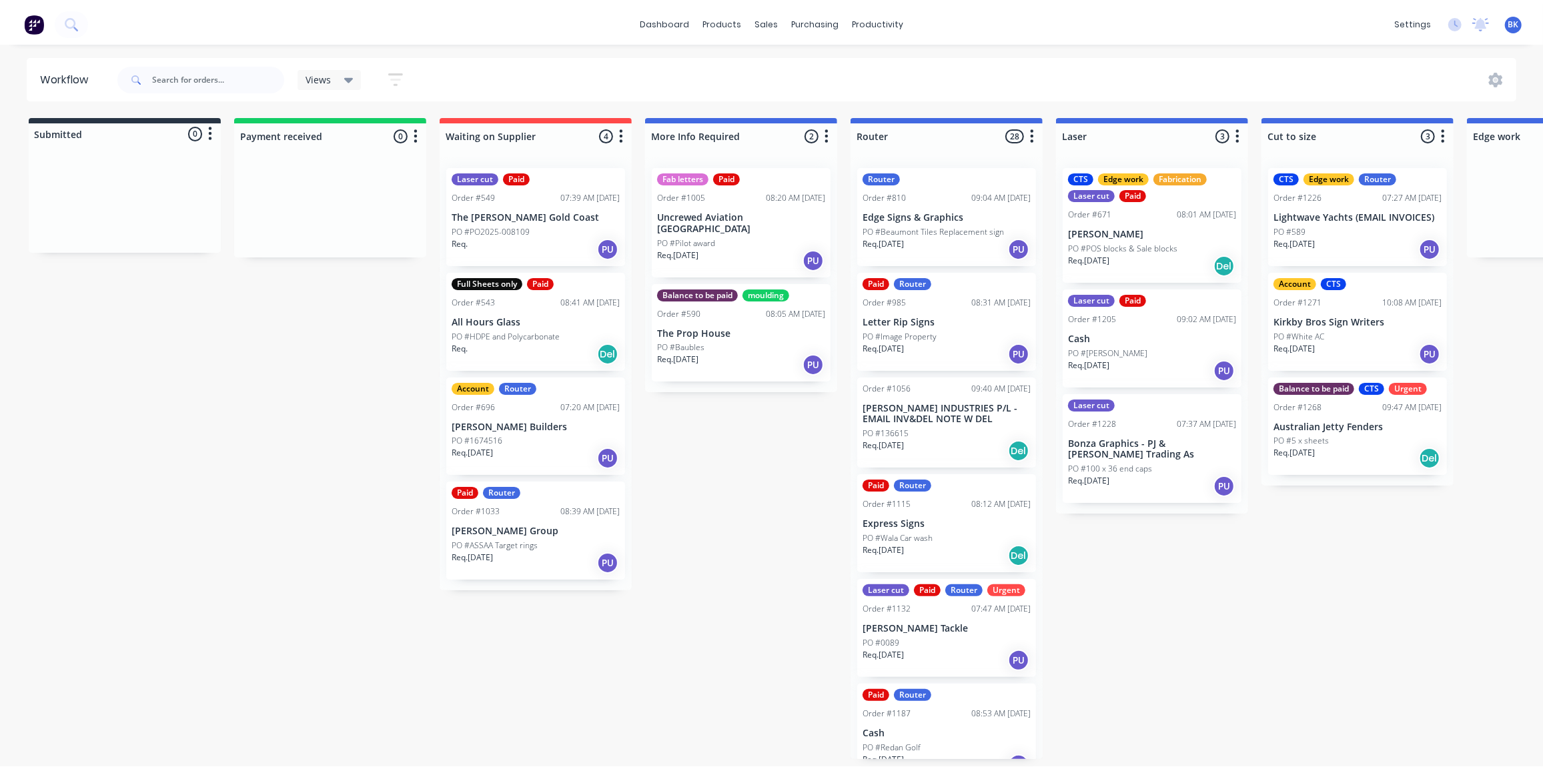
scroll to position [0, 0]
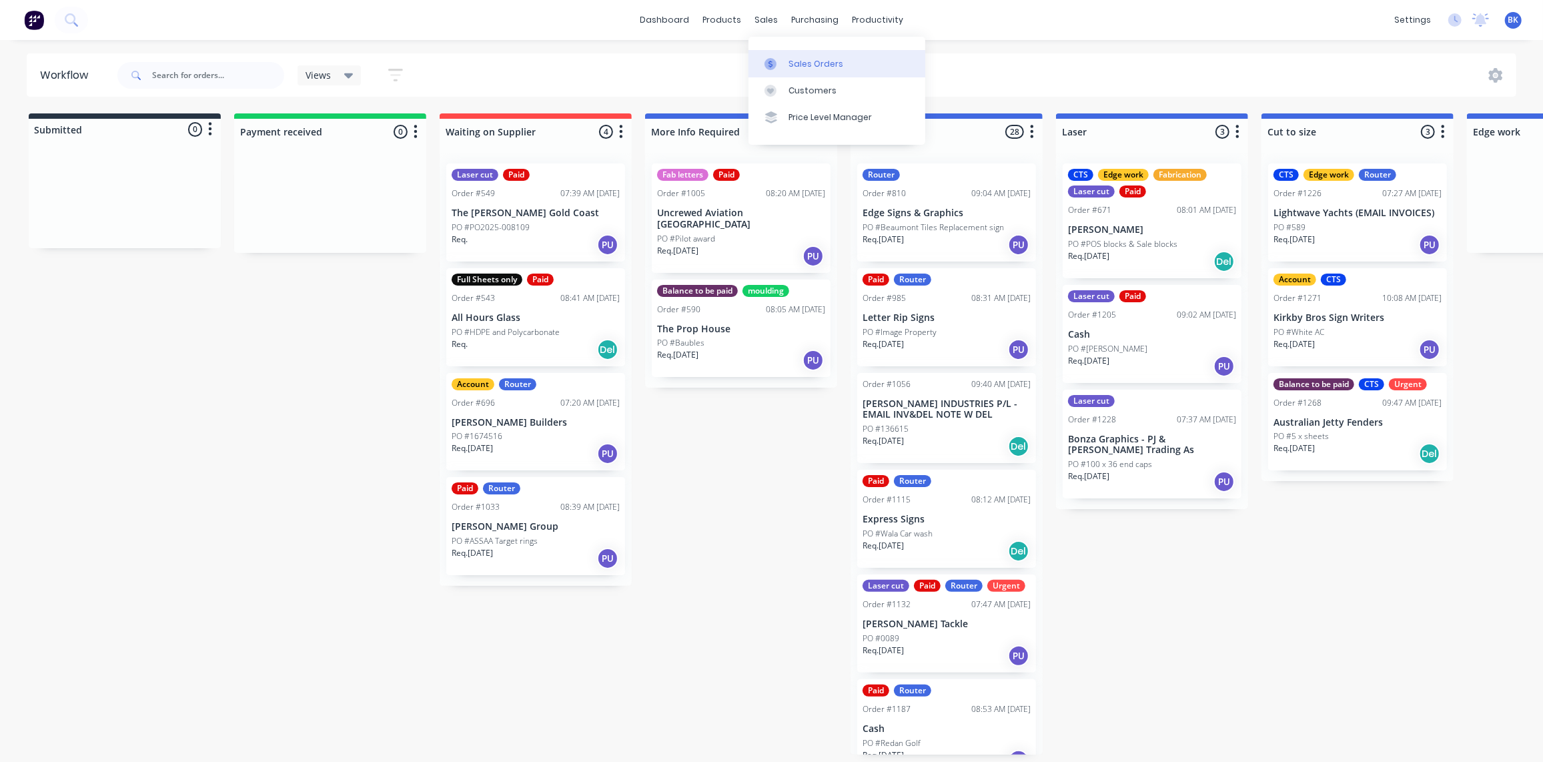
click at [781, 61] on div at bounding box center [775, 64] width 20 height 12
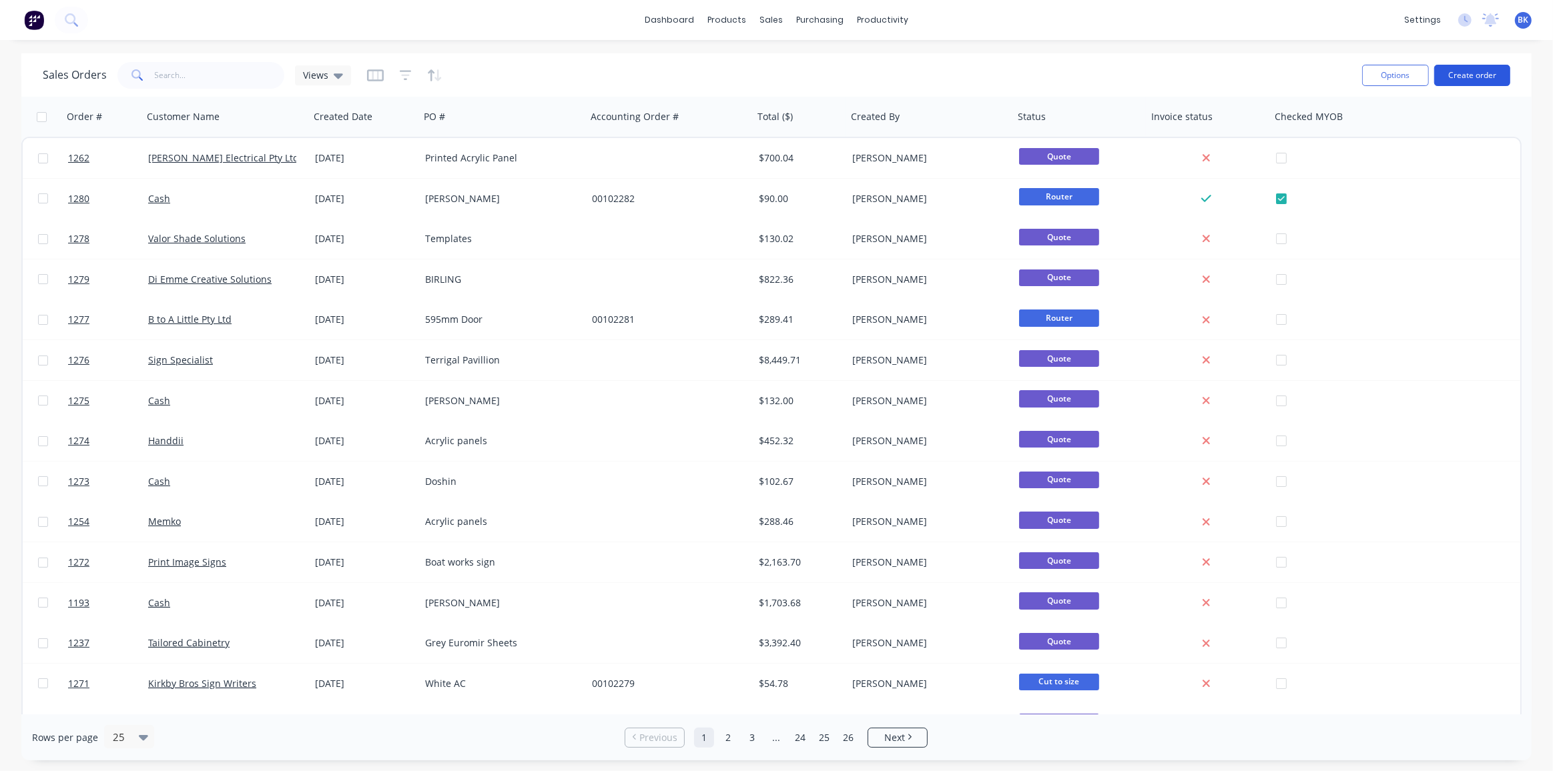
click at [1459, 76] on button "Create order" at bounding box center [1472, 75] width 76 height 21
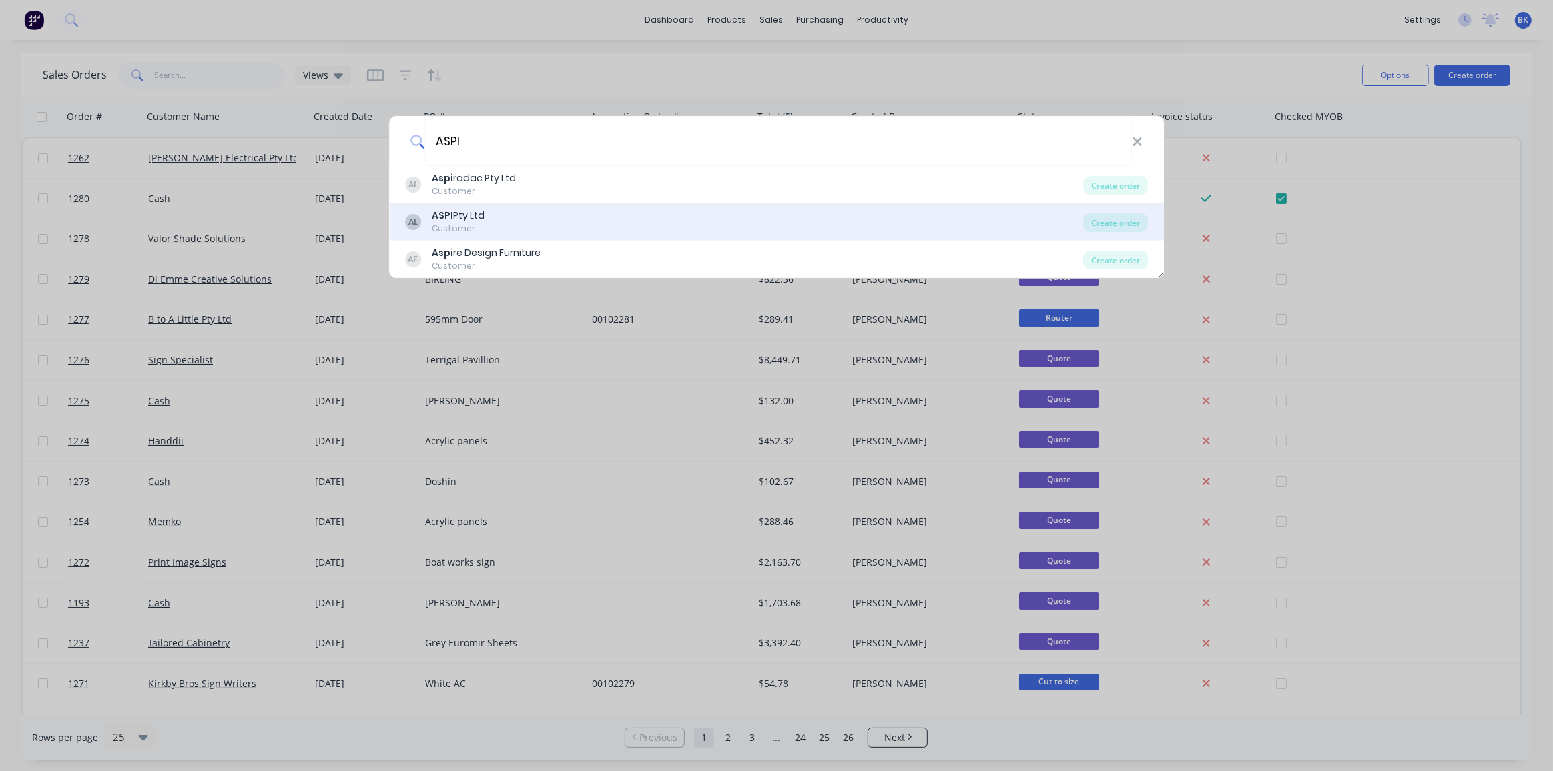
type input "ASPI"
click at [516, 231] on div "AL ASPI Pty Ltd Customer" at bounding box center [744, 222] width 679 height 26
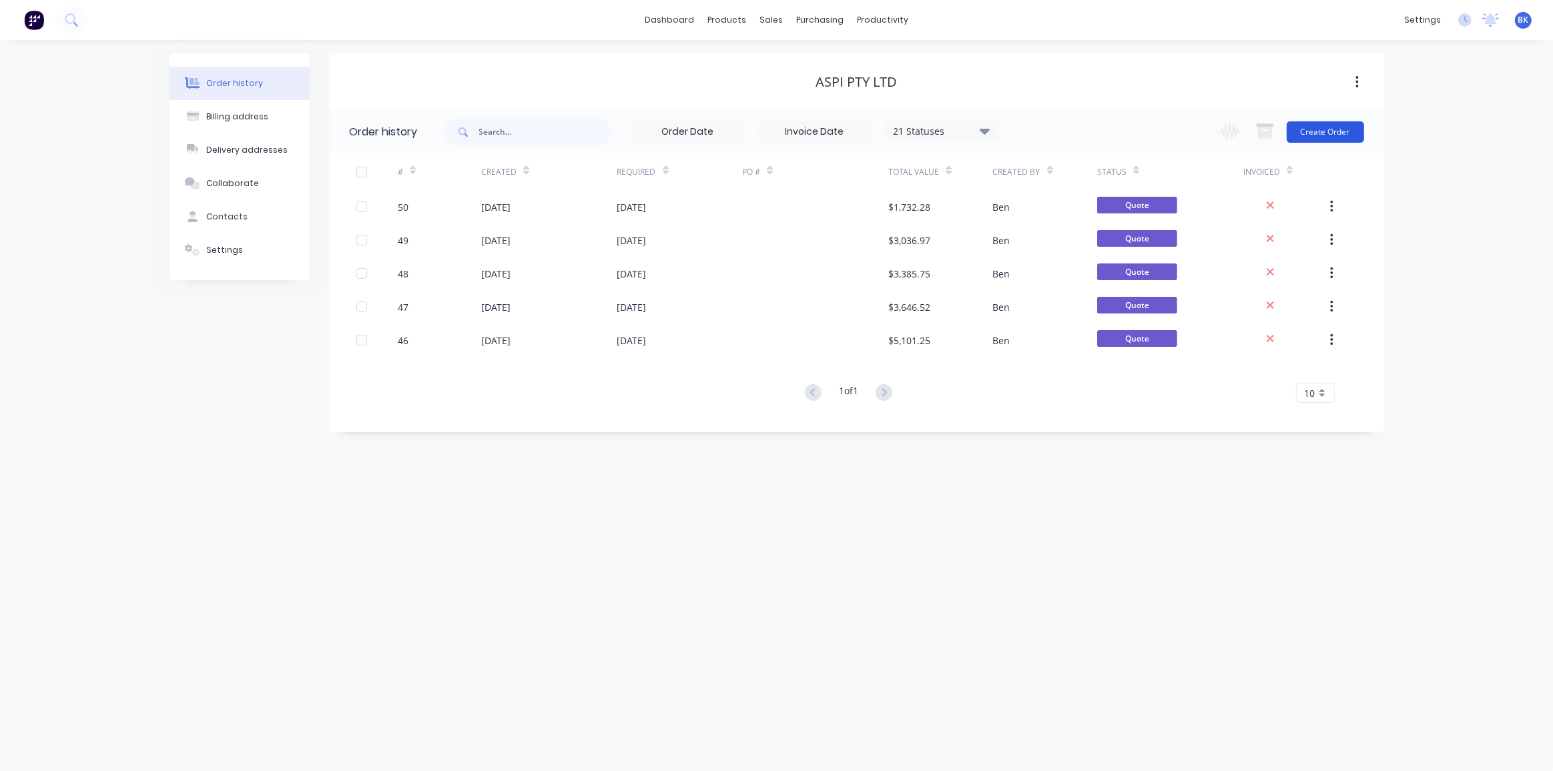
click at [1331, 129] on button "Create Order" at bounding box center [1324, 131] width 77 height 21
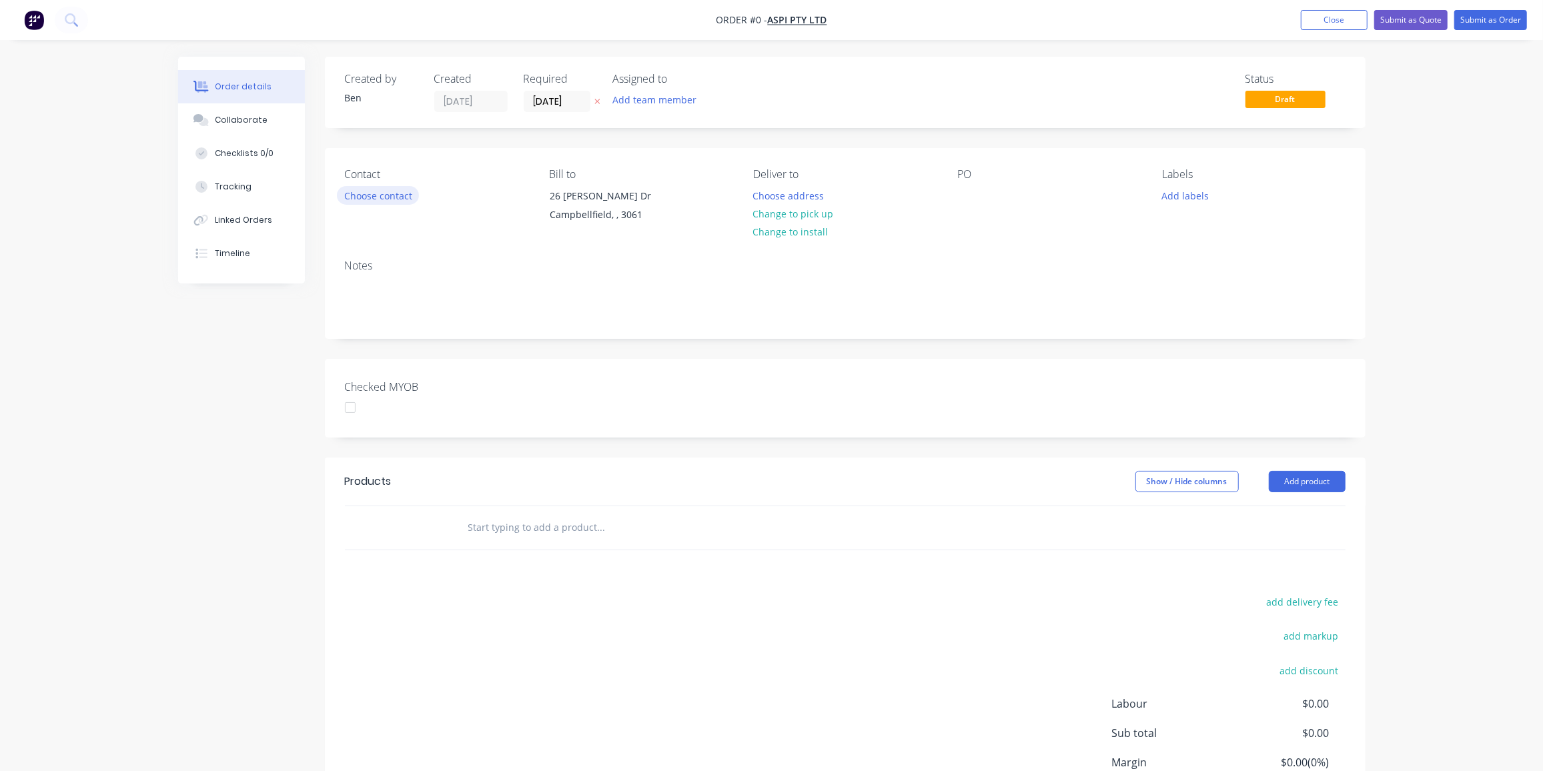
click at [405, 193] on button "Choose contact" at bounding box center [378, 195] width 82 height 18
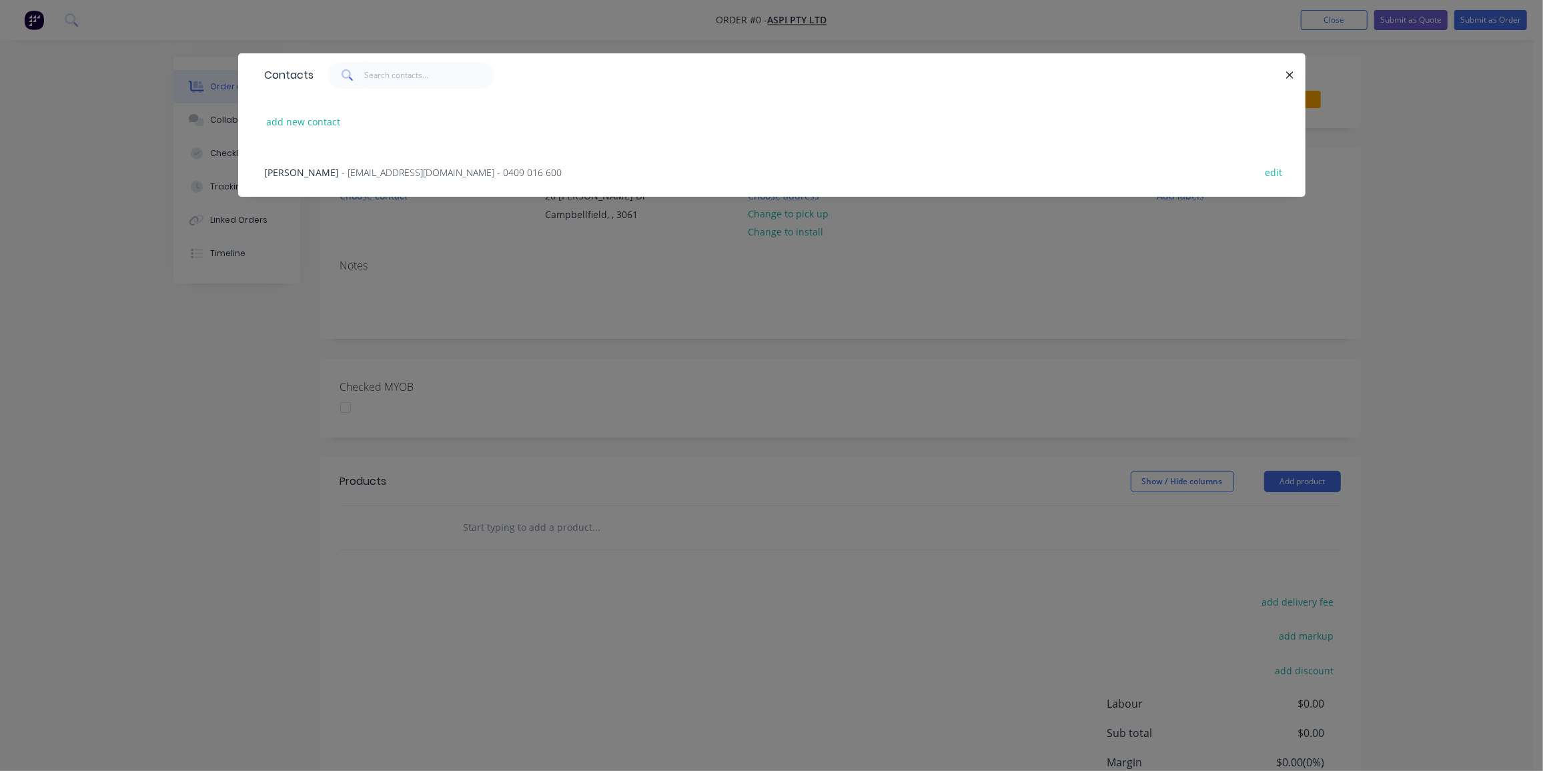
click at [408, 173] on span "- mc@aspi.biz - 0409 016 600" at bounding box center [452, 172] width 220 height 13
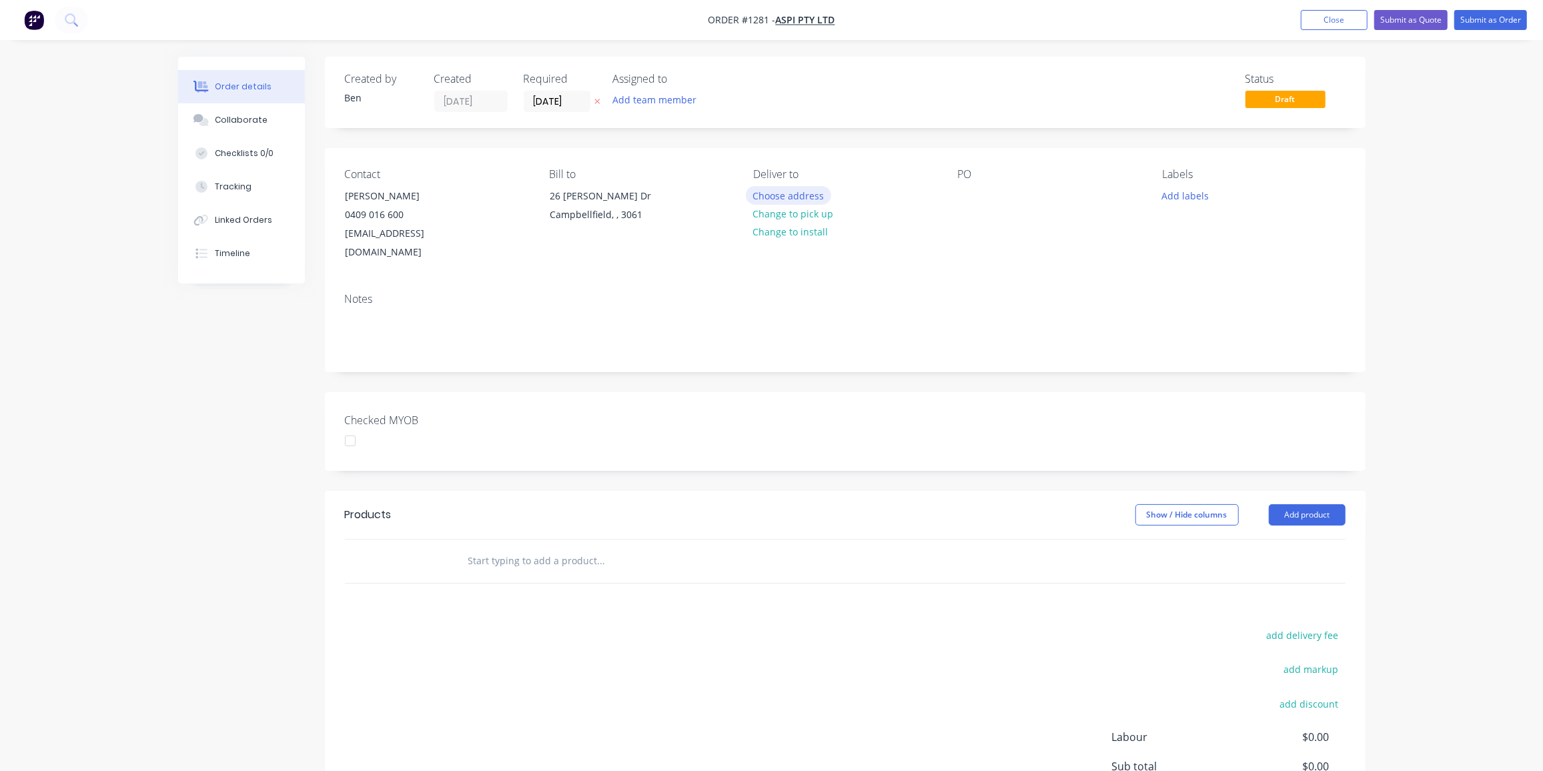
click at [813, 195] on button "Choose address" at bounding box center [788, 195] width 85 height 18
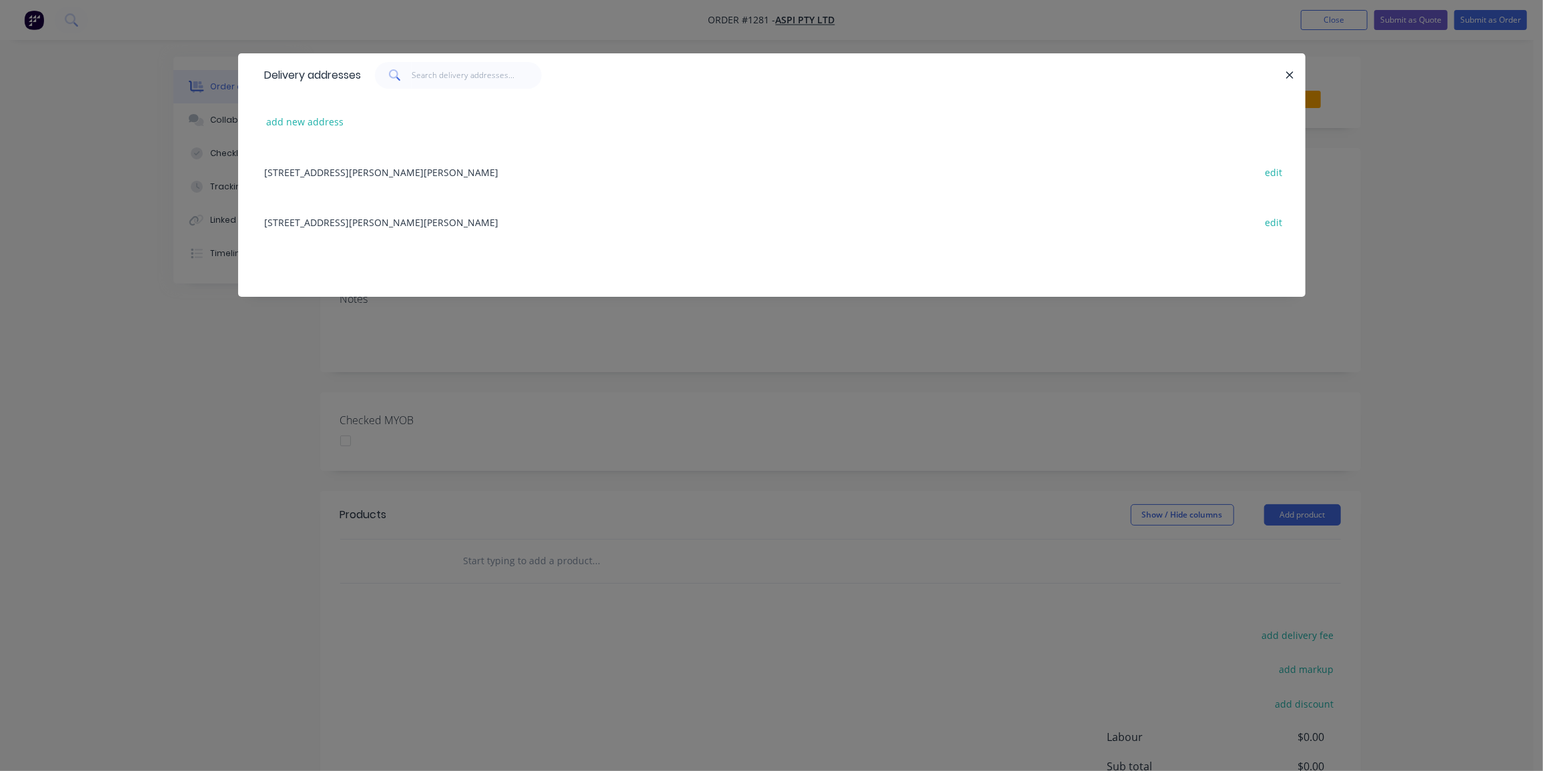
click at [388, 171] on div "26 Nathan Dr, Campbellfield, undefined, 3061 edit" at bounding box center [772, 172] width 1028 height 50
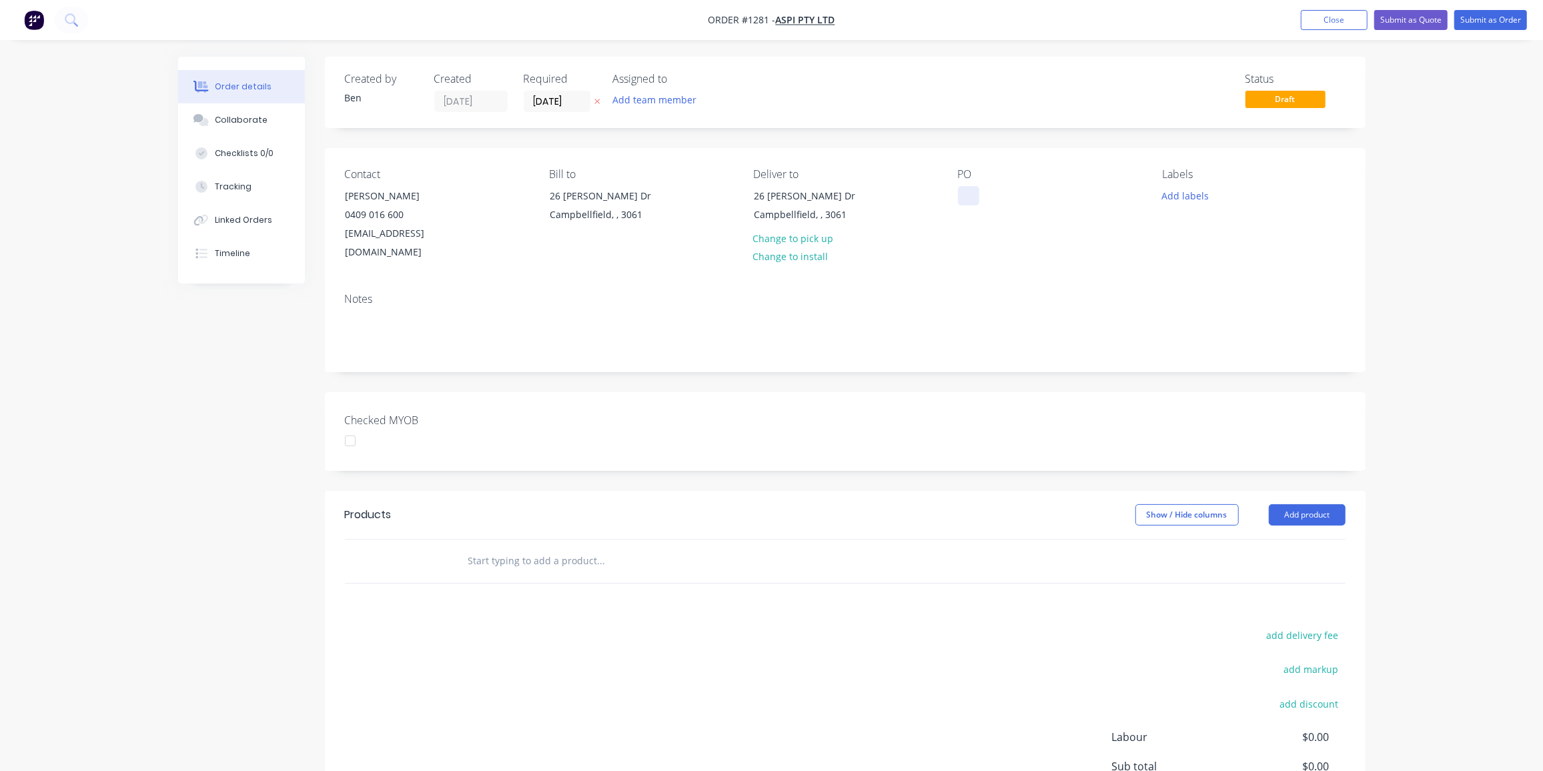
click at [961, 194] on div at bounding box center [968, 195] width 21 height 19
drag, startPoint x: 1164, startPoint y: 193, endPoint x: 1190, endPoint y: 202, distance: 28.1
click at [1164, 193] on button "Add labels" at bounding box center [1185, 195] width 61 height 18
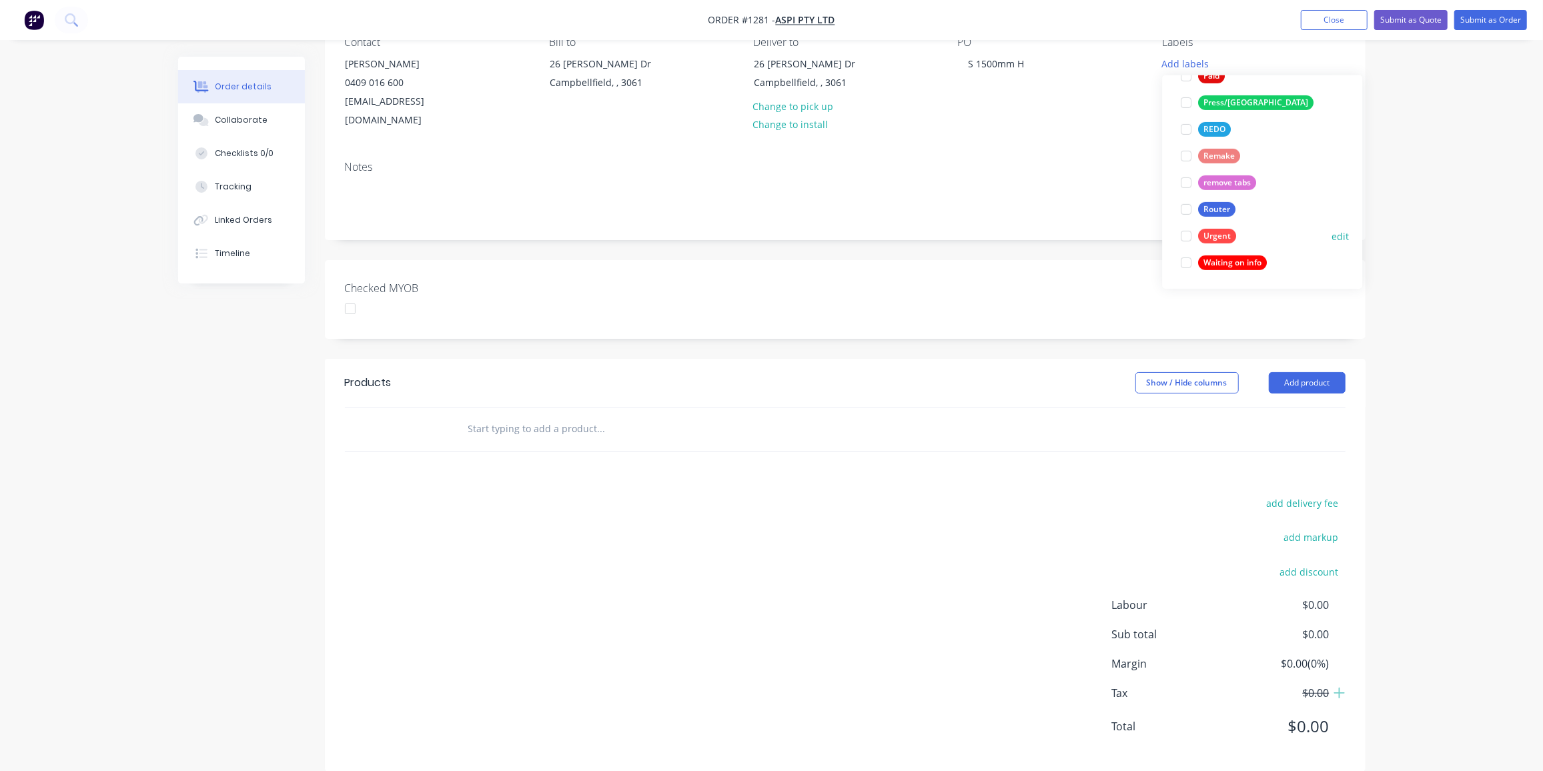
scroll to position [446, 0]
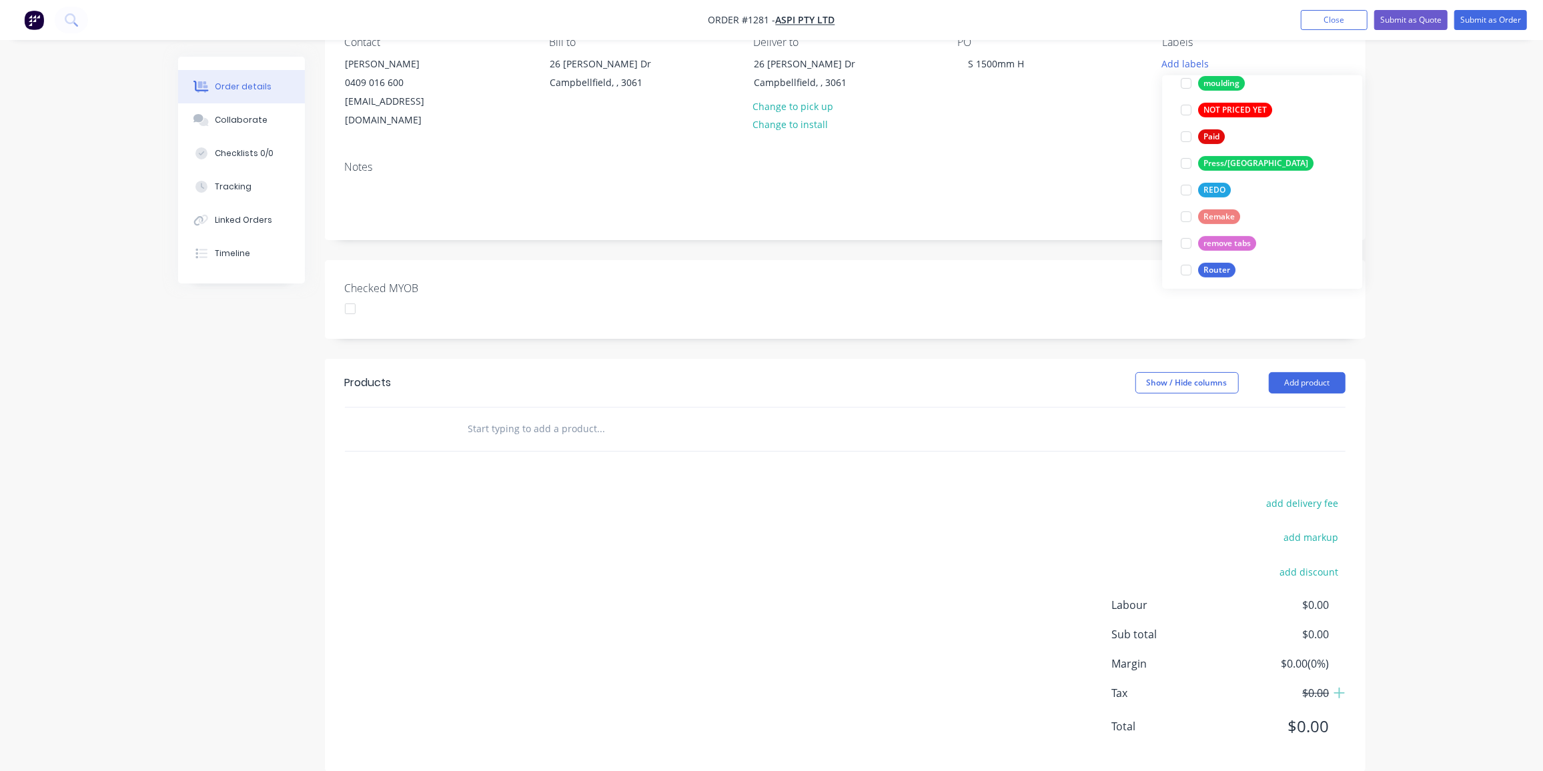
click at [1236, 264] on button "Router" at bounding box center [1208, 270] width 65 height 19
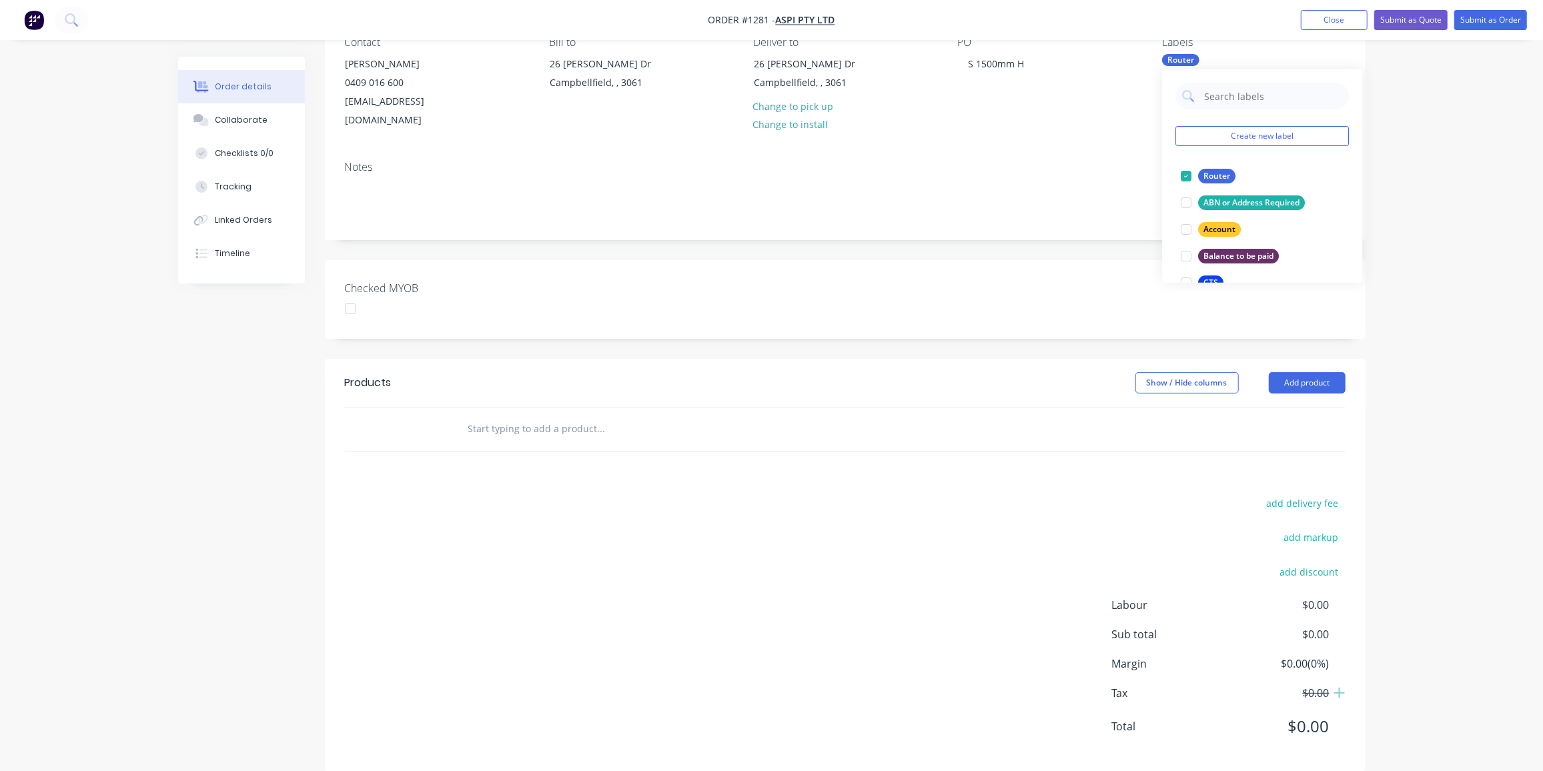
click at [825, 541] on div "add delivery fee add markup add discount Labour $0.00 Sub total $0.00 Margin $0…" at bounding box center [845, 623] width 1001 height 258
click at [1184, 61] on div "Router" at bounding box center [1180, 60] width 37 height 12
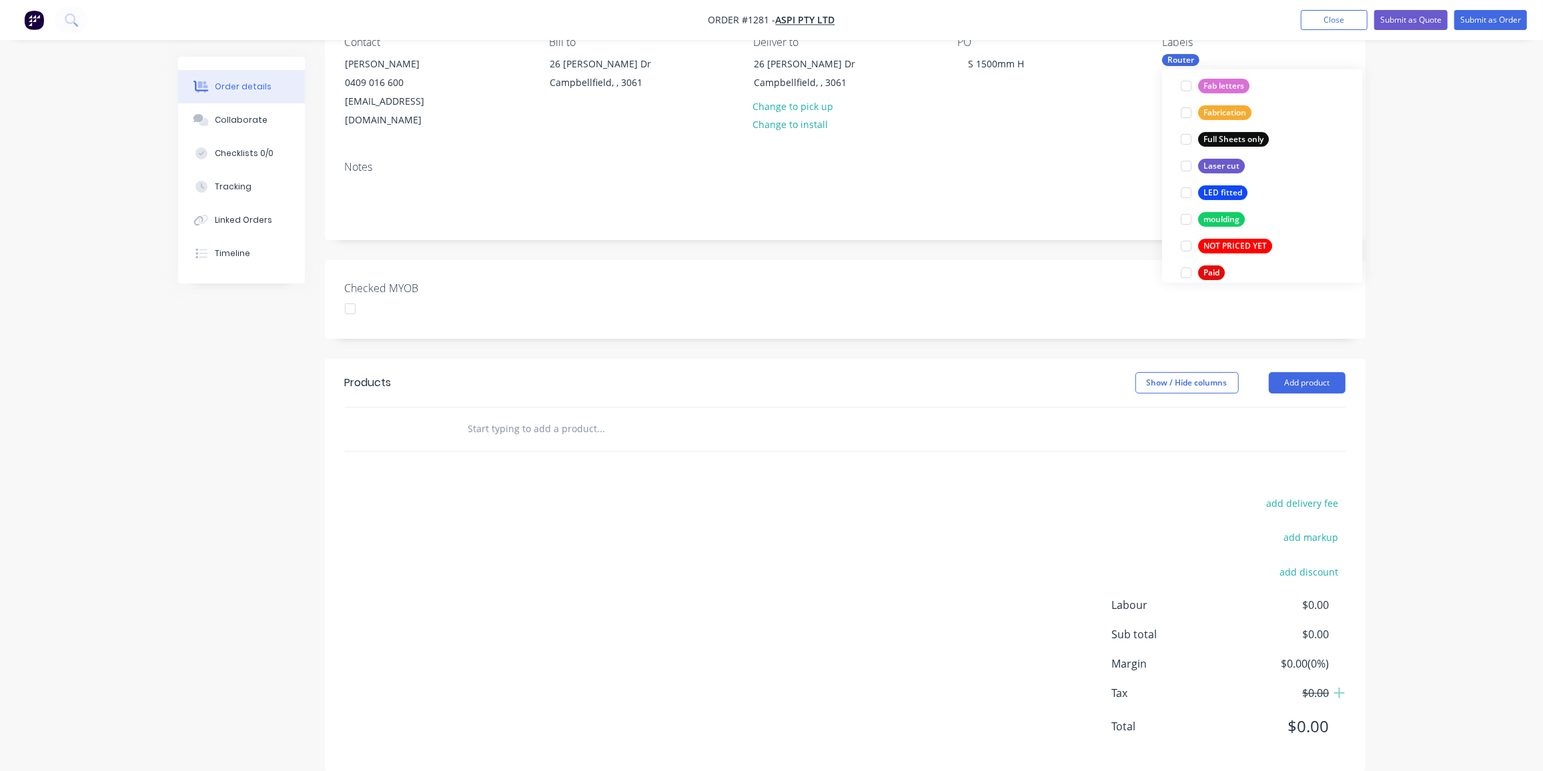
scroll to position [264, 0]
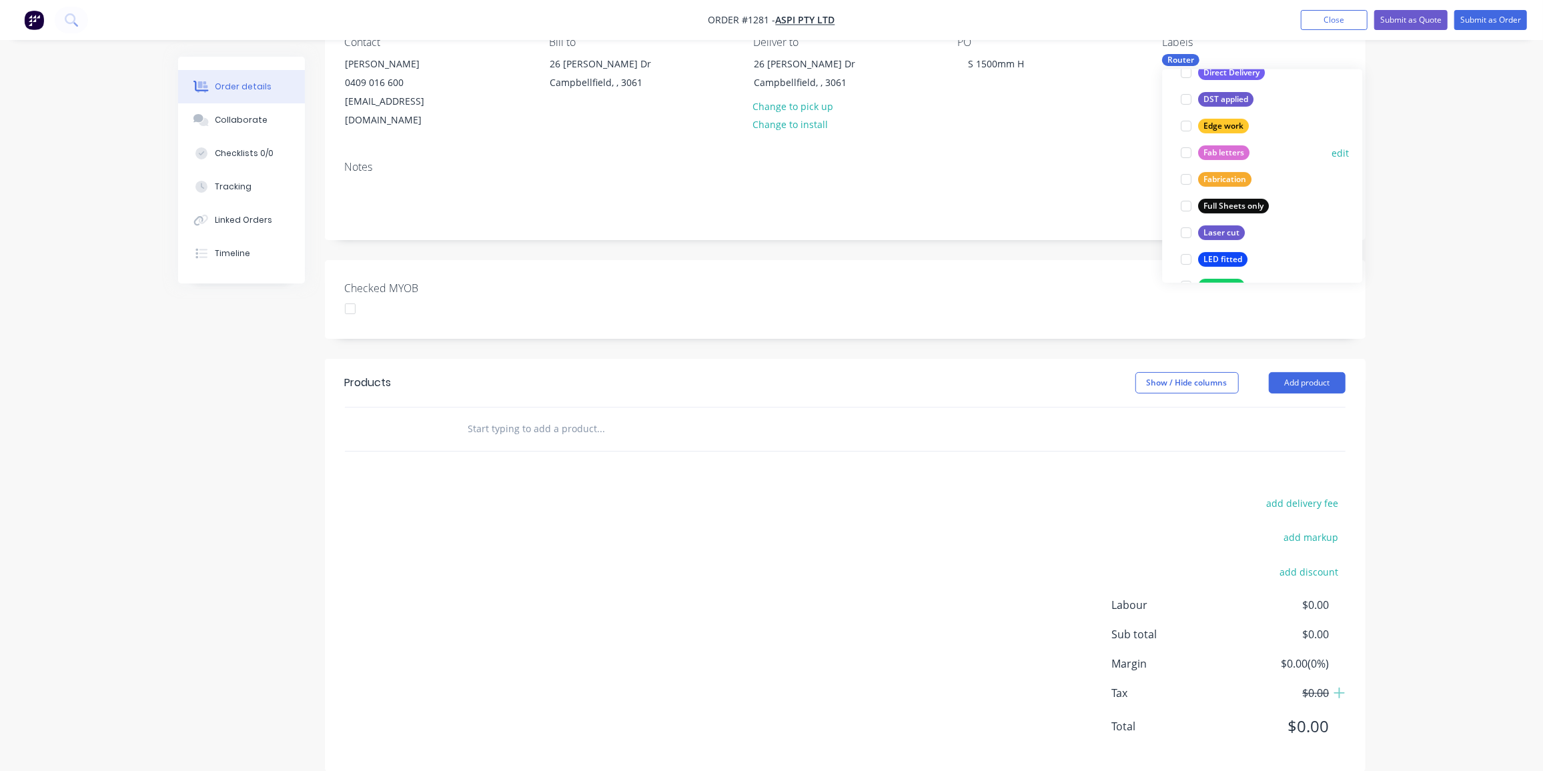
click at [1234, 154] on div "Fab letters" at bounding box center [1223, 152] width 51 height 15
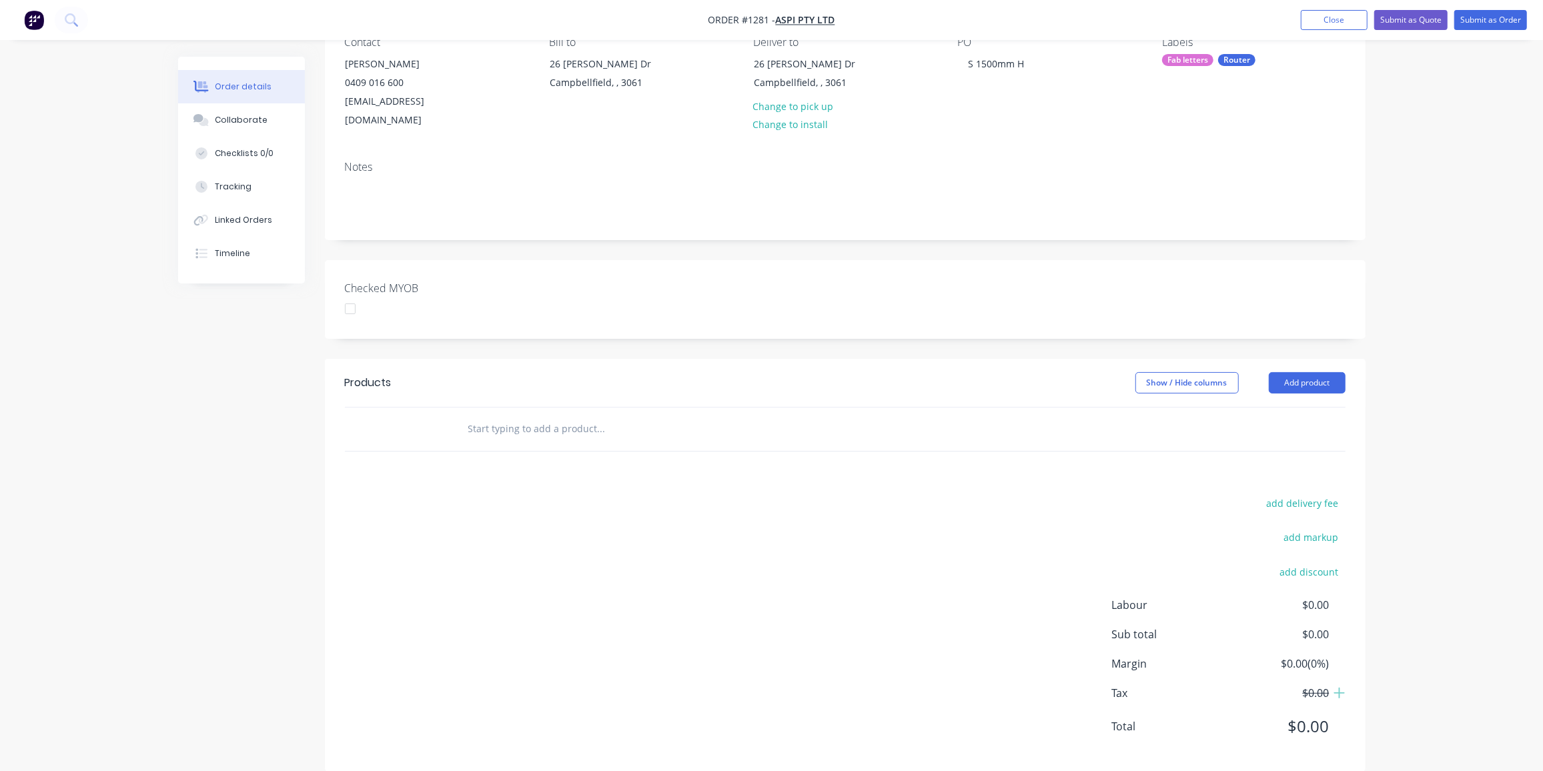
click at [755, 494] on div "add delivery fee add markup add discount Labour $0.00 Sub total $0.00 Margin $0…" at bounding box center [845, 623] width 1001 height 258
click at [609, 420] on input "text" at bounding box center [601, 429] width 267 height 27
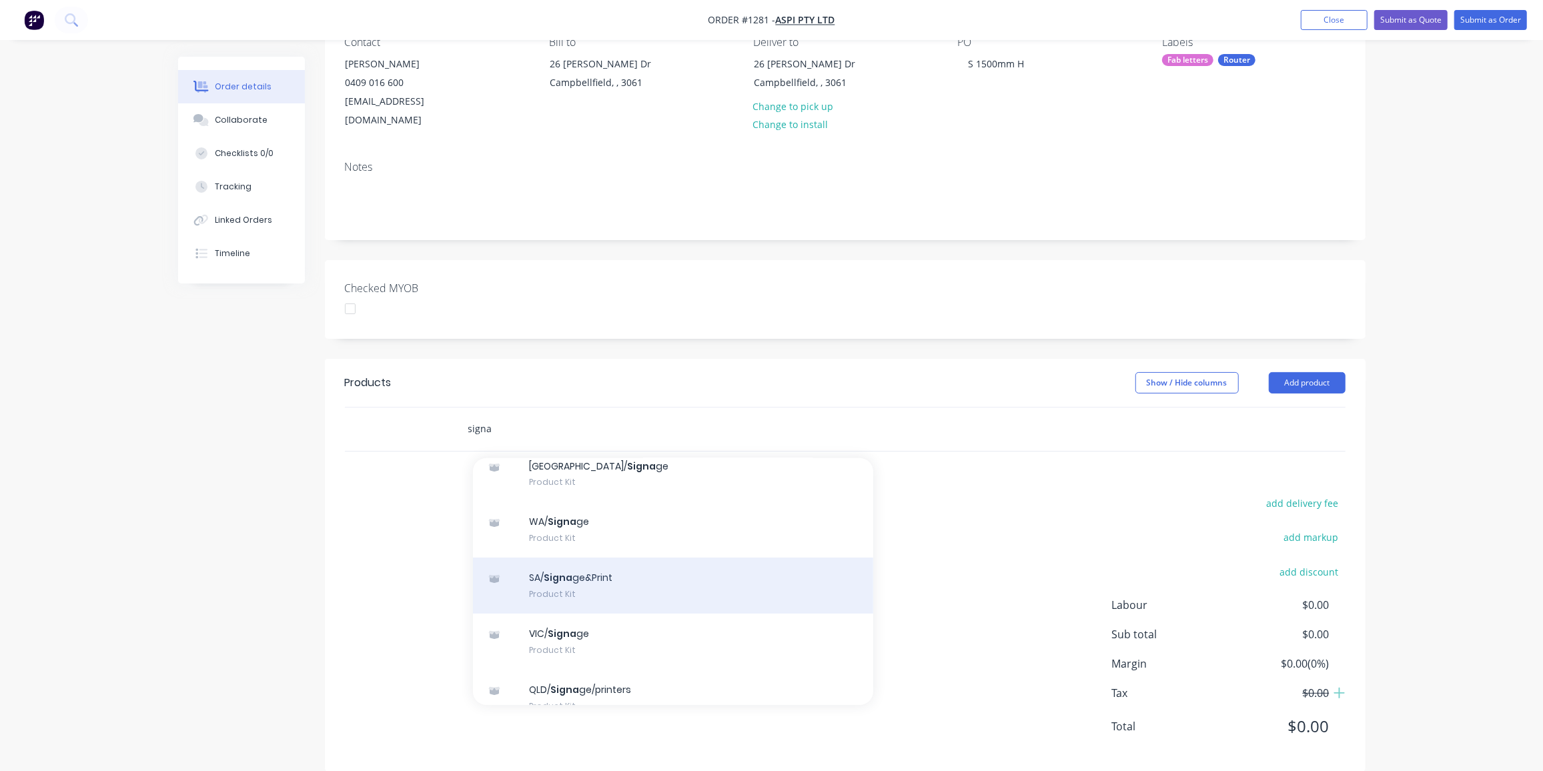
scroll to position [121, 0]
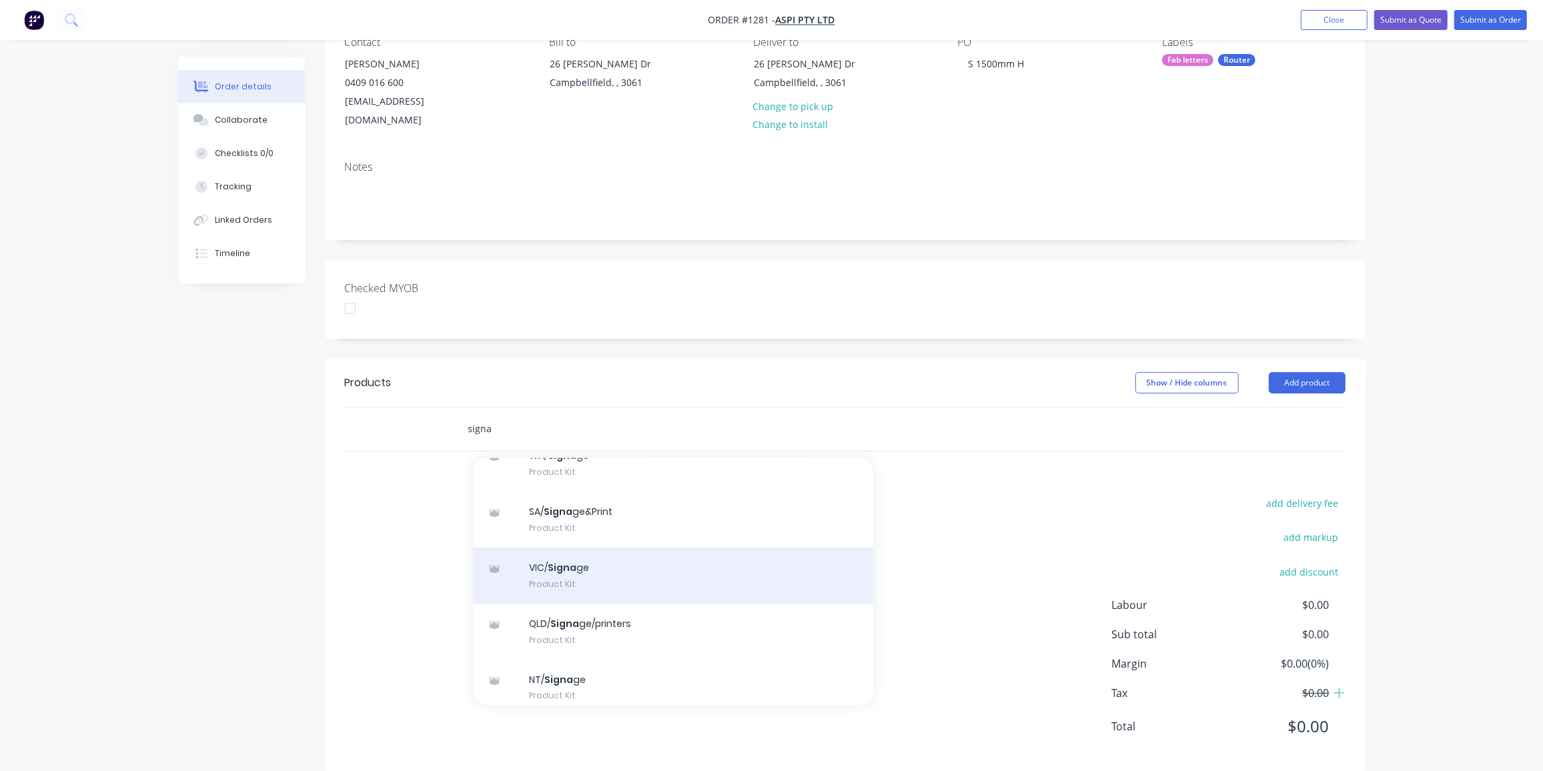
type input "signa"
click at [603, 548] on div "VIC/ Signa ge Product Kit" at bounding box center [673, 576] width 400 height 56
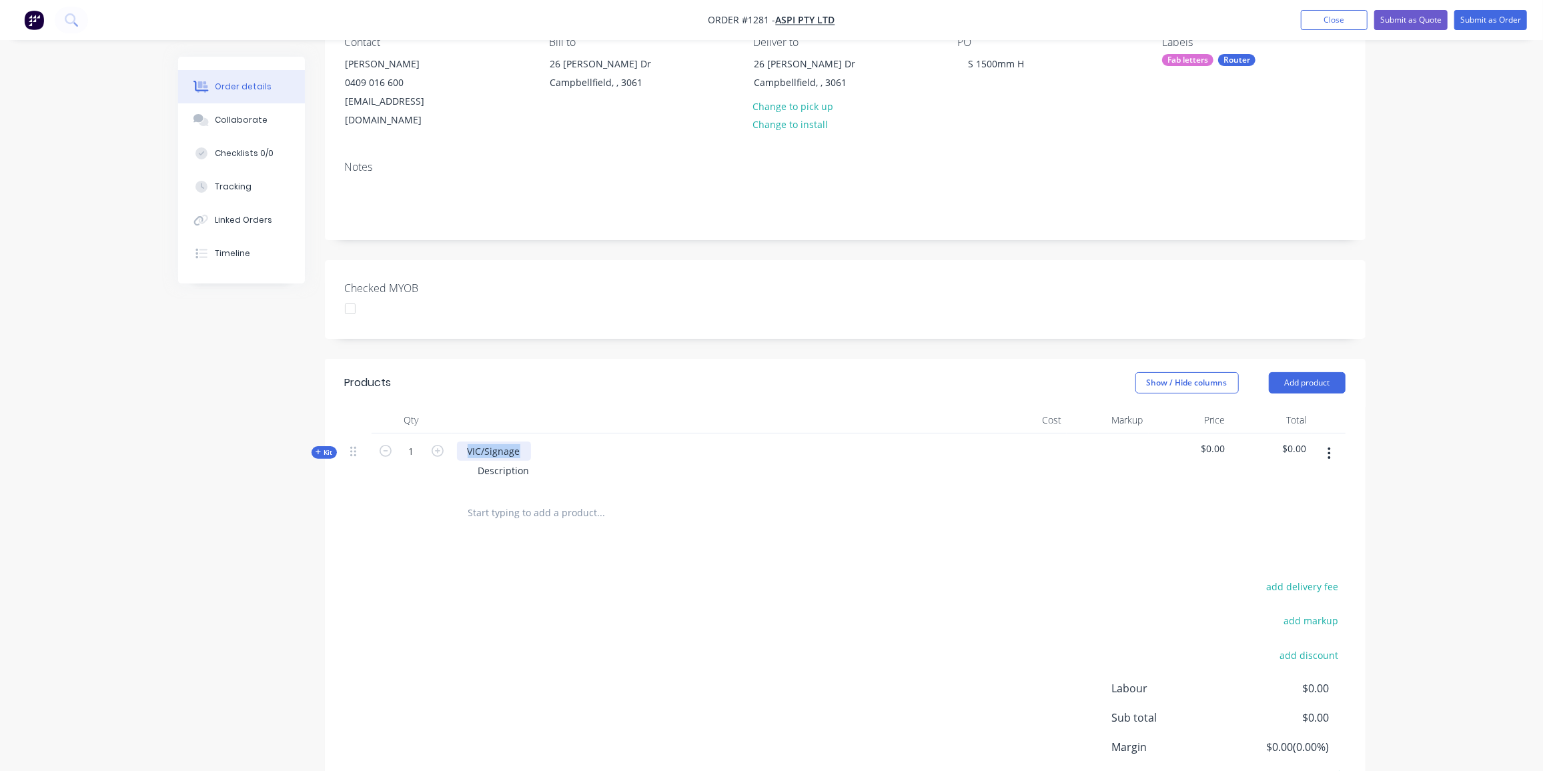
drag, startPoint x: 520, startPoint y: 432, endPoint x: 447, endPoint y: 433, distance: 72.7
click at [447, 434] on div "Kit 1 VIC/Signage Description $0.00 $0.00" at bounding box center [845, 463] width 1001 height 58
drag, startPoint x: 540, startPoint y: 449, endPoint x: 485, endPoint y: 454, distance: 55.6
click at [474, 461] on div "Description" at bounding box center [718, 470] width 523 height 19
click at [529, 461] on div "Description" at bounding box center [504, 470] width 73 height 19
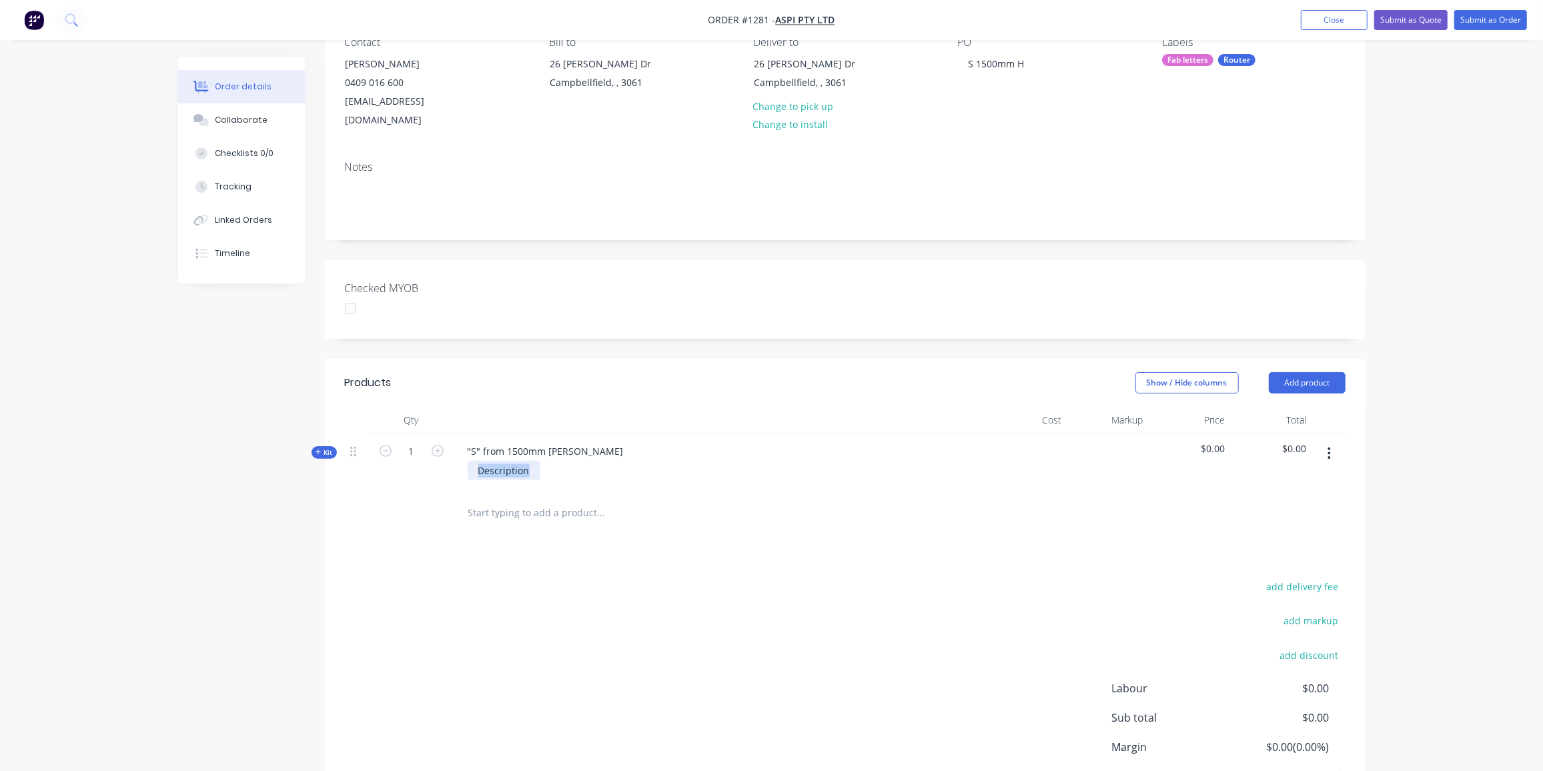
drag, startPoint x: 529, startPoint y: 450, endPoint x: 454, endPoint y: 460, distance: 75.3
click at [454, 460] on div ""S" from 1500mm H COLES Description" at bounding box center [719, 463] width 534 height 58
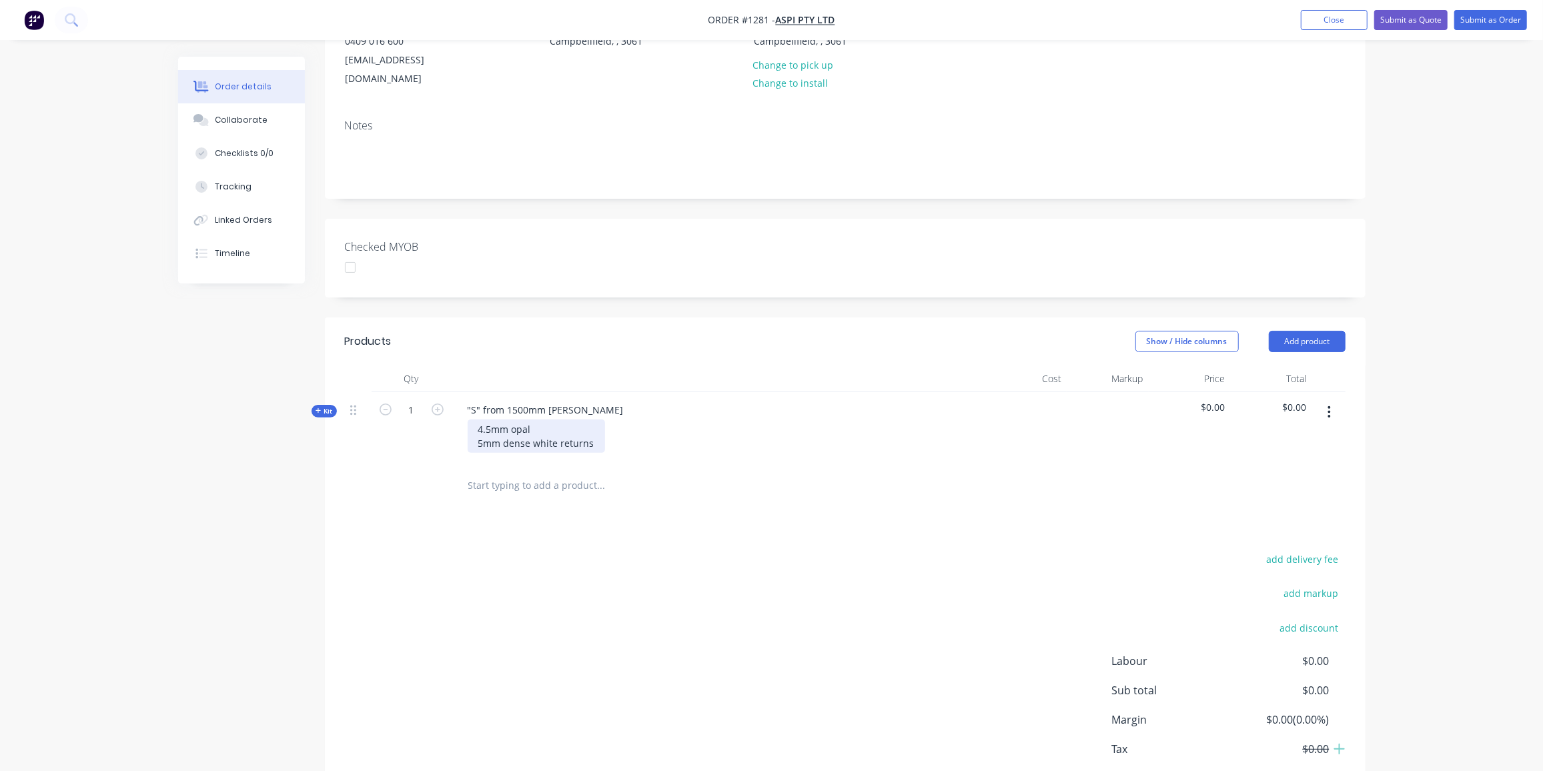
scroll to position [193, 0]
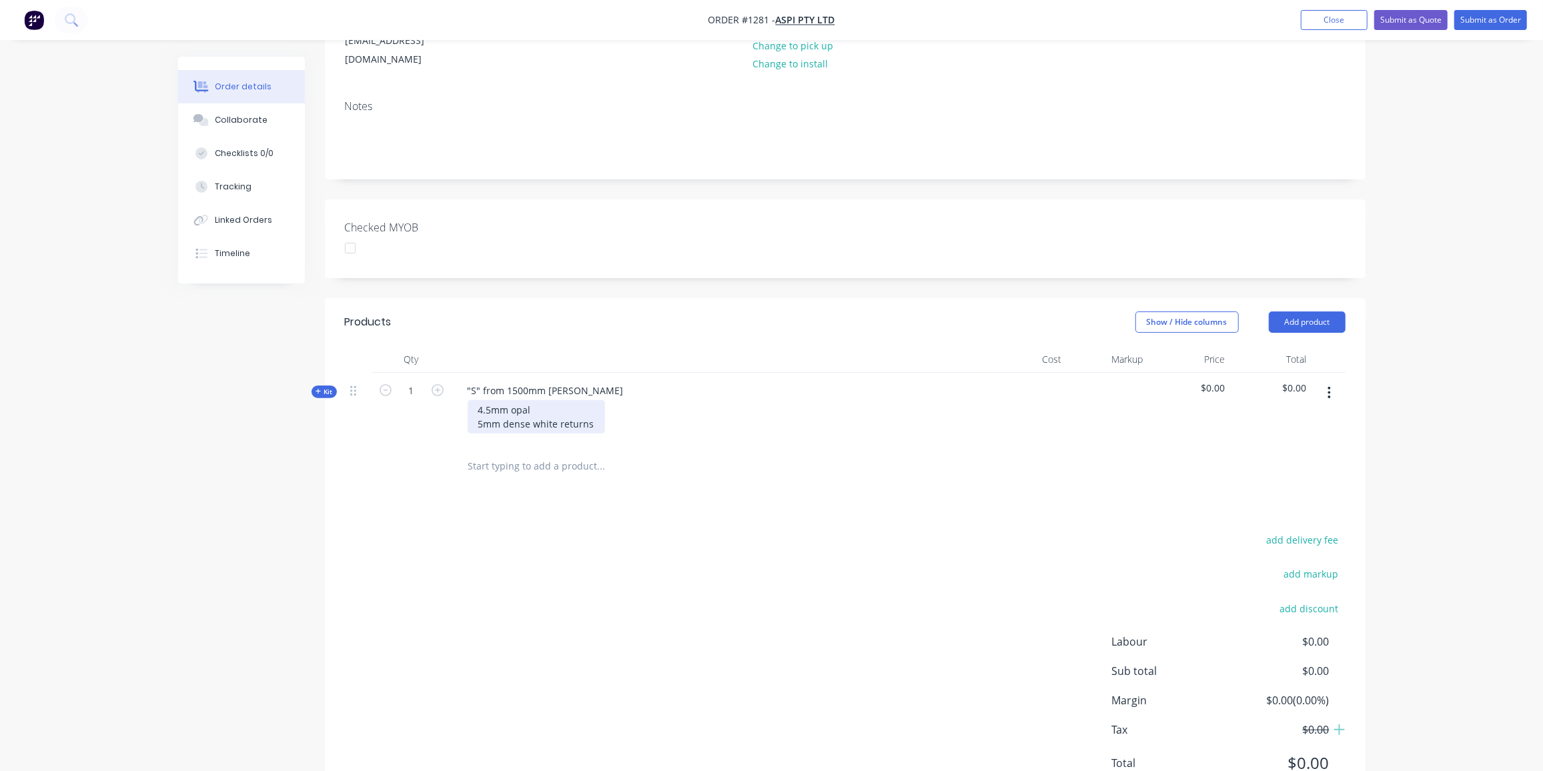
click at [542, 400] on div "4.5mm opal 5mm dense white returns" at bounding box center [536, 416] width 137 height 33
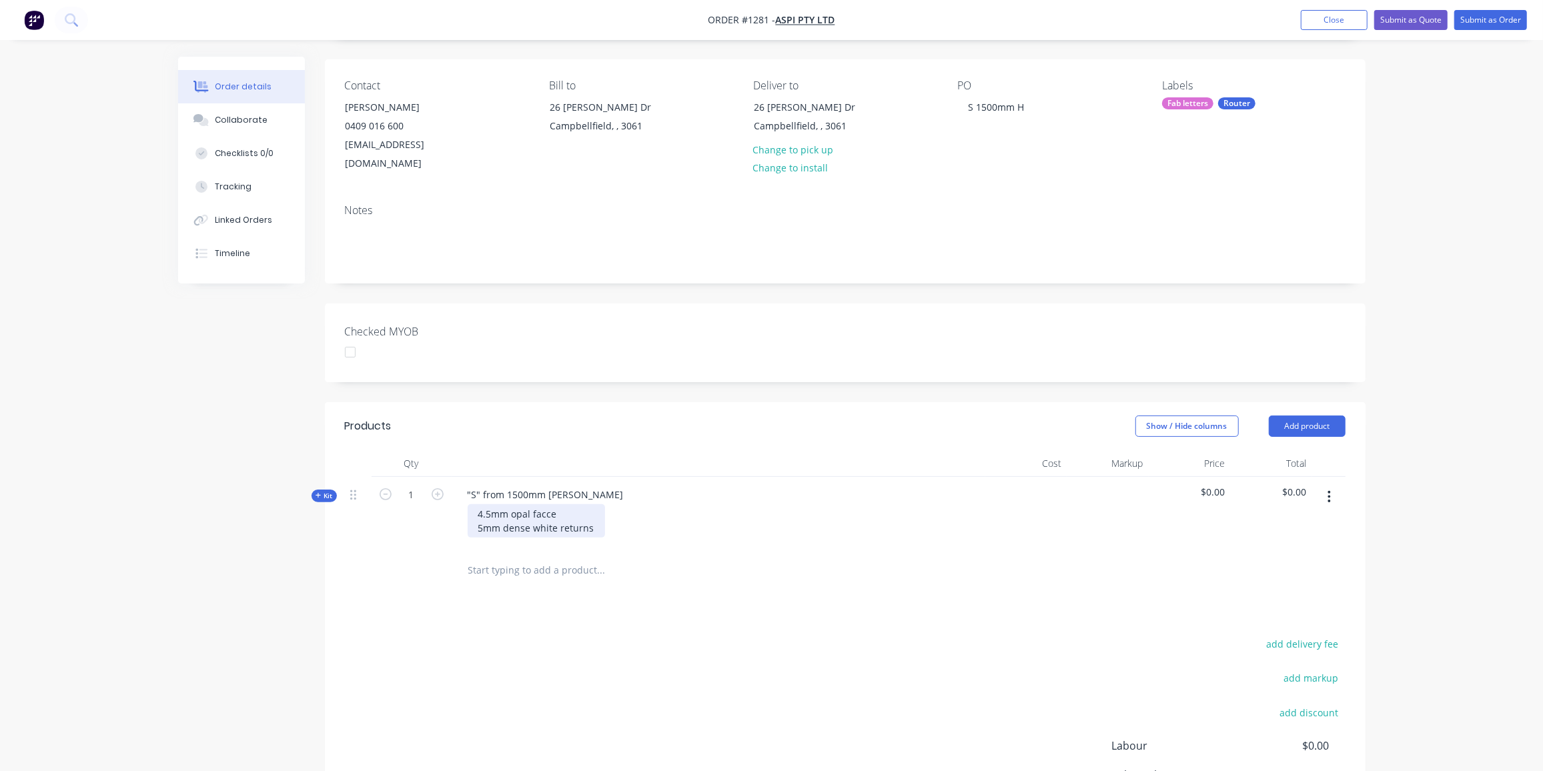
scroll to position [0, 0]
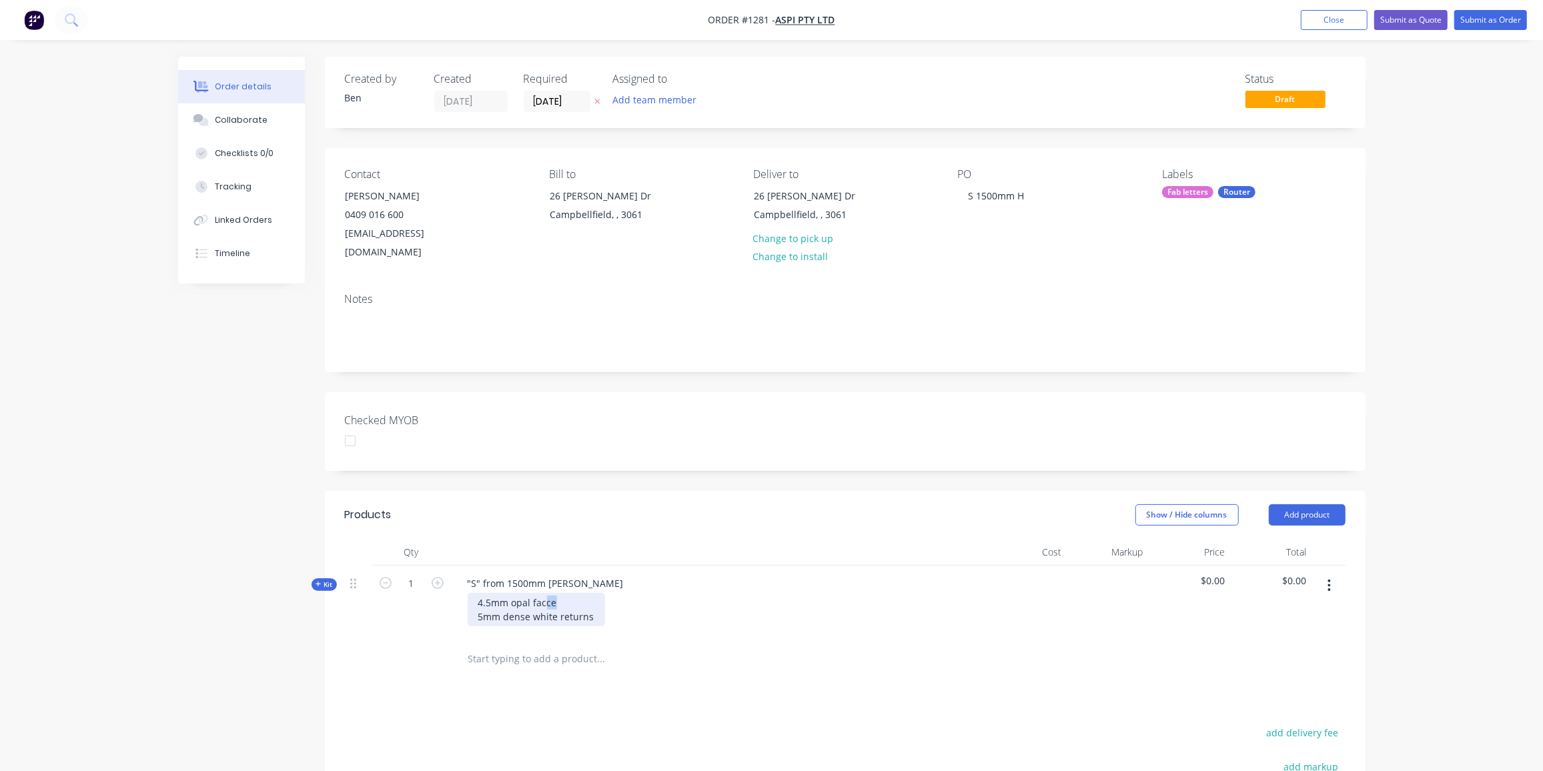
drag, startPoint x: 553, startPoint y: 583, endPoint x: 543, endPoint y: 587, distance: 10.8
click at [543, 593] on div "4.5mm opal facce 5mm dense white returns" at bounding box center [536, 609] width 137 height 33
click at [318, 582] on icon at bounding box center [318, 584] width 5 height 5
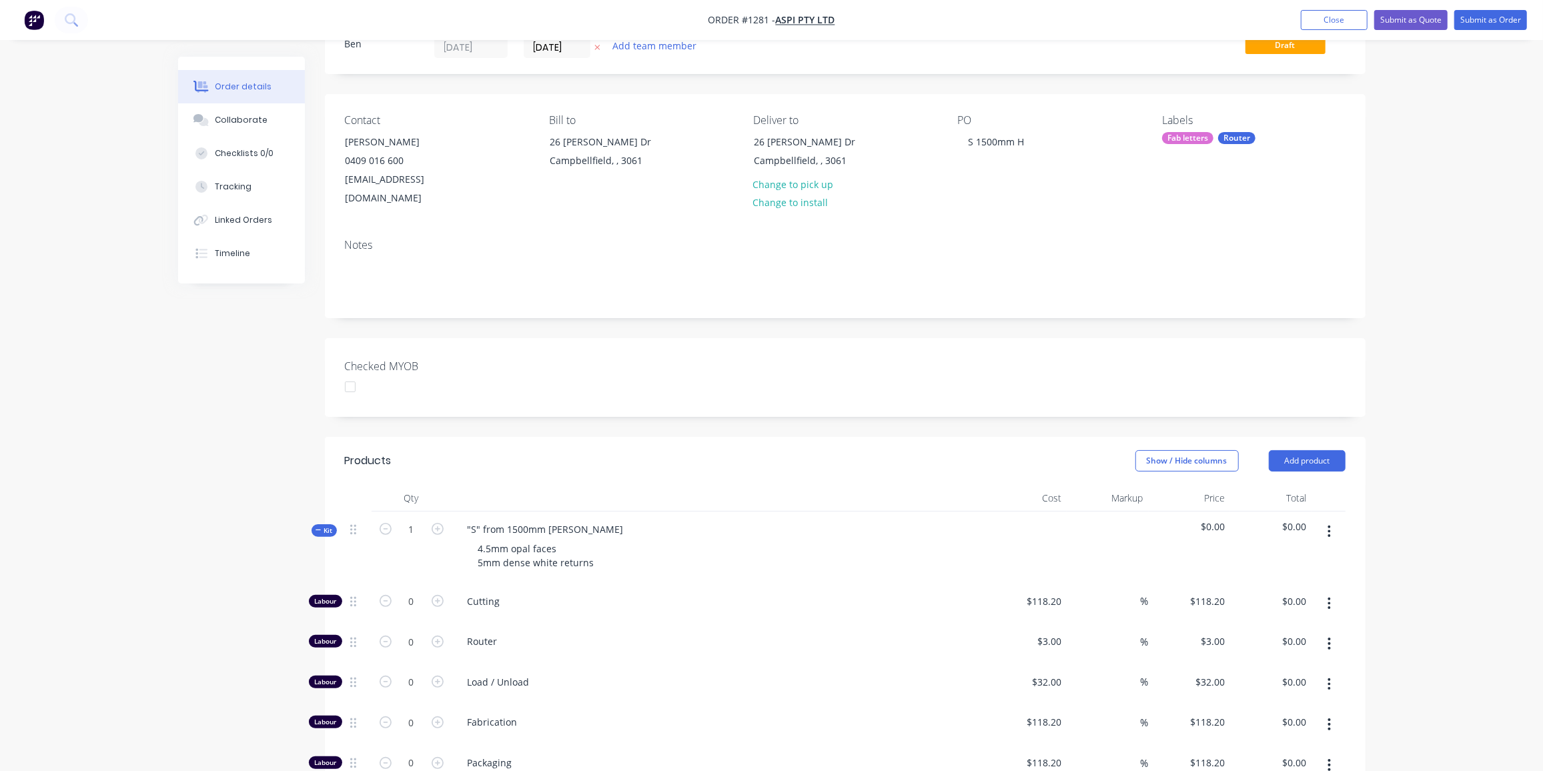
scroll to position [181, 0]
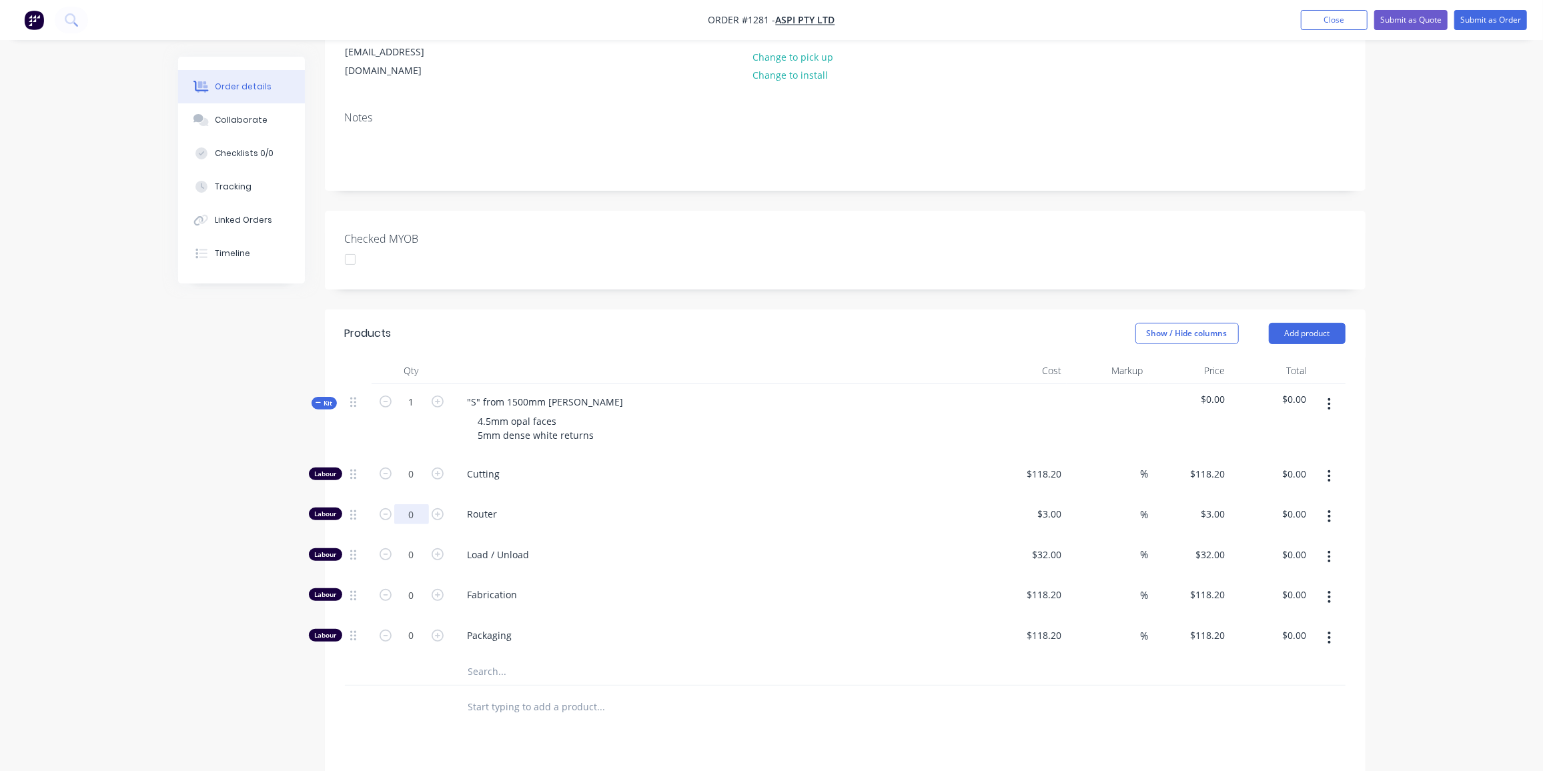
click at [414, 484] on input "0" at bounding box center [411, 474] width 35 height 20
click at [412, 484] on input "0" at bounding box center [411, 474] width 35 height 20
click at [411, 484] on input "012" at bounding box center [411, 474] width 35 height 20
type input "12"
type input "$36.00"
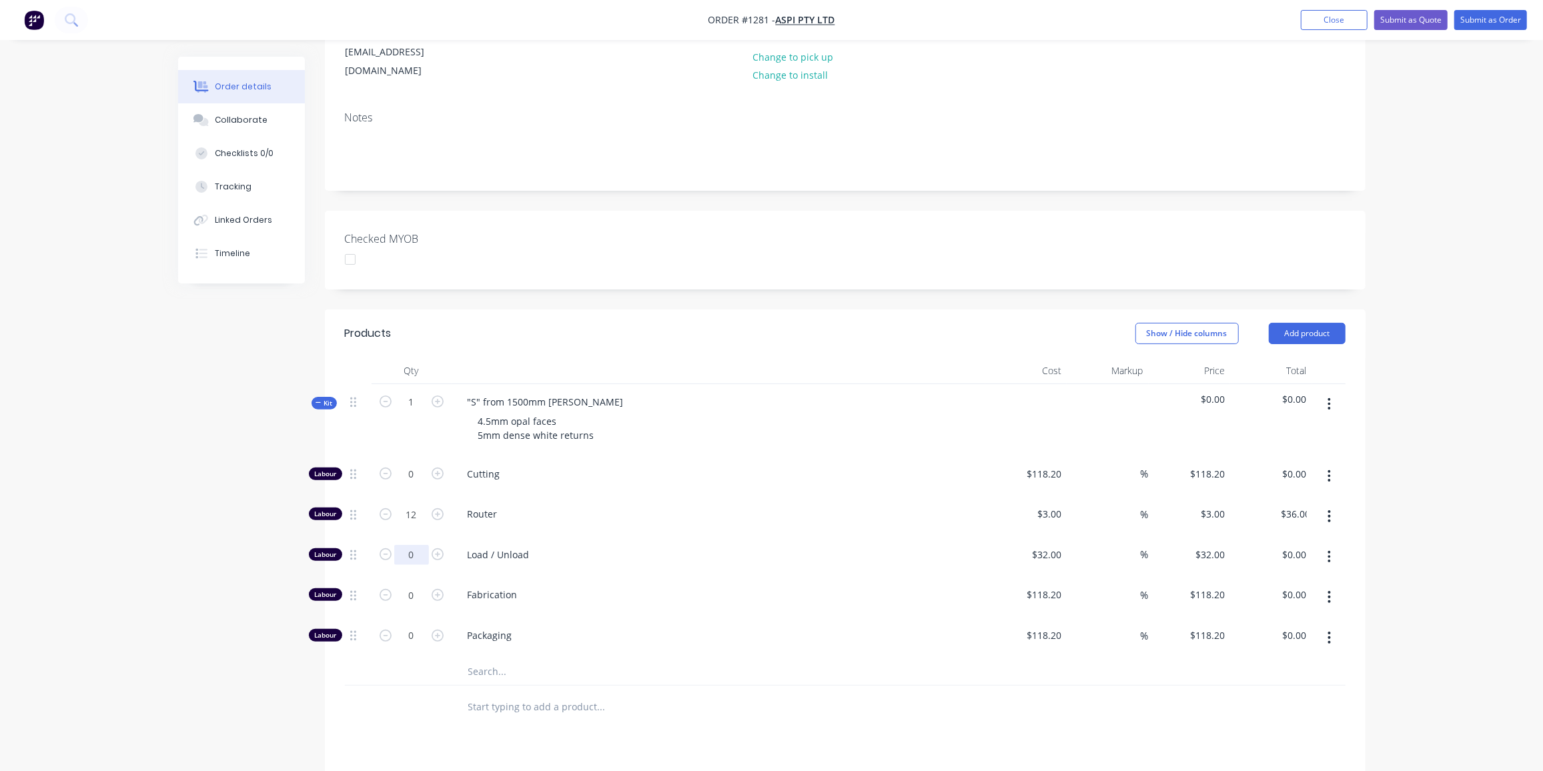
click at [418, 484] on input "0" at bounding box center [411, 474] width 35 height 20
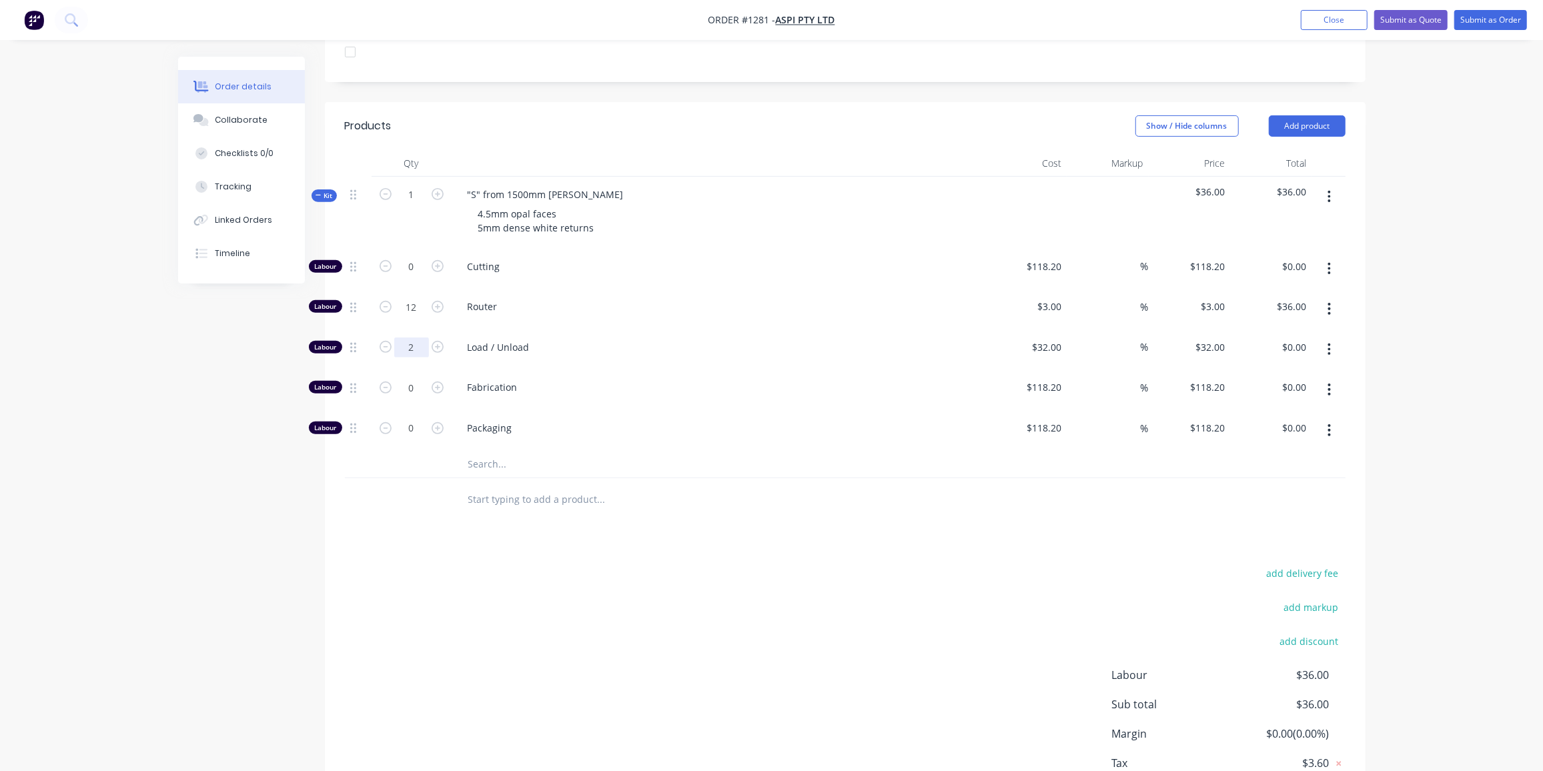
scroll to position [364, 0]
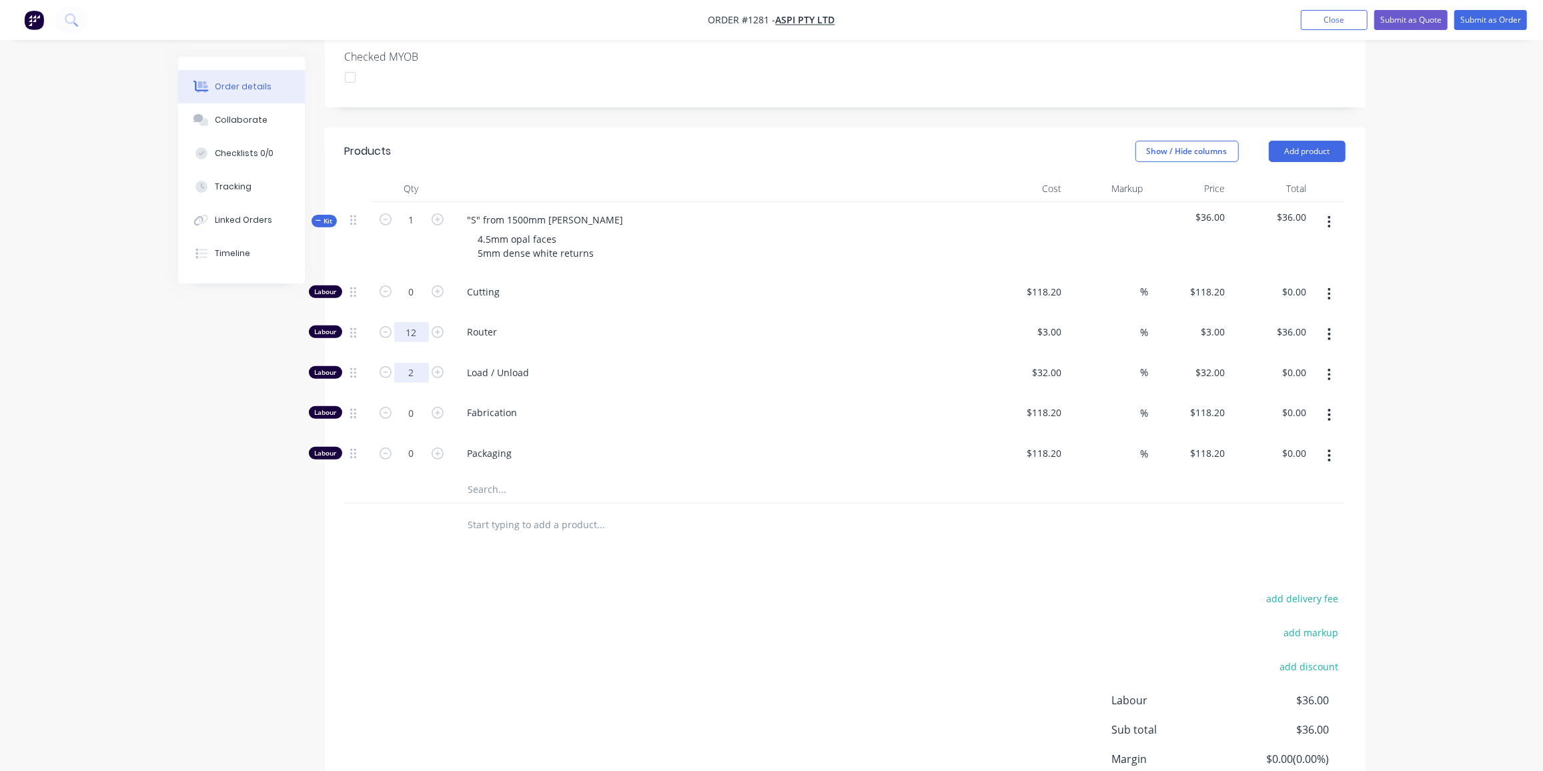
type input "2"
type input "$64.00"
type input "6"
type input "$18.00"
click at [411, 302] on input "2" at bounding box center [411, 292] width 35 height 20
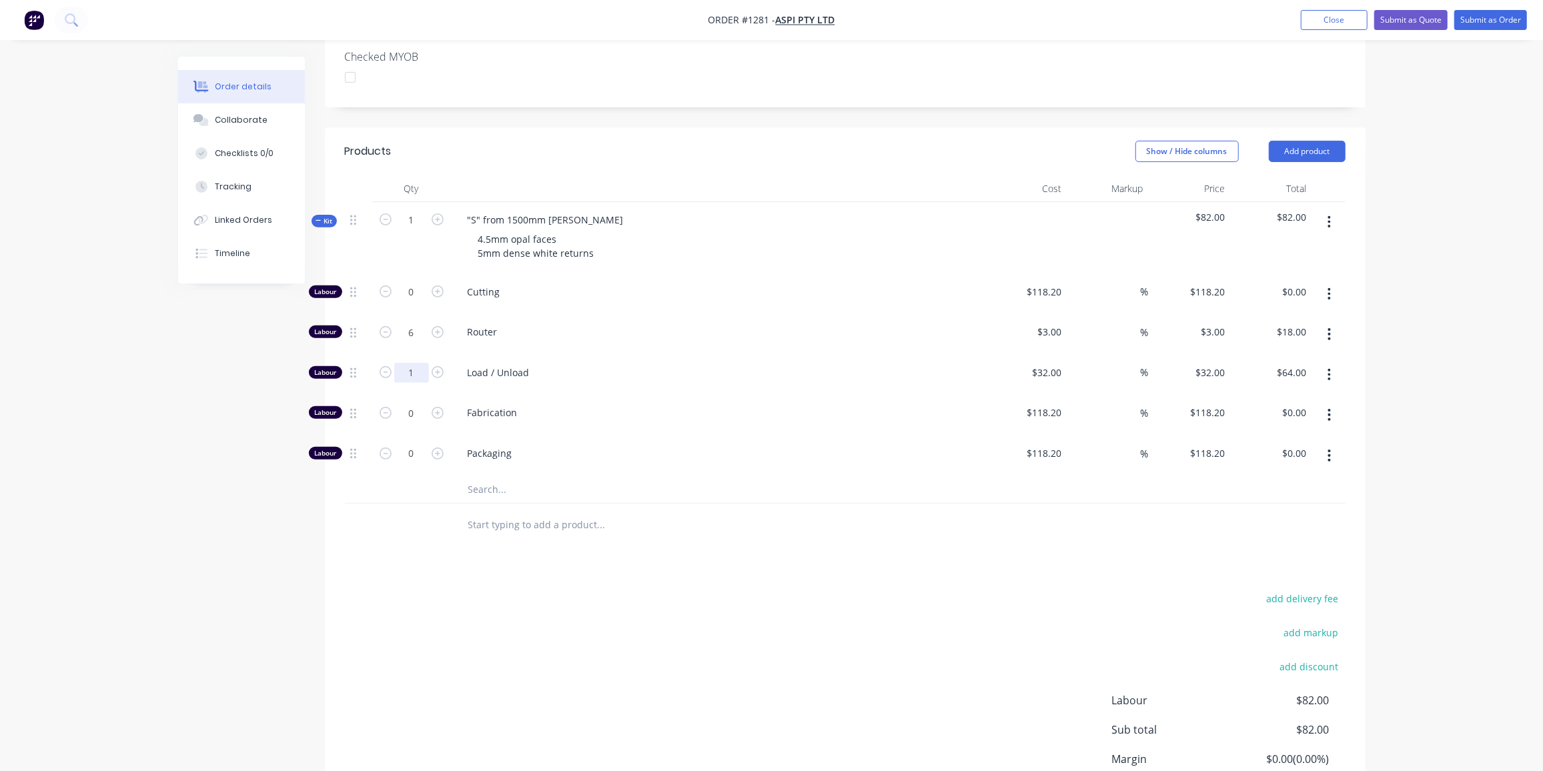
type input "1"
type input "$32.00"
click at [413, 302] on input "0" at bounding box center [411, 292] width 35 height 20
type input "4"
type input "$472.80"
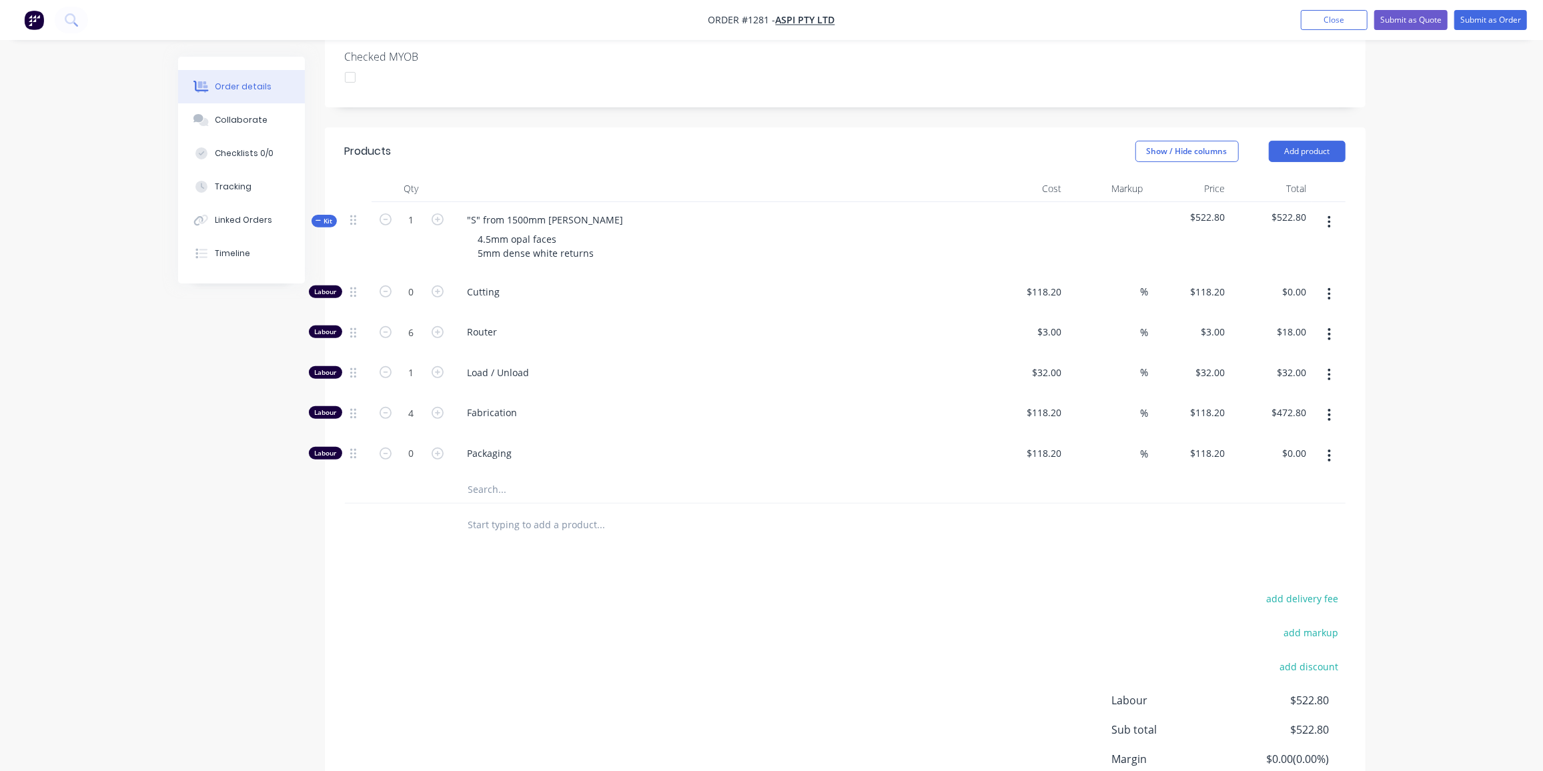
click at [480, 476] on input "text" at bounding box center [601, 489] width 267 height 27
click at [1048, 403] on input "118.2" at bounding box center [1046, 412] width 41 height 19
type input "$100.00"
type input "$400.00"
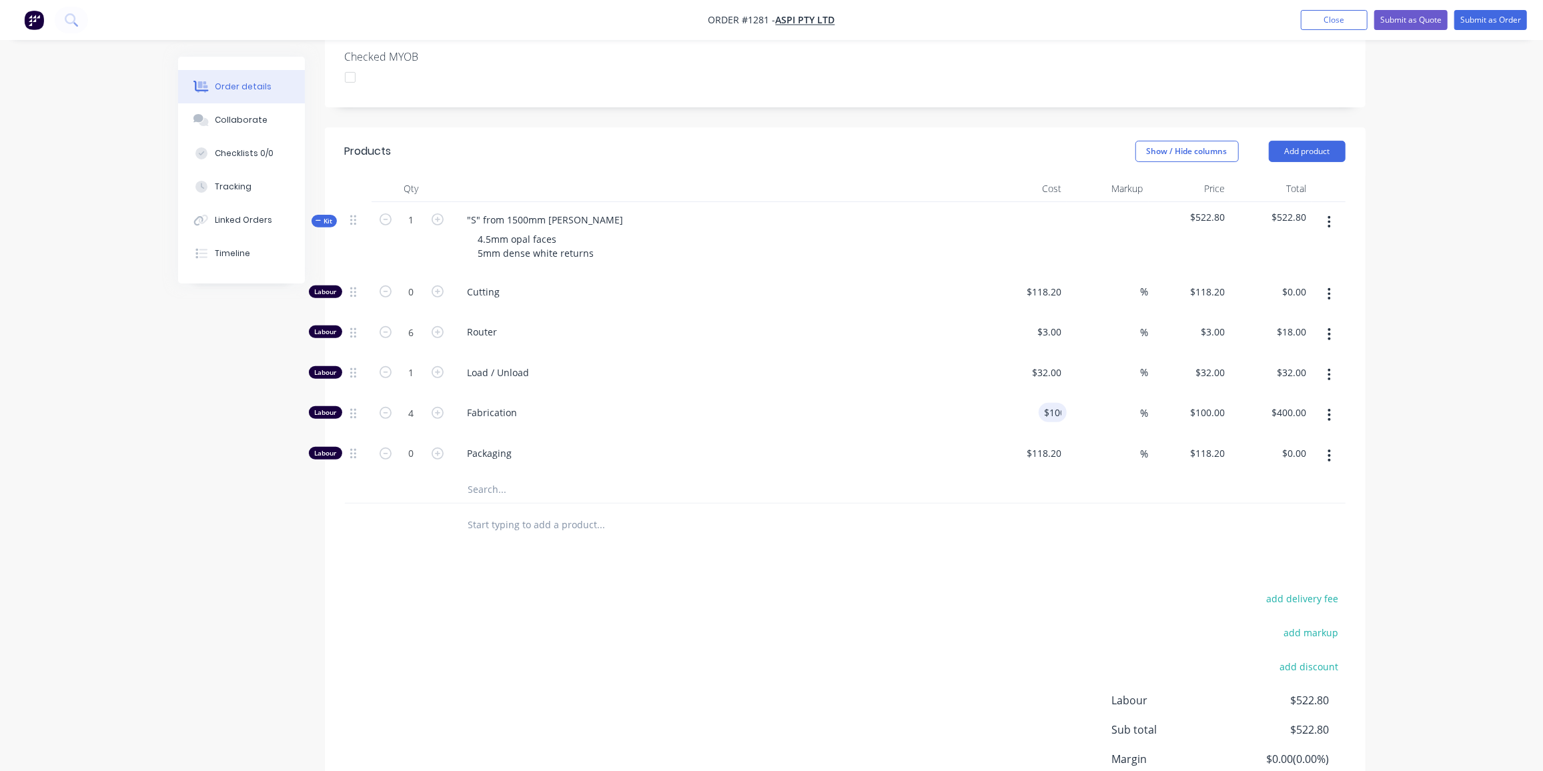
click at [520, 476] on input "text" at bounding box center [601, 489] width 267 height 27
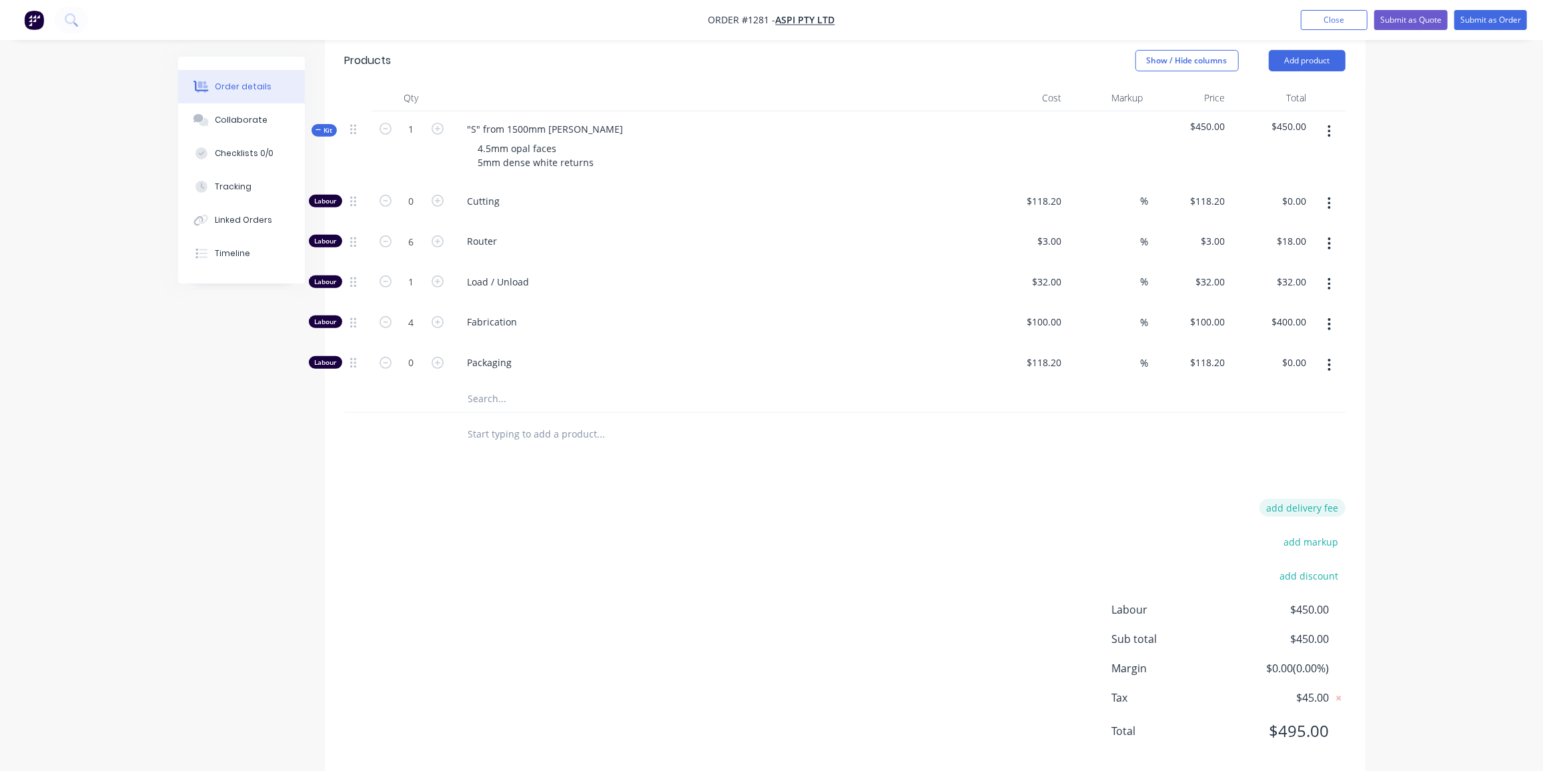
click at [1327, 499] on button "add delivery fee" at bounding box center [1303, 508] width 86 height 18
type input "220"
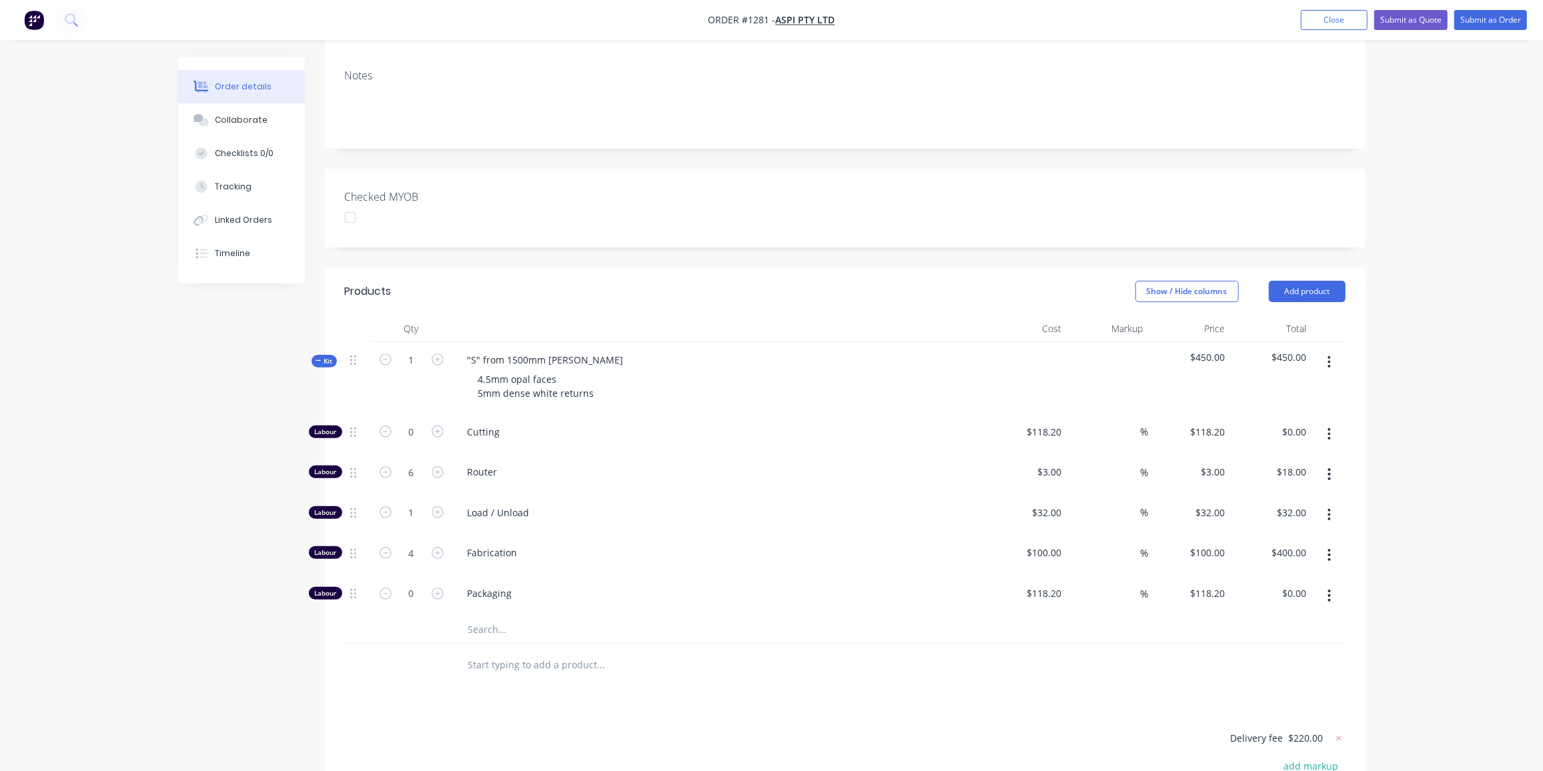
scroll to position [206, 0]
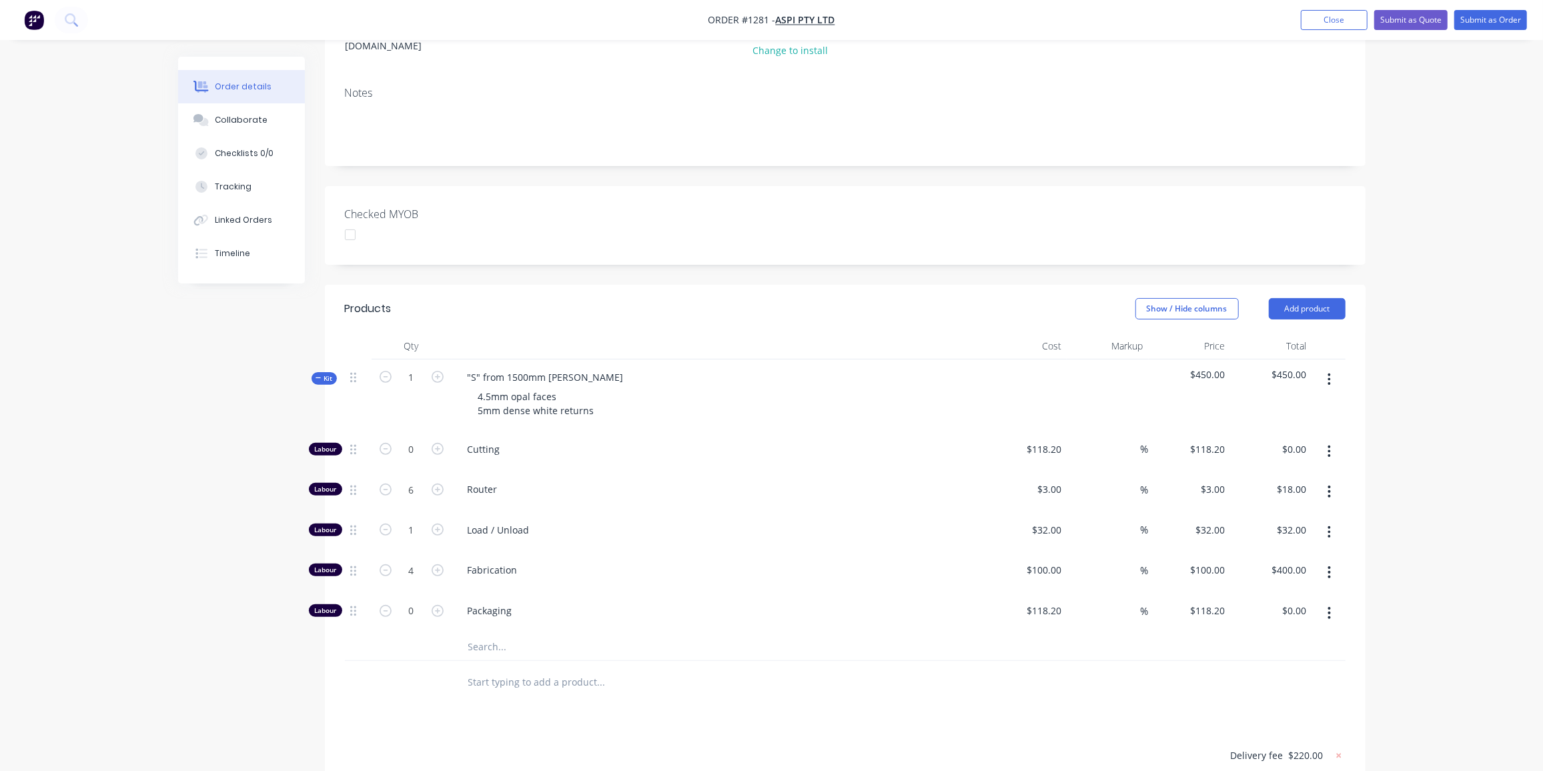
click at [493, 634] on input "text" at bounding box center [601, 647] width 267 height 27
type input "433"
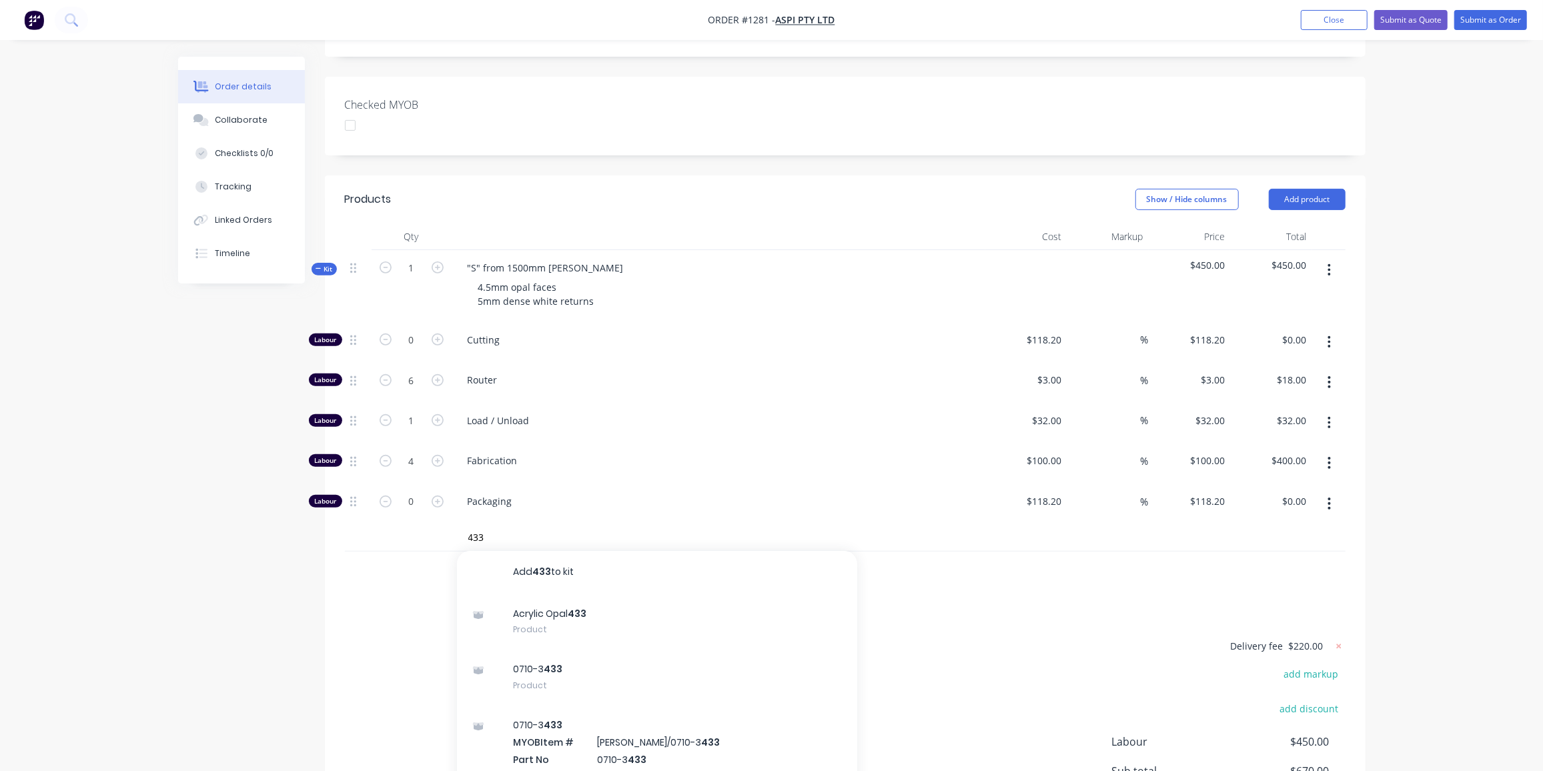
scroll to position [448, 0]
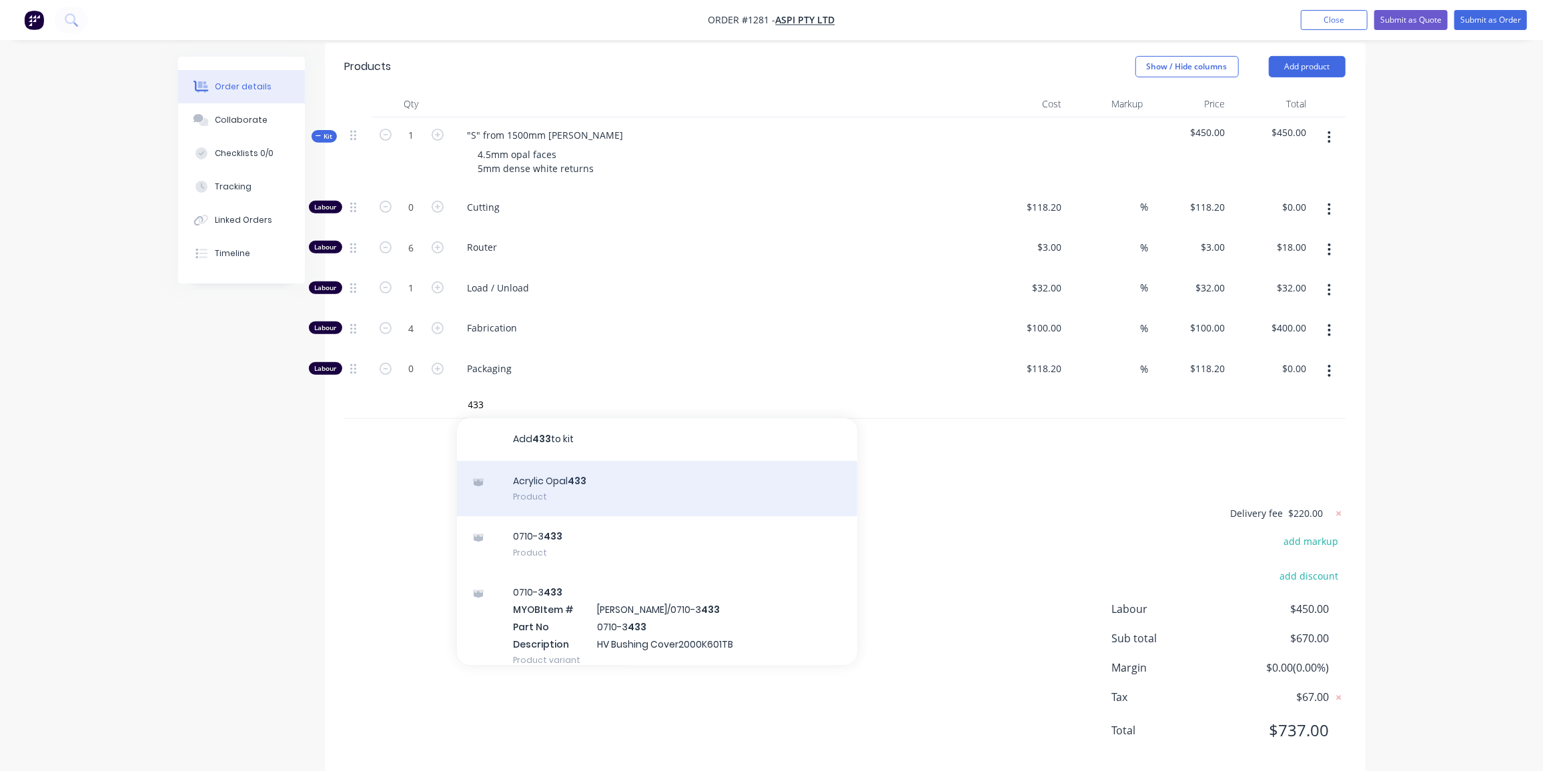
click at [588, 461] on div "Acrylic Opal 433 Product" at bounding box center [657, 489] width 400 height 56
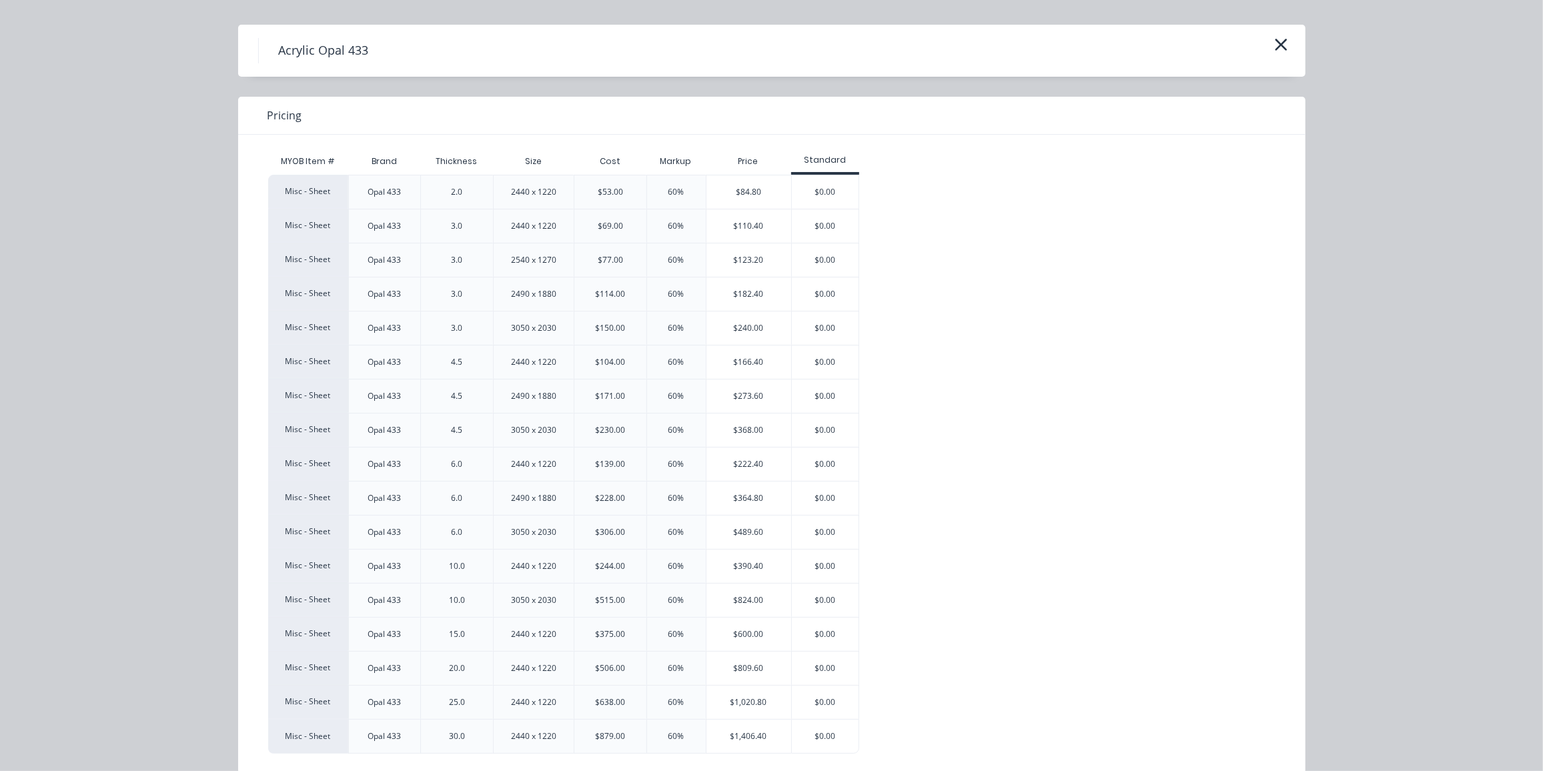
scroll to position [45, 0]
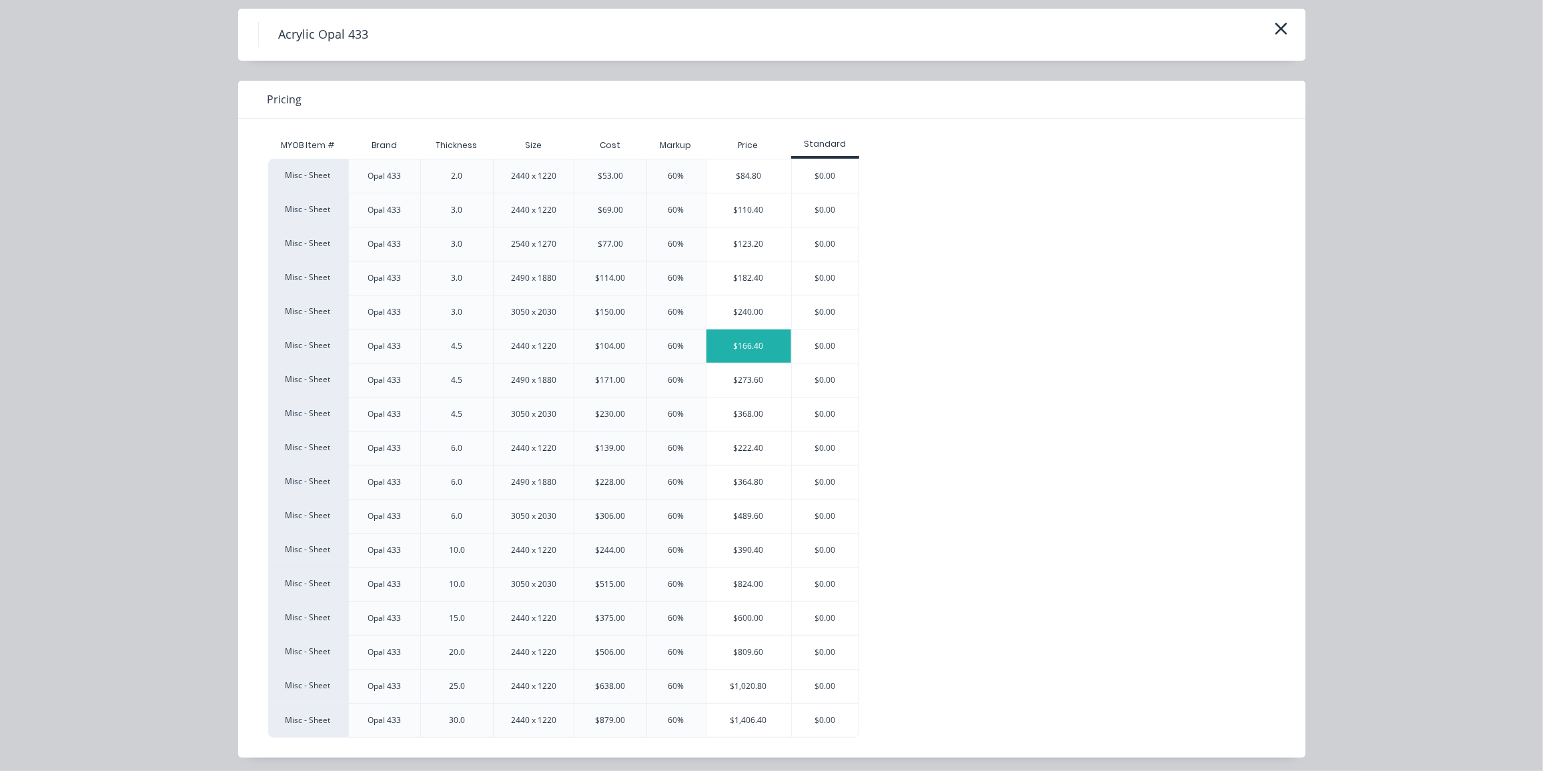
click at [727, 335] on div "$166.40" at bounding box center [749, 346] width 85 height 33
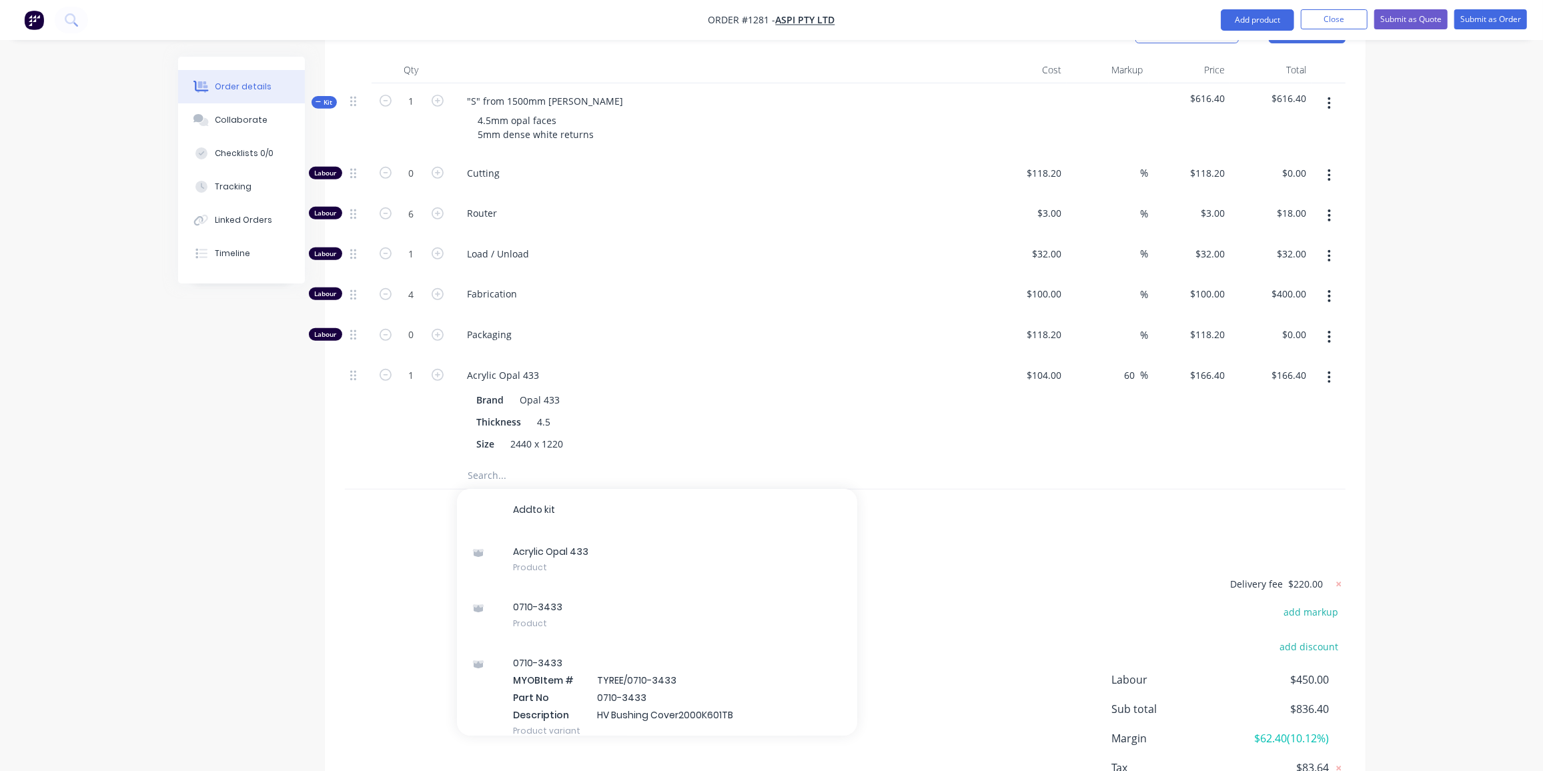
scroll to position [509, 0]
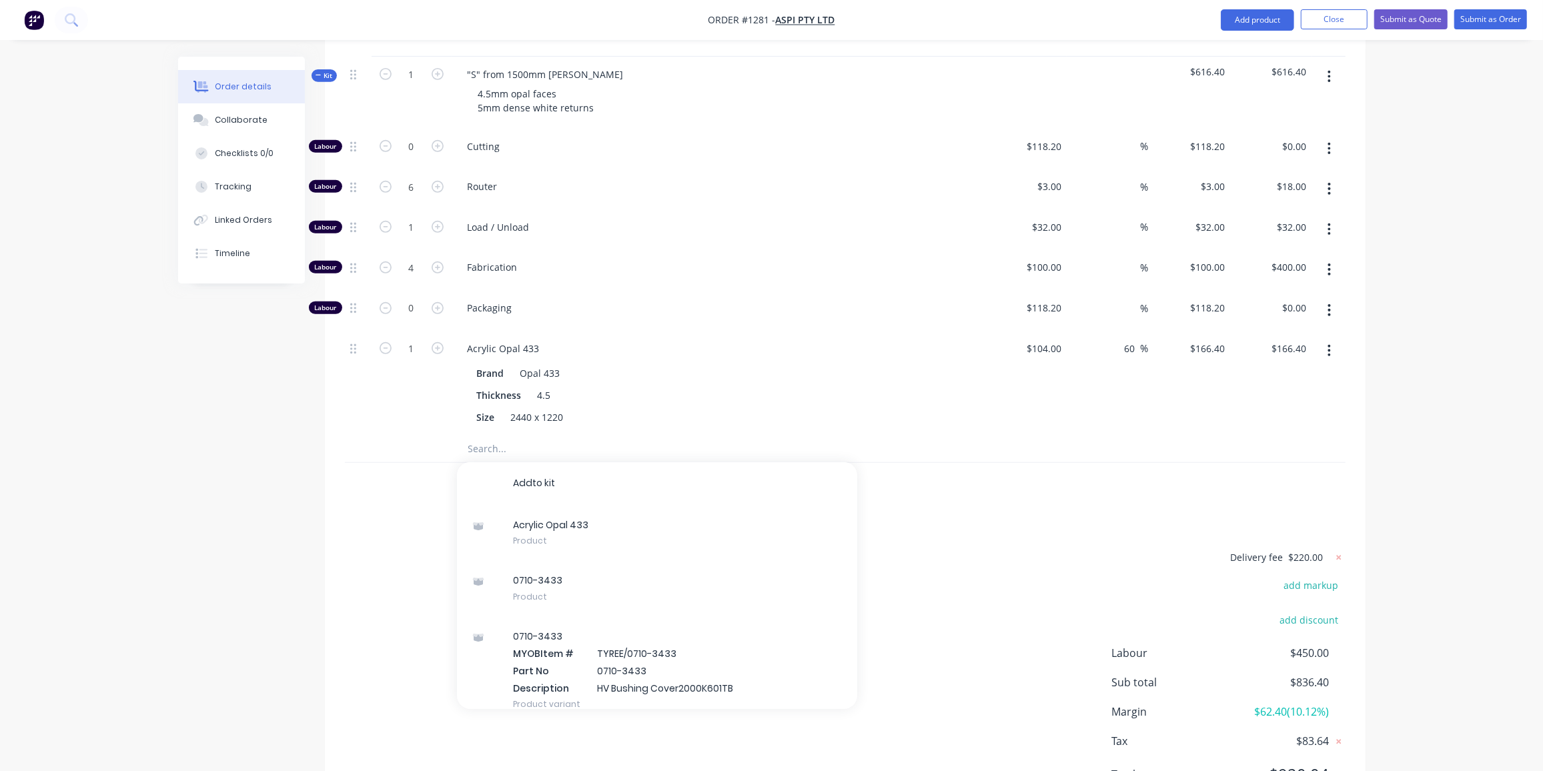
click at [528, 436] on input "text" at bounding box center [601, 449] width 267 height 27
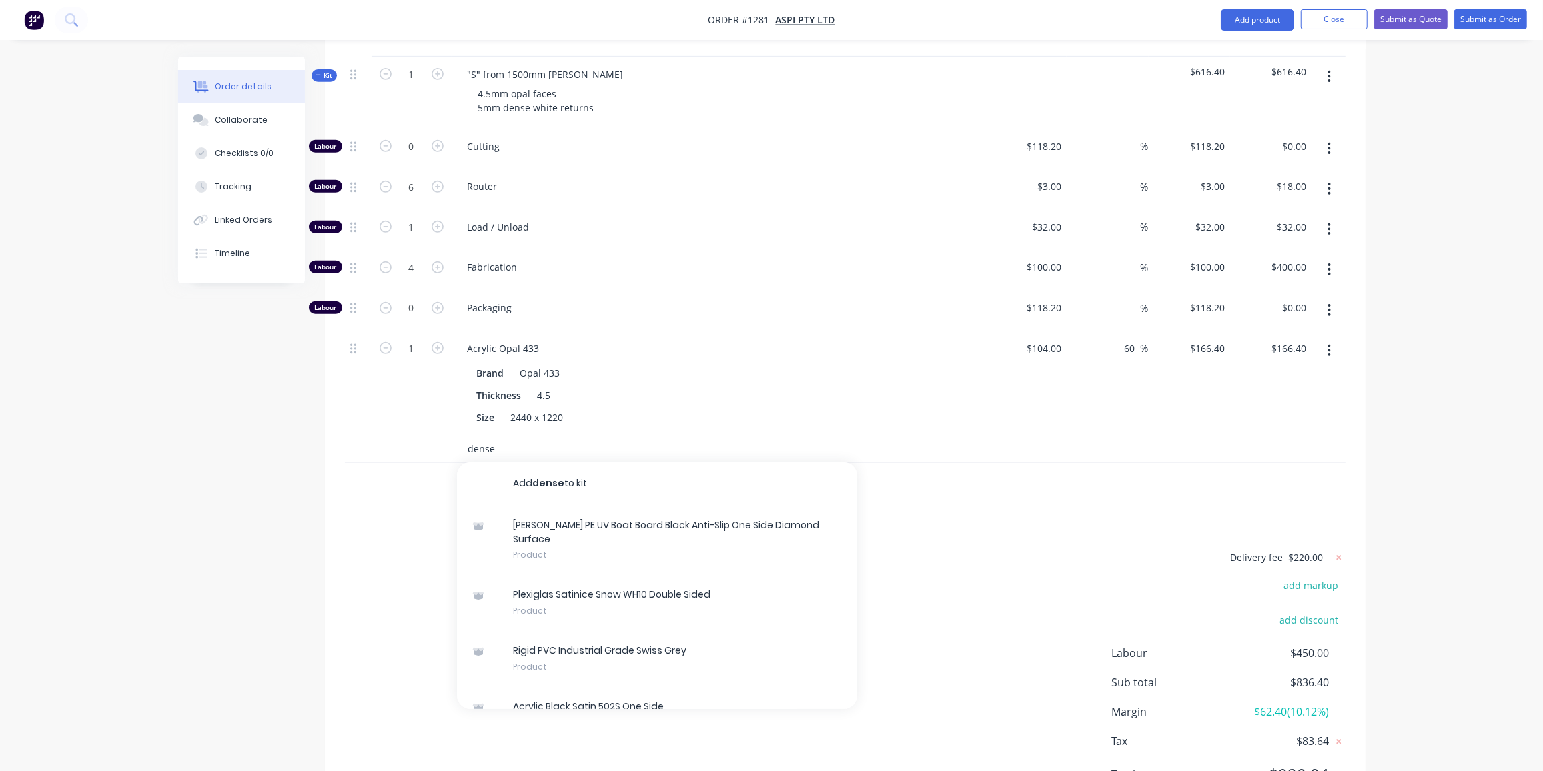
drag, startPoint x: 507, startPoint y: 428, endPoint x: 422, endPoint y: 426, distance: 85.4
click at [422, 436] on div "dense Add dense to kit Simona PE UV Boat Board Black Anti-Slip One Side Diamond…" at bounding box center [845, 449] width 1001 height 27
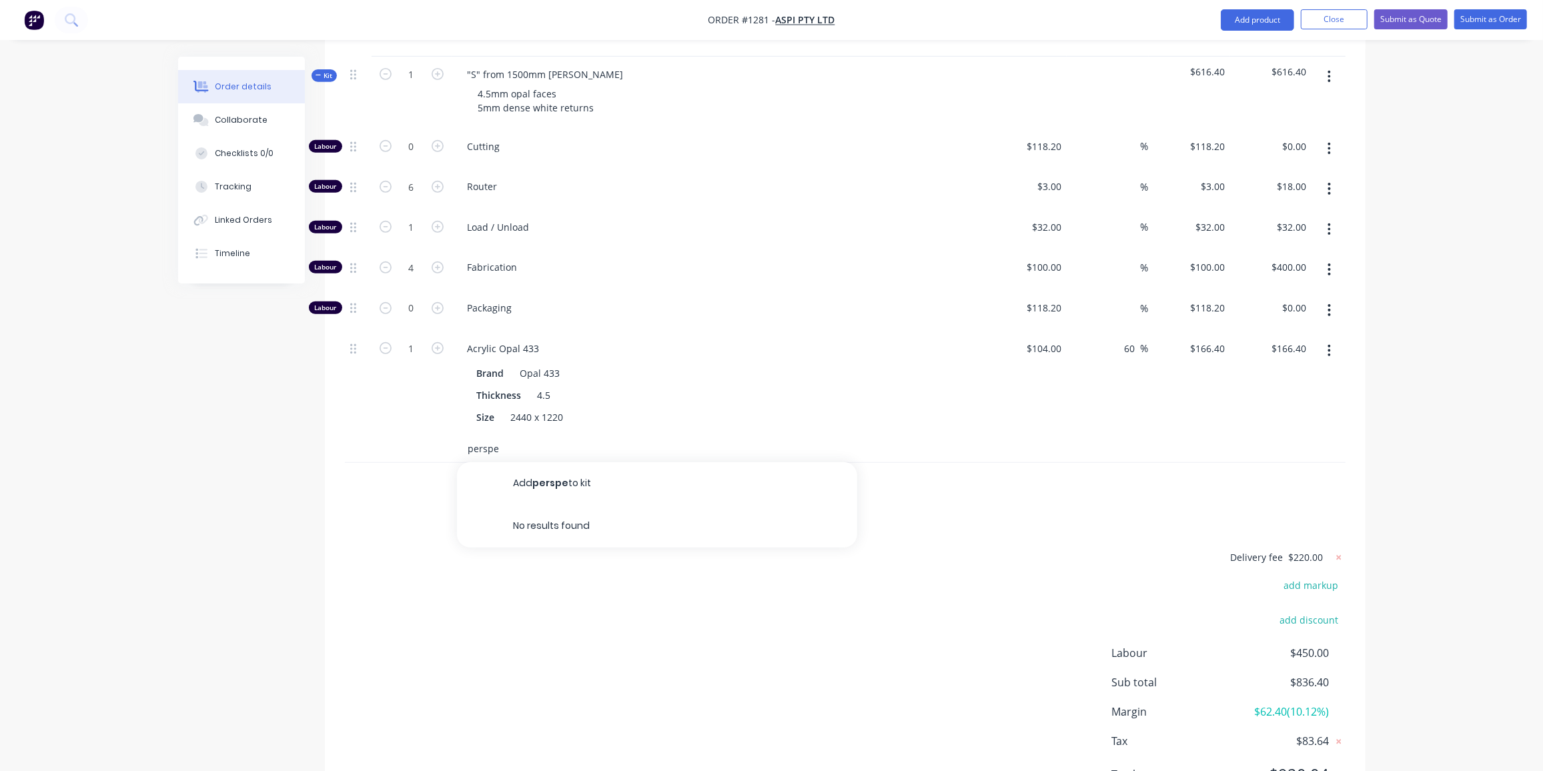
type input "perspex"
drag, startPoint x: 513, startPoint y: 423, endPoint x: 416, endPoint y: 430, distance: 97.0
click at [416, 436] on div "perspex Add perspex to kit No results found" at bounding box center [845, 449] width 1001 height 27
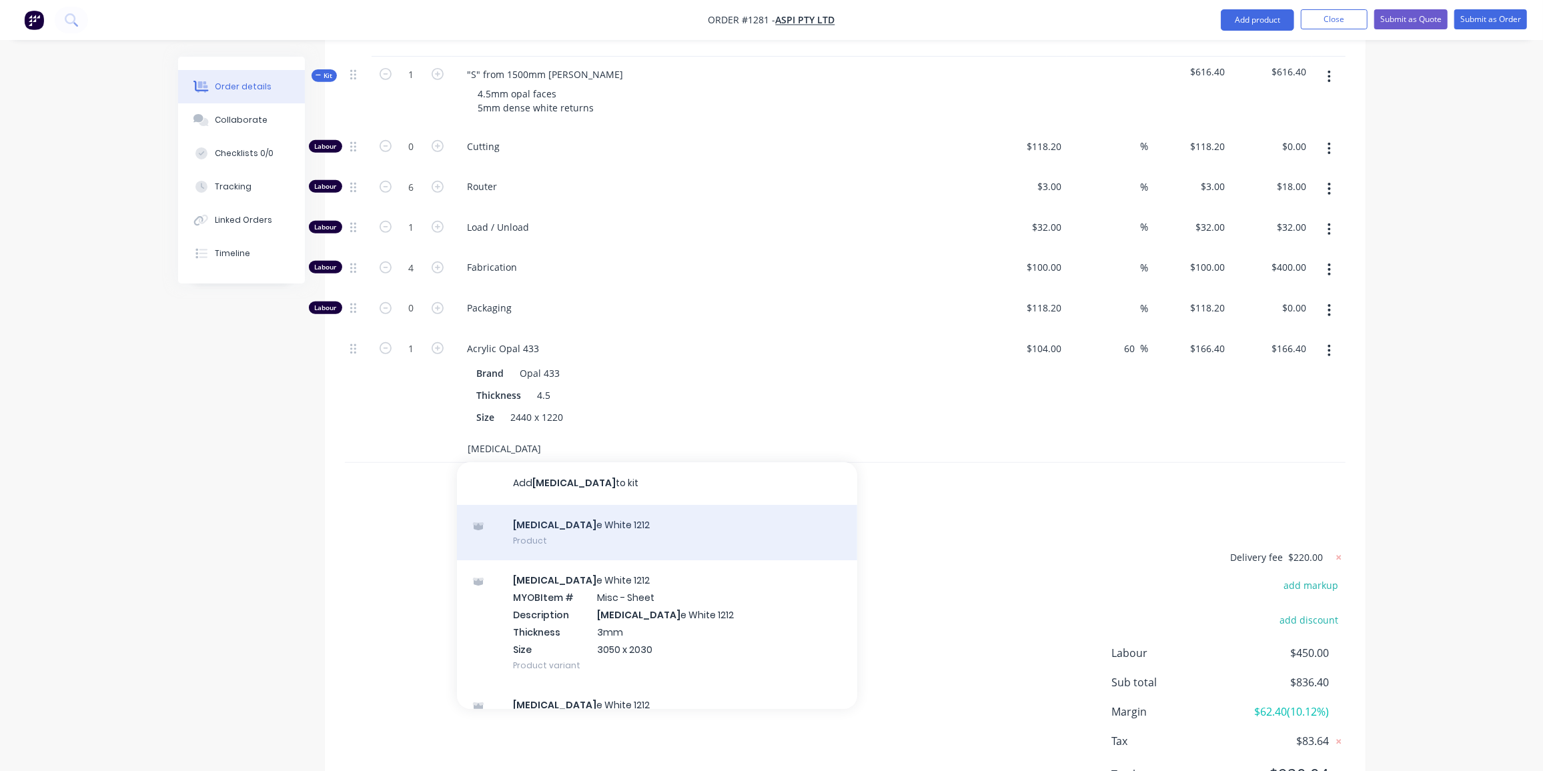
type input "dens"
click at [536, 511] on div "Dens e White 1212 Product" at bounding box center [657, 533] width 400 height 56
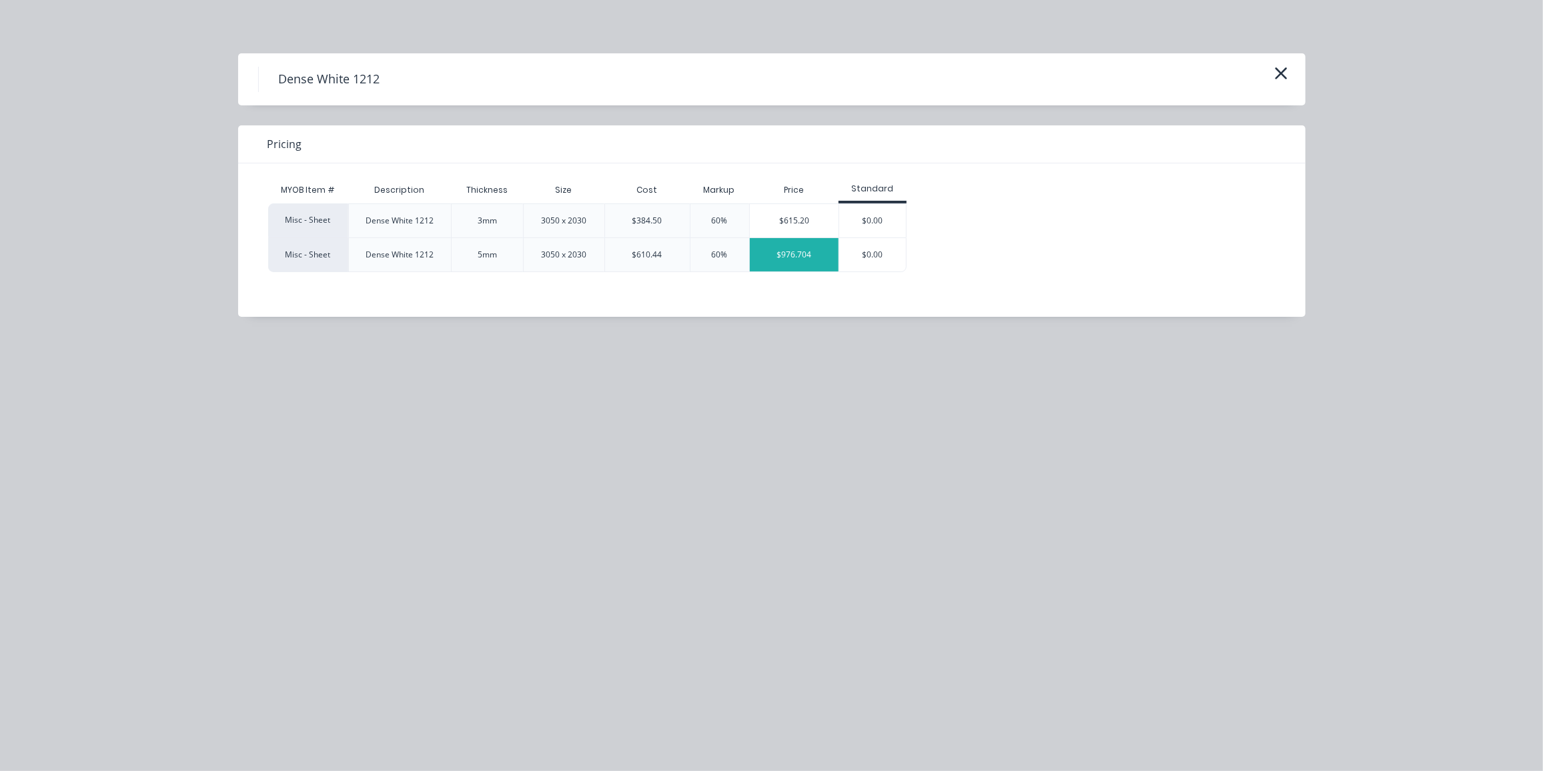
click at [792, 247] on div "$976.704" at bounding box center [794, 254] width 89 height 33
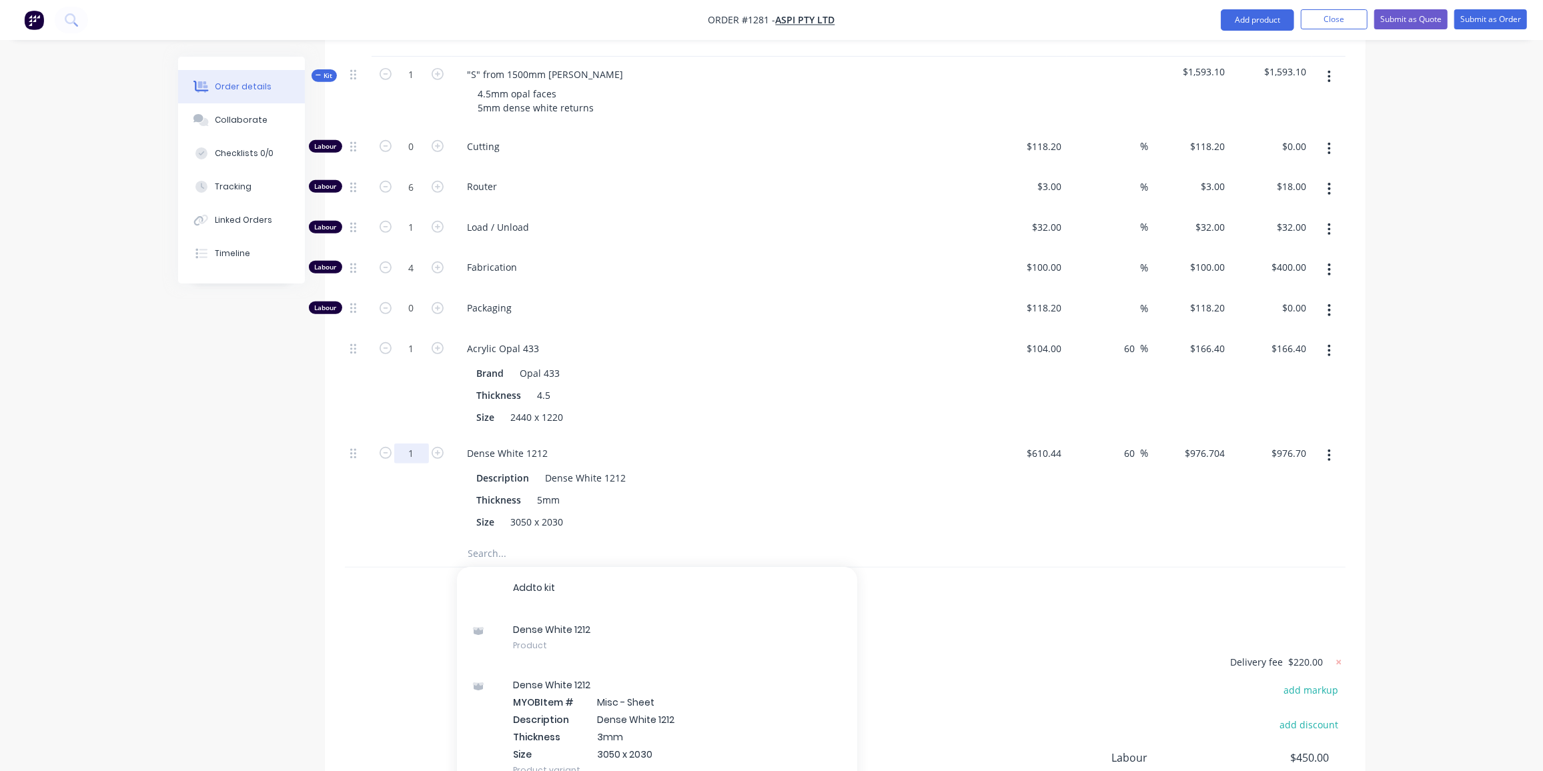
click at [418, 157] on input "1" at bounding box center [411, 147] width 35 height 20
type input "0.25"
type input "$244.18"
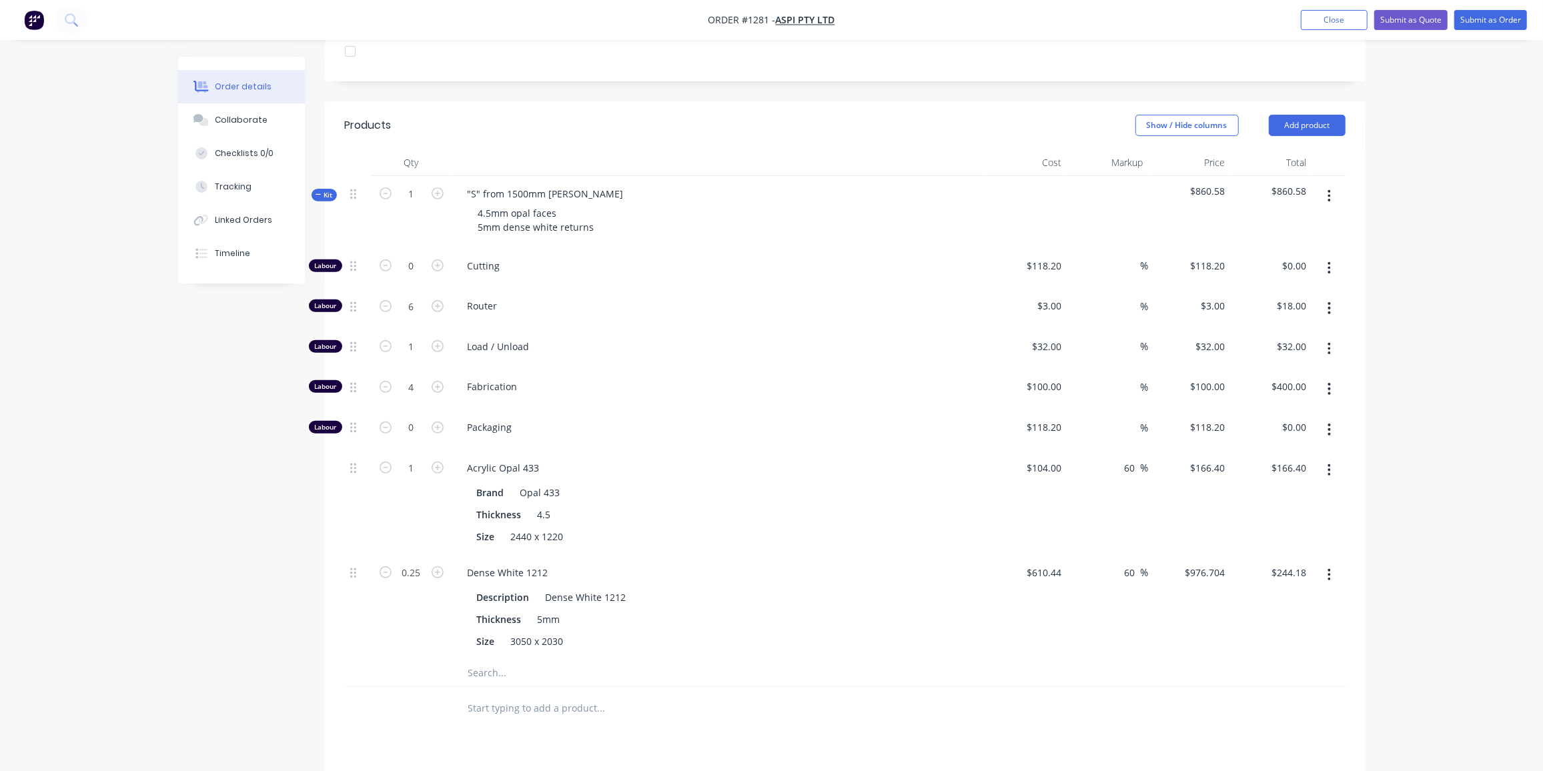
scroll to position [388, 0]
click at [330, 192] on span "Kit" at bounding box center [324, 197] width 17 height 10
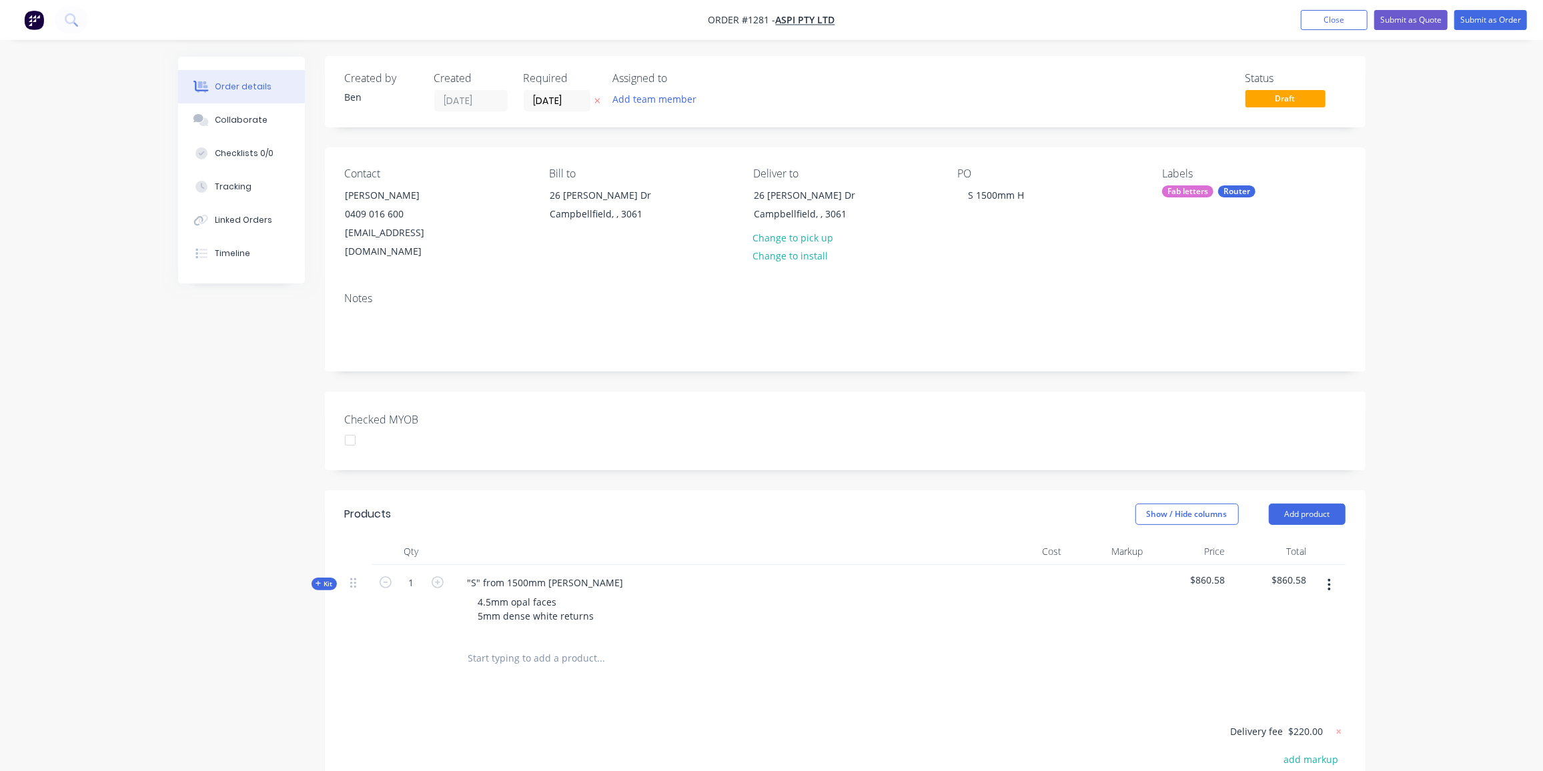
scroll to position [0, 0]
click at [1424, 17] on button "Submit as Quote" at bounding box center [1410, 20] width 73 height 20
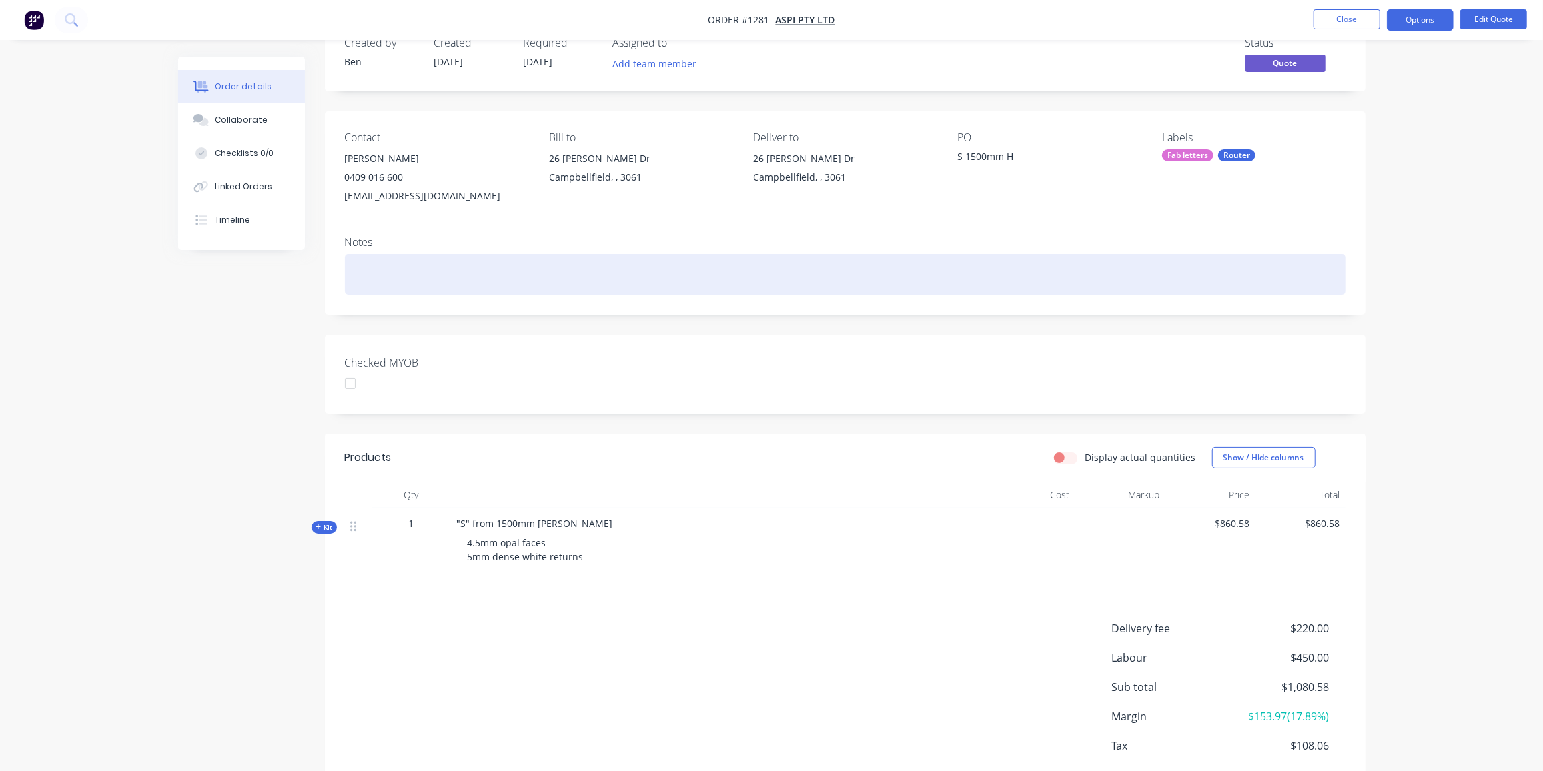
scroll to position [60, 0]
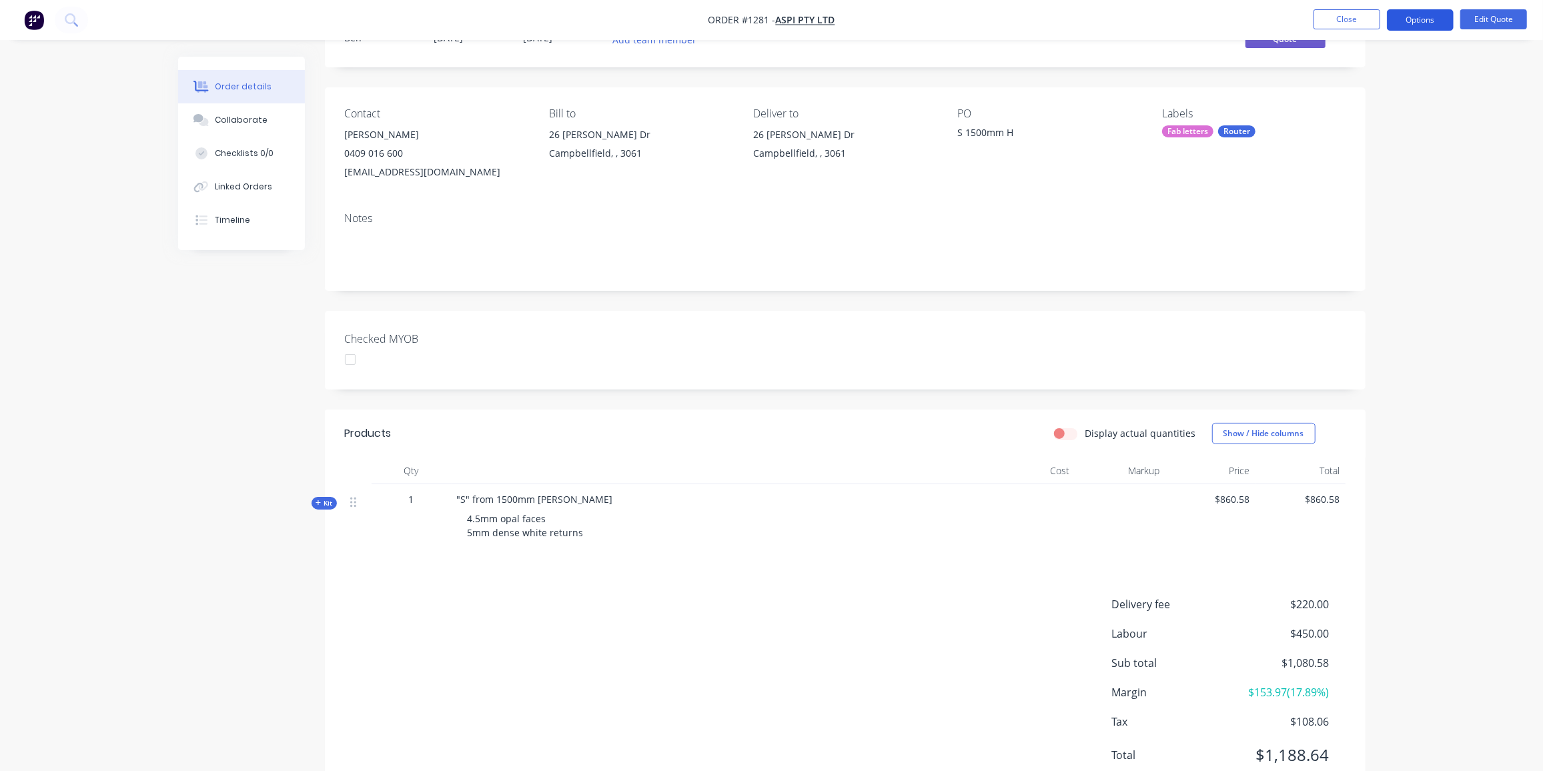
click at [1425, 19] on button "Options" at bounding box center [1420, 19] width 67 height 21
click at [1368, 90] on button "Quote" at bounding box center [1380, 80] width 147 height 27
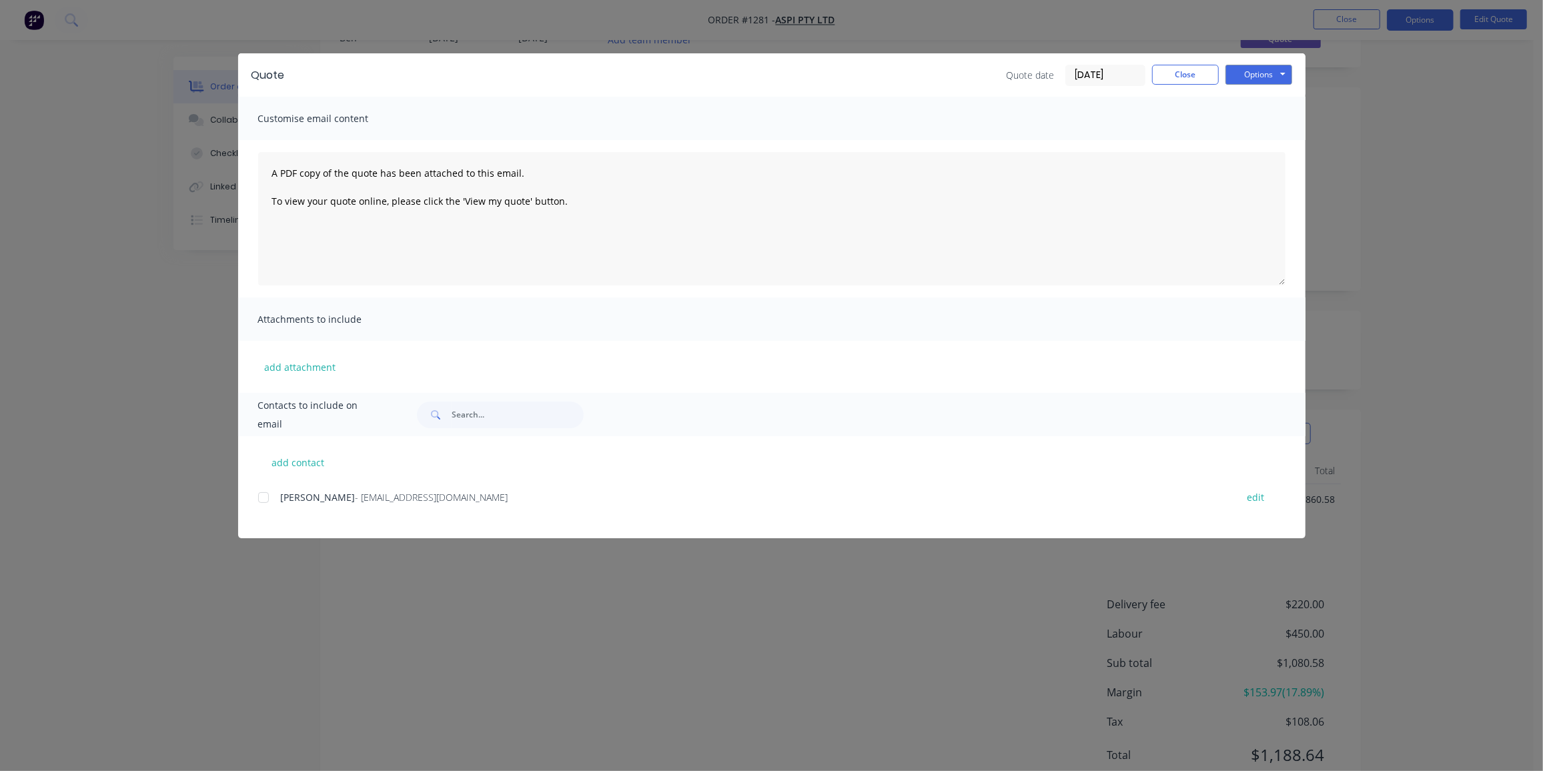
click at [262, 500] on div at bounding box center [263, 497] width 27 height 27
click at [1254, 77] on button "Options" at bounding box center [1259, 75] width 67 height 20
drag, startPoint x: 1254, startPoint y: 86, endPoint x: 1257, endPoint y: 99, distance: 13.8
click at [1257, 99] on button "Preview" at bounding box center [1268, 98] width 85 height 22
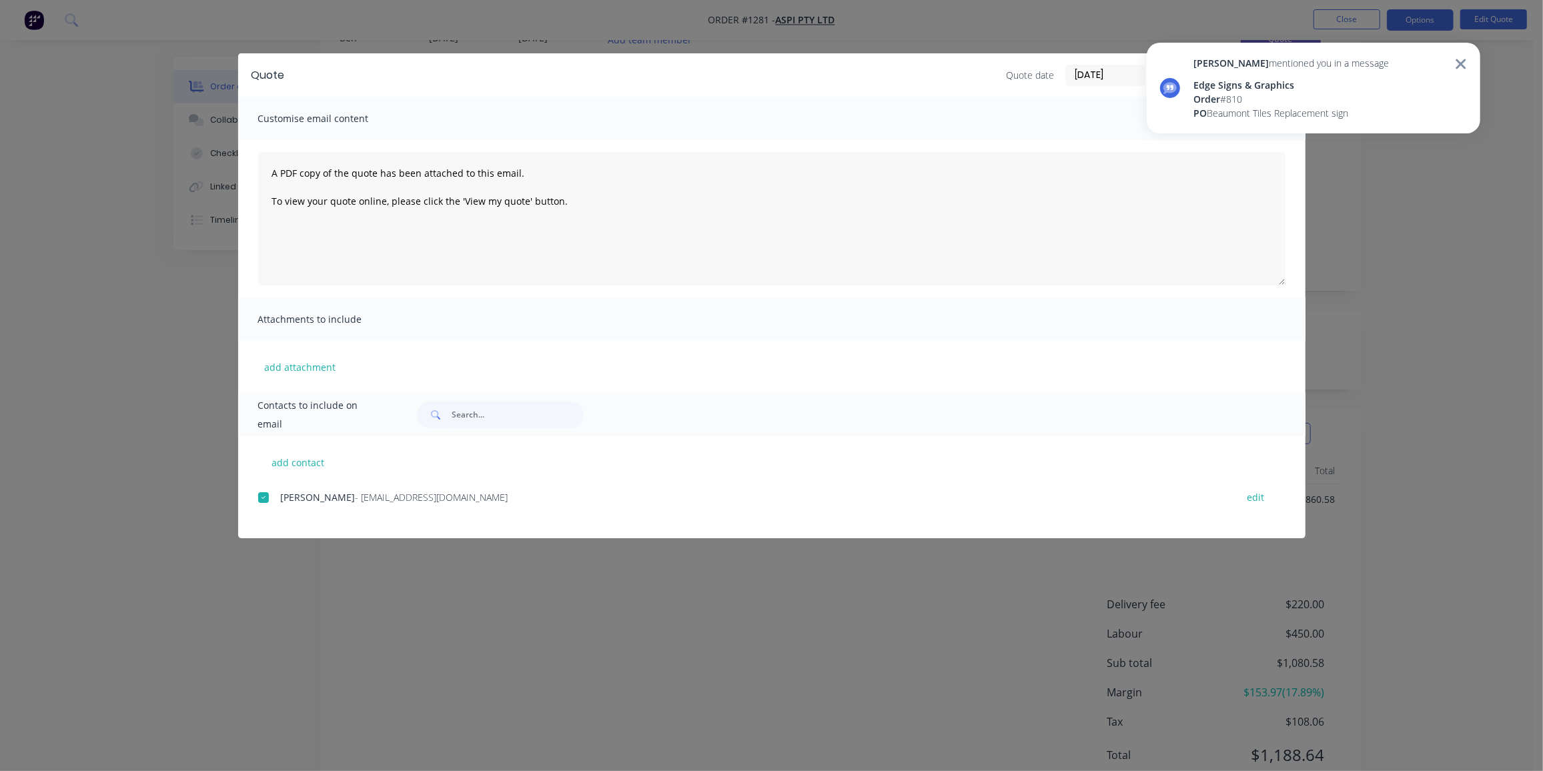
click at [1463, 65] on icon at bounding box center [1461, 64] width 10 height 10
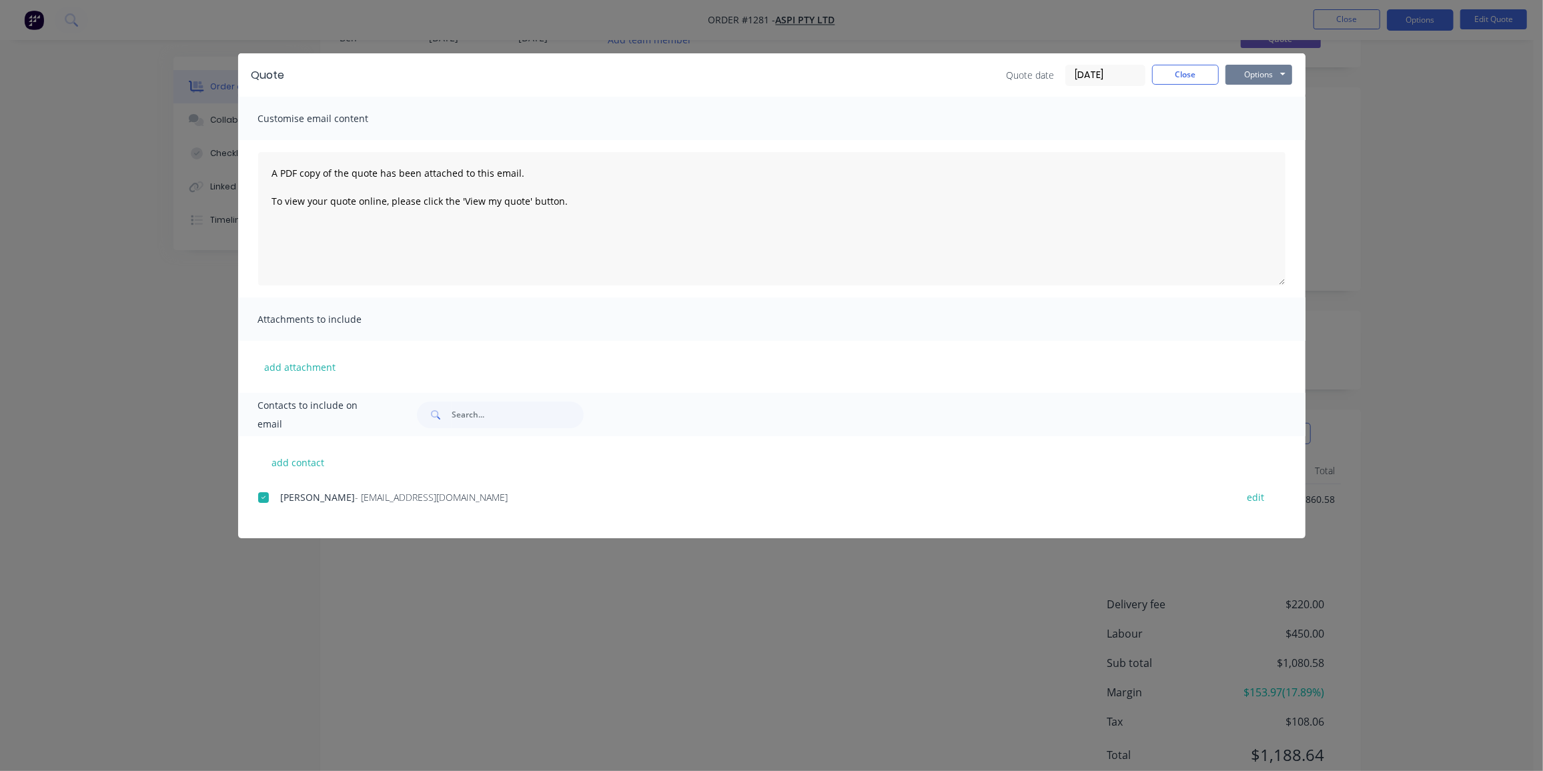
click at [1258, 75] on button "Options" at bounding box center [1259, 75] width 67 height 20
click at [1257, 140] on button "Email" at bounding box center [1268, 142] width 85 height 22
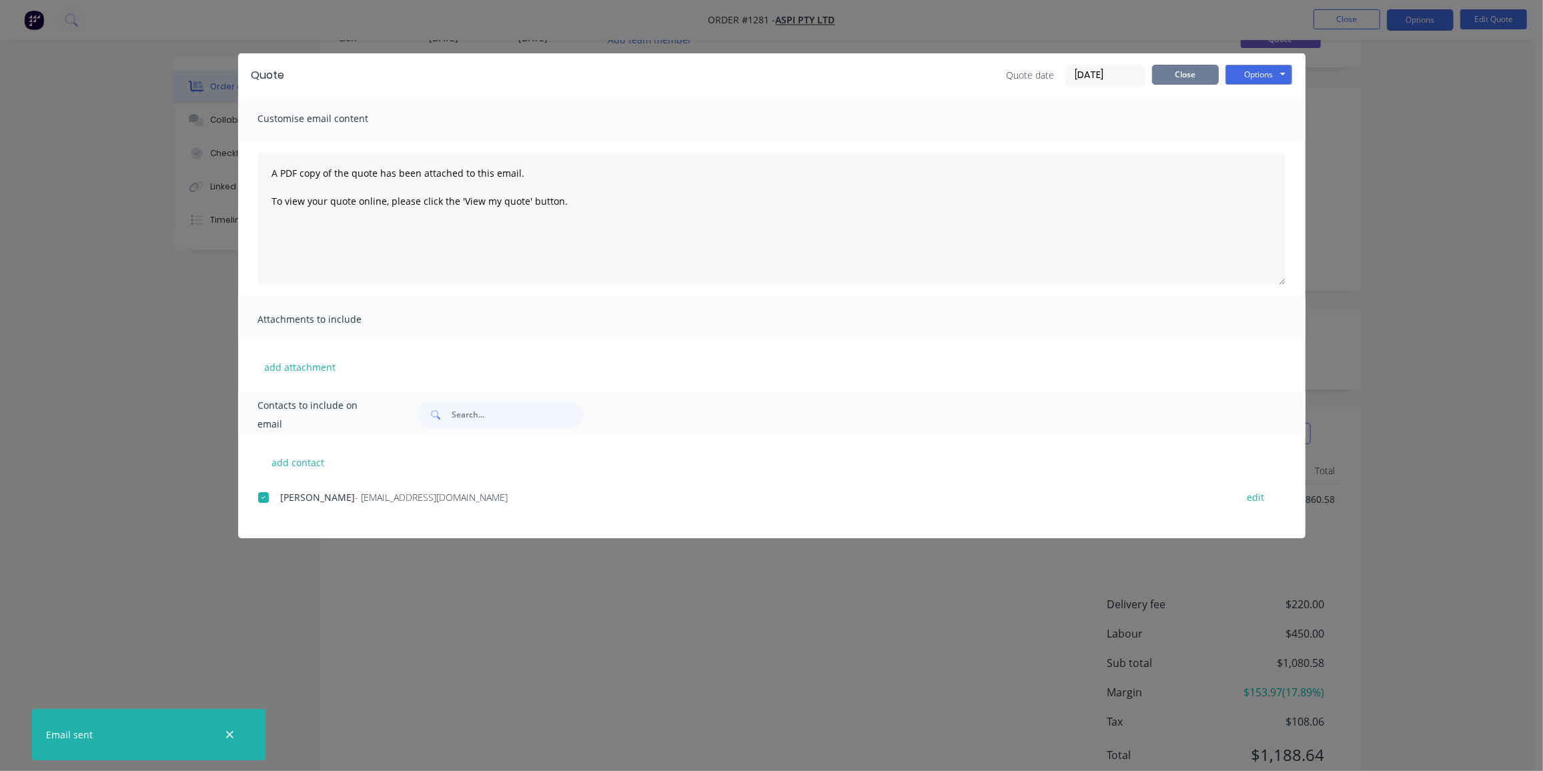
drag, startPoint x: 1174, startPoint y: 69, endPoint x: 1219, endPoint y: 83, distance: 47.5
click at [1174, 69] on button "Close" at bounding box center [1185, 75] width 67 height 20
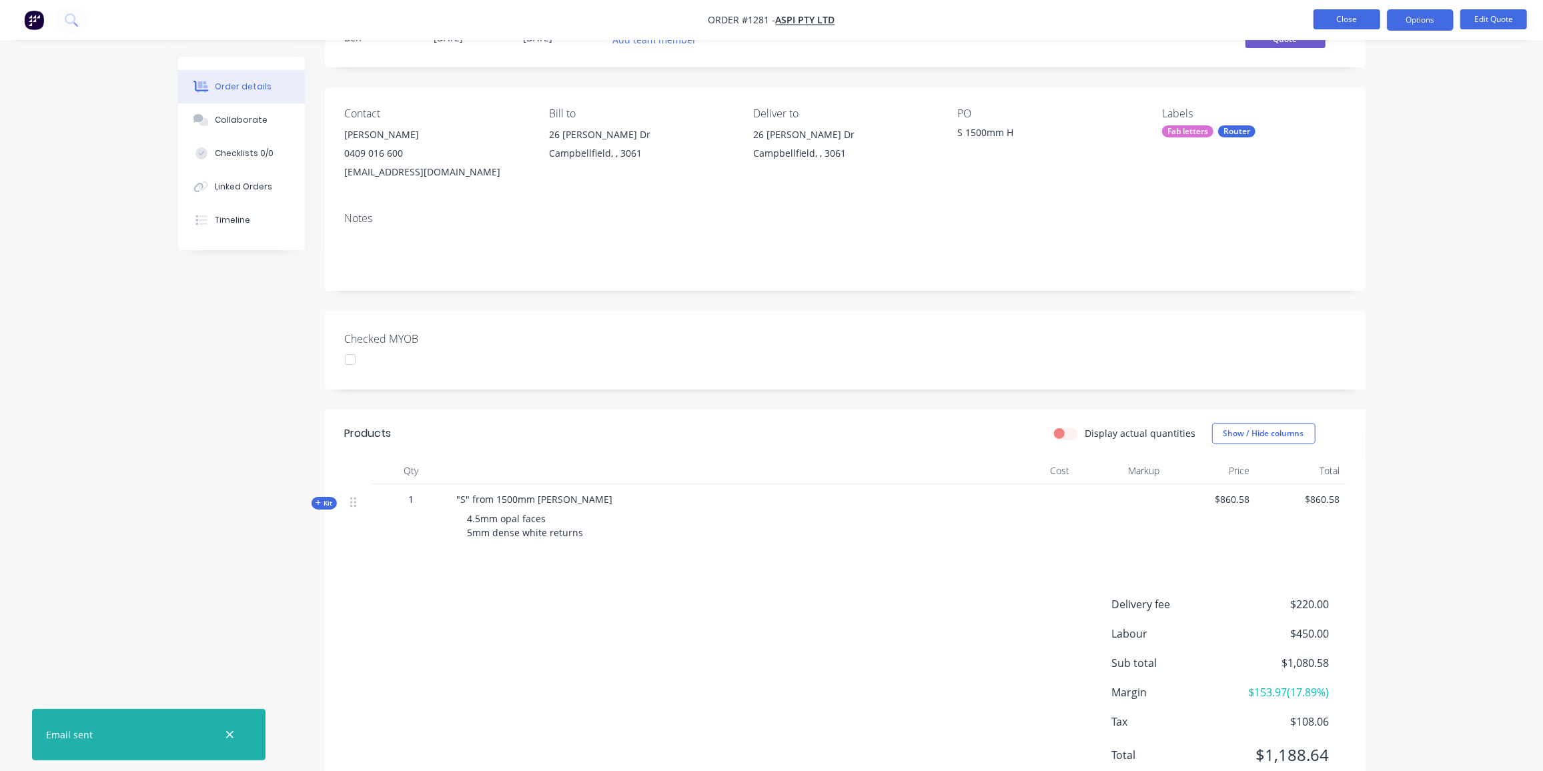
click at [1332, 13] on button "Close" at bounding box center [1347, 19] width 67 height 20
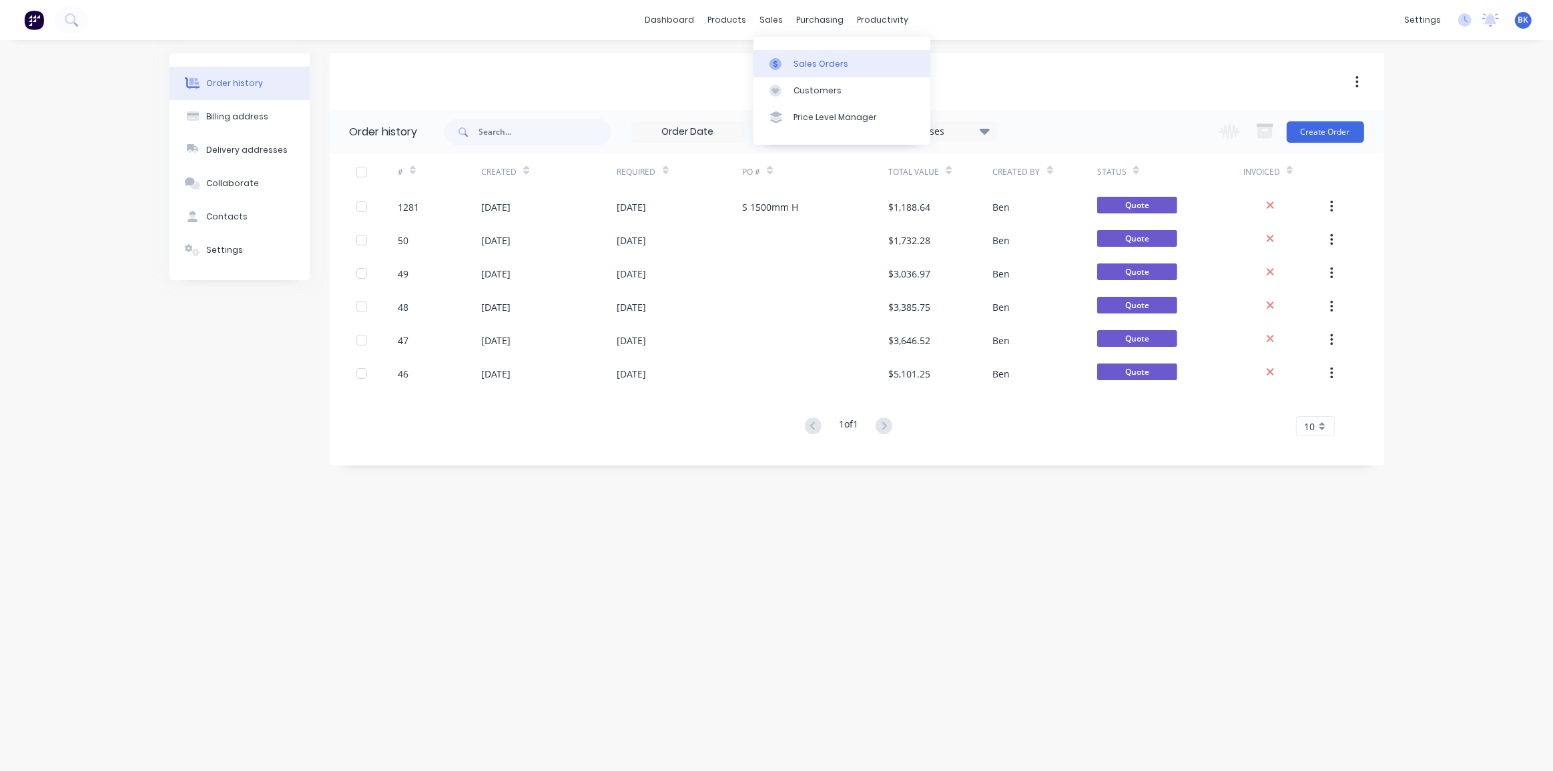
click at [817, 58] on div "Sales Orders" at bounding box center [820, 64] width 55 height 12
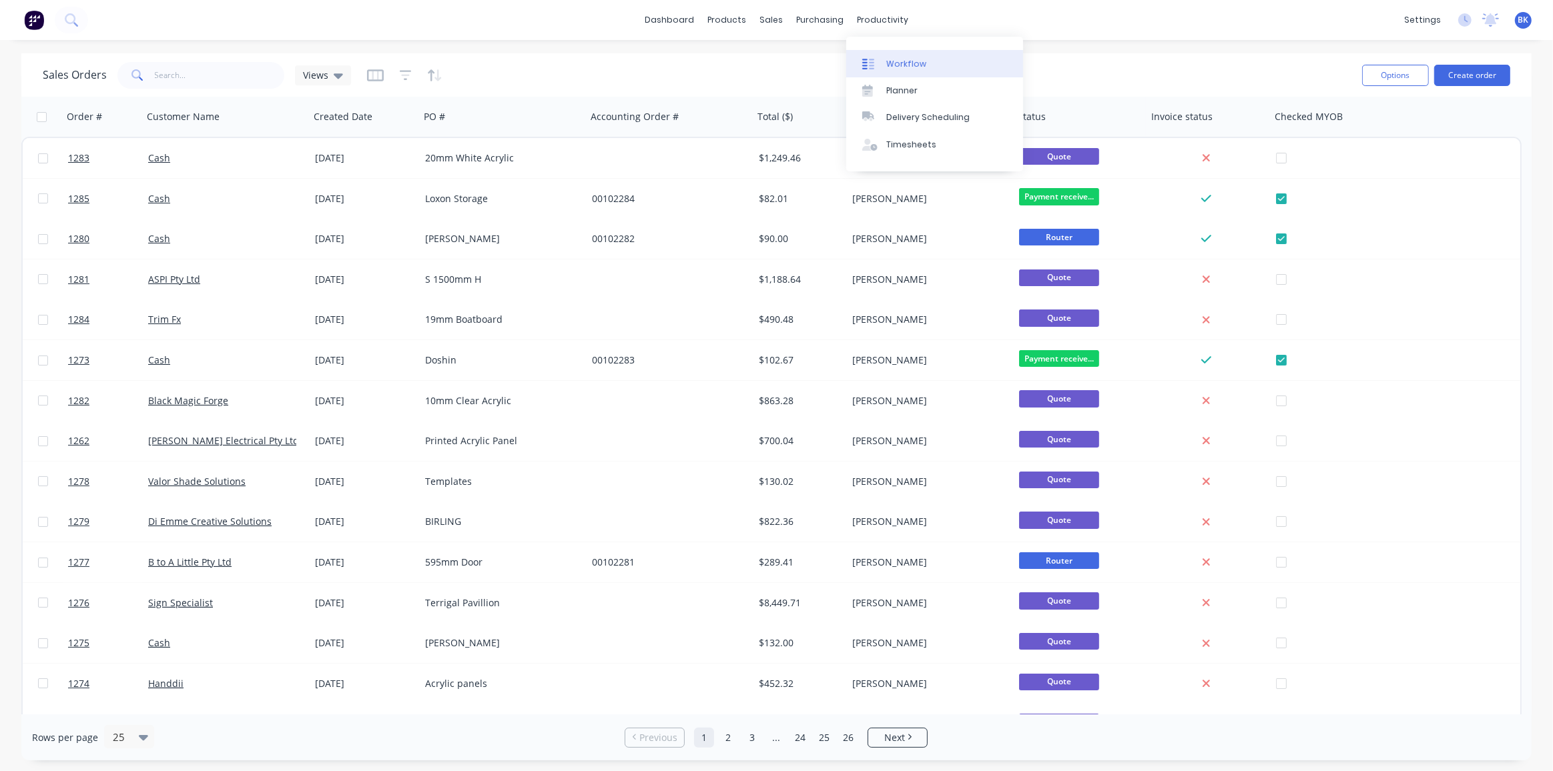
click at [896, 60] on div "Workflow" at bounding box center [906, 64] width 40 height 12
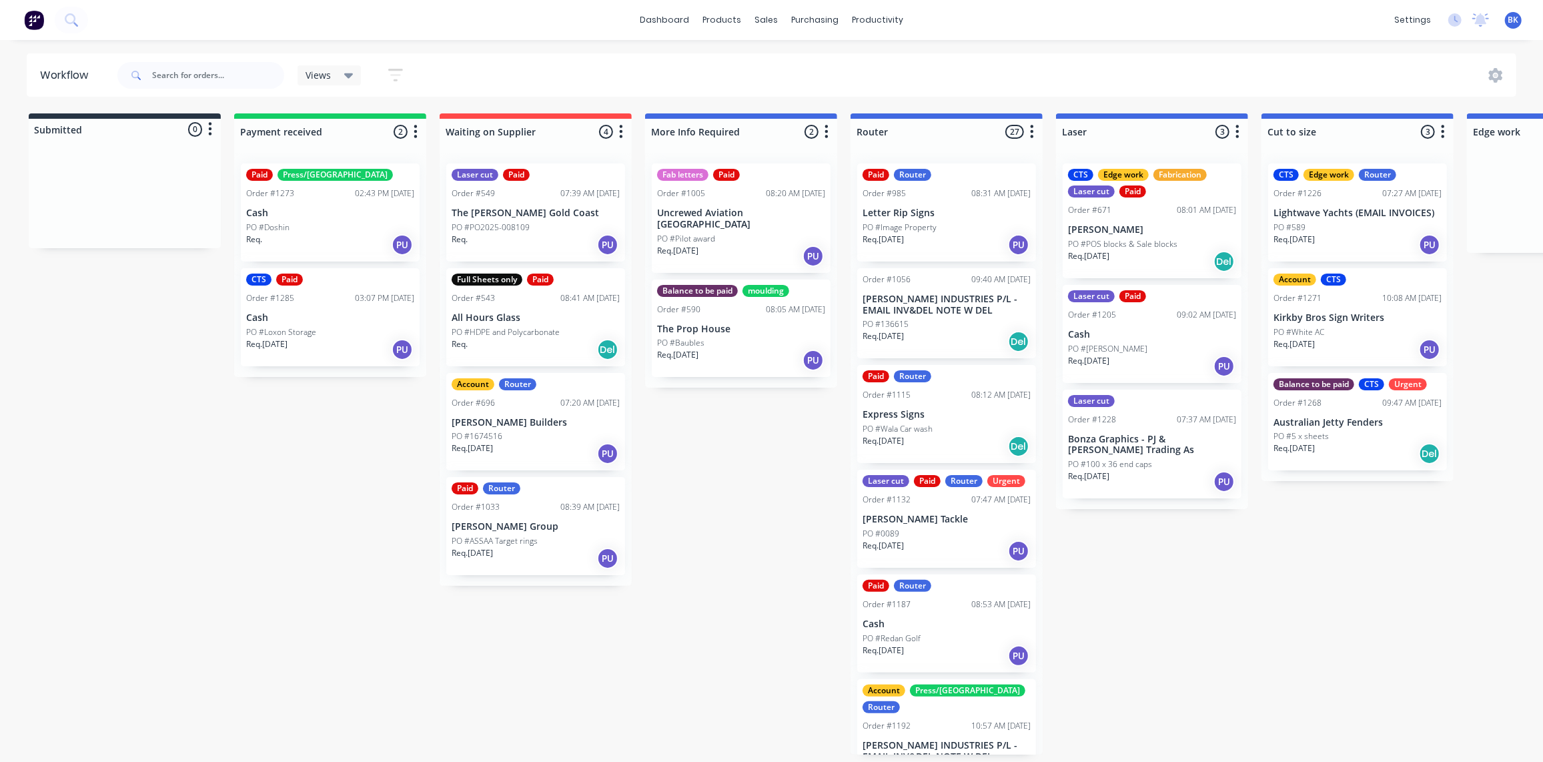
click at [333, 314] on p "Cash" at bounding box center [330, 317] width 168 height 11
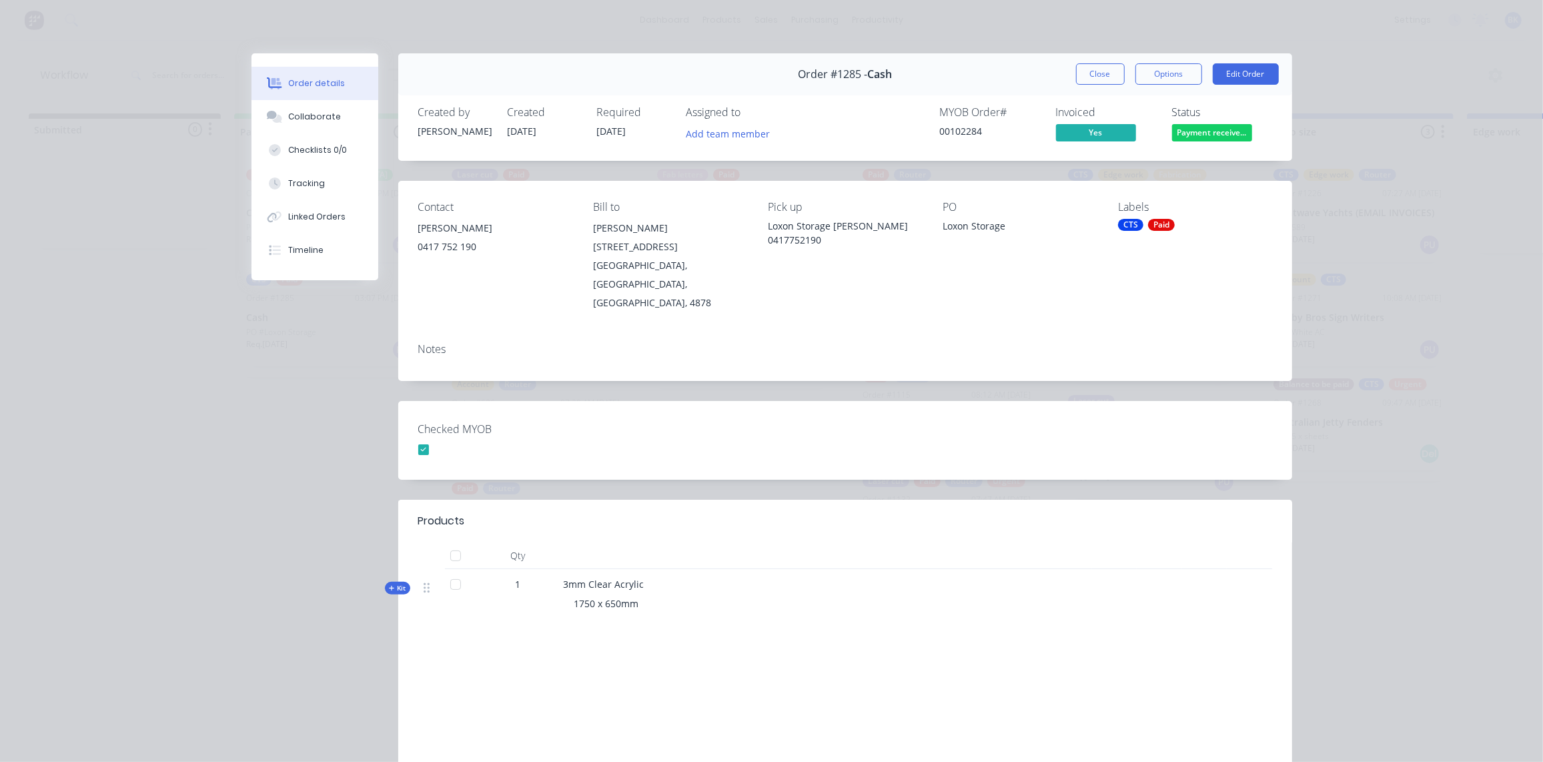
click at [1098, 75] on button "Close" at bounding box center [1100, 73] width 49 height 21
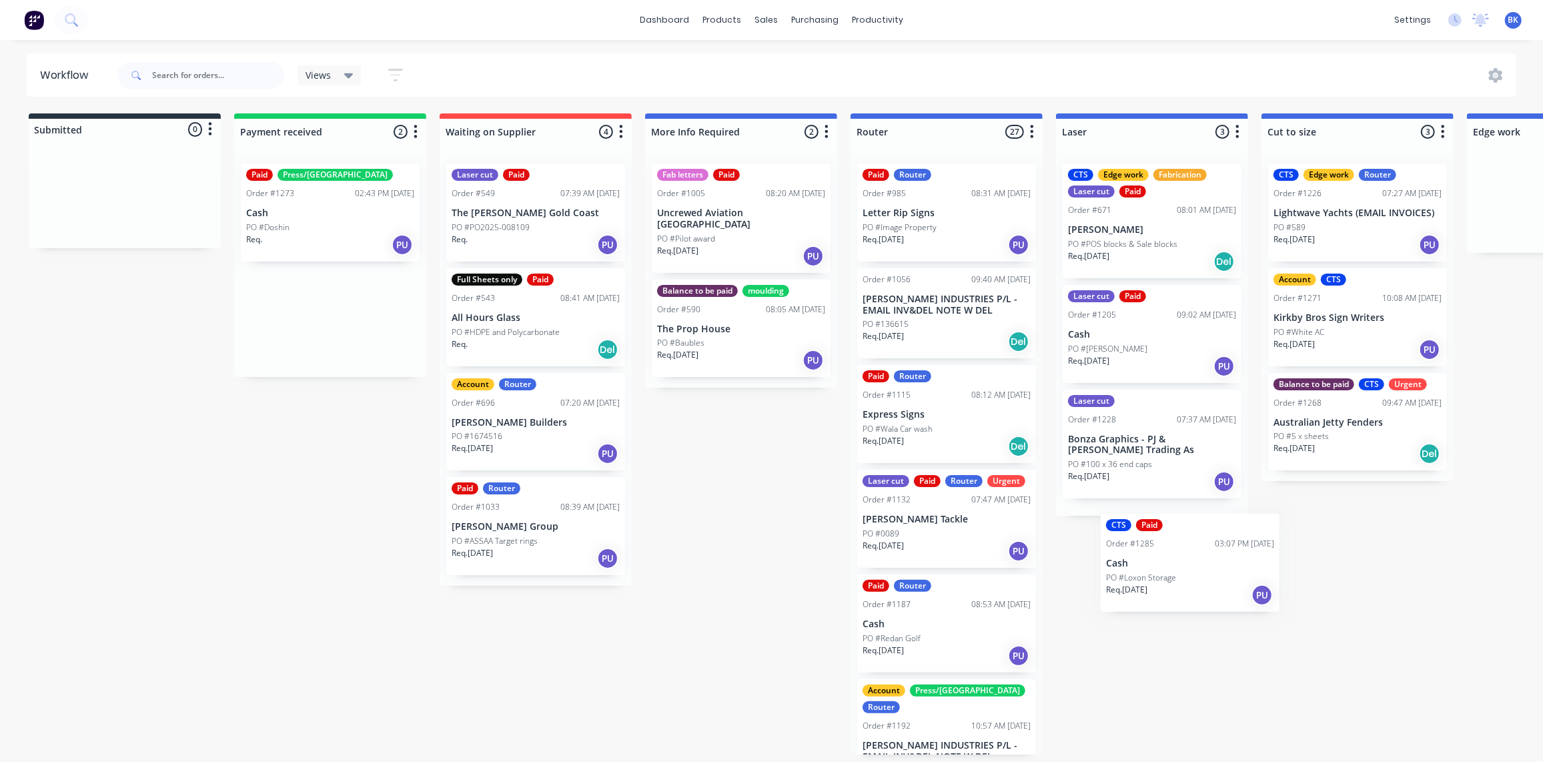
scroll to position [0, 5]
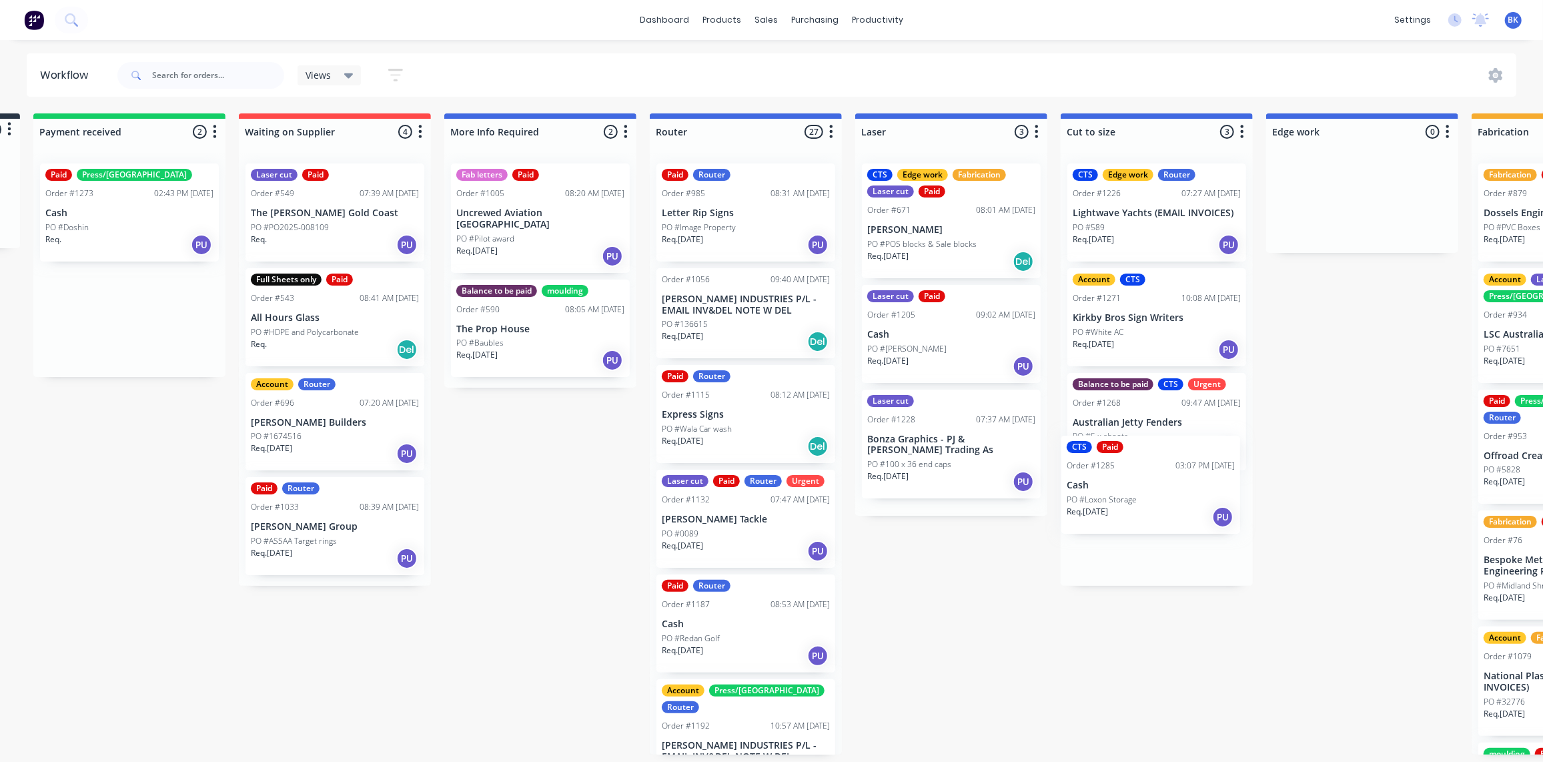
drag, startPoint x: 313, startPoint y: 314, endPoint x: 1138, endPoint y: 484, distance: 842.1
click at [1138, 484] on div "Submitted 0 Status colour #273444 hex #273444 Save Cancel Summaries Total order…" at bounding box center [1385, 433] width 3193 height 641
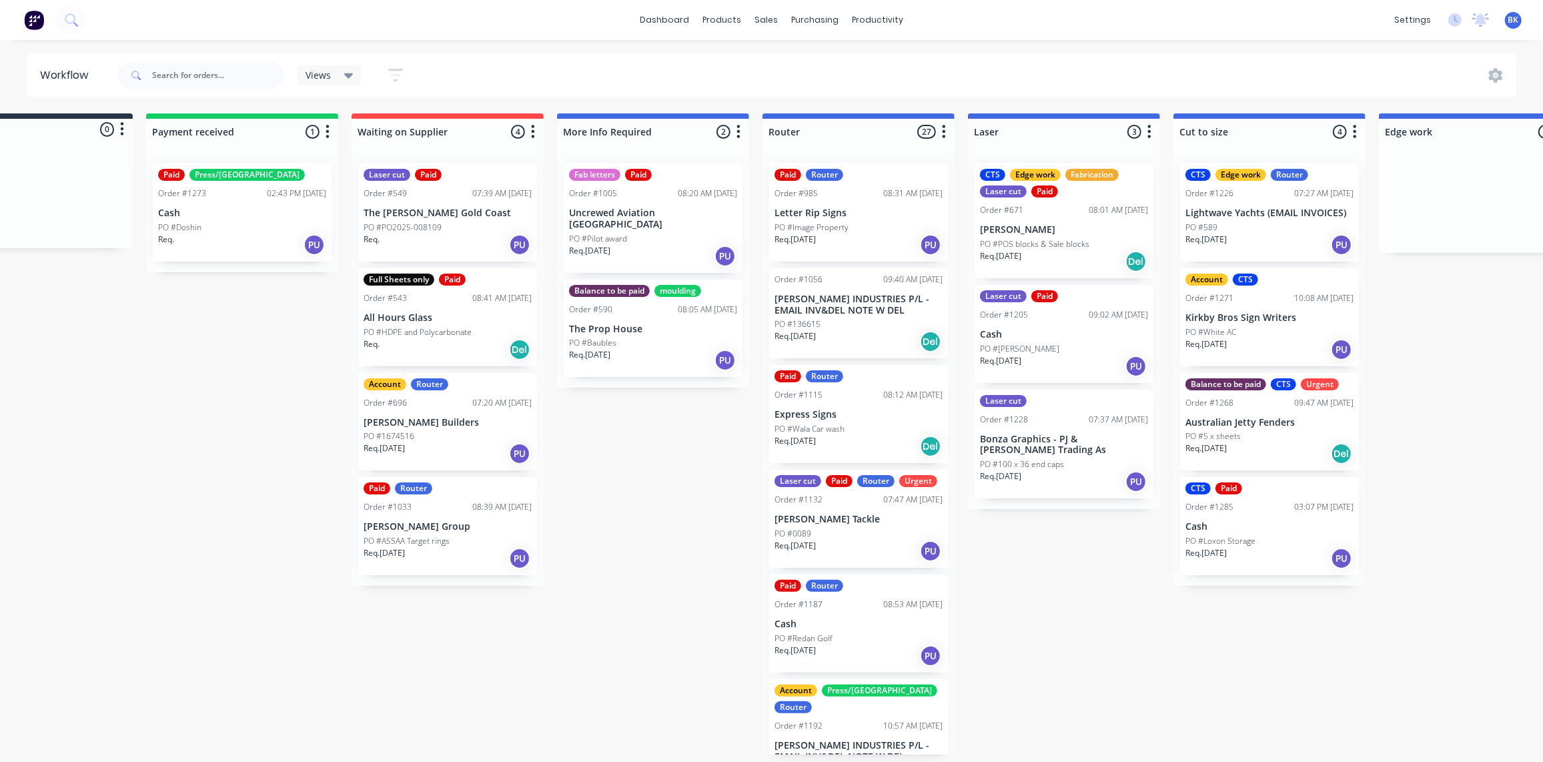
scroll to position [1, 0]
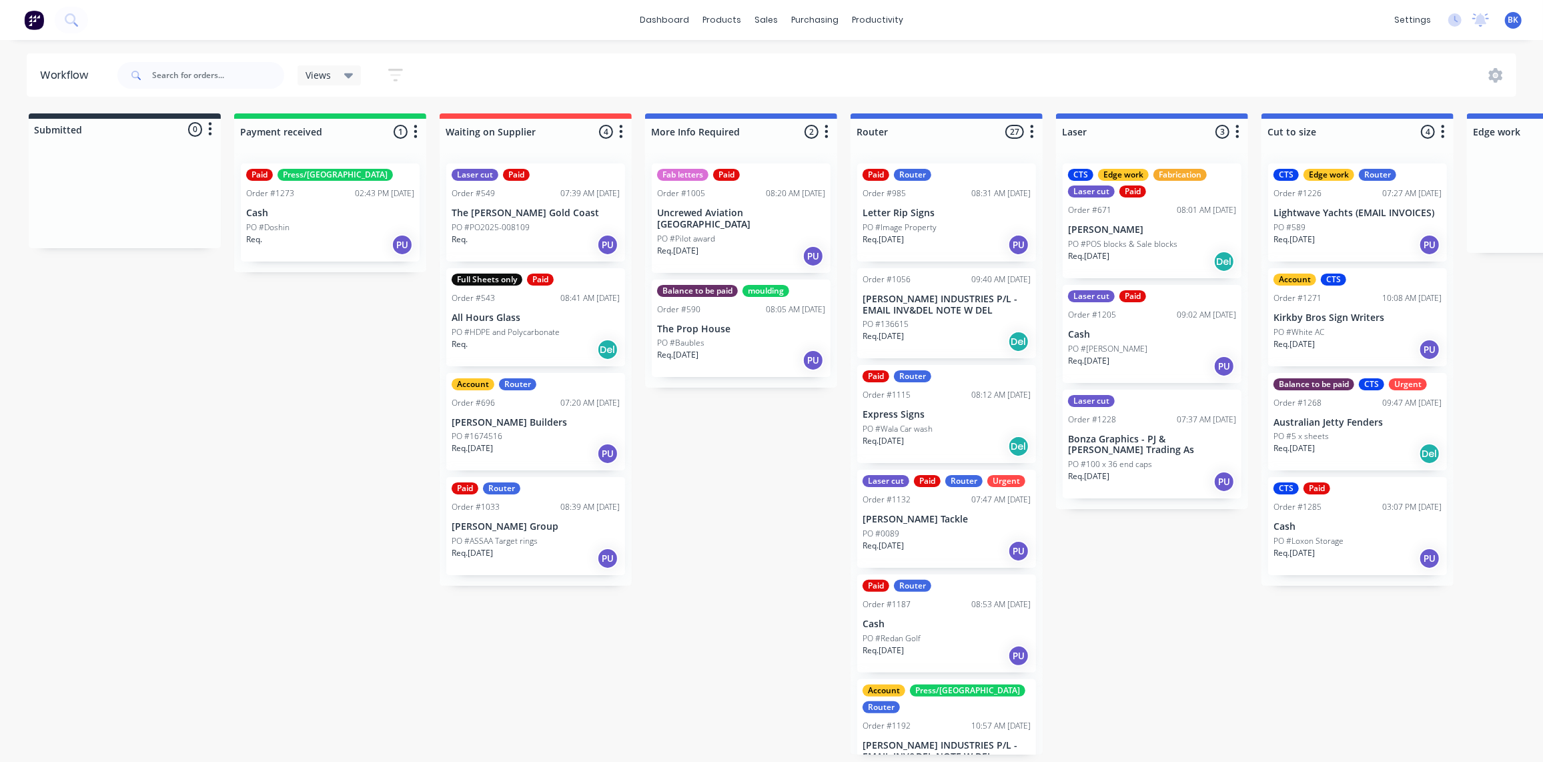
click at [326, 213] on p "Cash" at bounding box center [330, 213] width 168 height 11
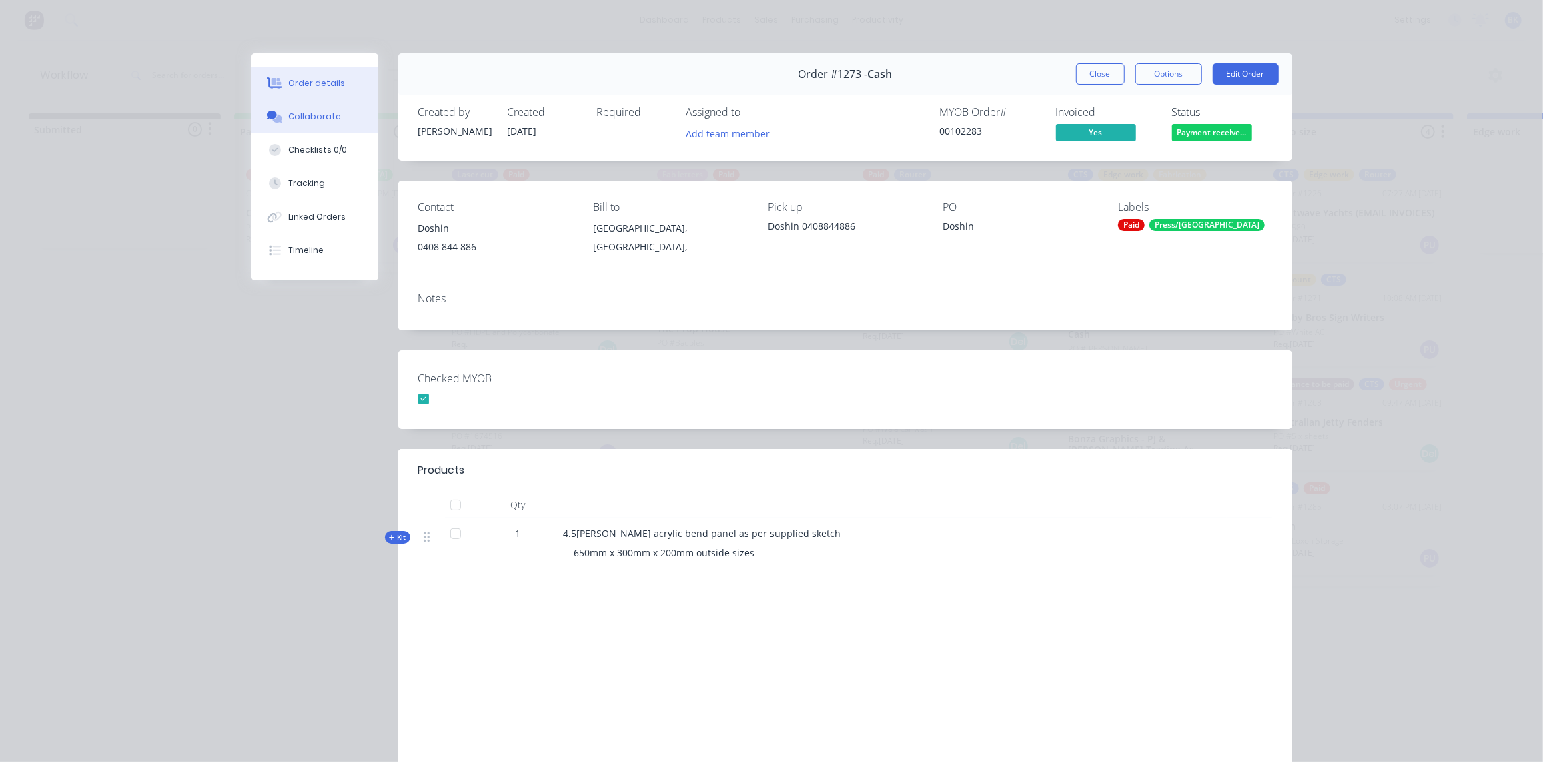
click at [288, 117] on div "Collaborate" at bounding box center [314, 117] width 53 height 12
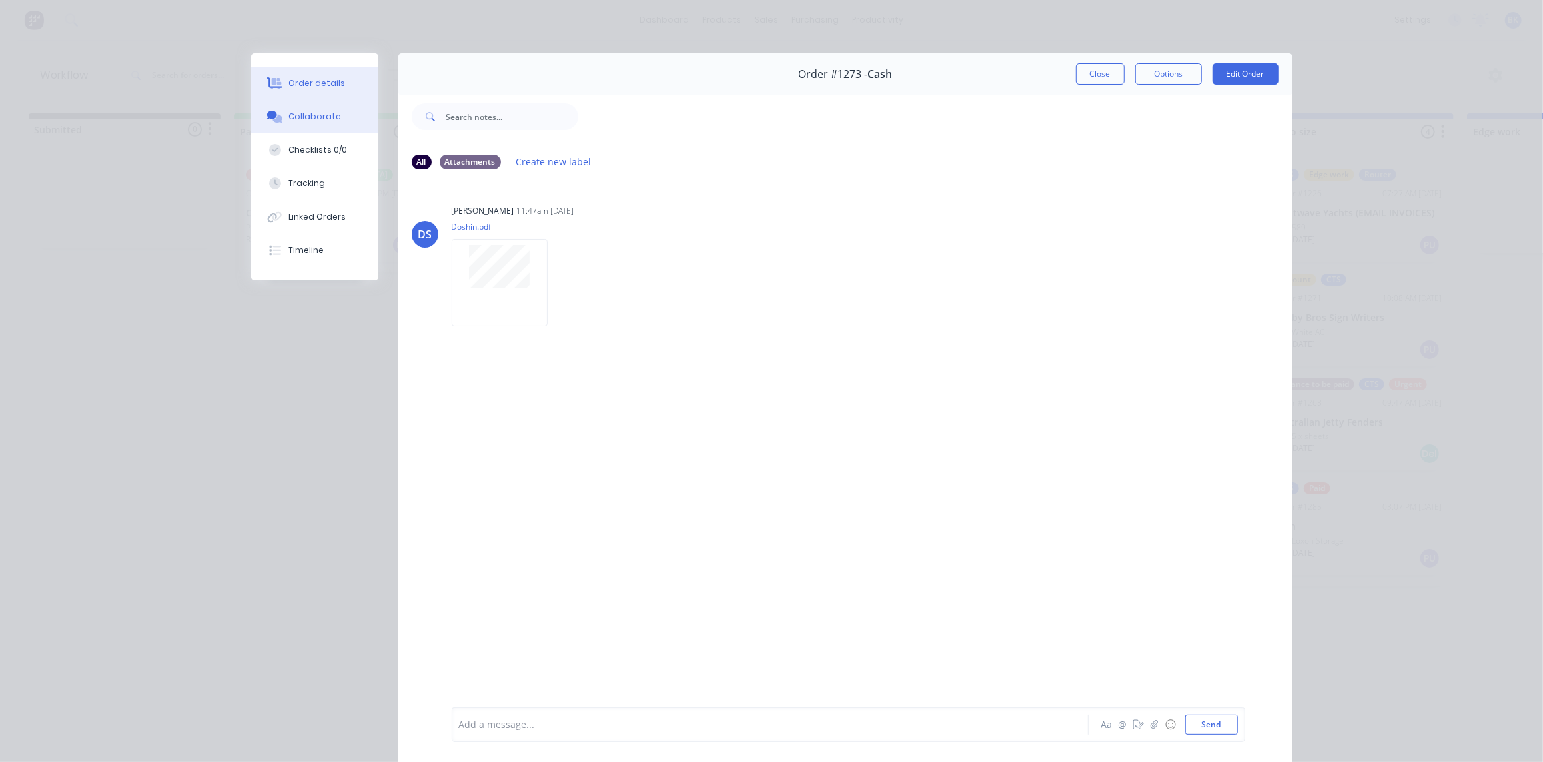
click at [327, 84] on div "Order details" at bounding box center [316, 83] width 57 height 12
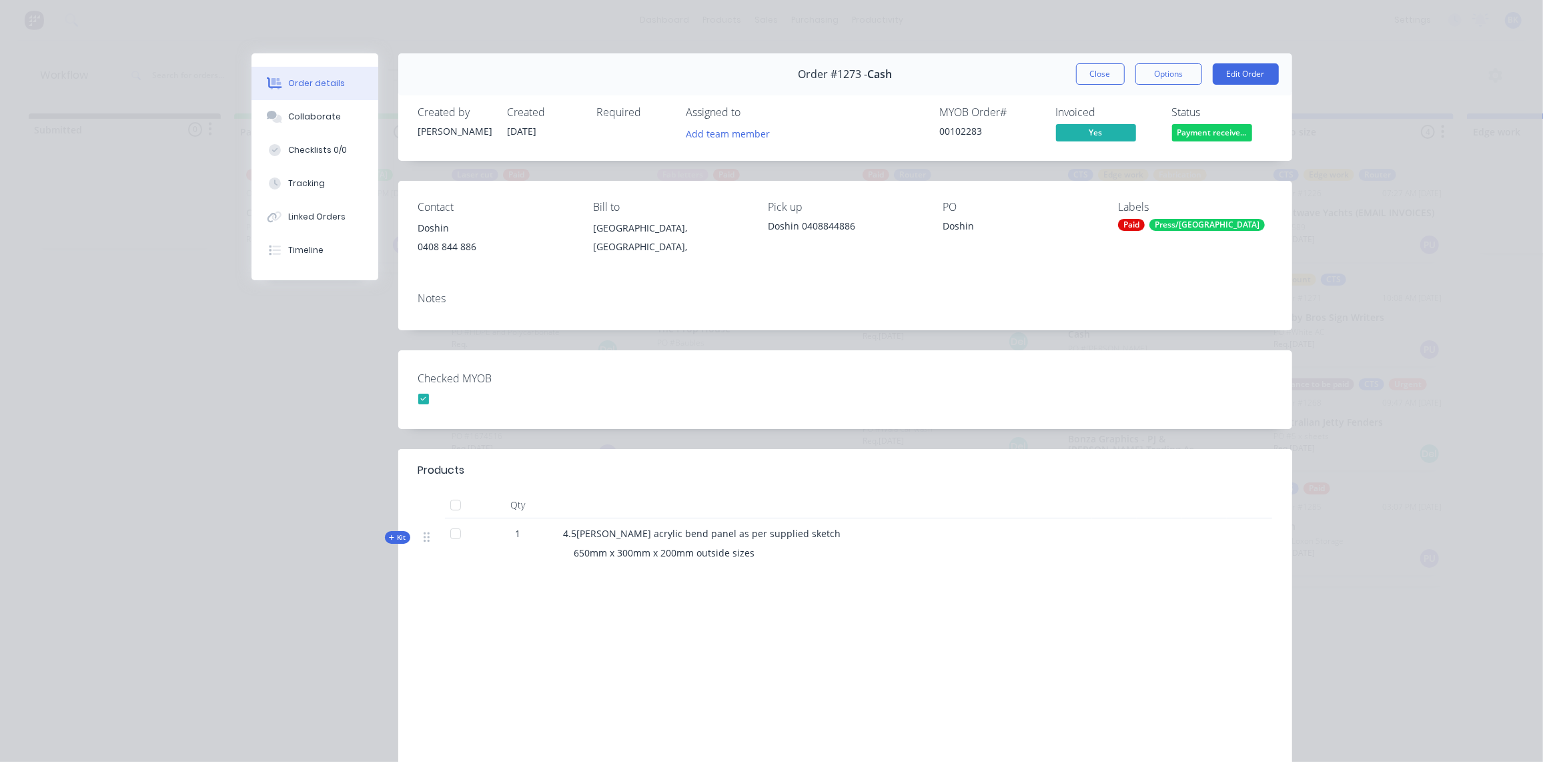
drag, startPoint x: 1108, startPoint y: 79, endPoint x: 1092, endPoint y: 81, distance: 16.1
click at [1107, 78] on button "Close" at bounding box center [1100, 73] width 49 height 21
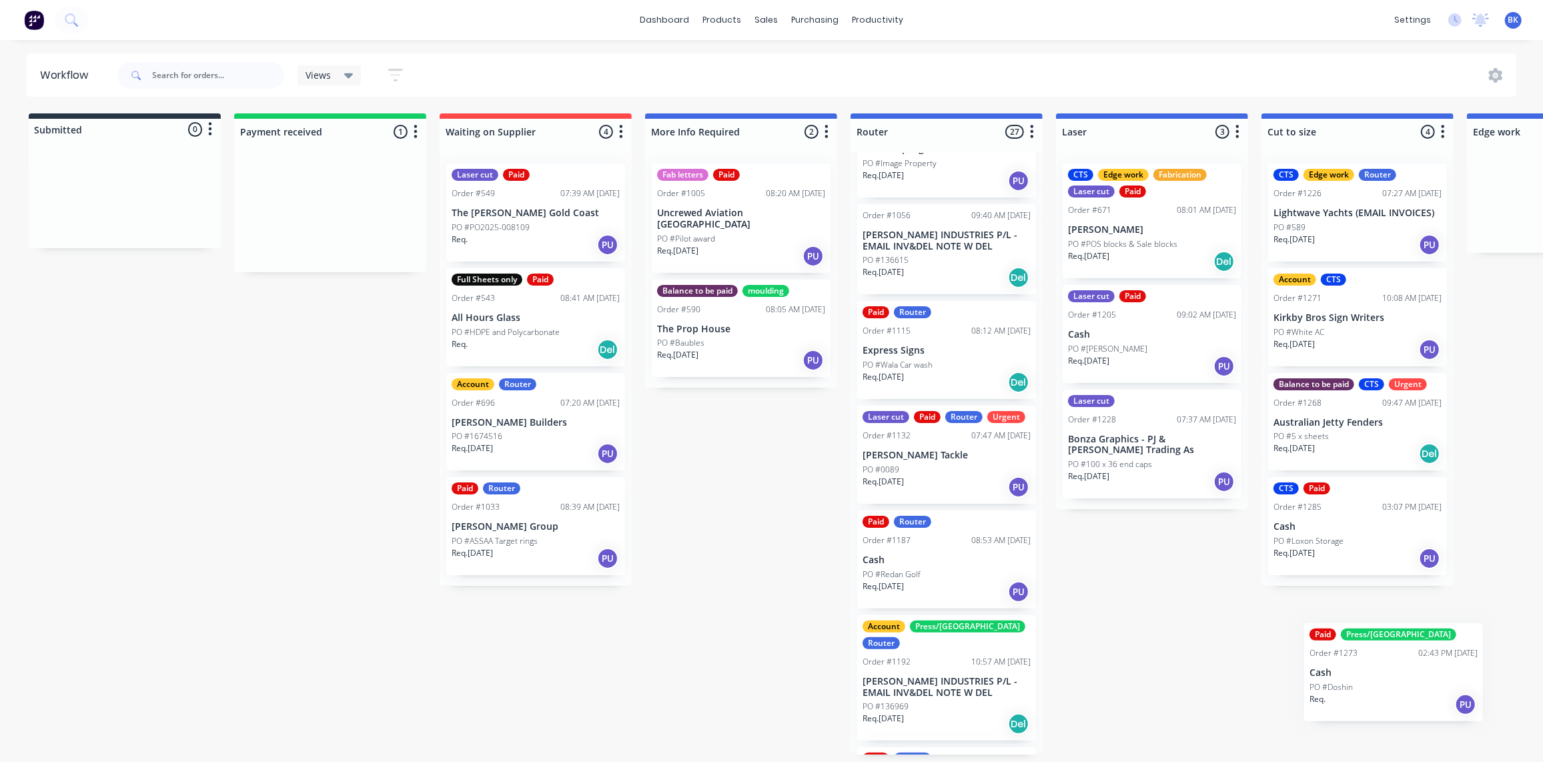
scroll to position [69, 0]
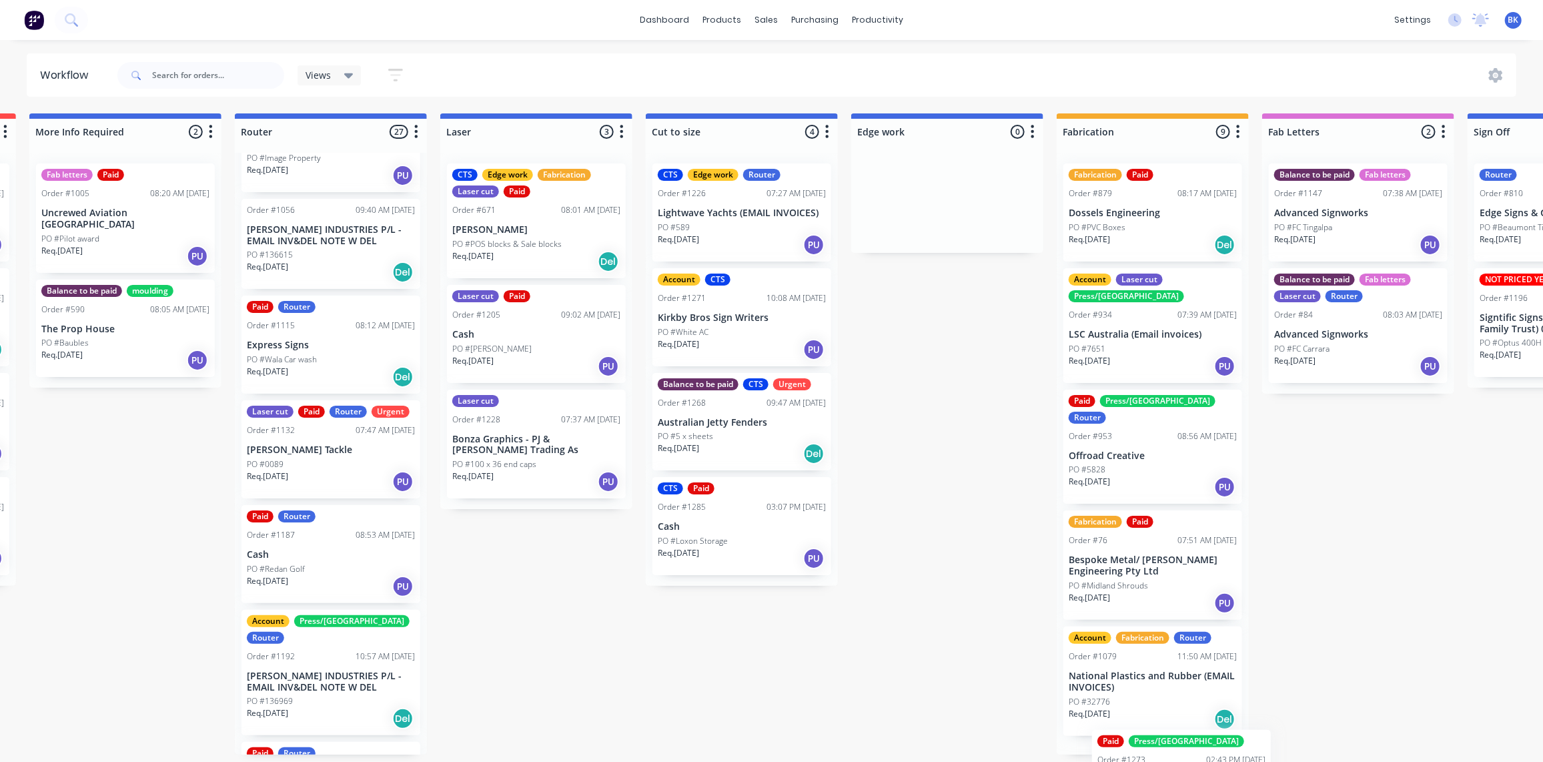
drag, startPoint x: 310, startPoint y: 198, endPoint x: 1166, endPoint y: 773, distance: 1030.9
click at [927, 682] on html "dashboard products sales purchasing productivity dashboard products Product Cat…" at bounding box center [155, 341] width 1543 height 682
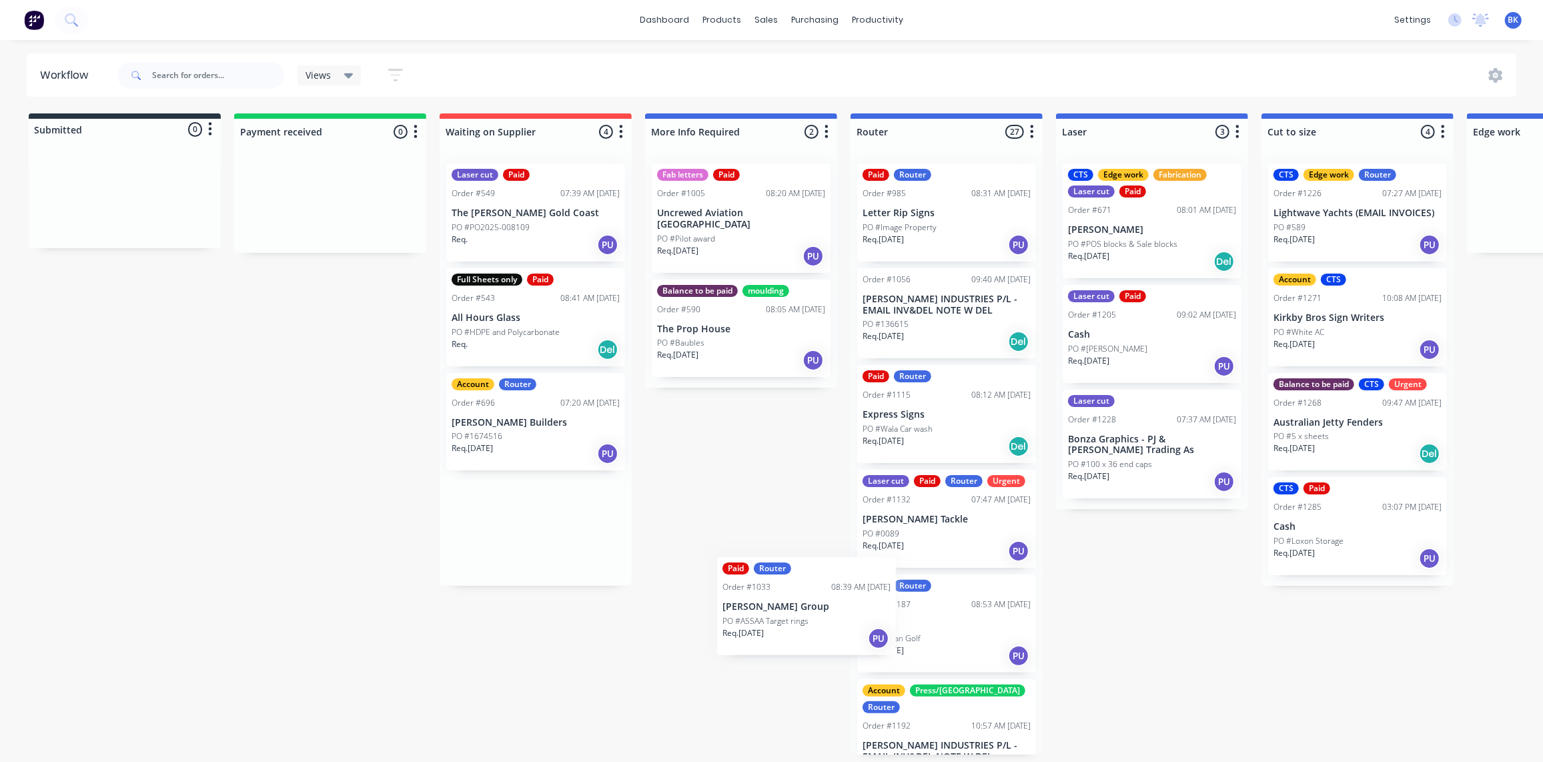
scroll to position [1, 0]
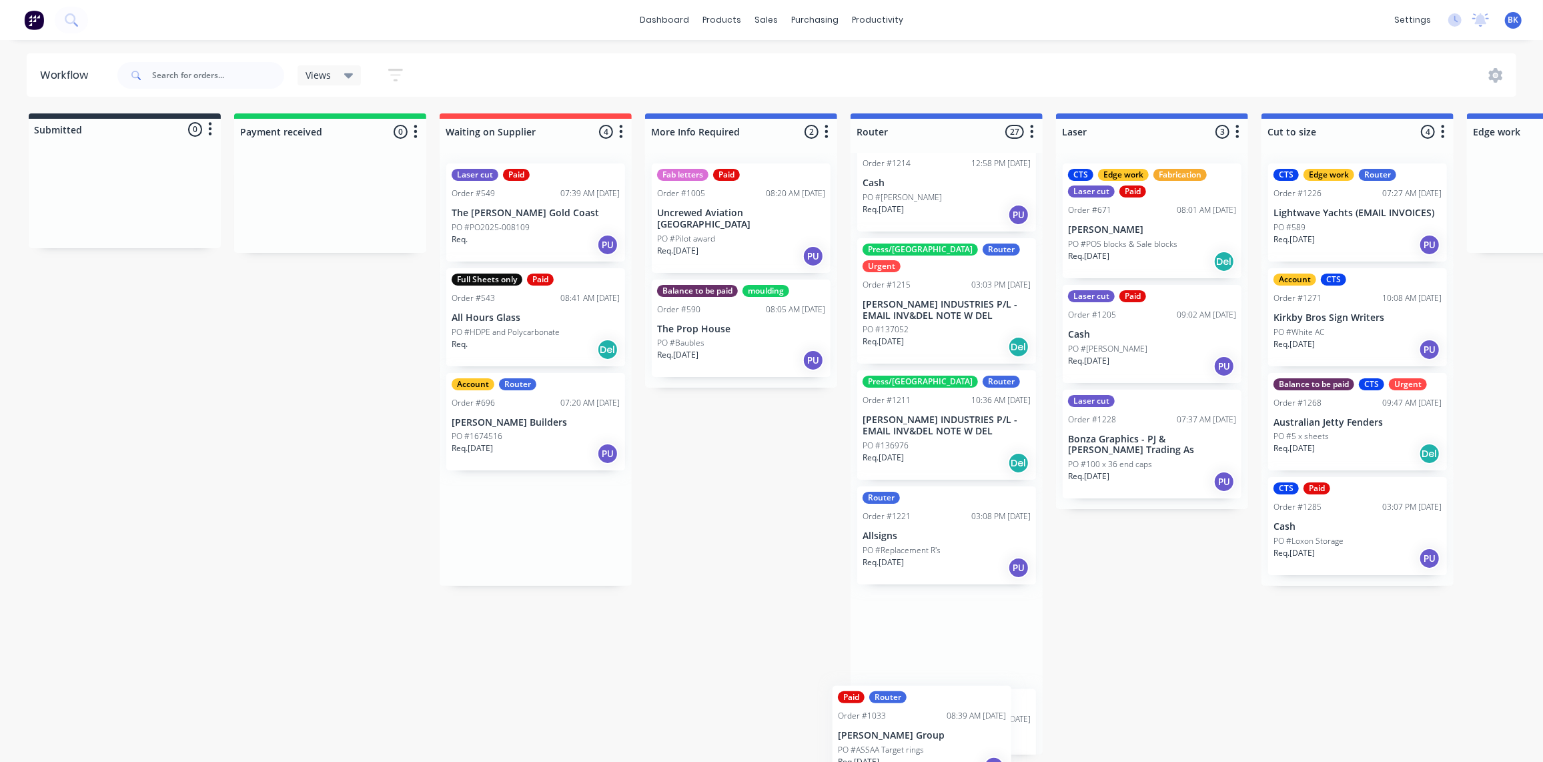
drag, startPoint x: 498, startPoint y: 540, endPoint x: 895, endPoint y: 757, distance: 452.9
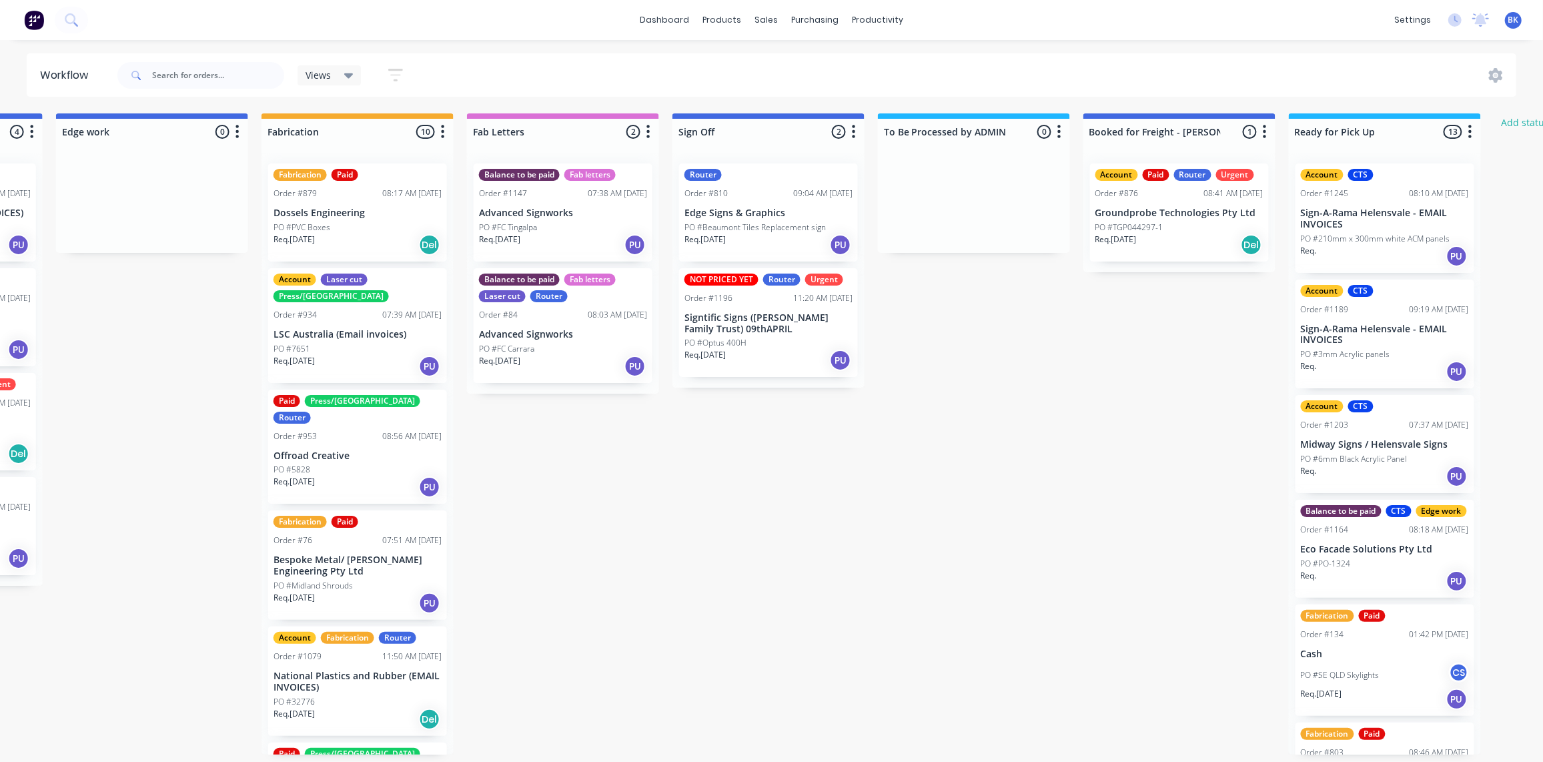
scroll to position [1, 1649]
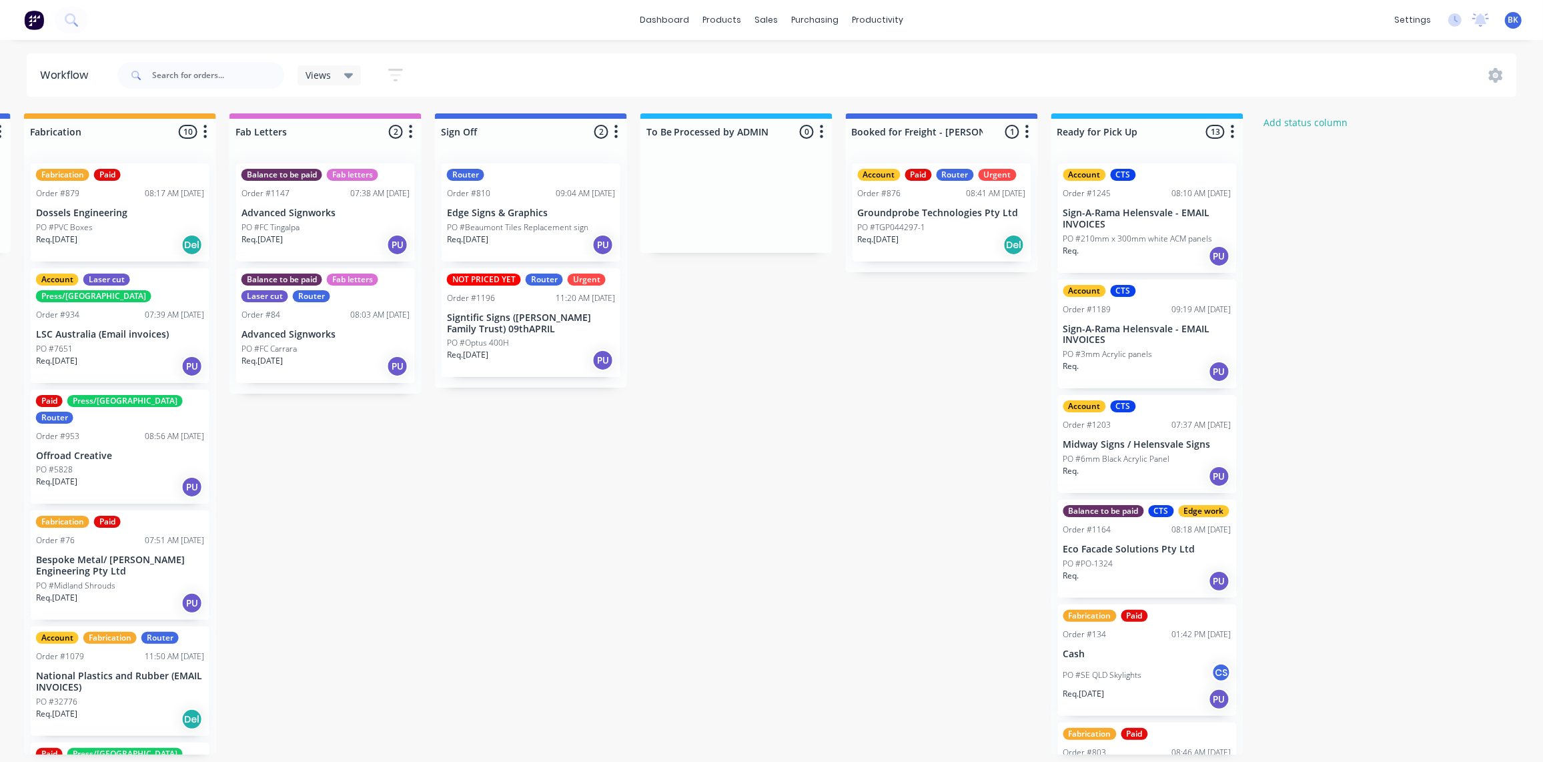
click at [340, 339] on div "Balance to be paid Fab letters Laser cut Router Order #84 08:03 AM [DATE] Advan…" at bounding box center [325, 325] width 179 height 115
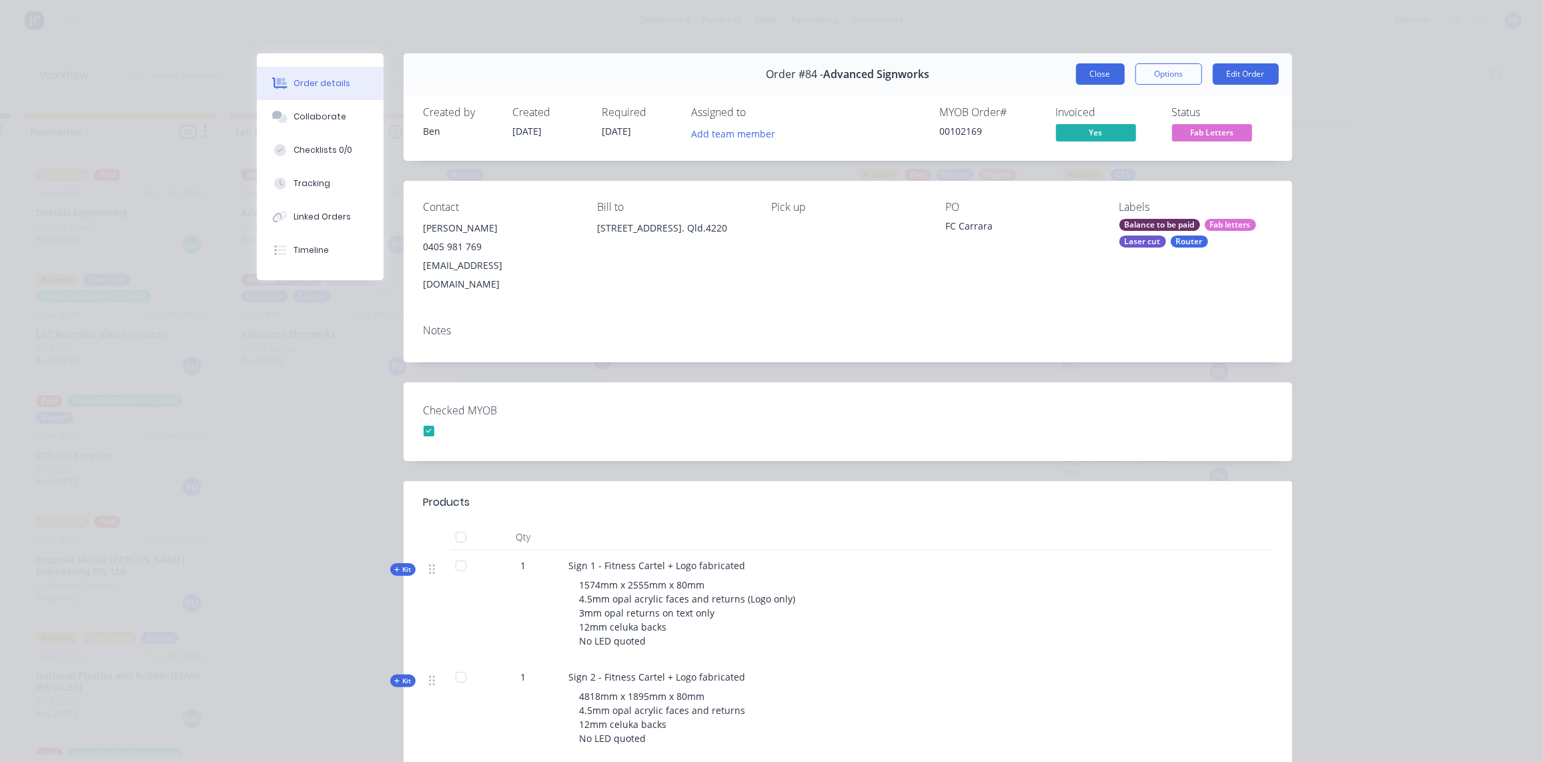
click at [1089, 76] on button "Close" at bounding box center [1100, 73] width 49 height 21
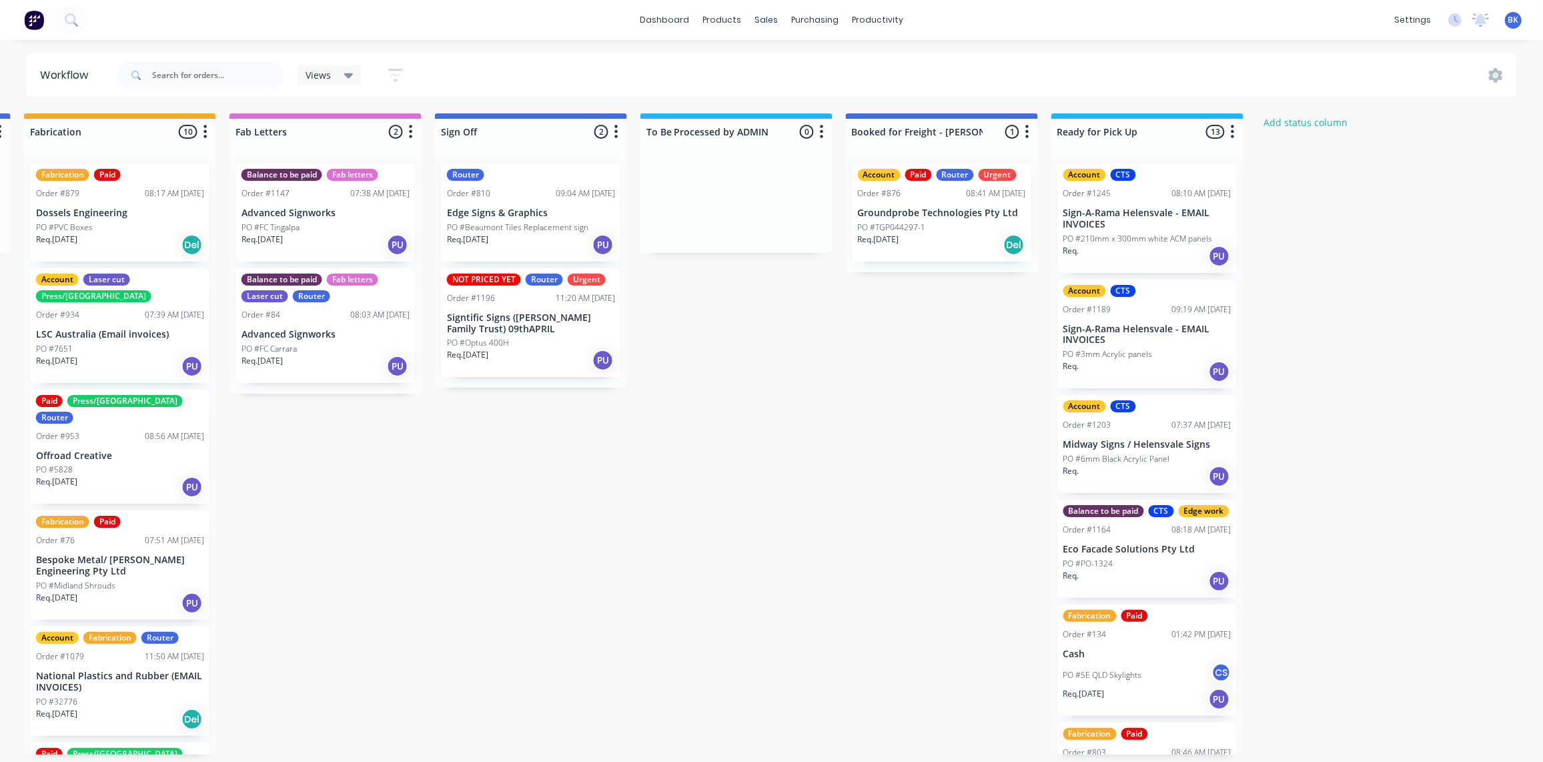
scroll to position [0, 1649]
click at [292, 351] on p "PO #FC Carrara" at bounding box center [269, 349] width 55 height 12
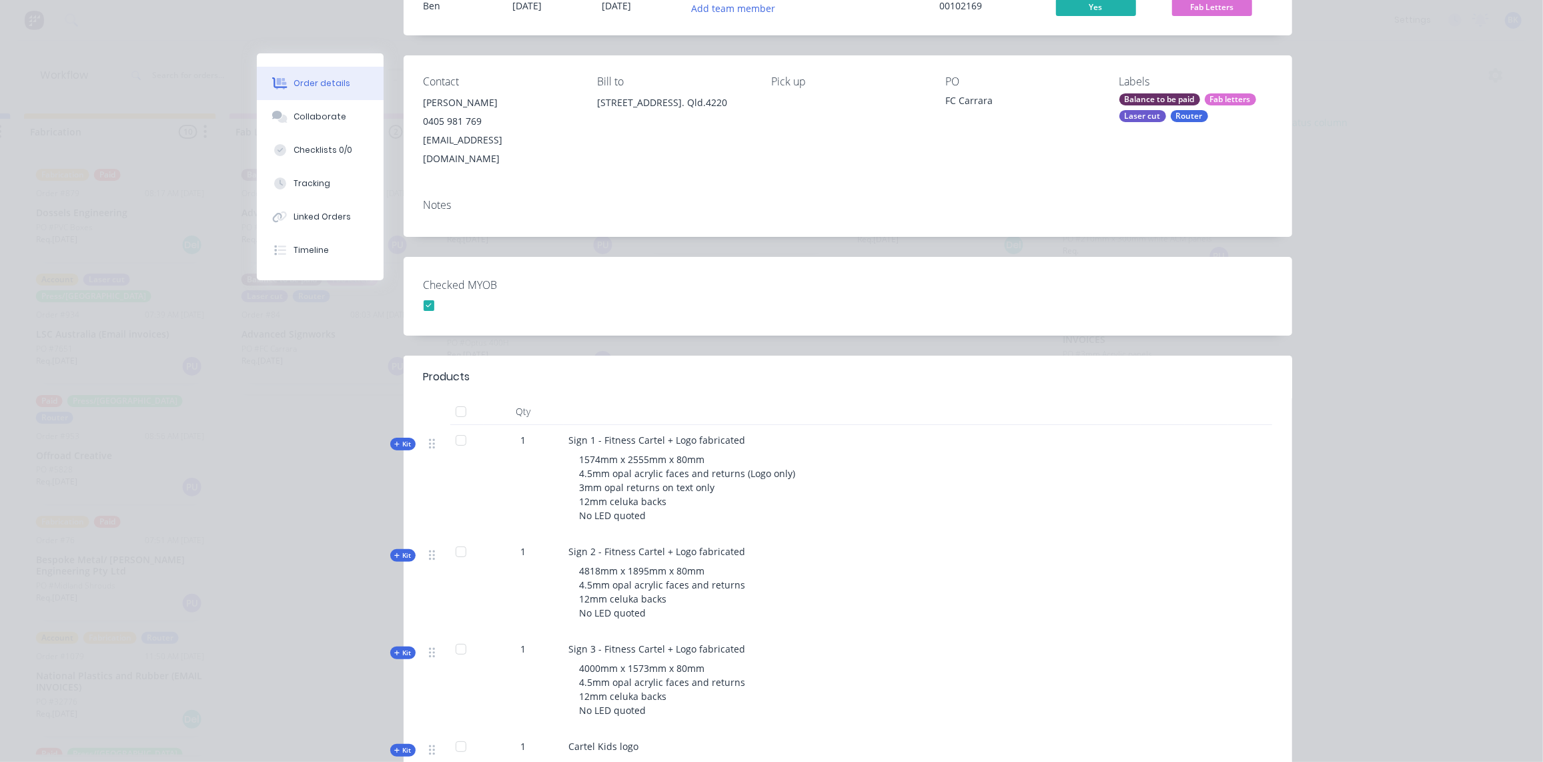
scroll to position [60, 0]
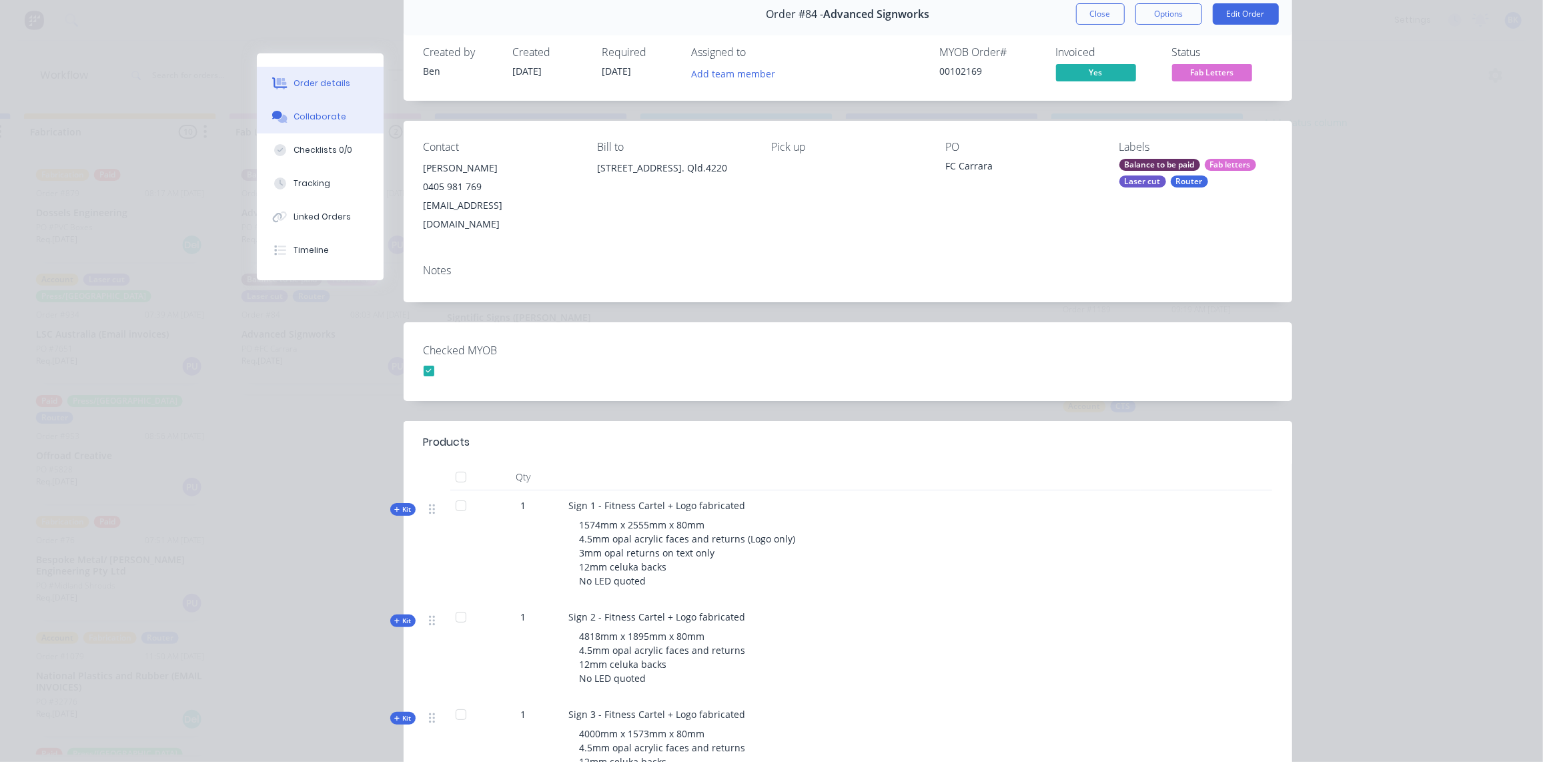
click at [316, 117] on div "Collaborate" at bounding box center [320, 117] width 53 height 12
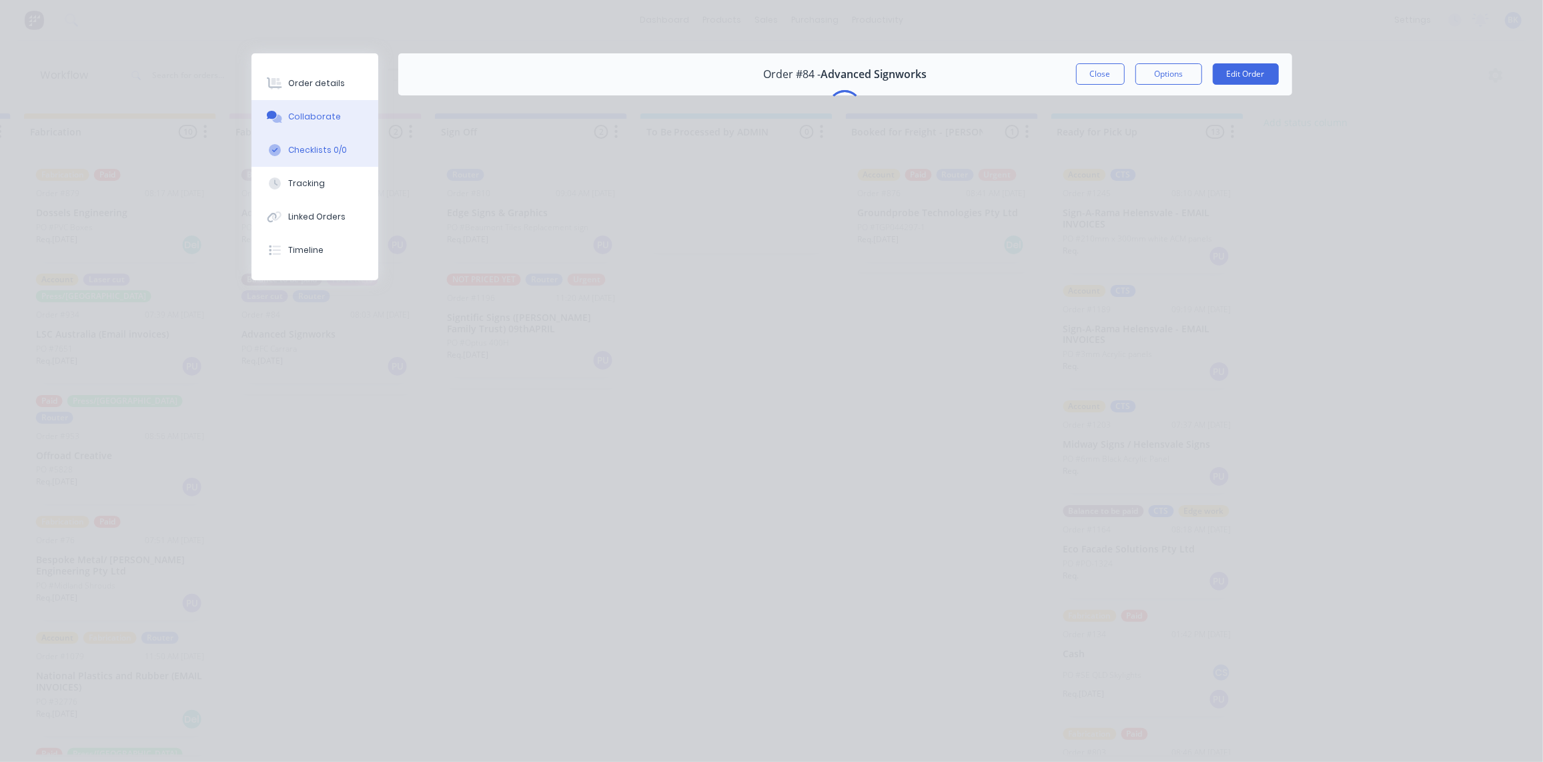
scroll to position [0, 0]
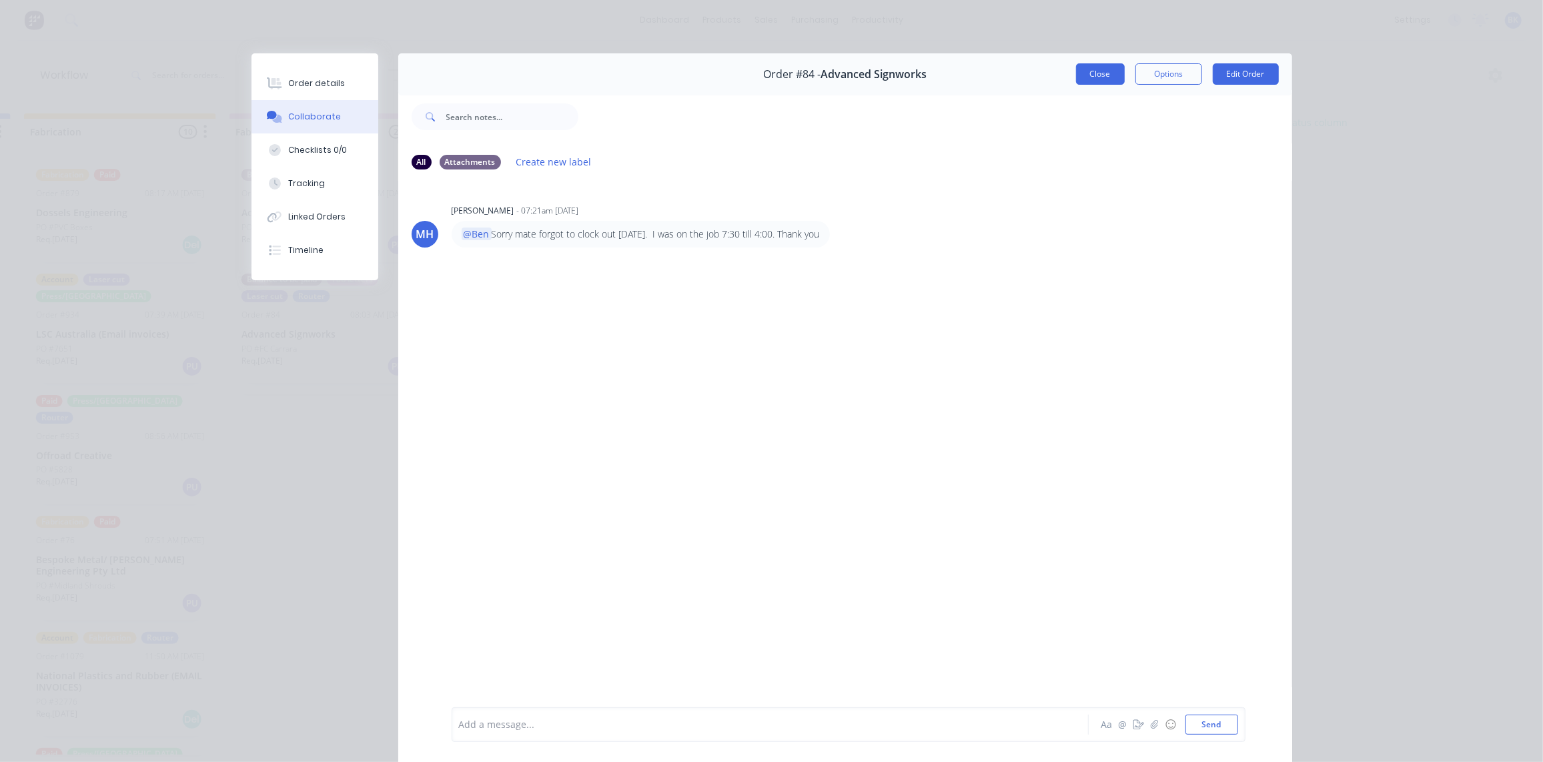
click at [1096, 66] on button "Close" at bounding box center [1100, 73] width 49 height 21
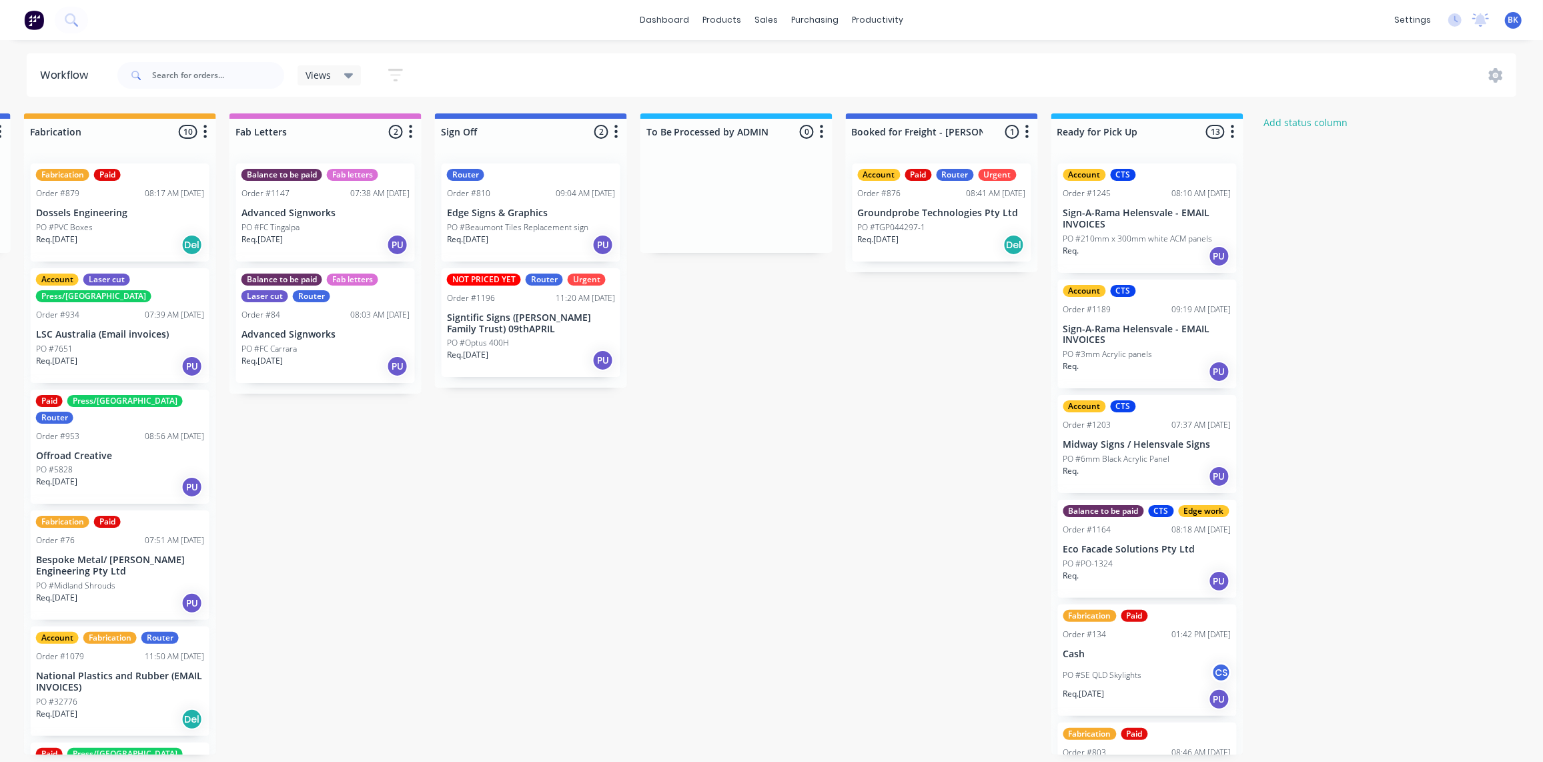
click at [344, 329] on p "Advanced Signworks" at bounding box center [326, 334] width 168 height 11
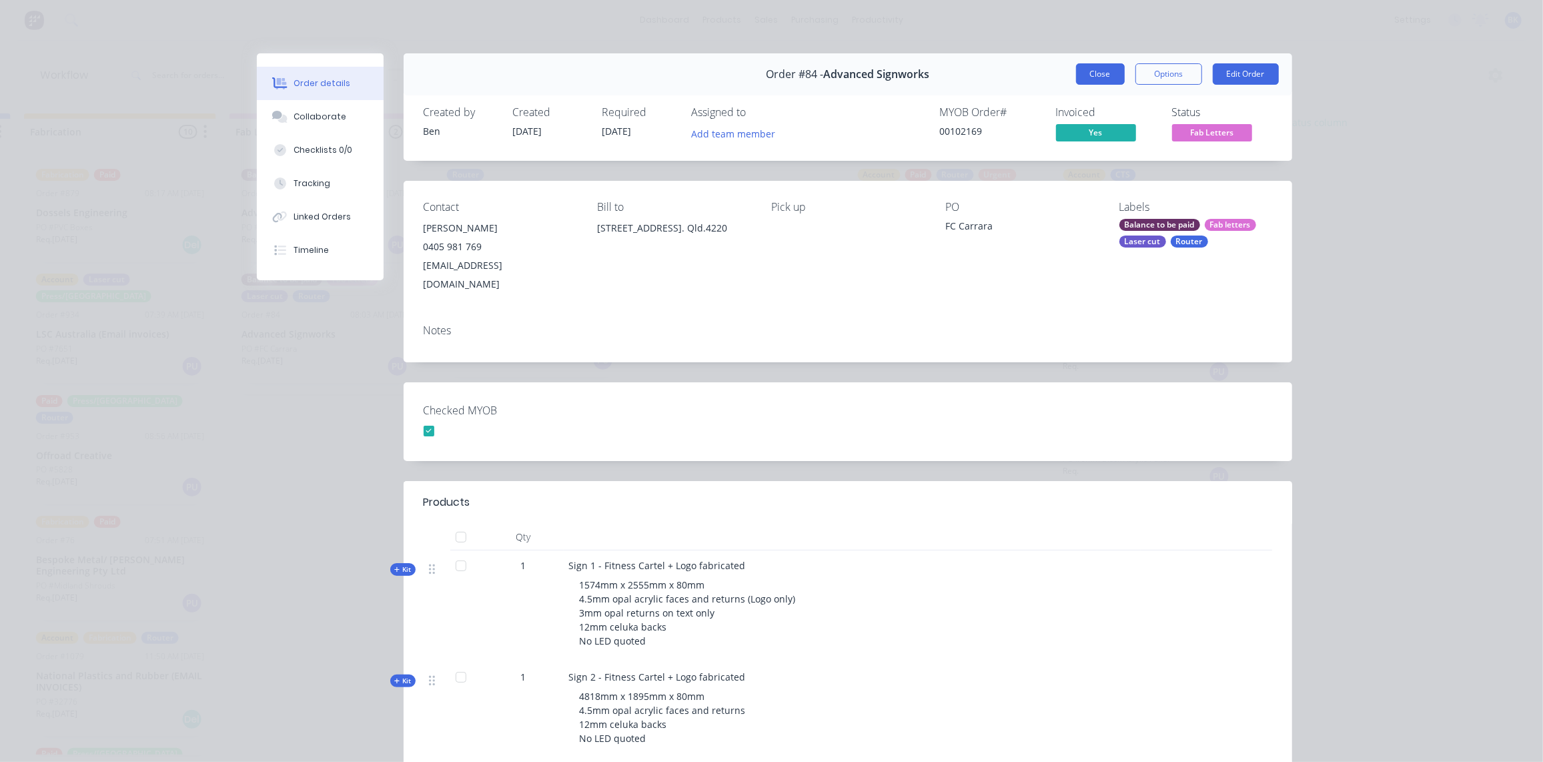
click at [1091, 75] on button "Close" at bounding box center [1100, 73] width 49 height 21
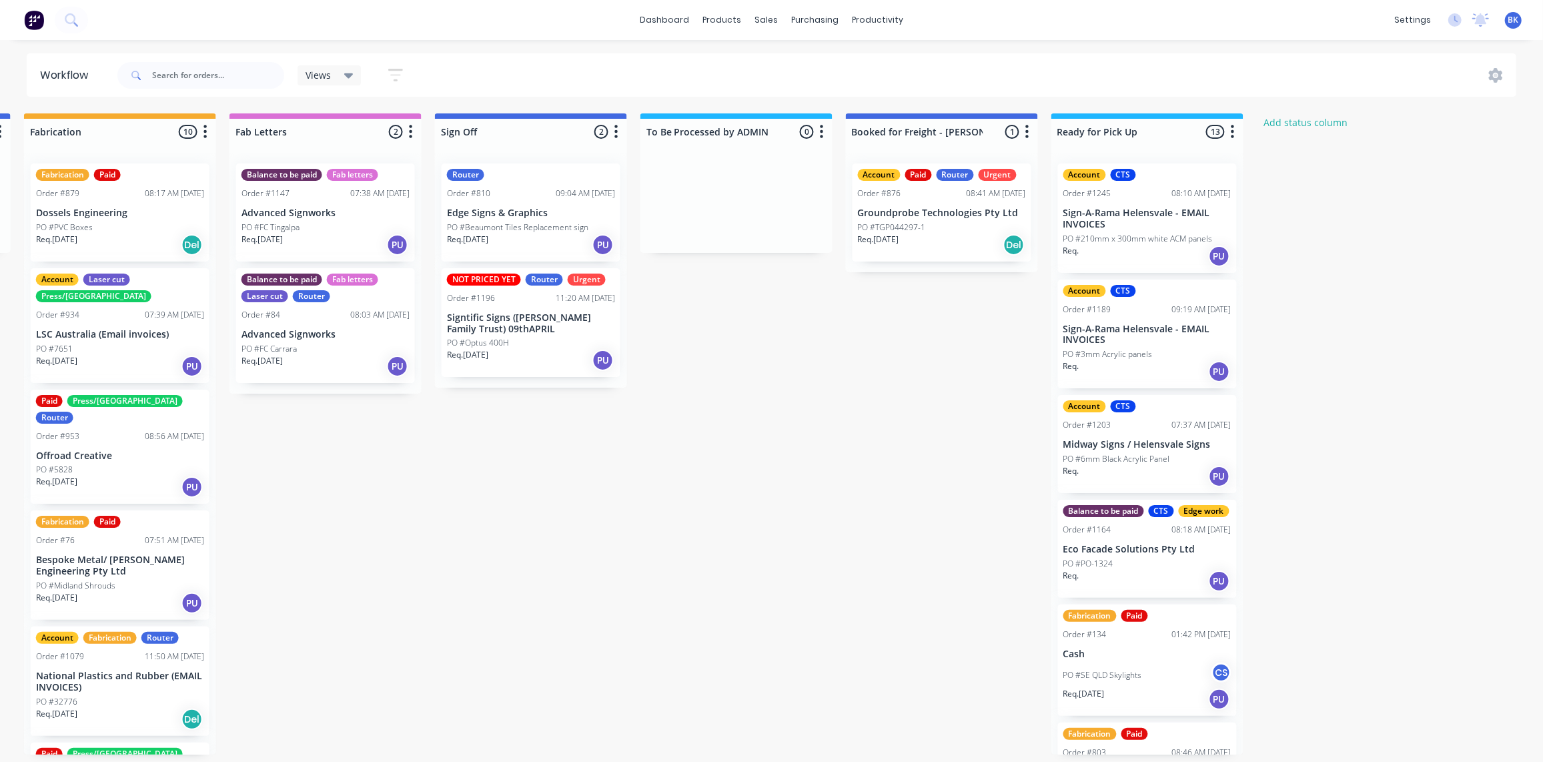
click at [314, 346] on div "PO #FC Carrara" at bounding box center [326, 349] width 168 height 12
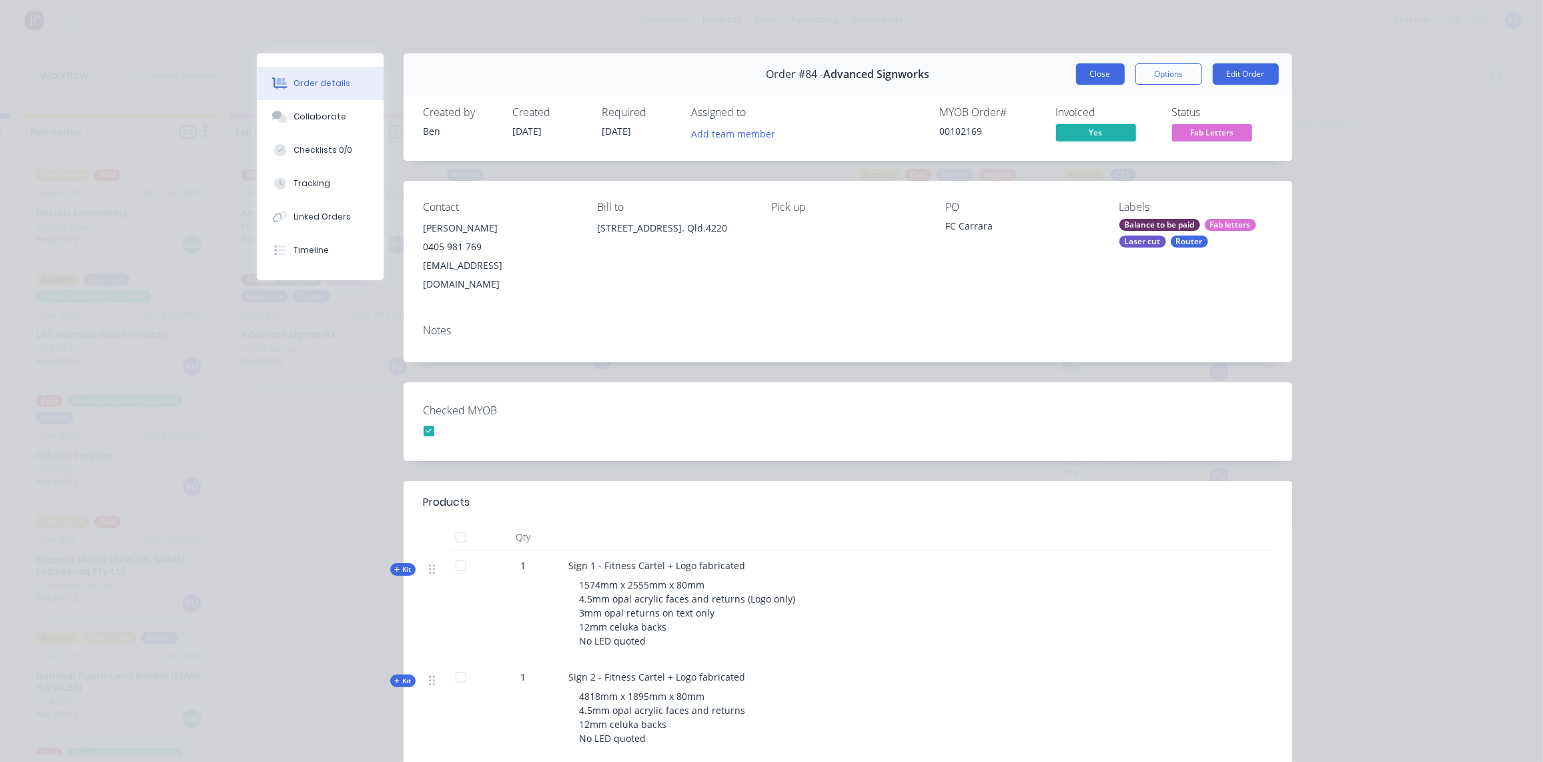
click at [1092, 75] on button "Close" at bounding box center [1100, 73] width 49 height 21
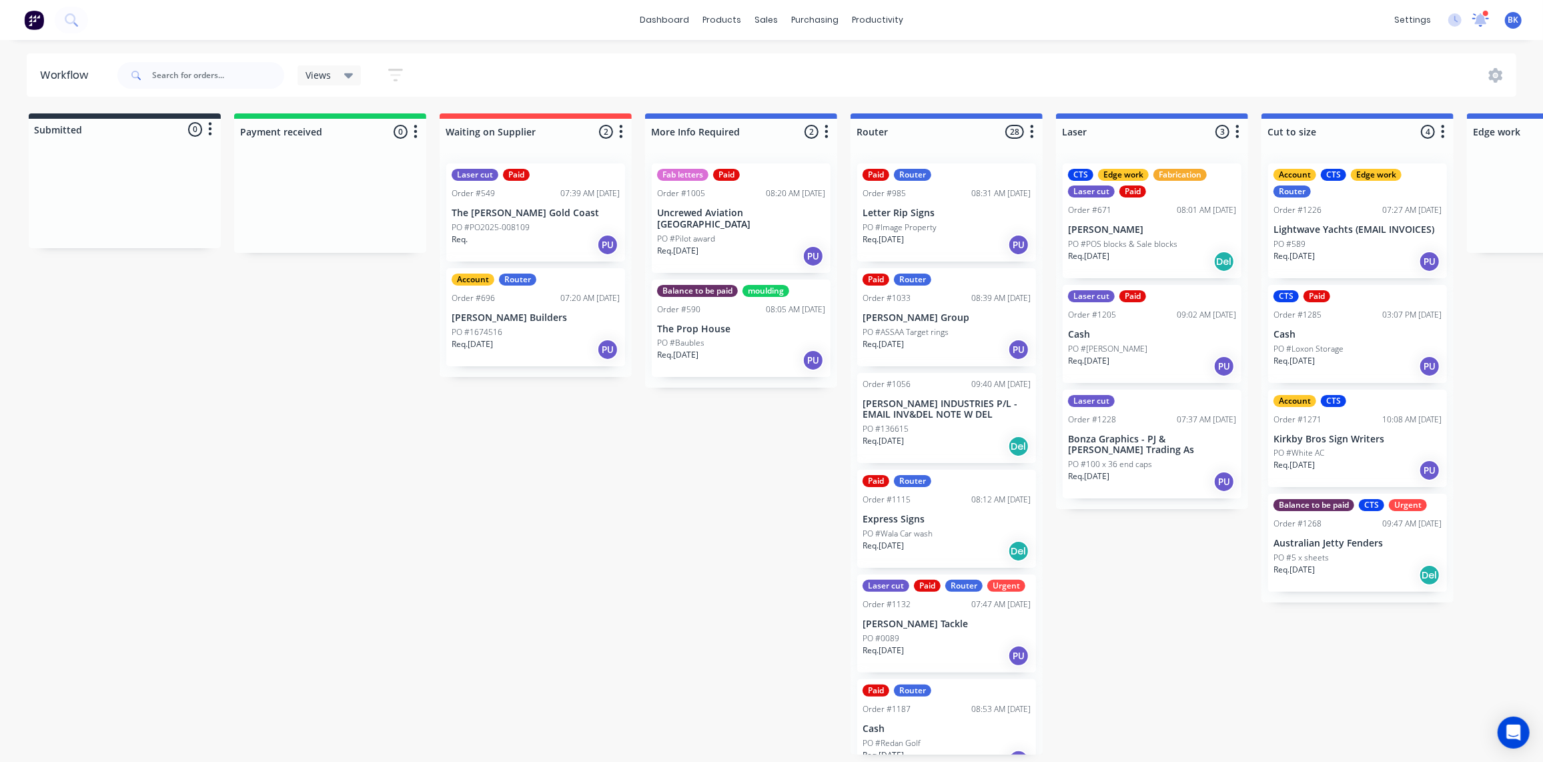
click at [1487, 21] on icon at bounding box center [1481, 19] width 19 height 15
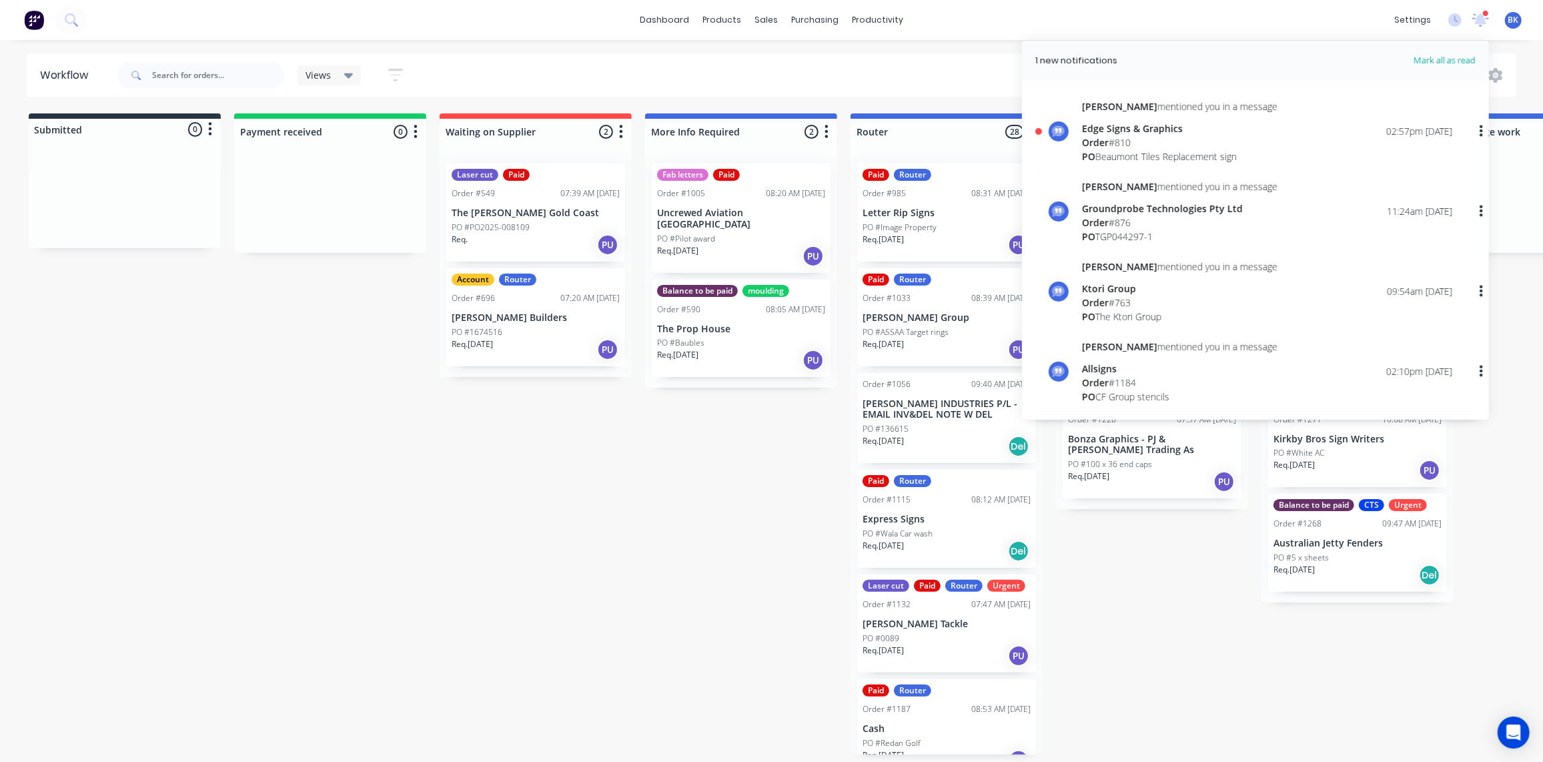
click at [1120, 127] on div "Edge Signs & Graphics" at bounding box center [1179, 128] width 195 height 14
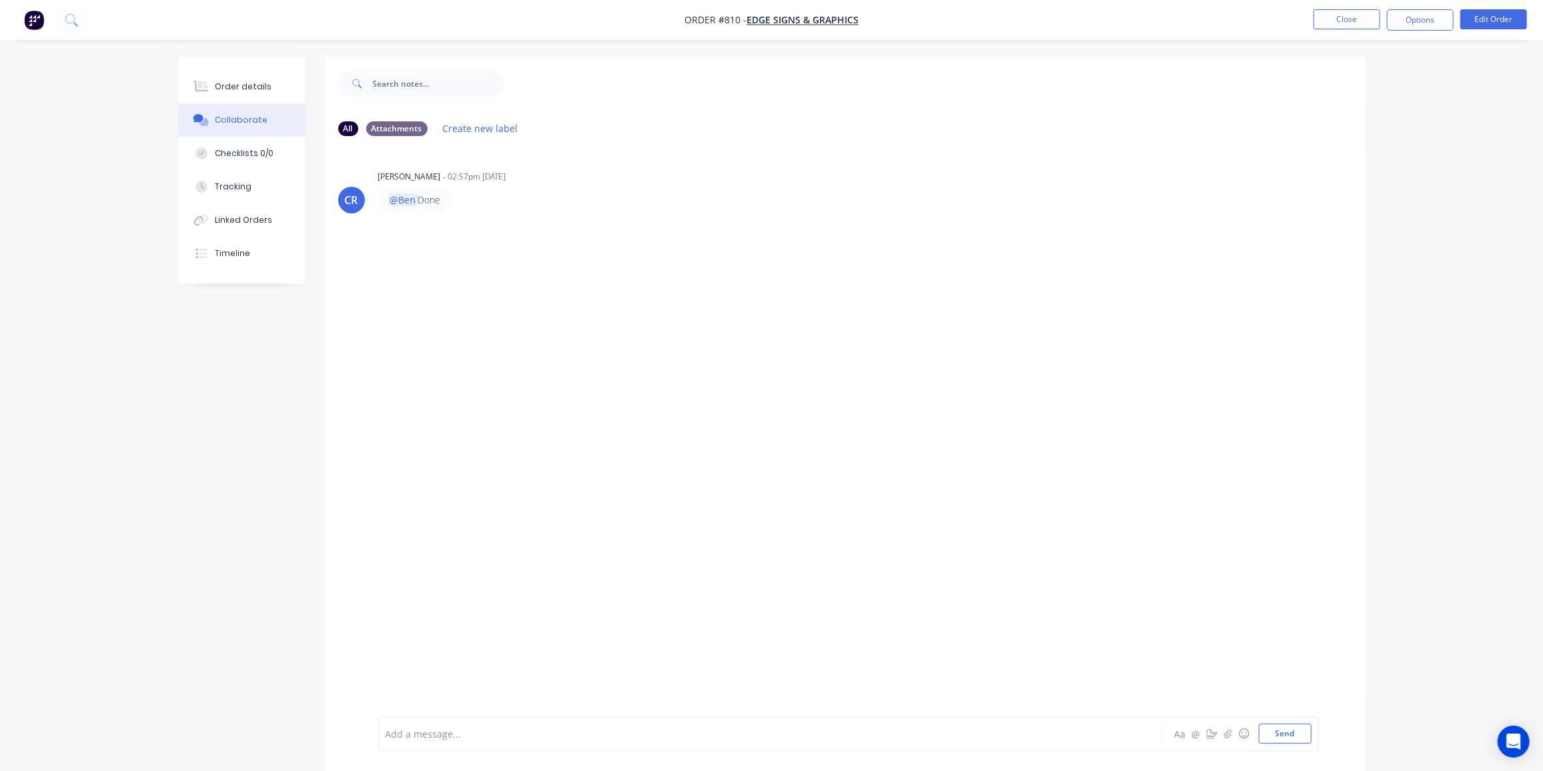
click at [466, 719] on div "Add a message... Aa @ ☺ Send" at bounding box center [848, 734] width 941 height 35
click at [466, 725] on div "Add a message..." at bounding box center [733, 734] width 695 height 20
click at [1294, 731] on button "Send" at bounding box center [1285, 734] width 53 height 20
click at [1345, 12] on button "Close" at bounding box center [1347, 19] width 67 height 20
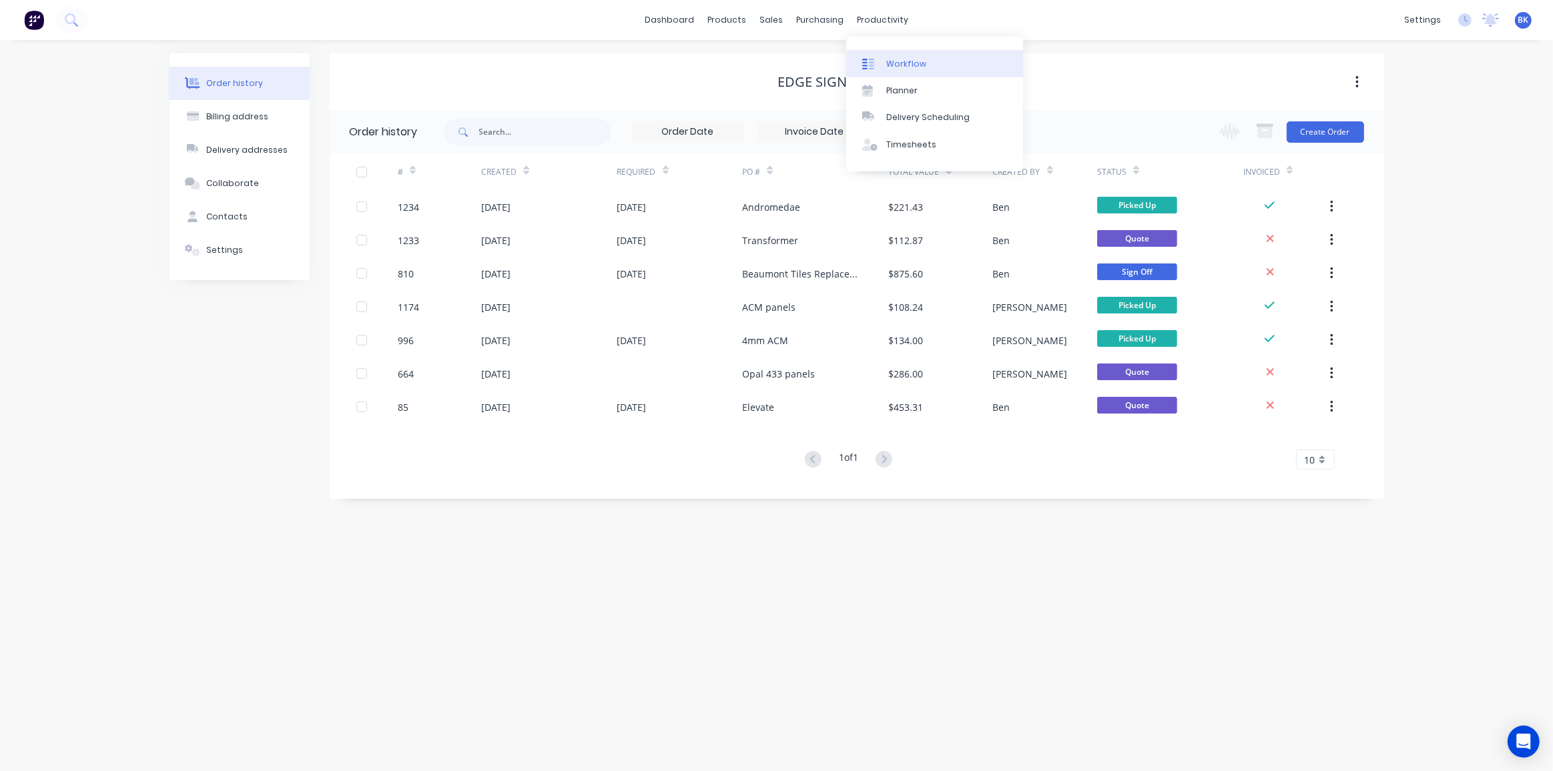
click at [903, 65] on div "Workflow" at bounding box center [906, 64] width 40 height 12
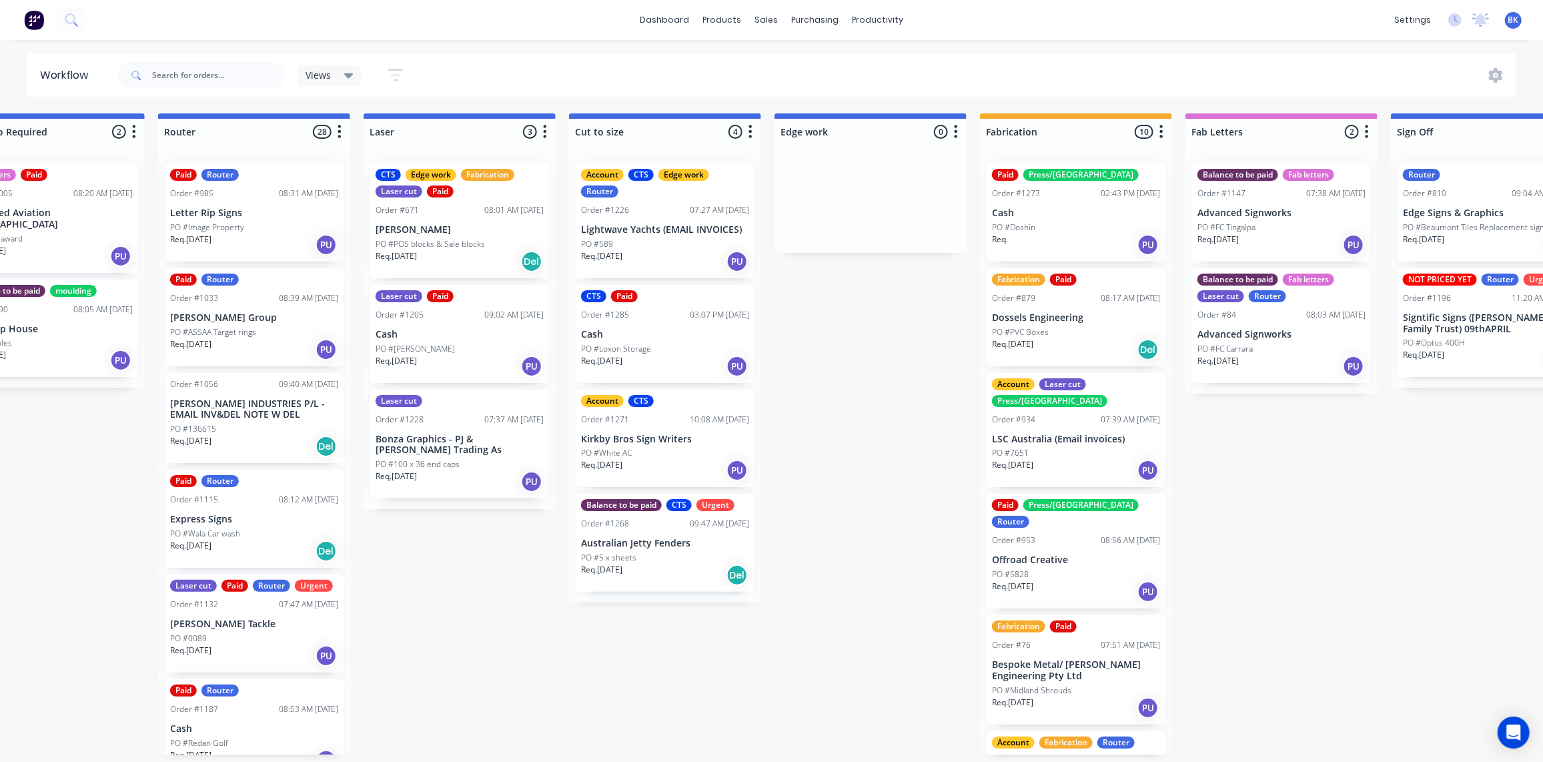
scroll to position [0, 1649]
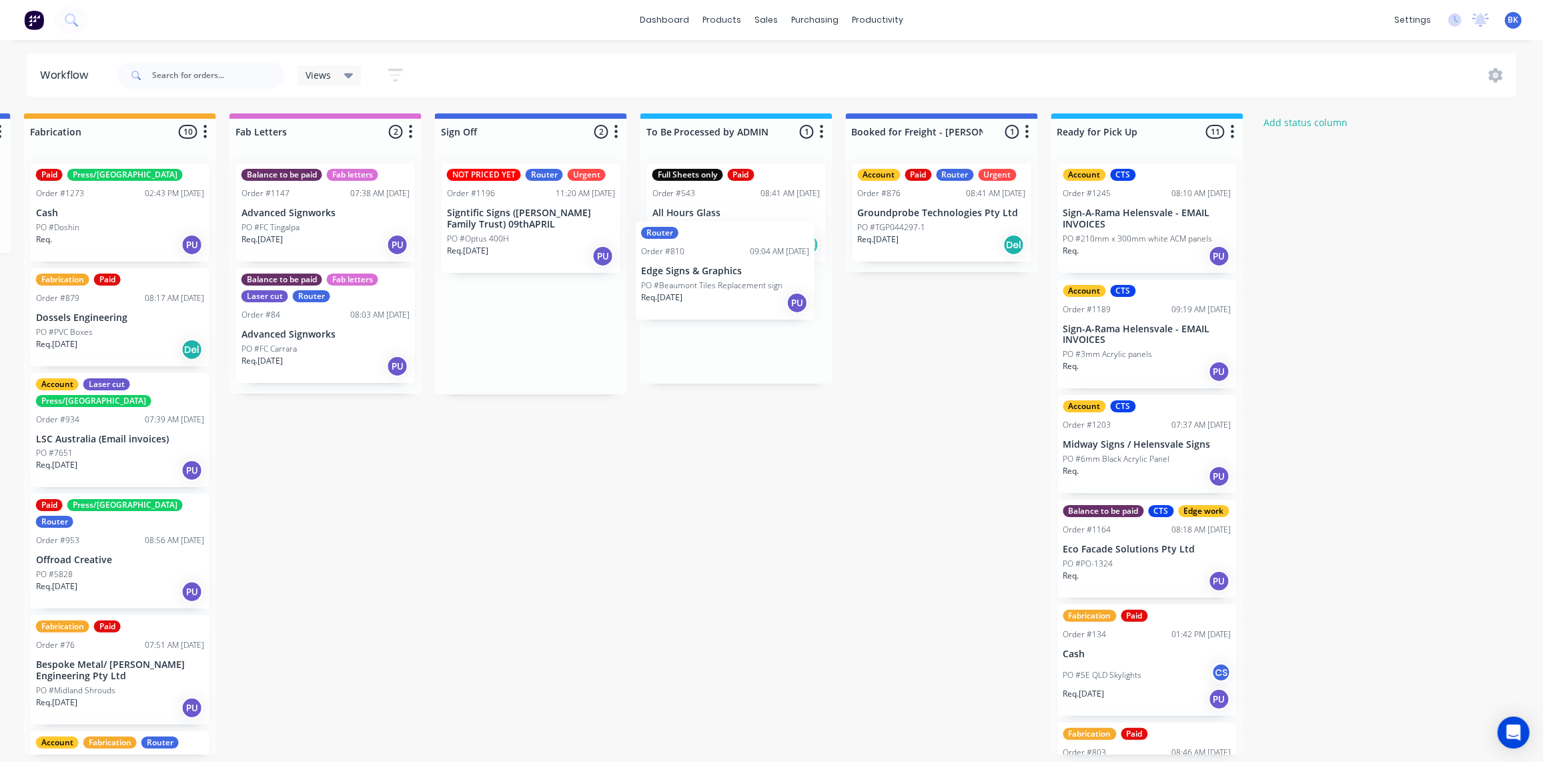
drag, startPoint x: 481, startPoint y: 212, endPoint x: 590, endPoint y: 302, distance: 141.7
click at [476, 230] on div "NOT PRICED YET Router Urgent Order #1196 11:20 AM 19/08/25 Signtific Signs (Cam…" at bounding box center [531, 217] width 179 height 109
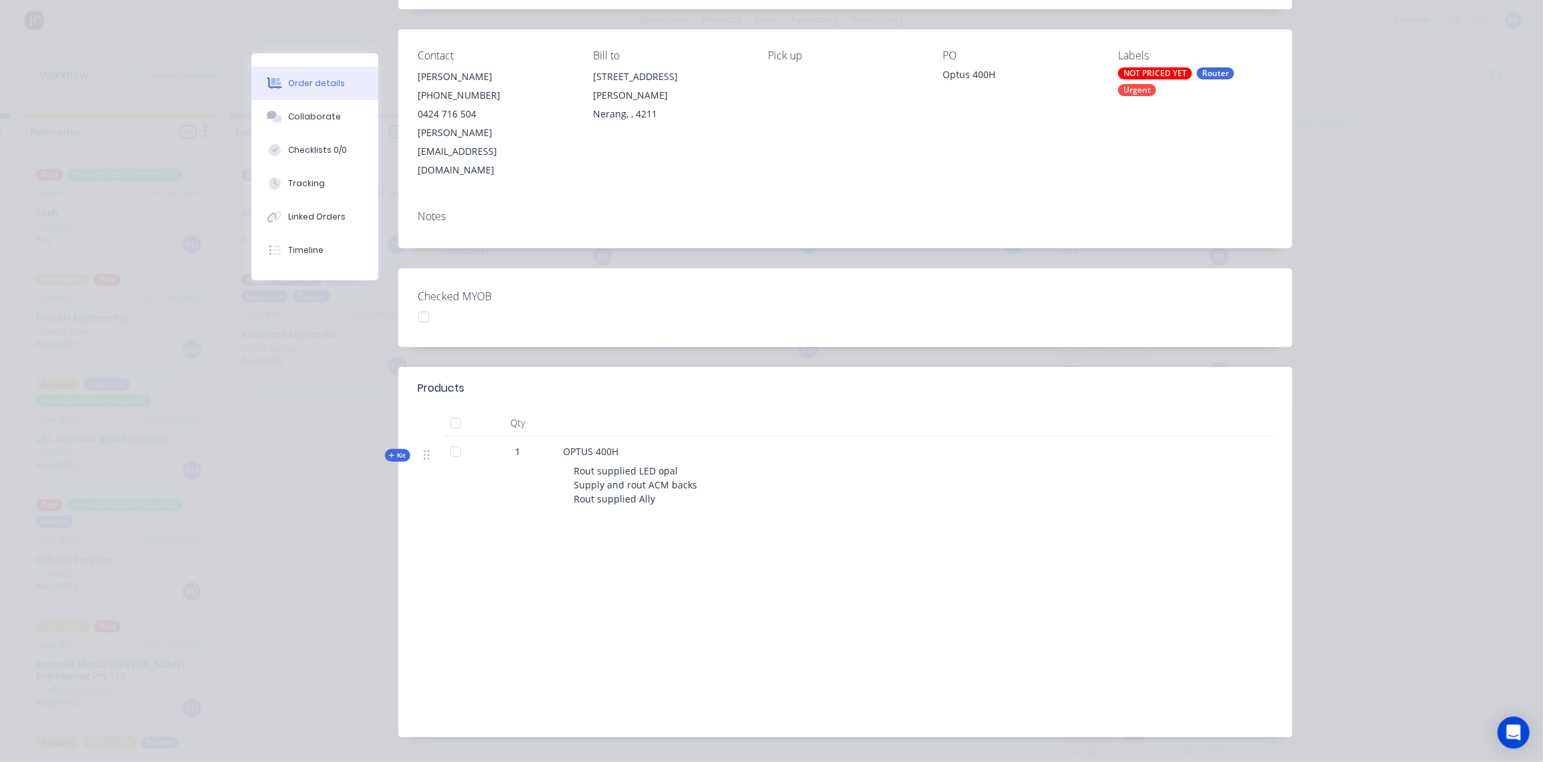
scroll to position [0, 0]
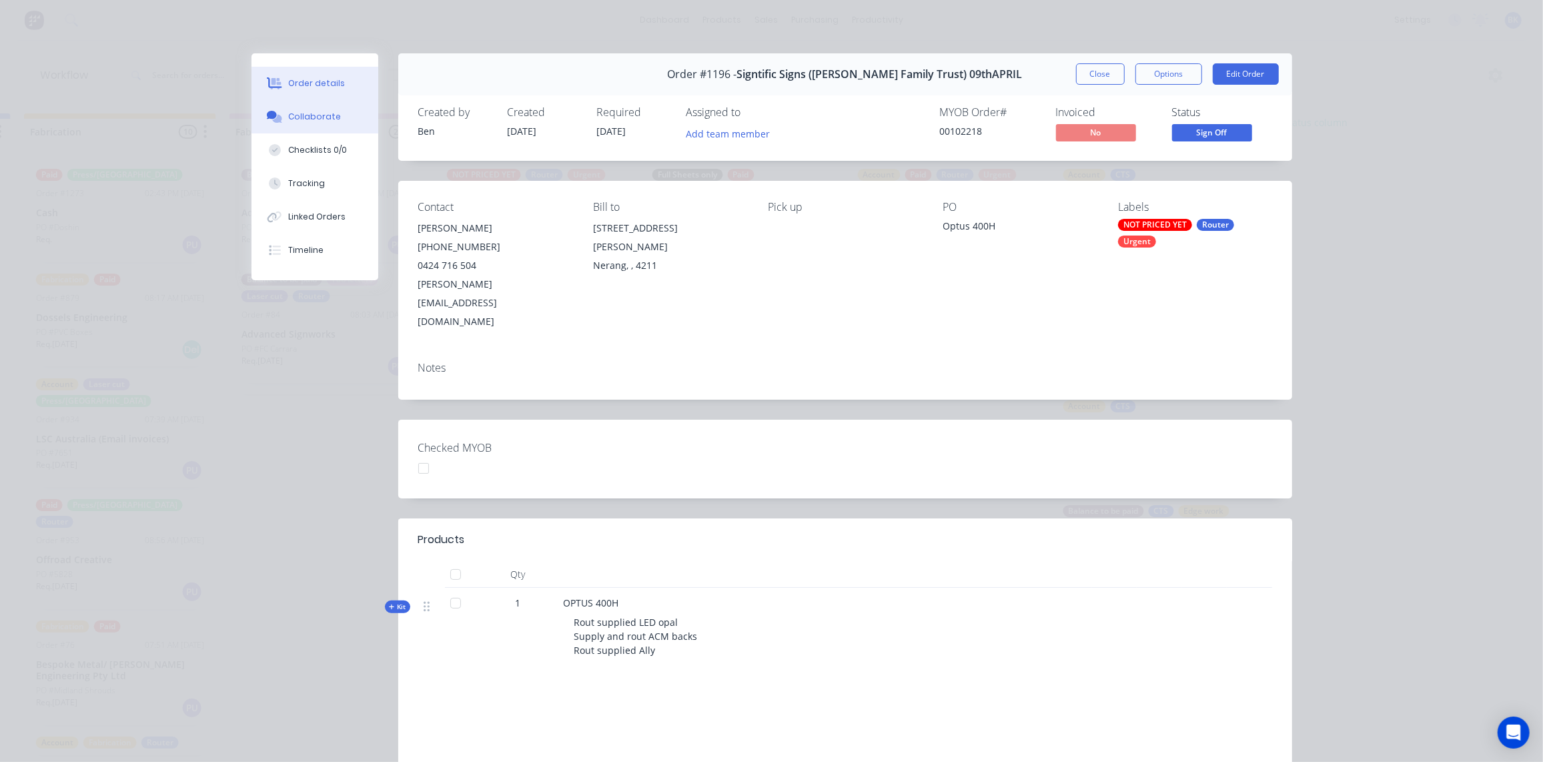
click at [308, 115] on div "Collaborate" at bounding box center [314, 117] width 53 height 12
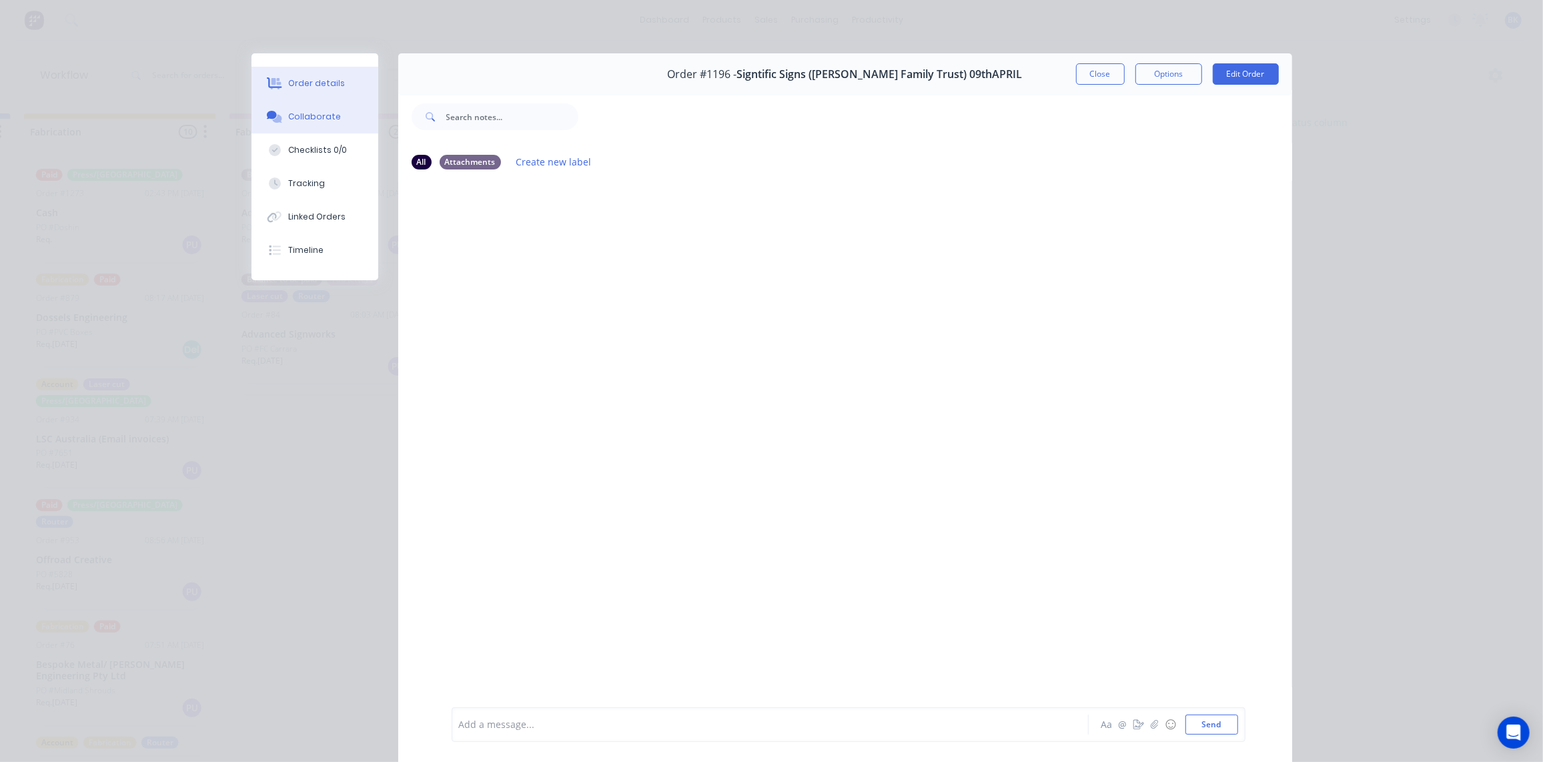
click at [306, 80] on div "Order details" at bounding box center [316, 83] width 57 height 12
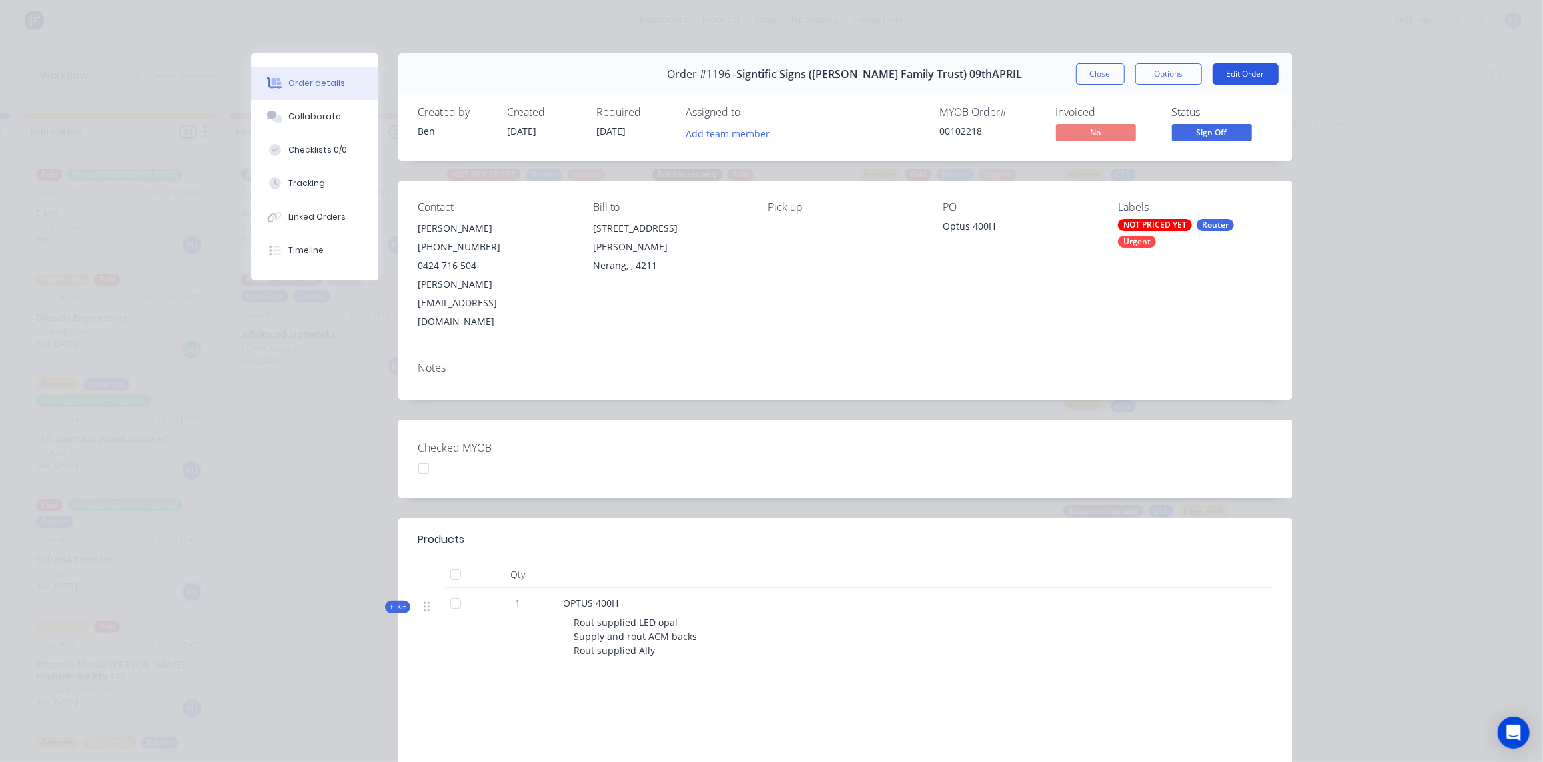
click at [1222, 76] on button "Edit Order" at bounding box center [1246, 73] width 66 height 21
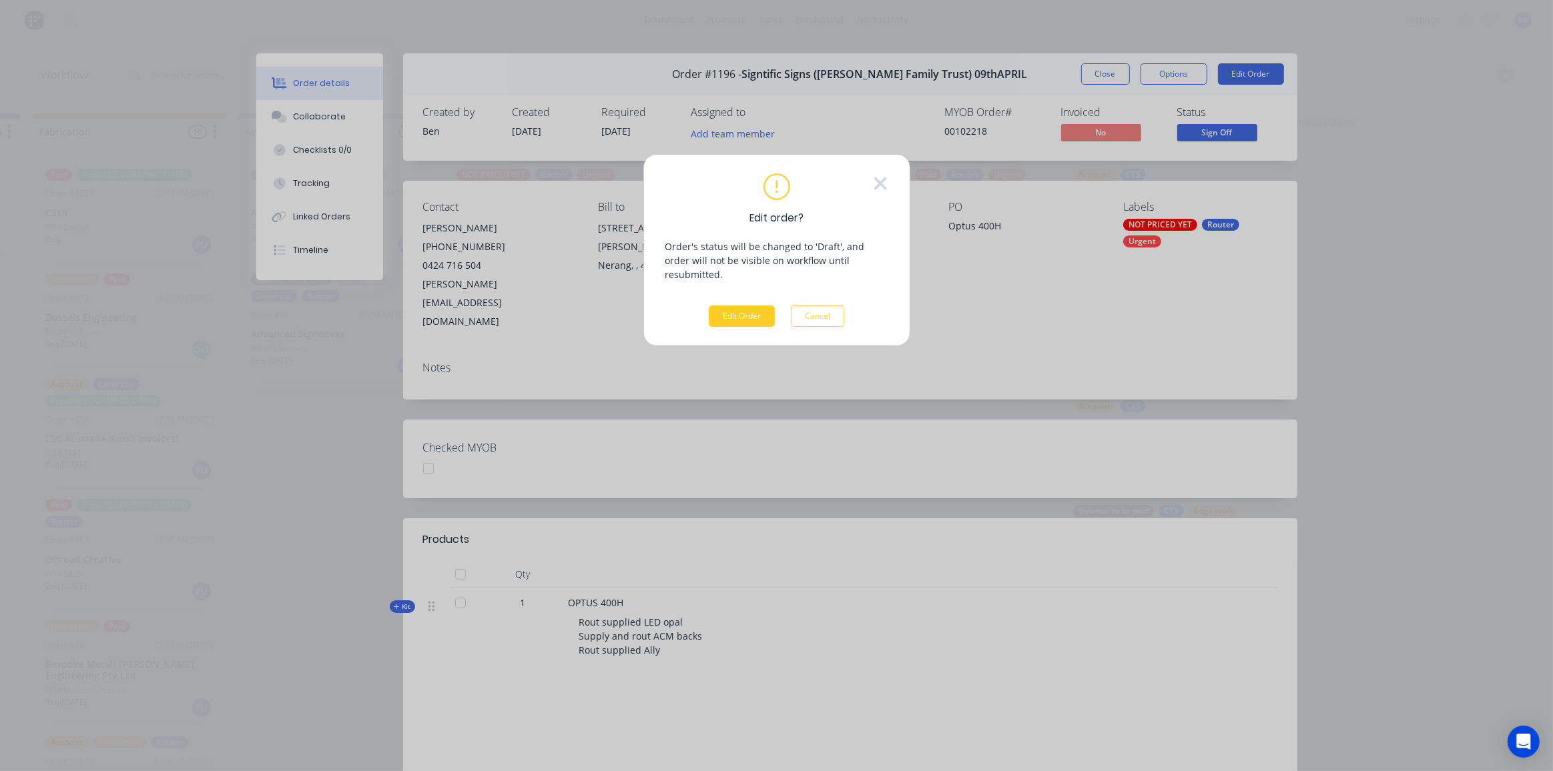
click at [755, 306] on button "Edit Order" at bounding box center [742, 316] width 66 height 21
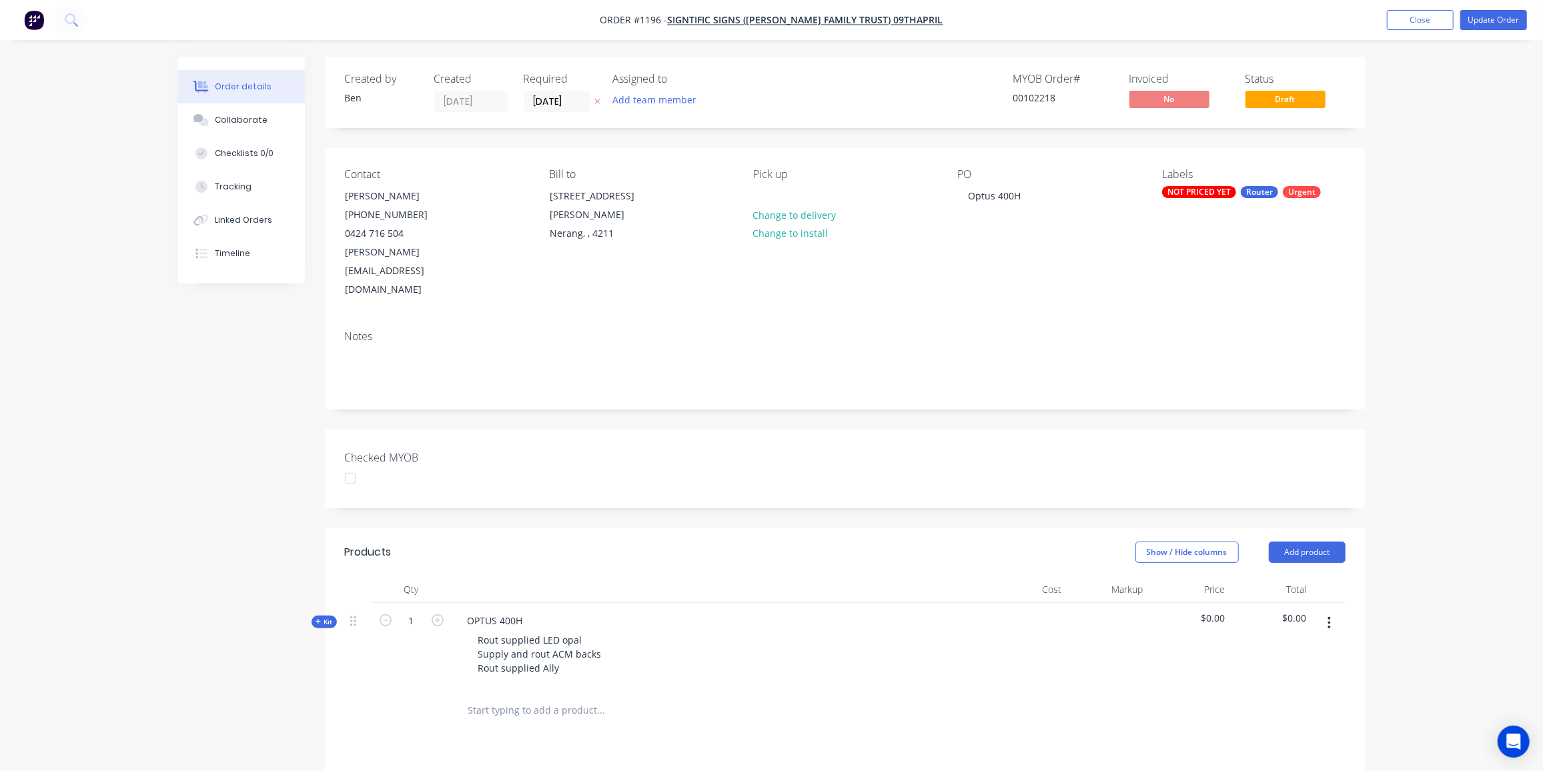
click at [321, 619] on icon at bounding box center [319, 622] width 6 height 7
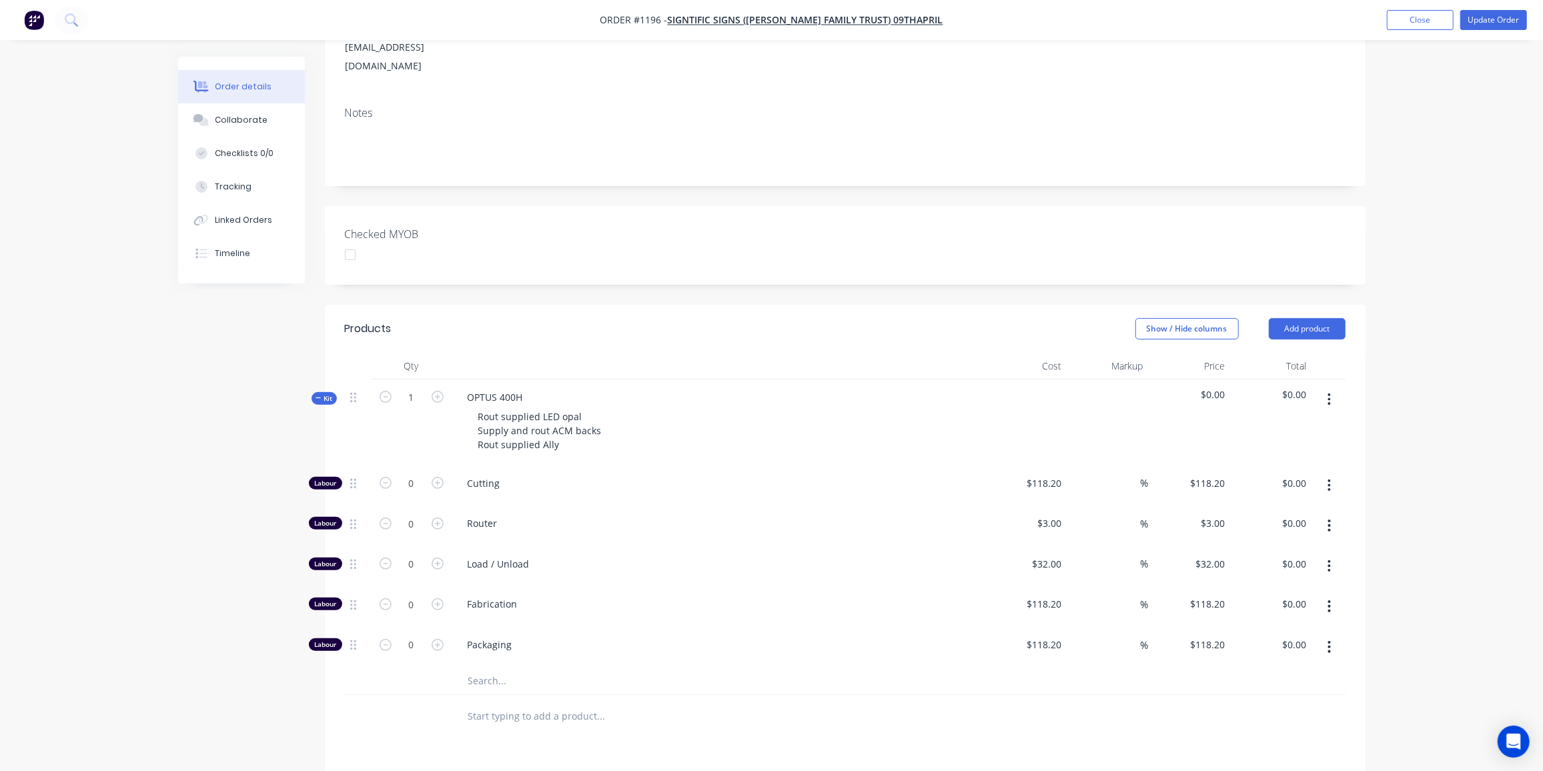
scroll to position [242, 0]
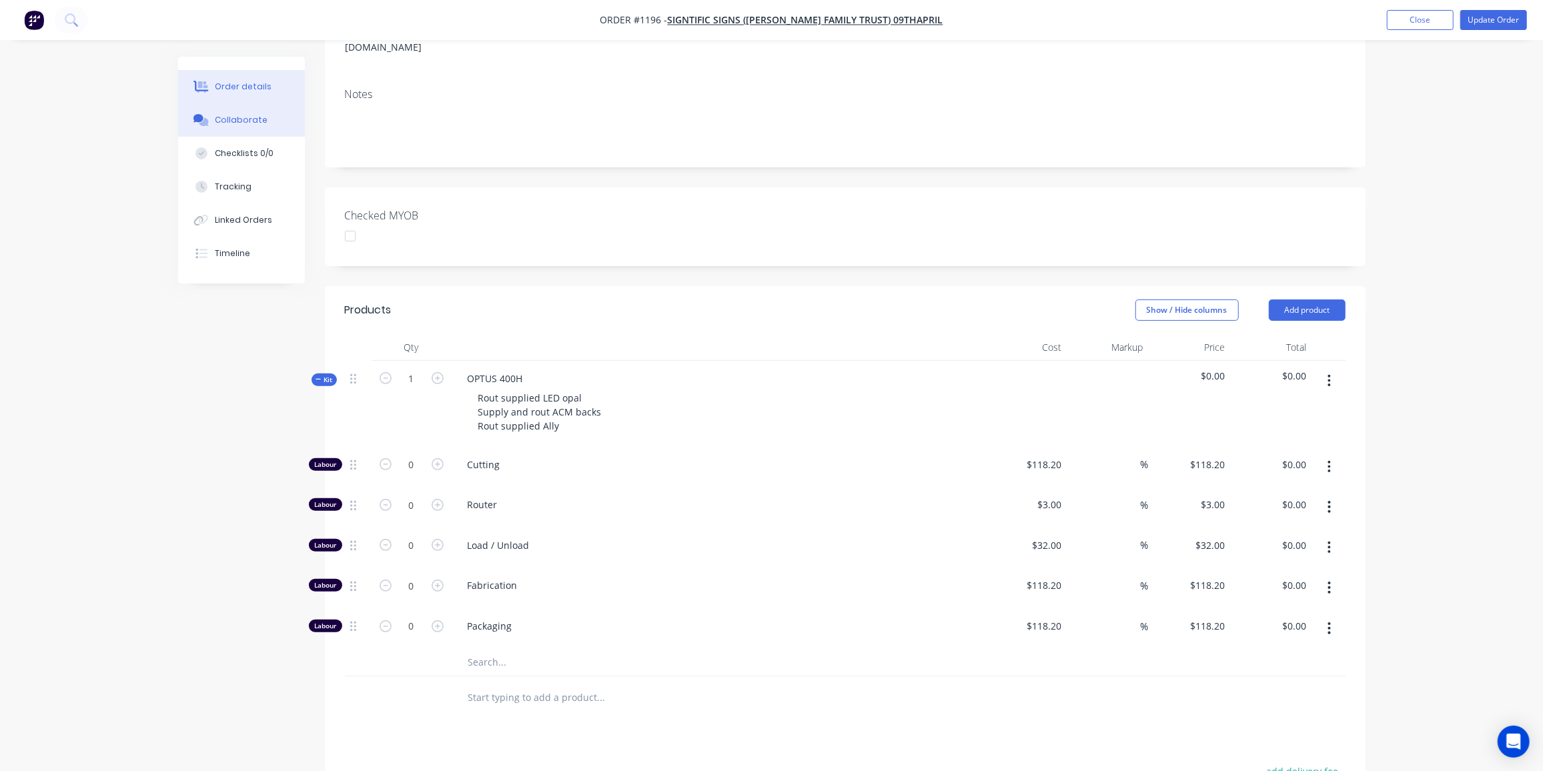
click at [252, 112] on button "Collaborate" at bounding box center [241, 119] width 127 height 33
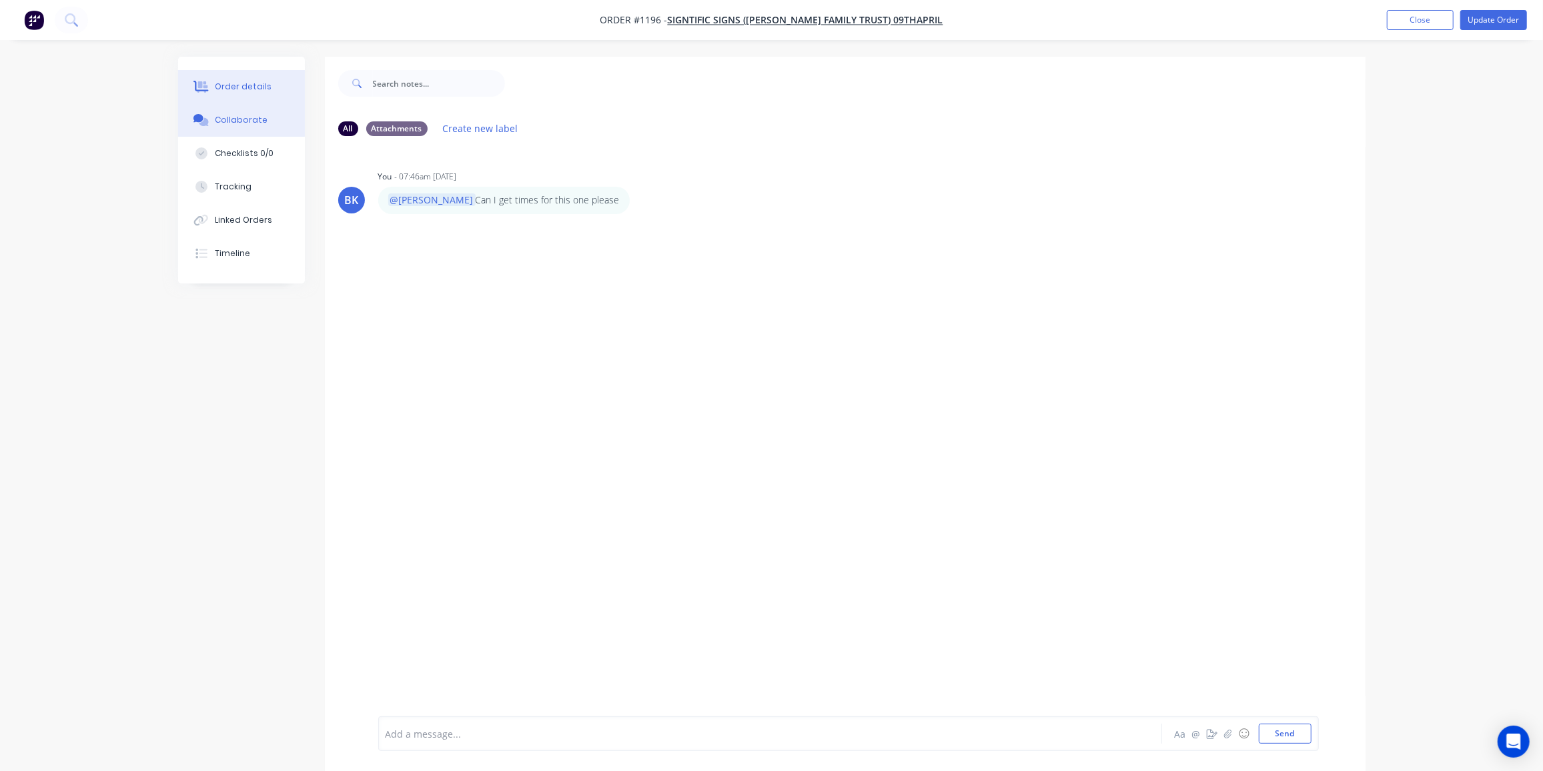
click at [234, 89] on div "Order details" at bounding box center [243, 87] width 57 height 12
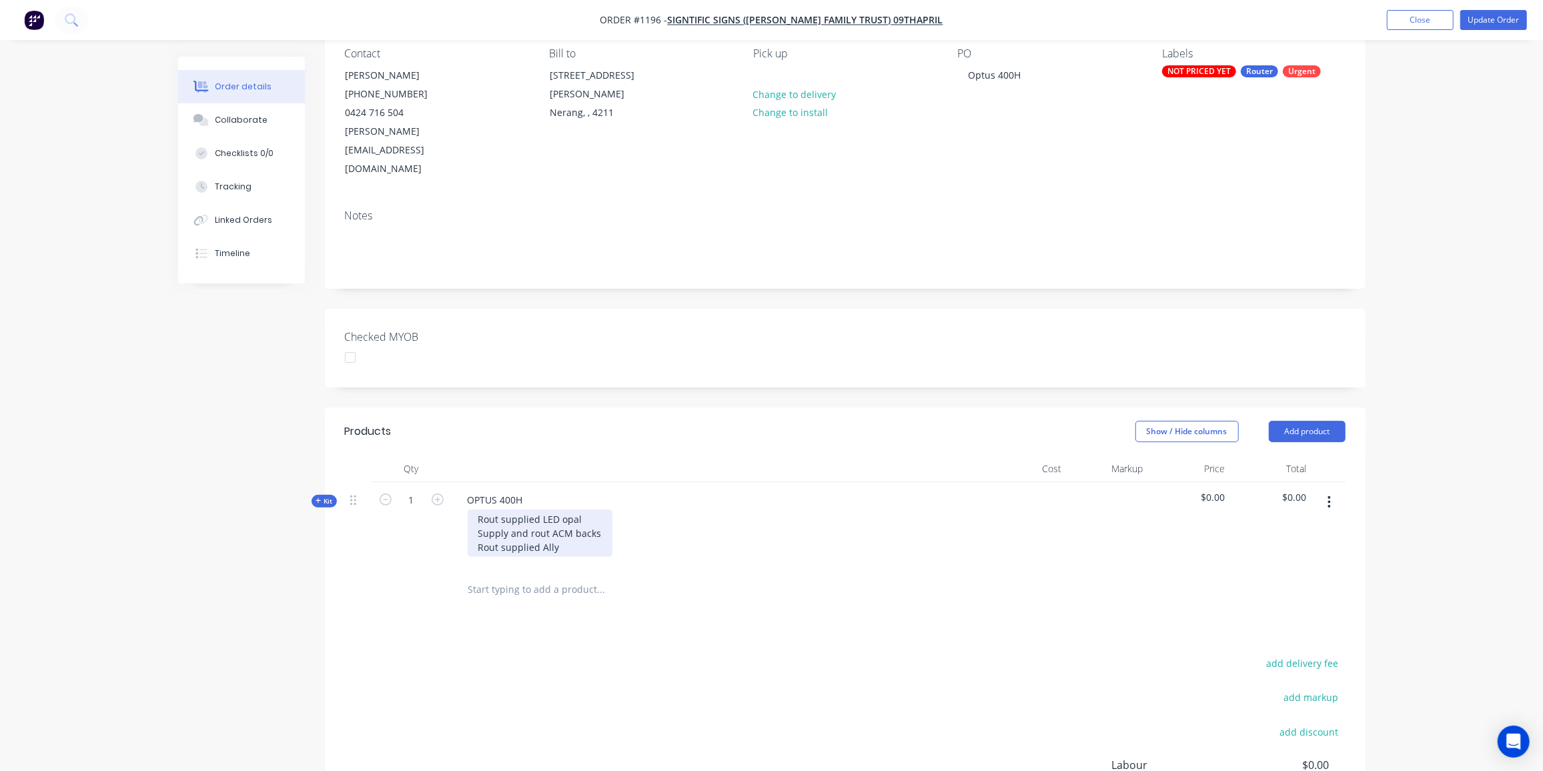
scroll to position [121, 0]
click at [326, 496] on span "Kit" at bounding box center [324, 501] width 17 height 10
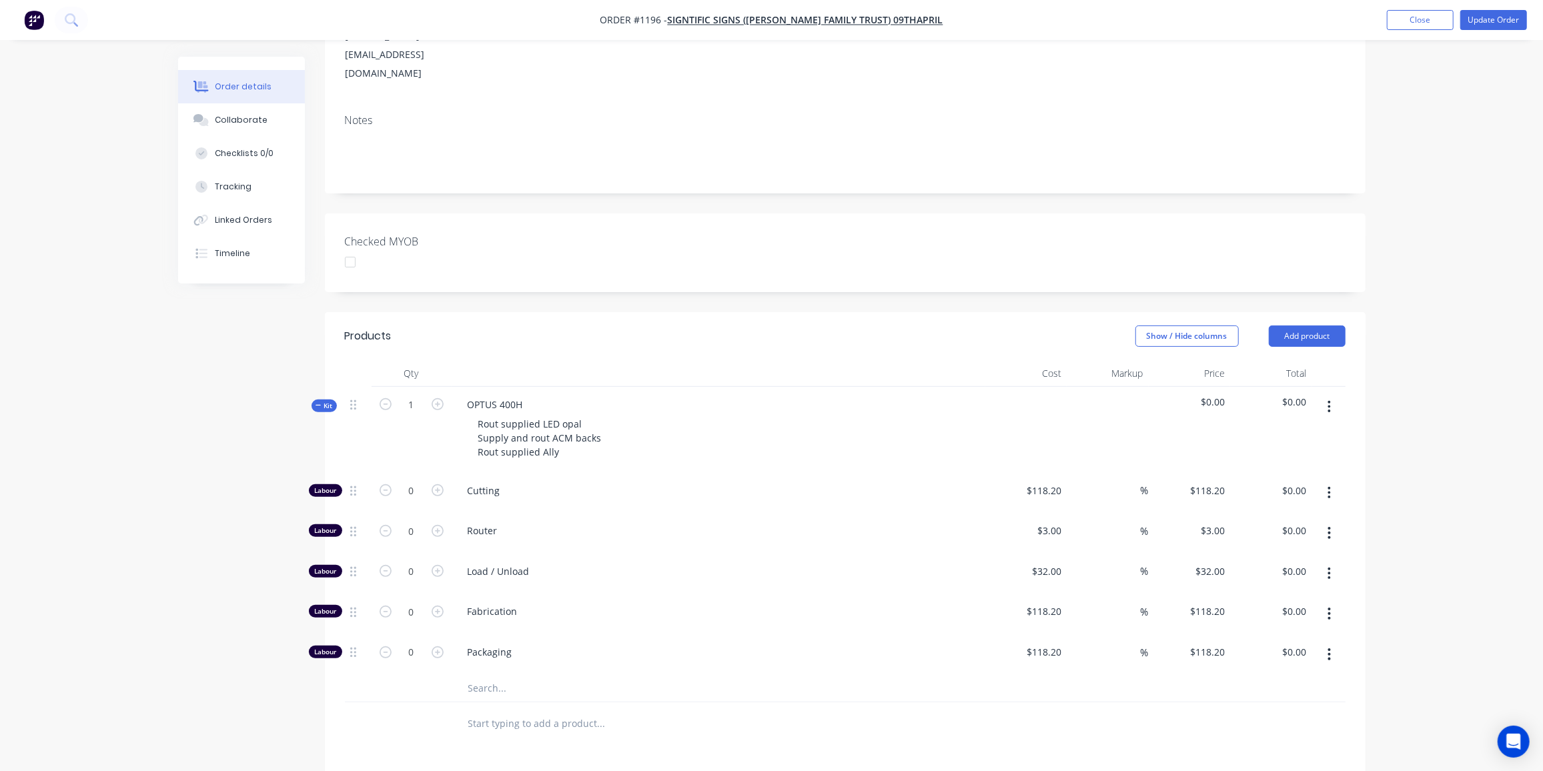
scroll to position [303, 0]
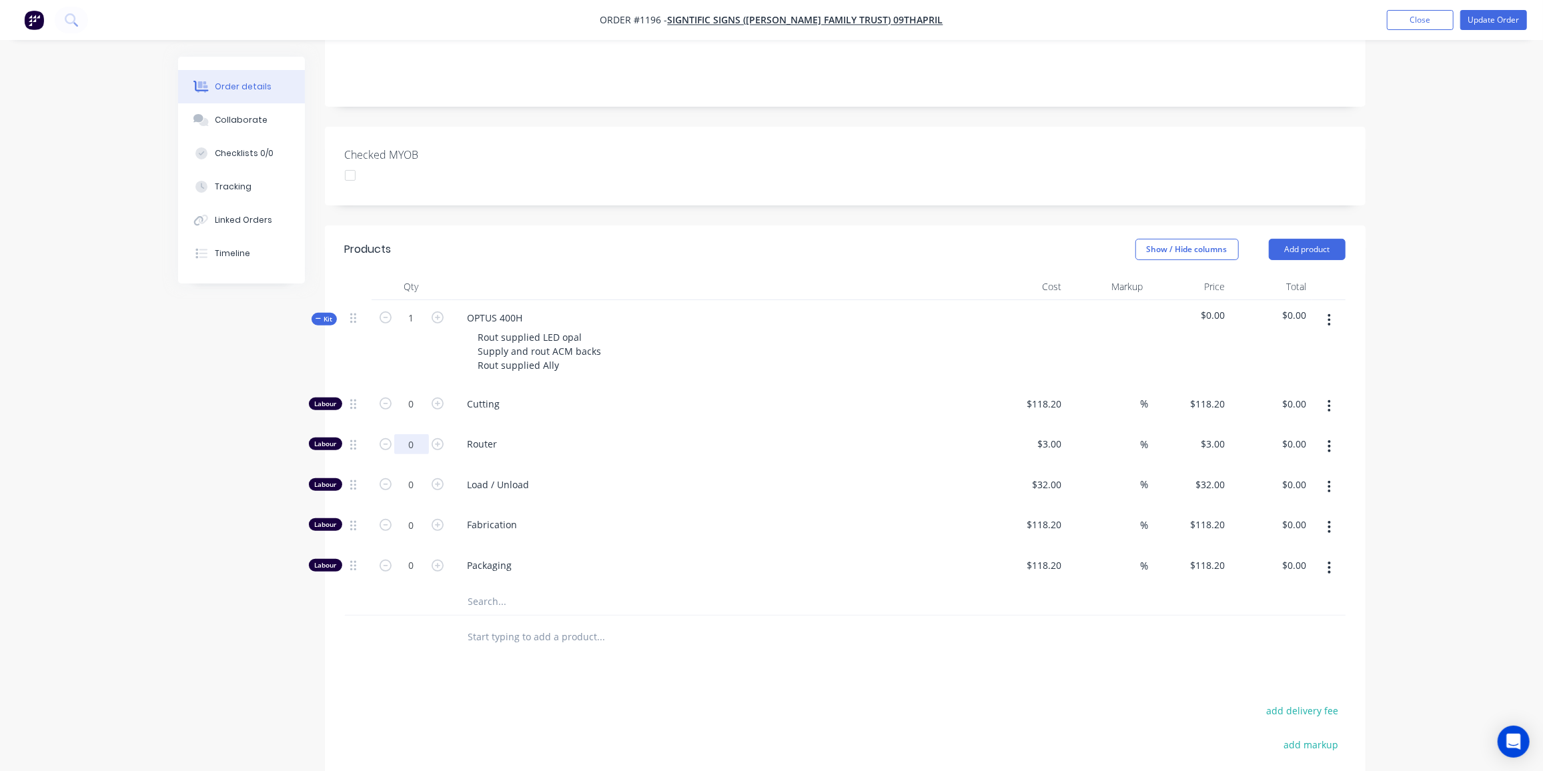
click at [416, 408] on input "0" at bounding box center [411, 404] width 35 height 20
type input "40"
type input "$120.00"
click at [416, 414] on input "0" at bounding box center [411, 404] width 35 height 20
type input "2"
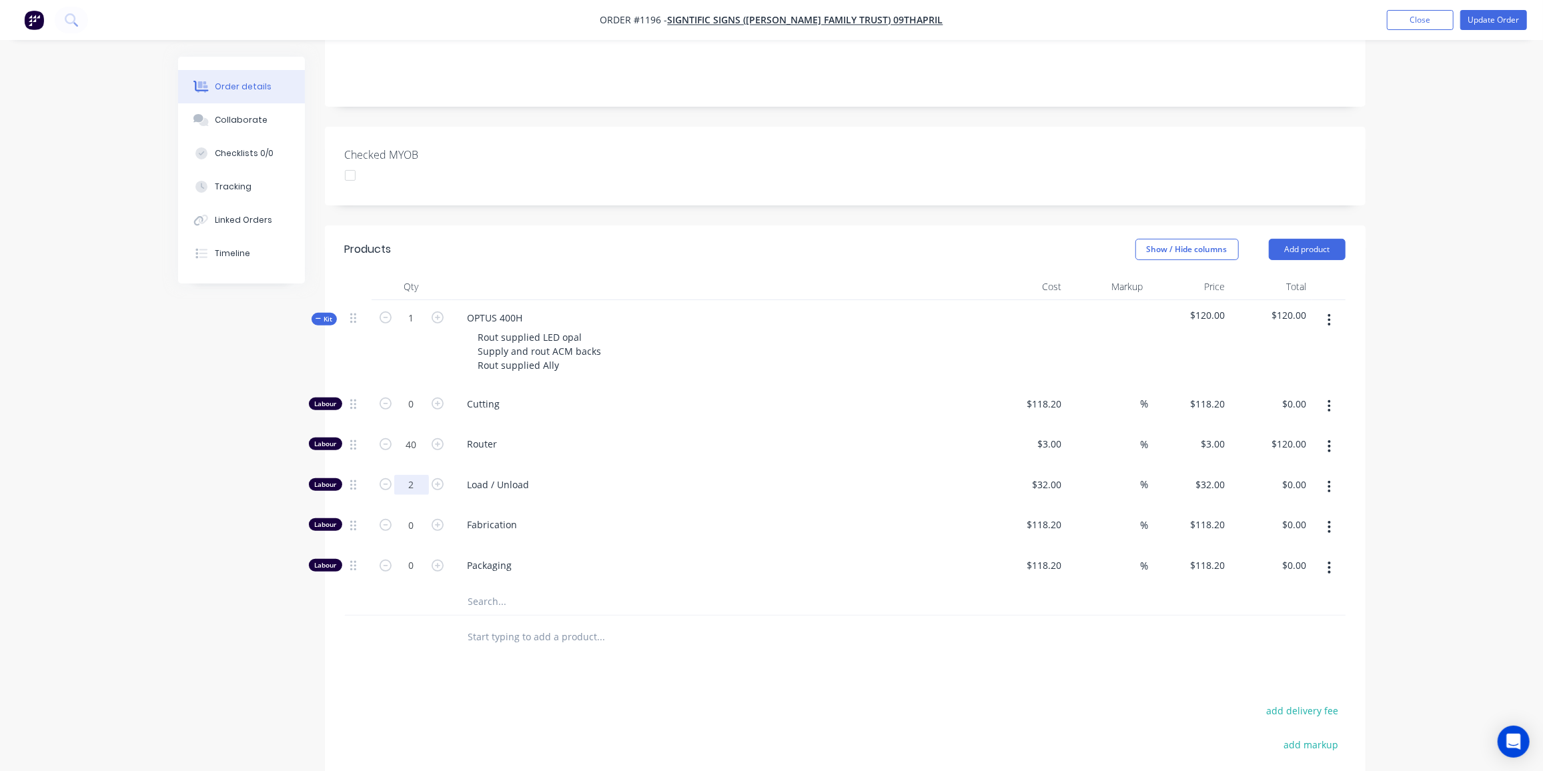
type input "$64.00"
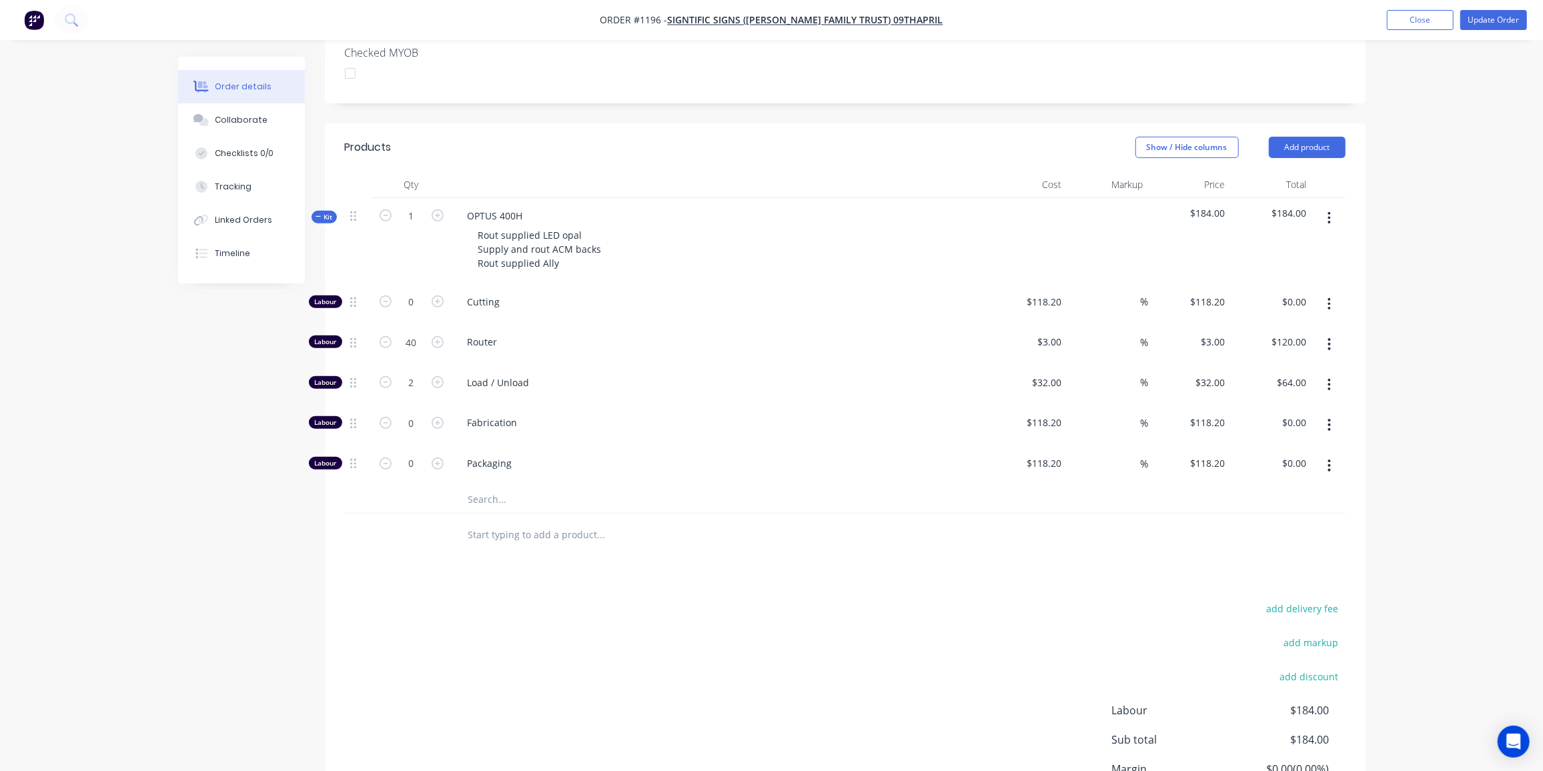
scroll to position [424, 0]
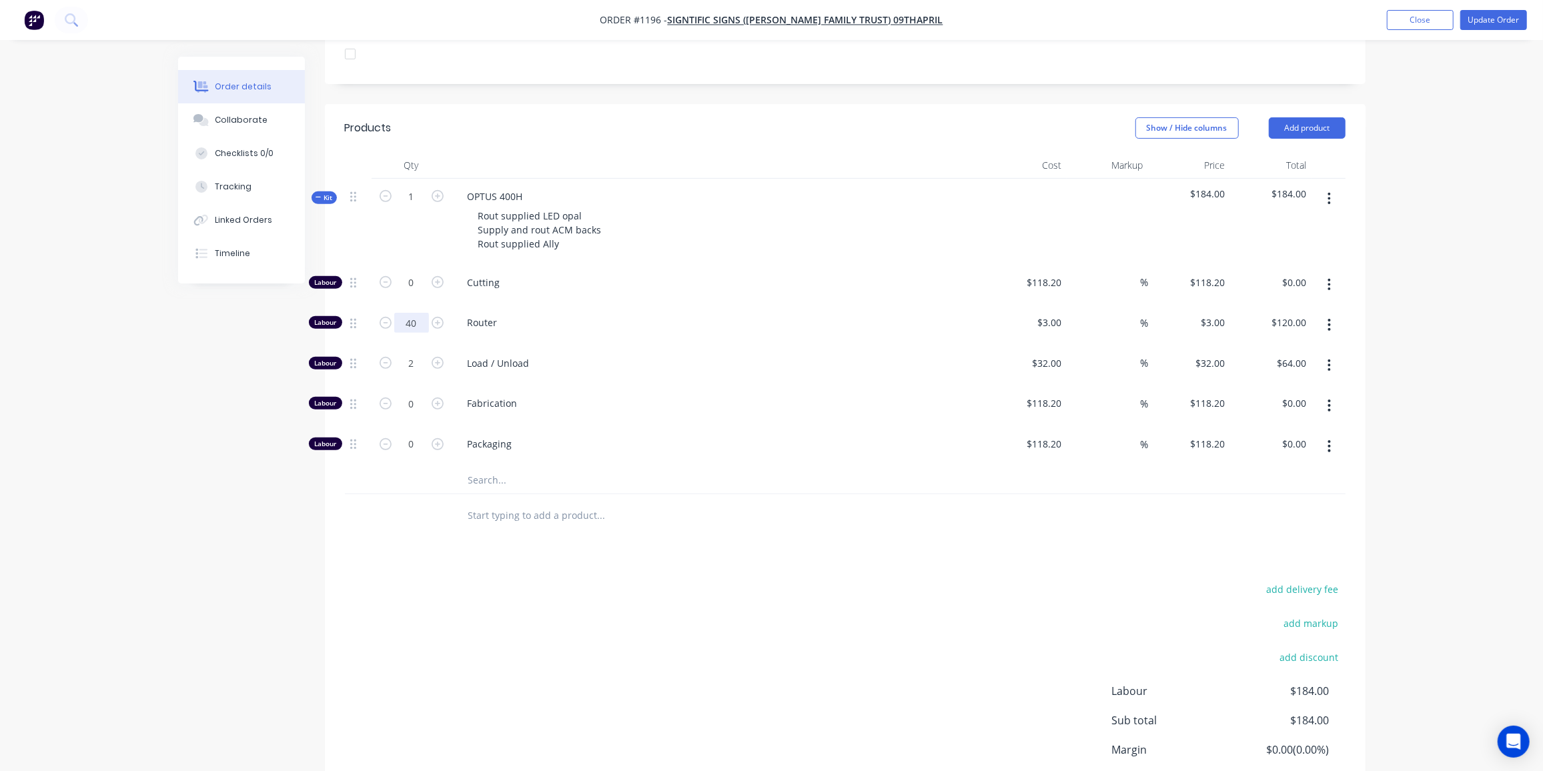
click at [420, 278] on input "40" at bounding box center [411, 283] width 35 height 20
type input "60"
type input "$180.00"
click at [323, 193] on span "Kit" at bounding box center [324, 198] width 17 height 10
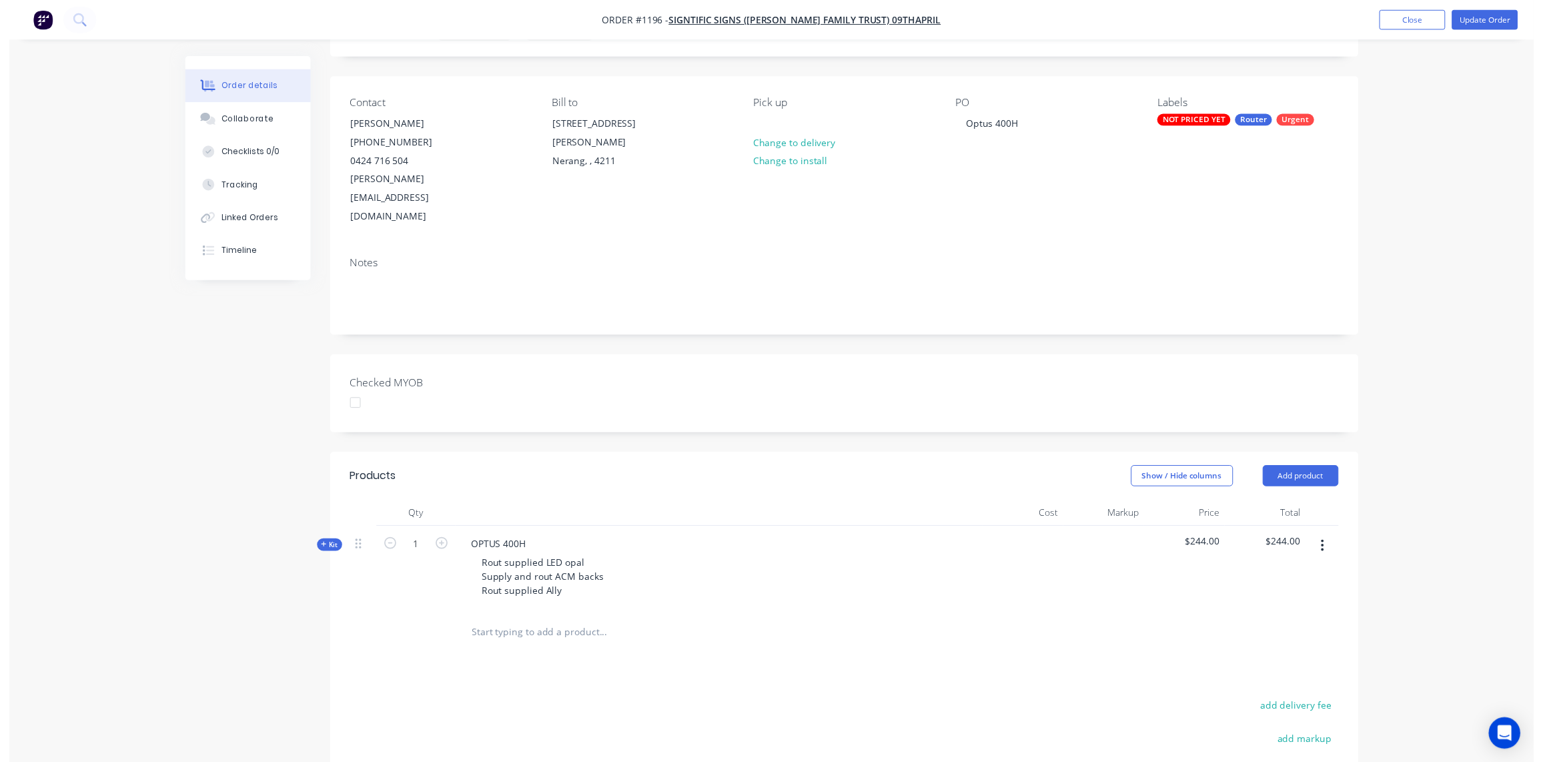
scroll to position [0, 0]
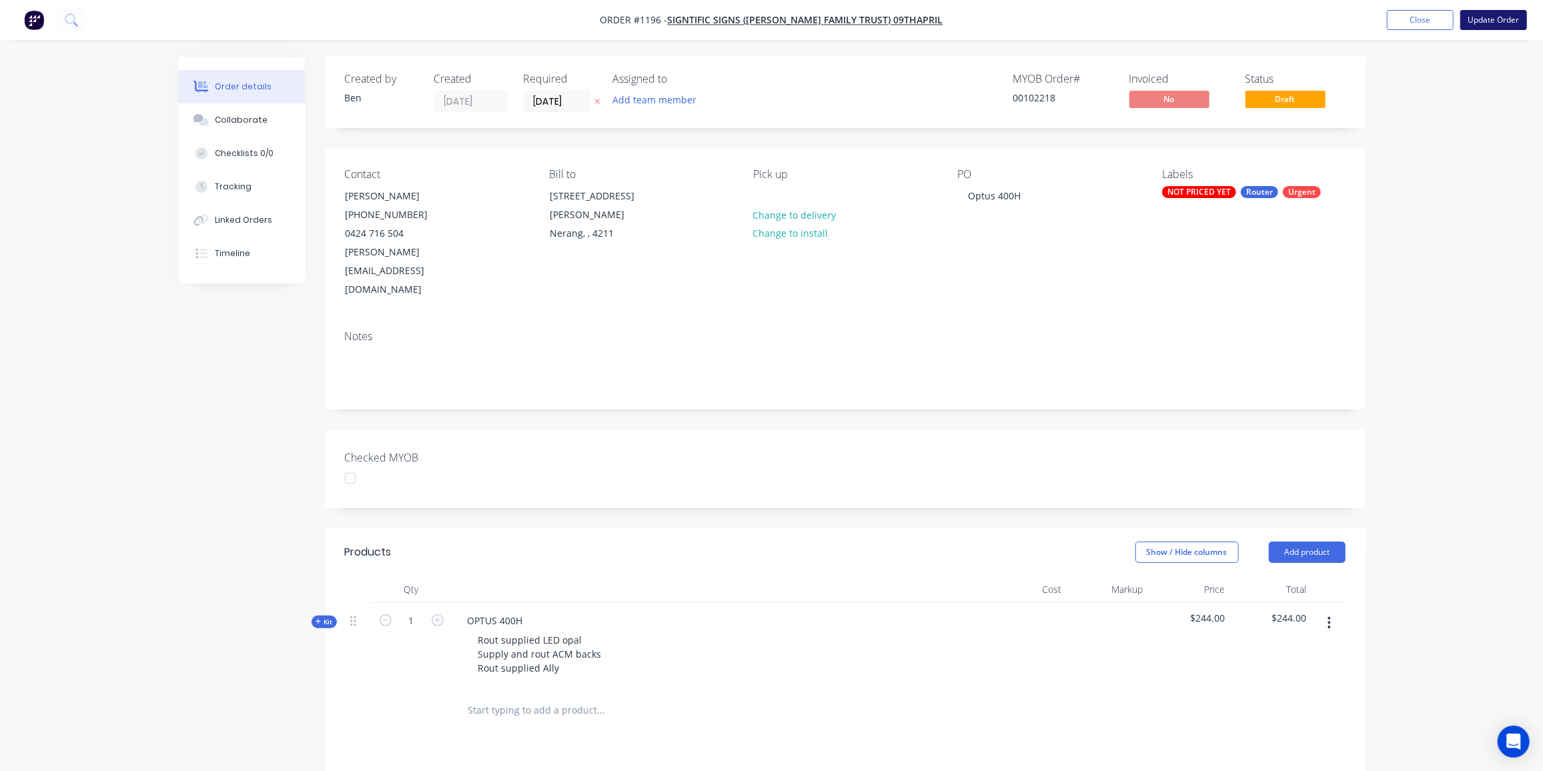
click at [1497, 17] on button "Update Order" at bounding box center [1494, 20] width 67 height 20
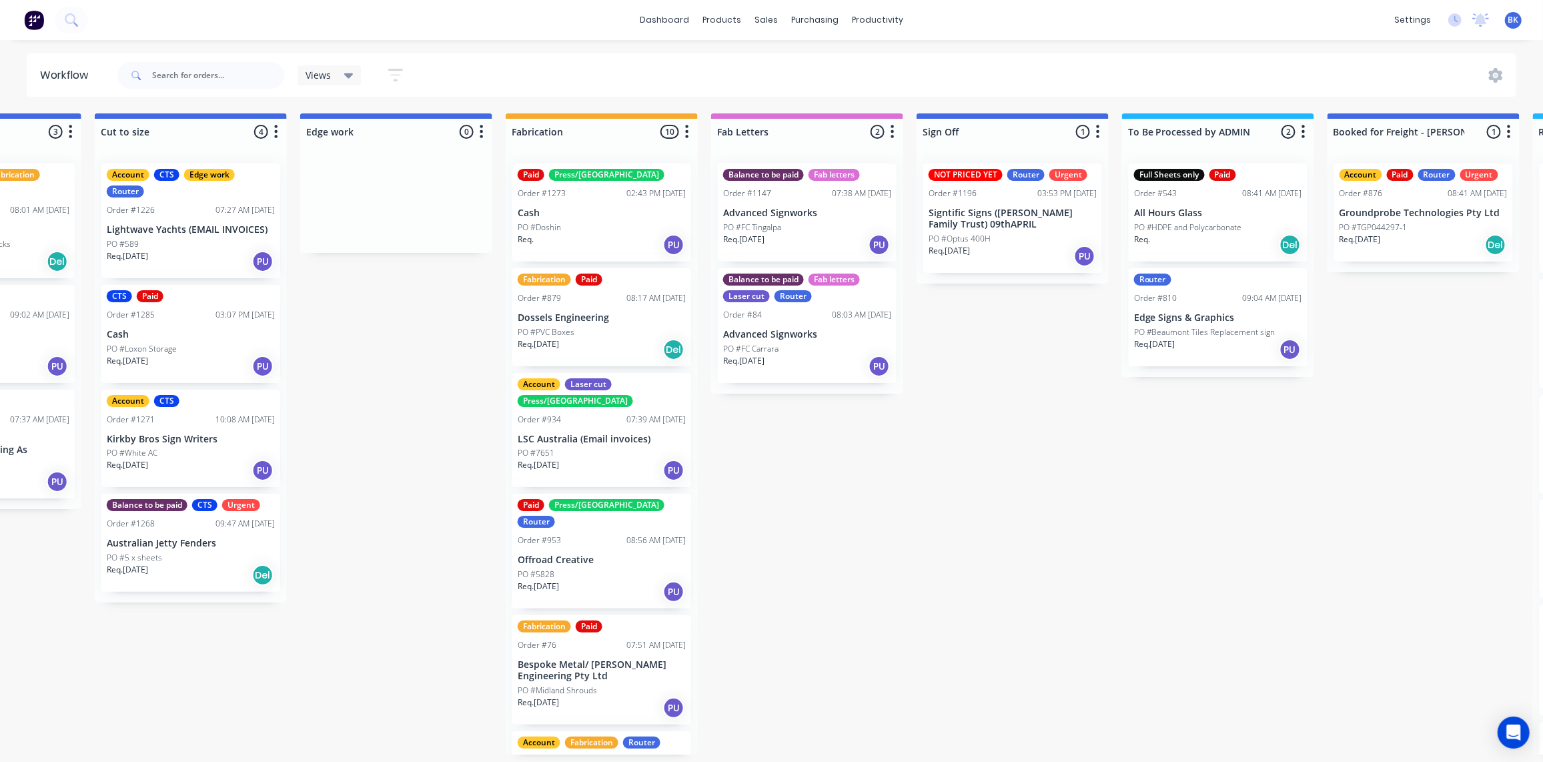
scroll to position [0, 1649]
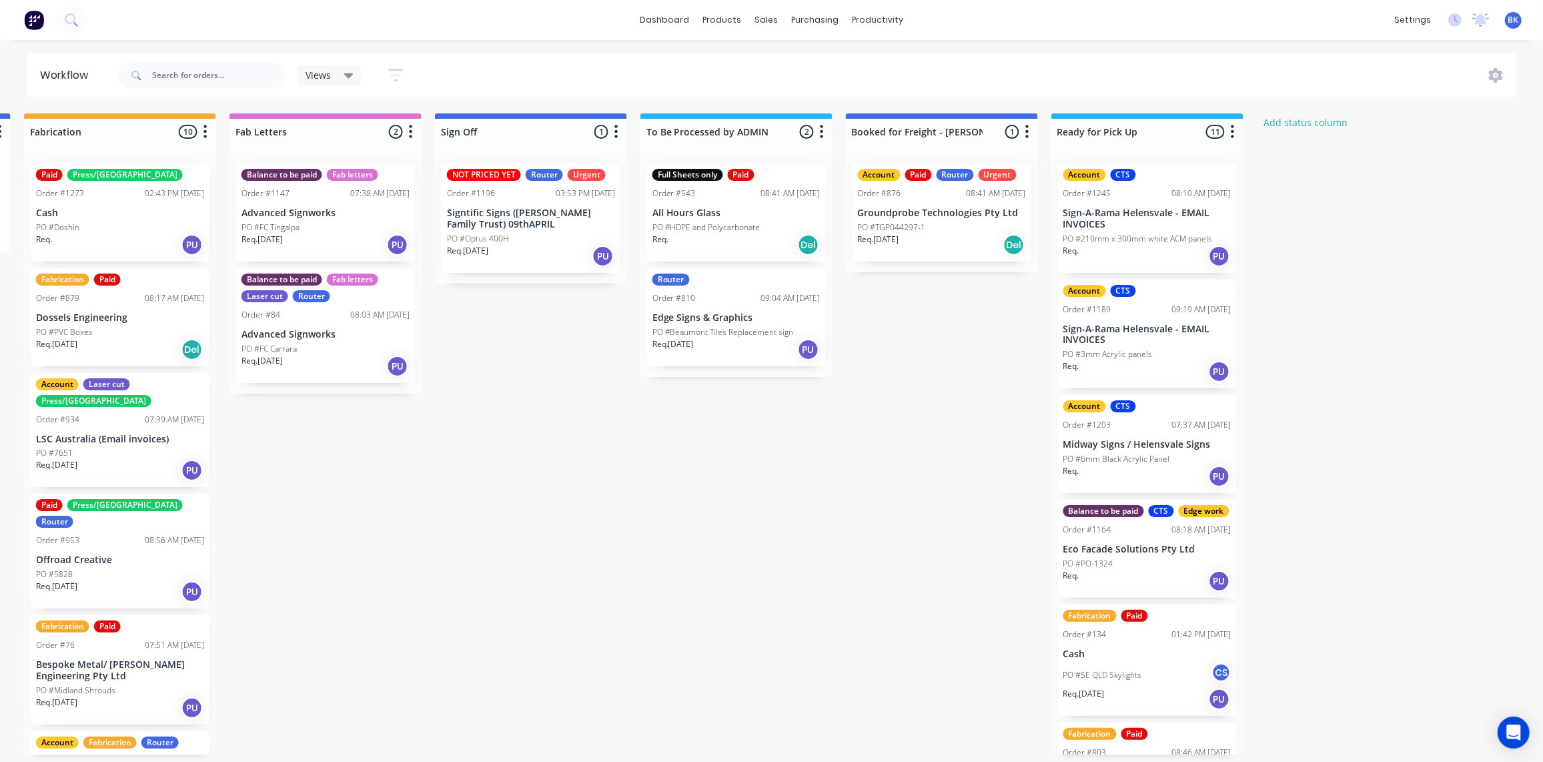
click at [536, 203] on div "NOT PRICED YET Router Urgent Order #1196 03:53 PM 25/08/25 Signtific Signs (Cam…" at bounding box center [531, 217] width 179 height 109
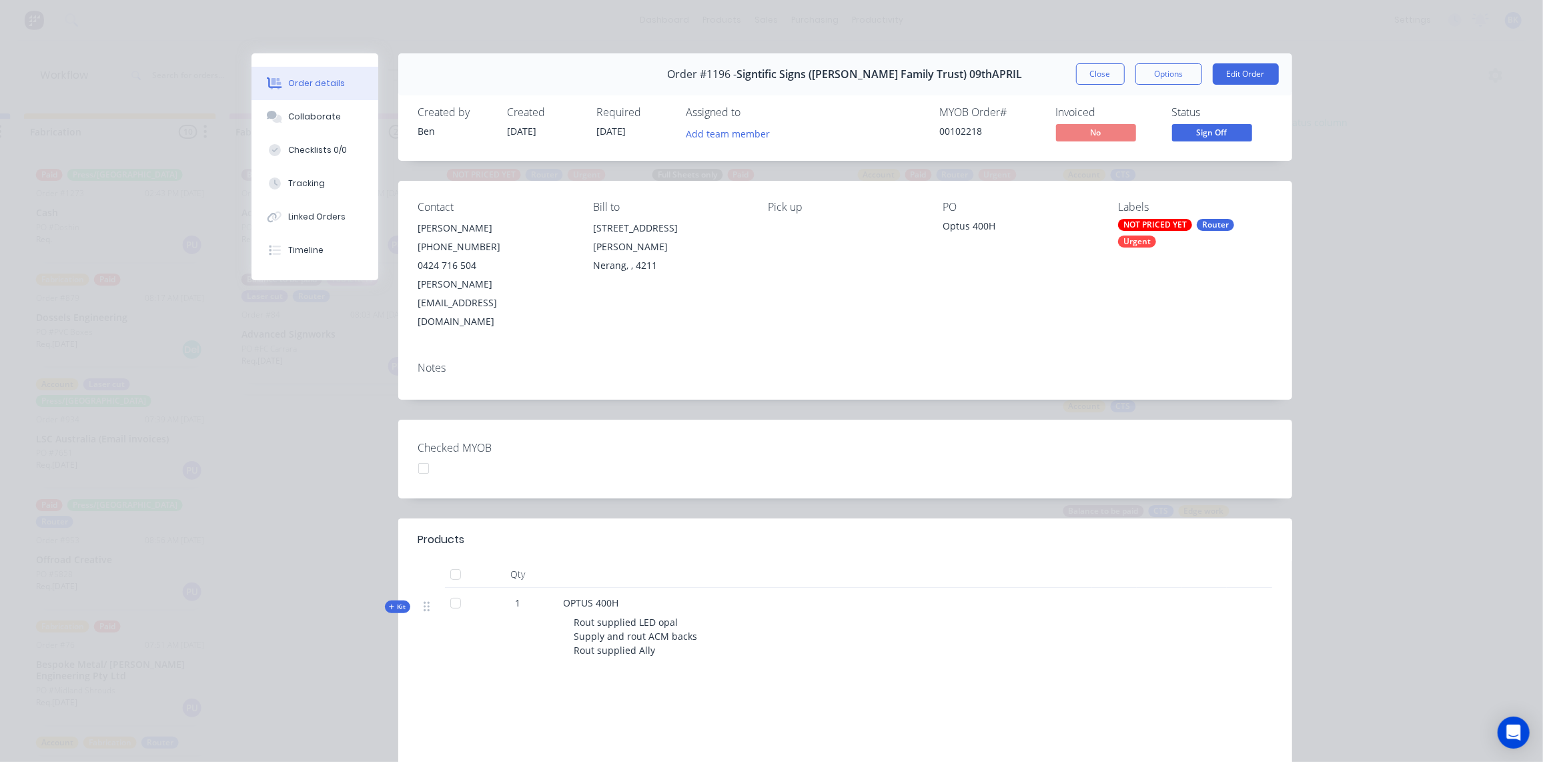
click at [1162, 222] on div "NOT PRICED YET" at bounding box center [1155, 225] width 74 height 12
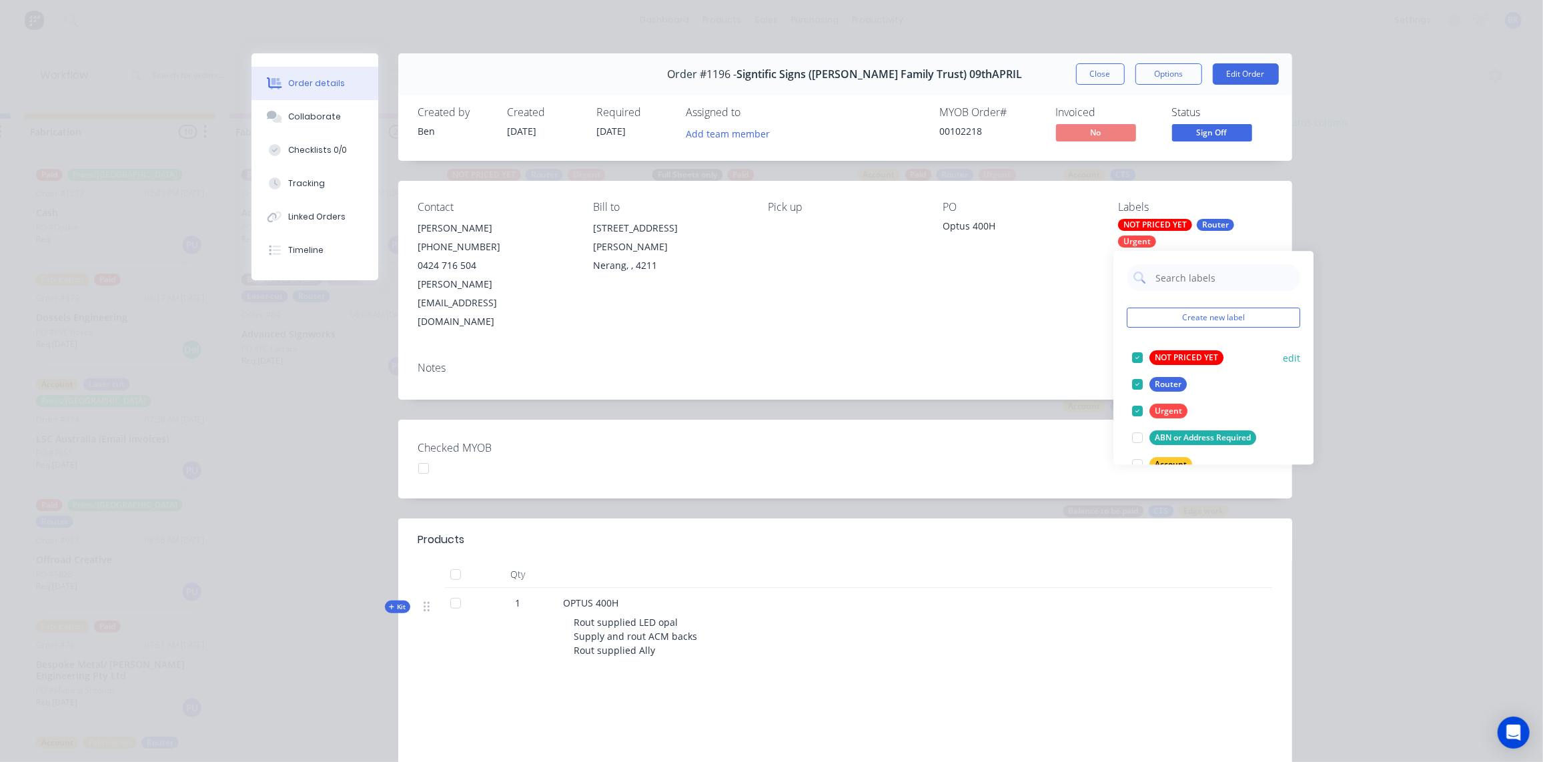
click at [1174, 360] on div "NOT PRICED YET" at bounding box center [1187, 357] width 74 height 15
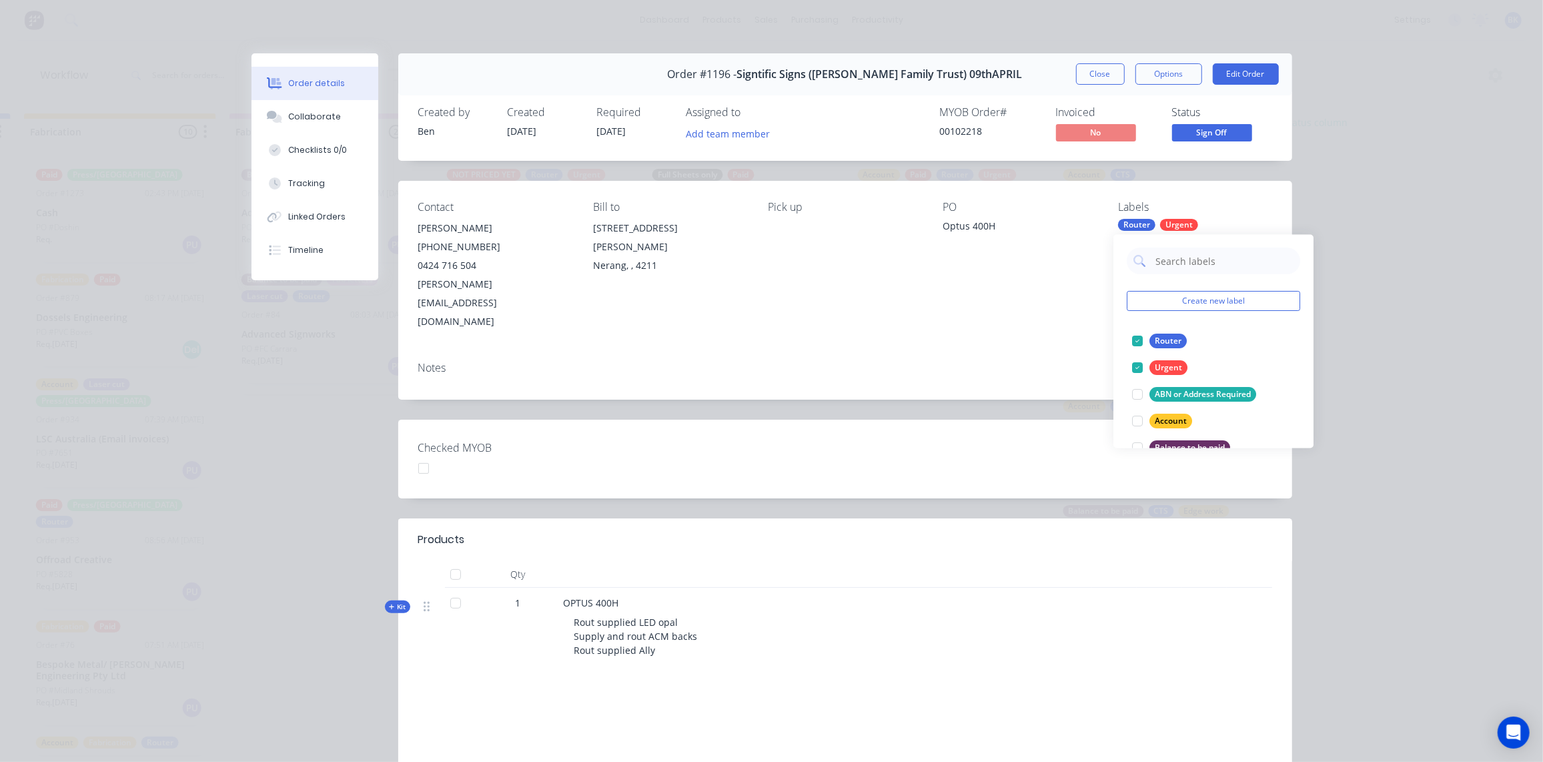
drag, startPoint x: 851, startPoint y: 369, endPoint x: 870, endPoint y: 348, distance: 28.8
click at [859, 361] on div "Order #1196 - Signtific Signs (Campbell Family Trust) 09thAPRIL Close Options E…" at bounding box center [772, 480] width 1041 height 855
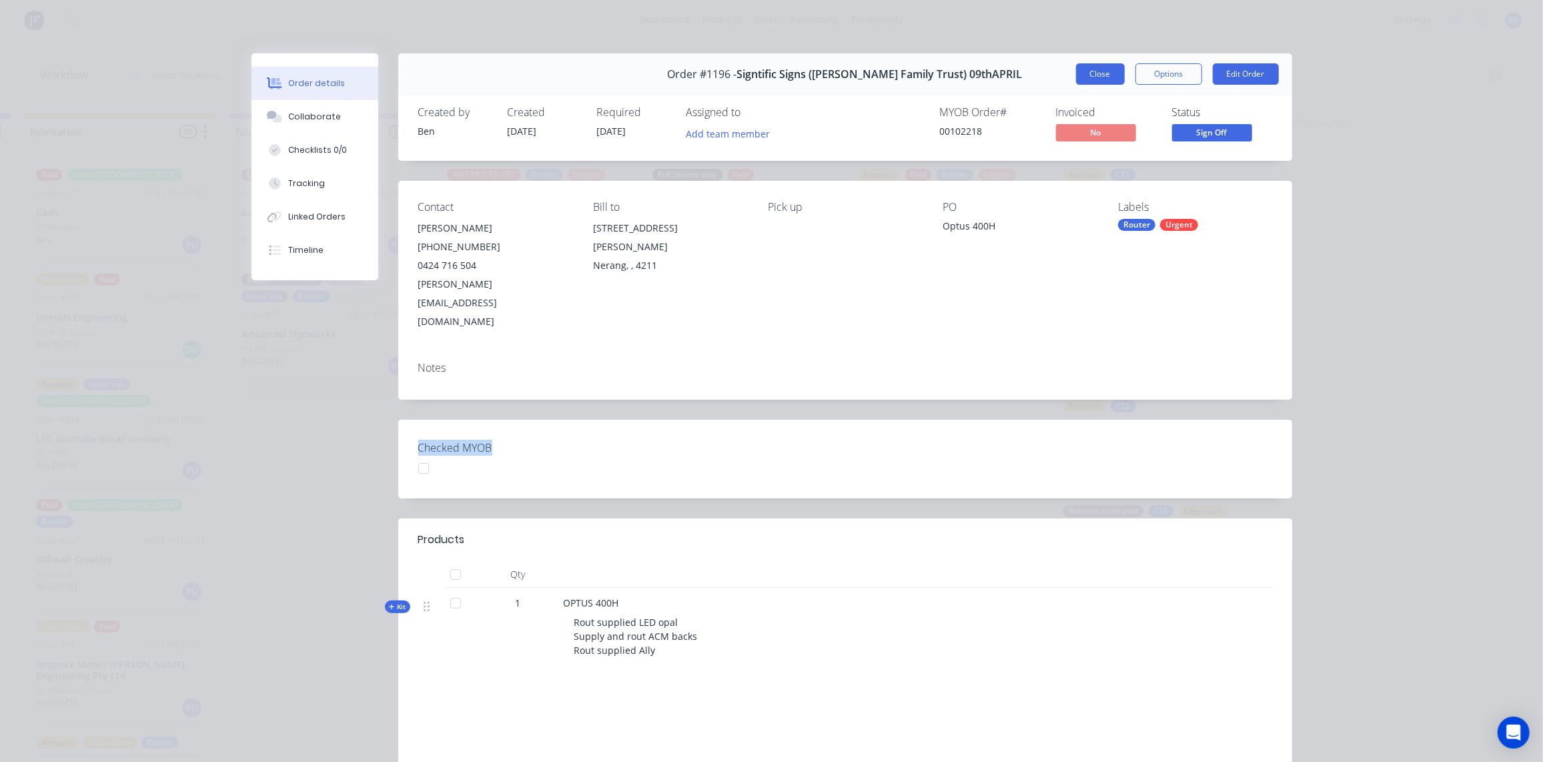
click at [1096, 75] on button "Close" at bounding box center [1100, 73] width 49 height 21
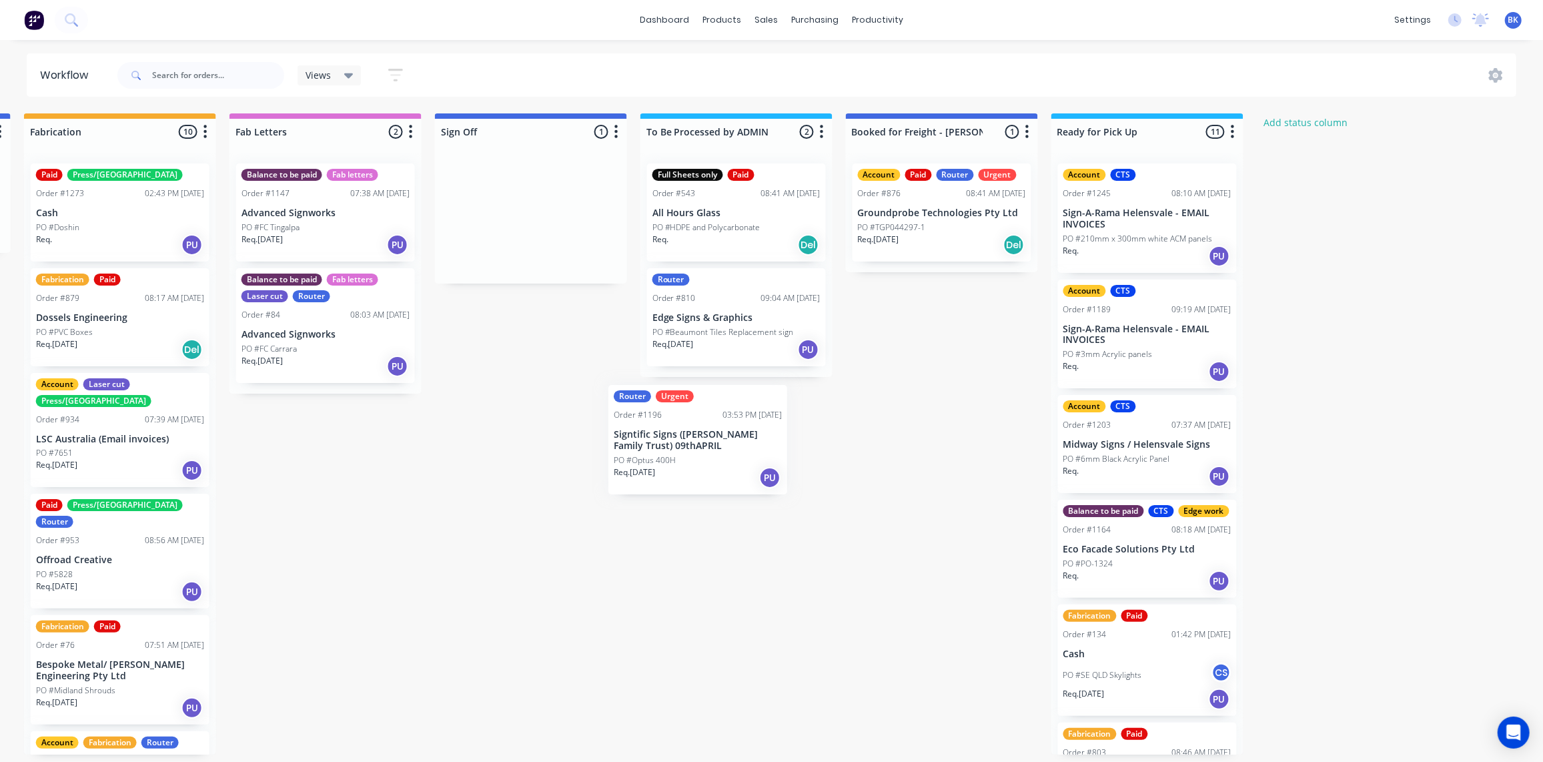
drag, startPoint x: 506, startPoint y: 196, endPoint x: 677, endPoint y: 416, distance: 278.7
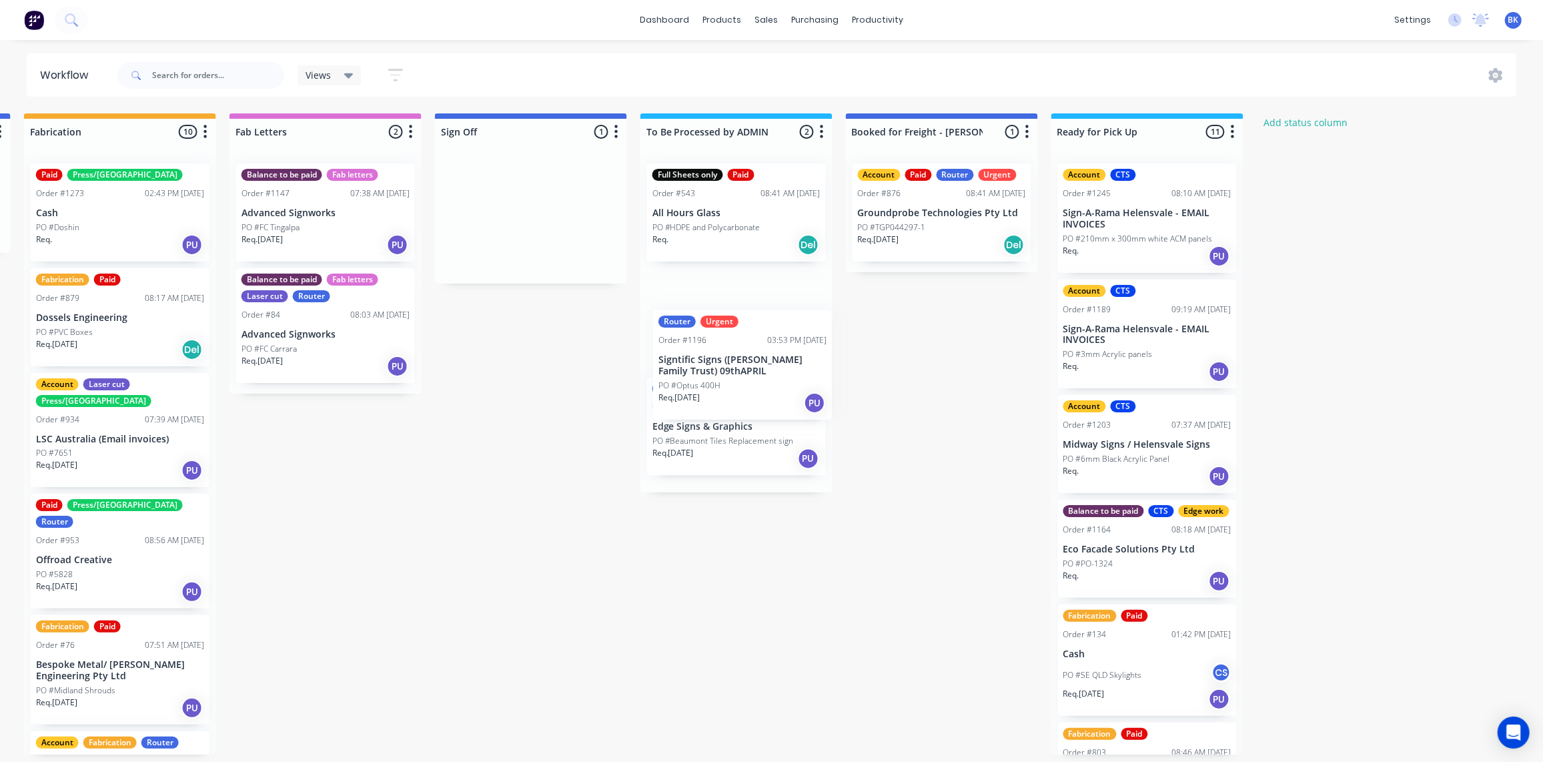
drag, startPoint x: 491, startPoint y: 214, endPoint x: 709, endPoint y: 362, distance: 263.7
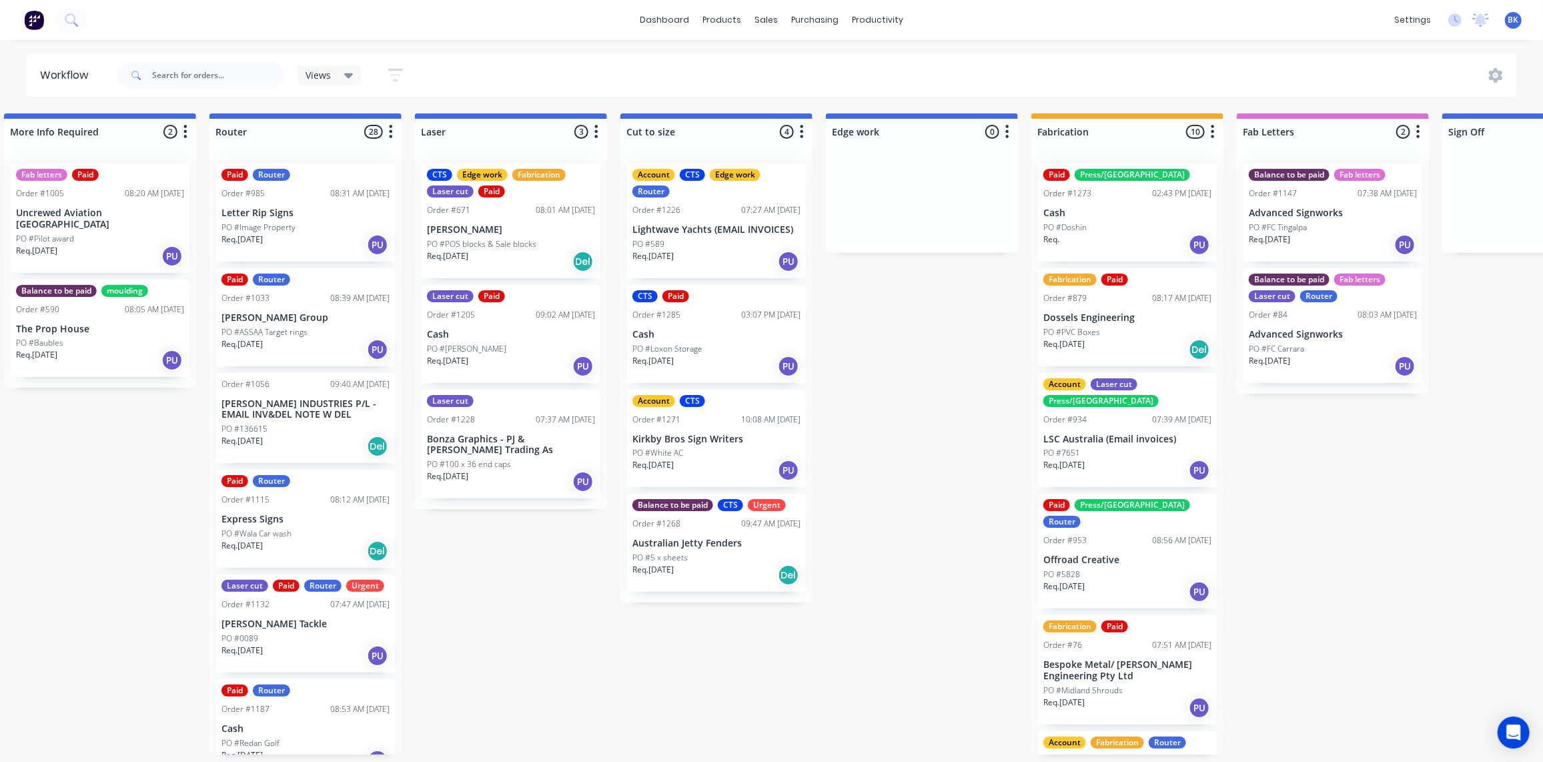
scroll to position [0, 487]
